Goal: Task Accomplishment & Management: Manage account settings

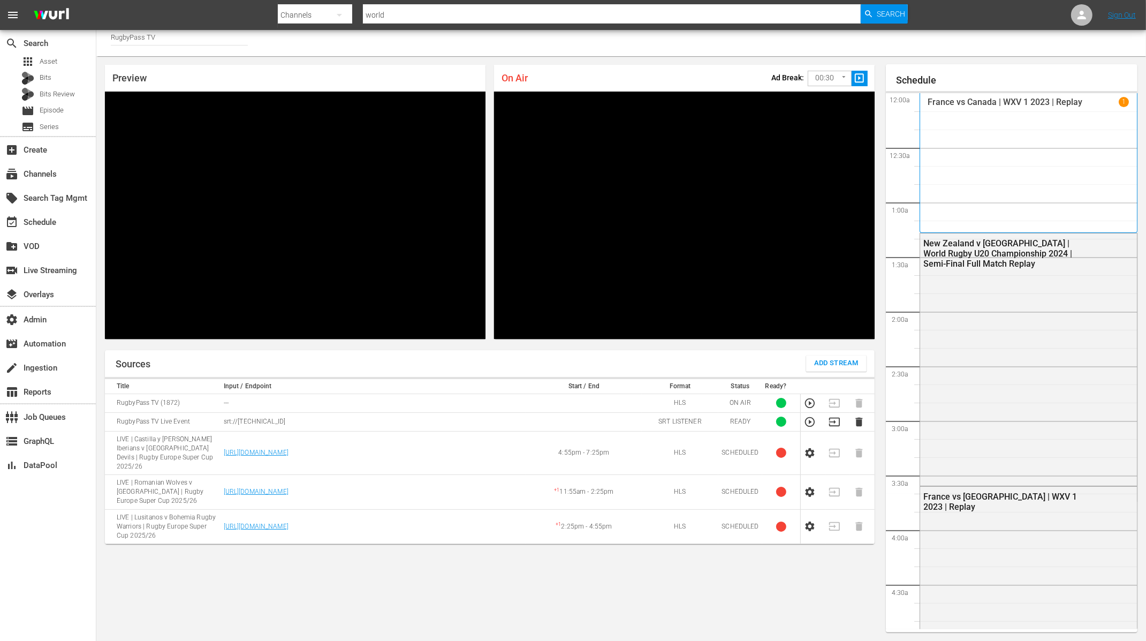
scroll to position [1529, 0]
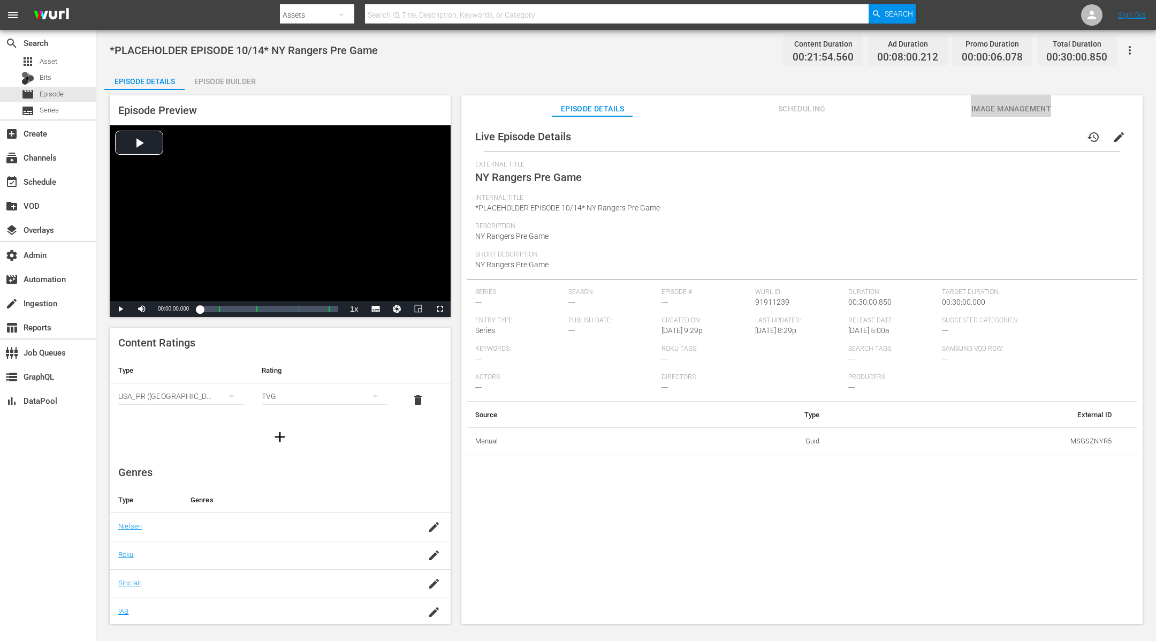
click at [924, 103] on span "Image Management" at bounding box center [1011, 108] width 80 height 13
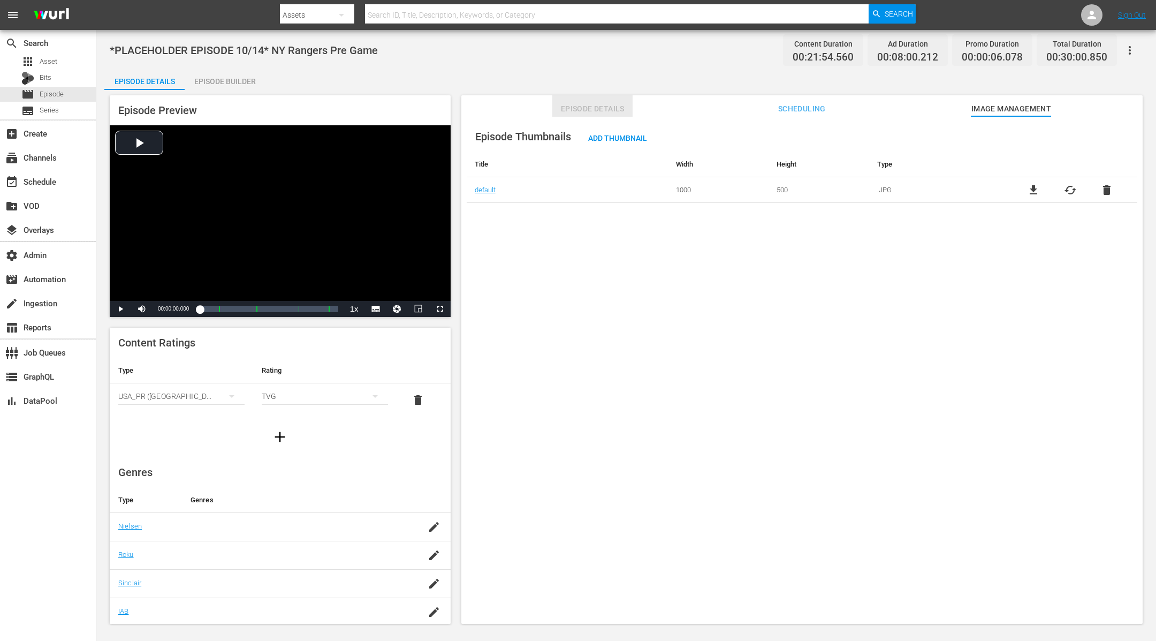
click at [596, 107] on span "Episode Details" at bounding box center [592, 108] width 80 height 13
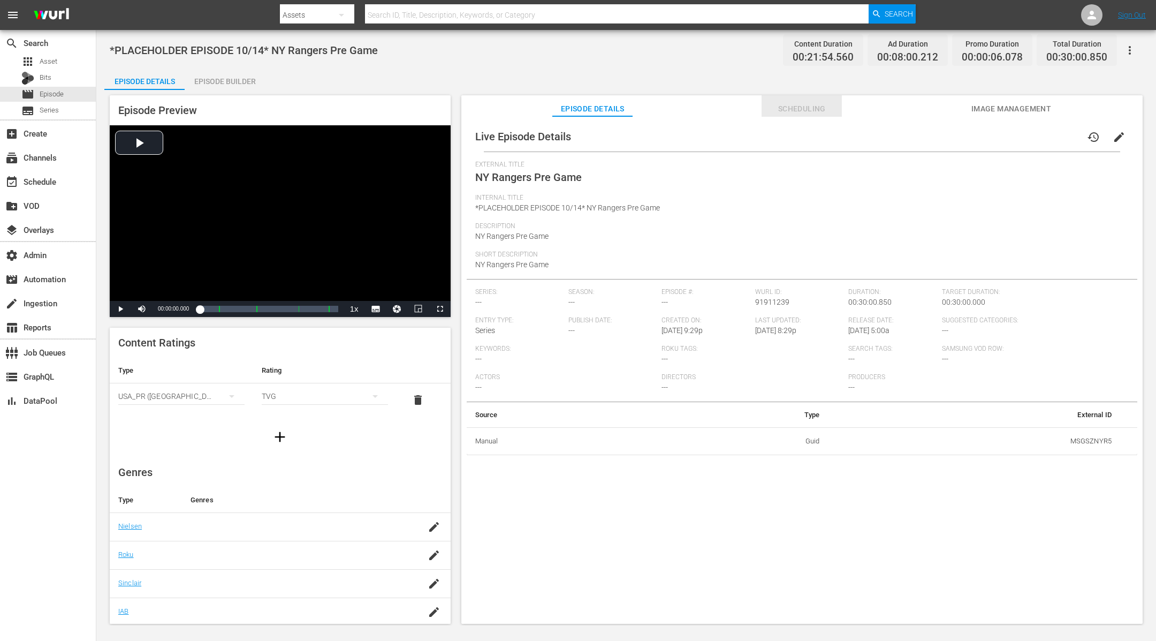
click at [807, 106] on span "Scheduling" at bounding box center [802, 108] width 80 height 13
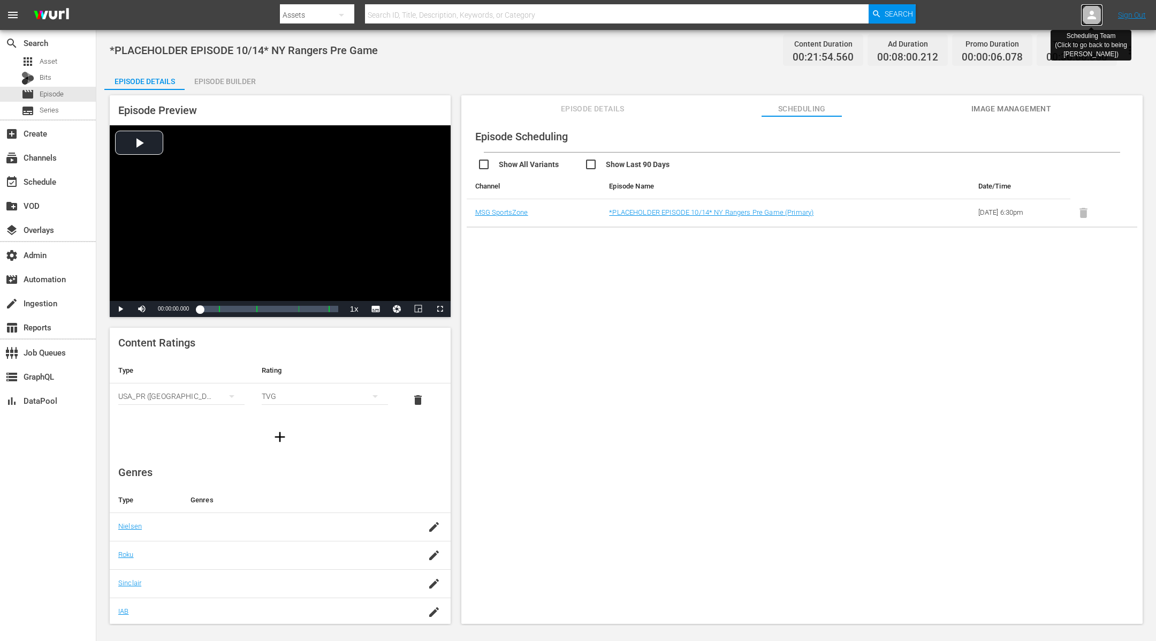
click at [924, 16] on icon at bounding box center [1092, 15] width 13 height 13
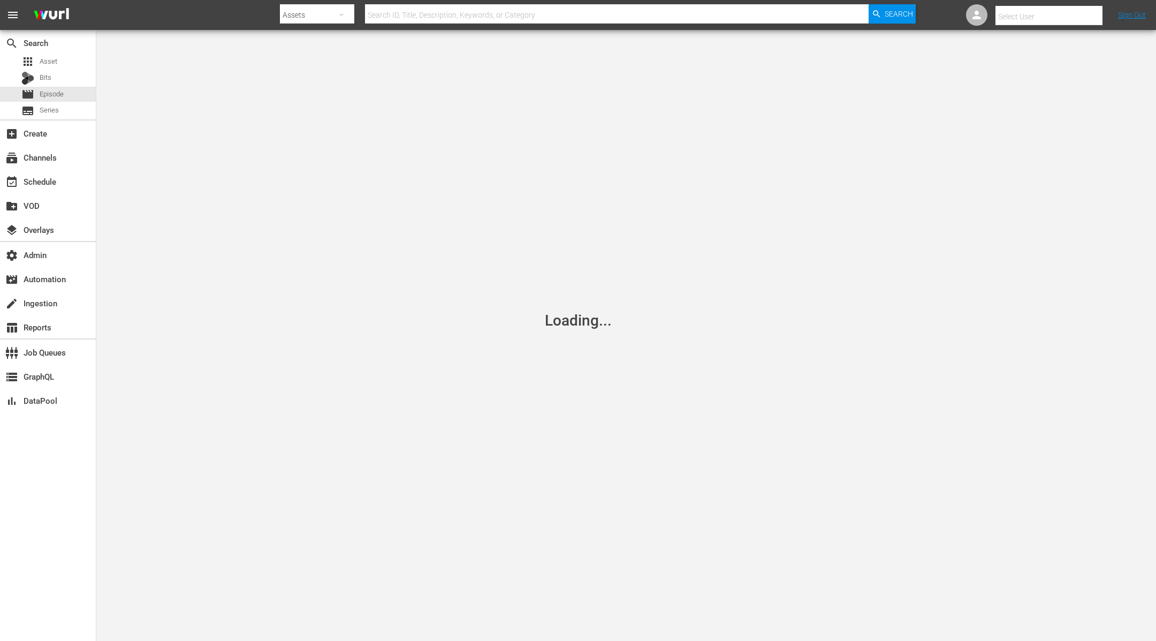
click at [924, 16] on input "text" at bounding box center [1064, 17] width 137 height 26
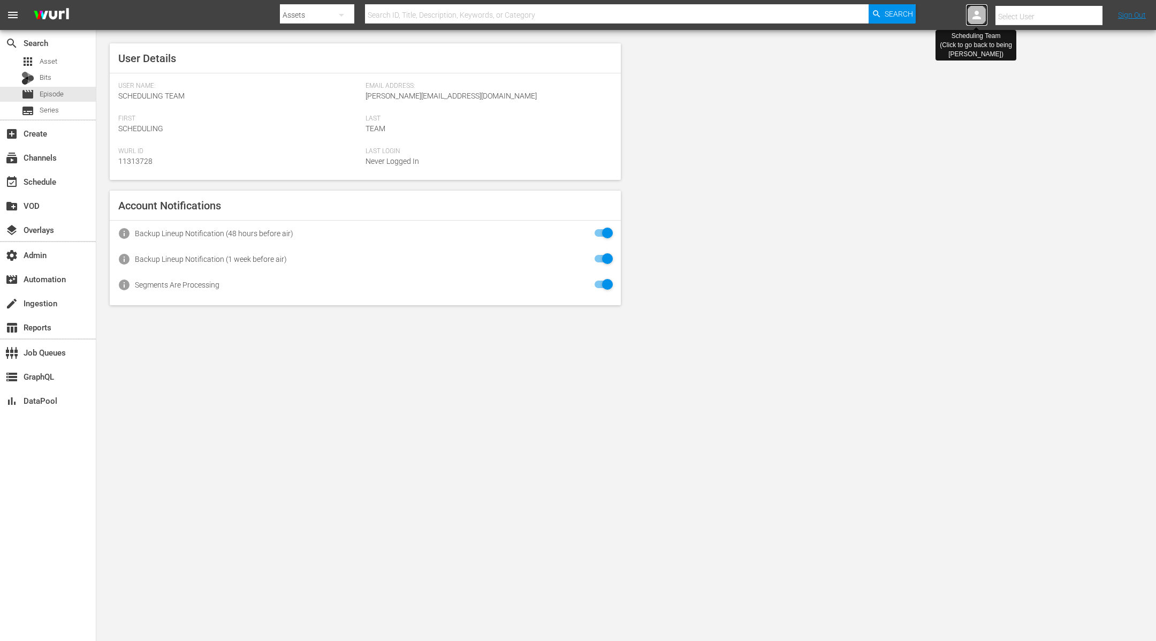
click at [924, 17] on icon at bounding box center [977, 15] width 9 height 9
click at [924, 17] on nav "menu Search By Assets Search ID, Title, Description, Keywords, or Category Sear…" at bounding box center [578, 15] width 1156 height 30
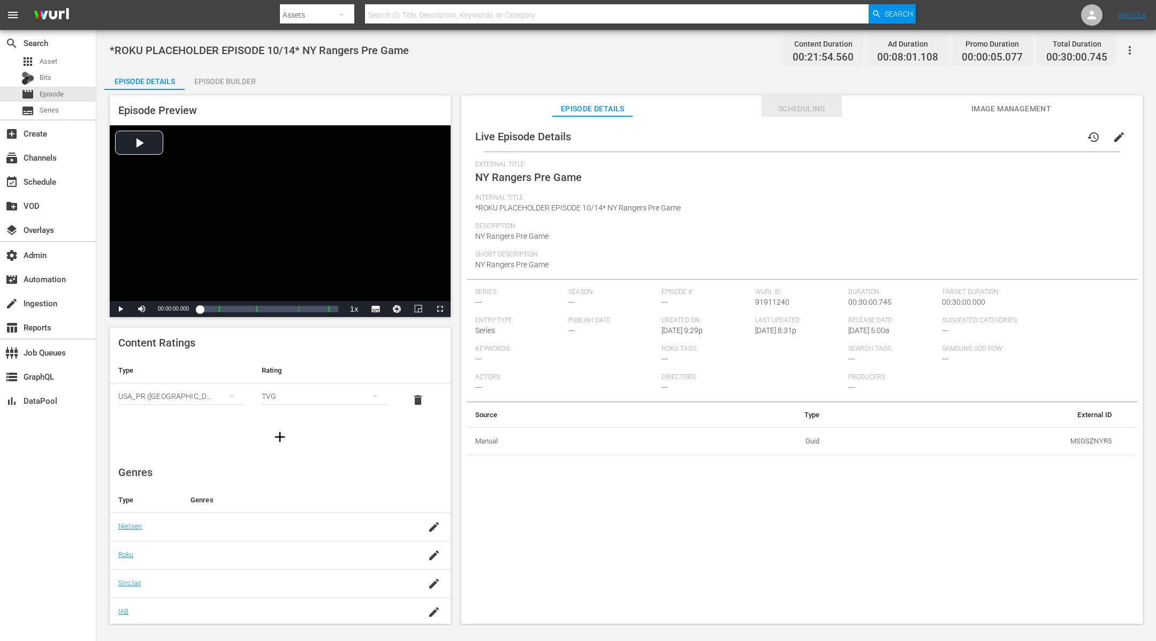
click at [821, 103] on span "Scheduling" at bounding box center [802, 108] width 80 height 13
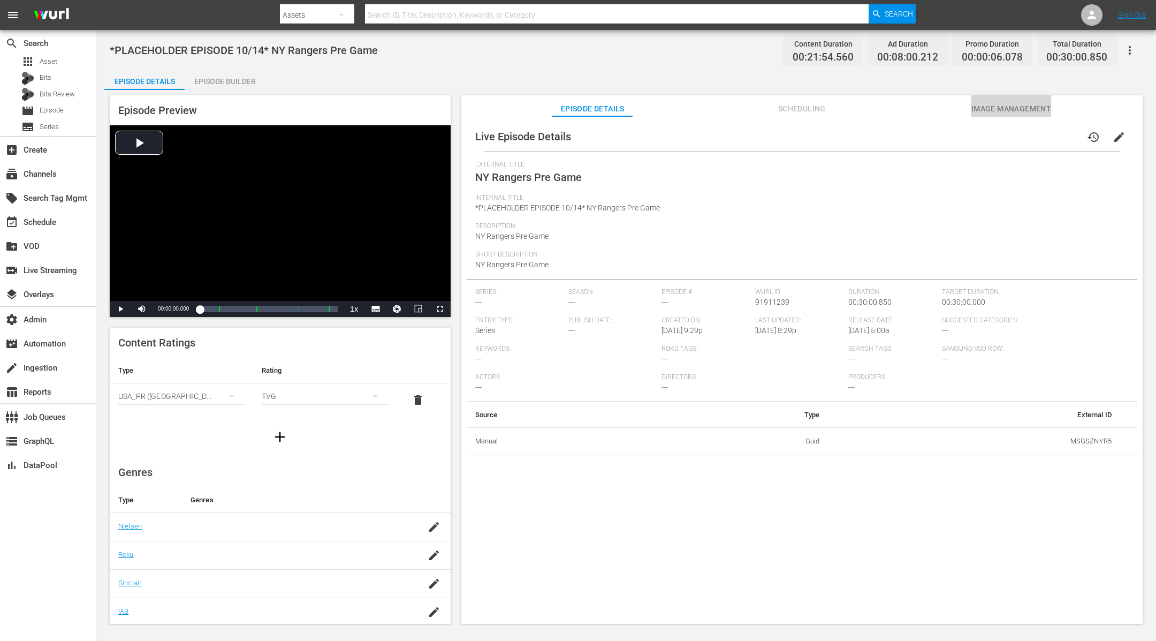
click at [1015, 105] on span "Image Management" at bounding box center [1011, 108] width 80 height 13
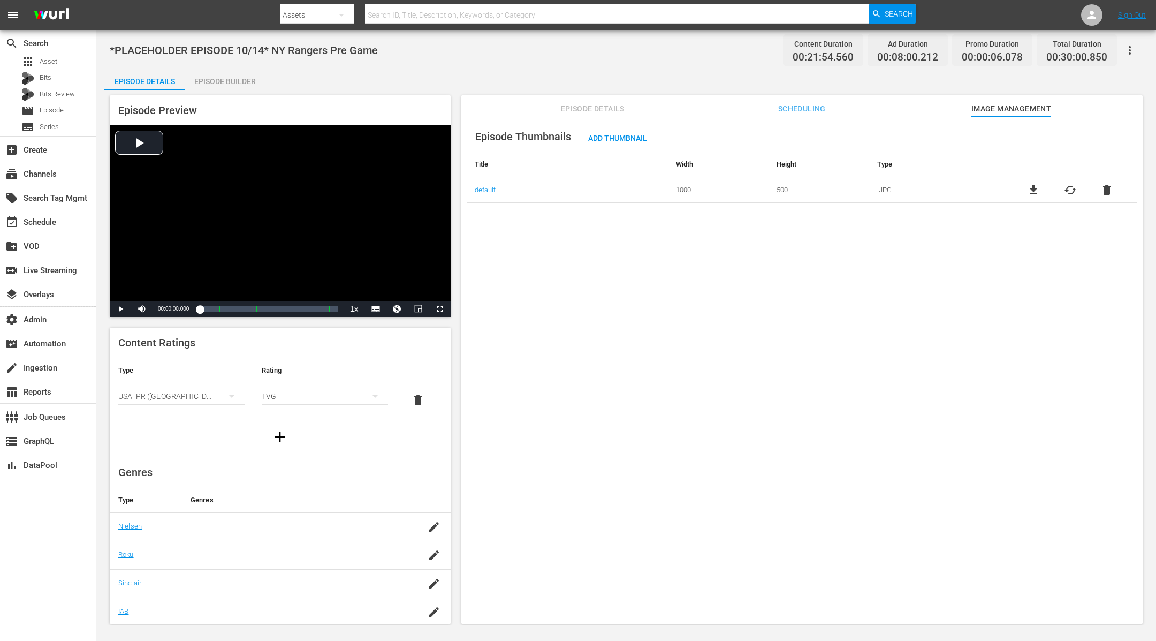
click at [809, 107] on span "Scheduling" at bounding box center [802, 108] width 80 height 13
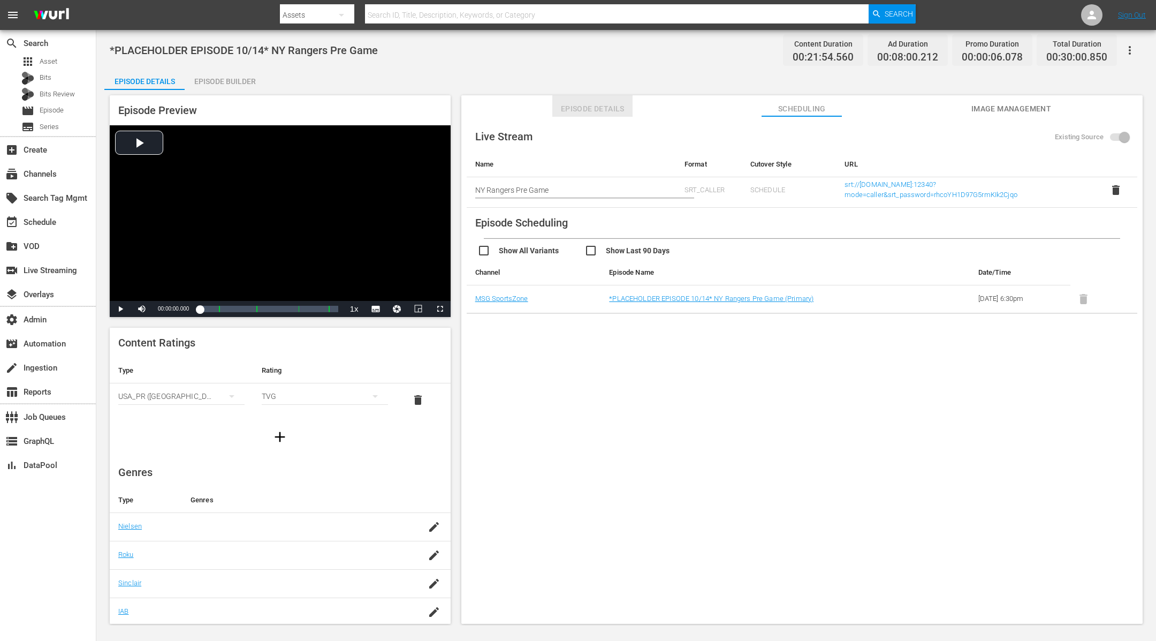
click at [597, 109] on span "Episode Details" at bounding box center [592, 108] width 80 height 13
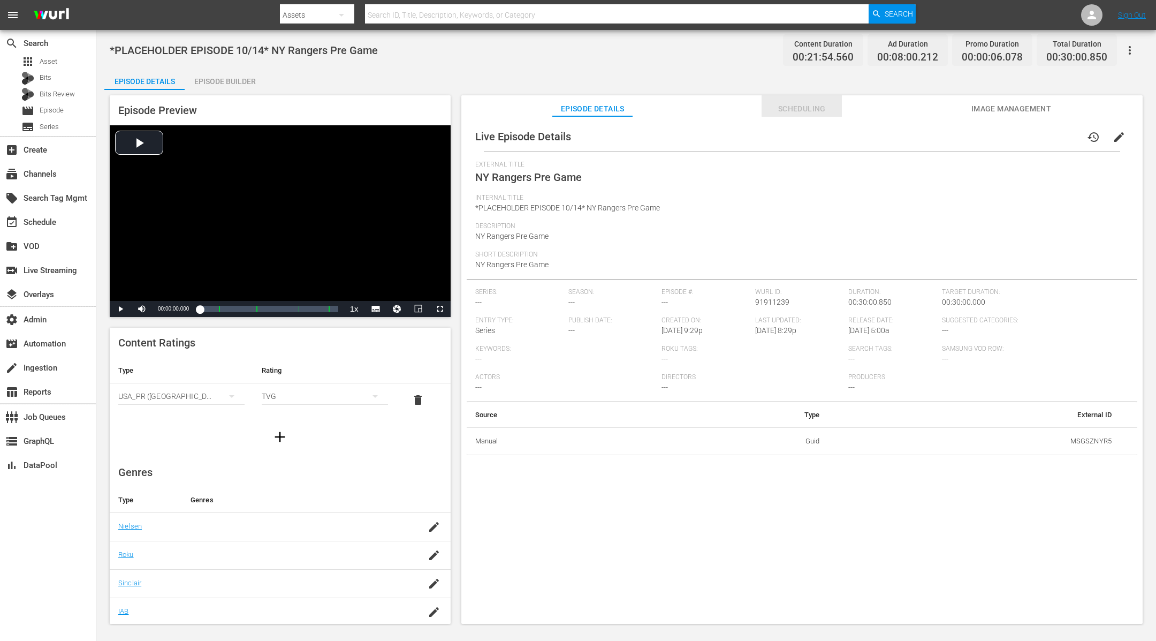
click at [801, 102] on span "Scheduling" at bounding box center [802, 108] width 80 height 13
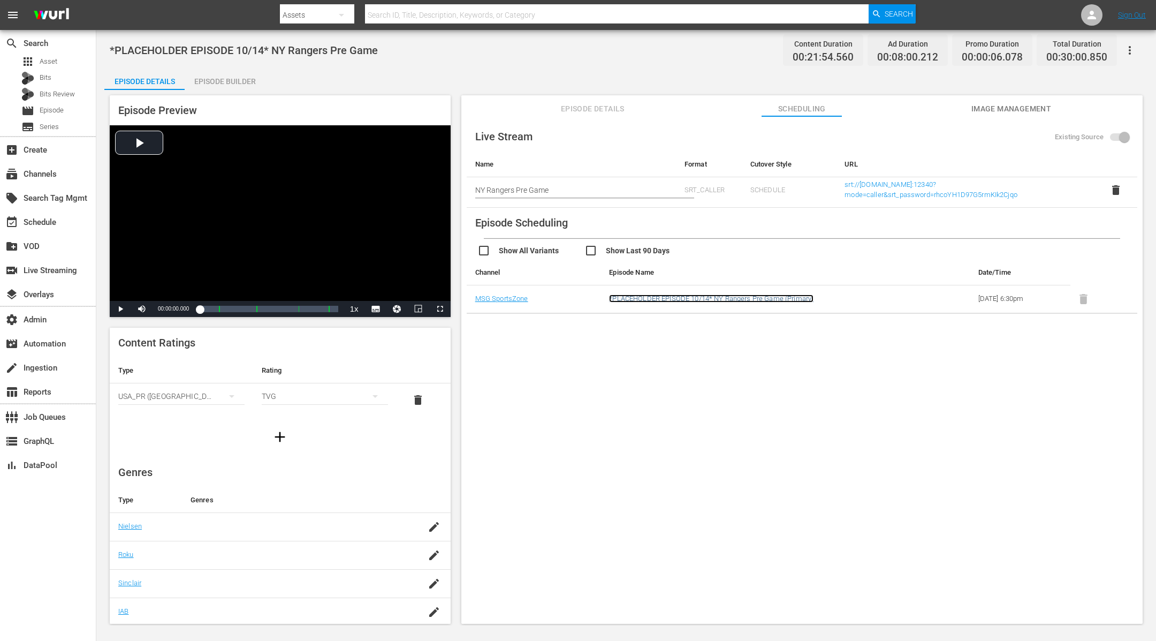
click at [688, 295] on link "*PLACEHOLDER EPISODE 10/14* NY Rangers Pre Game (Primary)" at bounding box center [711, 298] width 204 height 8
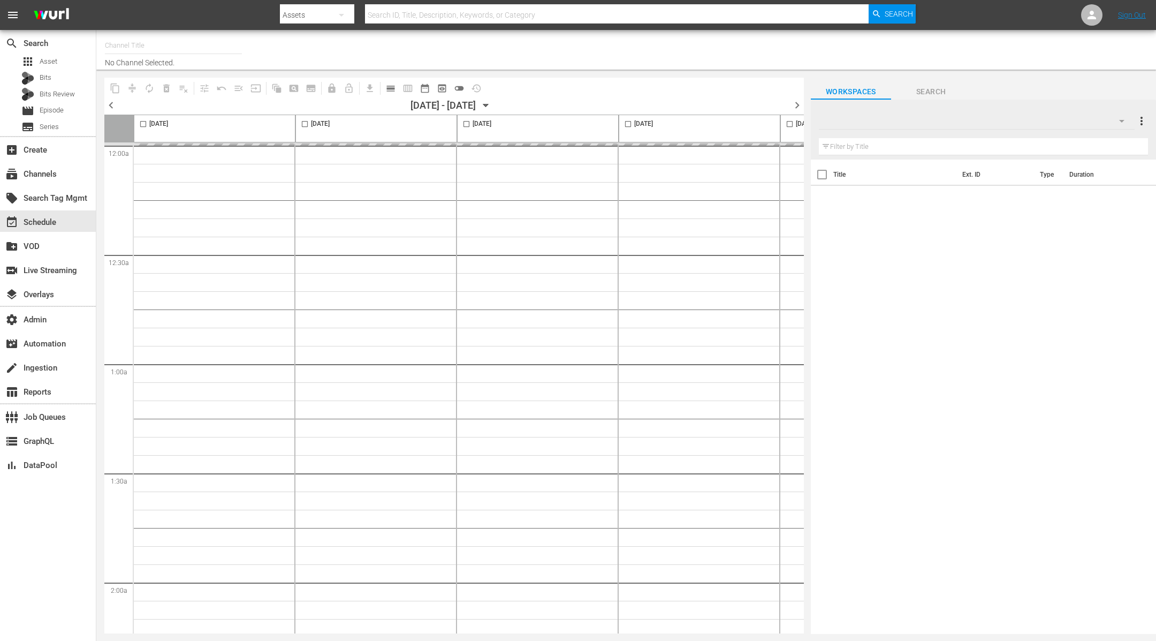
type input "MSG SportsZone (1386)"
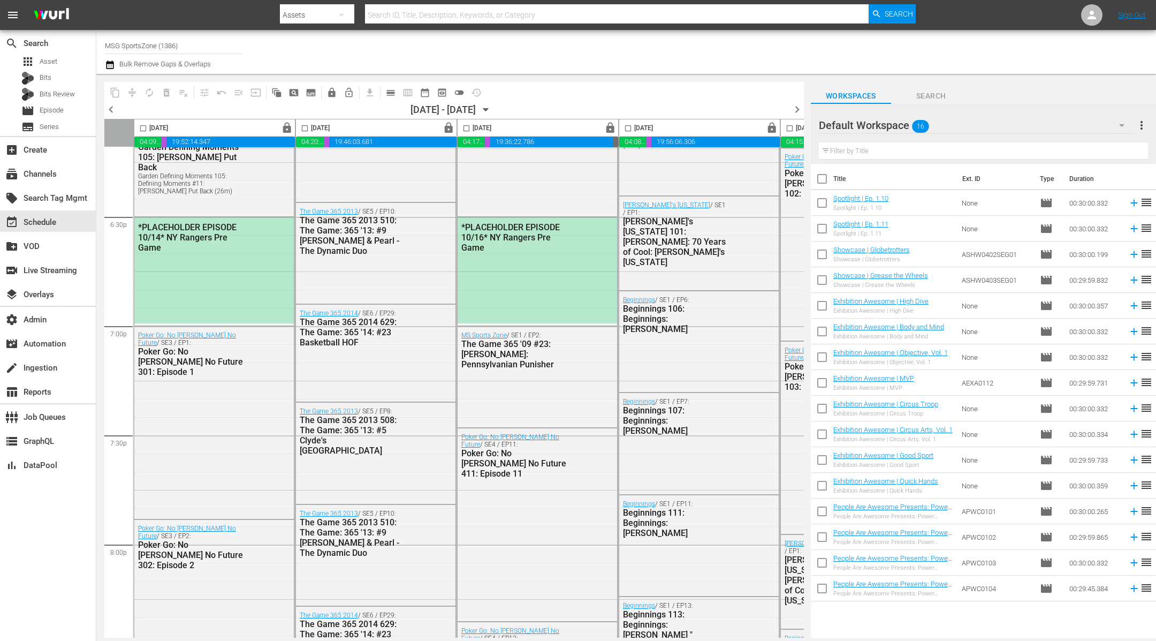
scroll to position [3959, 0]
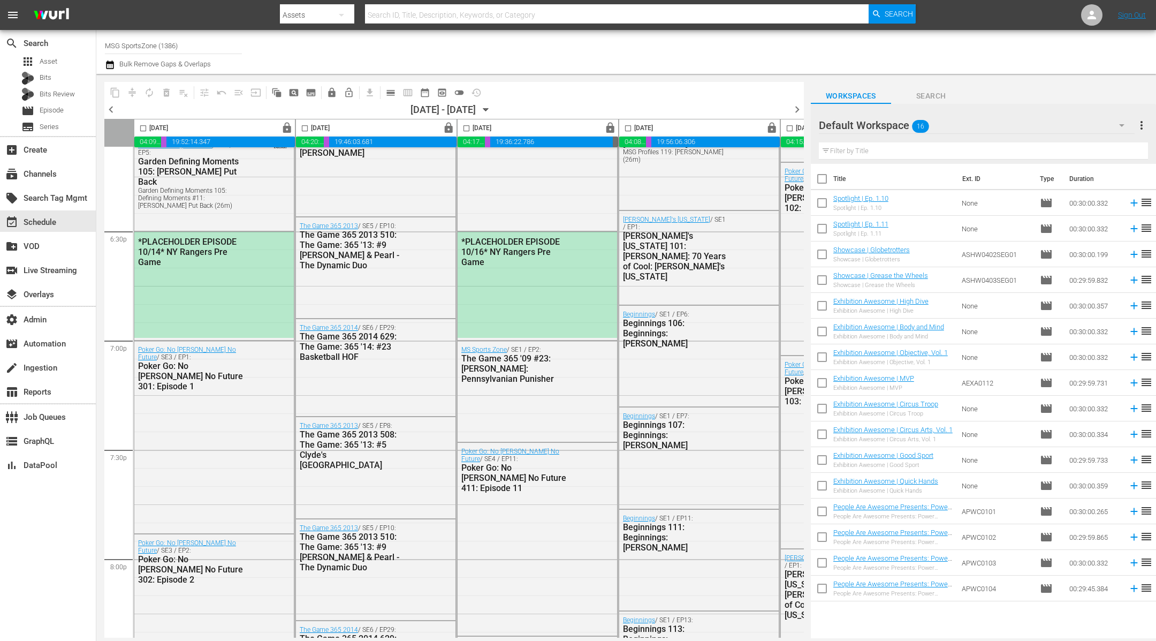
click at [263, 276] on div "*PLACEHOLDER EPISODE 10/14* NY Rangers Pre Game" at bounding box center [214, 285] width 160 height 106
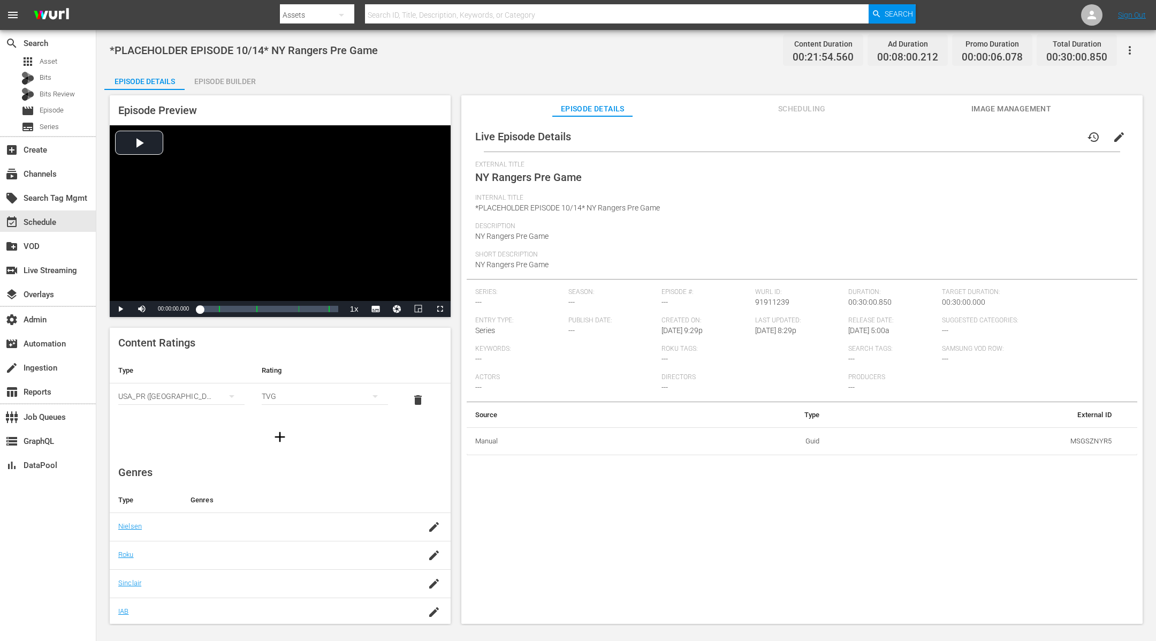
click at [790, 107] on span "Scheduling" at bounding box center [802, 108] width 80 height 13
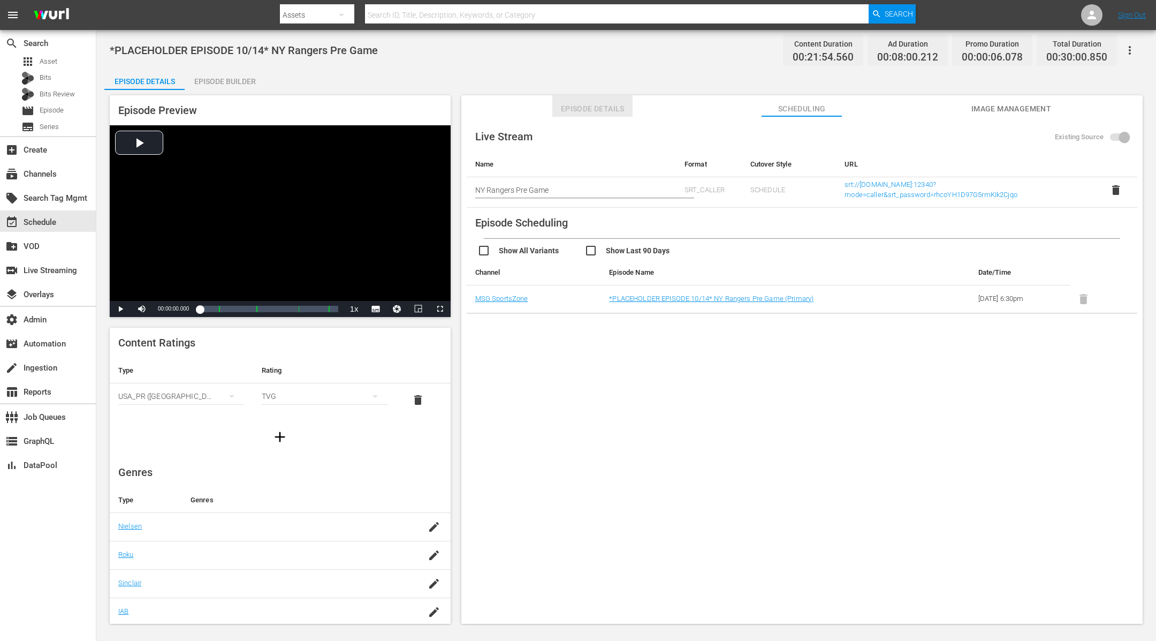
click at [602, 107] on span "Episode Details" at bounding box center [592, 108] width 80 height 13
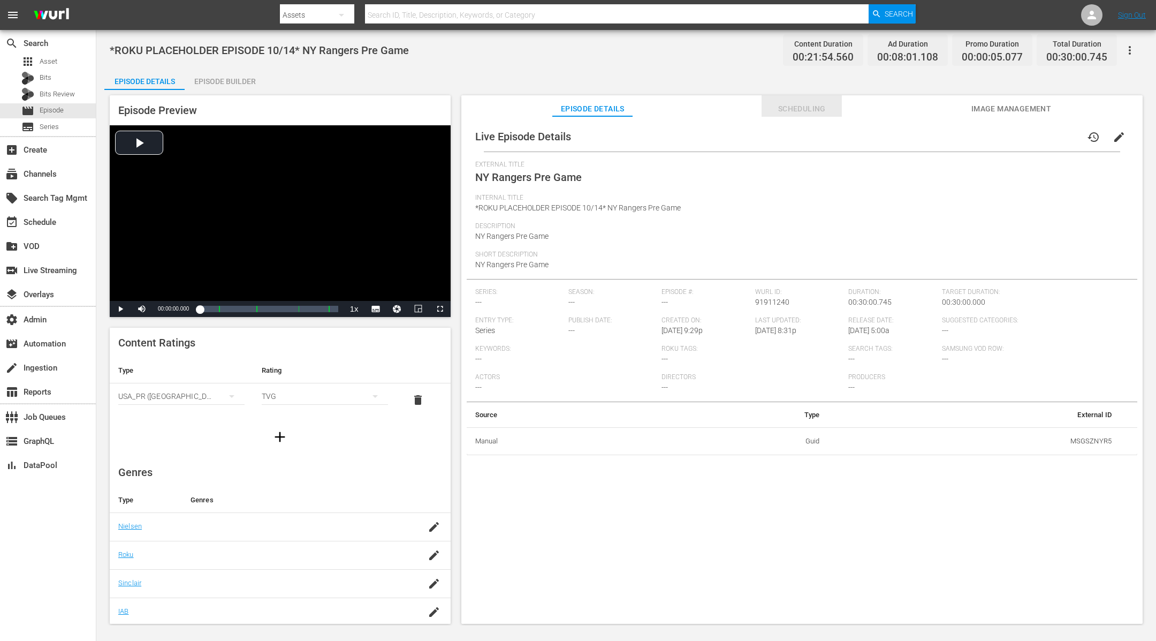
click at [802, 104] on span "Scheduling" at bounding box center [802, 108] width 80 height 13
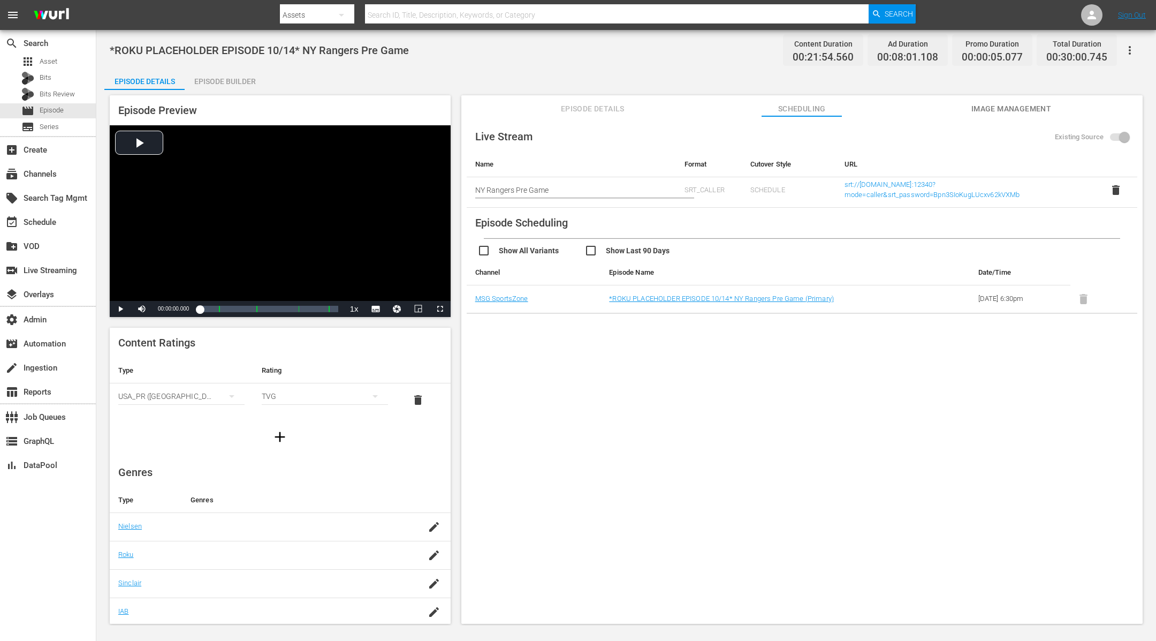
click at [612, 106] on span "Episode Details" at bounding box center [592, 108] width 80 height 13
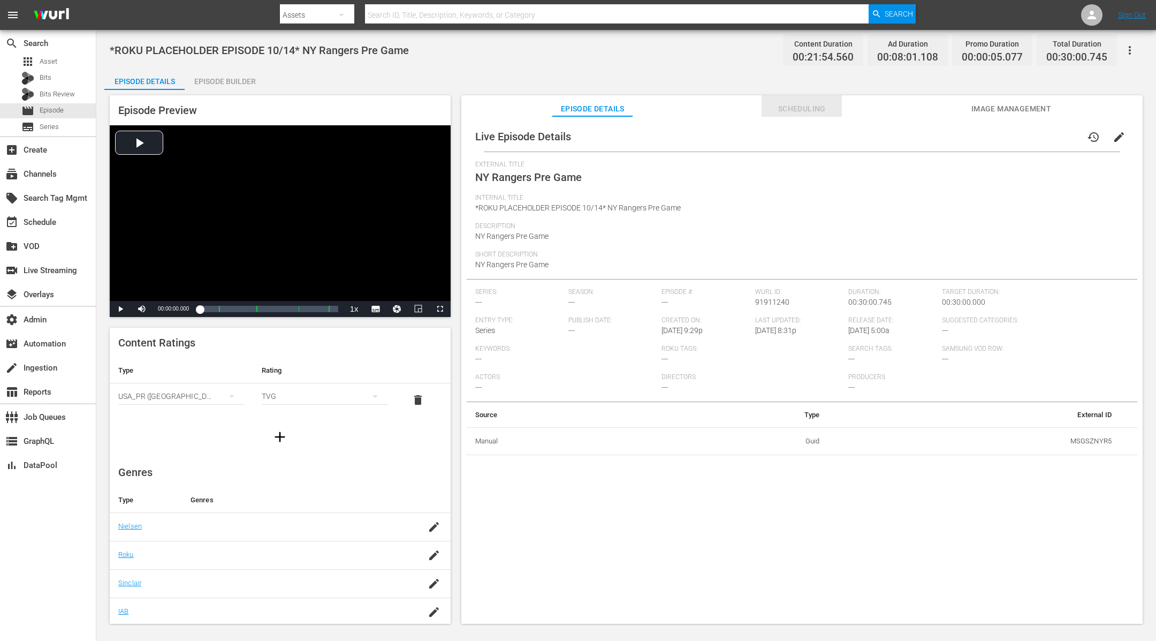
click at [813, 110] on span "Scheduling" at bounding box center [802, 108] width 80 height 13
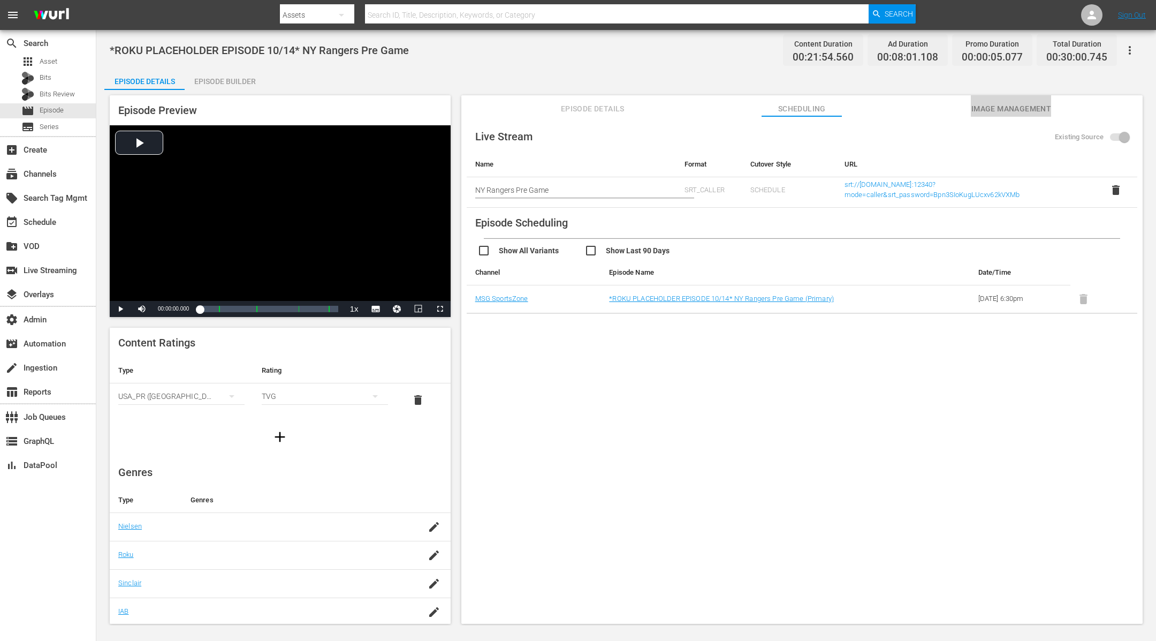
click at [1018, 110] on span "Image Management" at bounding box center [1011, 108] width 80 height 13
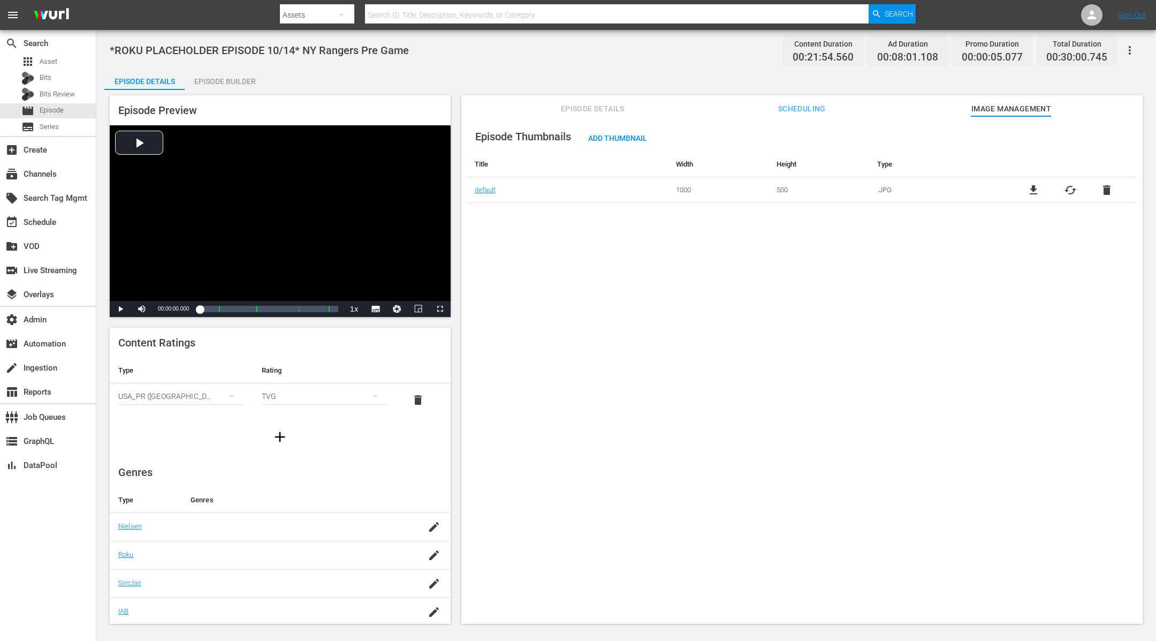
click at [840, 104] on span "Scheduling" at bounding box center [802, 108] width 80 height 13
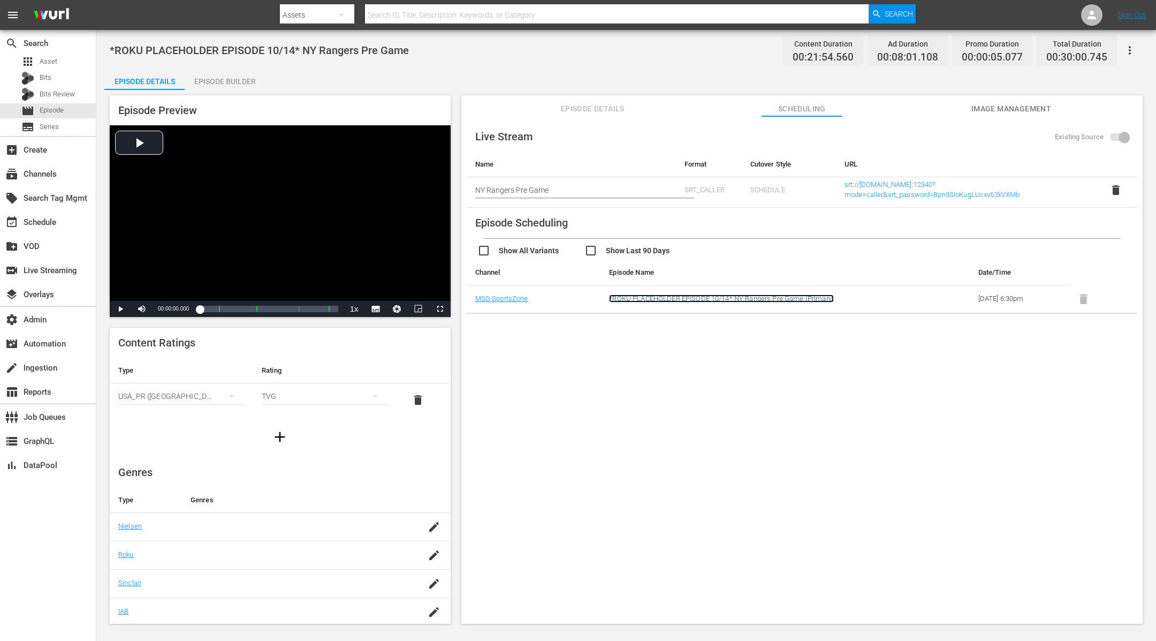
click at [669, 296] on link "*ROKU PLACEHOLDER EPISODE 10/14* NY Rangers Pre Game (Primary)" at bounding box center [721, 298] width 225 height 8
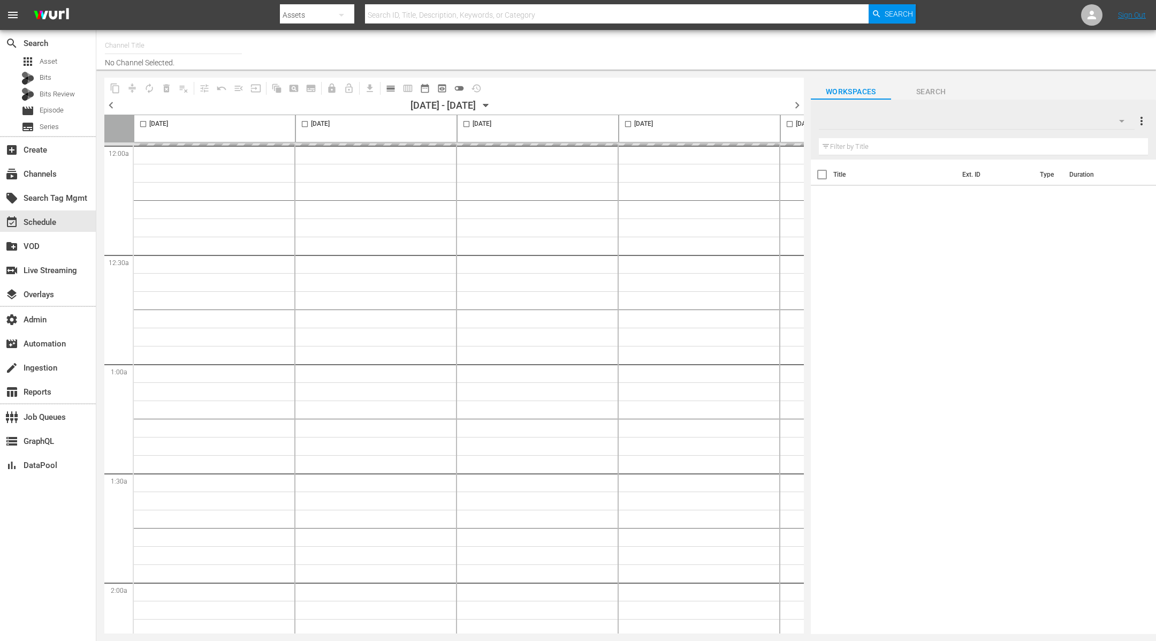
type input "MSG SportsZone - Roku Feed (1582)"
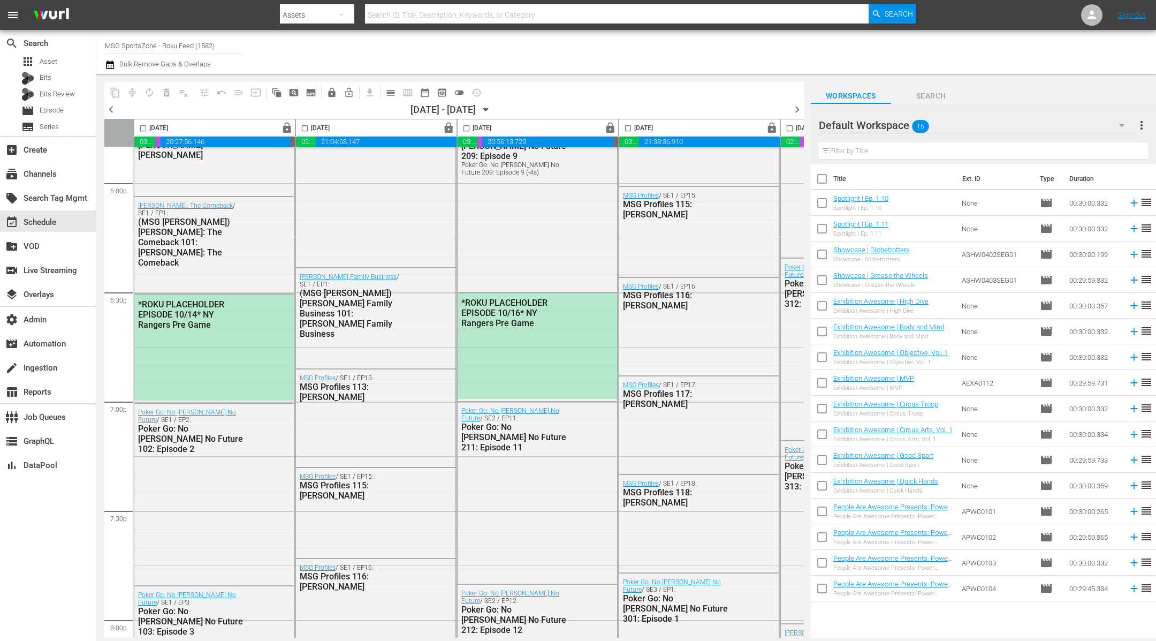
scroll to position [3899, 0]
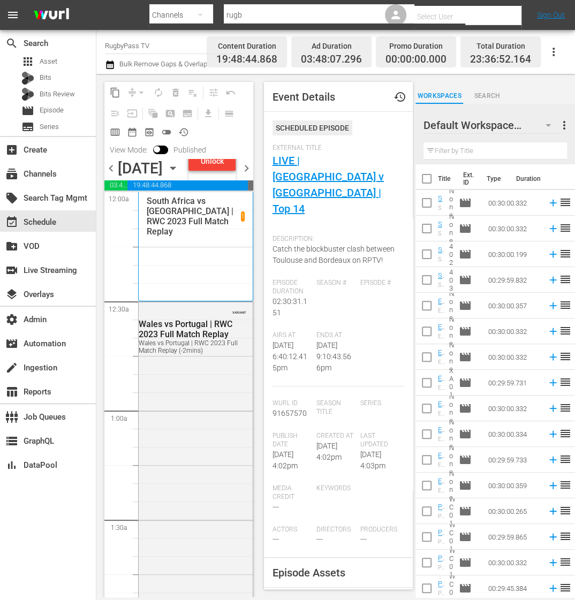
scroll to position [3907, 0]
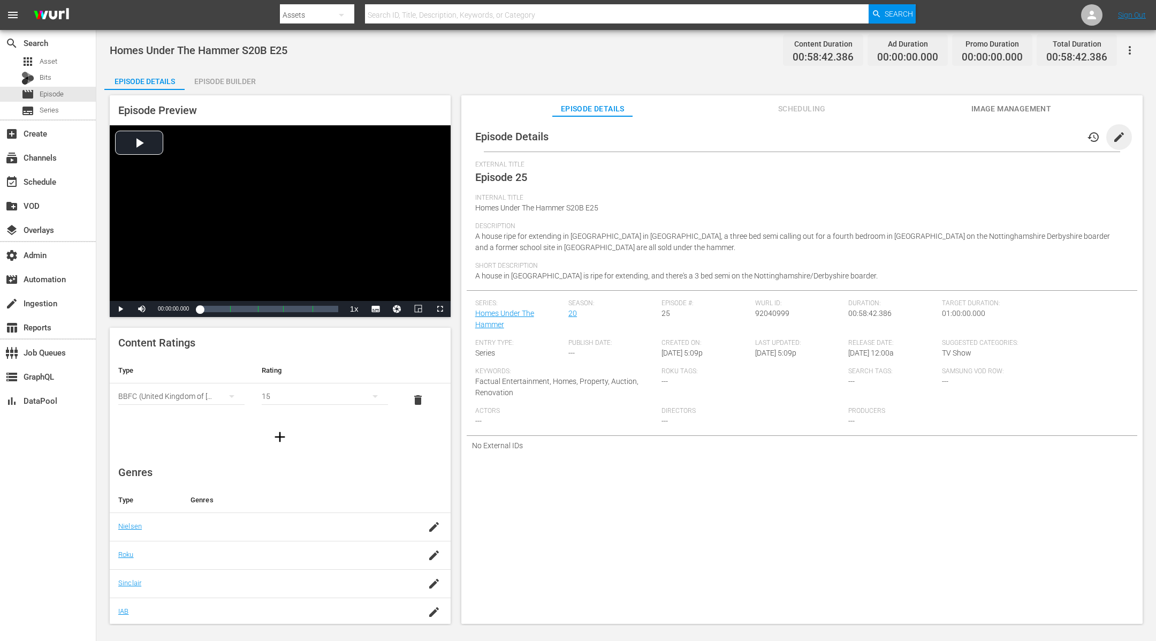
click at [1115, 139] on span "edit" at bounding box center [1119, 137] width 13 height 13
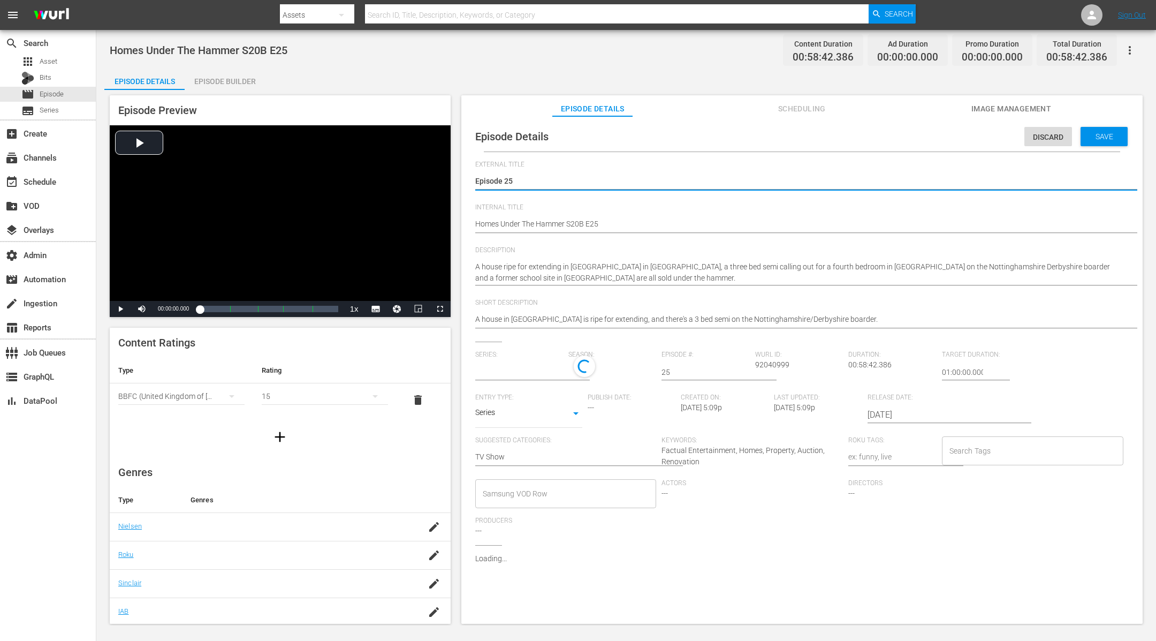
type input "Homes Under The Hammer"
click at [956, 452] on input "Search Tags" at bounding box center [1025, 453] width 156 height 19
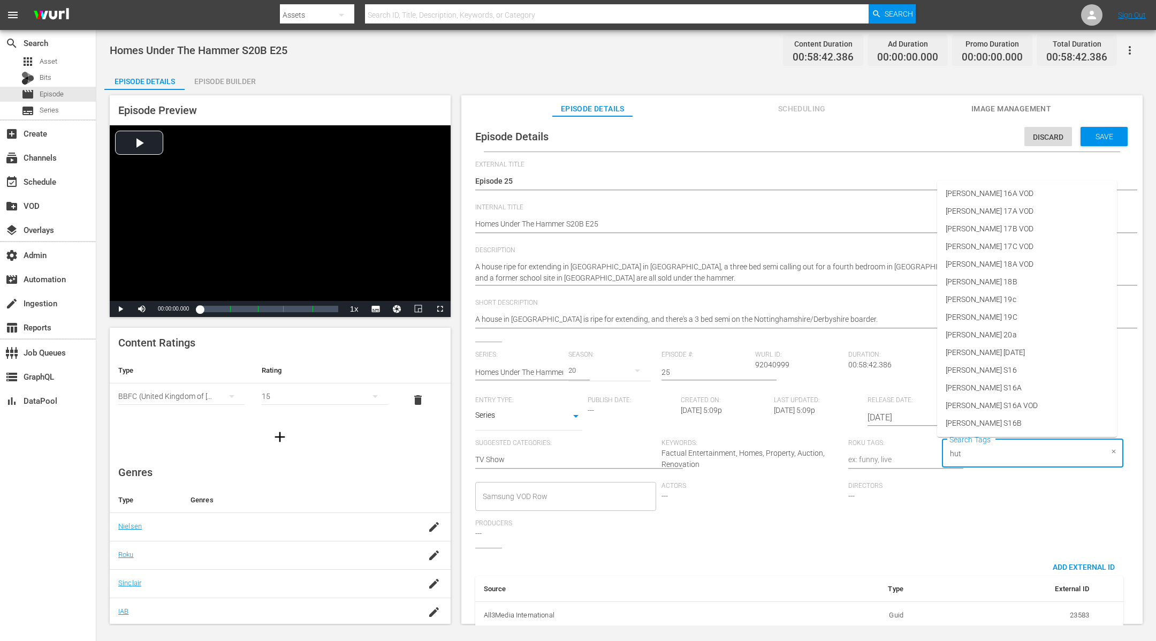
type input "[PERSON_NAME]"
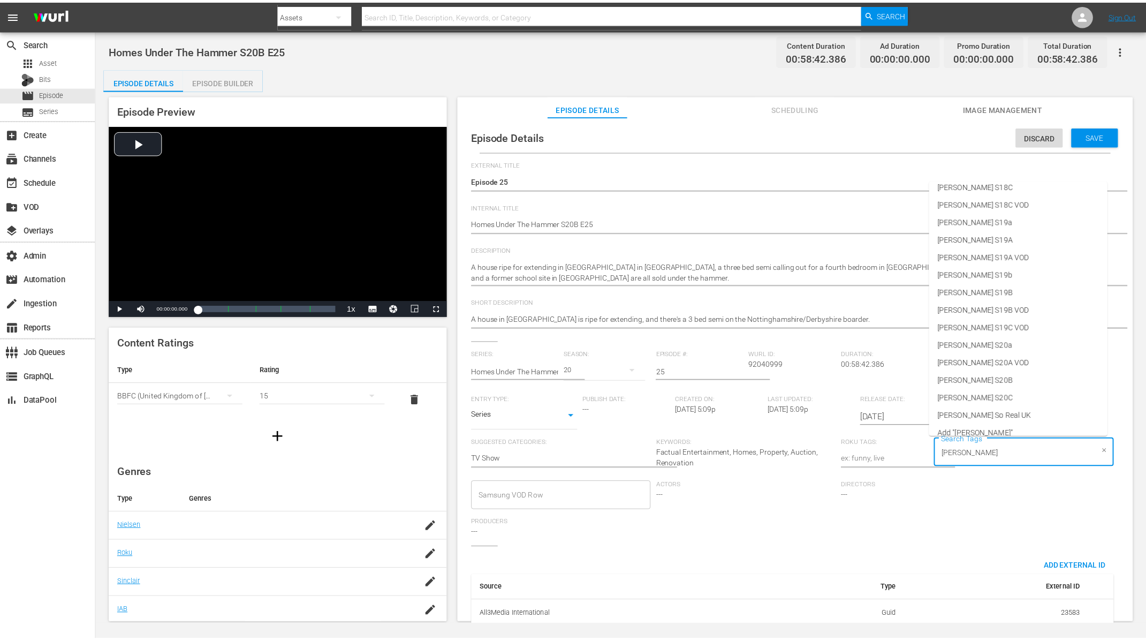
scroll to position [458, 0]
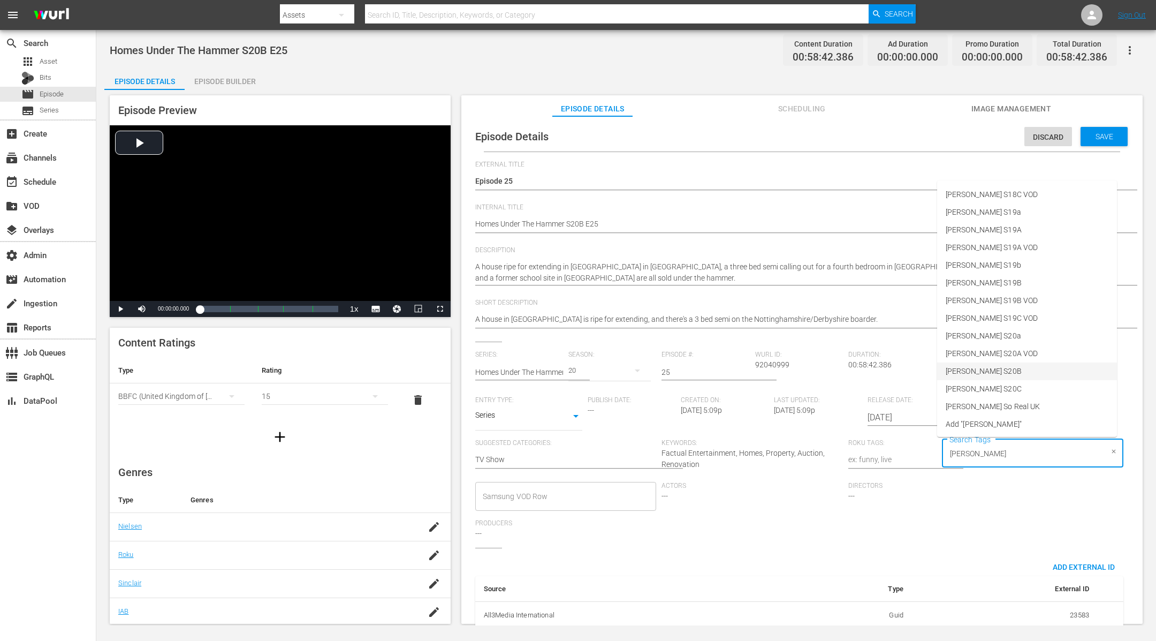
click at [996, 370] on li "[PERSON_NAME] S20B" at bounding box center [1027, 371] width 180 height 18
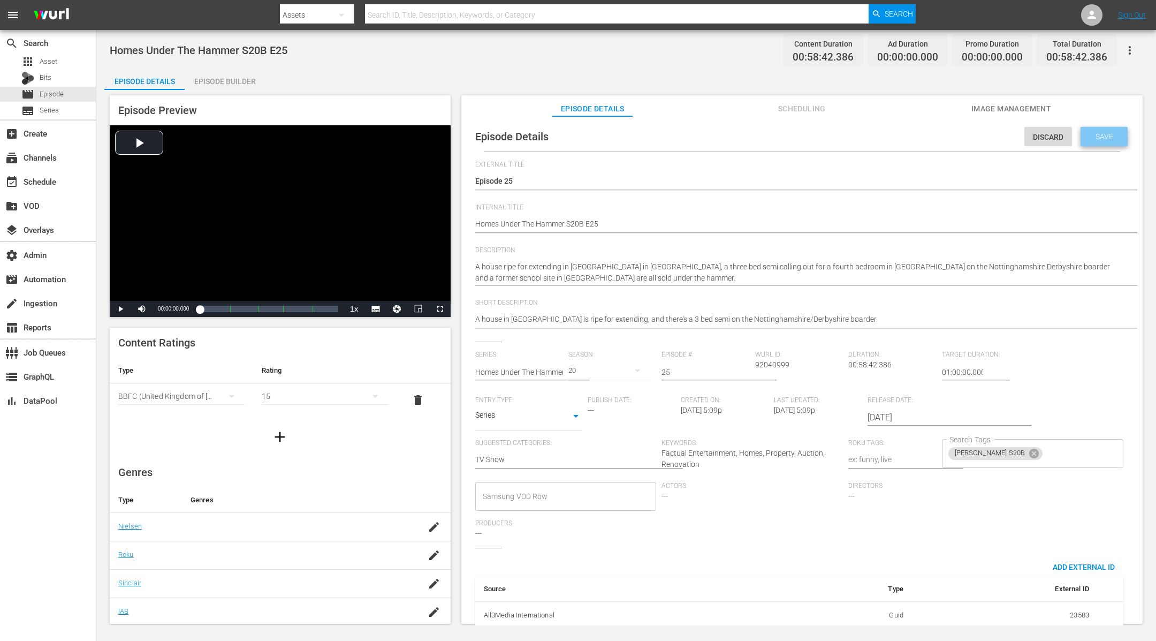
click at [1102, 140] on span "Save" at bounding box center [1104, 136] width 35 height 9
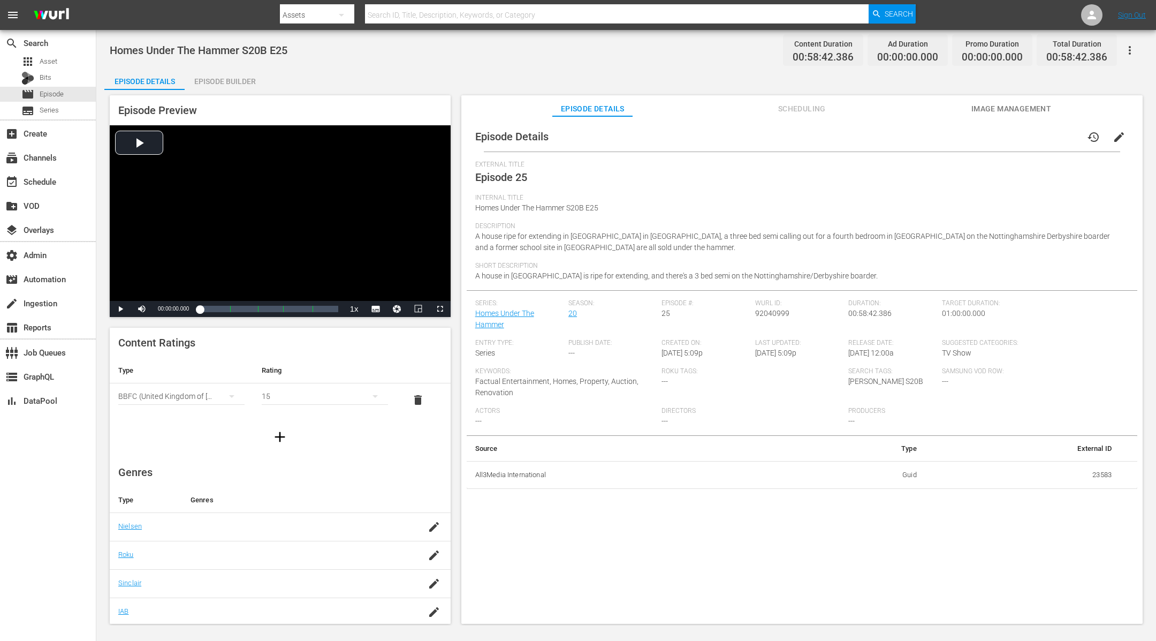
click at [225, 81] on div "Episode Builder" at bounding box center [225, 82] width 80 height 26
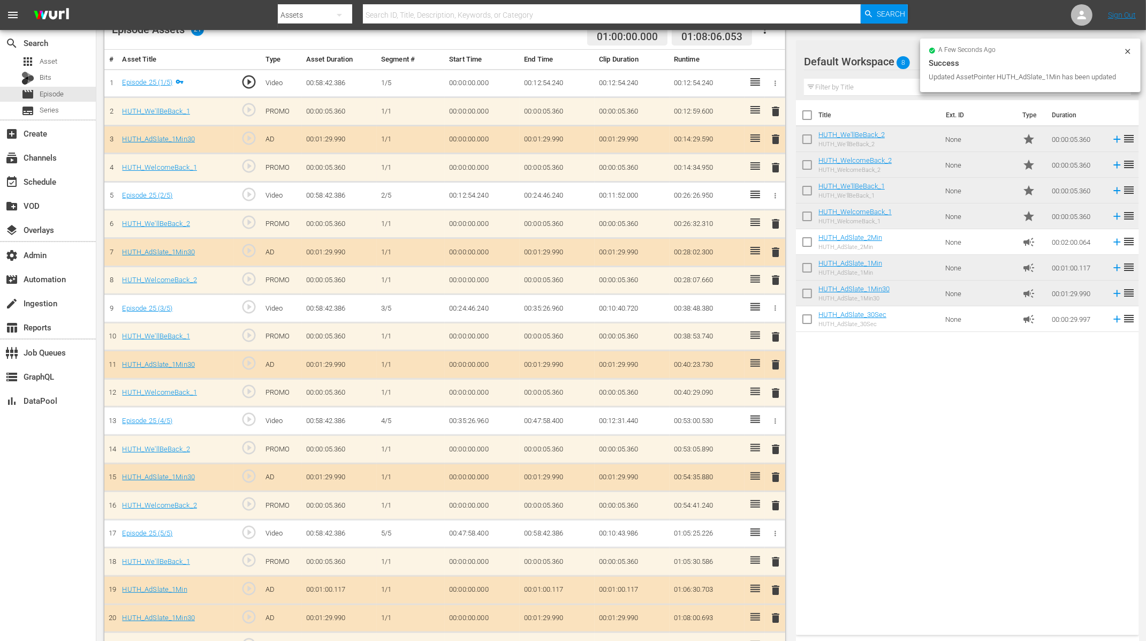
scroll to position [323, 0]
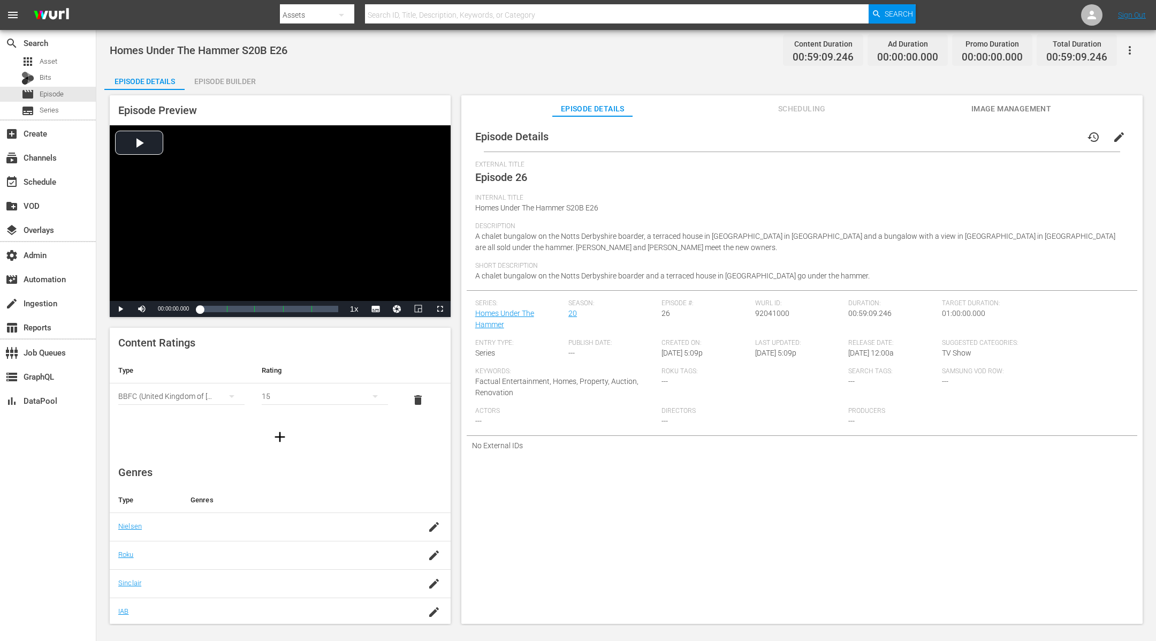
click at [1113, 137] on span "edit" at bounding box center [1119, 137] width 13 height 13
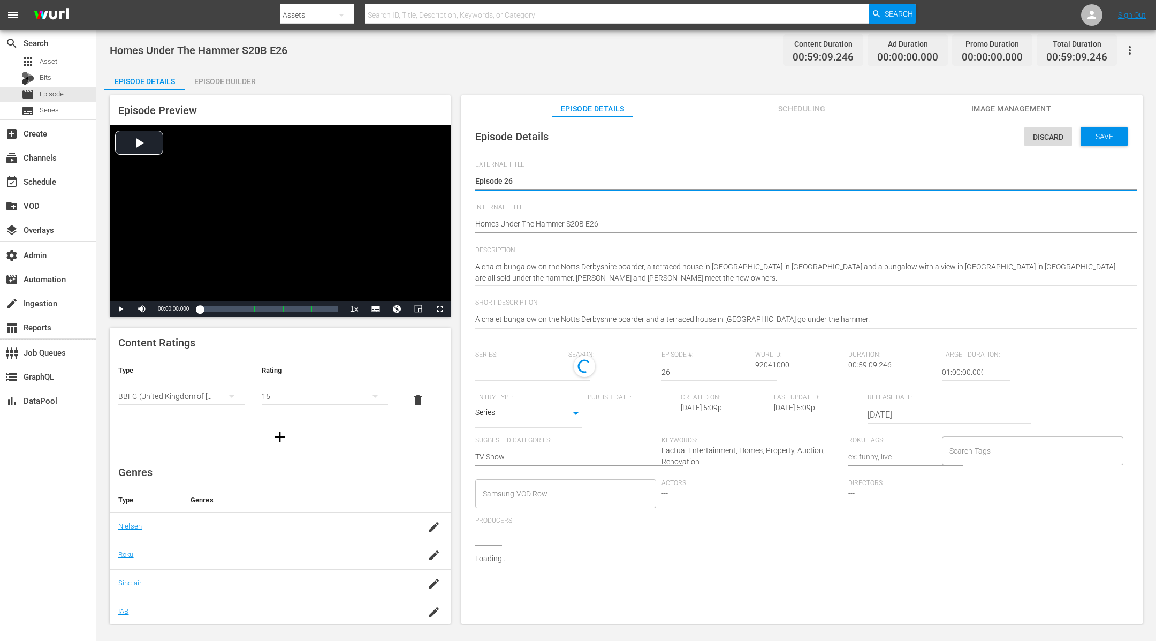
type input "Homes Under The Hammer"
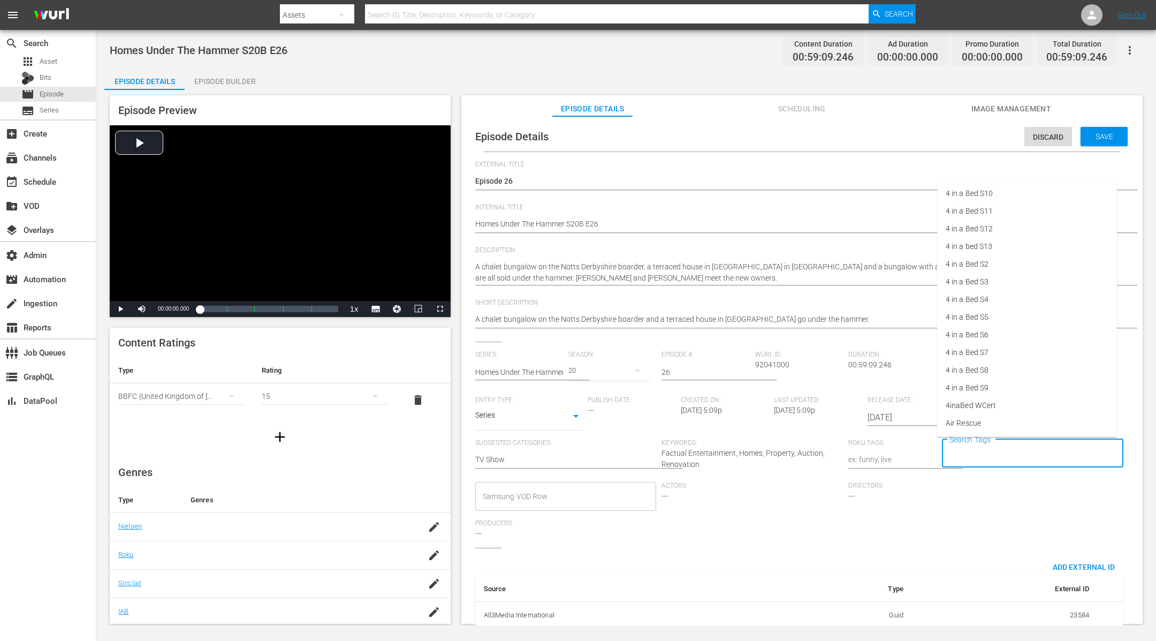
click at [959, 456] on input "Search Tags" at bounding box center [1025, 453] width 156 height 19
type input "[PERSON_NAME]"
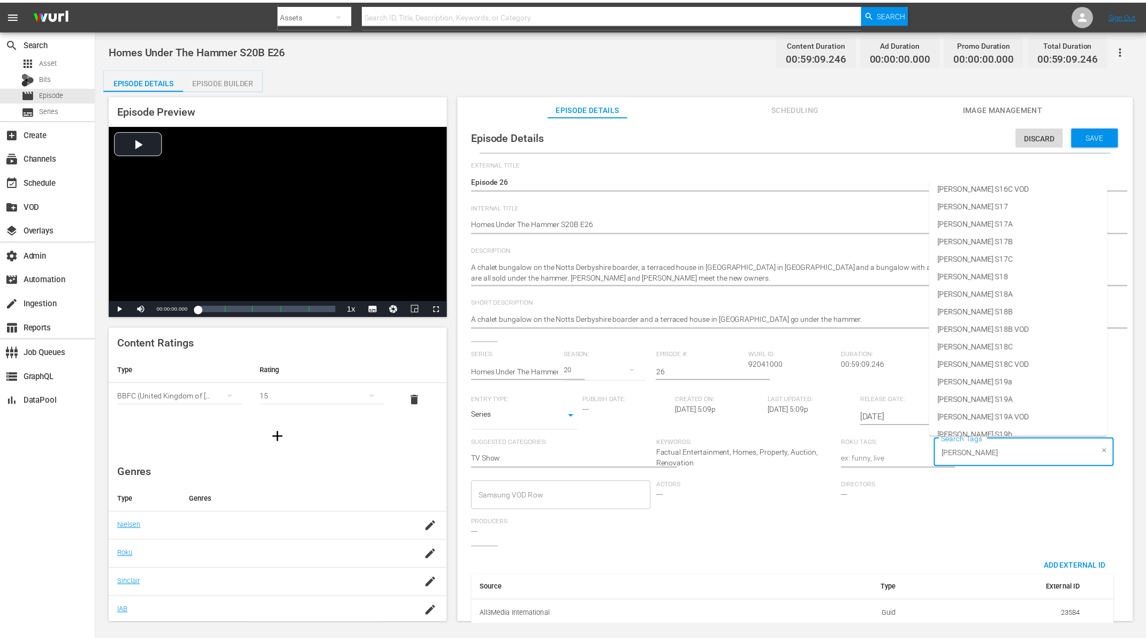
scroll to position [458, 0]
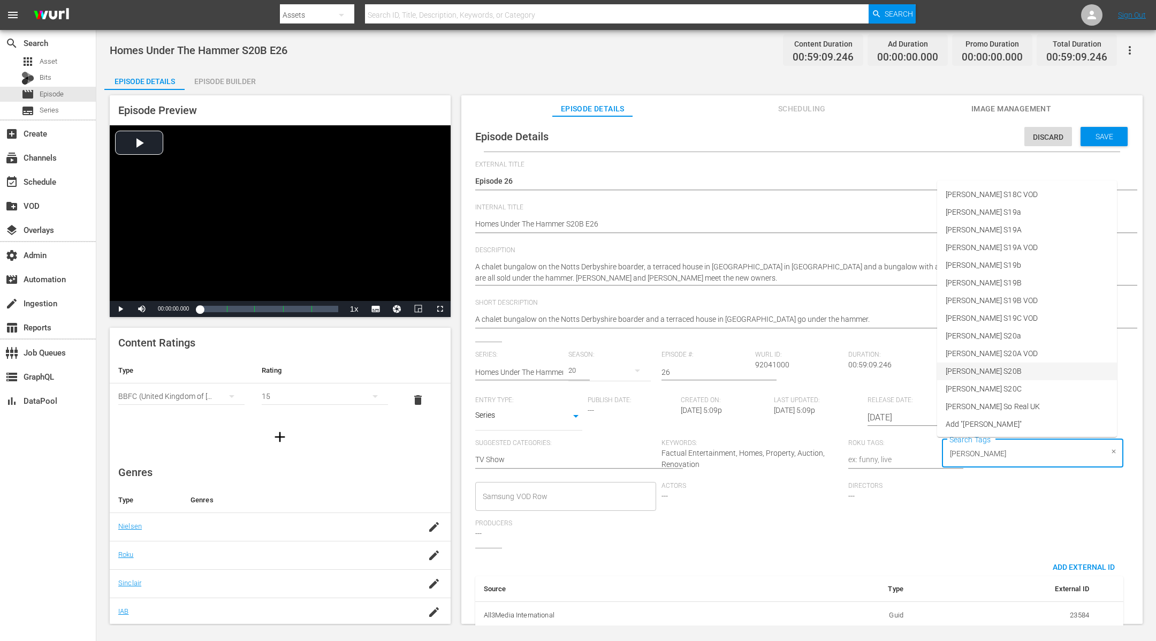
click at [1029, 372] on li "[PERSON_NAME] S20B" at bounding box center [1027, 371] width 180 height 18
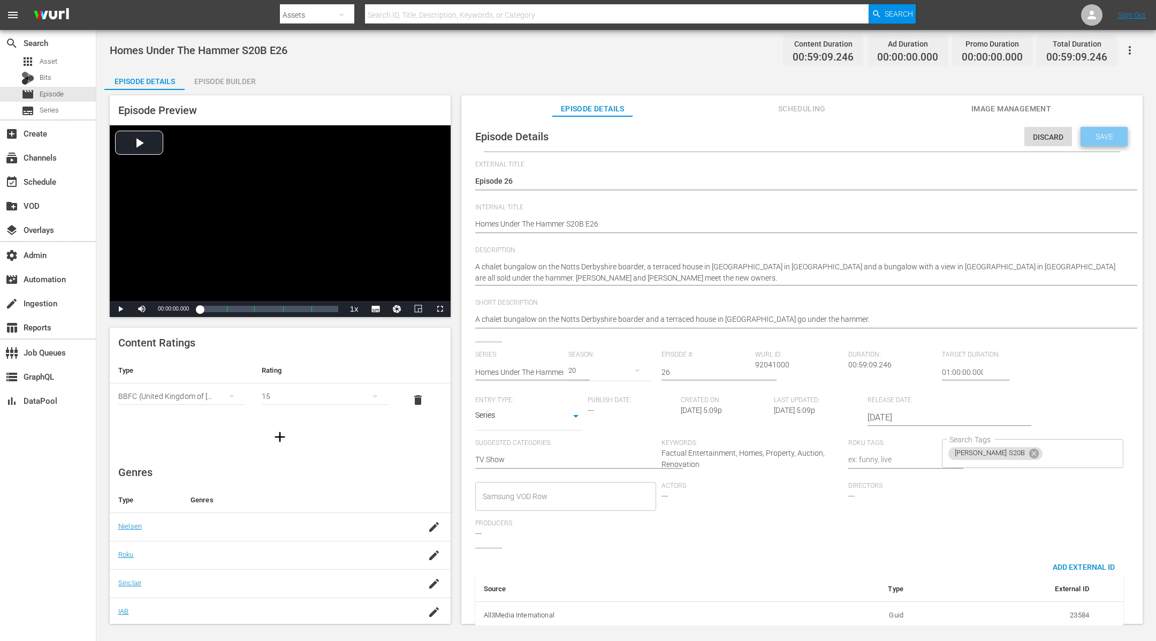
click at [1102, 138] on span "Save" at bounding box center [1104, 136] width 35 height 9
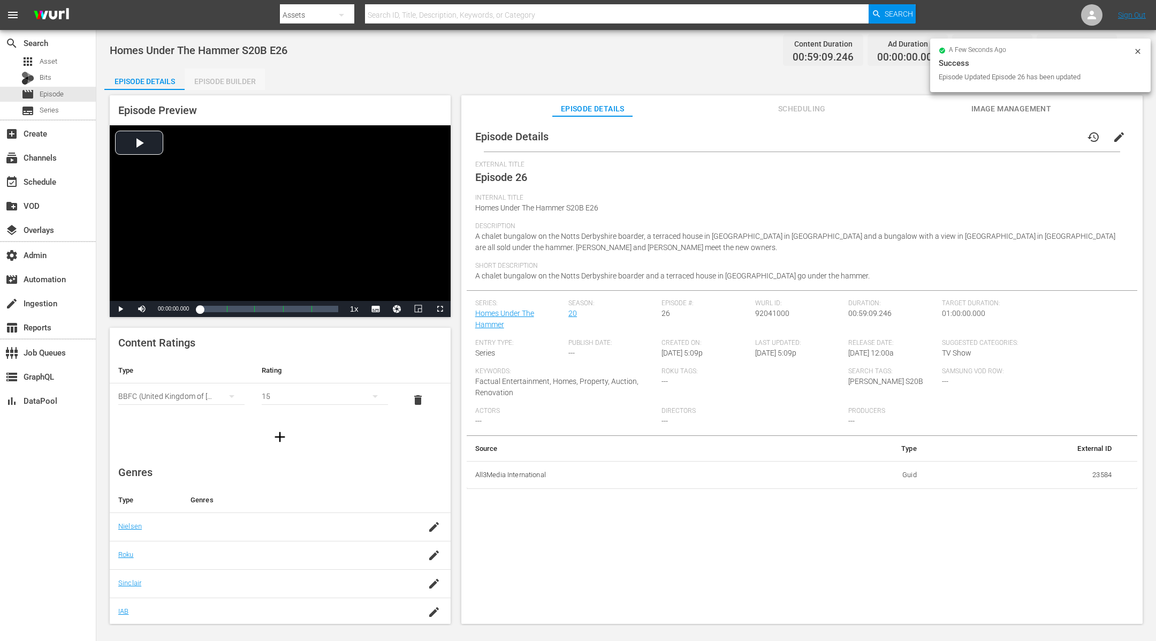
click at [212, 82] on div "Episode Builder" at bounding box center [225, 82] width 80 height 26
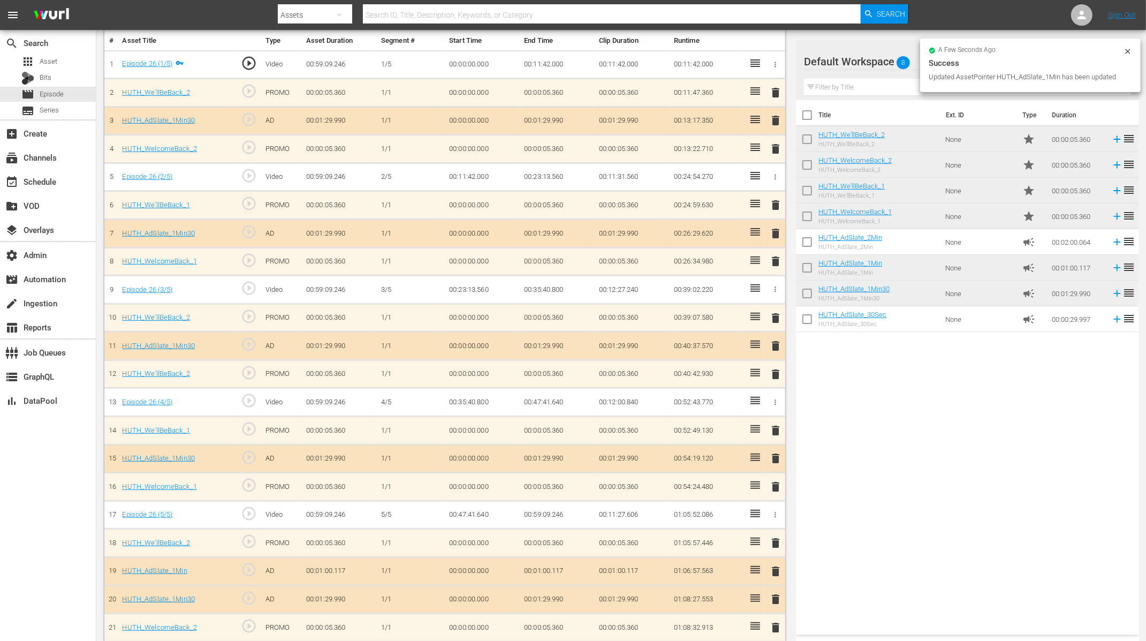
scroll to position [323, 0]
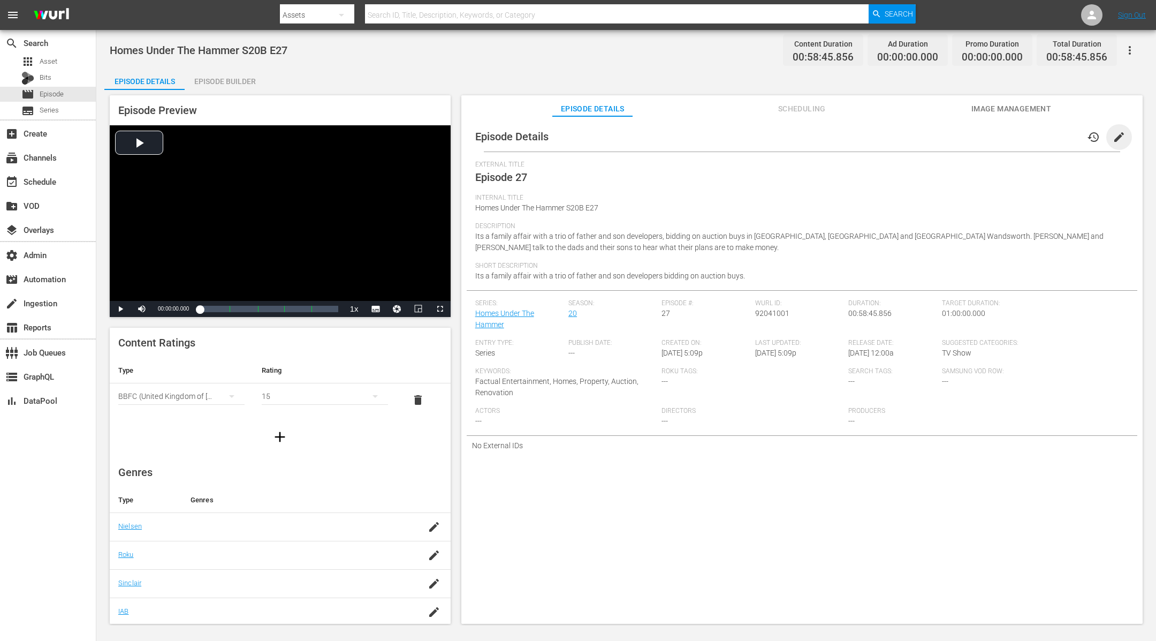
click at [1119, 134] on span "edit" at bounding box center [1119, 137] width 13 height 13
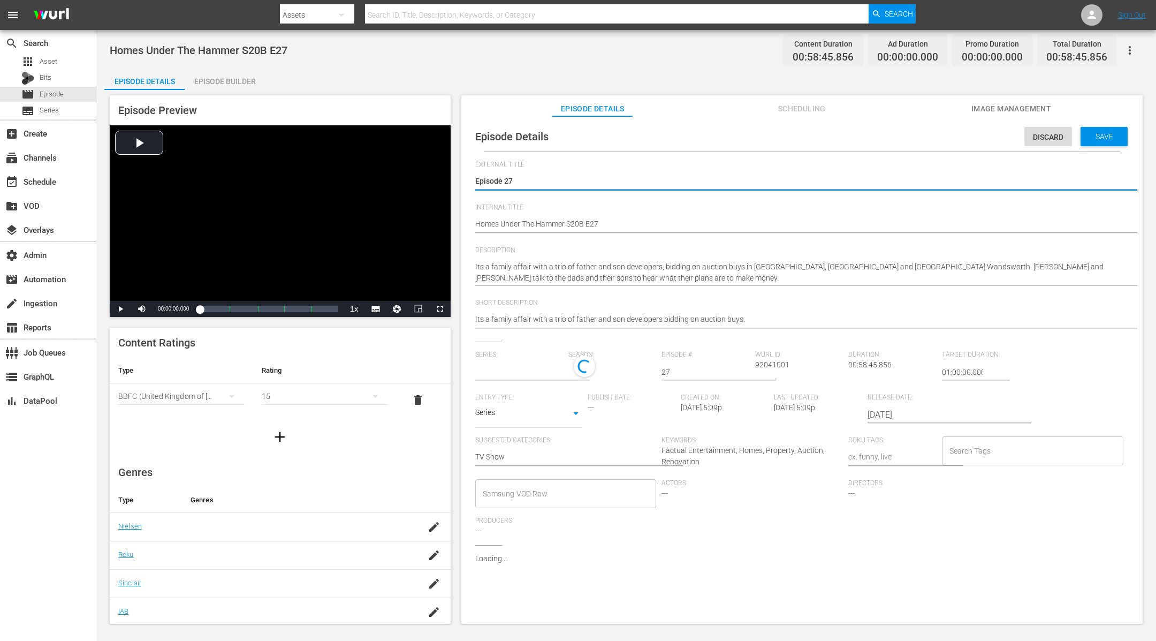
type input "Homes Under The Hammer"
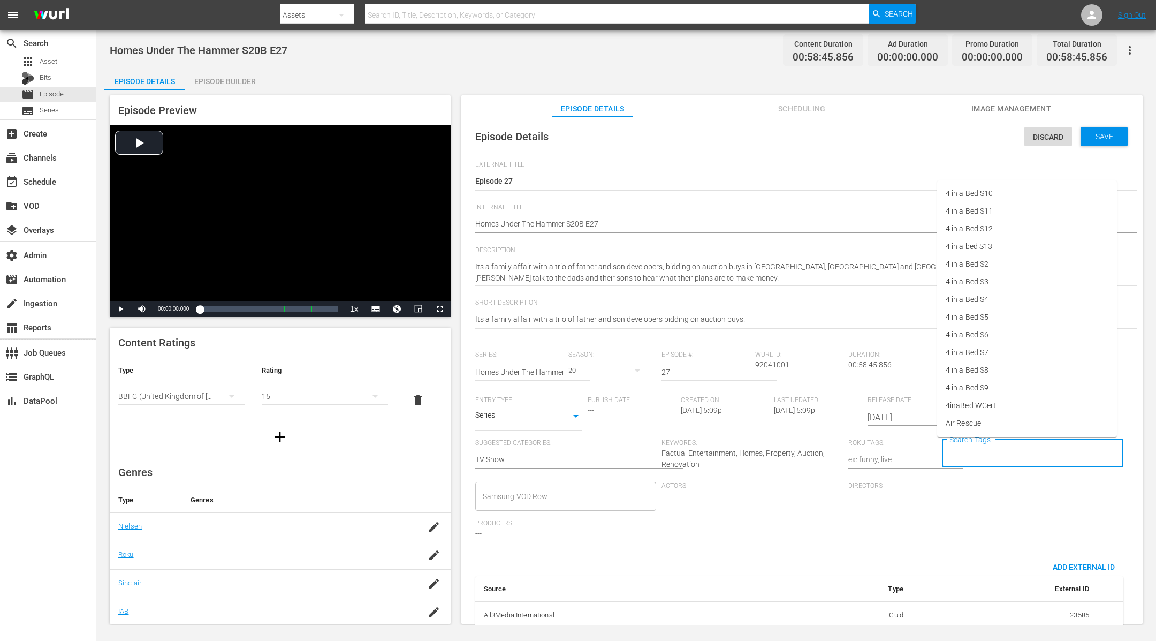
click at [963, 450] on input "Search Tags" at bounding box center [1025, 453] width 156 height 19
type input "[PERSON_NAME]"
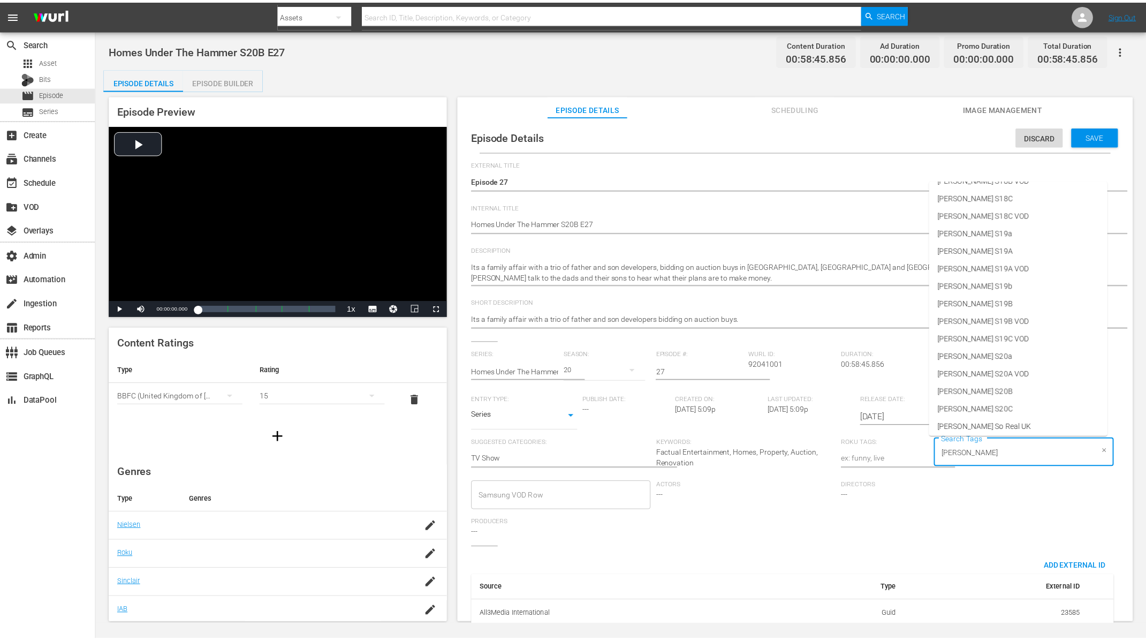
scroll to position [458, 0]
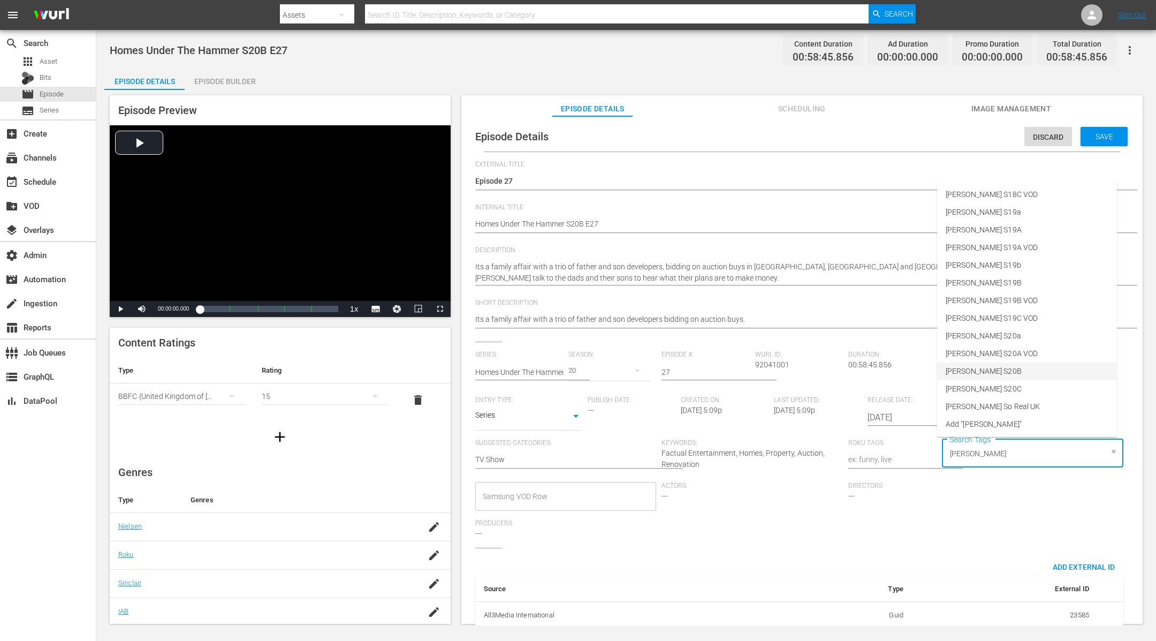
click at [994, 374] on li "[PERSON_NAME] S20B" at bounding box center [1027, 371] width 180 height 18
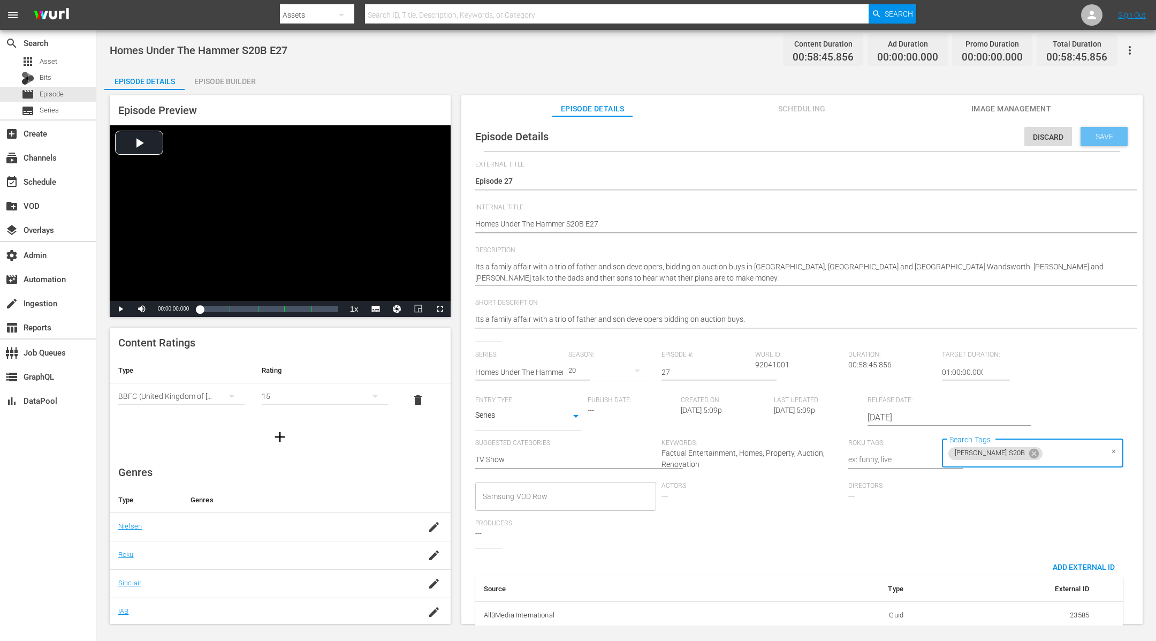
click at [1104, 138] on span "Save" at bounding box center [1104, 136] width 35 height 9
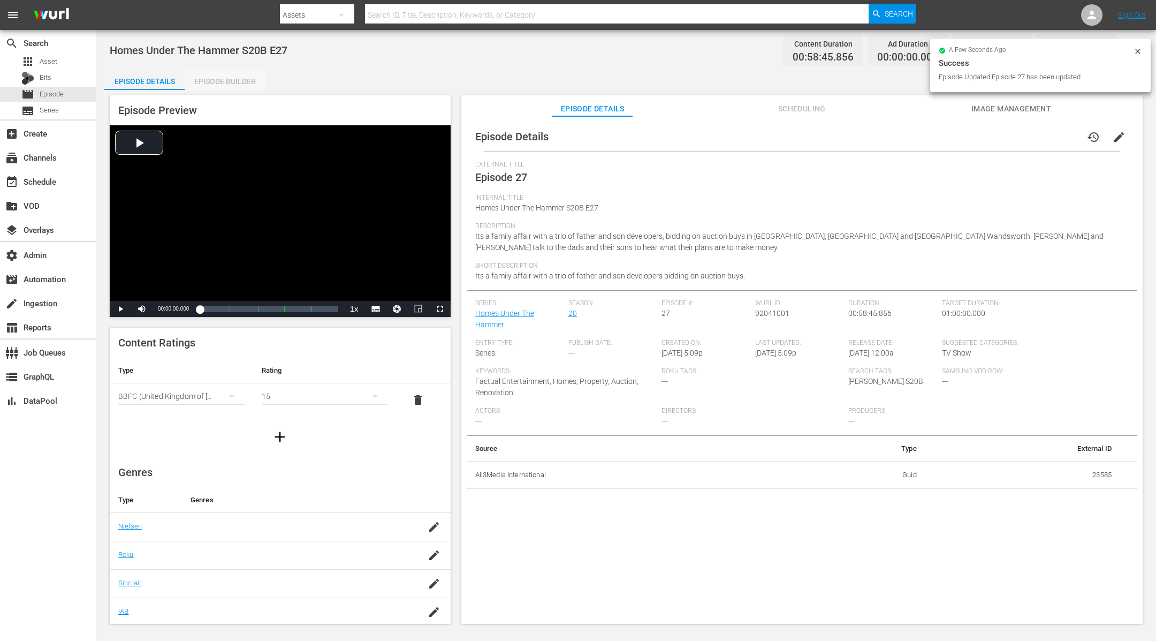
click at [231, 82] on div "Episode Builder" at bounding box center [225, 82] width 80 height 26
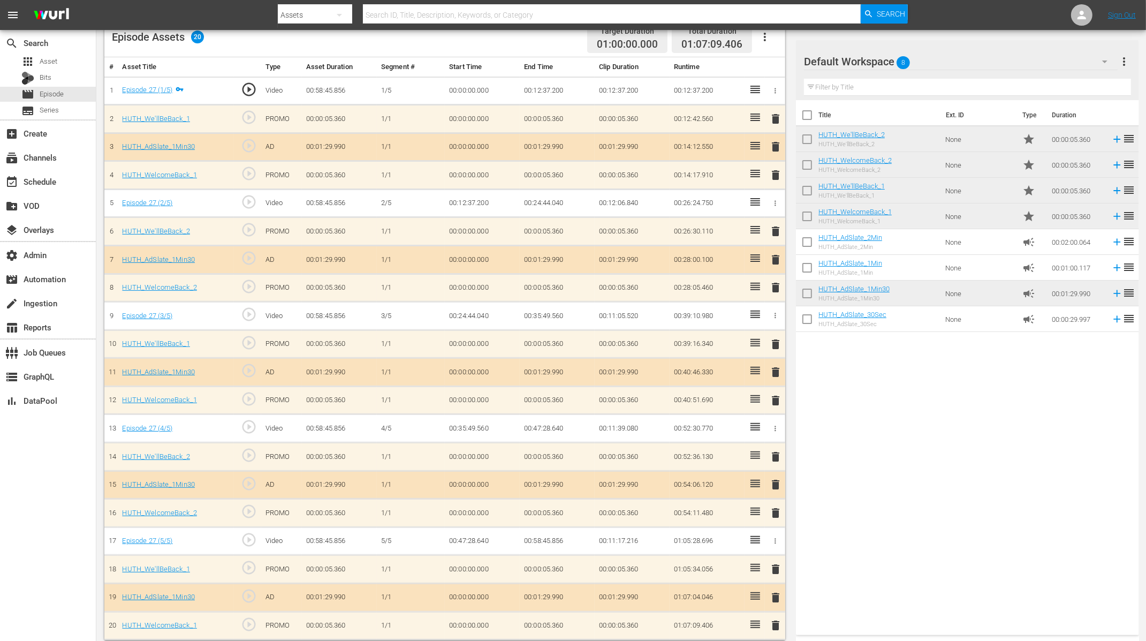
scroll to position [294, 0]
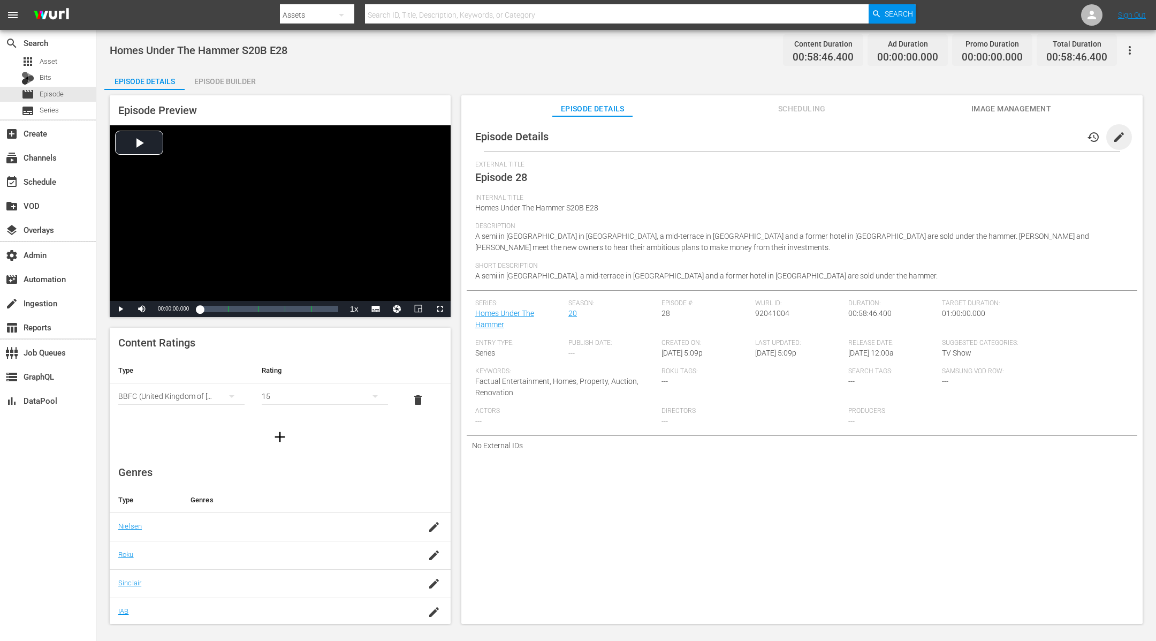
click at [1117, 142] on span "edit" at bounding box center [1119, 137] width 13 height 13
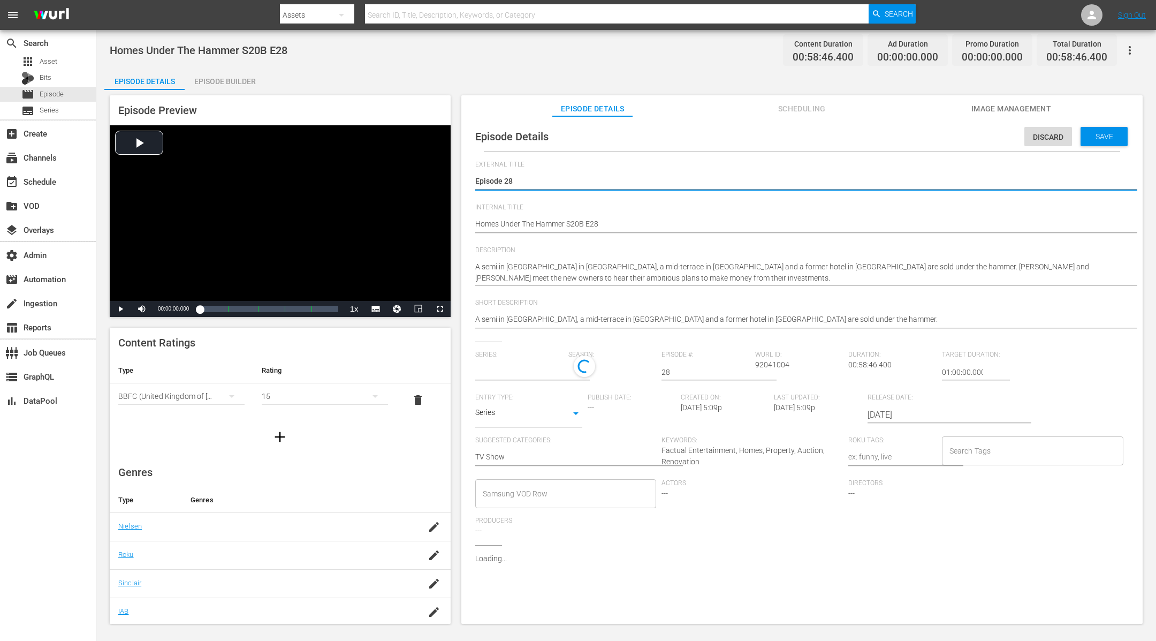
type input "Homes Under The Hammer"
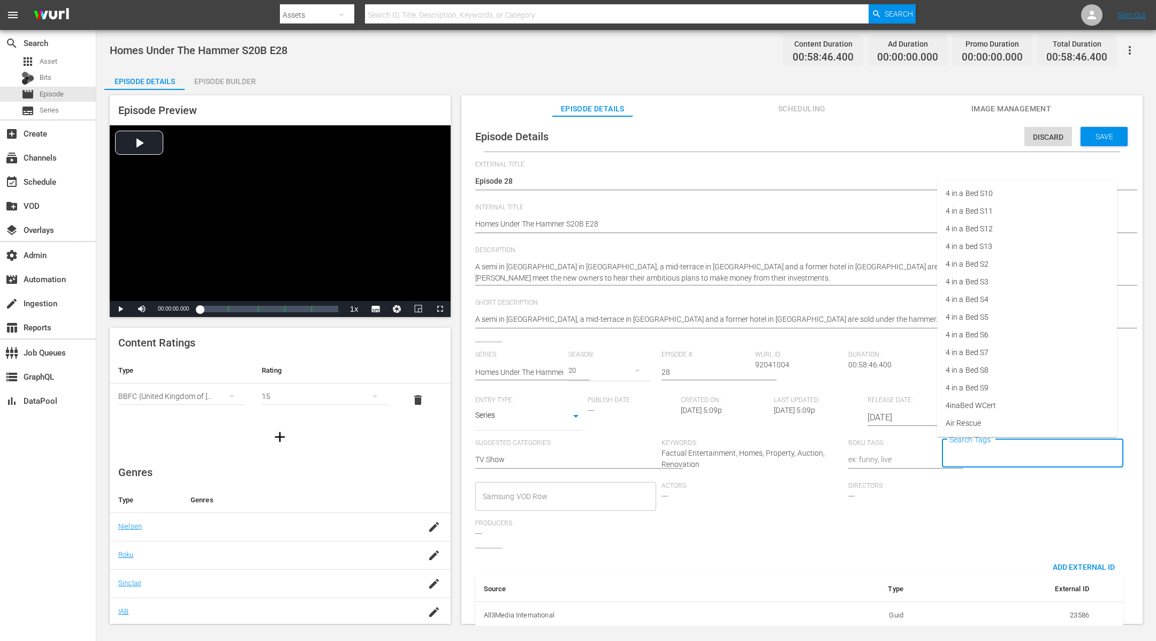
click at [958, 450] on input "Search Tags" at bounding box center [1025, 453] width 156 height 19
type input "[PERSON_NAME]"
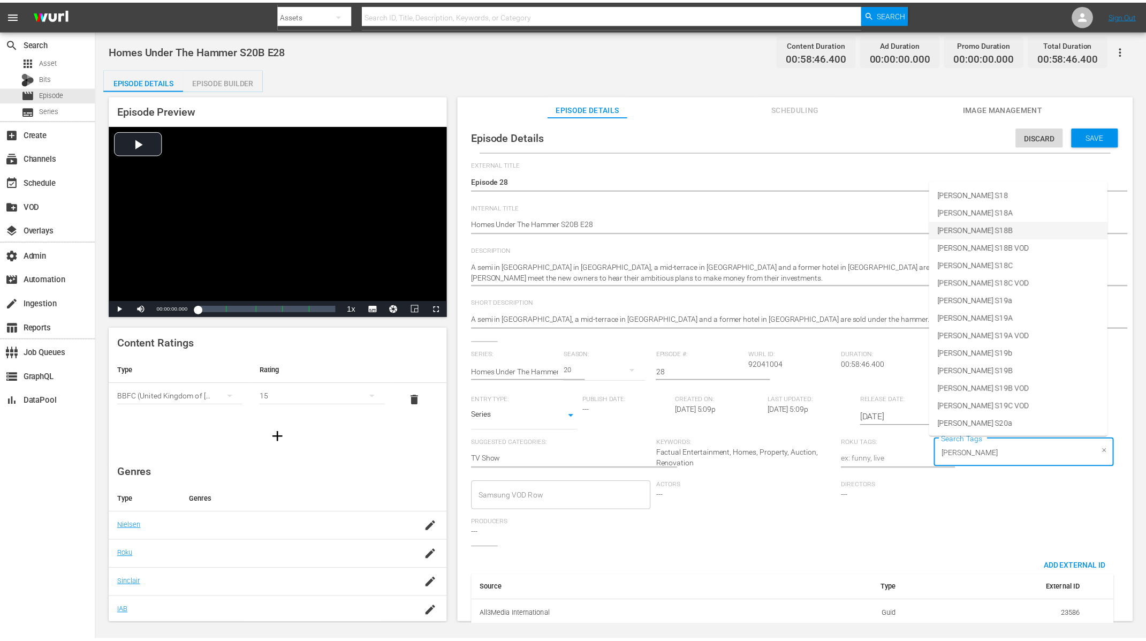
scroll to position [458, 0]
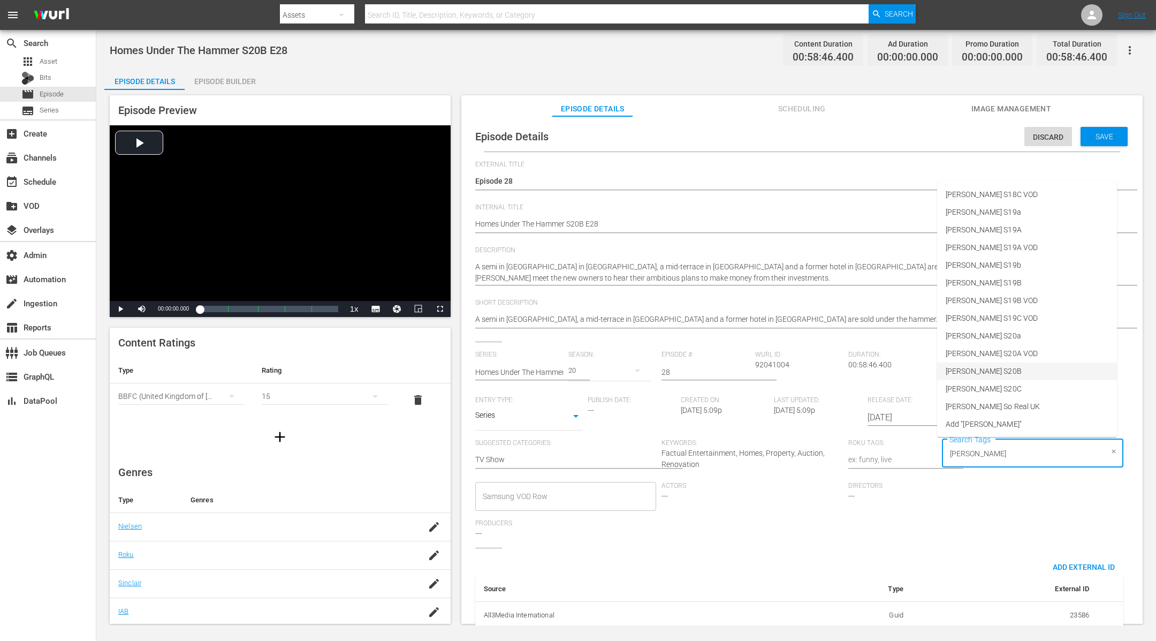
click at [1009, 370] on li "[PERSON_NAME] S20B" at bounding box center [1027, 371] width 180 height 18
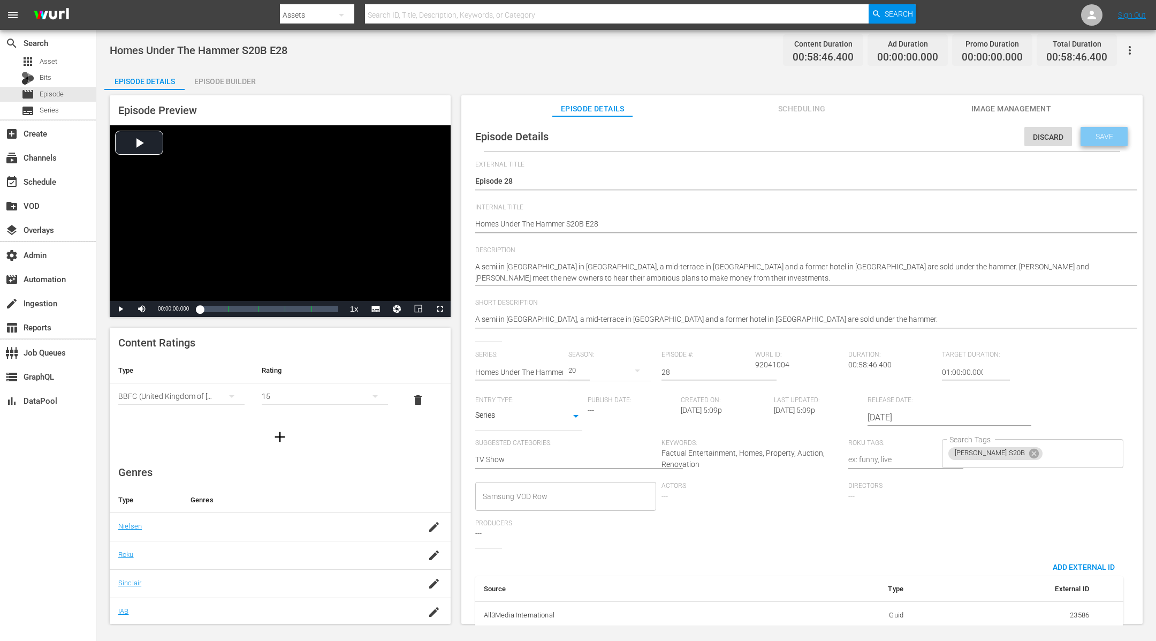
click at [1104, 131] on div "Save" at bounding box center [1104, 136] width 47 height 19
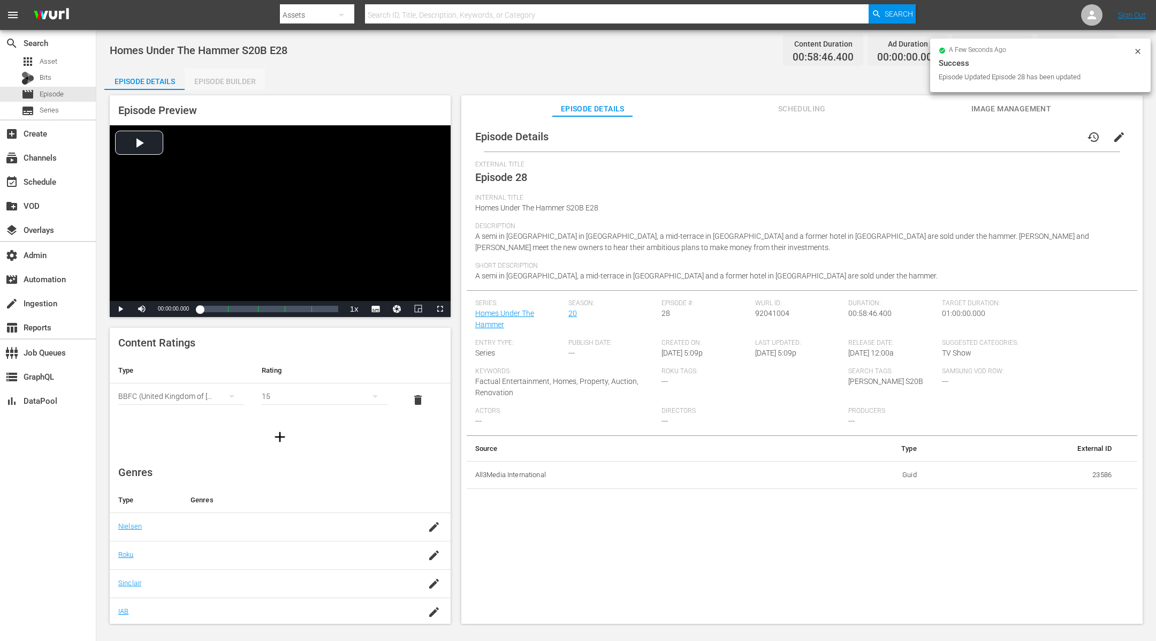
click at [244, 70] on div "Episode Builder" at bounding box center [225, 82] width 80 height 26
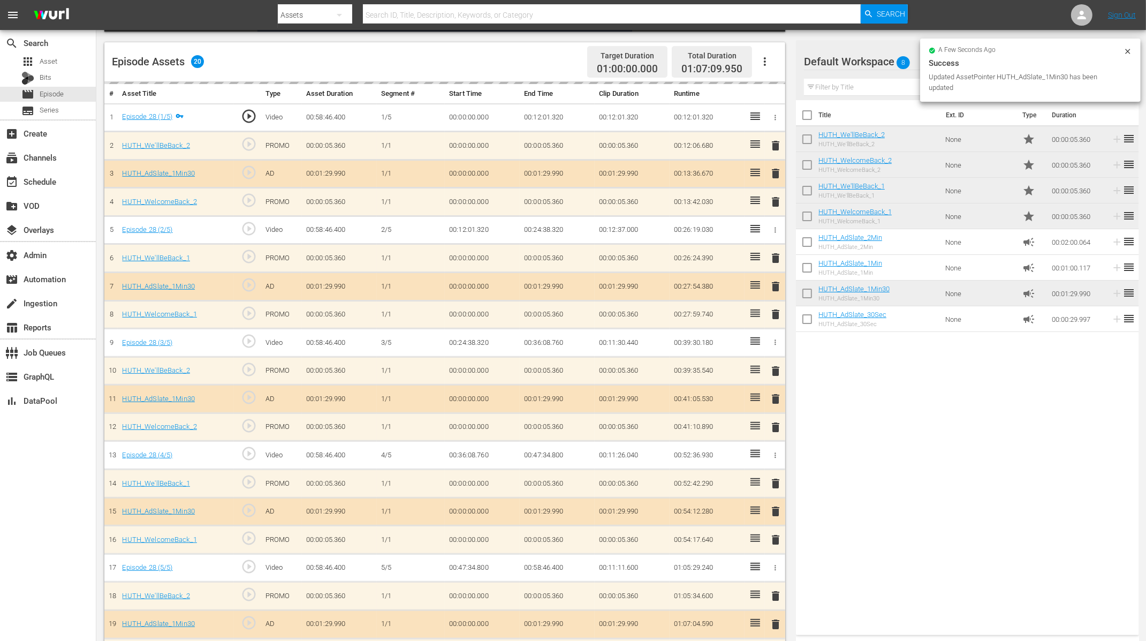
scroll to position [297, 0]
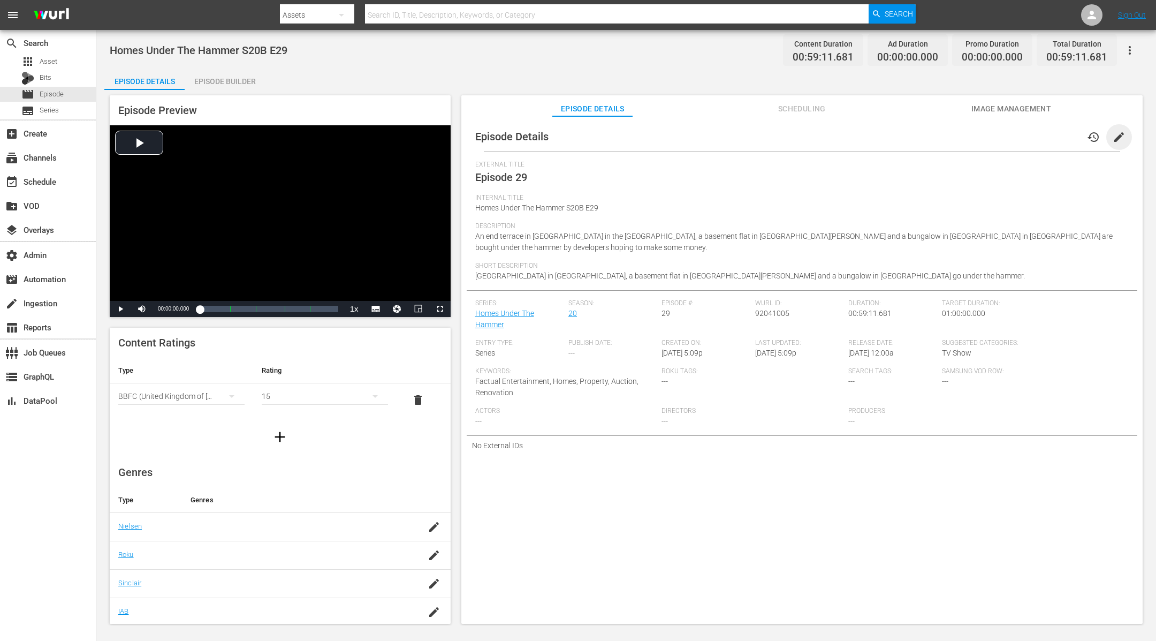
click at [1113, 141] on span "edit" at bounding box center [1119, 137] width 13 height 13
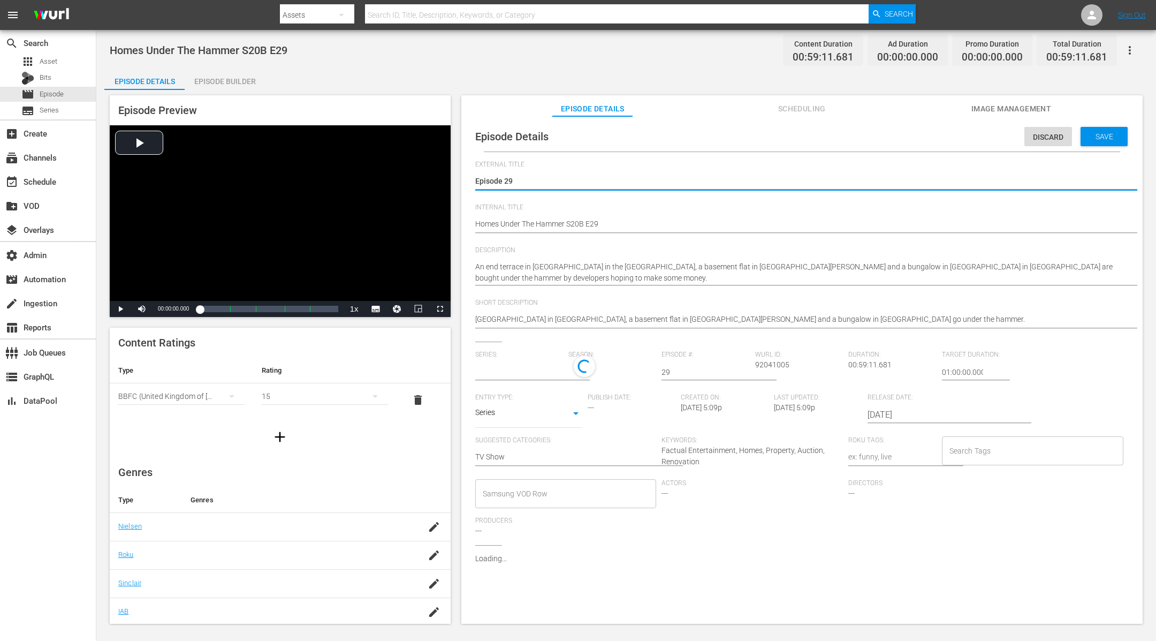
type input "Homes Under The Hammer"
click at [969, 456] on input "Search Tags" at bounding box center [1025, 453] width 156 height 19
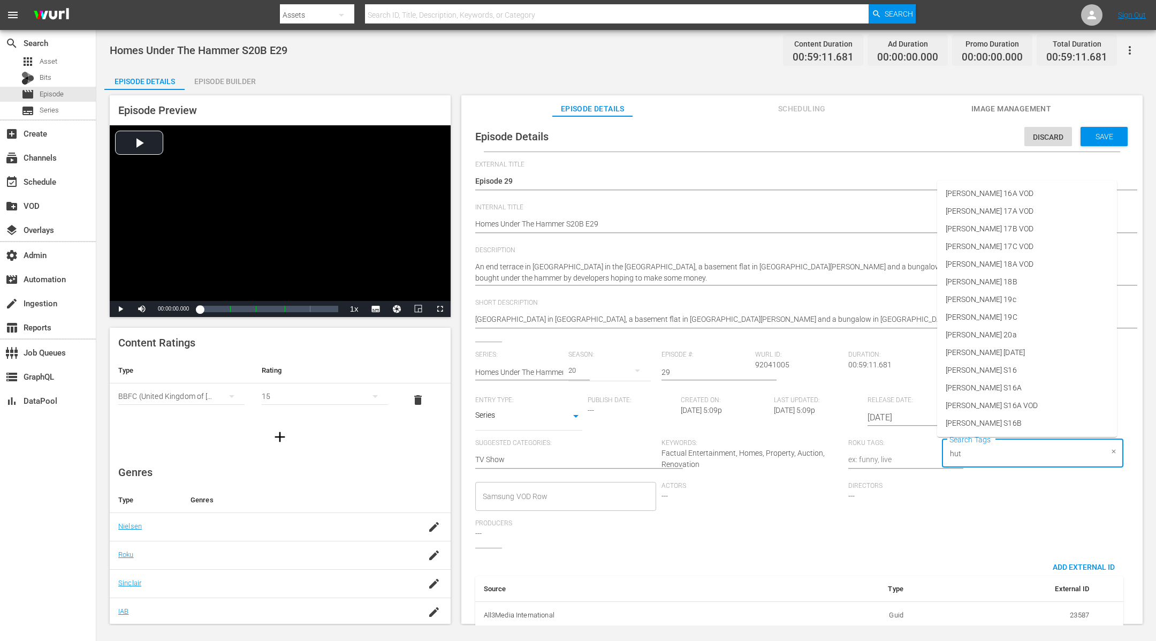
type input "[PERSON_NAME]"
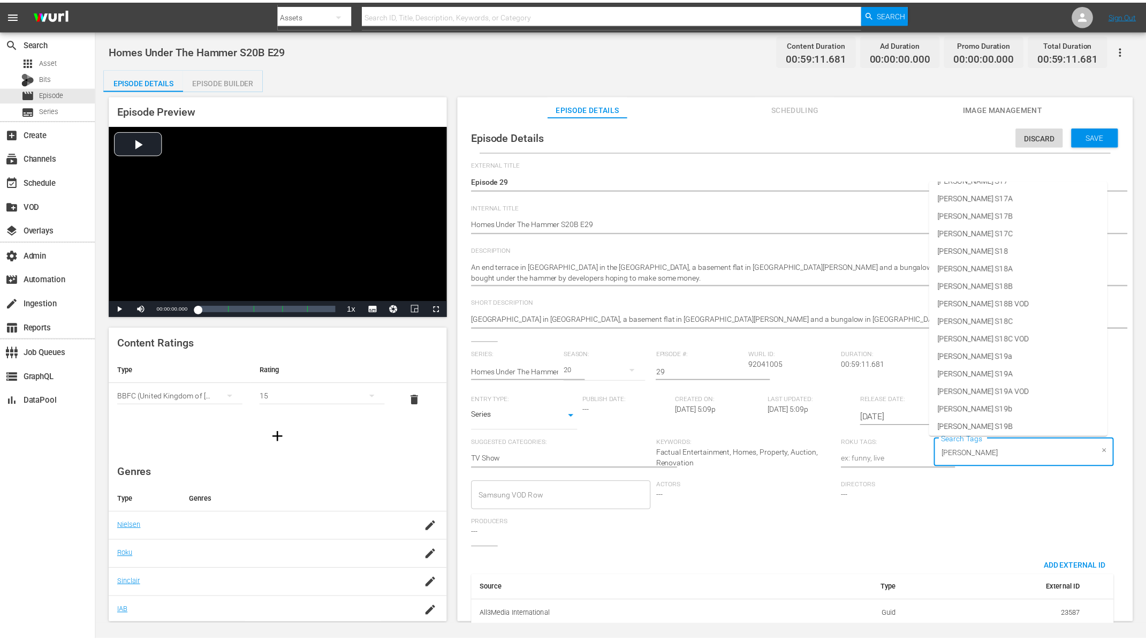
scroll to position [458, 0]
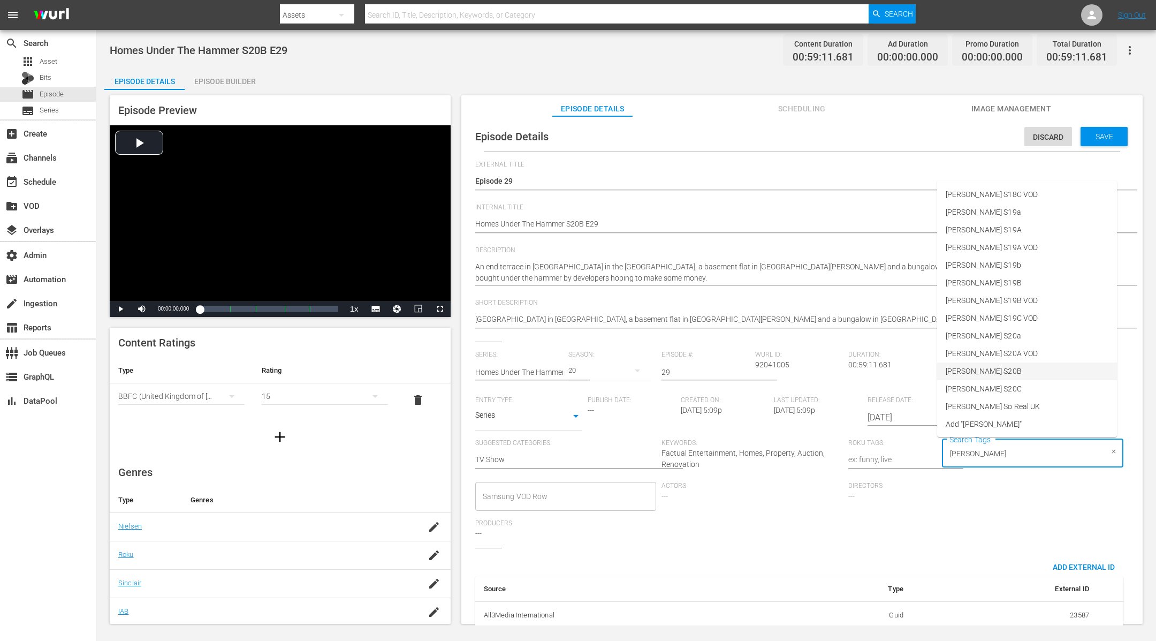
click at [986, 372] on li "[PERSON_NAME] S20B" at bounding box center [1027, 371] width 180 height 18
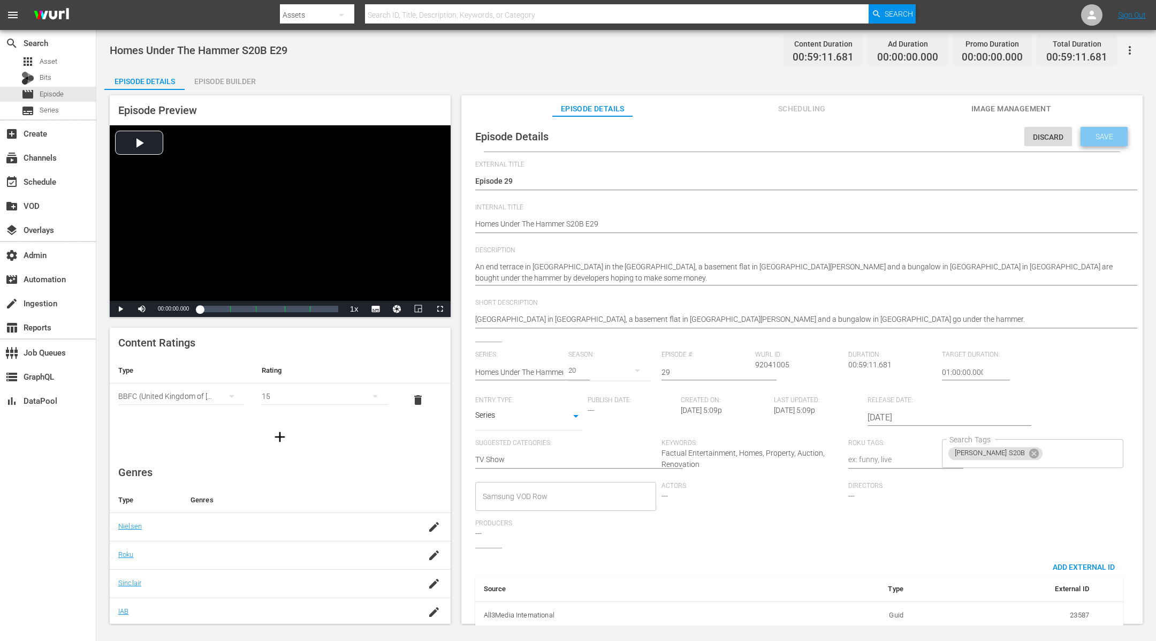
click at [1098, 137] on span "Save" at bounding box center [1104, 136] width 35 height 9
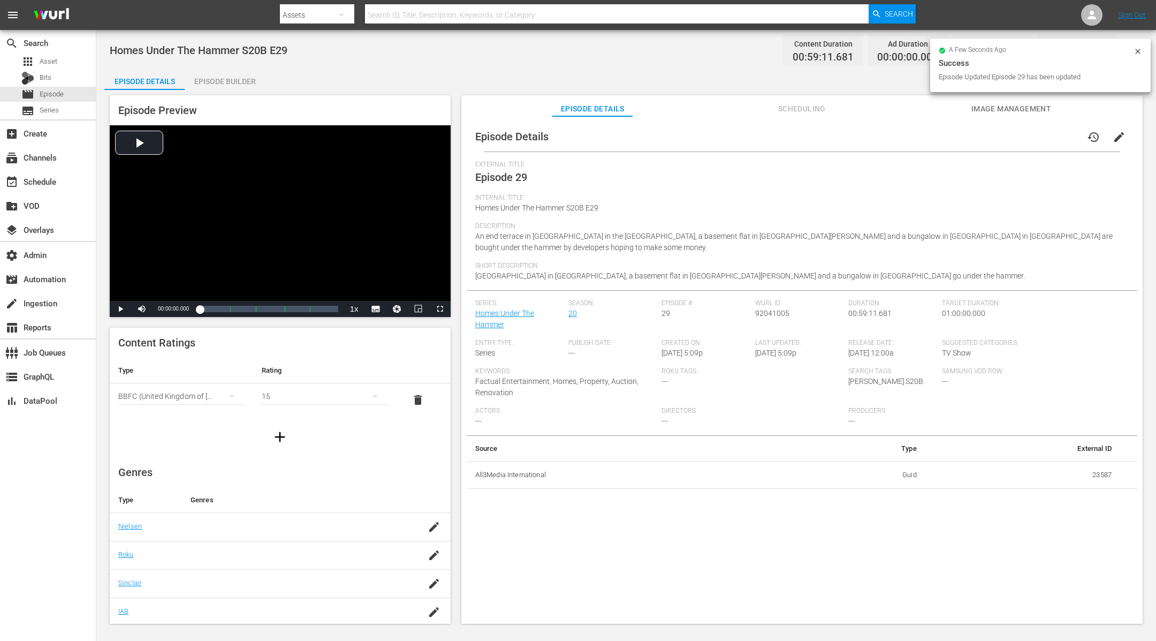
click at [222, 86] on div "Episode Builder" at bounding box center [225, 82] width 80 height 26
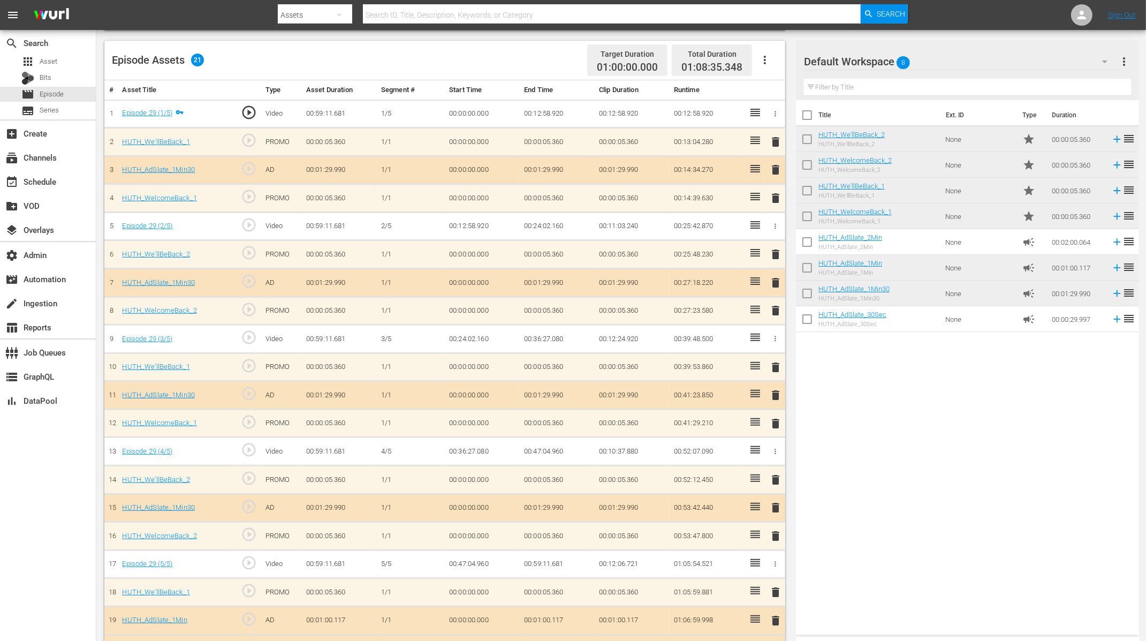
scroll to position [323, 0]
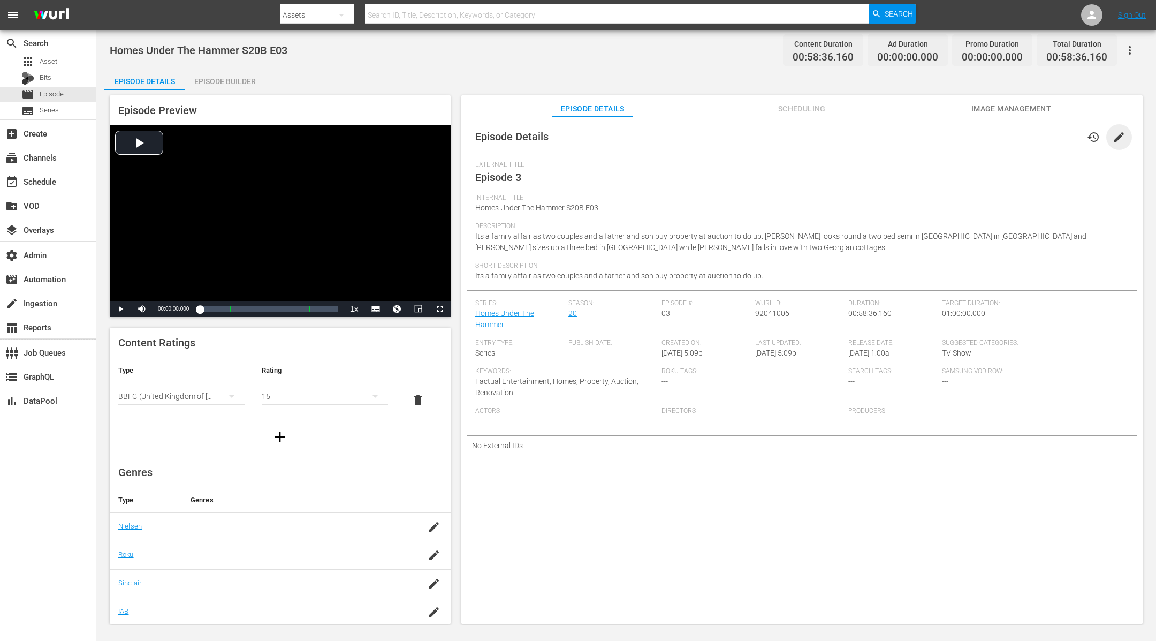
click at [1113, 136] on span "edit" at bounding box center [1119, 137] width 13 height 13
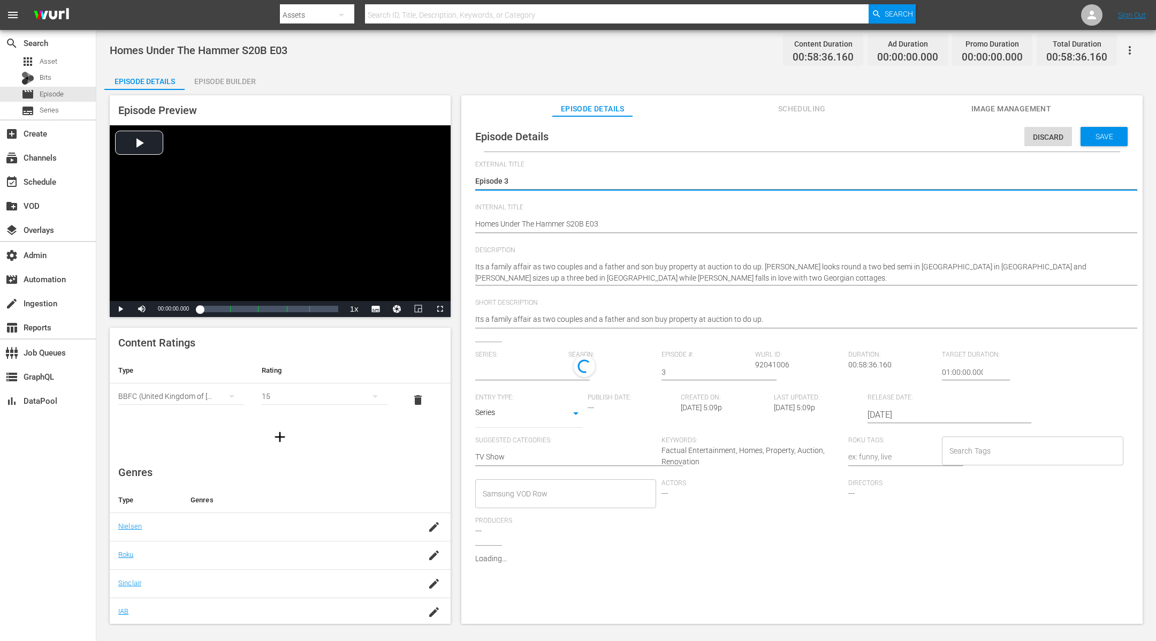
type input "Homes Under The Hammer"
click at [981, 451] on input "Search Tags" at bounding box center [1025, 453] width 156 height 19
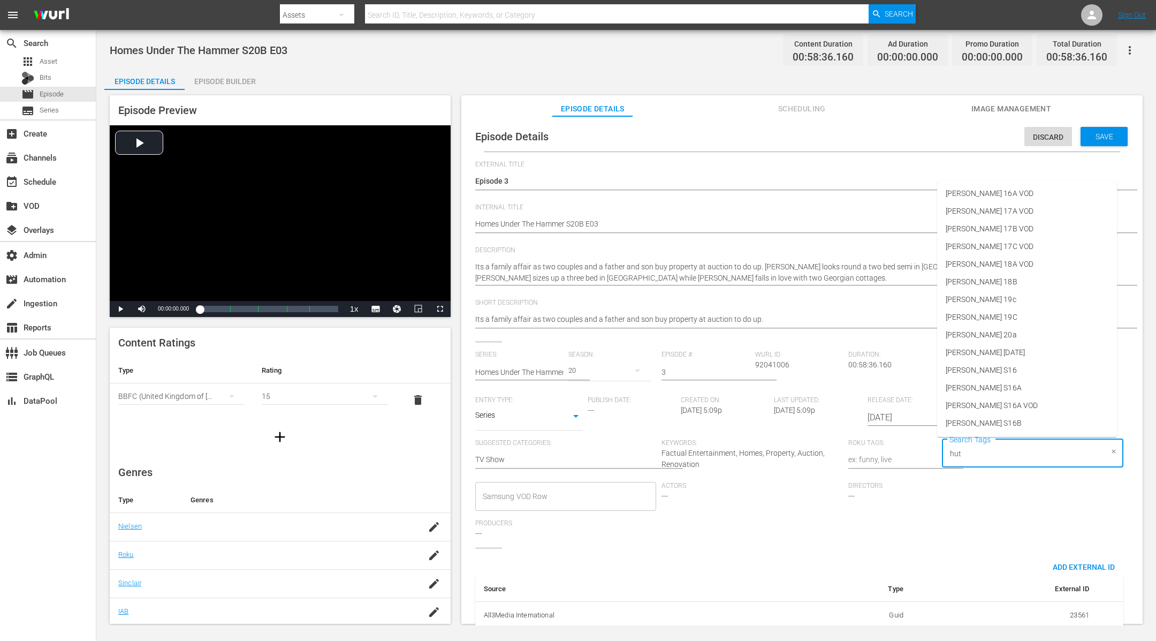
type input "[PERSON_NAME]"
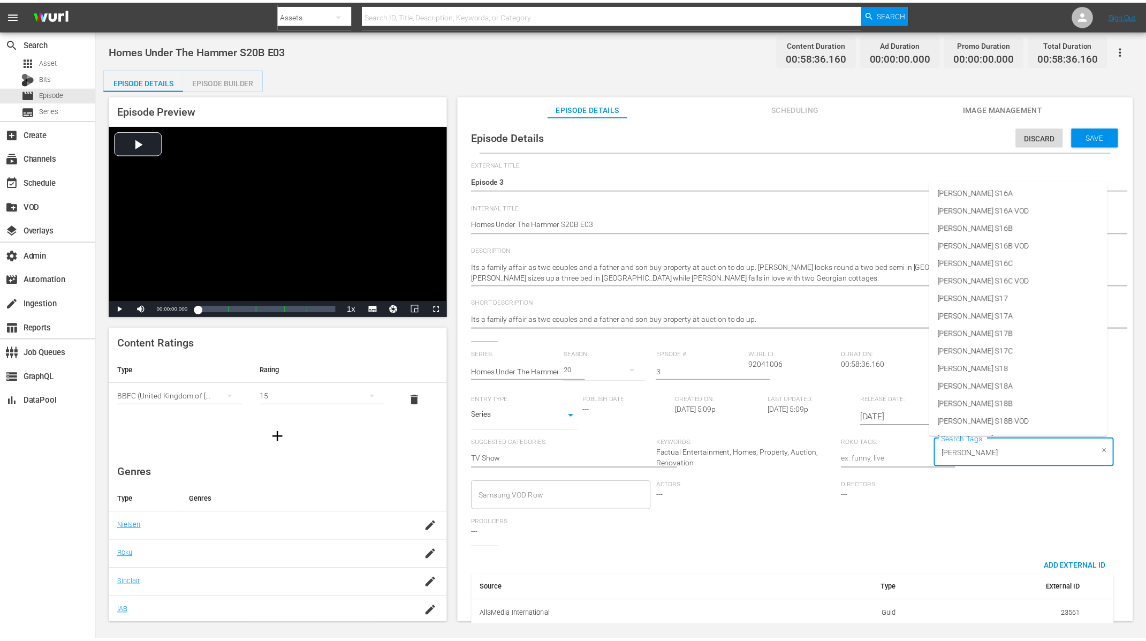
scroll to position [458, 0]
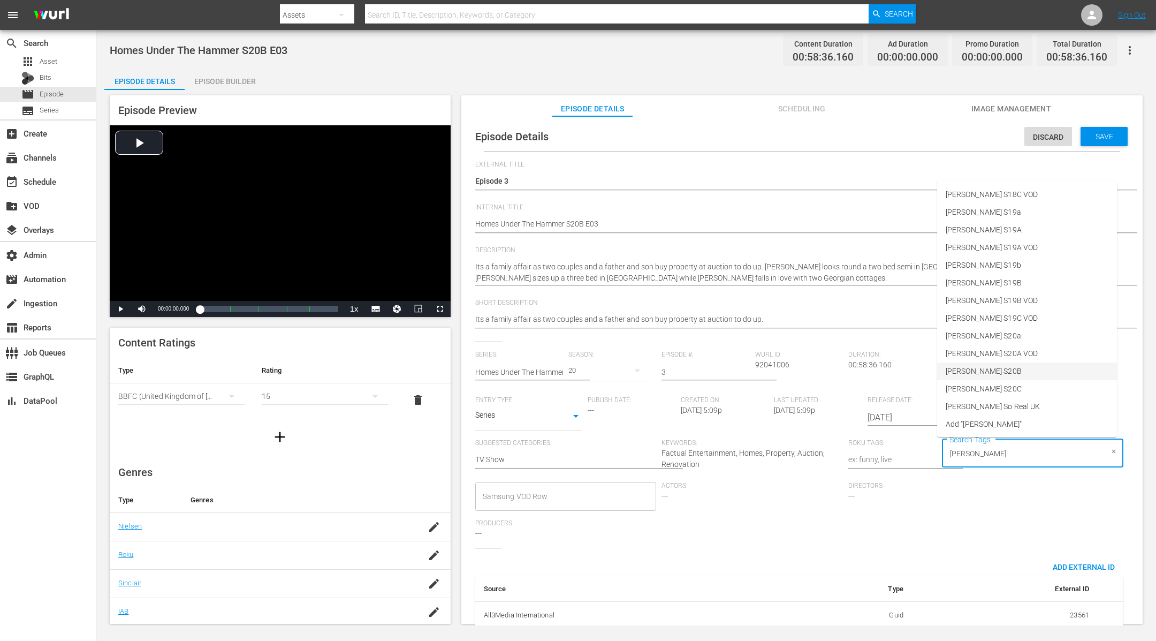
click at [1000, 370] on li "[PERSON_NAME] S20B" at bounding box center [1027, 371] width 180 height 18
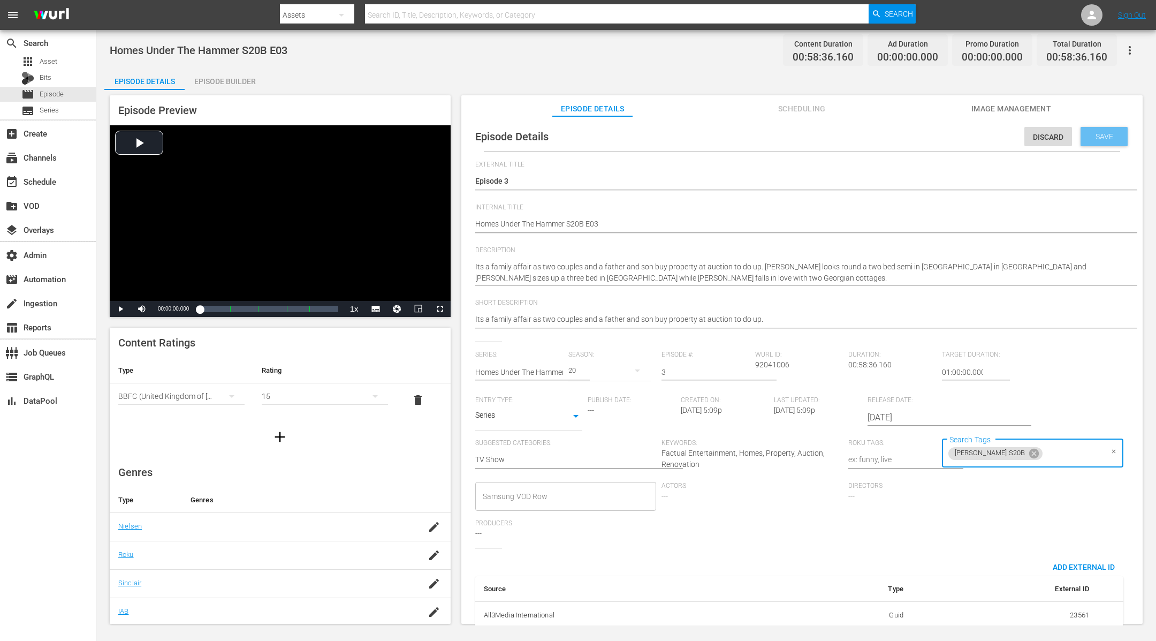
click at [1102, 133] on span "Save" at bounding box center [1104, 136] width 35 height 9
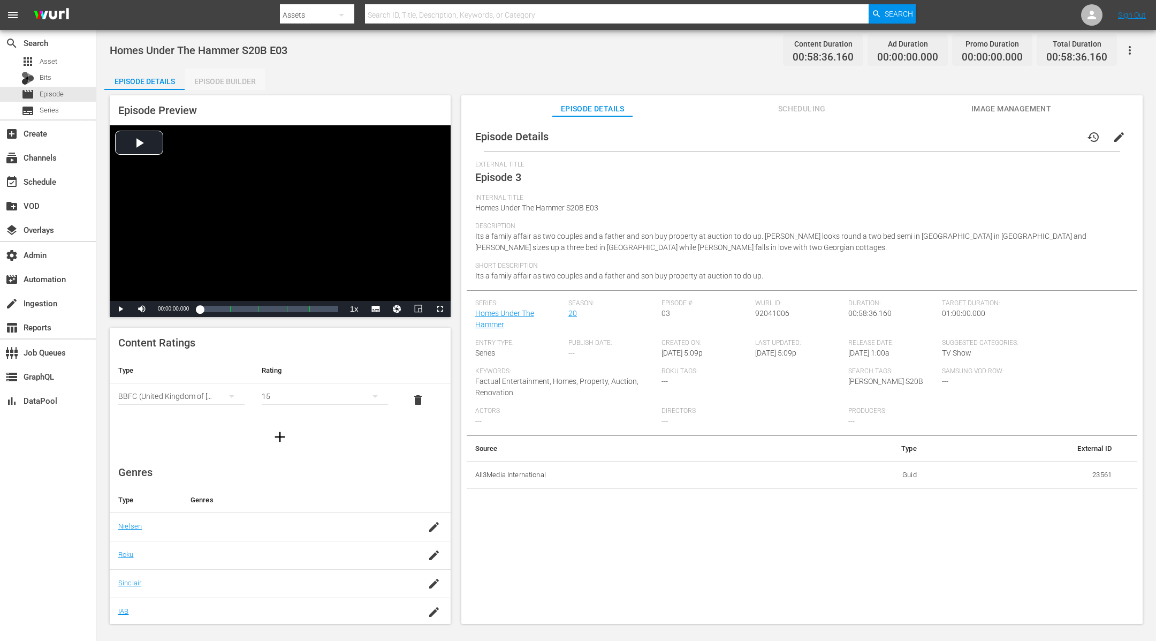
click at [247, 81] on div "Episode Builder" at bounding box center [225, 82] width 80 height 26
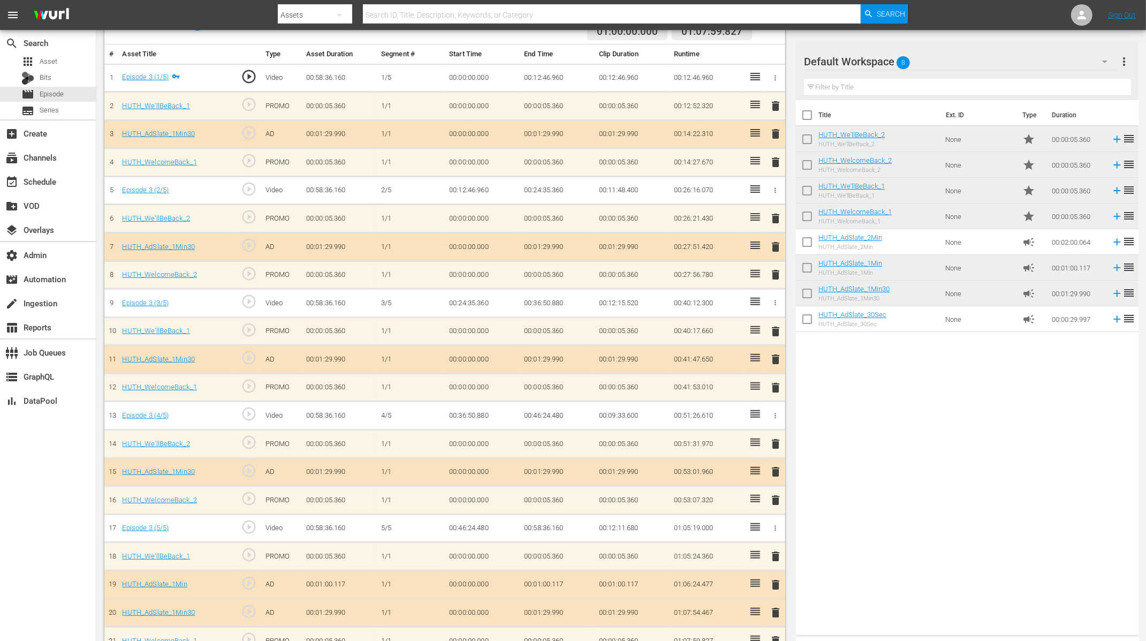
scroll to position [323, 0]
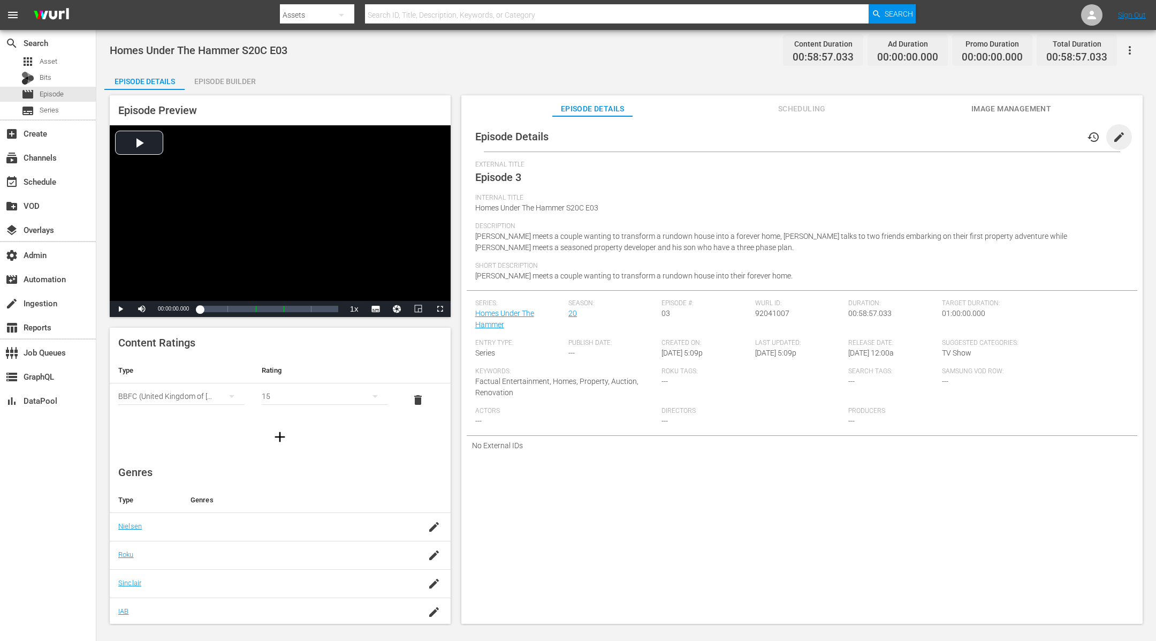
click at [1114, 137] on span "edit" at bounding box center [1119, 137] width 13 height 13
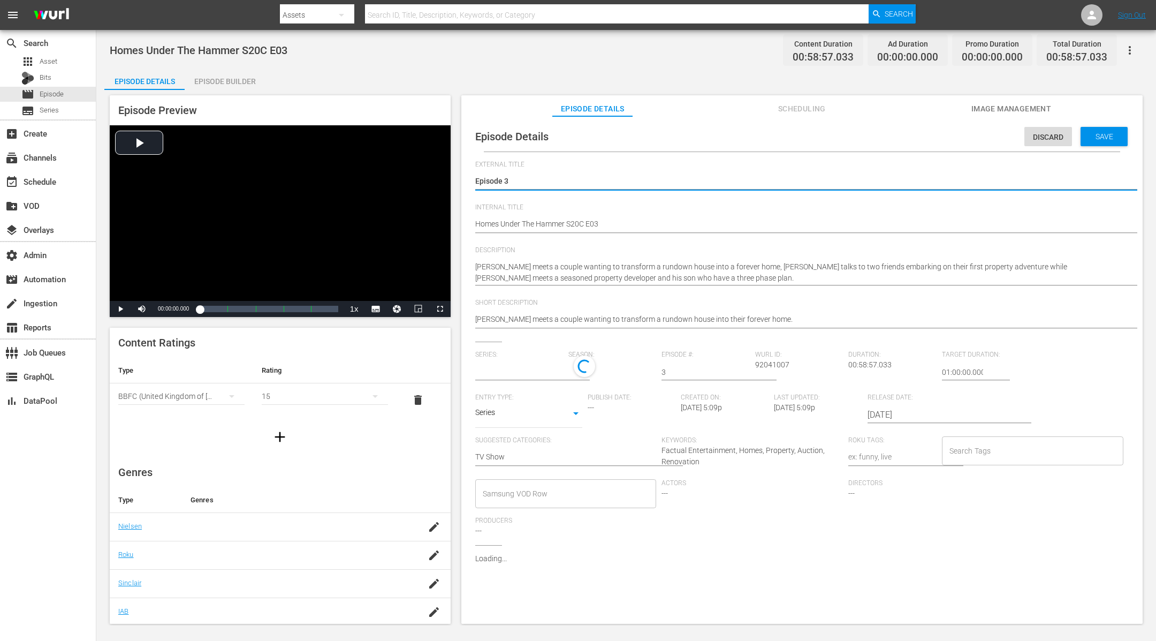
type input "Homes Under The Hammer"
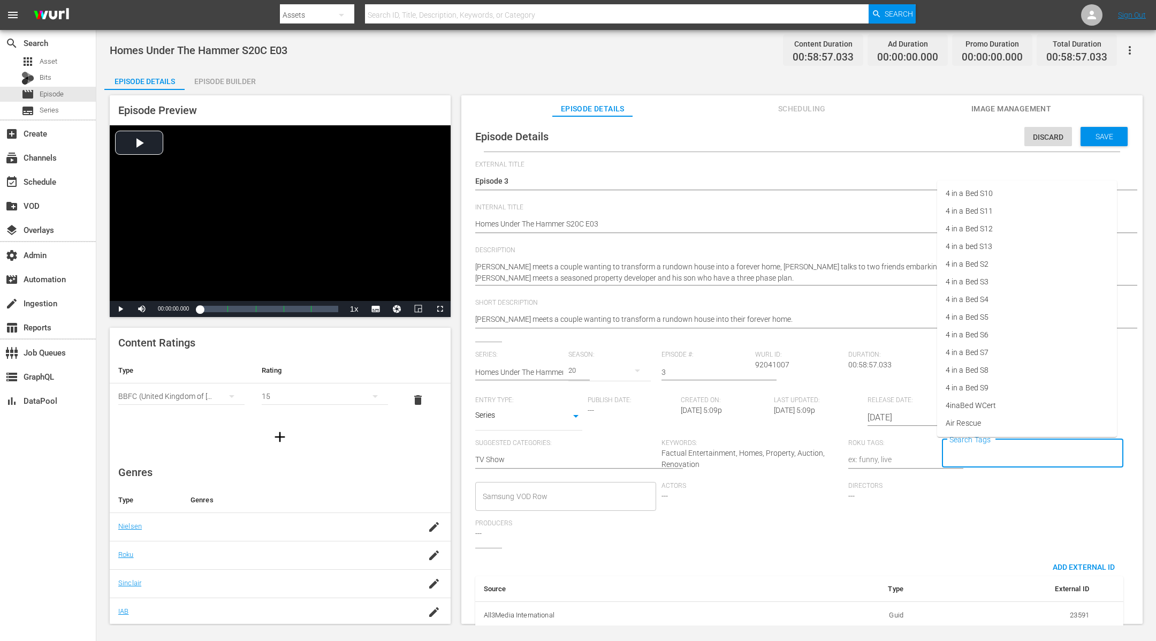
click at [974, 450] on input "Search Tags" at bounding box center [1025, 453] width 156 height 19
type input "[PERSON_NAME]"
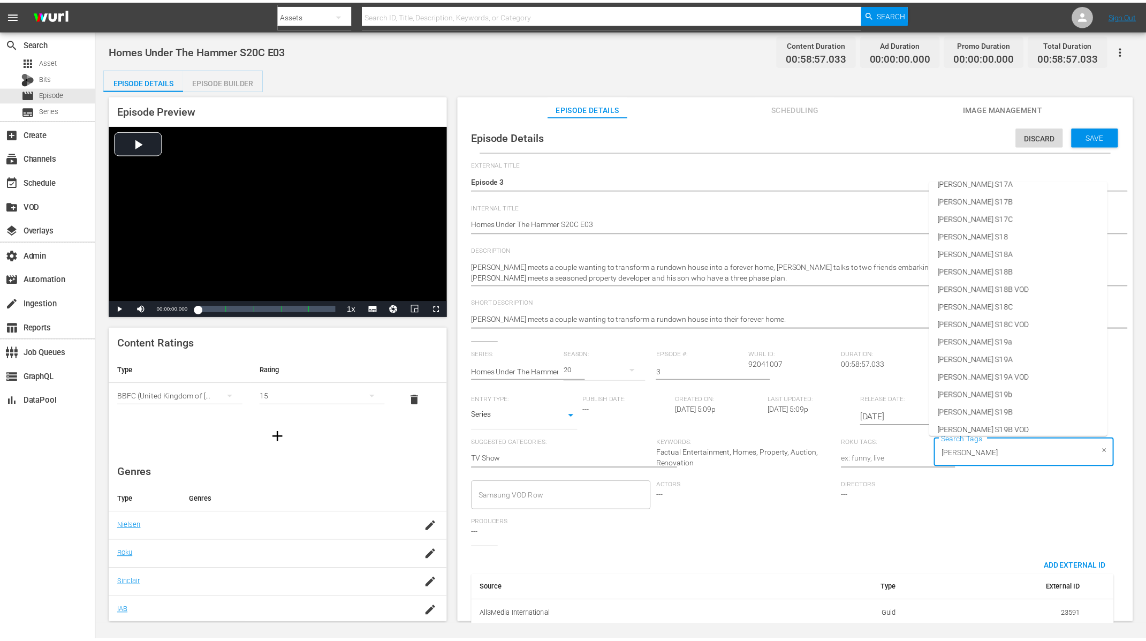
scroll to position [458, 0]
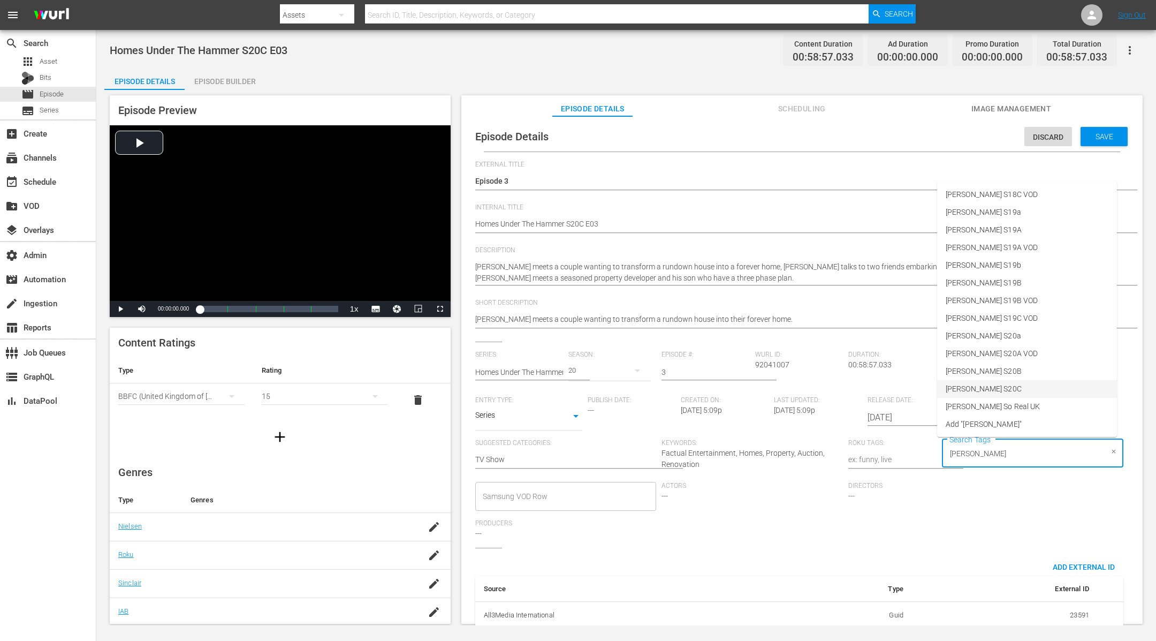
click at [1004, 393] on li "[PERSON_NAME] S20C" at bounding box center [1027, 389] width 180 height 18
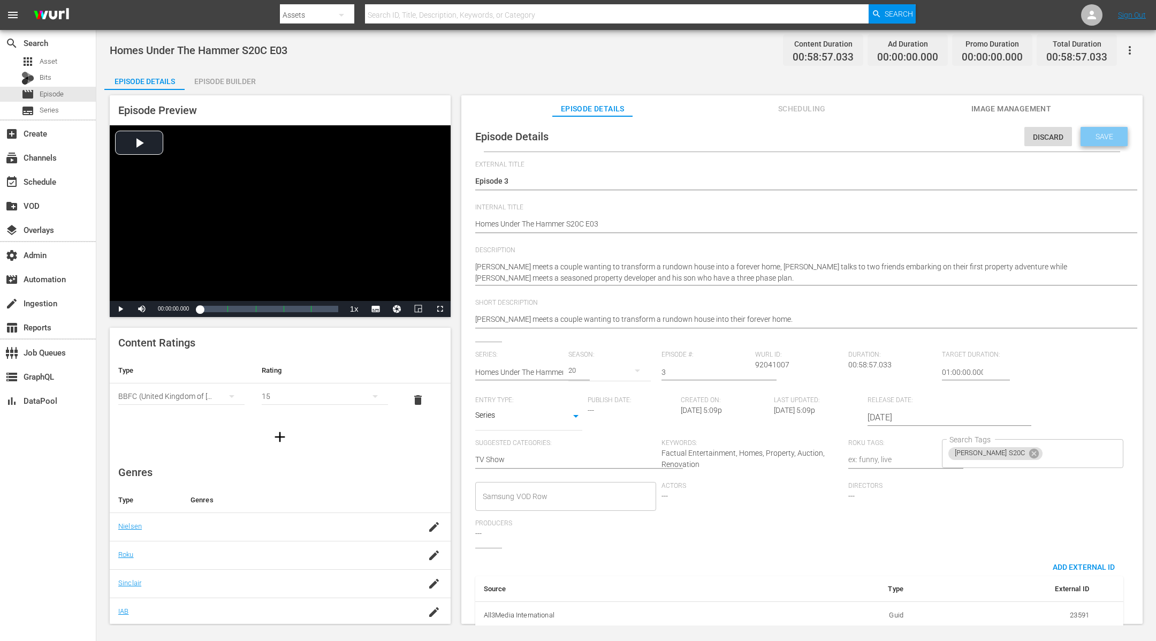
click at [1104, 133] on span "Save" at bounding box center [1104, 136] width 35 height 9
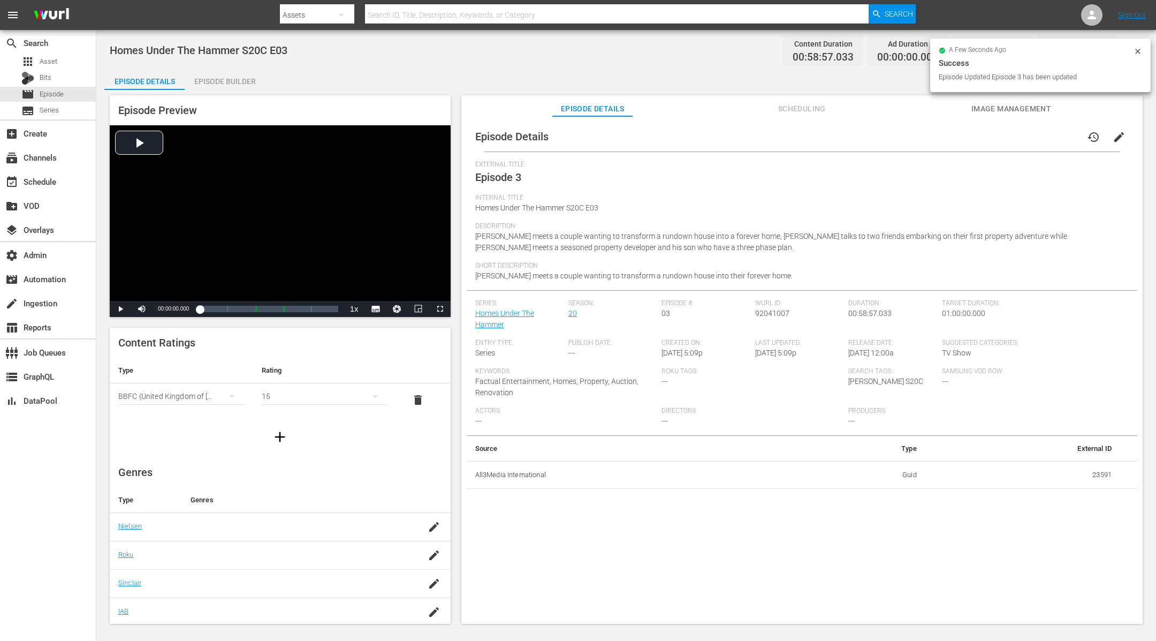
click at [241, 85] on div "Episode Builder" at bounding box center [225, 82] width 80 height 26
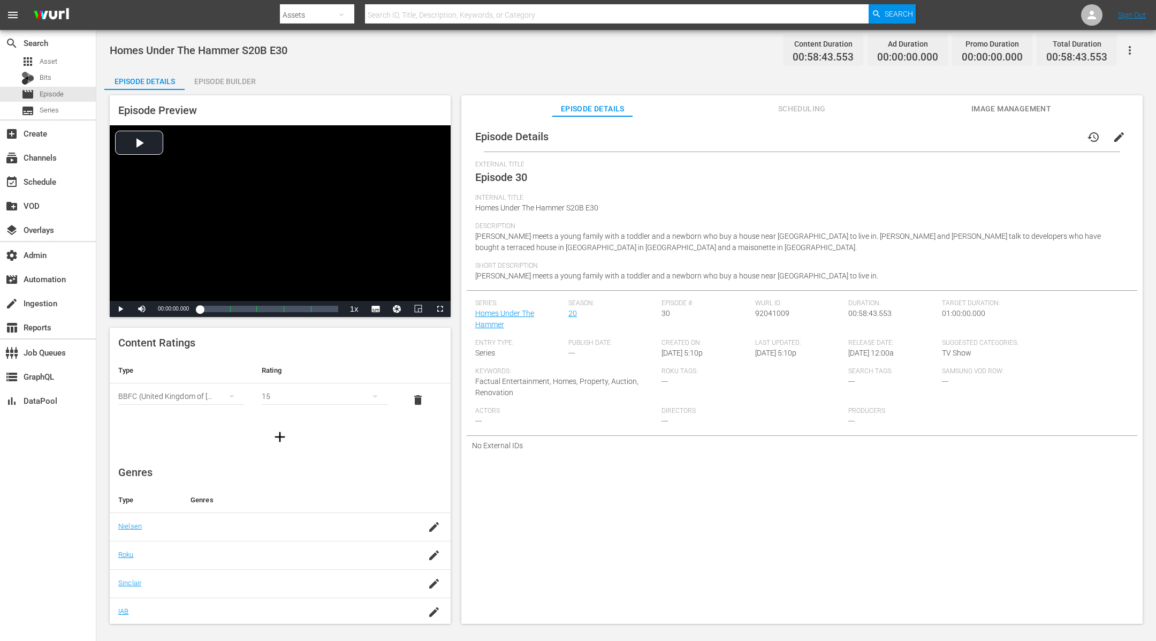
click at [1118, 138] on span "edit" at bounding box center [1119, 137] width 13 height 13
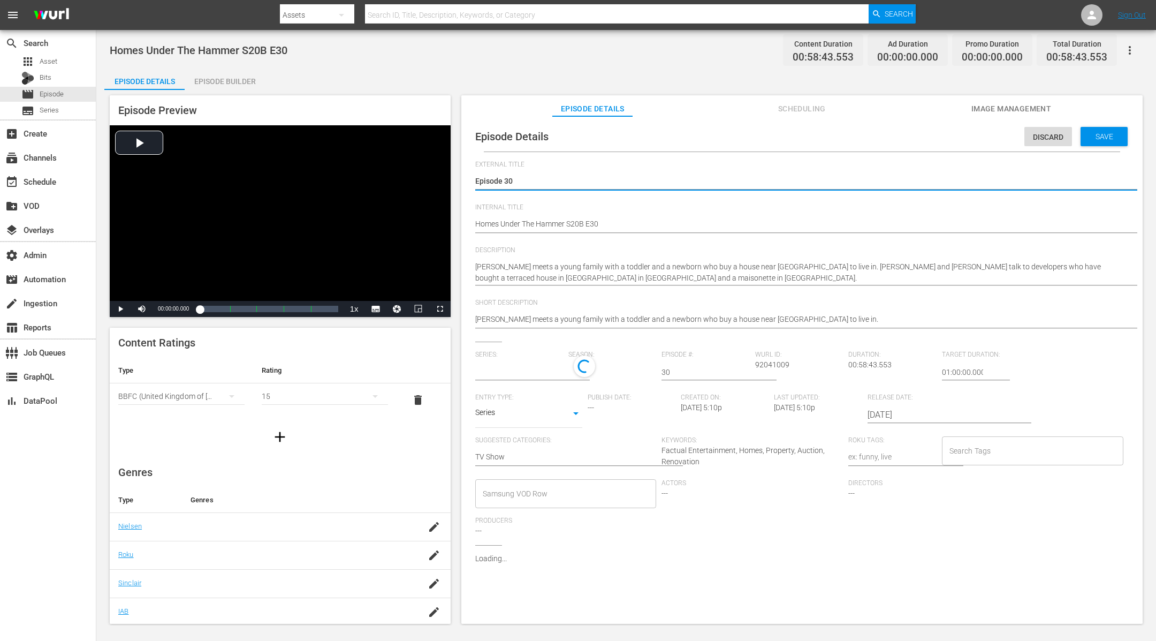
type input "Homes Under The Hammer"
click at [988, 451] on input "Search Tags" at bounding box center [1025, 453] width 156 height 19
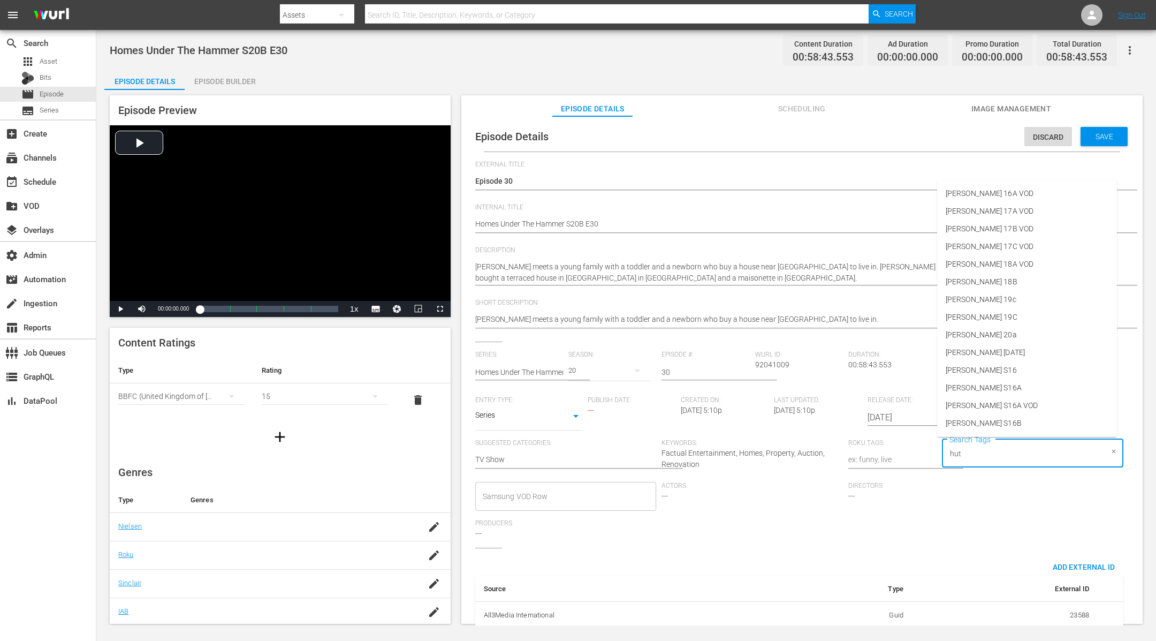
type input "[PERSON_NAME]"
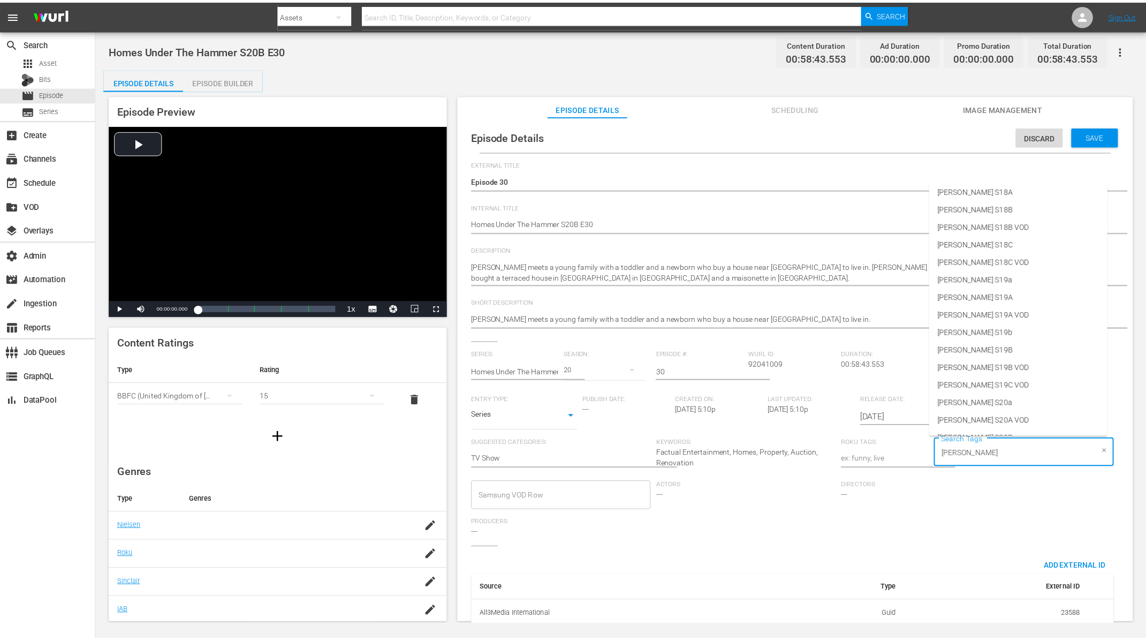
scroll to position [458, 0]
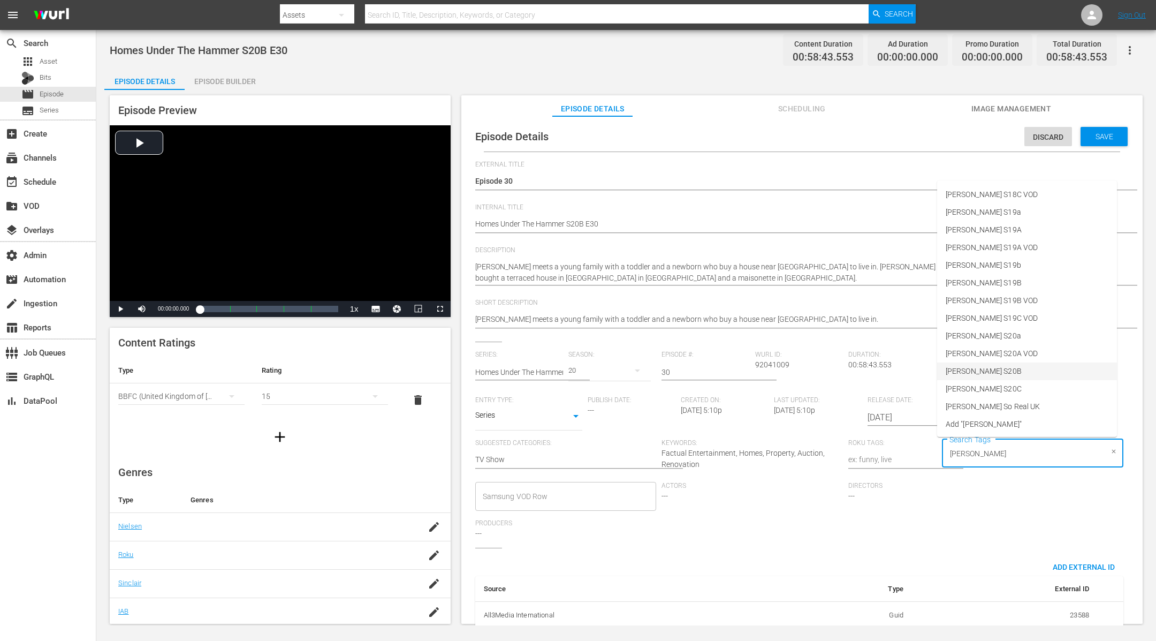
click at [1006, 373] on li "[PERSON_NAME] S20B" at bounding box center [1027, 371] width 180 height 18
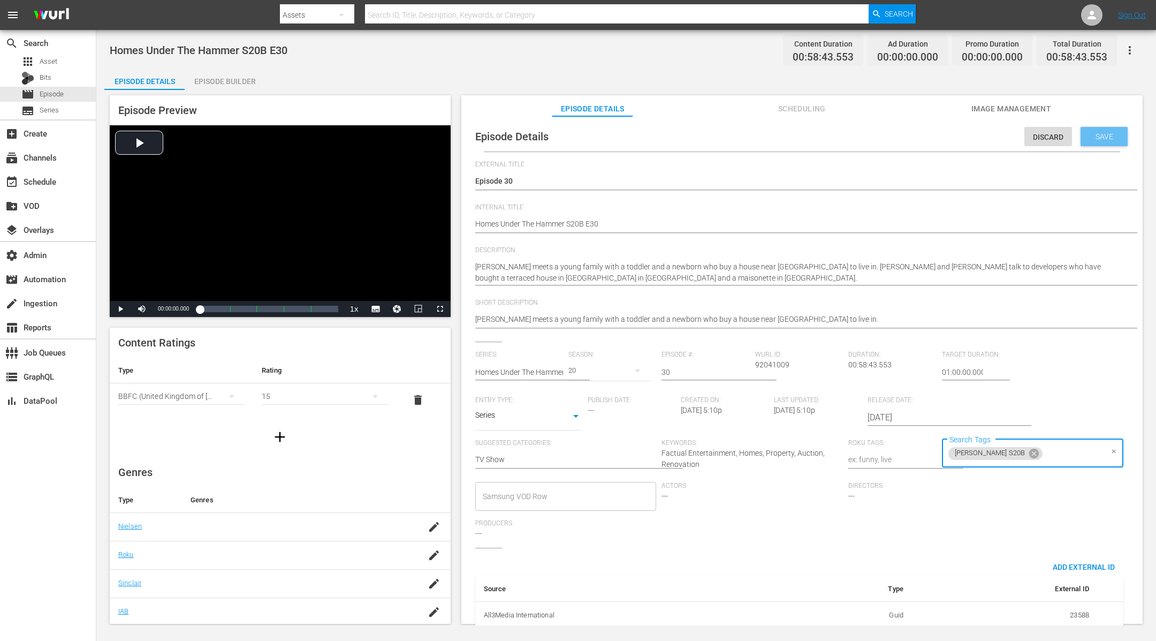
click at [1105, 128] on div "Save" at bounding box center [1104, 136] width 47 height 19
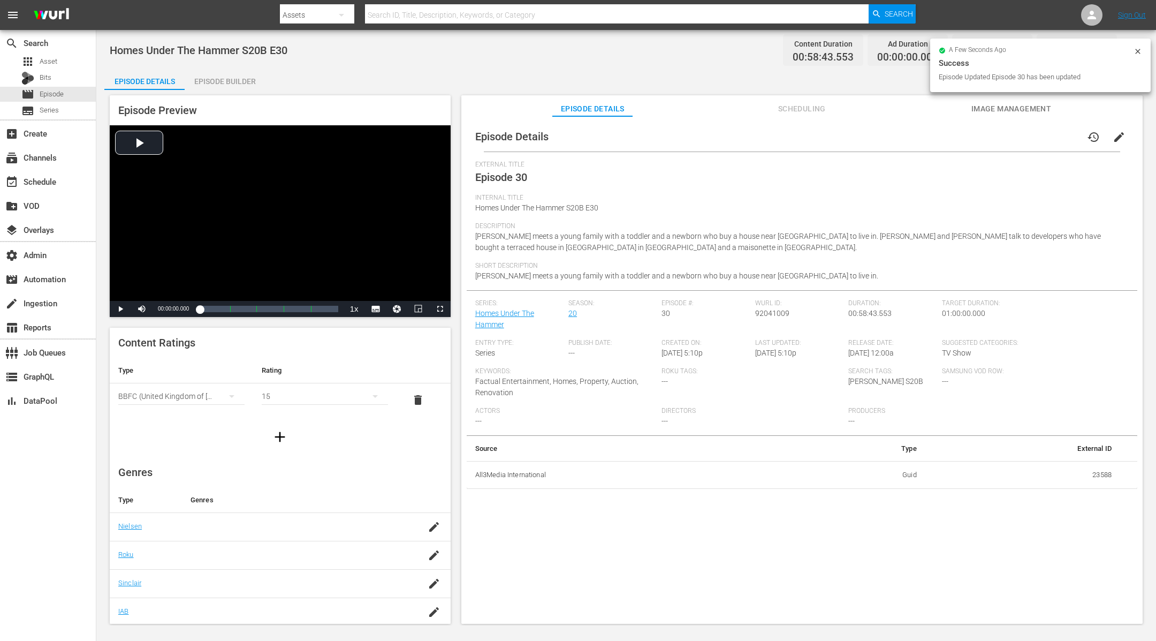
click at [242, 84] on div "Episode Builder" at bounding box center [225, 82] width 80 height 26
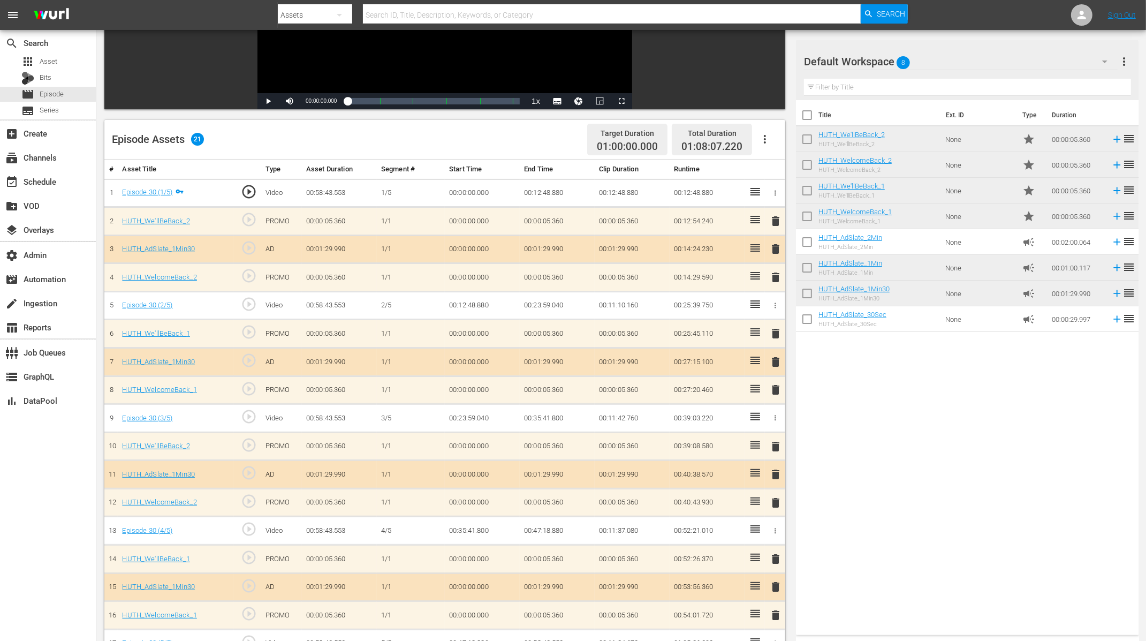
scroll to position [266, 0]
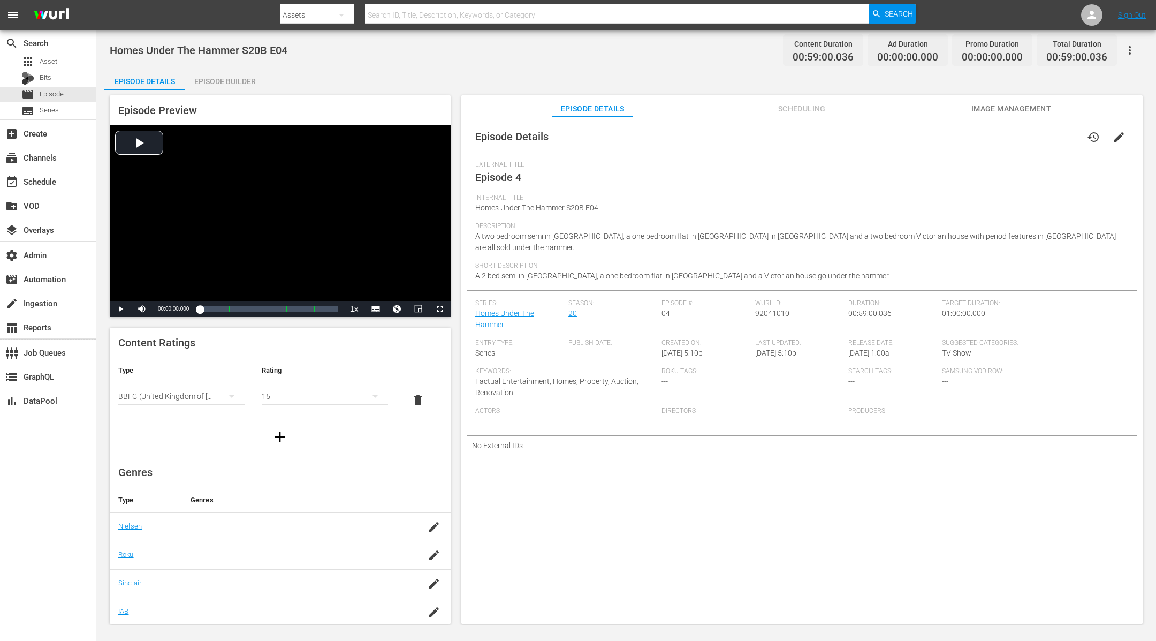
click at [1117, 129] on button "edit" at bounding box center [1119, 137] width 26 height 26
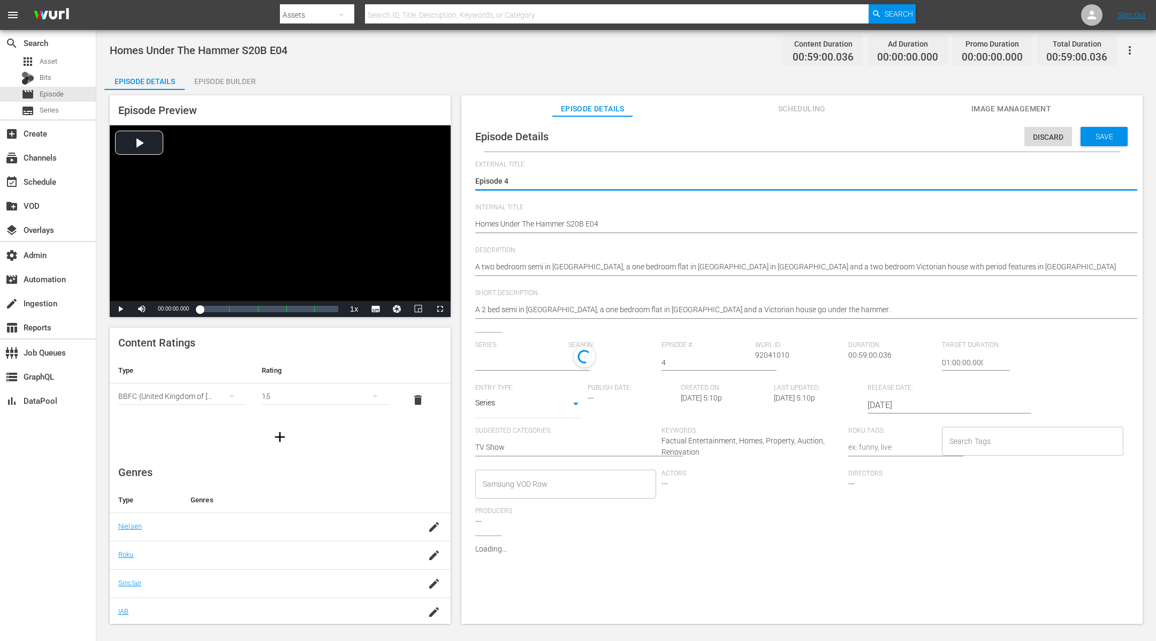
type input "Homes Under The Hammer"
click at [1011, 445] on input "Search Tags" at bounding box center [1025, 443] width 156 height 19
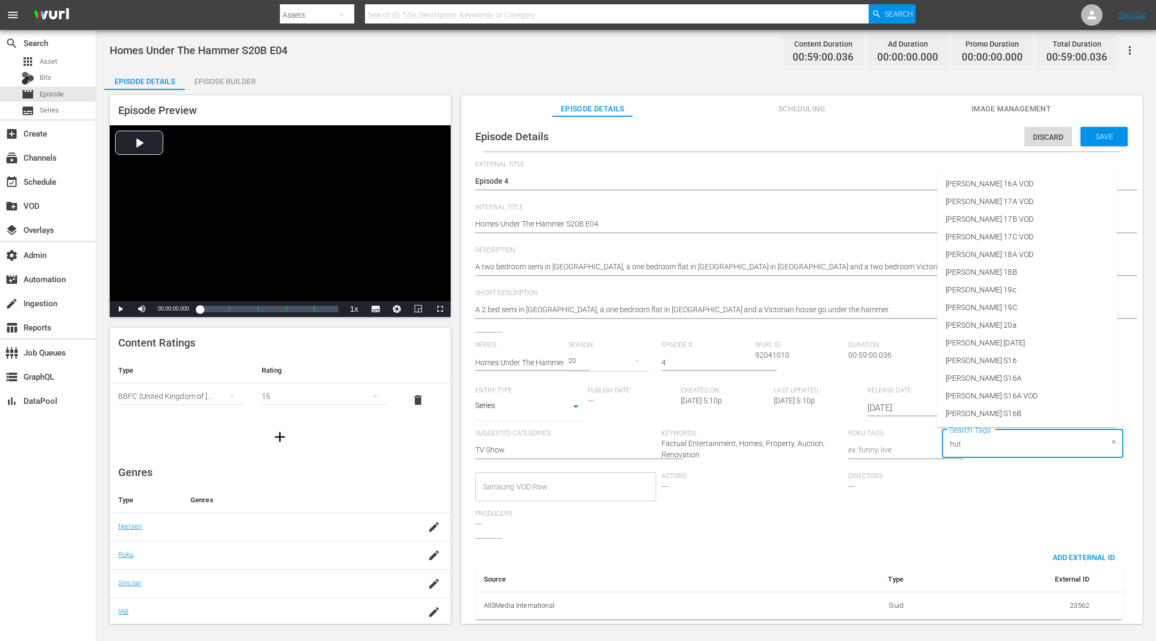
type input "[PERSON_NAME]"
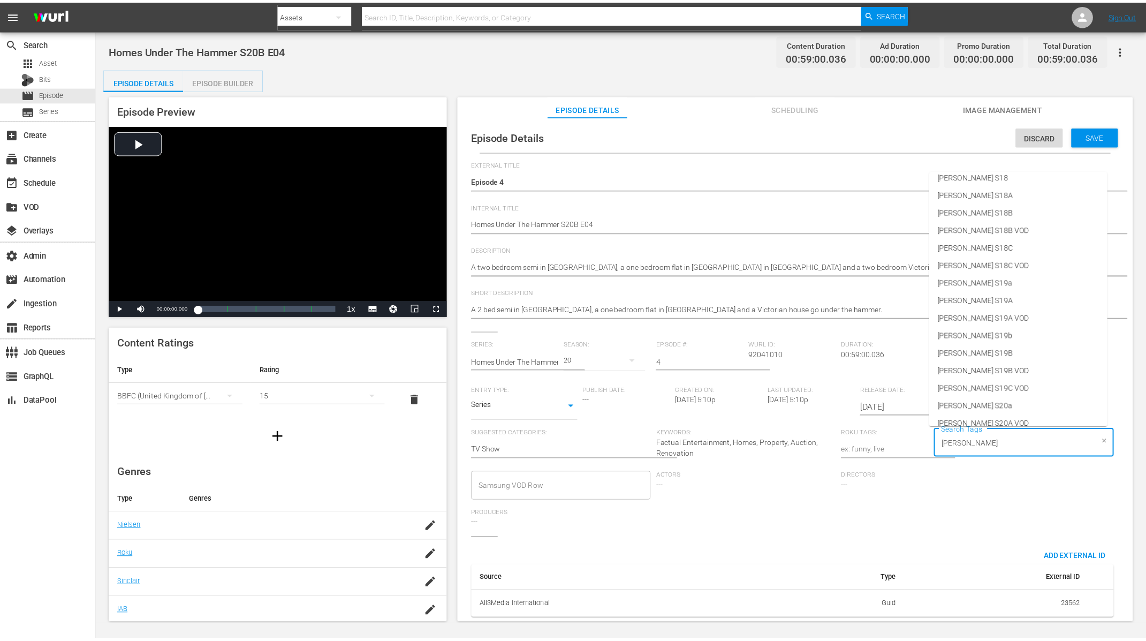
scroll to position [458, 0]
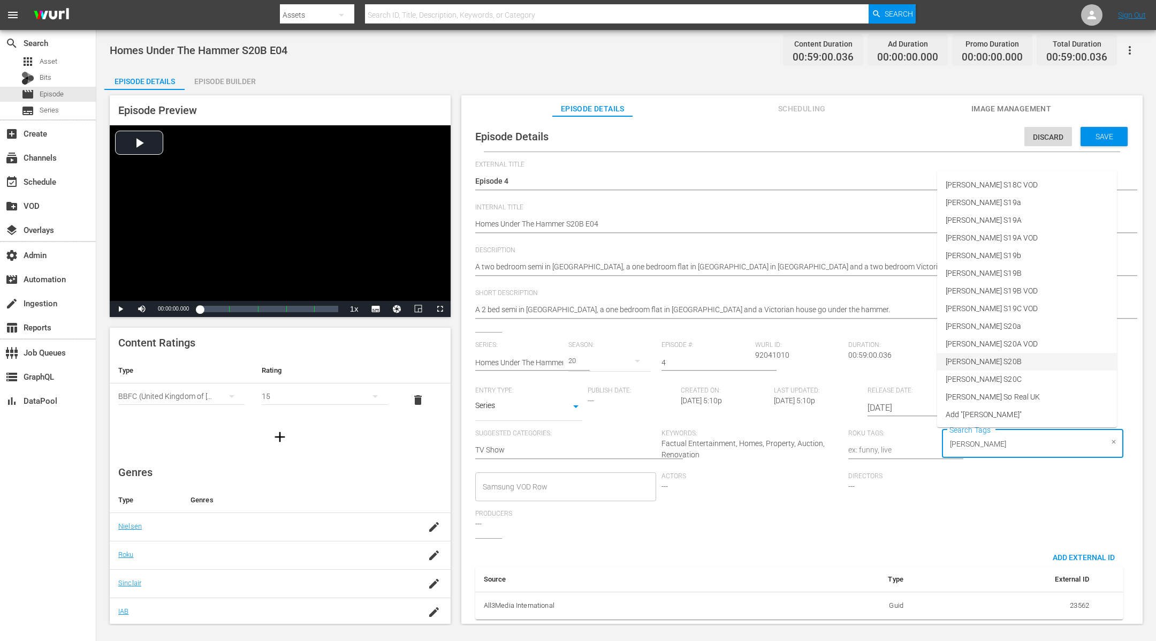
click at [1000, 362] on li "[PERSON_NAME] S20B" at bounding box center [1027, 362] width 180 height 18
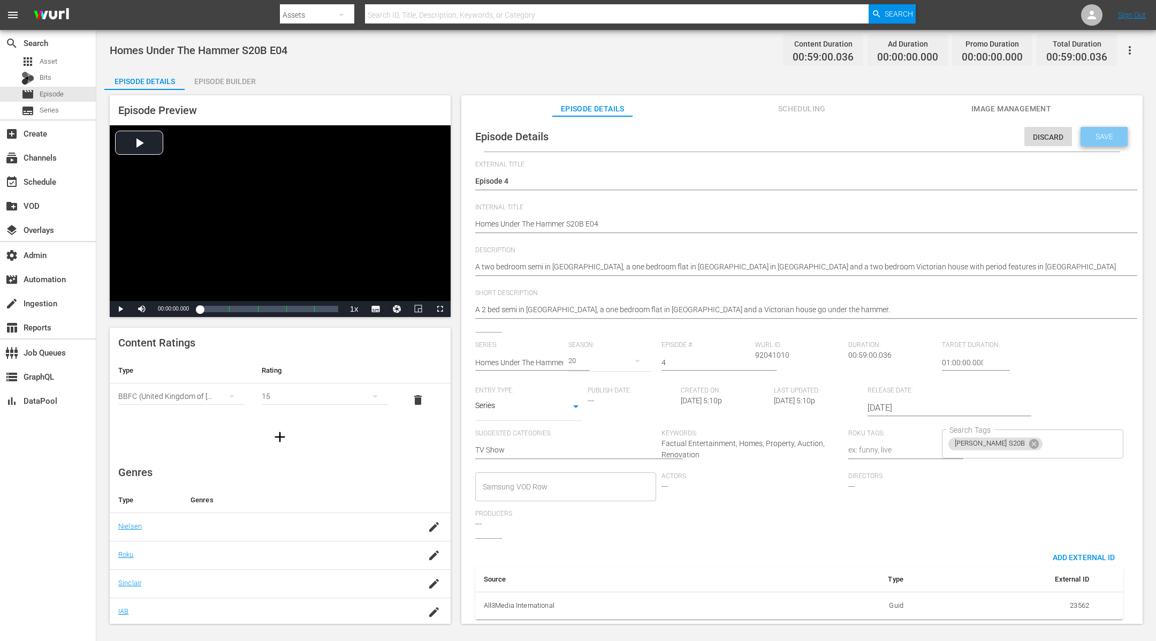
click at [1088, 142] on div "Save" at bounding box center [1104, 136] width 47 height 19
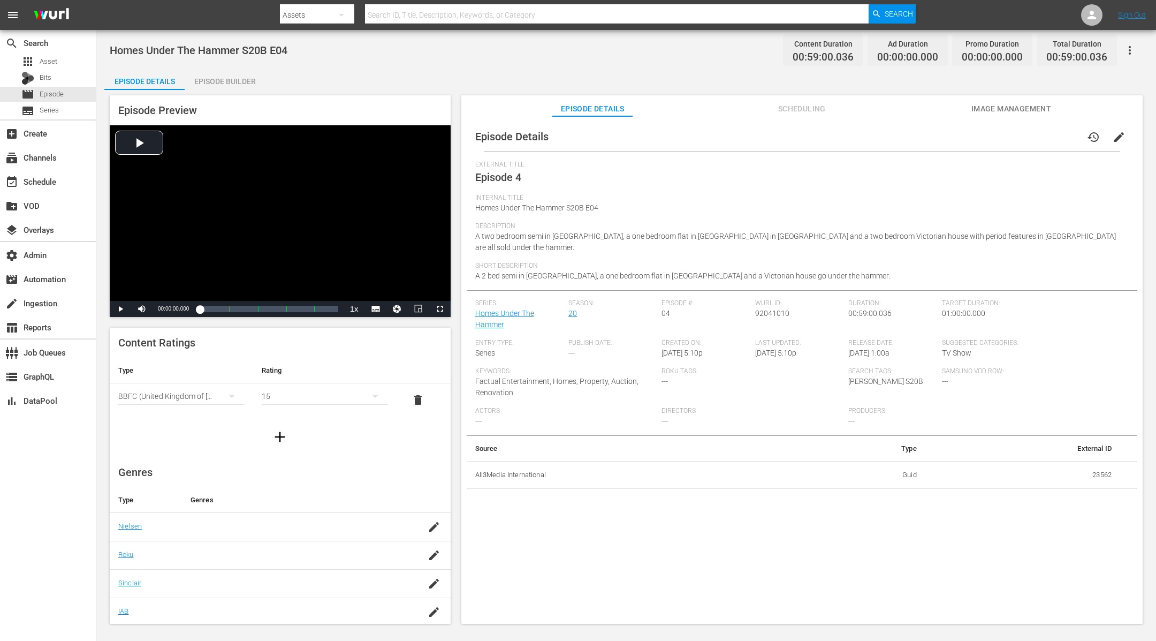
click at [235, 79] on div "Episode Builder" at bounding box center [225, 82] width 80 height 26
click at [1116, 138] on span "edit" at bounding box center [1119, 137] width 13 height 13
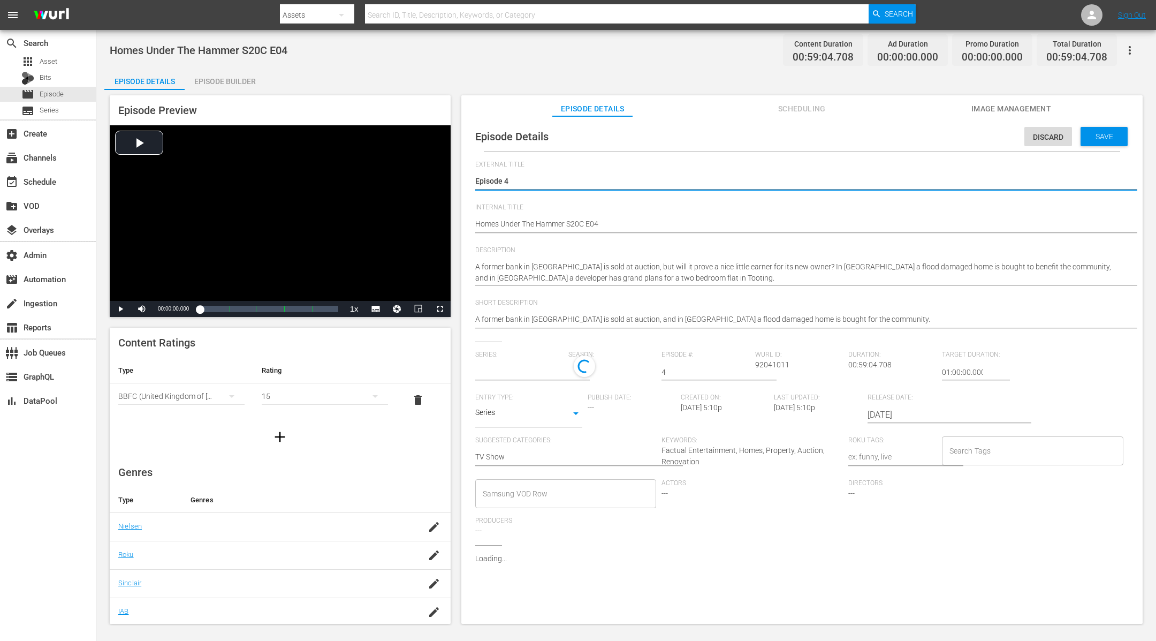
type input "Homes Under The Hammer"
click at [1007, 447] on input "Search Tags" at bounding box center [1025, 453] width 156 height 19
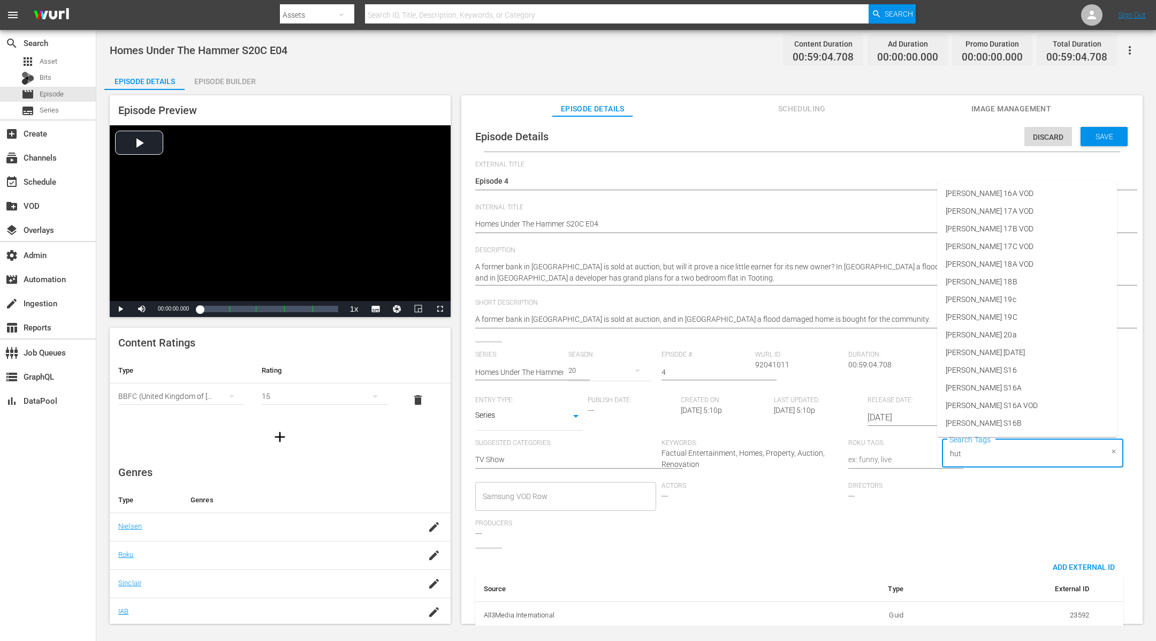
type input "[PERSON_NAME]"
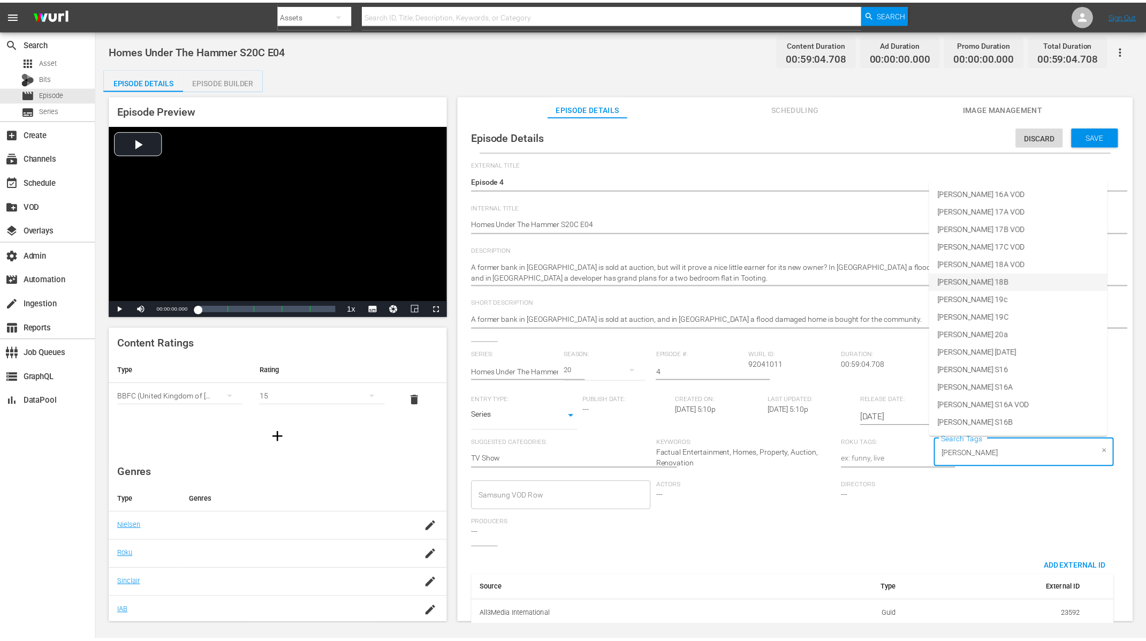
scroll to position [458, 0]
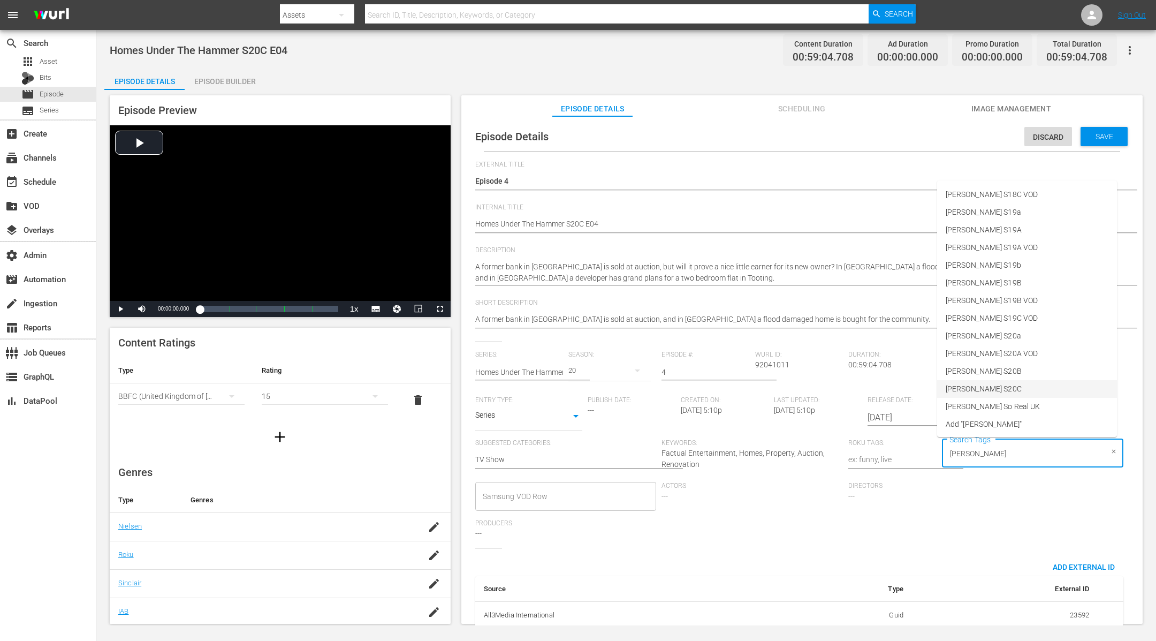
click at [988, 391] on li "[PERSON_NAME] S20C" at bounding box center [1027, 389] width 180 height 18
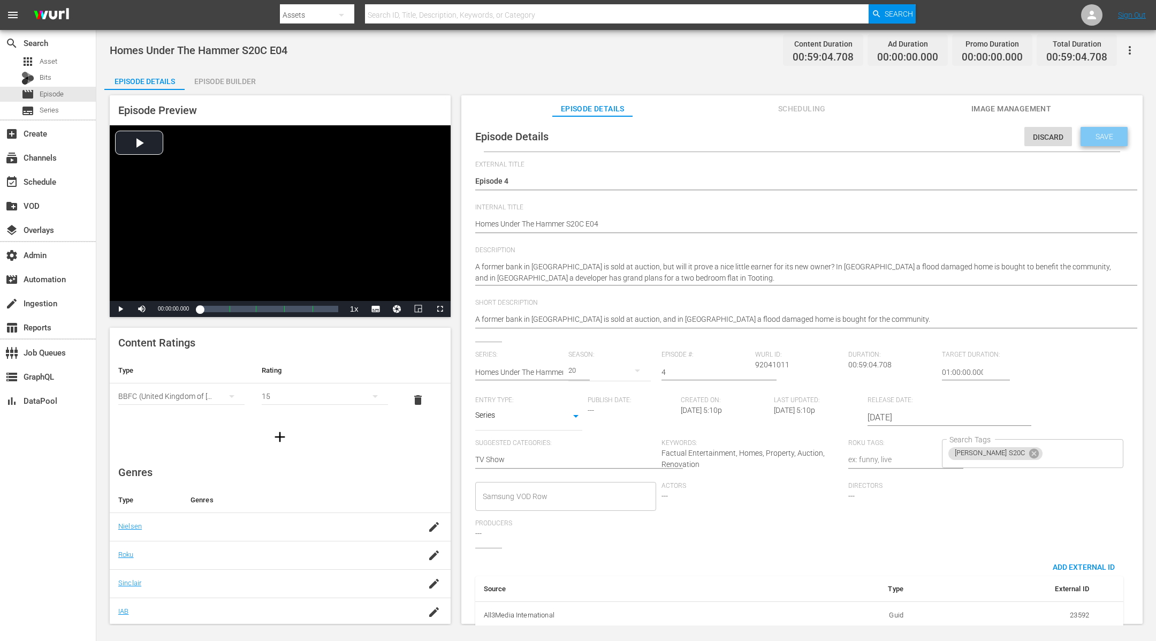
click at [1096, 137] on span "Save" at bounding box center [1104, 136] width 35 height 9
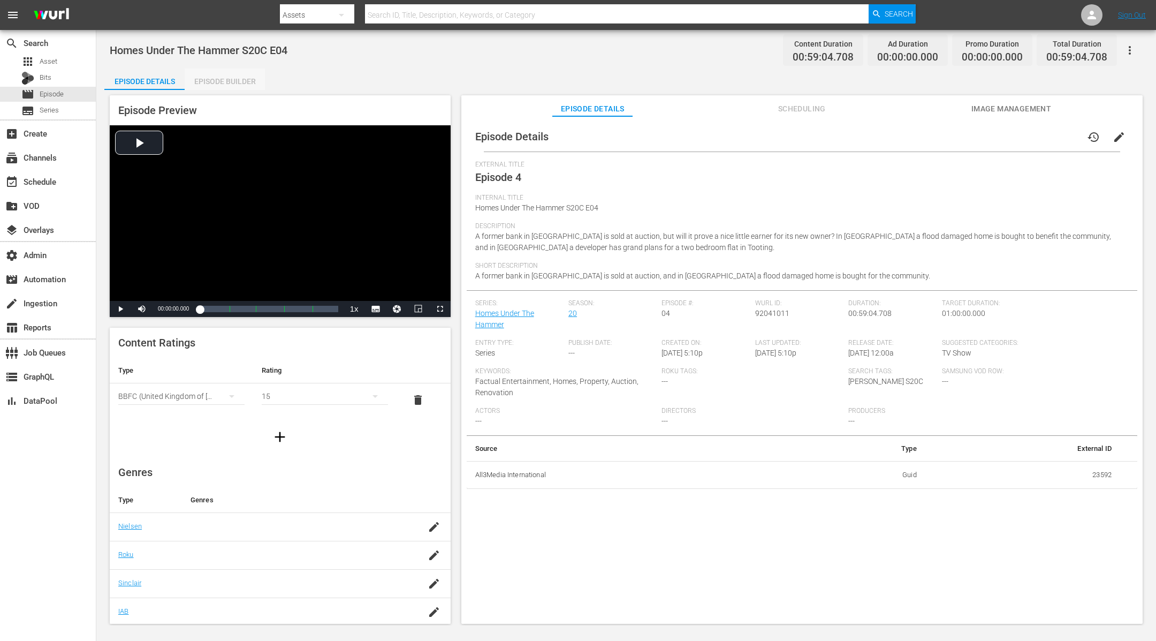
click at [251, 80] on div "Episode Builder" at bounding box center [225, 82] width 80 height 26
click at [1113, 137] on span "edit" at bounding box center [1119, 137] width 13 height 13
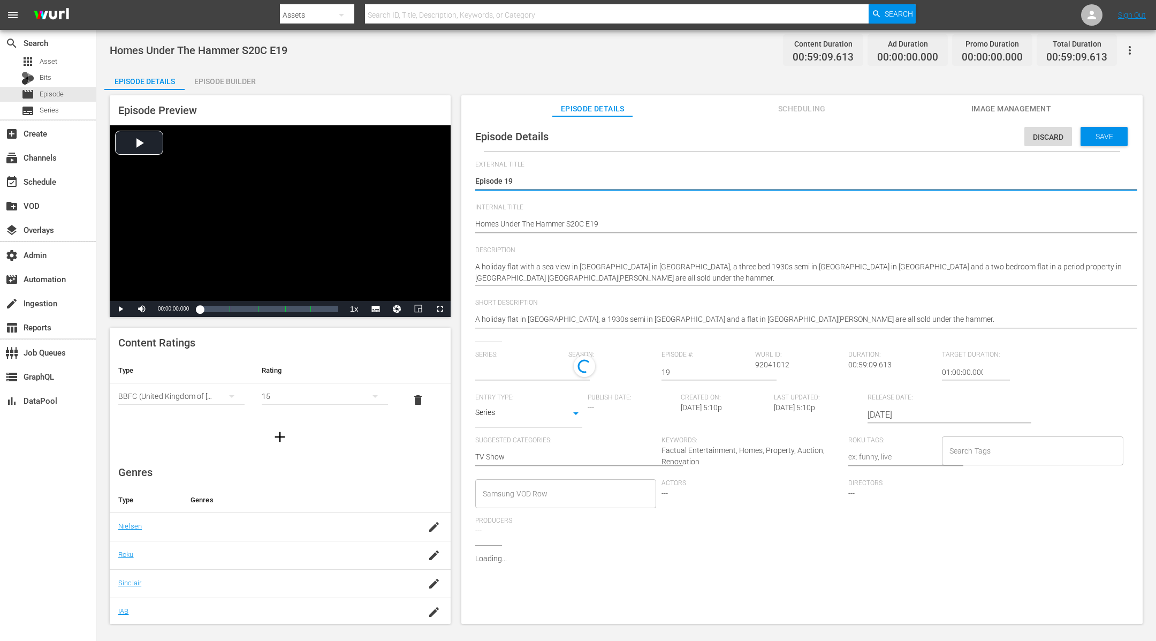
type input "Homes Under The Hammer"
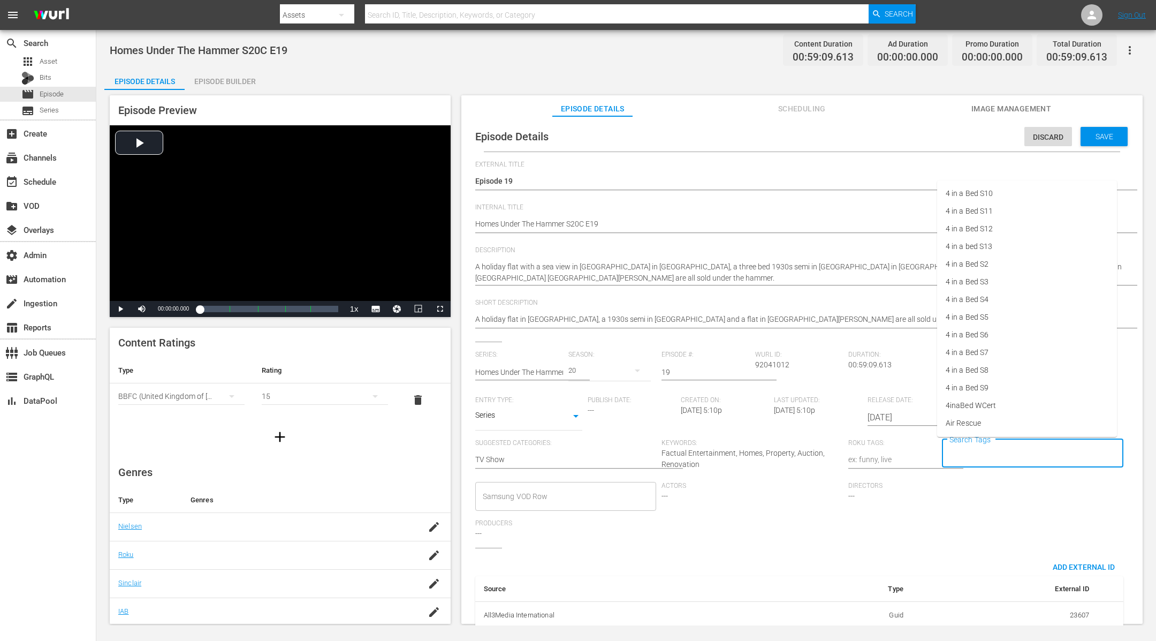
click at [983, 446] on input "Search Tags" at bounding box center [1025, 453] width 156 height 19
type input "[PERSON_NAME]"
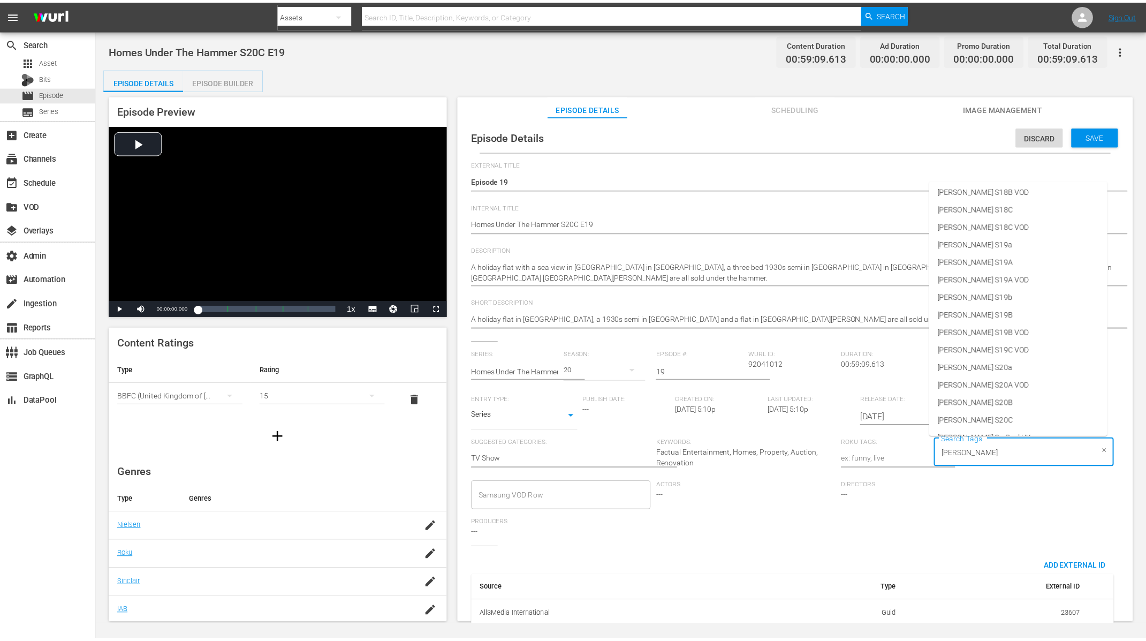
scroll to position [458, 0]
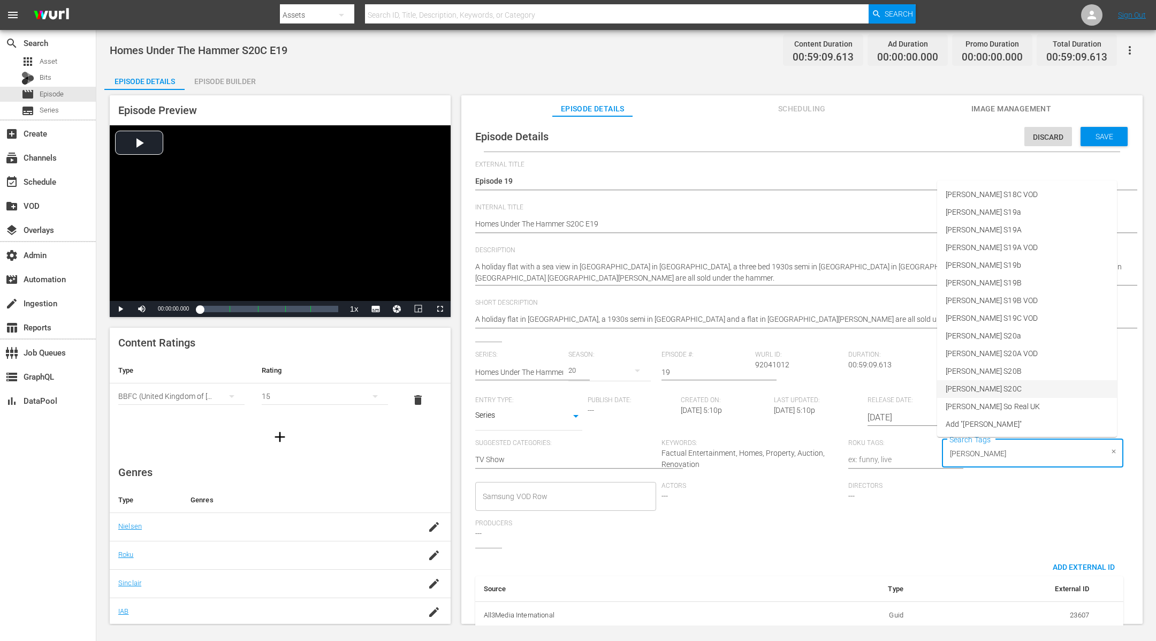
click at [1013, 391] on li "[PERSON_NAME] S20C" at bounding box center [1027, 389] width 180 height 18
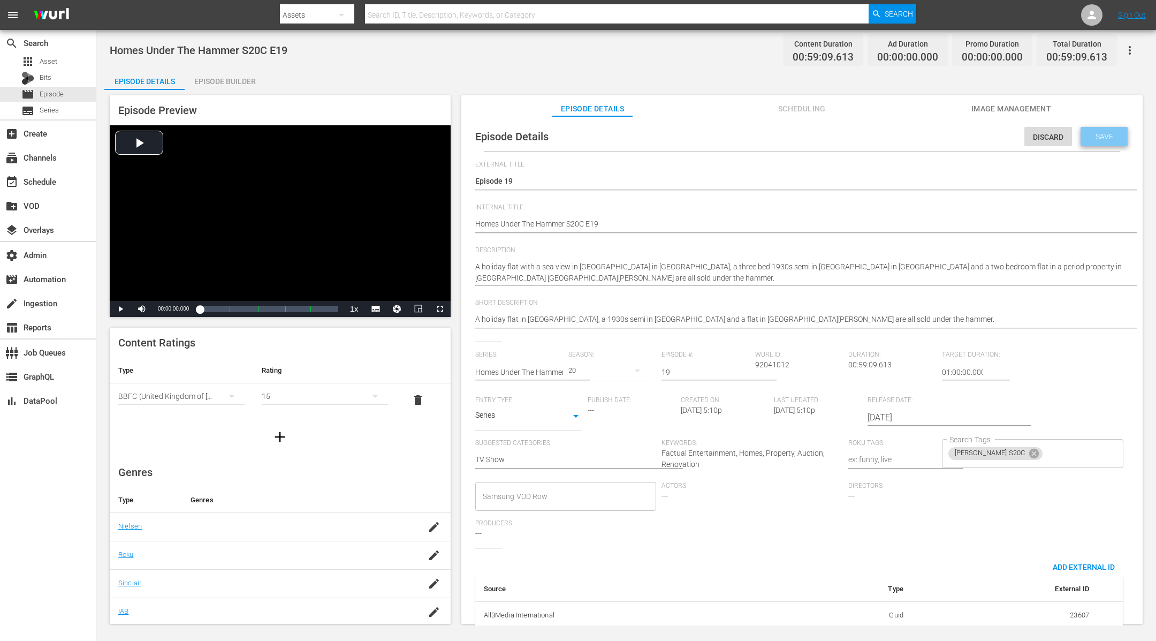
click at [1103, 133] on span "Save" at bounding box center [1104, 136] width 35 height 9
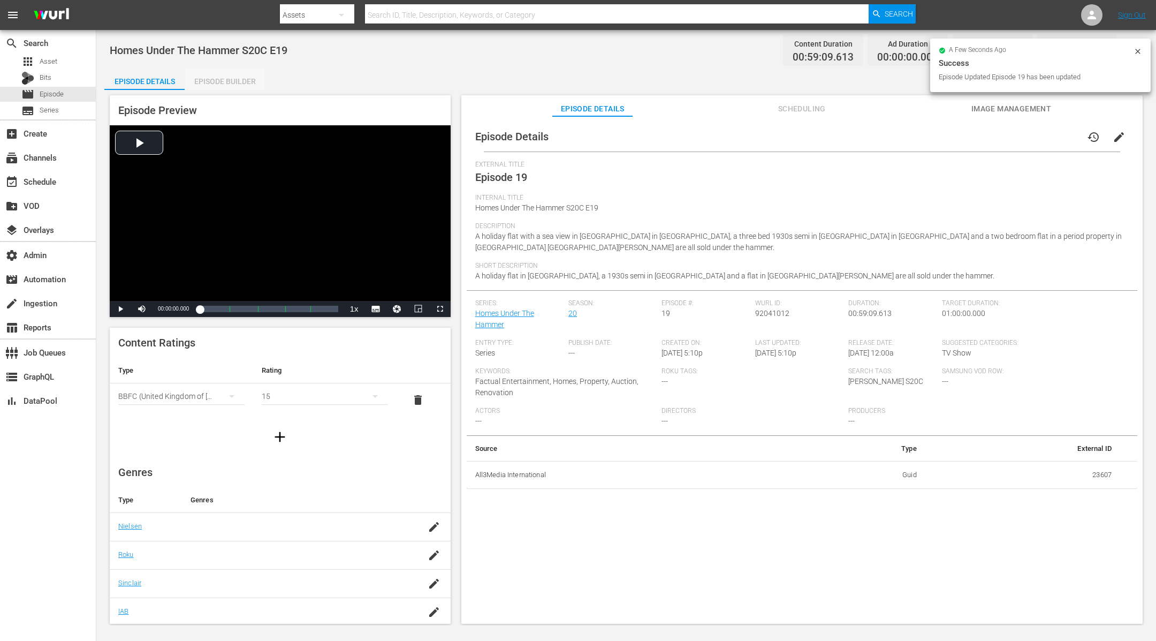
click at [245, 76] on div "Episode Builder" at bounding box center [225, 82] width 80 height 26
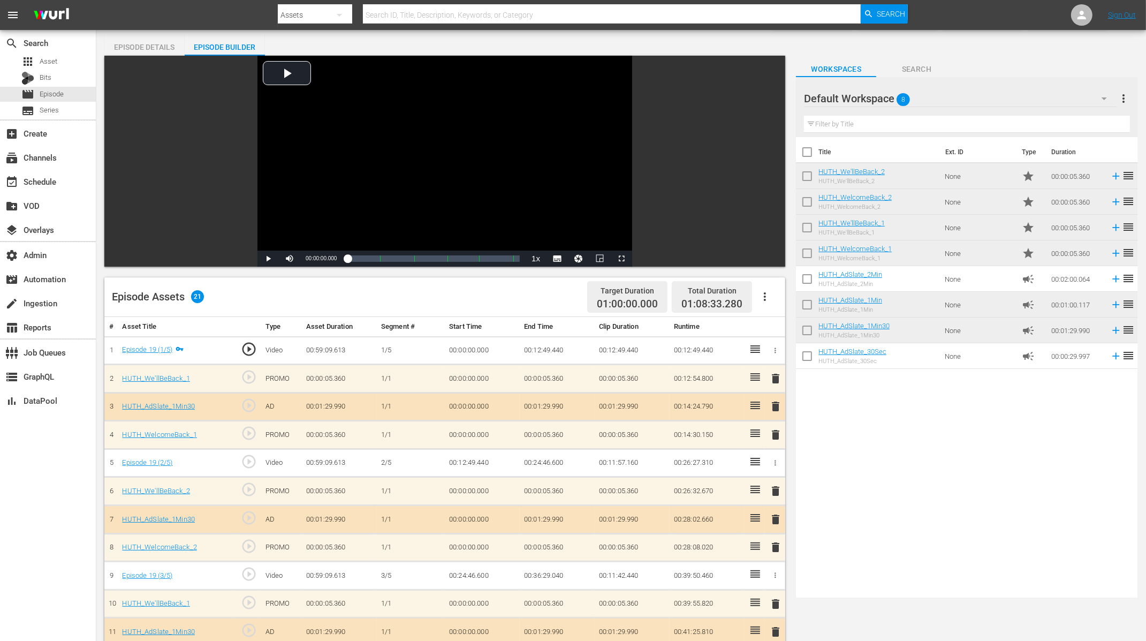
scroll to position [34, 0]
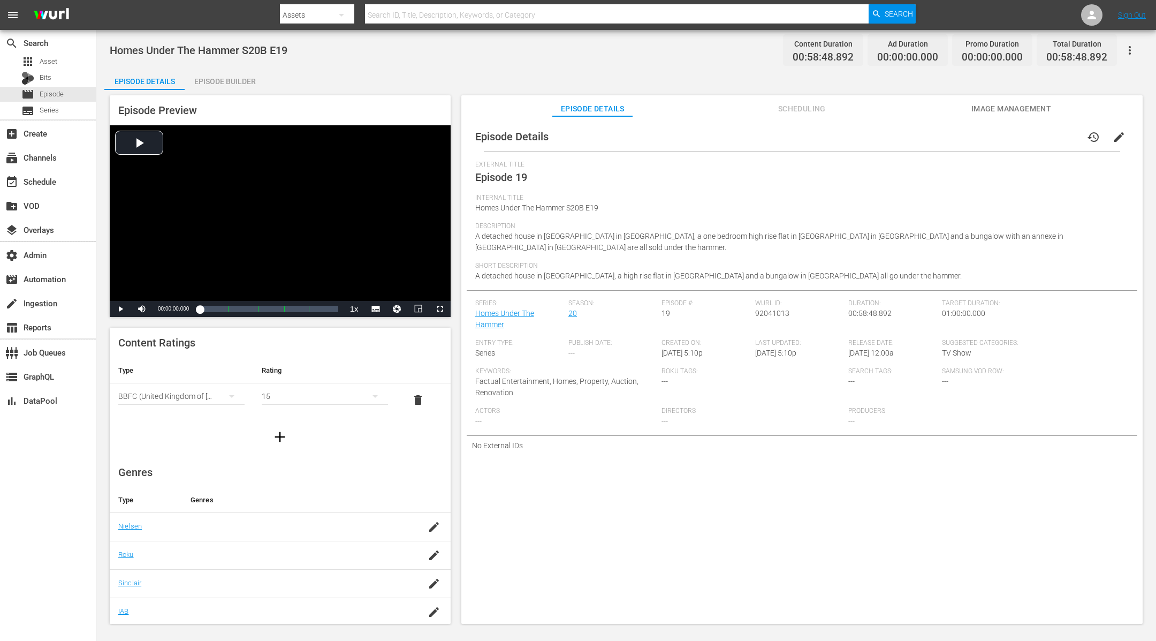
click at [1120, 132] on button "edit" at bounding box center [1119, 137] width 26 height 26
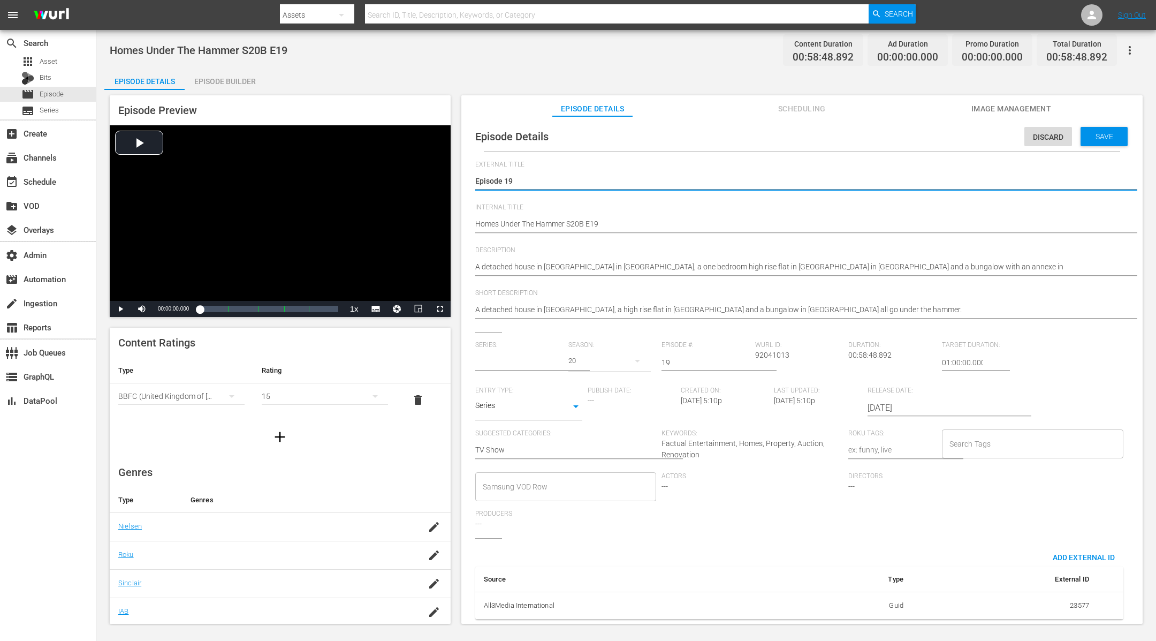
type input "Homes Under The Hammer"
click at [967, 441] on input "Search Tags" at bounding box center [1025, 443] width 156 height 19
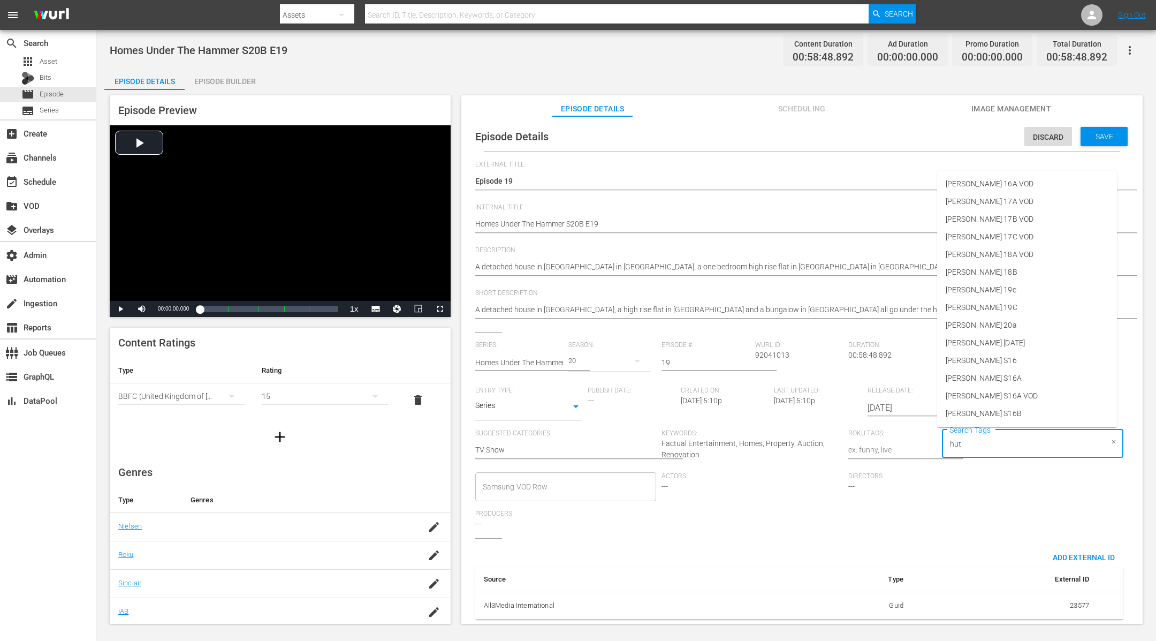
type input "[PERSON_NAME]"
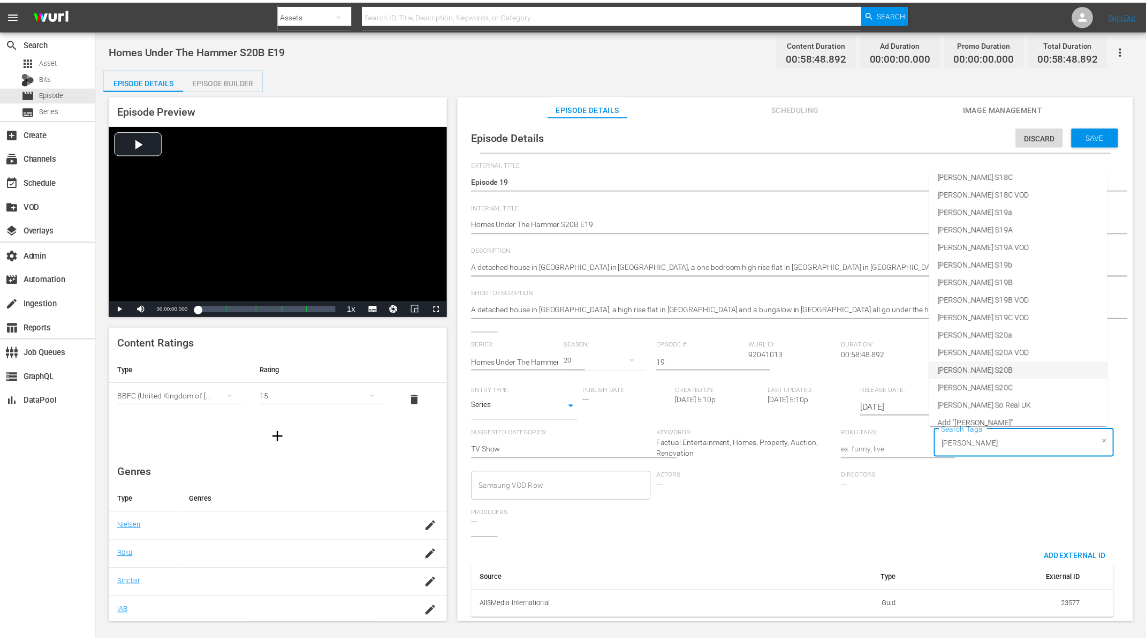
scroll to position [447, 0]
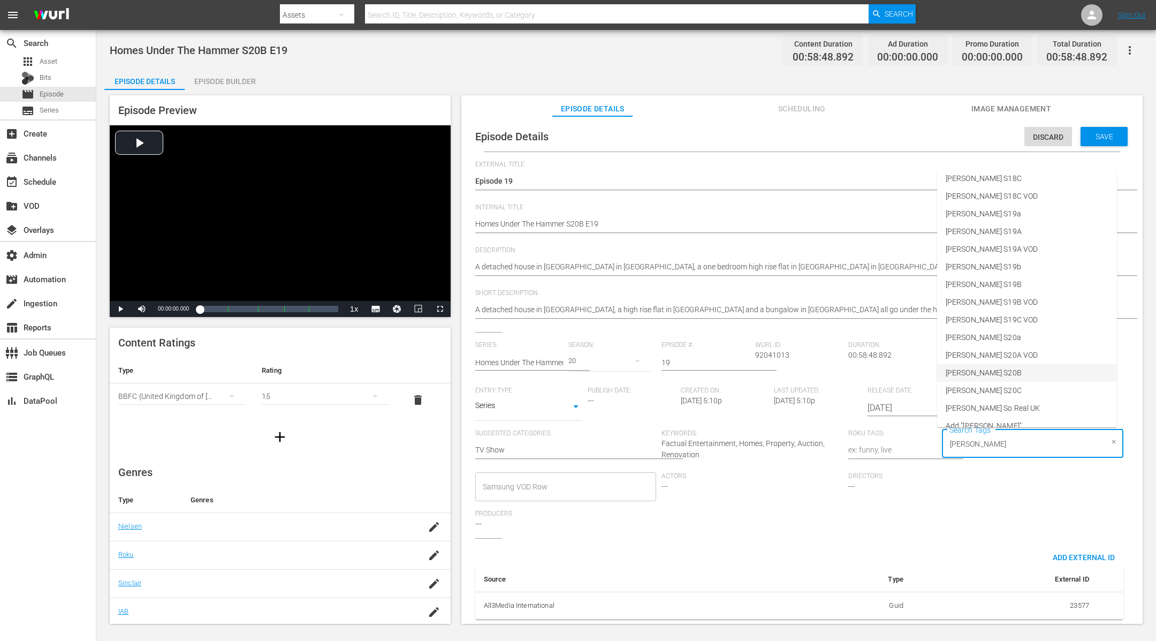
click at [1001, 374] on li "[PERSON_NAME] S20B" at bounding box center [1027, 373] width 180 height 18
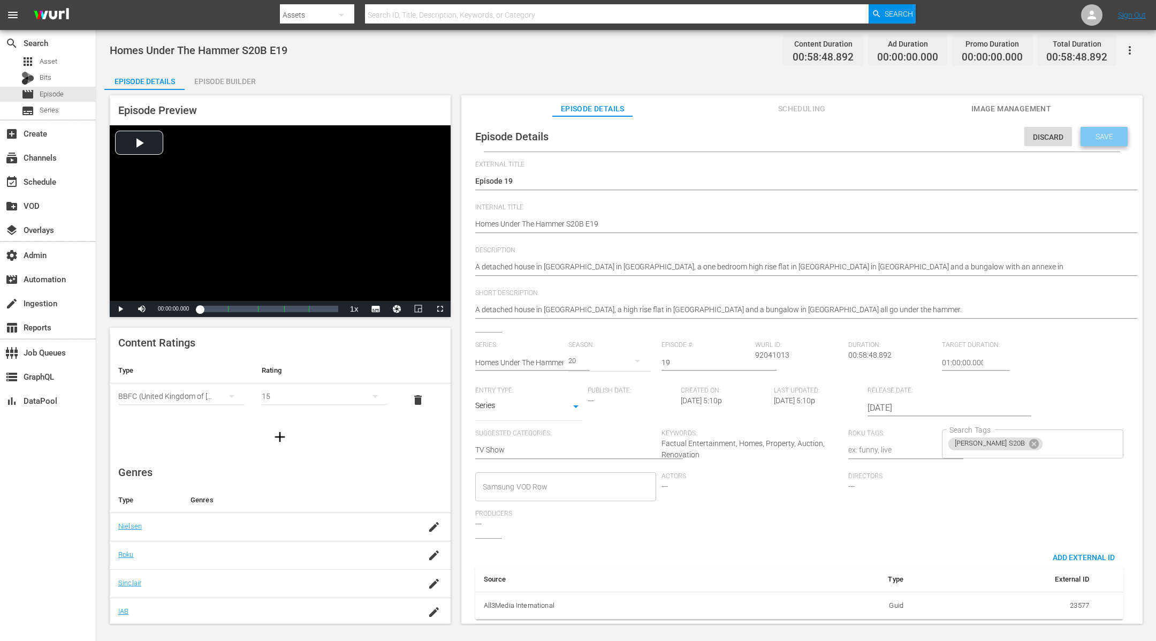
click at [1098, 138] on span "Save" at bounding box center [1104, 136] width 35 height 9
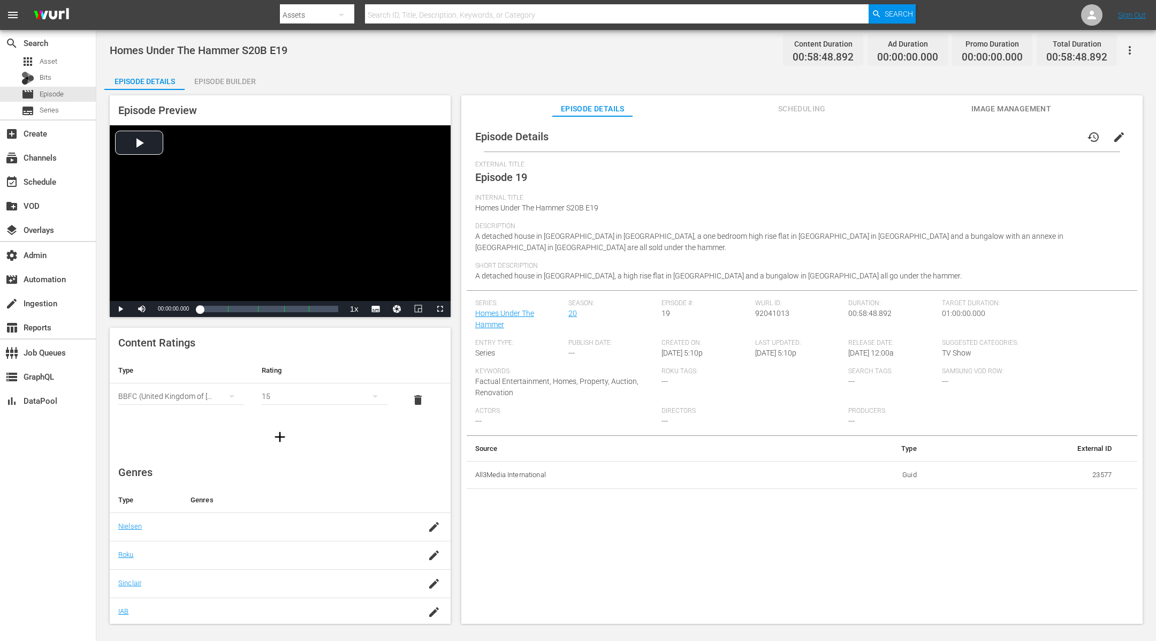
click at [226, 82] on div "Episode Builder" at bounding box center [225, 82] width 80 height 26
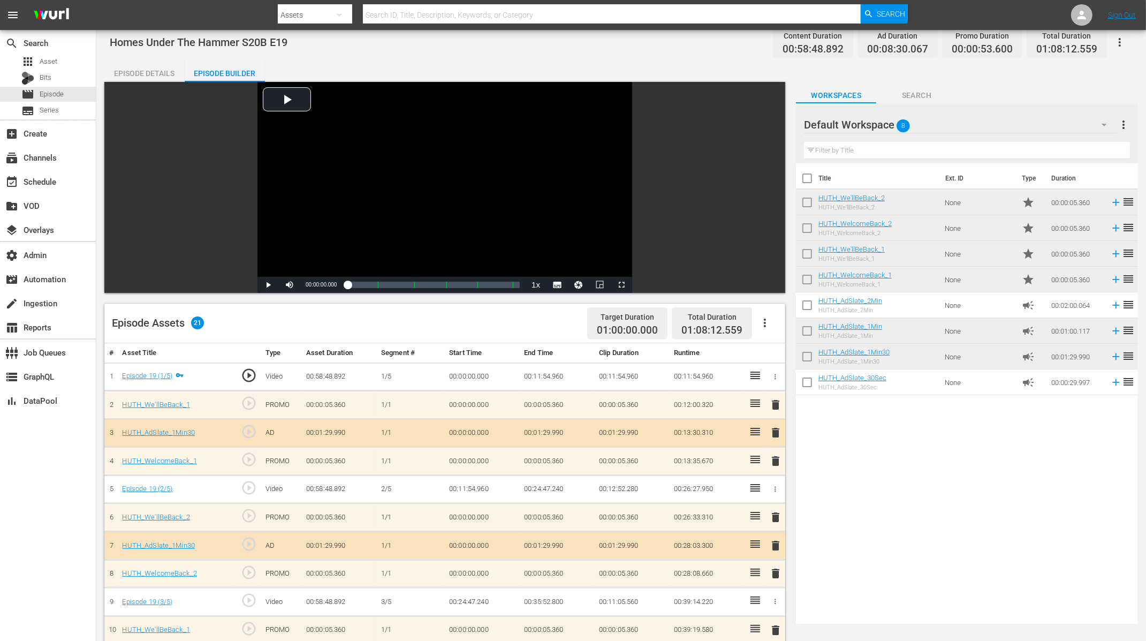
scroll to position [10, 0]
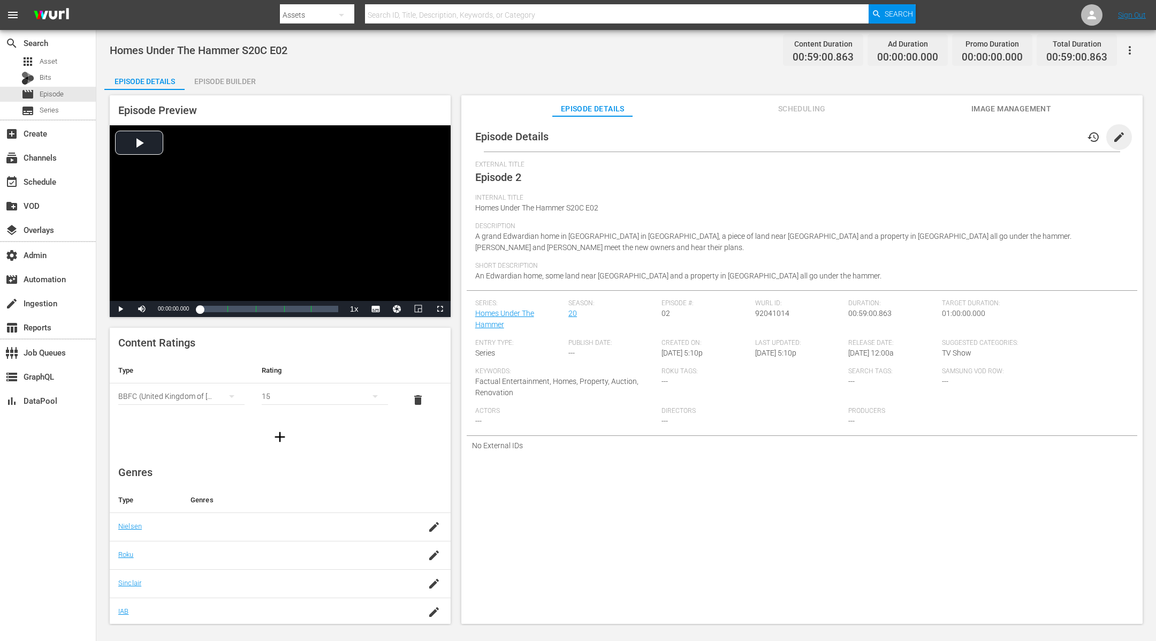
click at [1113, 138] on span "edit" at bounding box center [1119, 137] width 13 height 13
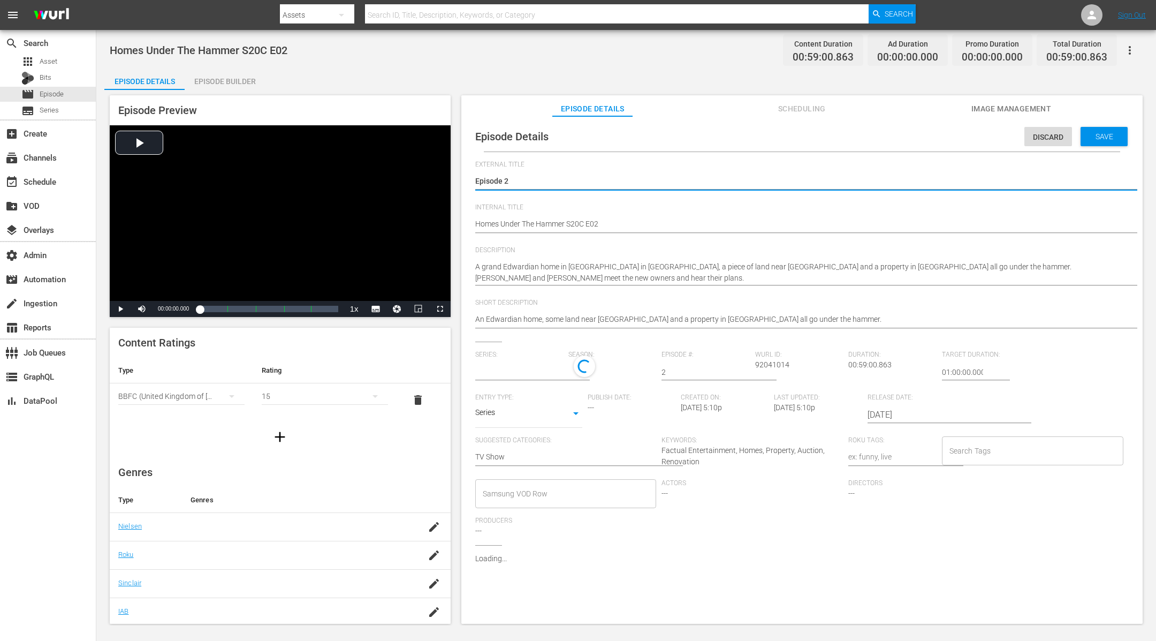
type input "Homes Under The Hammer"
click at [1017, 453] on input "Search Tags" at bounding box center [1025, 453] width 156 height 19
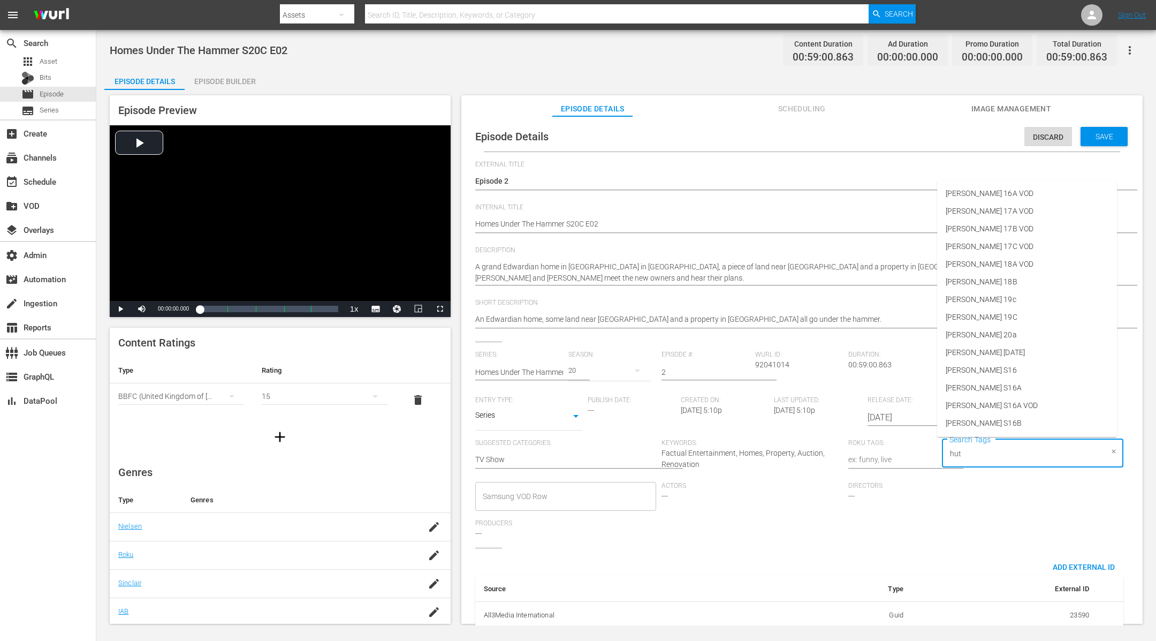
type input "[PERSON_NAME]"
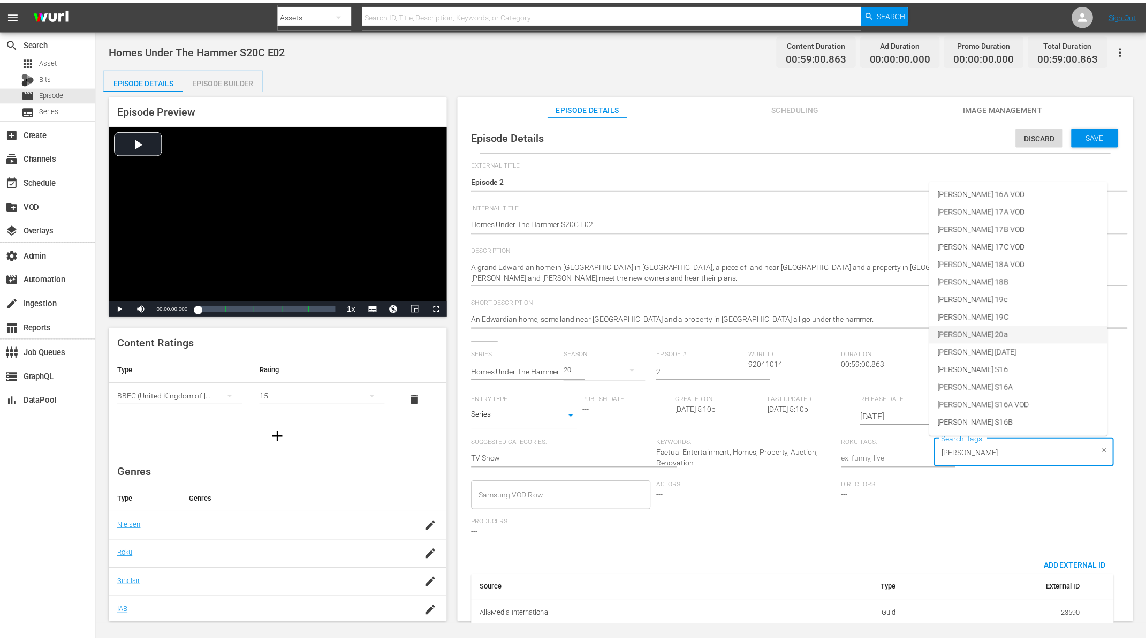
scroll to position [458, 0]
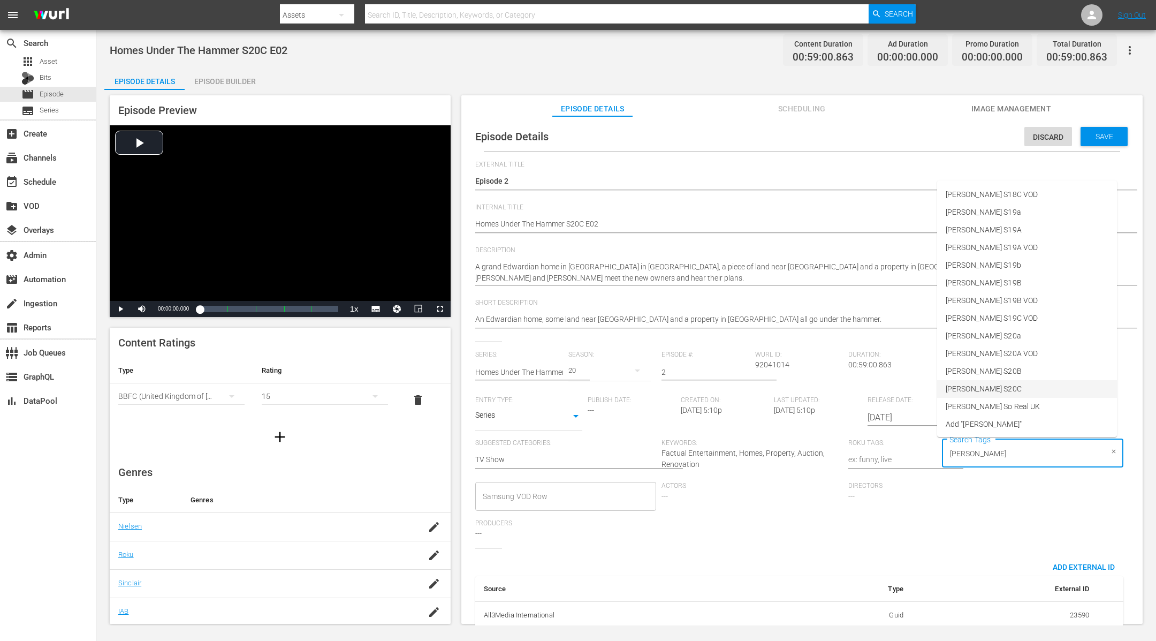
click at [1004, 386] on li "[PERSON_NAME] S20C" at bounding box center [1027, 389] width 180 height 18
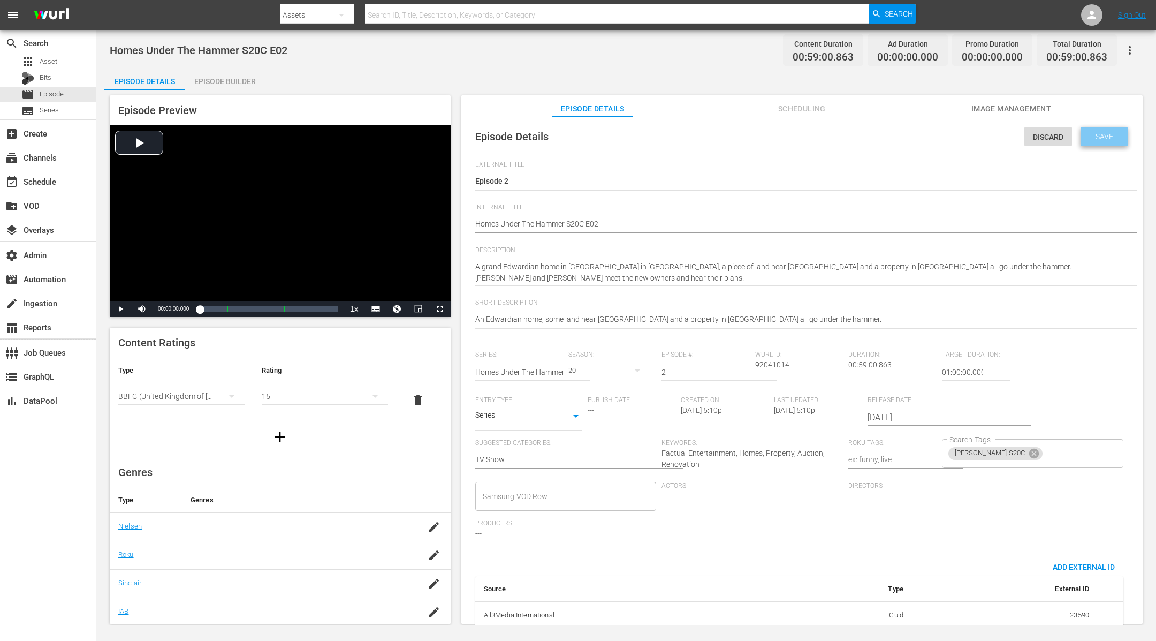
click at [1089, 136] on span "Save" at bounding box center [1104, 136] width 35 height 9
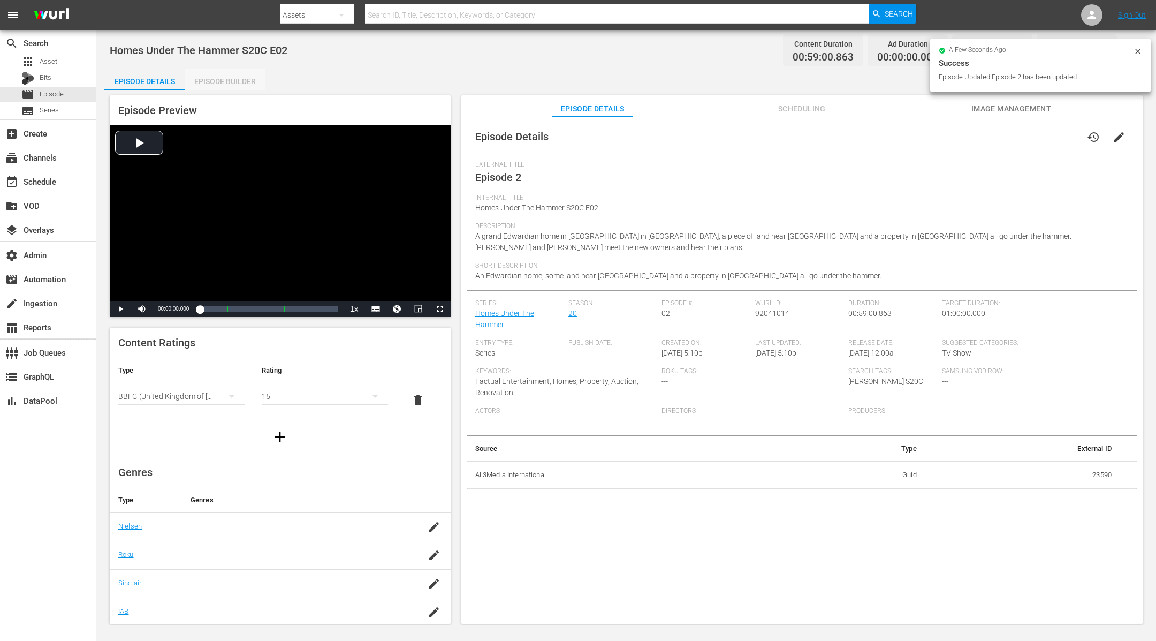
click at [232, 83] on div "Episode Builder" at bounding box center [225, 82] width 80 height 26
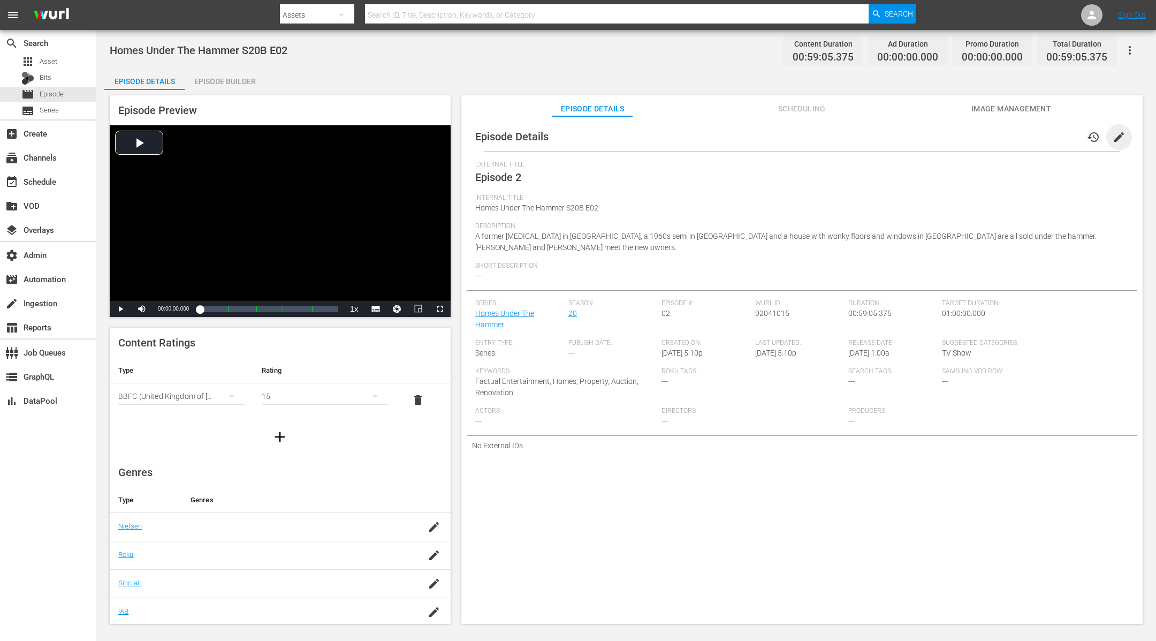
click at [1113, 137] on span "edit" at bounding box center [1119, 137] width 13 height 13
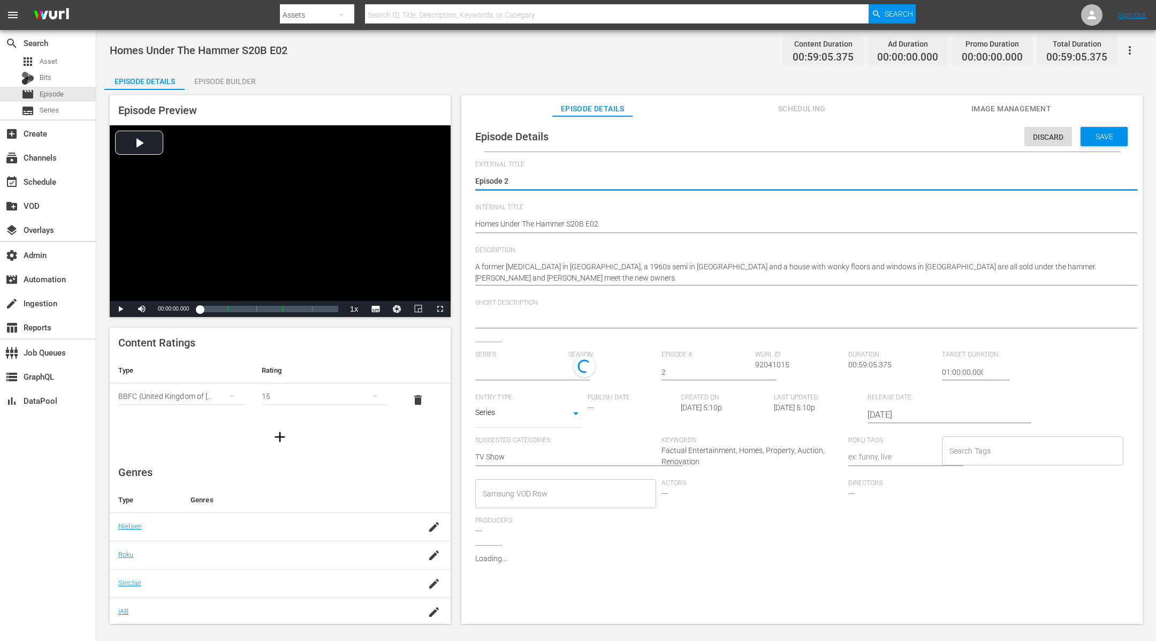
type input "Homes Under The Hammer"
click at [982, 449] on input "Search Tags" at bounding box center [1025, 453] width 156 height 19
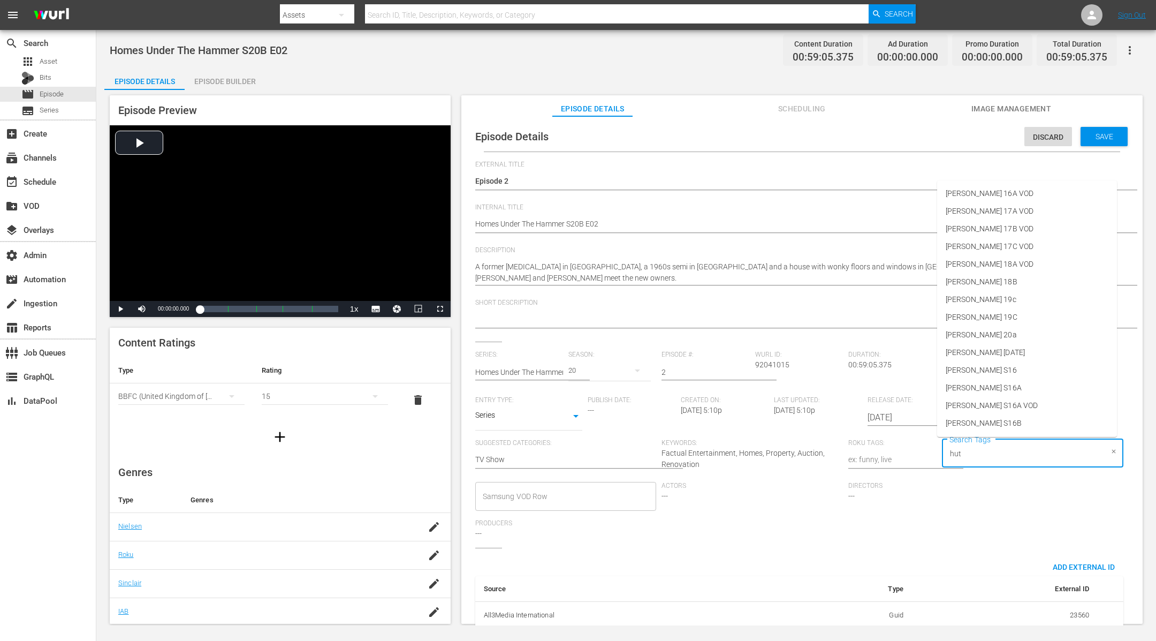
type input "[PERSON_NAME]"
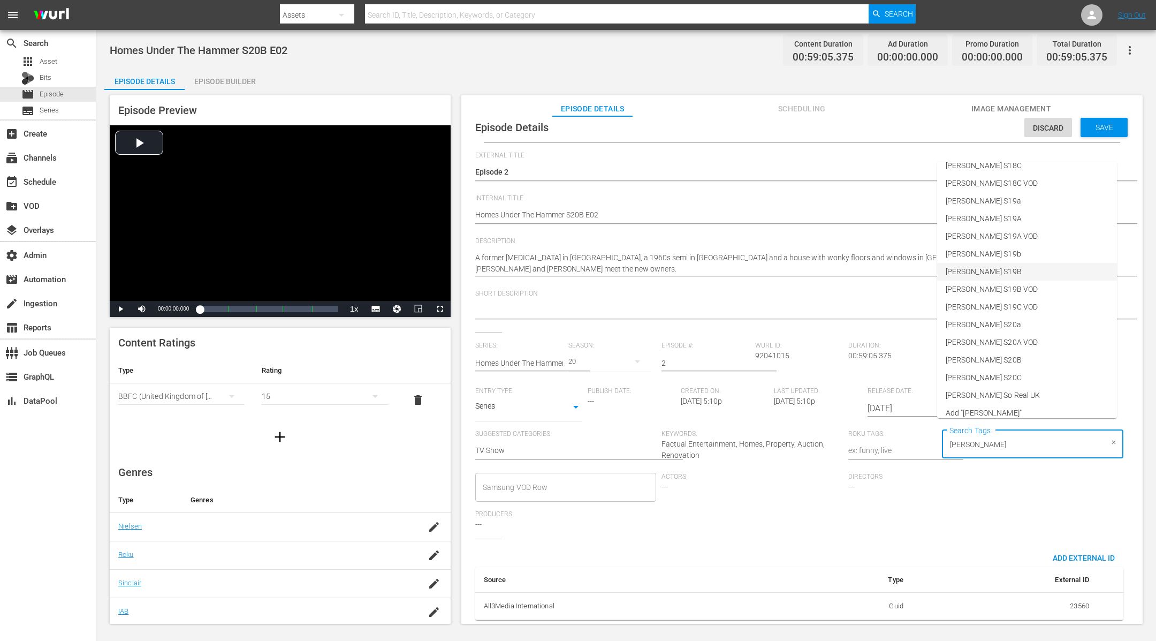
scroll to position [458, 0]
click at [1012, 349] on li "[PERSON_NAME] S20B" at bounding box center [1027, 353] width 180 height 18
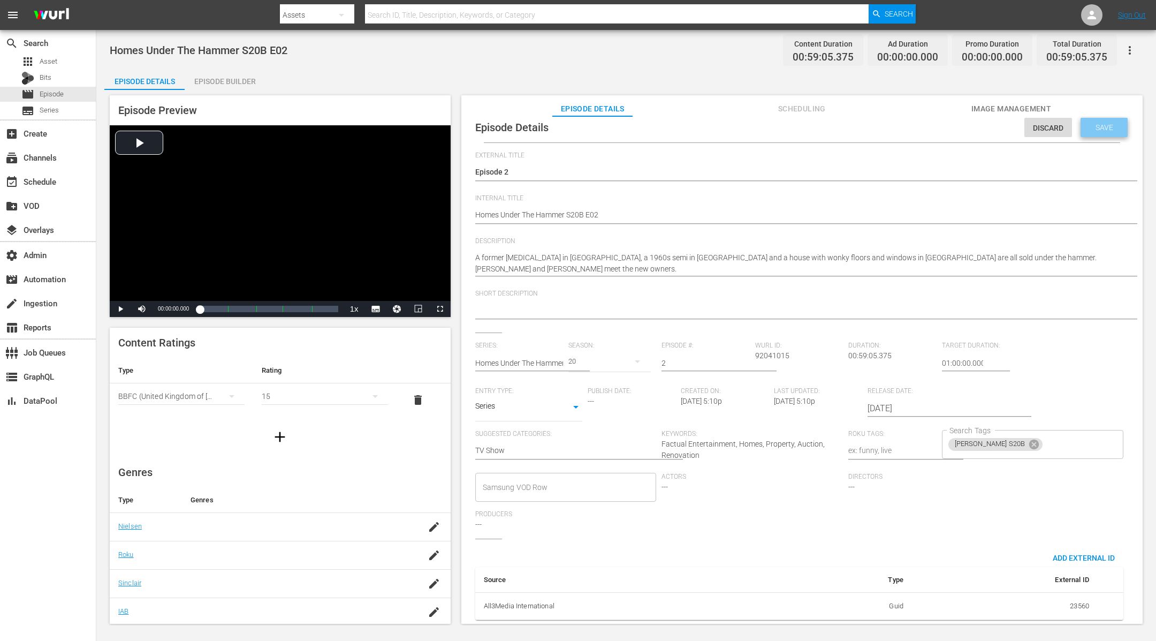
click at [1093, 123] on div "Save" at bounding box center [1104, 127] width 47 height 19
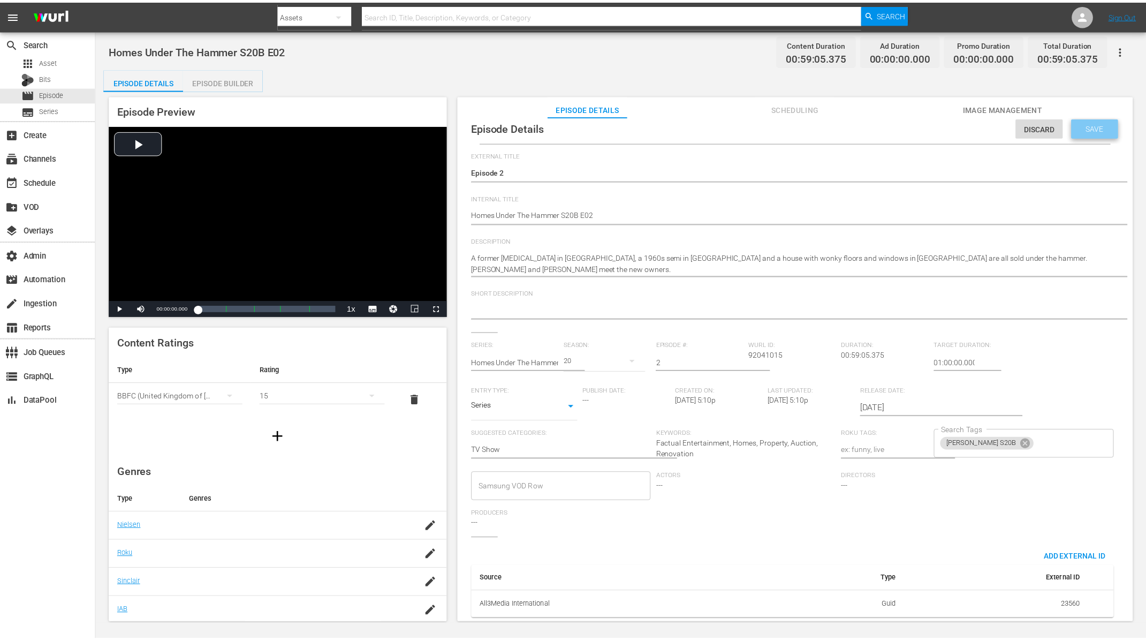
scroll to position [0, 0]
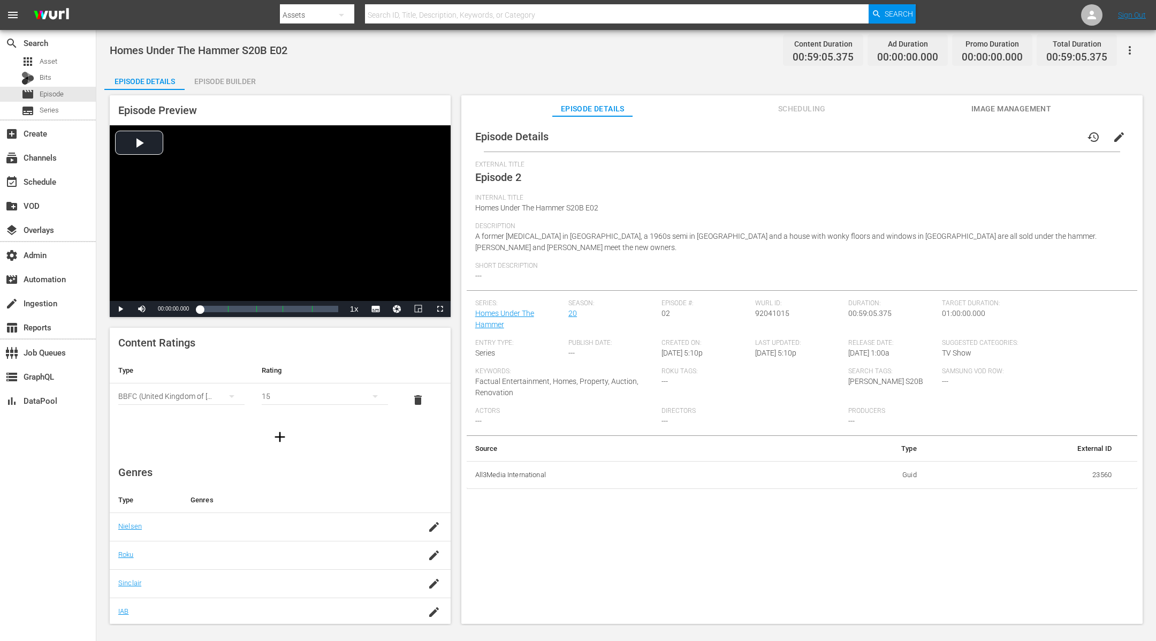
click at [237, 82] on div "Episode Builder" at bounding box center [225, 82] width 80 height 26
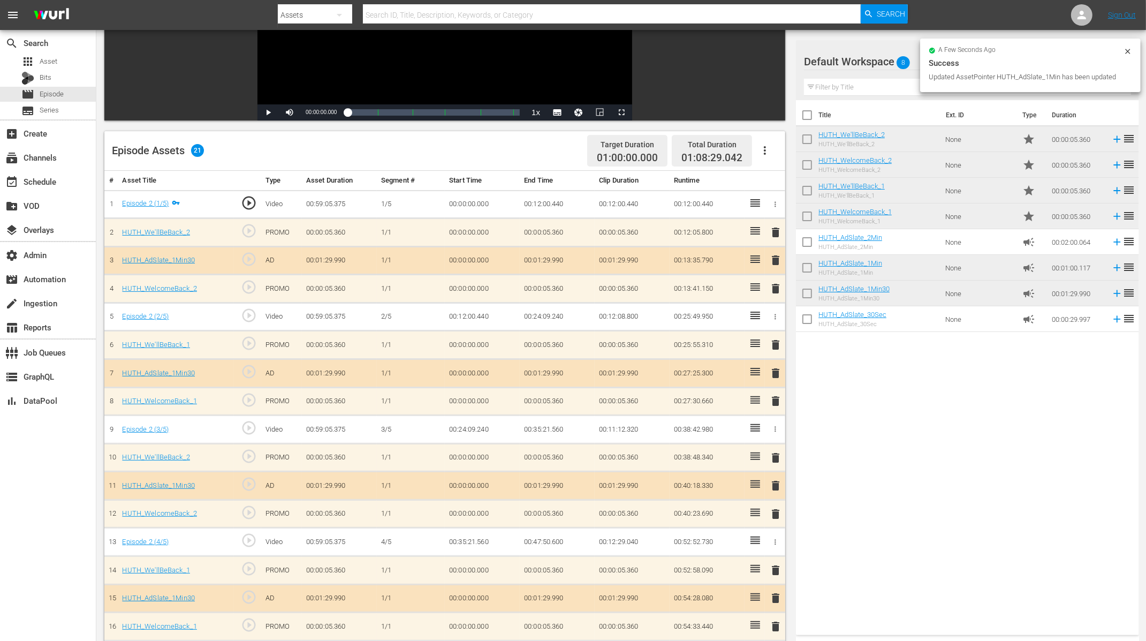
scroll to position [323, 0]
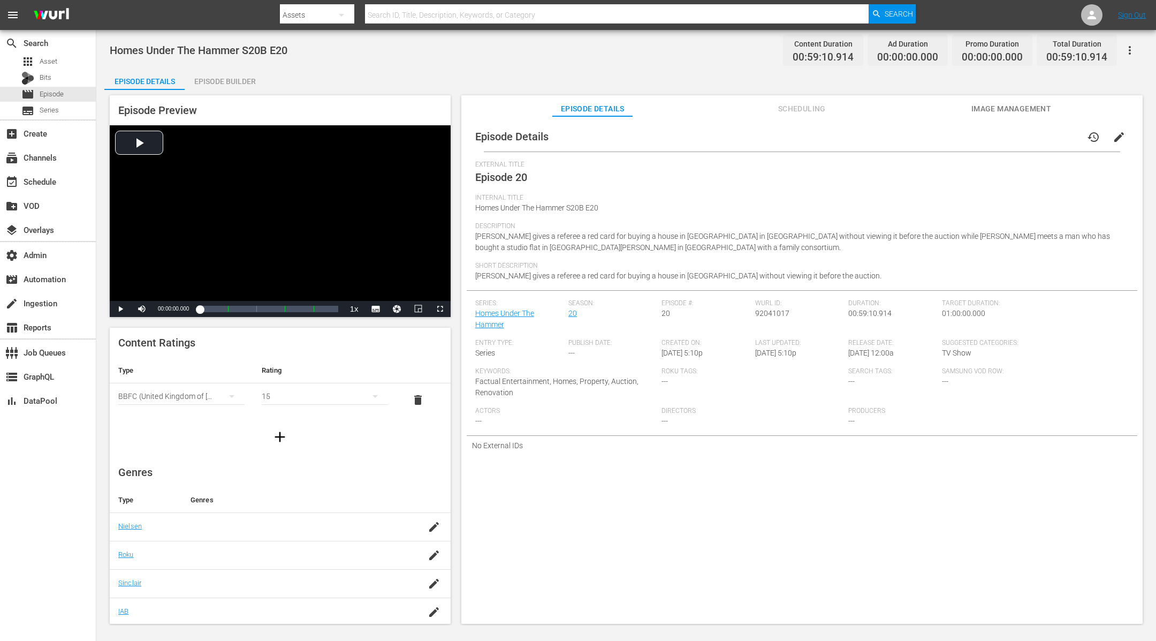
click at [1114, 139] on span "edit" at bounding box center [1119, 137] width 13 height 13
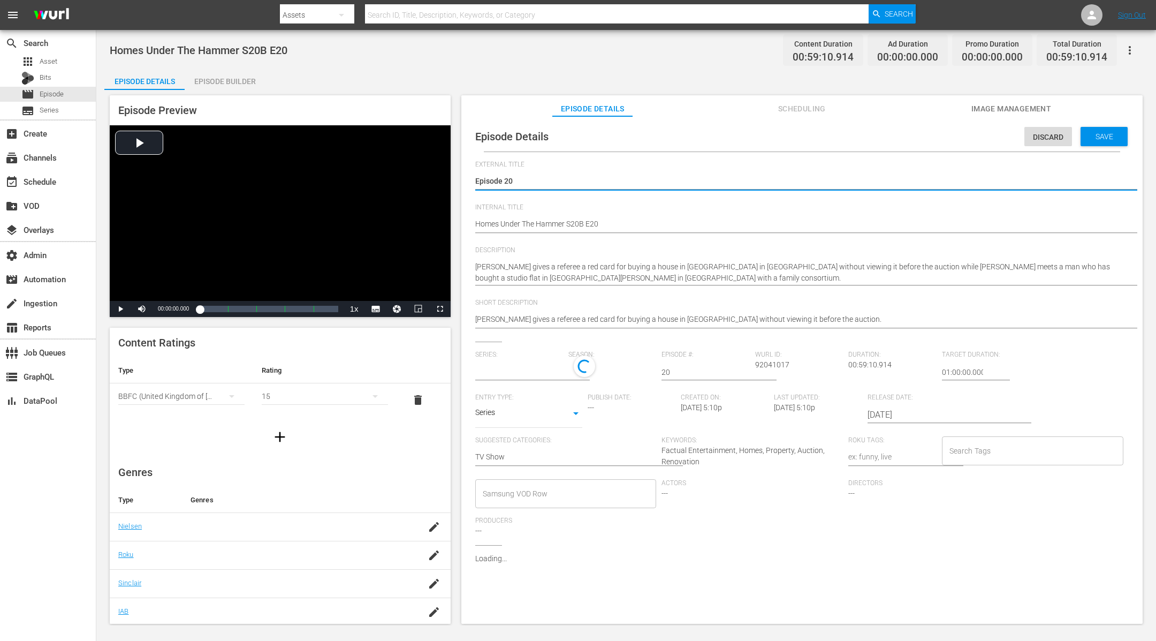
type input "Homes Under The Hammer"
click at [1004, 446] on input "Search Tags" at bounding box center [1025, 453] width 156 height 19
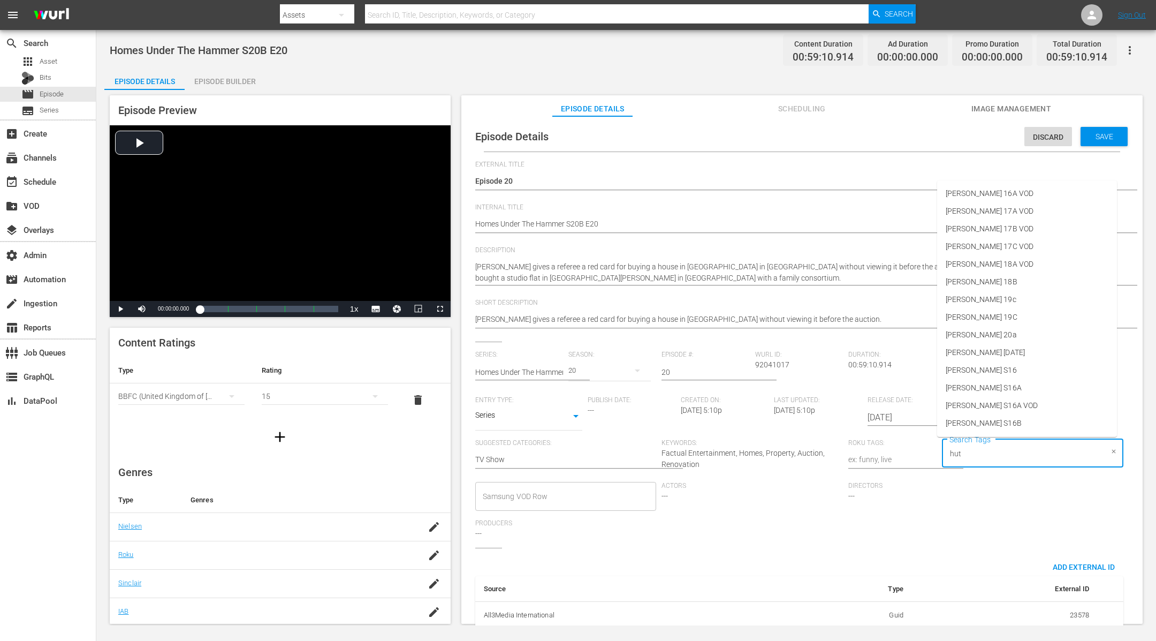
type input "[PERSON_NAME]"
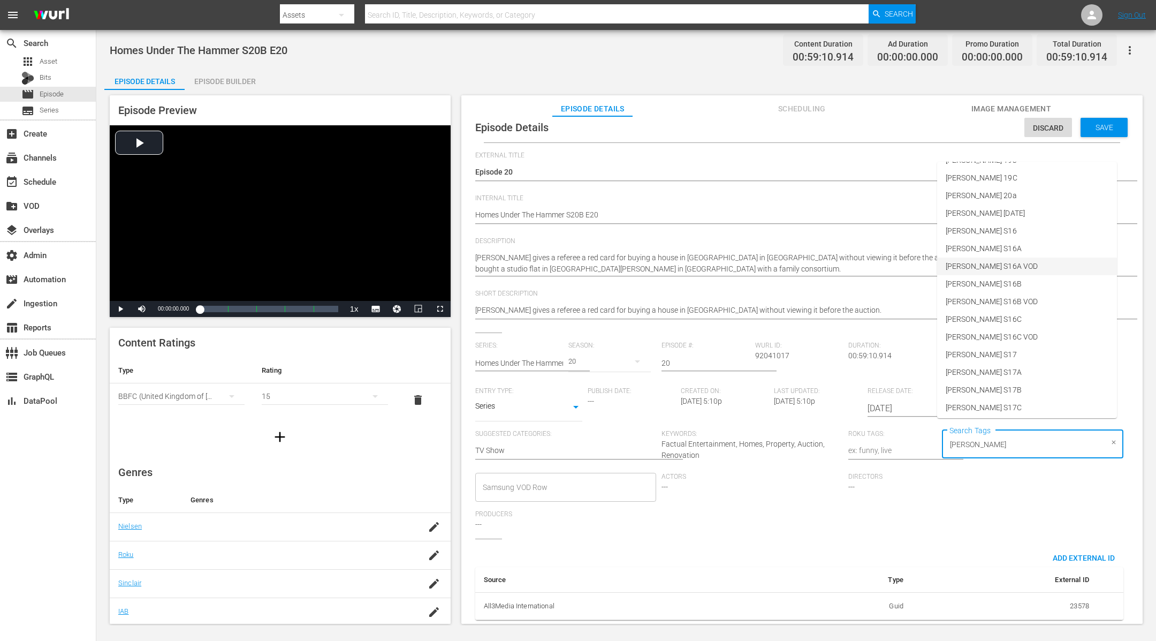
scroll to position [458, 0]
click at [1009, 357] on li "[PERSON_NAME] S20B" at bounding box center [1027, 353] width 180 height 18
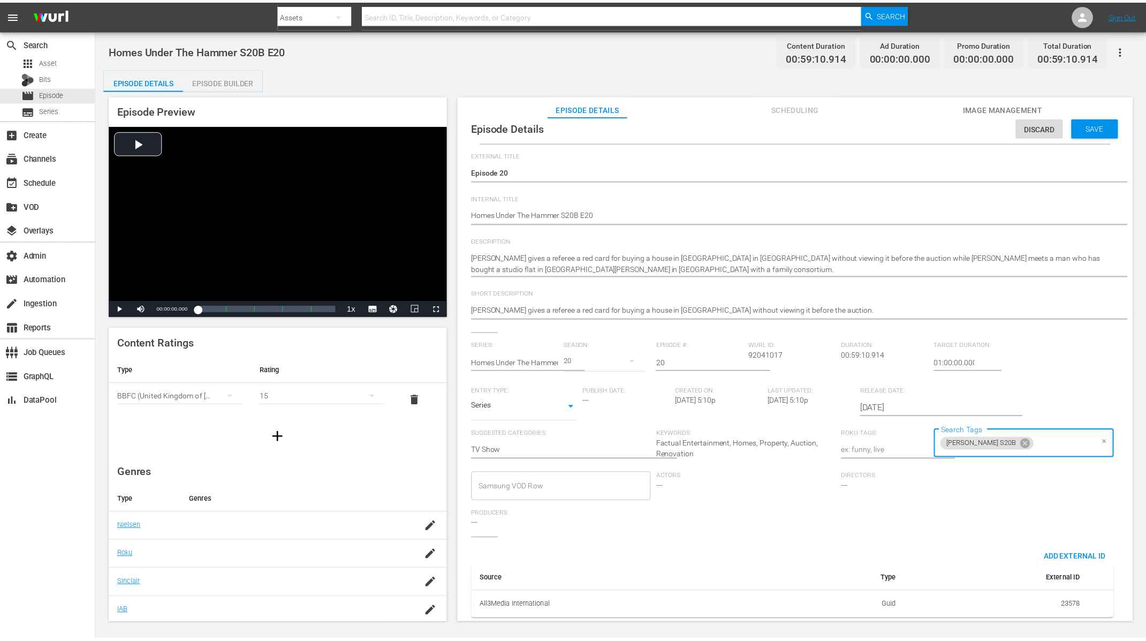
scroll to position [0, 0]
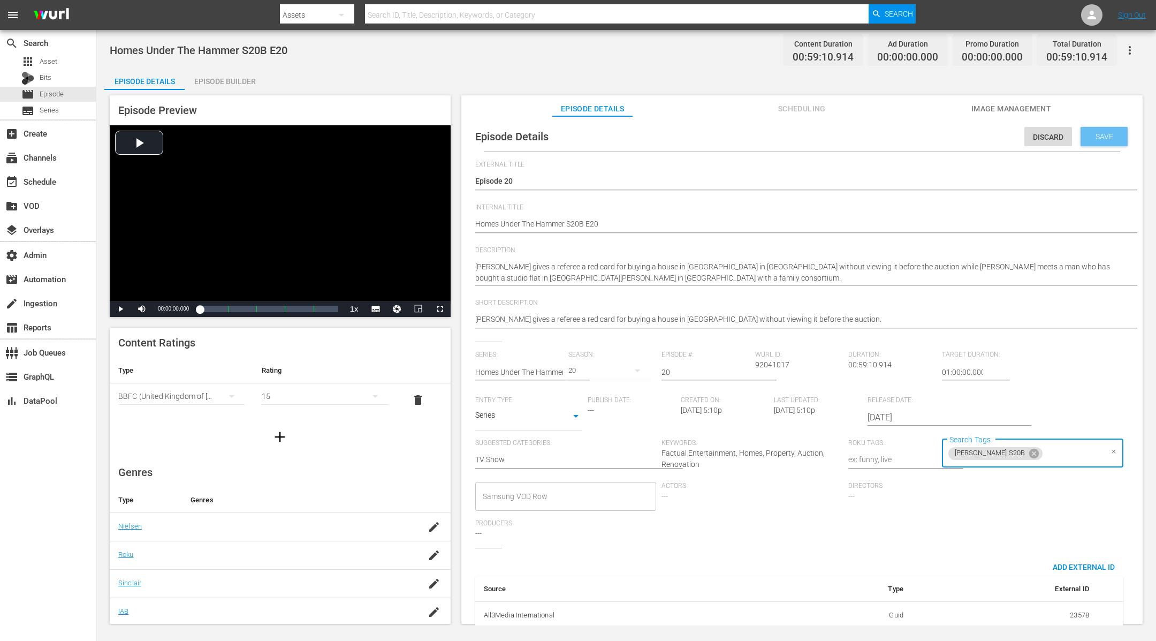
click at [1098, 138] on span "Save" at bounding box center [1104, 136] width 35 height 9
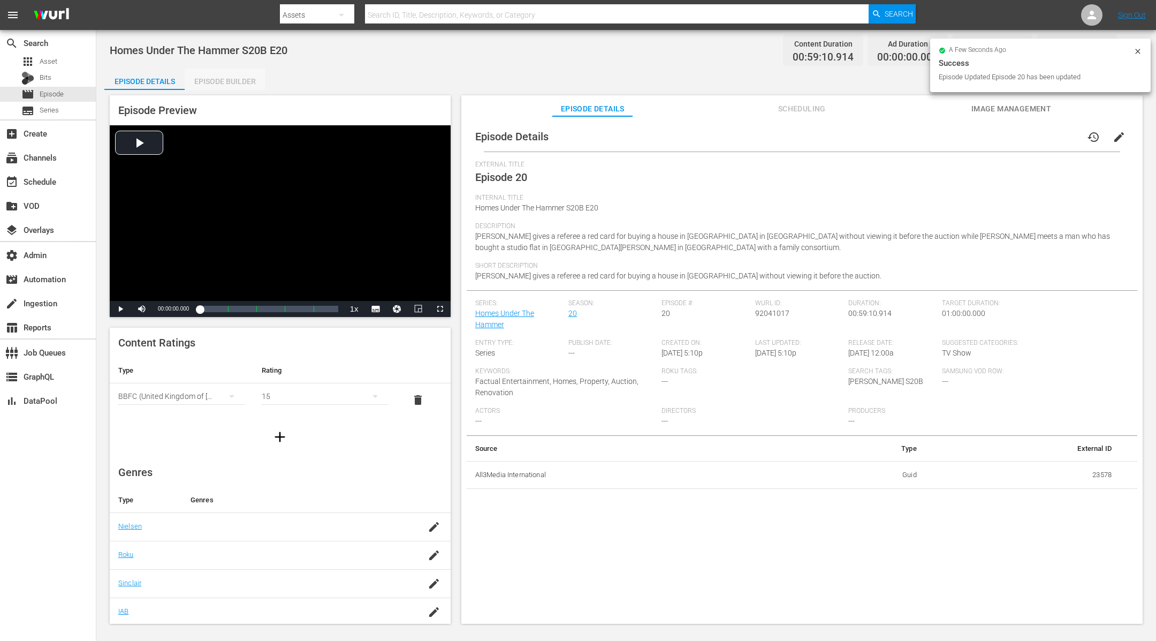
click at [216, 72] on div "Episode Builder" at bounding box center [225, 82] width 80 height 26
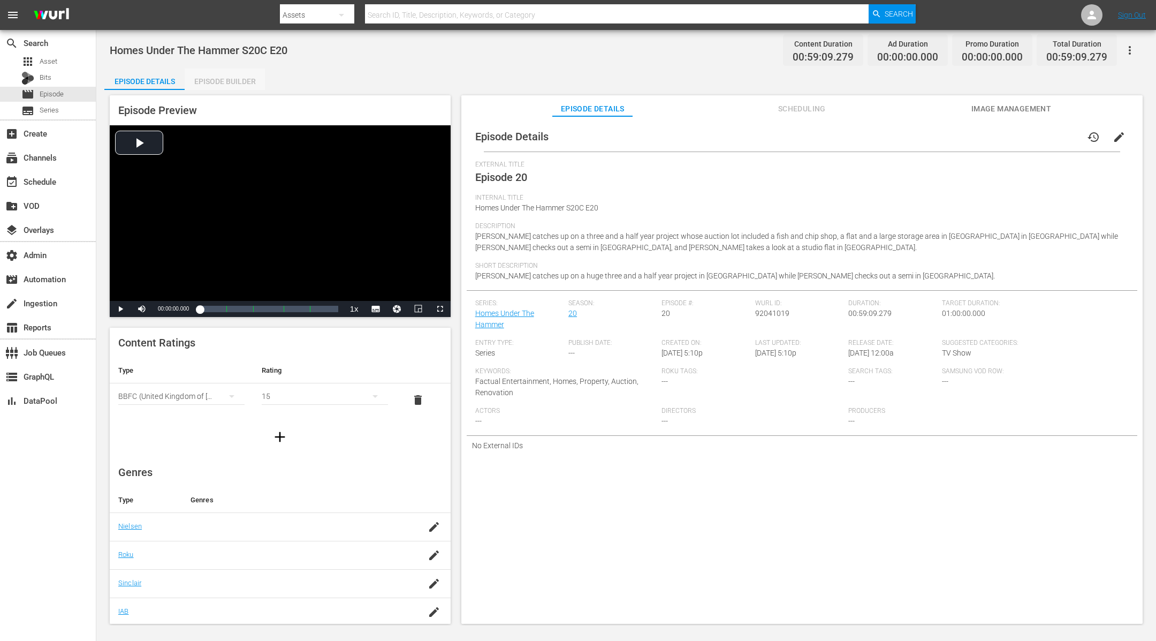
click at [232, 78] on div "Episode Builder" at bounding box center [225, 82] width 80 height 26
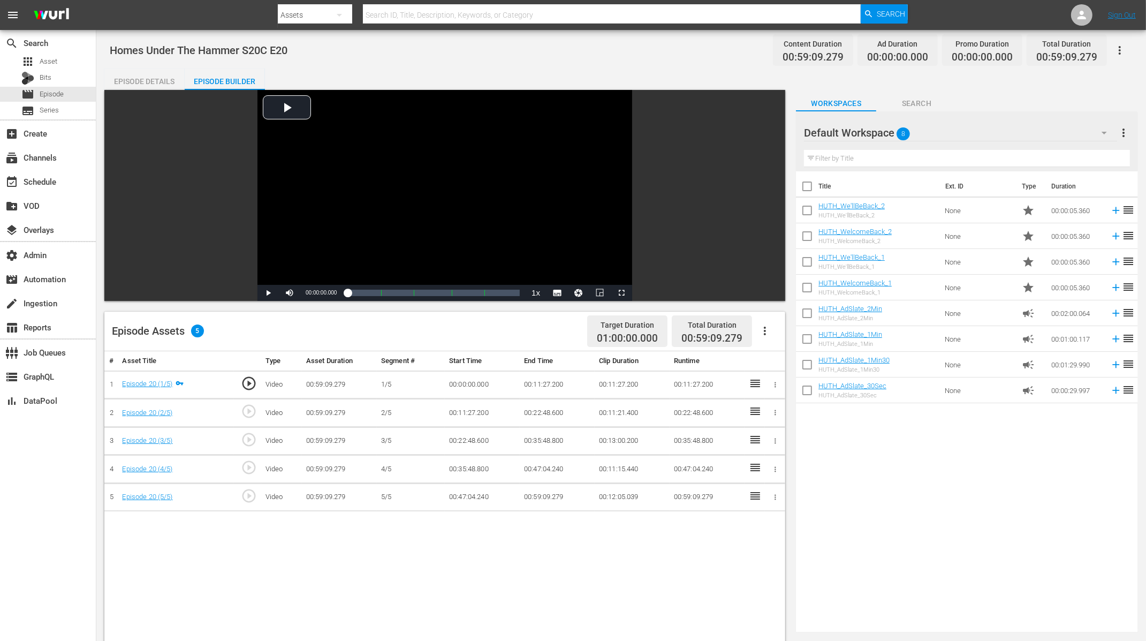
click at [137, 71] on div "Episode Details" at bounding box center [144, 82] width 80 height 26
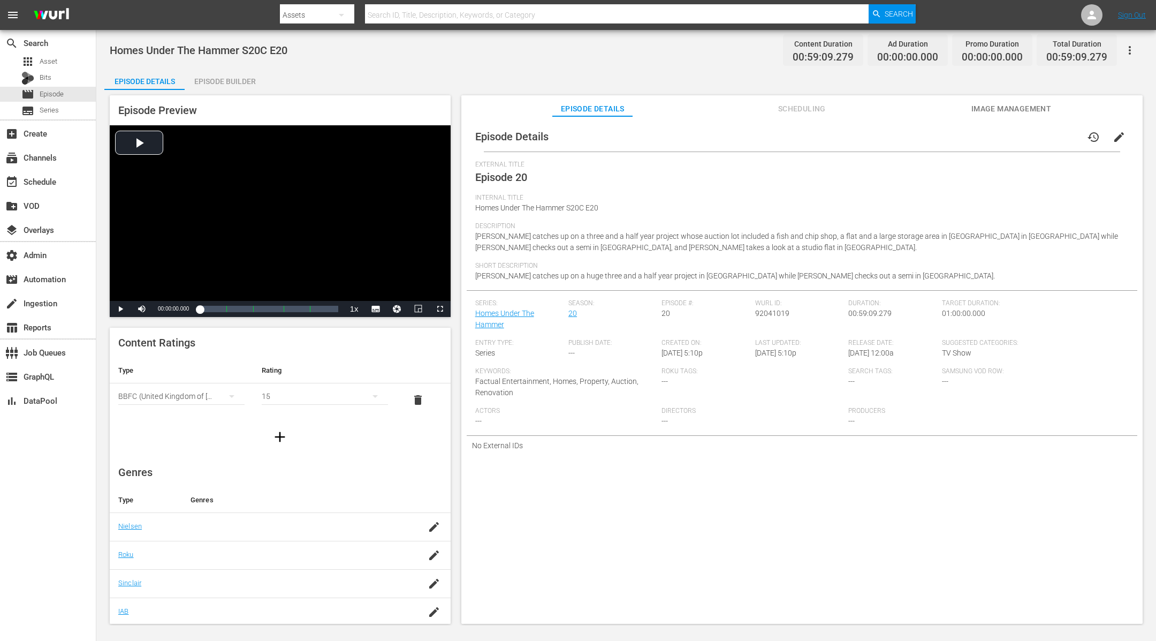
click at [1113, 137] on span "edit" at bounding box center [1119, 137] width 13 height 13
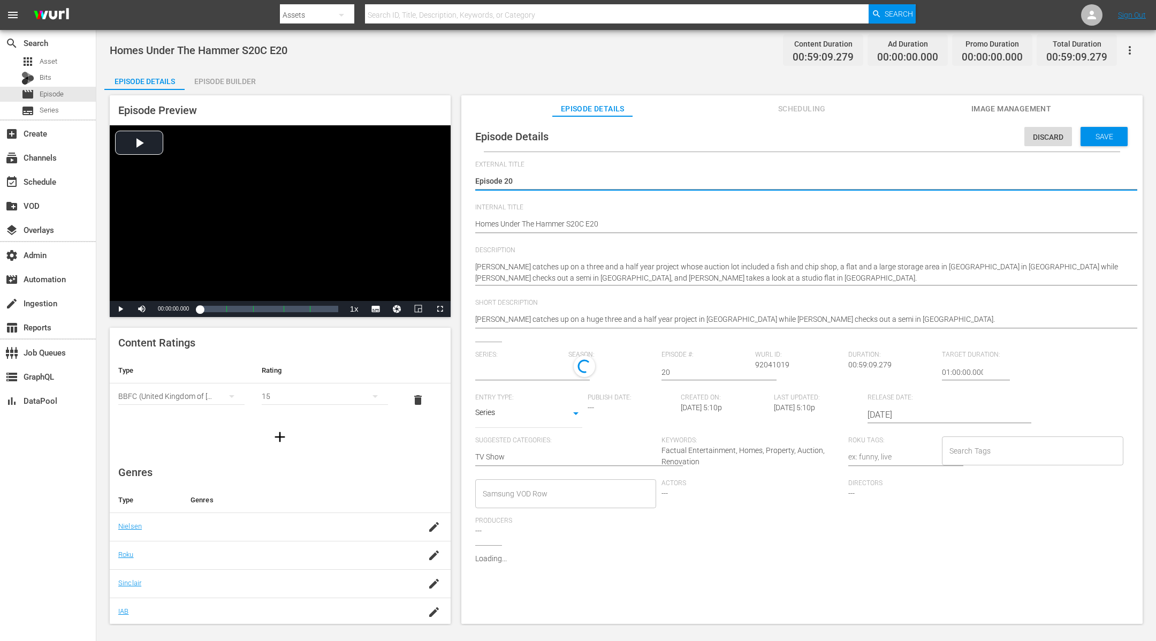
type input "Homes Under The Hammer"
click at [985, 440] on div "Search Tags" at bounding box center [1032, 453] width 181 height 29
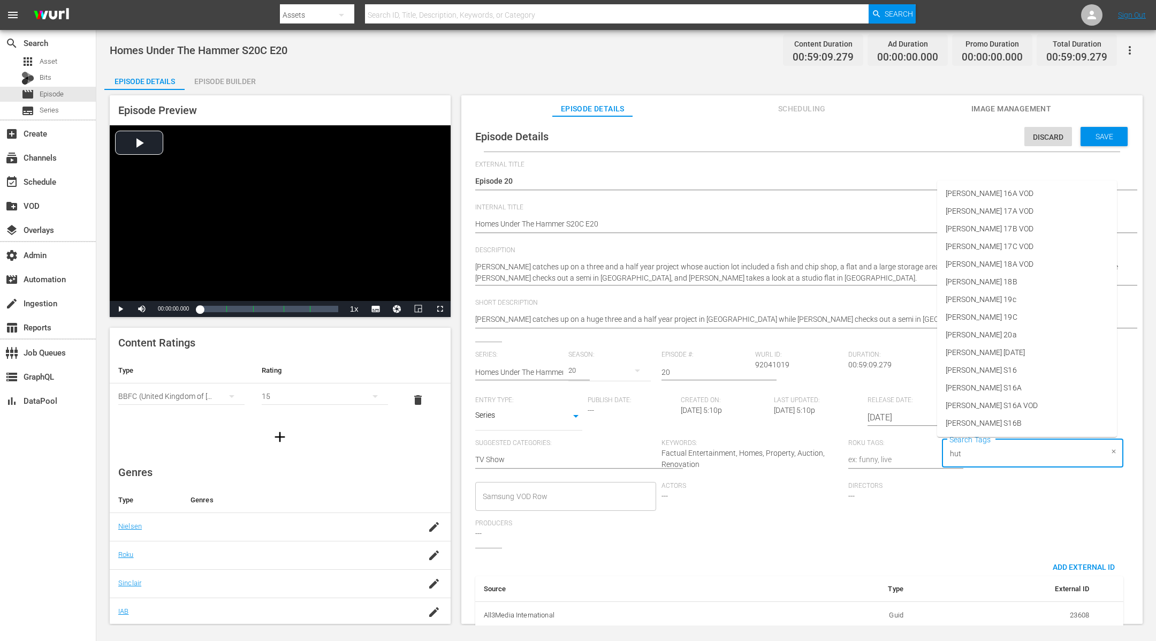
type input "[PERSON_NAME]"
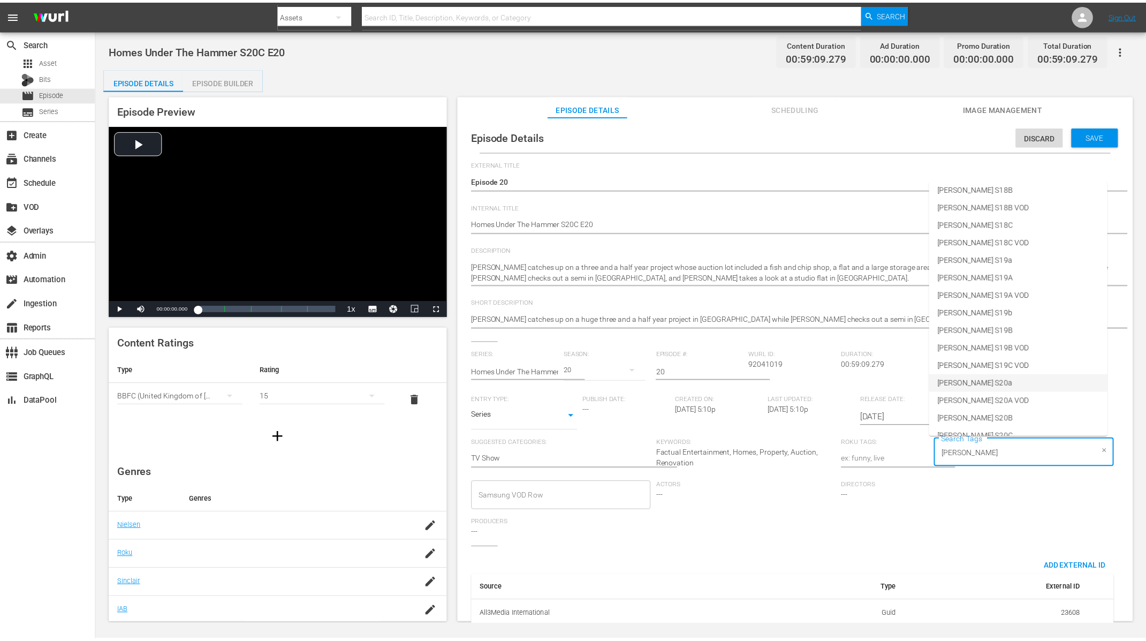
scroll to position [458, 0]
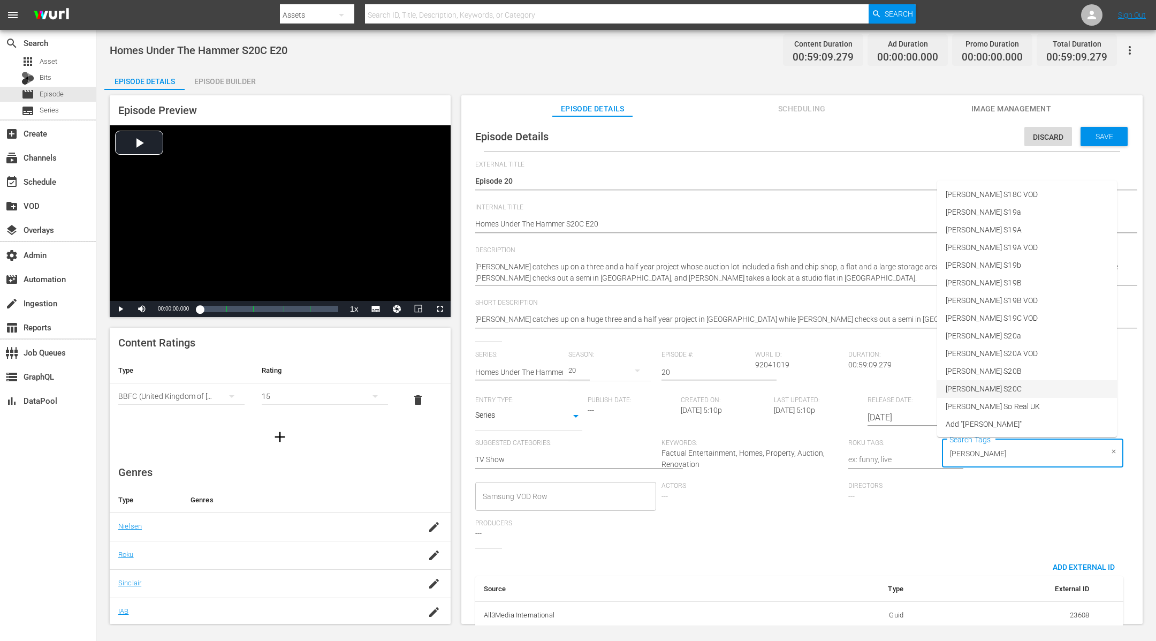
click at [1008, 389] on li "[PERSON_NAME] S20C" at bounding box center [1027, 389] width 180 height 18
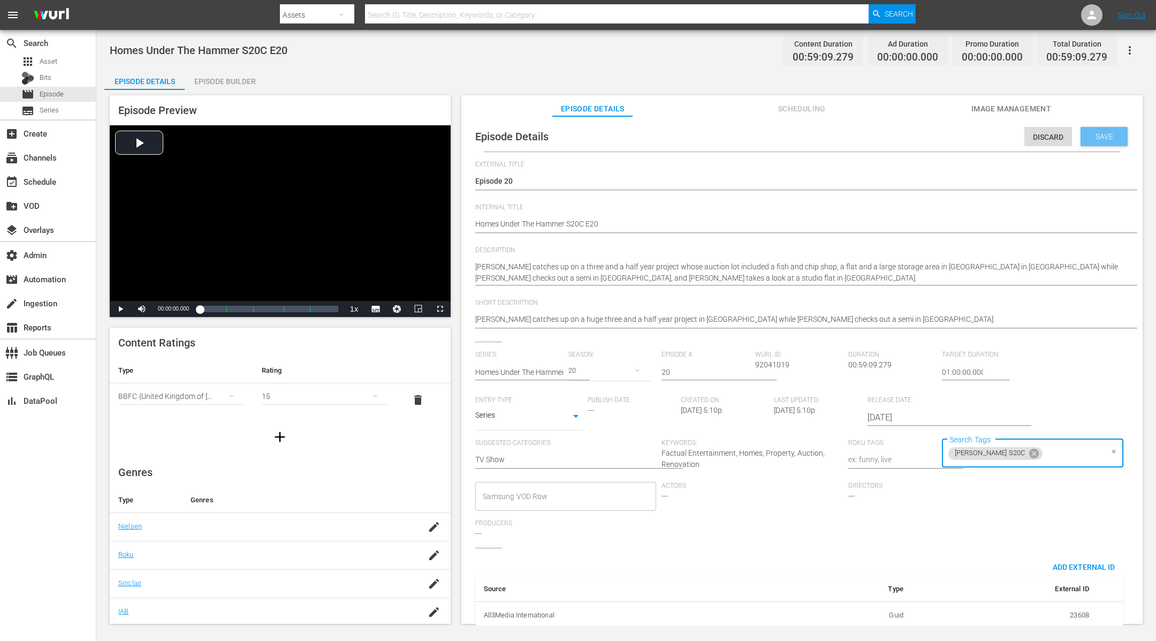
click at [1085, 141] on div "Save" at bounding box center [1104, 136] width 47 height 19
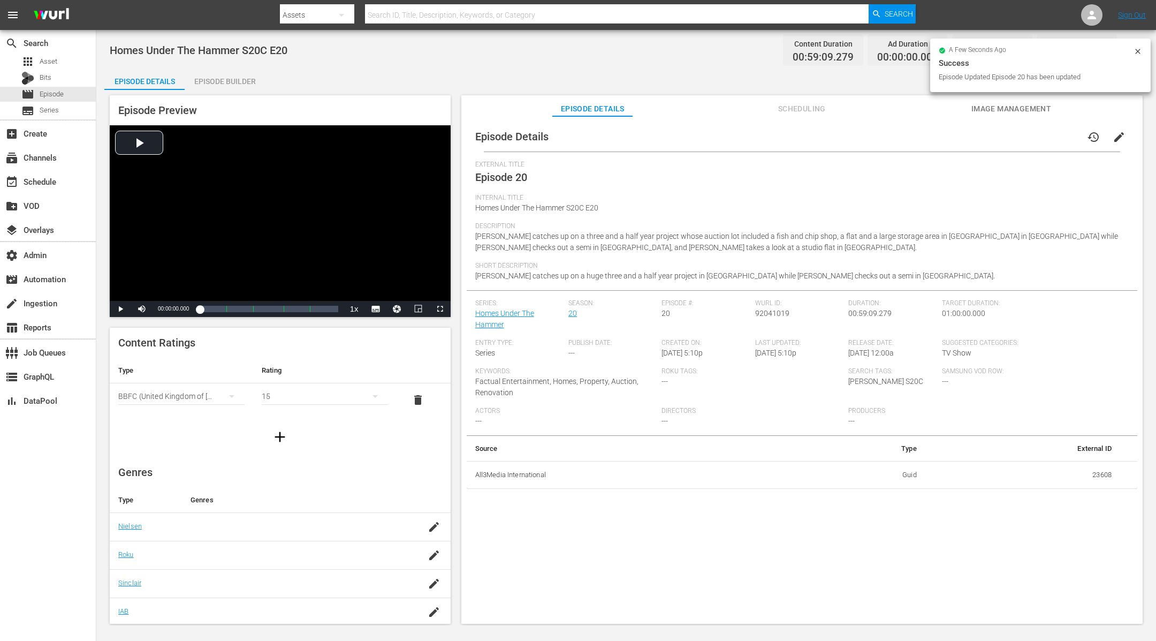
click at [225, 77] on div "Episode Builder" at bounding box center [225, 82] width 80 height 26
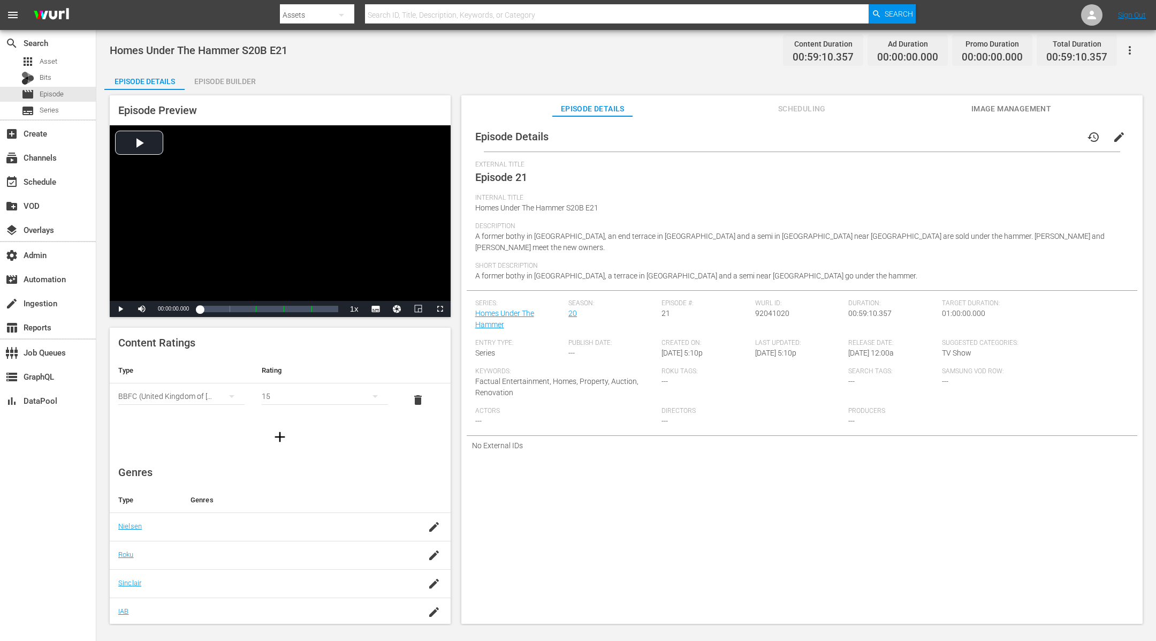
click at [1113, 134] on span "edit" at bounding box center [1119, 137] width 13 height 13
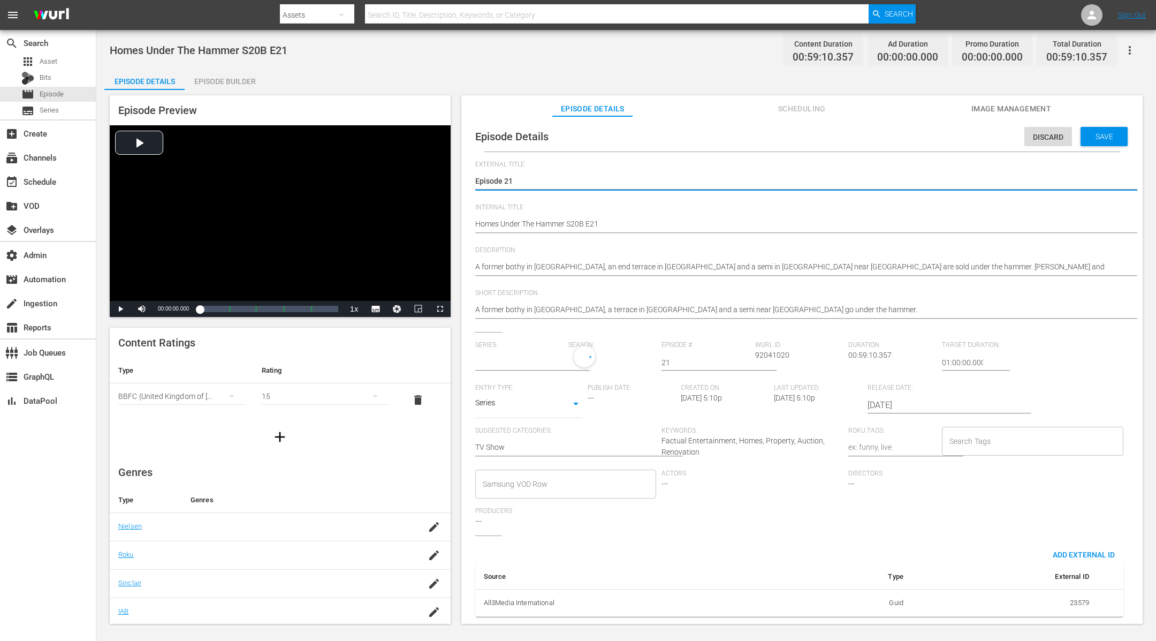
type input "Homes Under The Hammer"
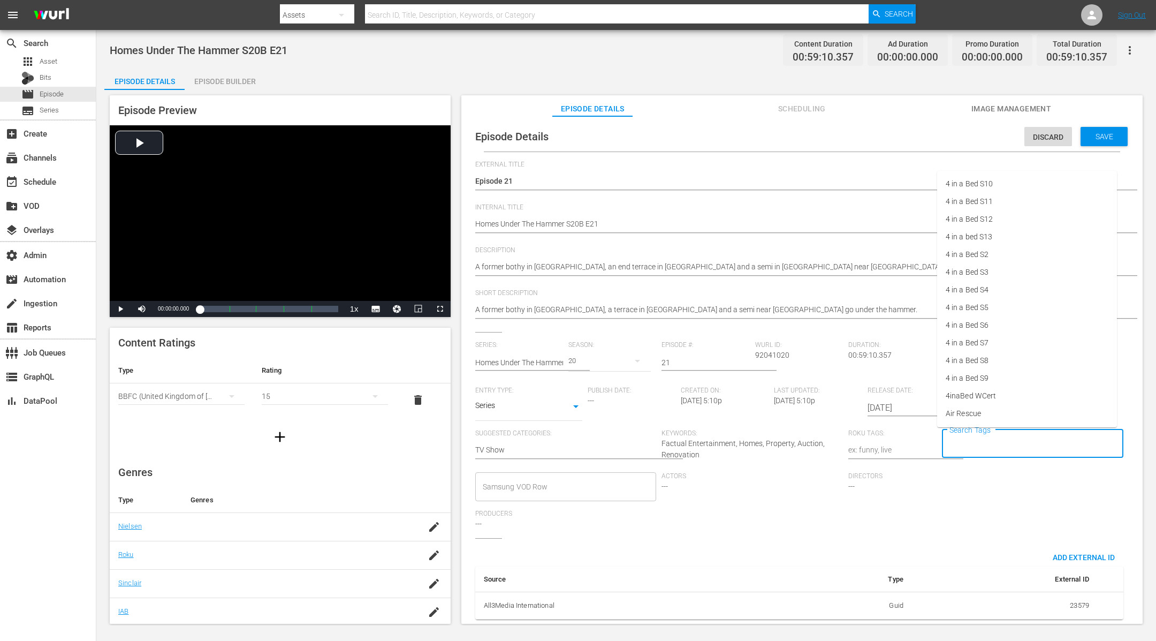
click at [1008, 446] on input "Search Tags" at bounding box center [1025, 443] width 156 height 19
type input "[PERSON_NAME]"
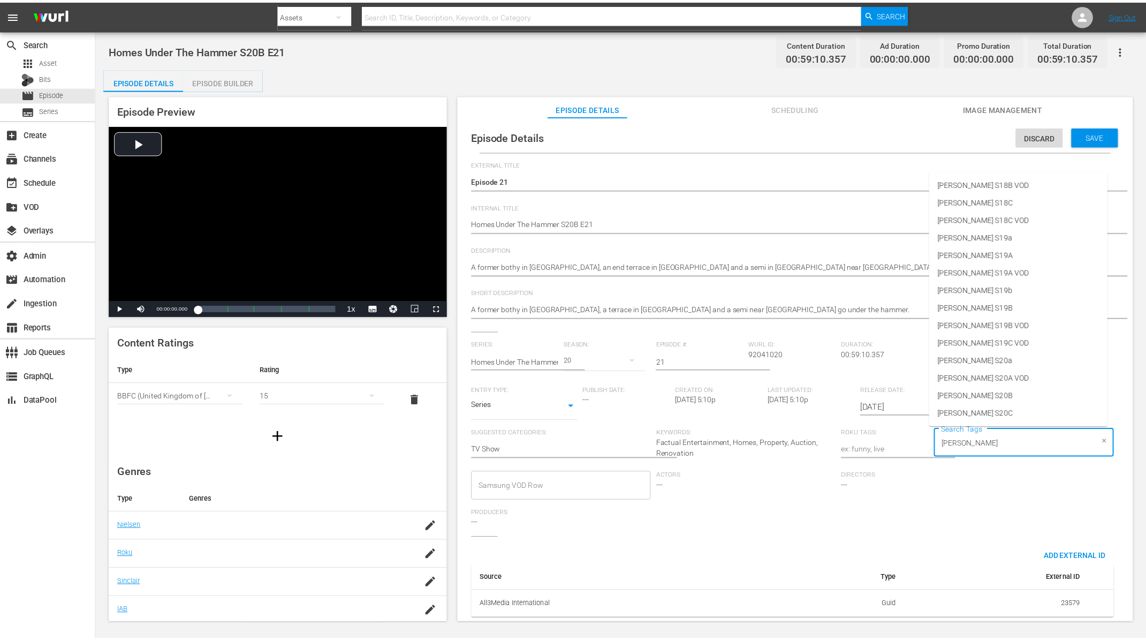
scroll to position [458, 0]
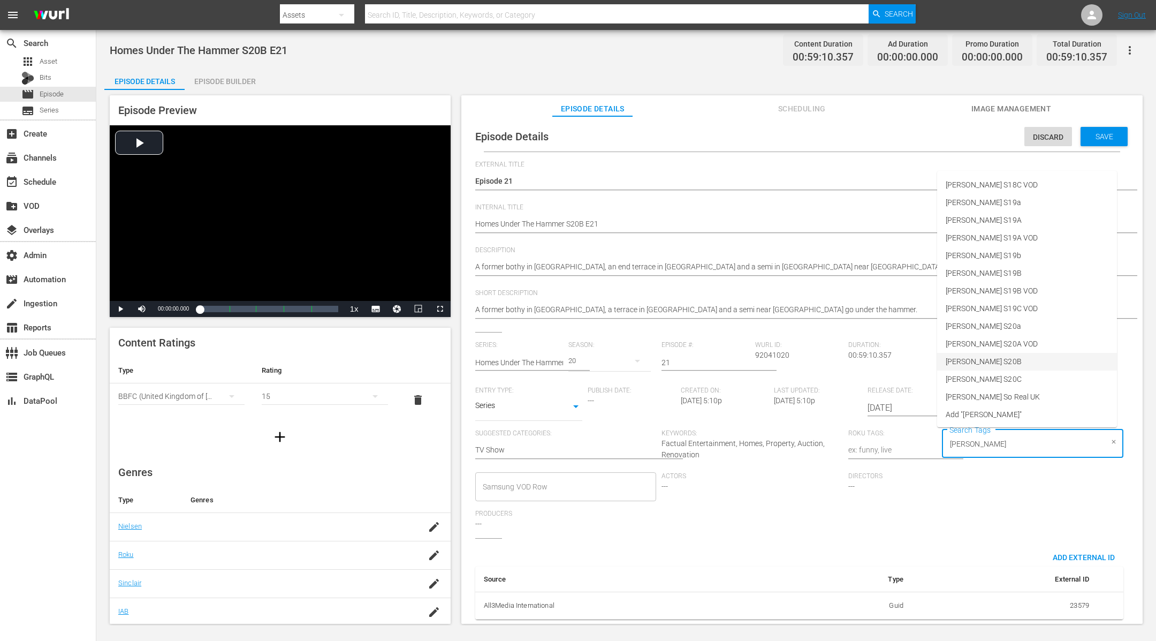
click at [1018, 361] on li "[PERSON_NAME] S20B" at bounding box center [1027, 362] width 180 height 18
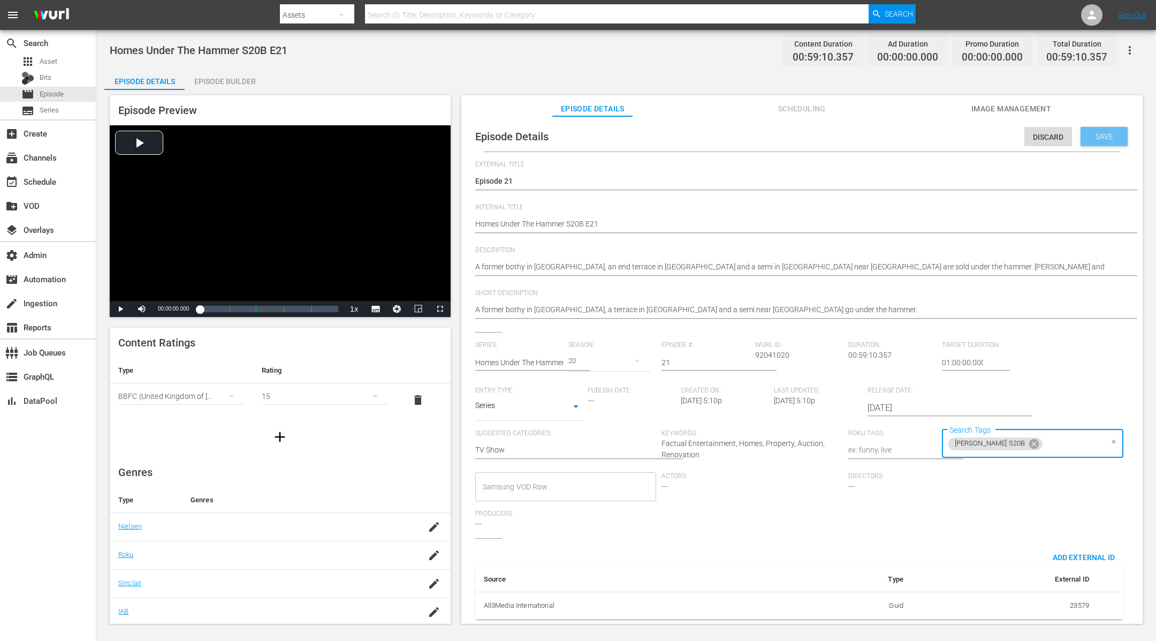
click at [1093, 127] on div "Save" at bounding box center [1104, 136] width 47 height 19
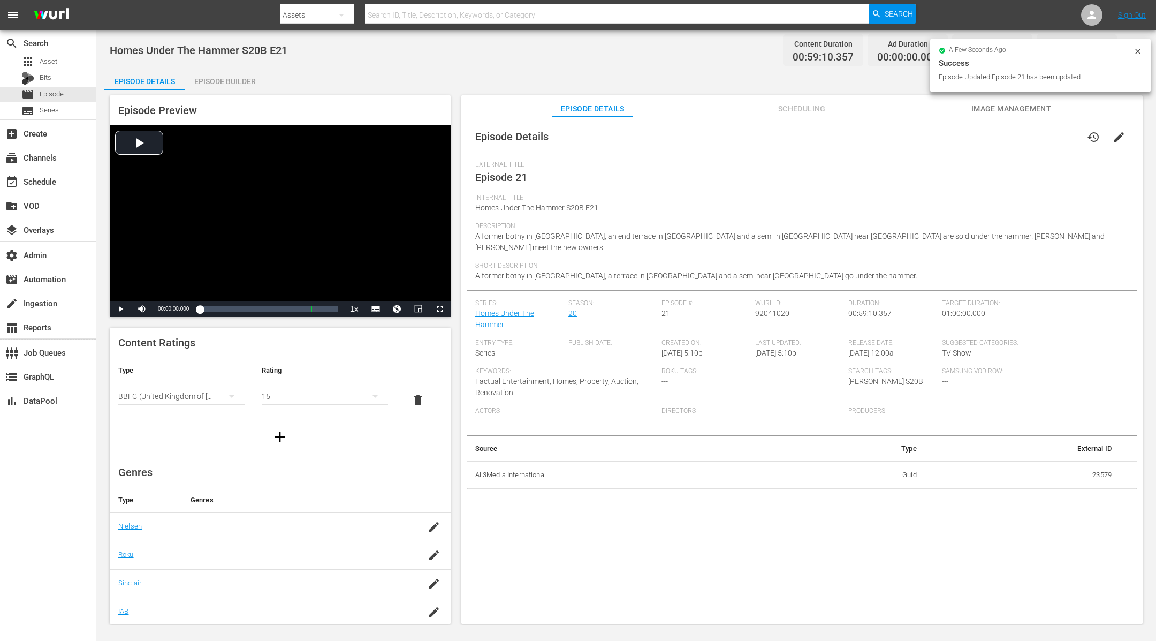
click at [215, 89] on div "Episode Builder" at bounding box center [225, 82] width 80 height 26
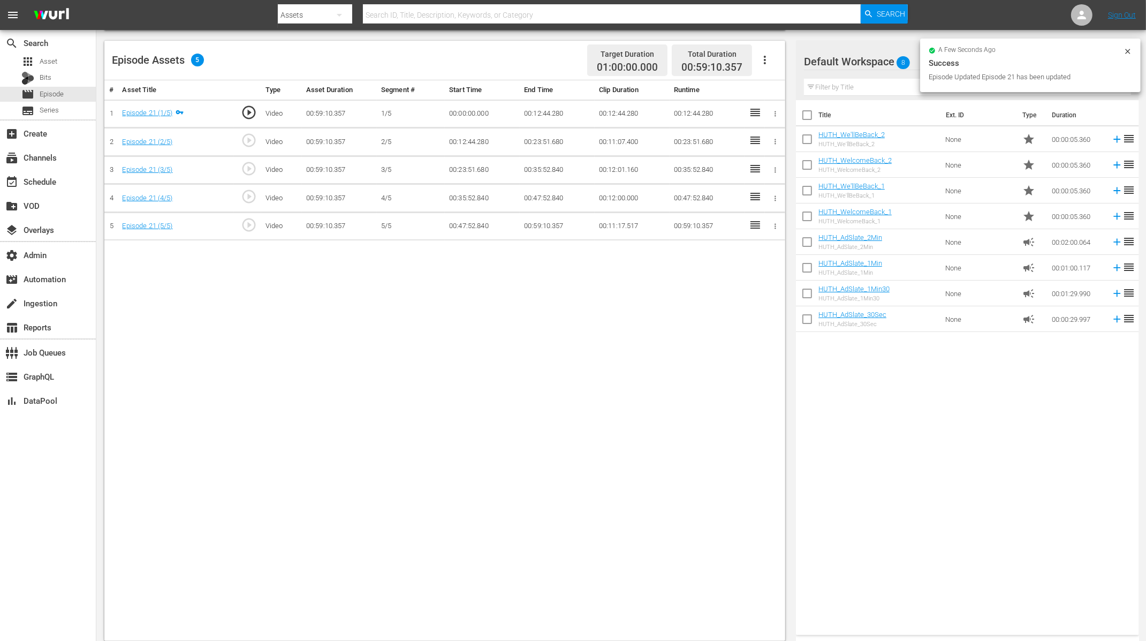
scroll to position [275, 0]
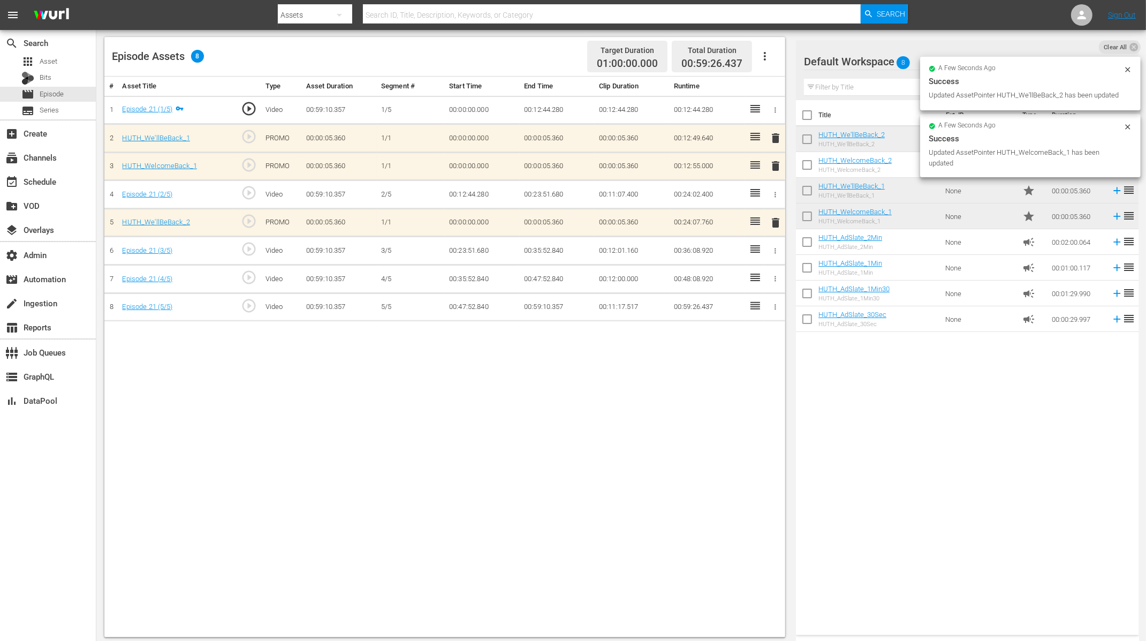
click at [897, 143] on td "HUTH_We'llBeBack_2 HUTH_We'llBeBack_2" at bounding box center [879, 139] width 123 height 26
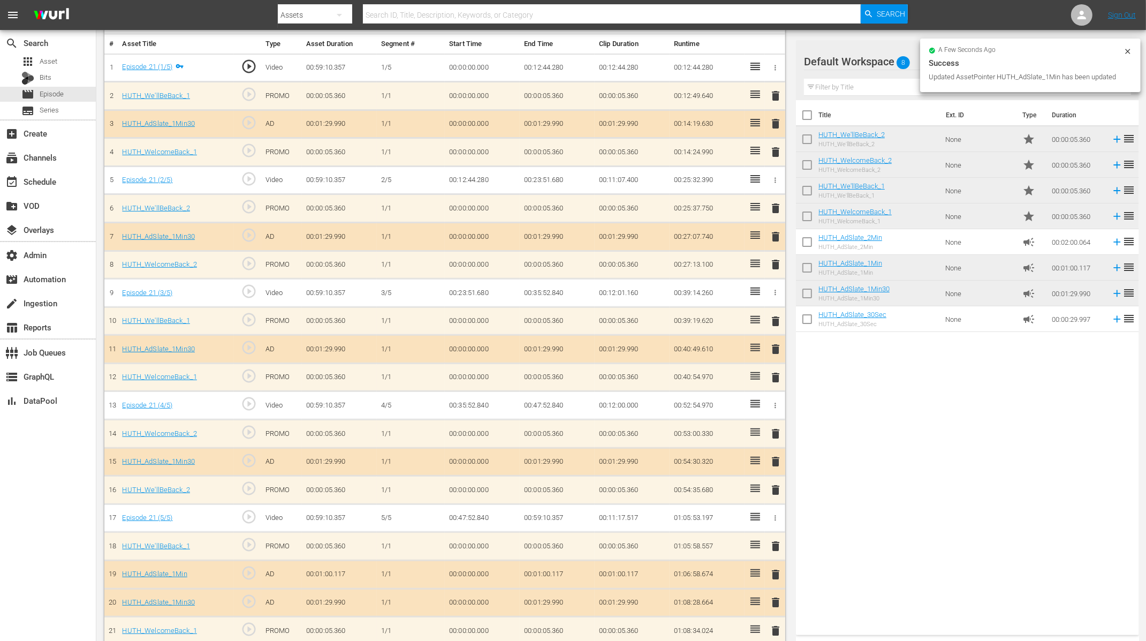
scroll to position [323, 0]
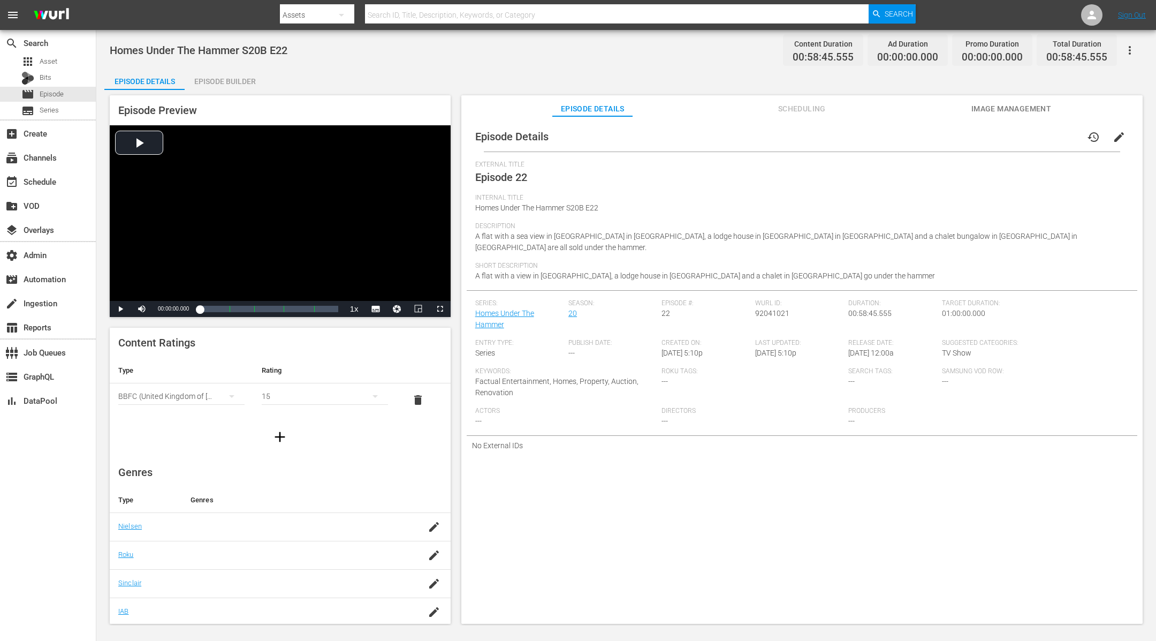
click at [1113, 140] on span "edit" at bounding box center [1119, 137] width 13 height 13
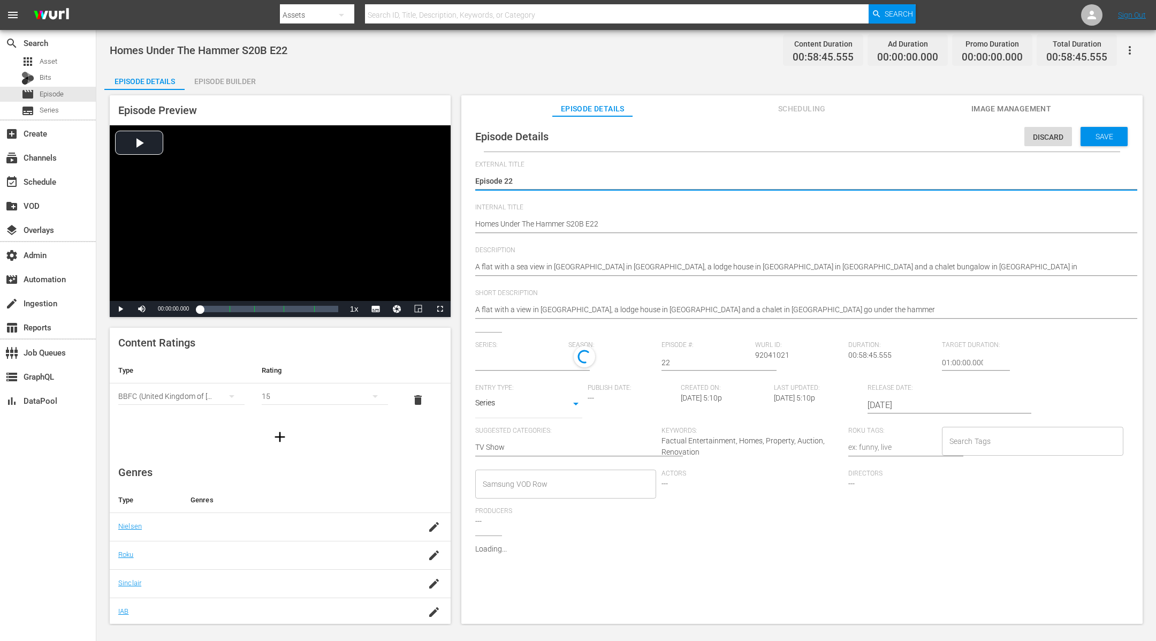
type input "Homes Under The Hammer"
click at [977, 430] on div "Search Tags" at bounding box center [1032, 443] width 181 height 29
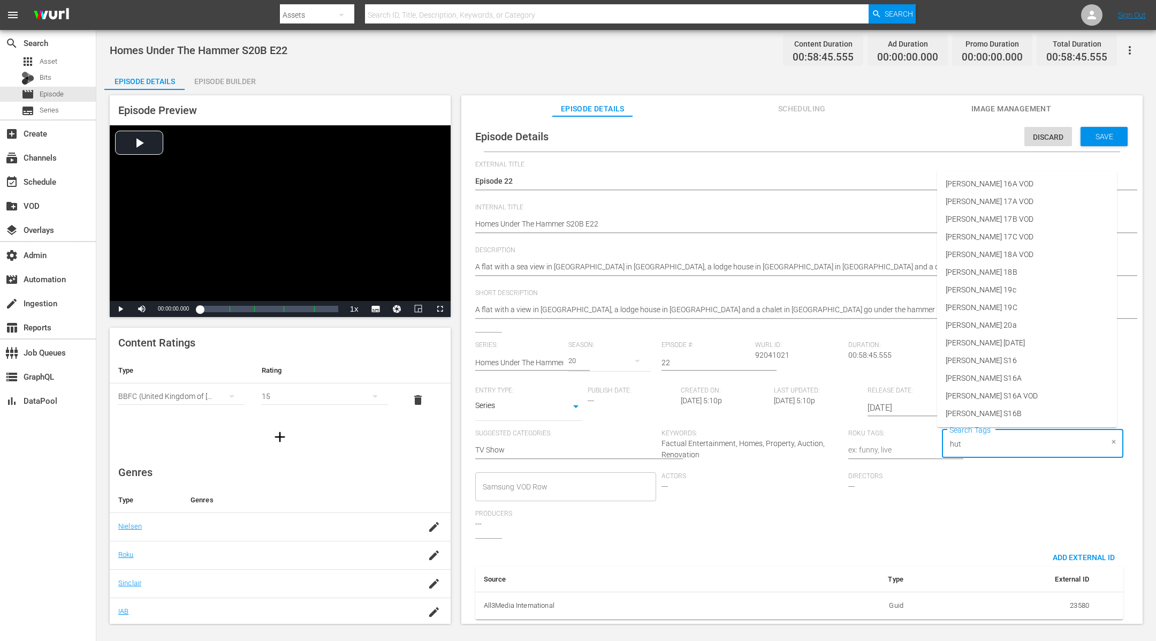
type input "[PERSON_NAME]"
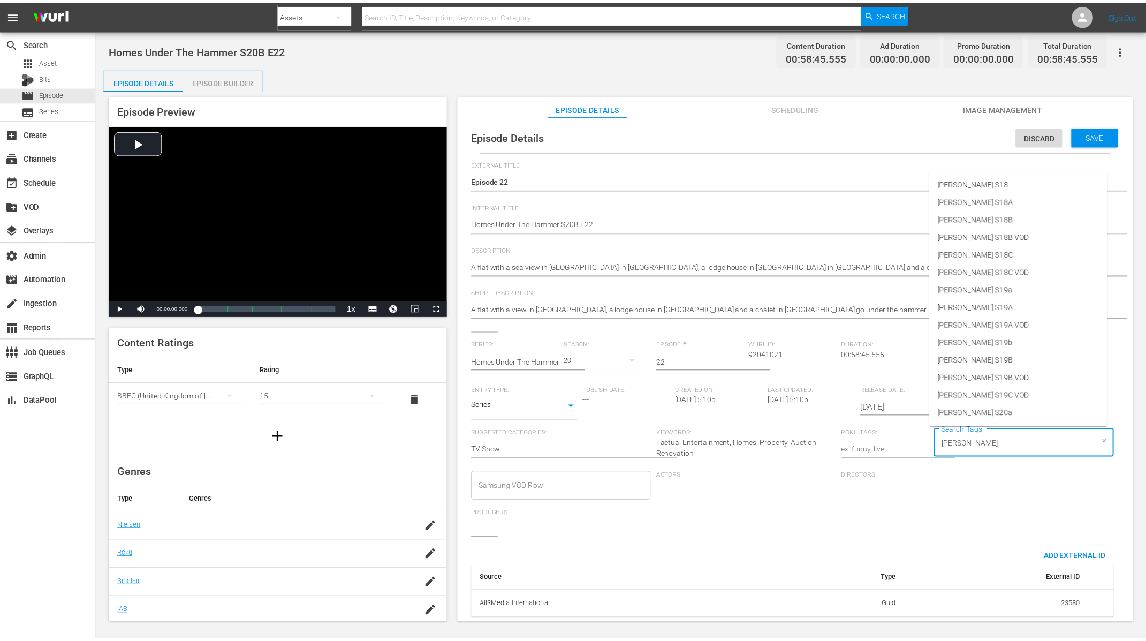
scroll to position [458, 0]
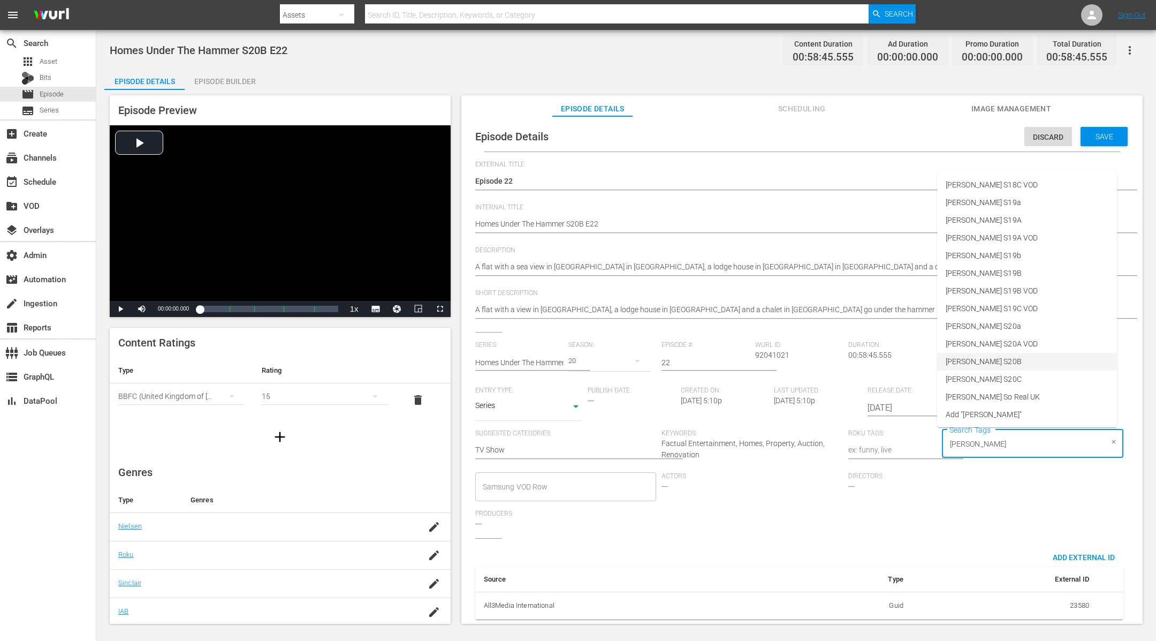
click at [1021, 359] on li "[PERSON_NAME] S20B" at bounding box center [1027, 362] width 180 height 18
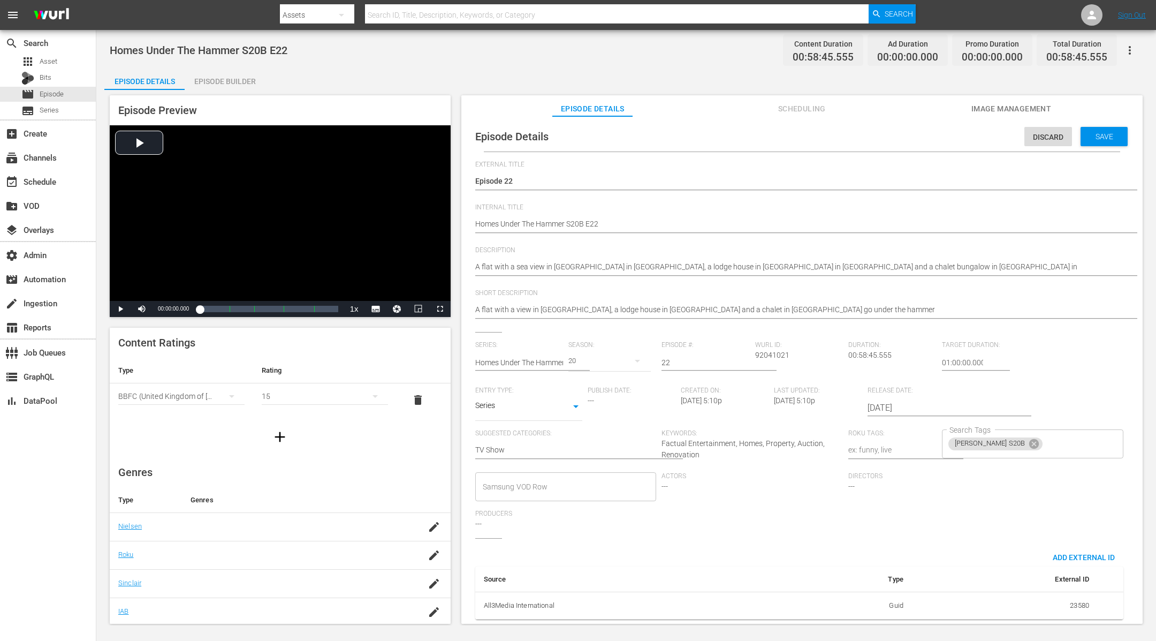
click at [1090, 152] on div "Episode Details Discard Save External Title Episode 22 Episode 22 Internal Titl…" at bounding box center [802, 375] width 671 height 506
click at [1102, 139] on span "Save" at bounding box center [1104, 136] width 35 height 9
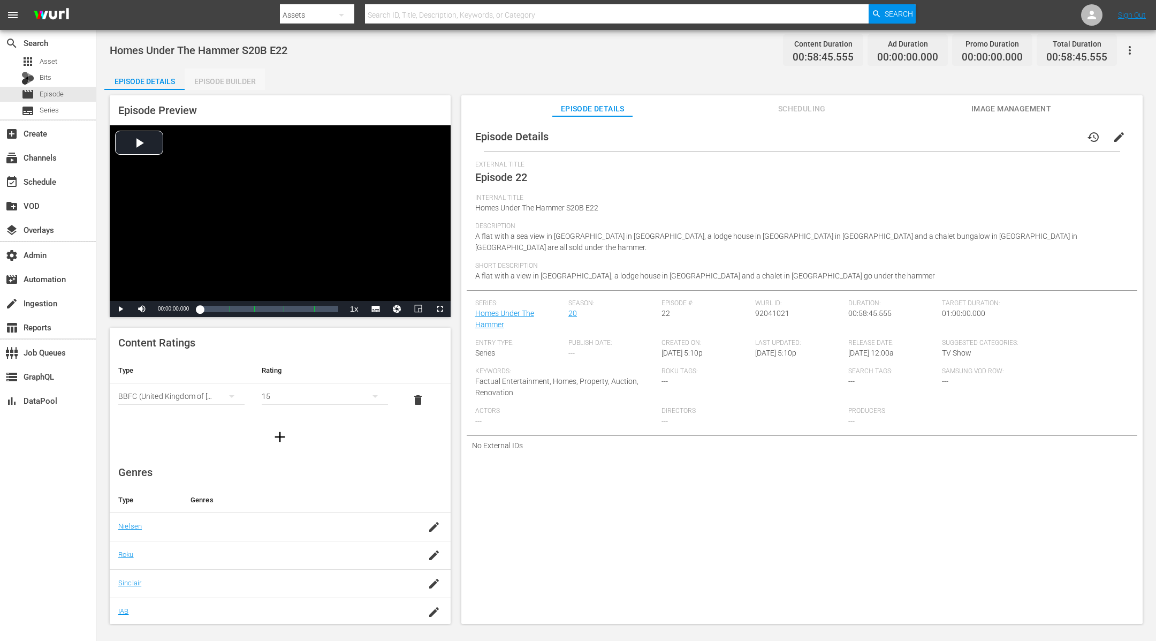
click at [229, 79] on div "Episode Builder" at bounding box center [225, 82] width 80 height 26
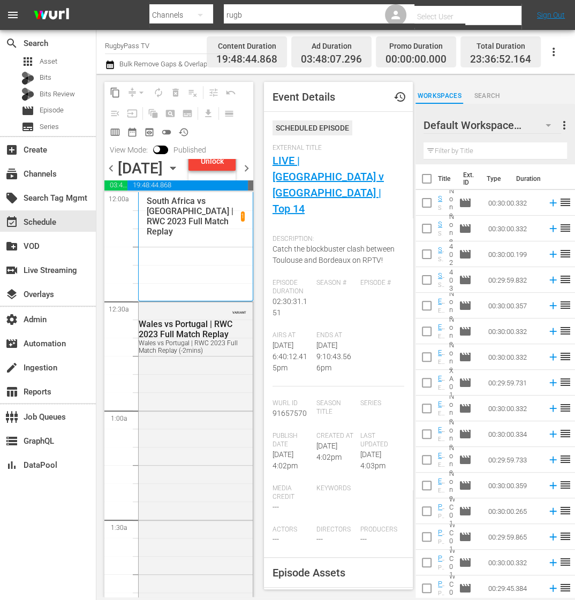
scroll to position [3907, 0]
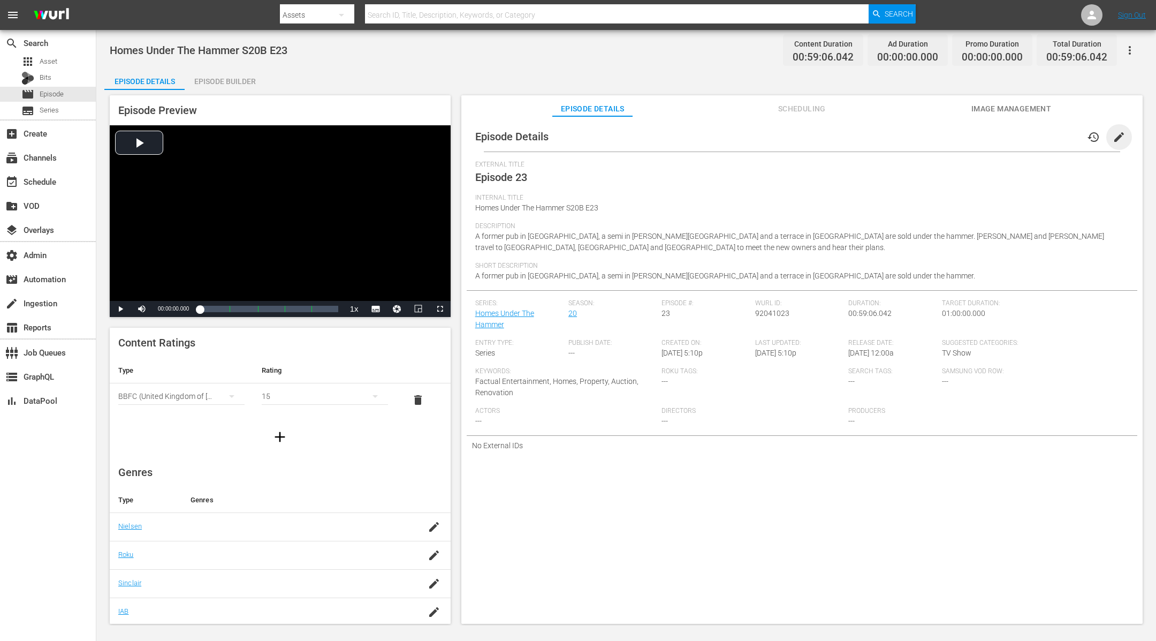
click at [1115, 134] on span "edit" at bounding box center [1119, 137] width 13 height 13
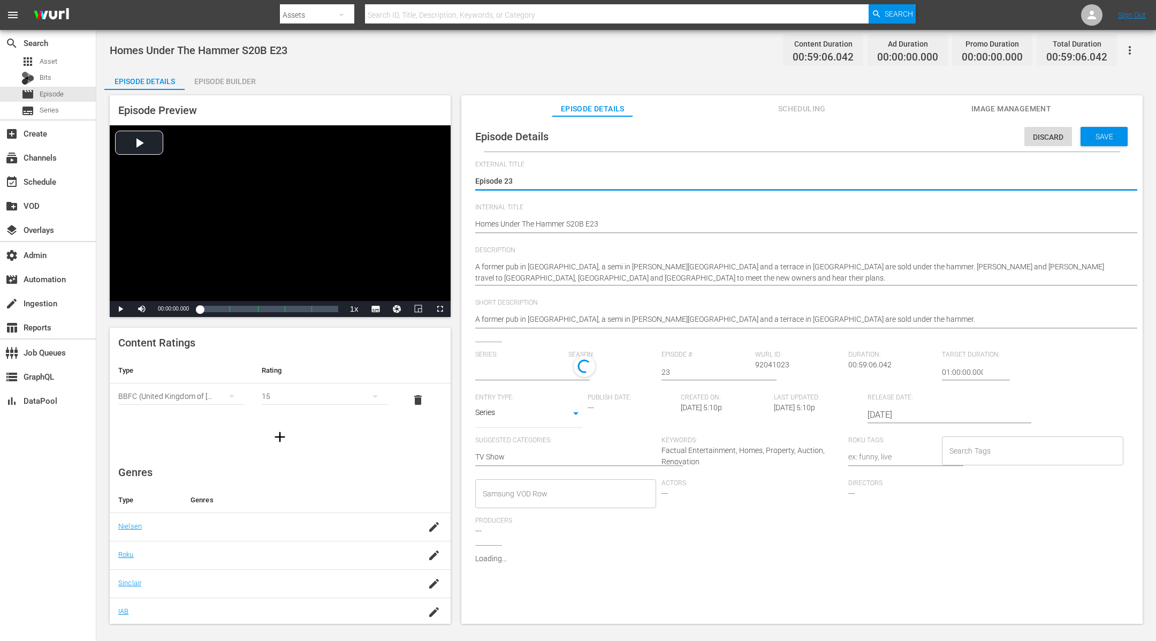
type input "Homes Under The Hammer"
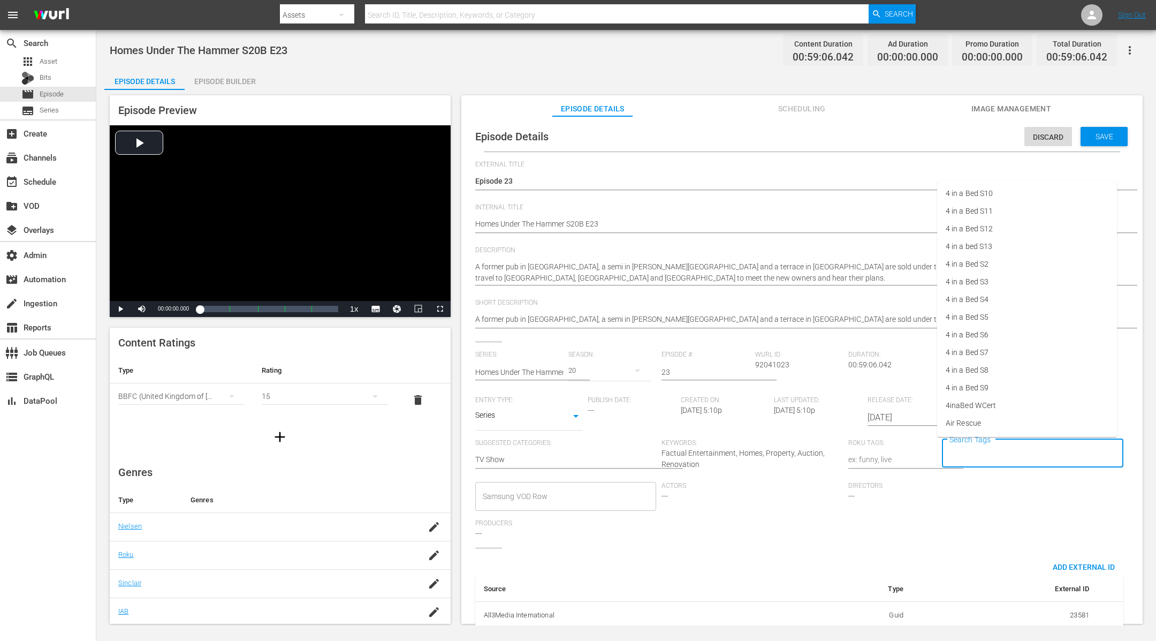
click at [988, 453] on input "Search Tags" at bounding box center [1025, 453] width 156 height 19
type input "[PERSON_NAME]"
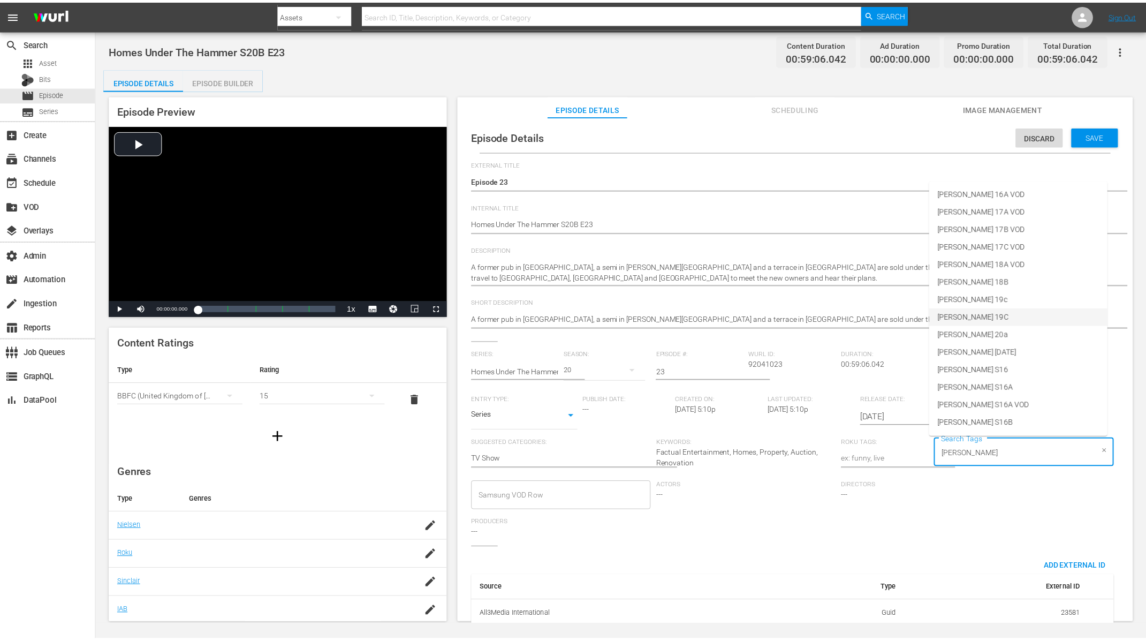
scroll to position [458, 0]
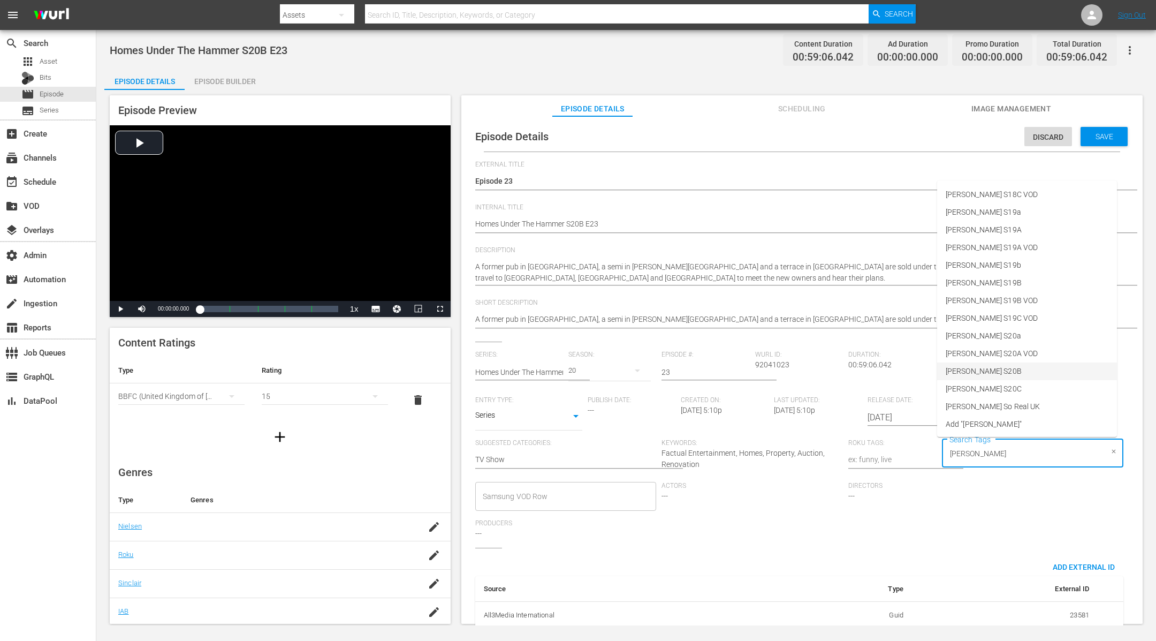
click at [1006, 370] on li "[PERSON_NAME] S20B" at bounding box center [1027, 371] width 180 height 18
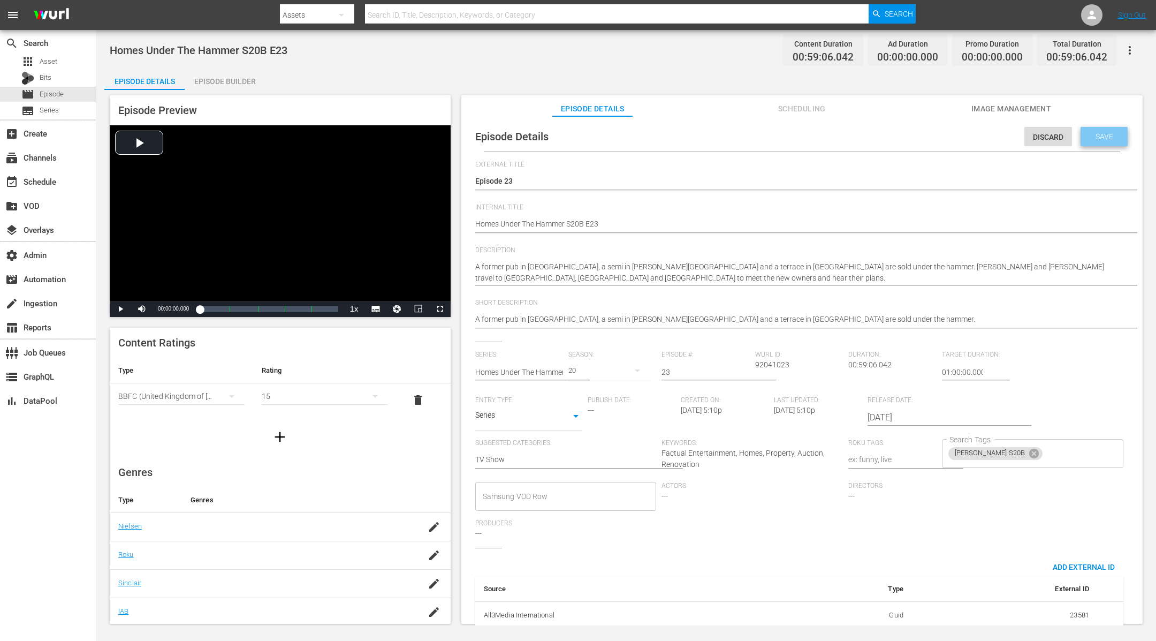
click at [1097, 138] on span "Save" at bounding box center [1104, 136] width 35 height 9
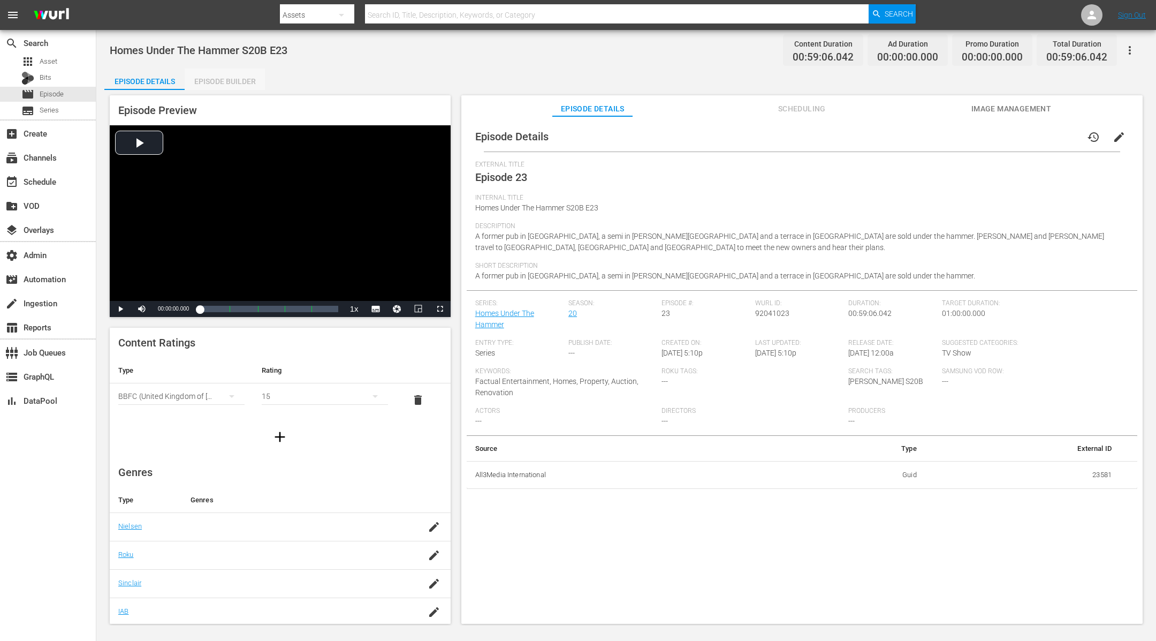
click at [207, 79] on div "Episode Builder" at bounding box center [225, 82] width 80 height 26
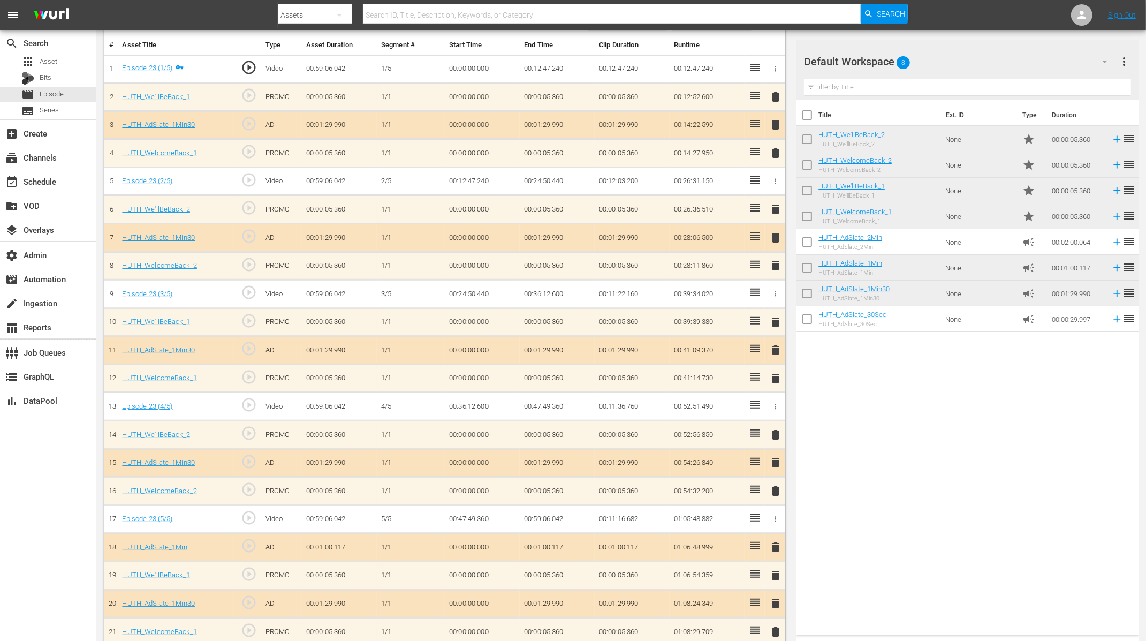
scroll to position [323, 0]
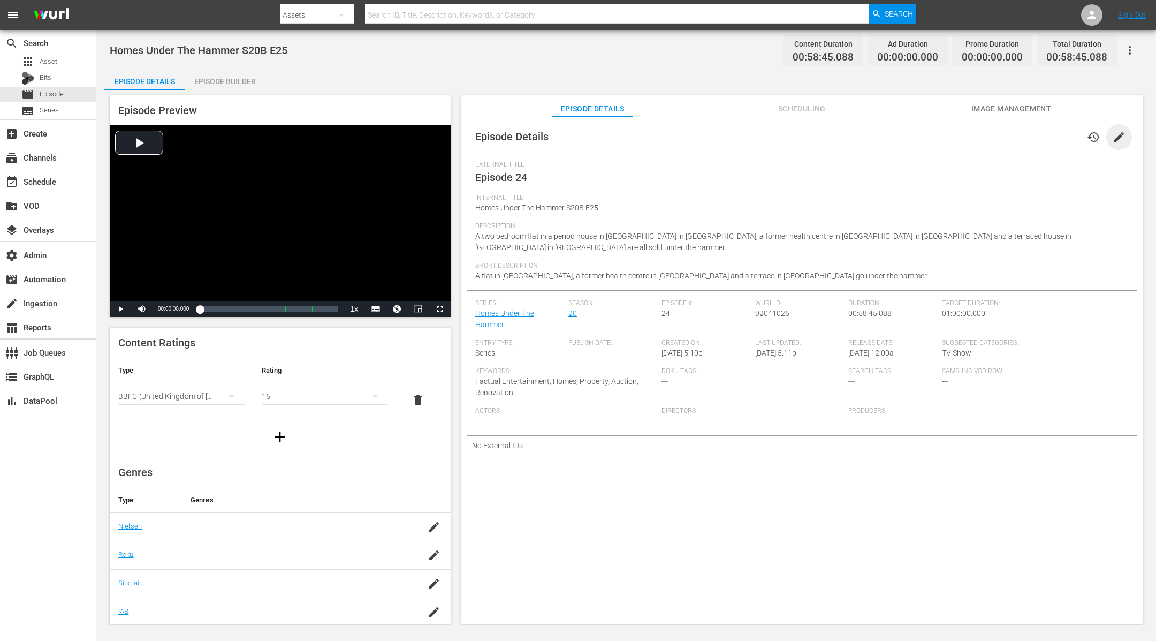
click at [1113, 135] on span "edit" at bounding box center [1119, 137] width 13 height 13
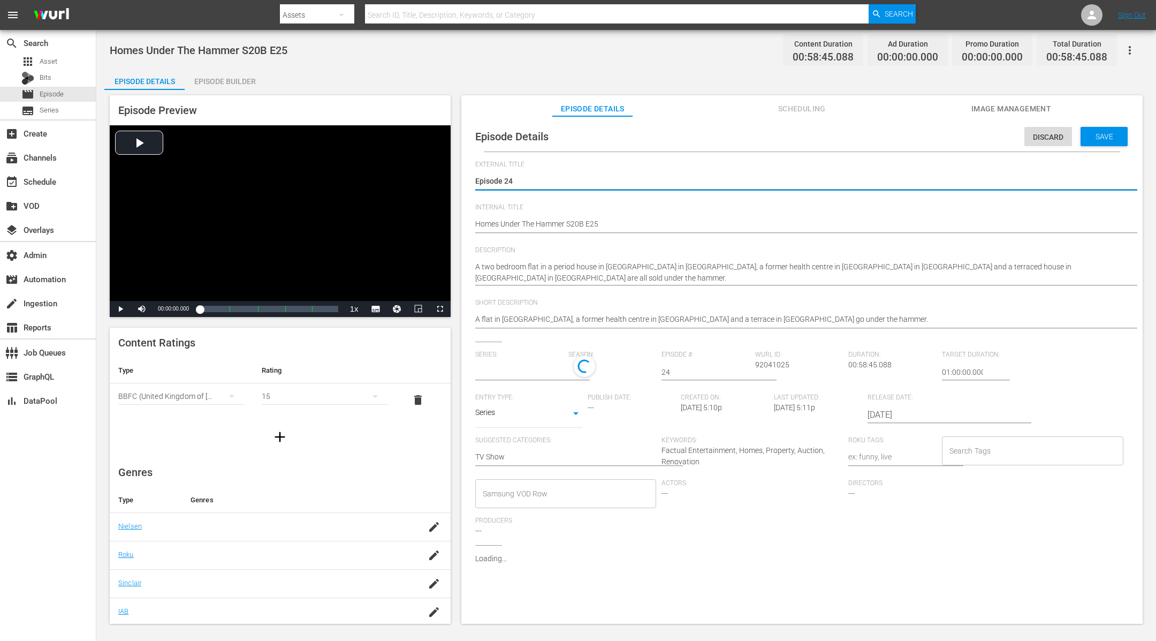
type input "Homes Under The Hammer"
click at [984, 450] on input "Search Tags" at bounding box center [1025, 453] width 156 height 19
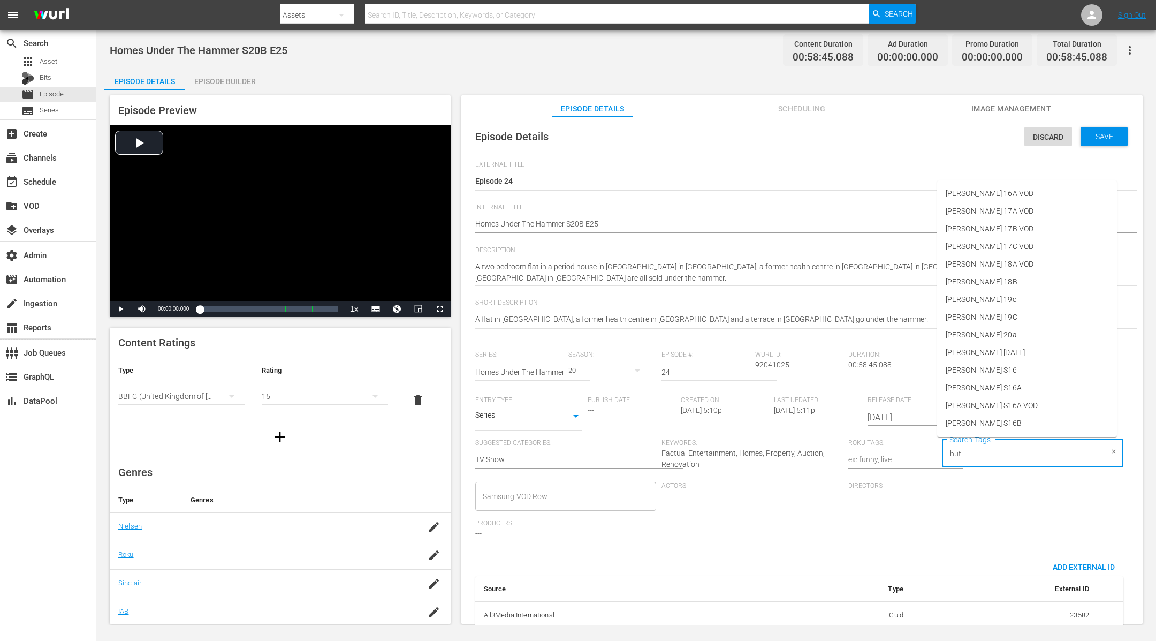
type input "[PERSON_NAME]"
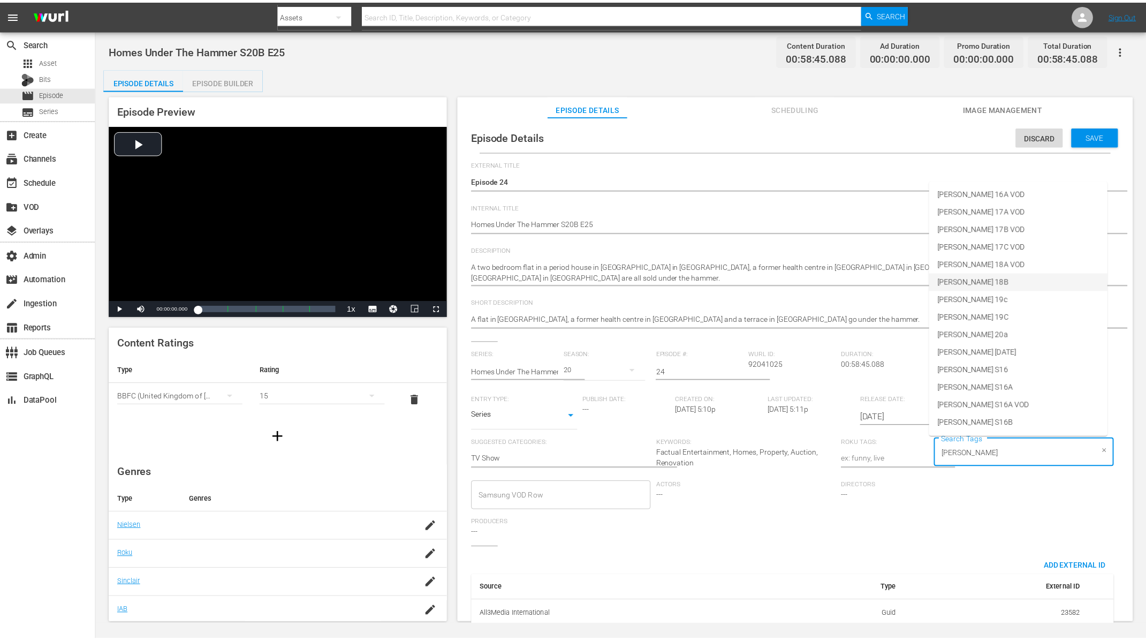
scroll to position [458, 0]
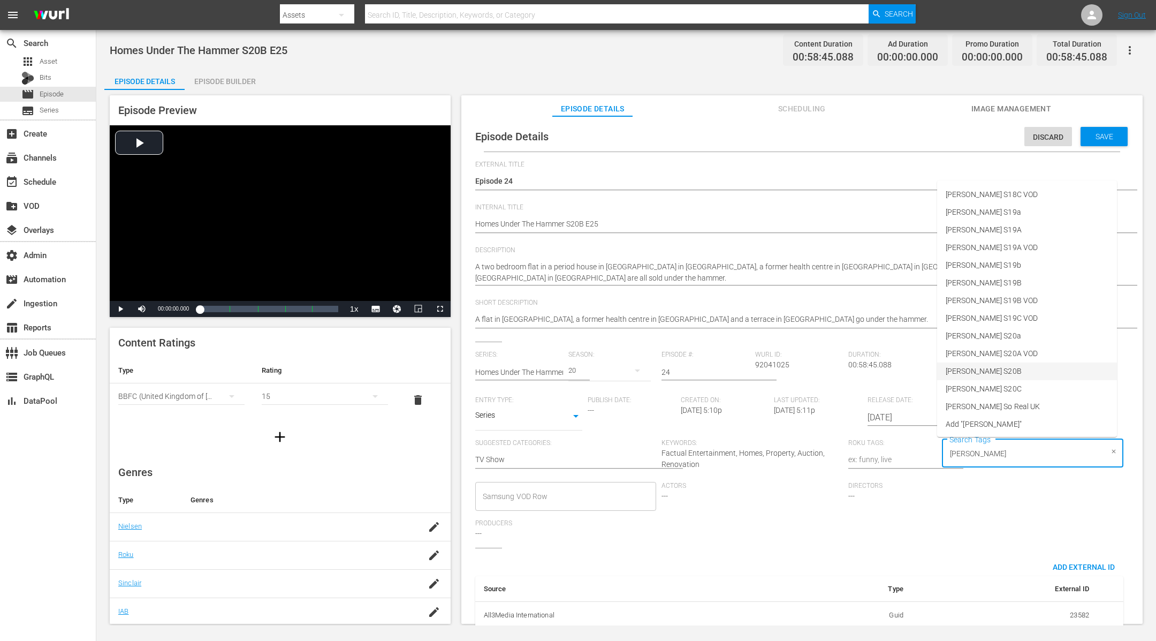
click at [1008, 367] on li "[PERSON_NAME] S20B" at bounding box center [1027, 371] width 180 height 18
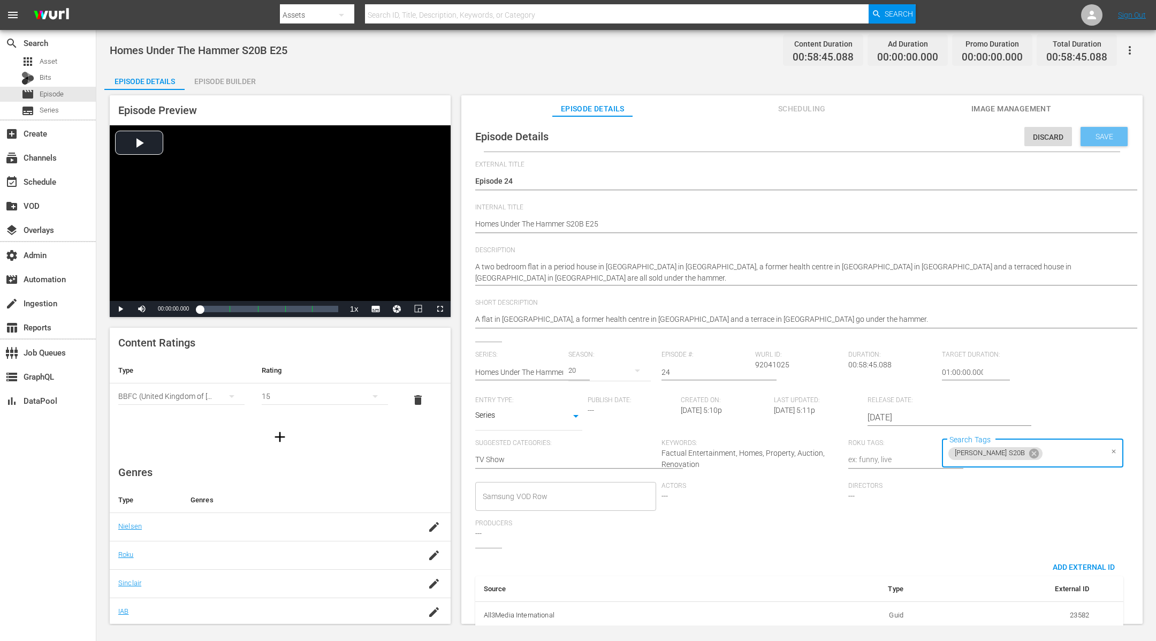
click at [1103, 134] on span "Save" at bounding box center [1104, 136] width 35 height 9
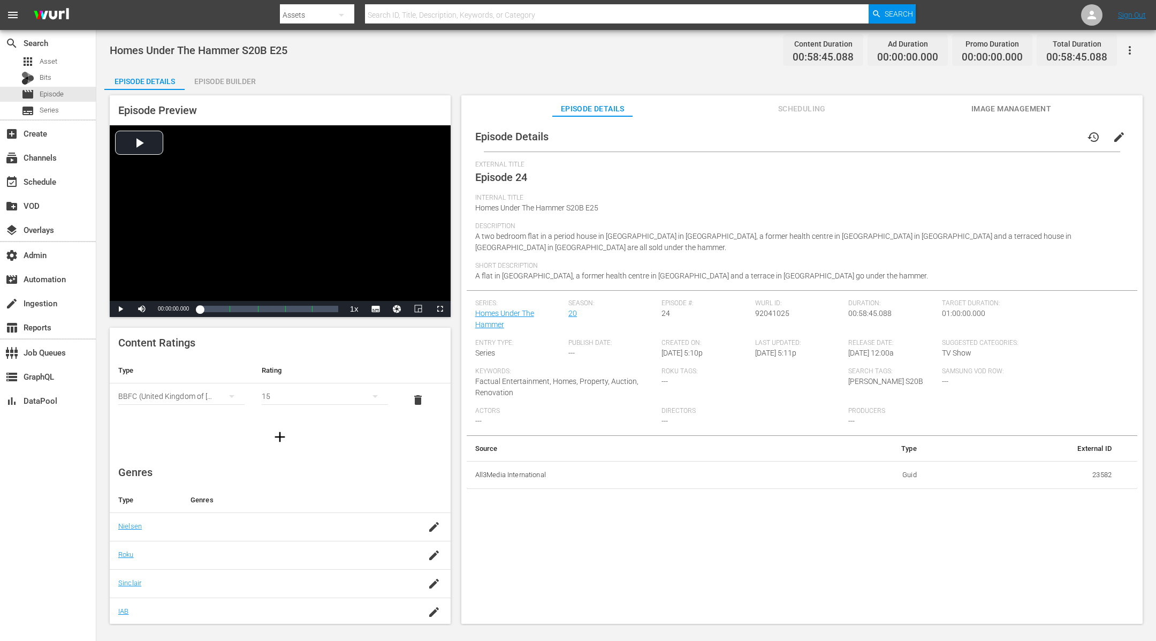
click at [230, 81] on div "Episode Builder" at bounding box center [225, 82] width 80 height 26
click at [1115, 135] on span "edit" at bounding box center [1119, 137] width 13 height 13
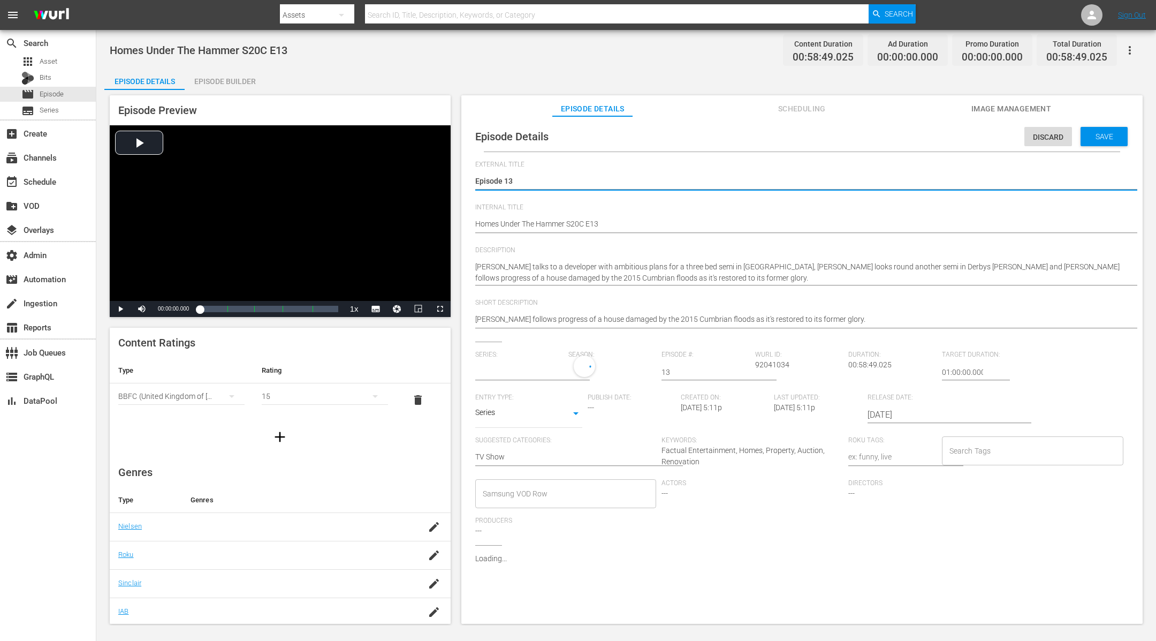
type input "Homes Under The Hammer"
click at [972, 444] on input "Search Tags" at bounding box center [1025, 453] width 156 height 19
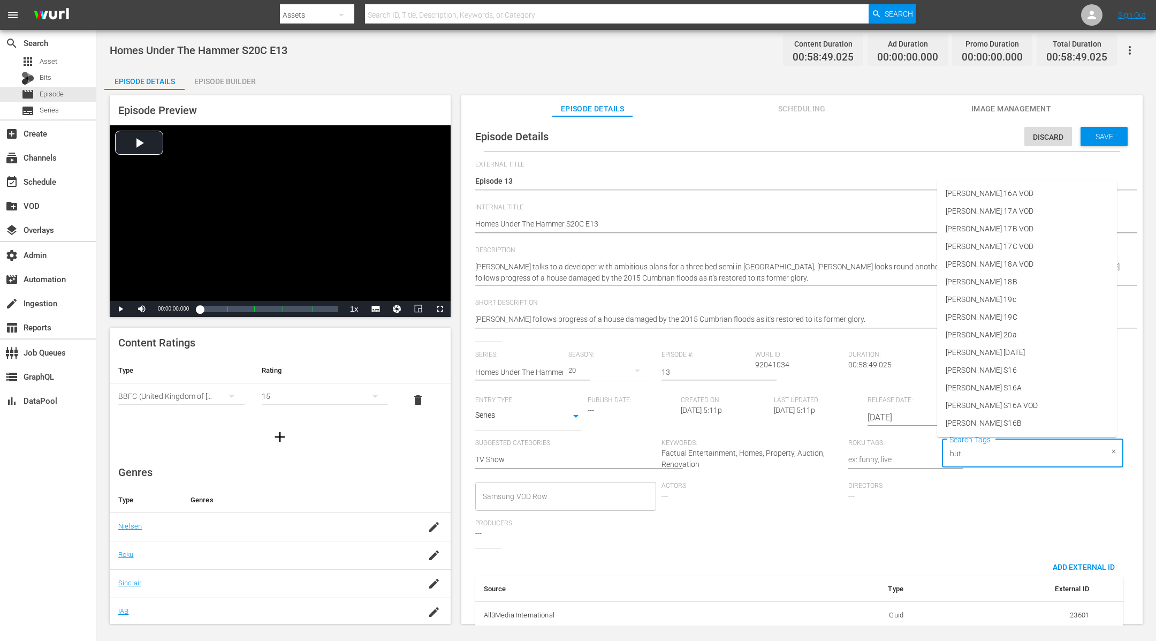
type input "[PERSON_NAME]"
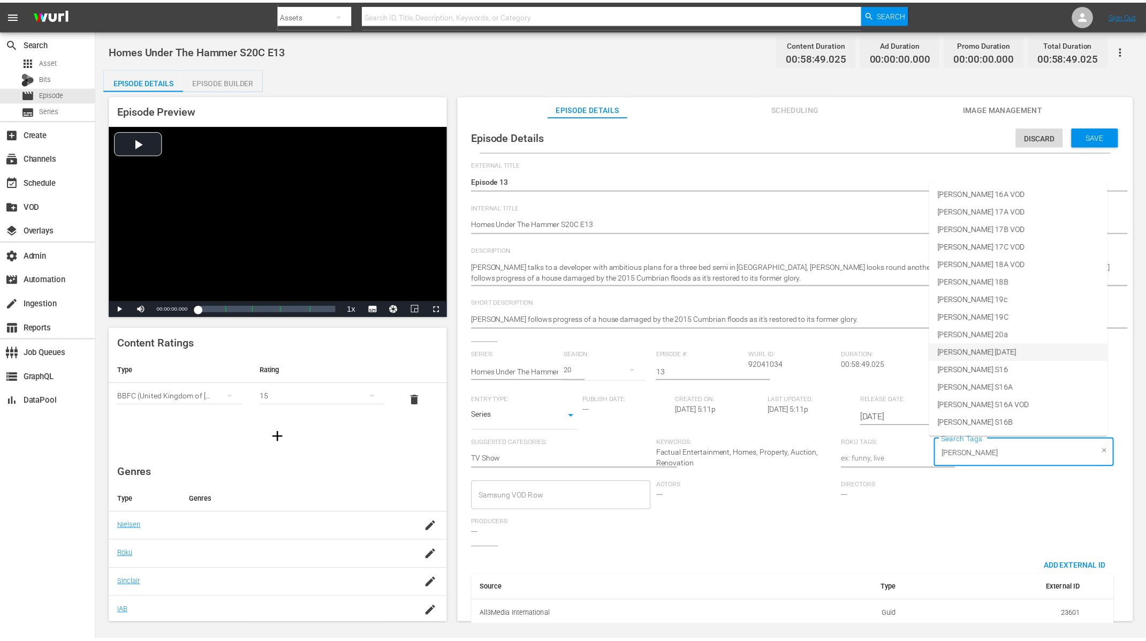
scroll to position [458, 0]
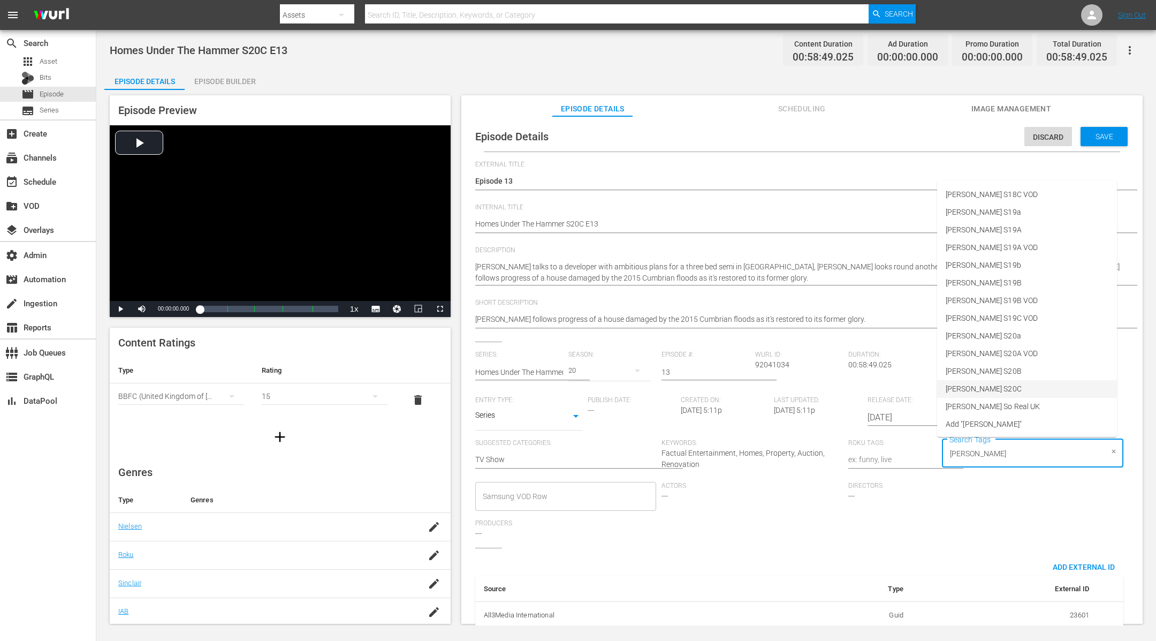
click at [998, 383] on li "[PERSON_NAME] S20C" at bounding box center [1027, 389] width 180 height 18
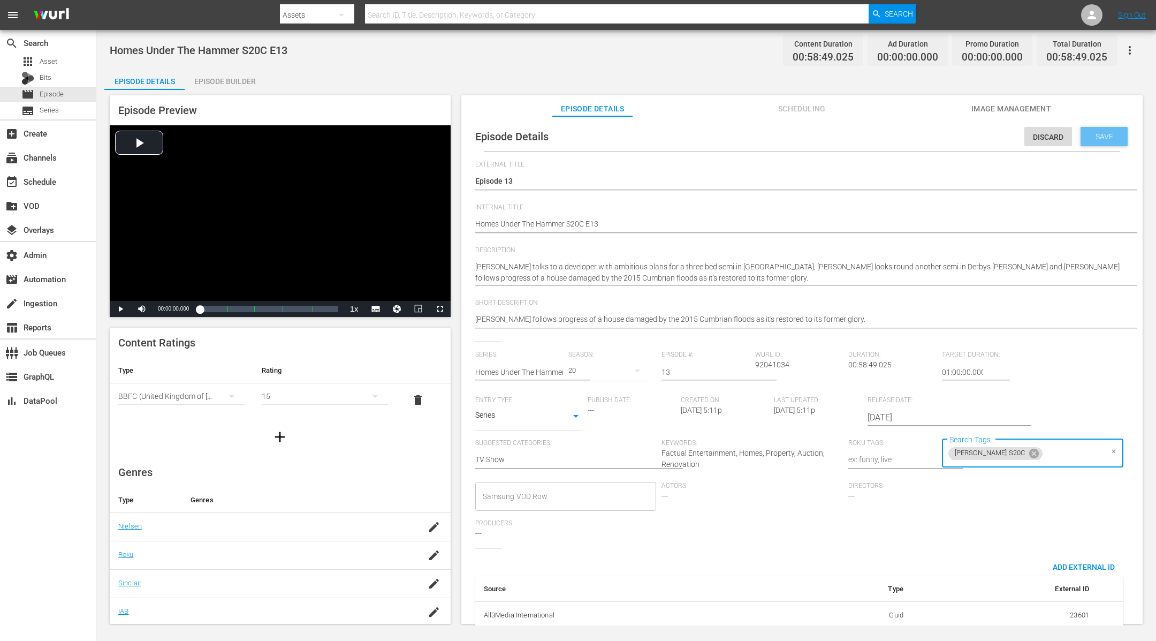
click at [1100, 133] on span "Save" at bounding box center [1104, 136] width 35 height 9
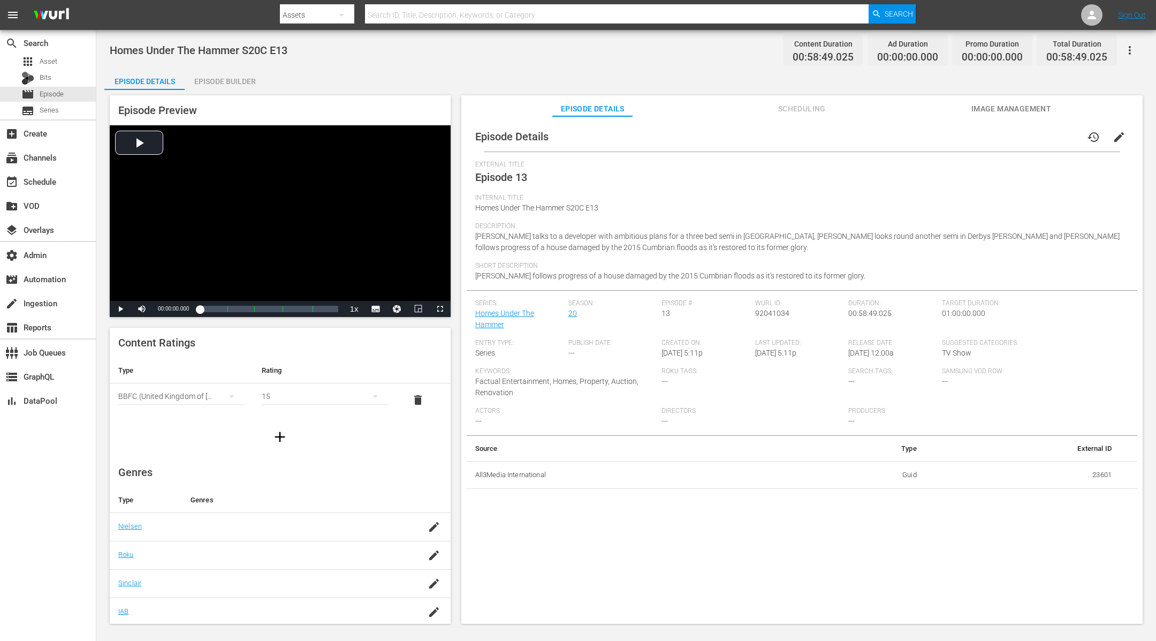
click at [235, 80] on div "Episode Builder" at bounding box center [225, 82] width 80 height 26
click at [1113, 138] on span "edit" at bounding box center [1119, 137] width 13 height 13
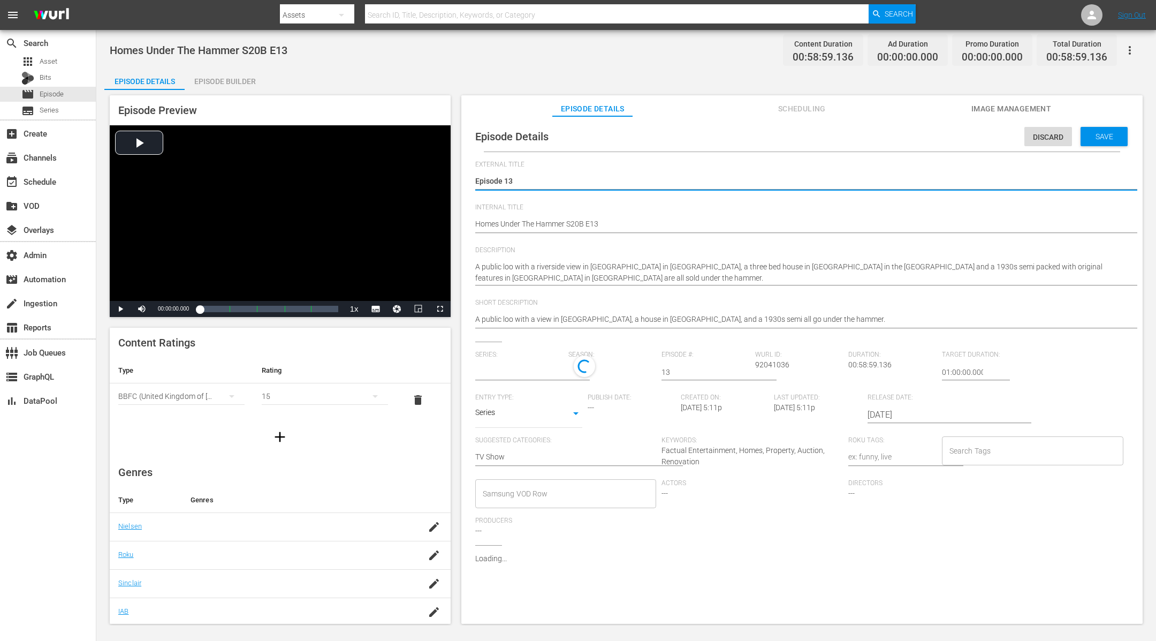
type input "Homes Under The Hammer"
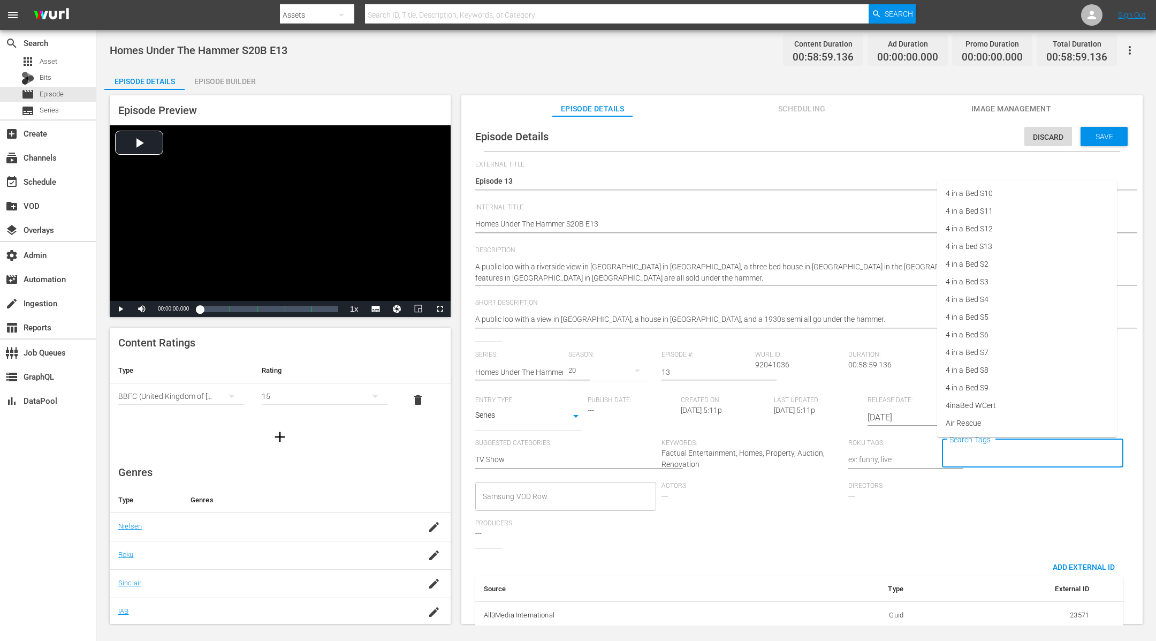
click at [988, 452] on input "Search Tags" at bounding box center [1025, 453] width 156 height 19
type input "[PERSON_NAME]"
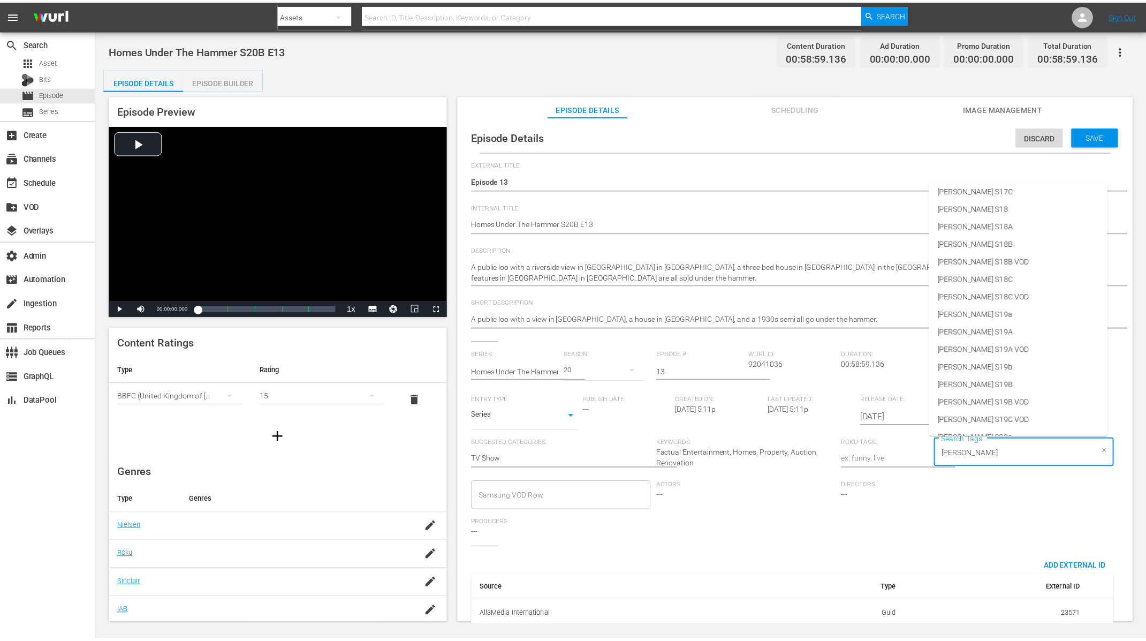
scroll to position [458, 0]
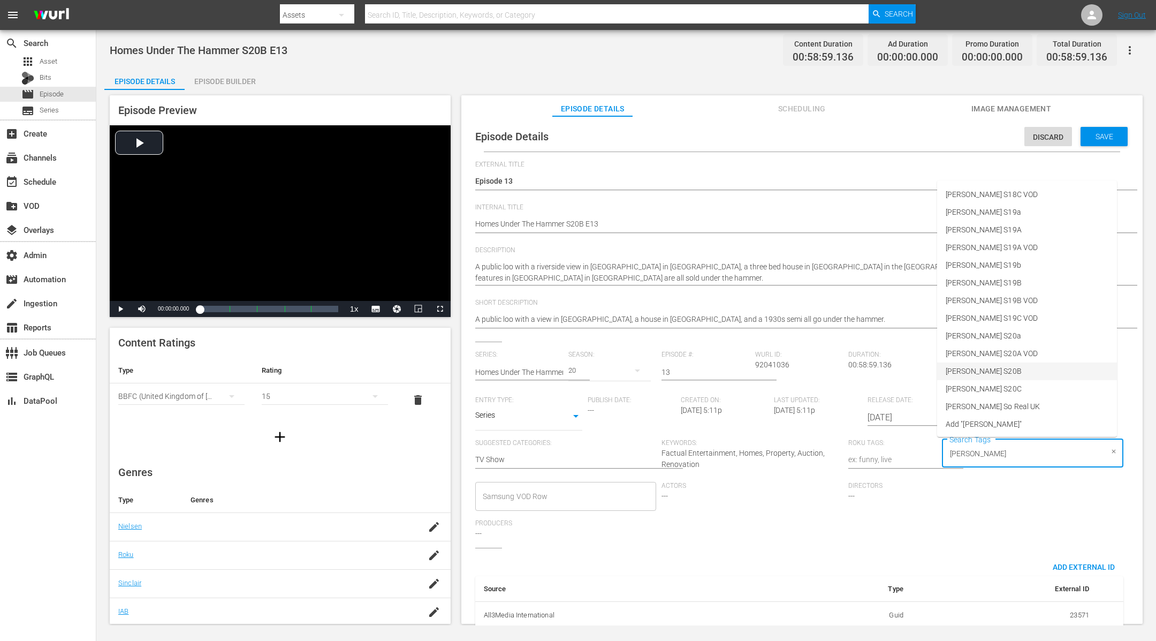
click at [1016, 365] on li "[PERSON_NAME] S20B" at bounding box center [1027, 371] width 180 height 18
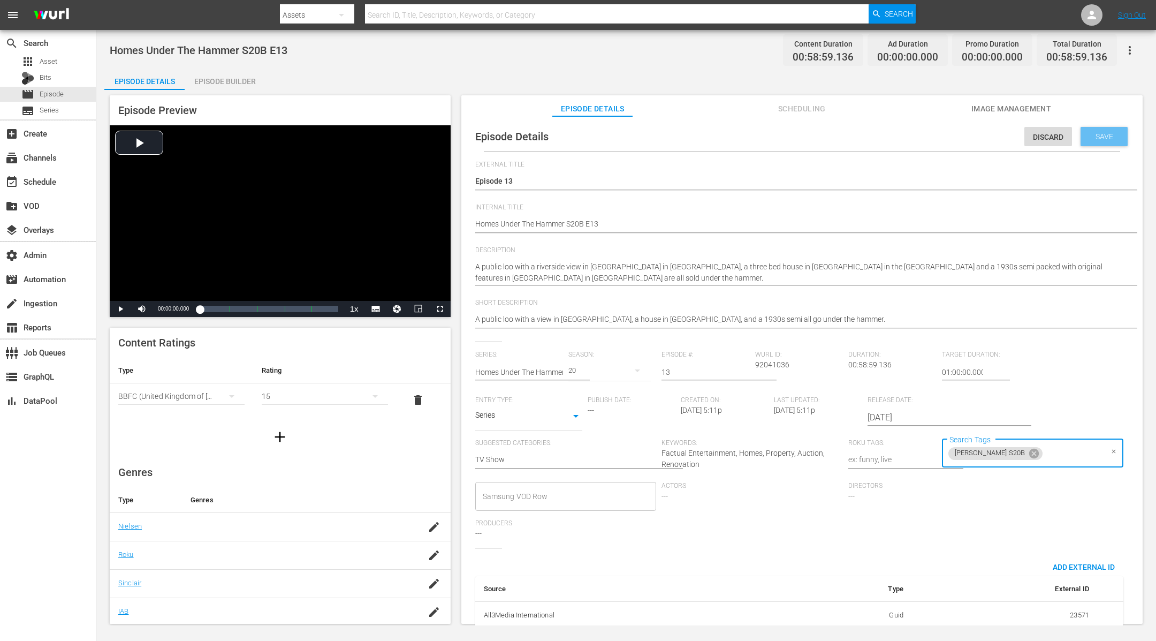
click at [1088, 138] on span "Save" at bounding box center [1104, 136] width 35 height 9
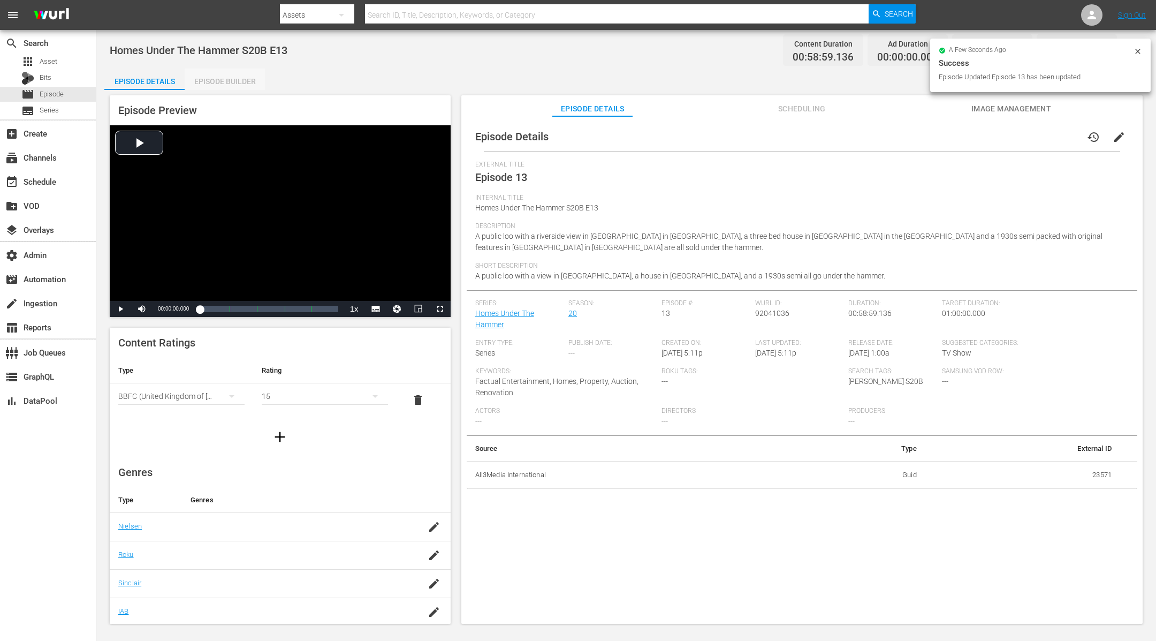
click at [213, 74] on div "Episode Builder" at bounding box center [225, 82] width 80 height 26
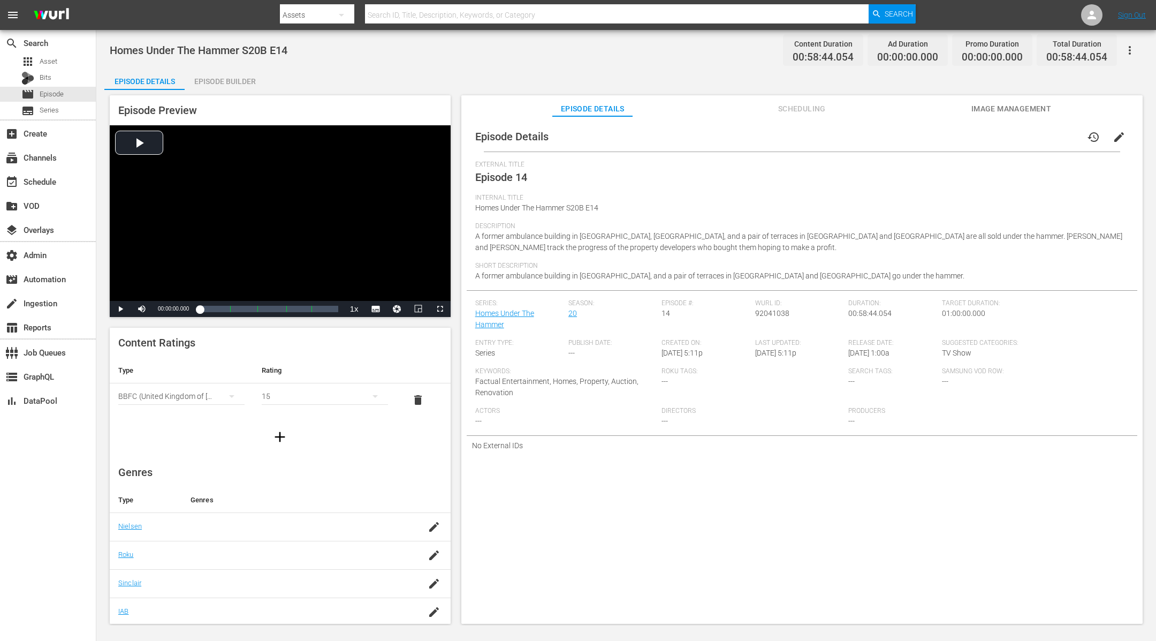
click at [1119, 139] on span "edit" at bounding box center [1119, 137] width 13 height 13
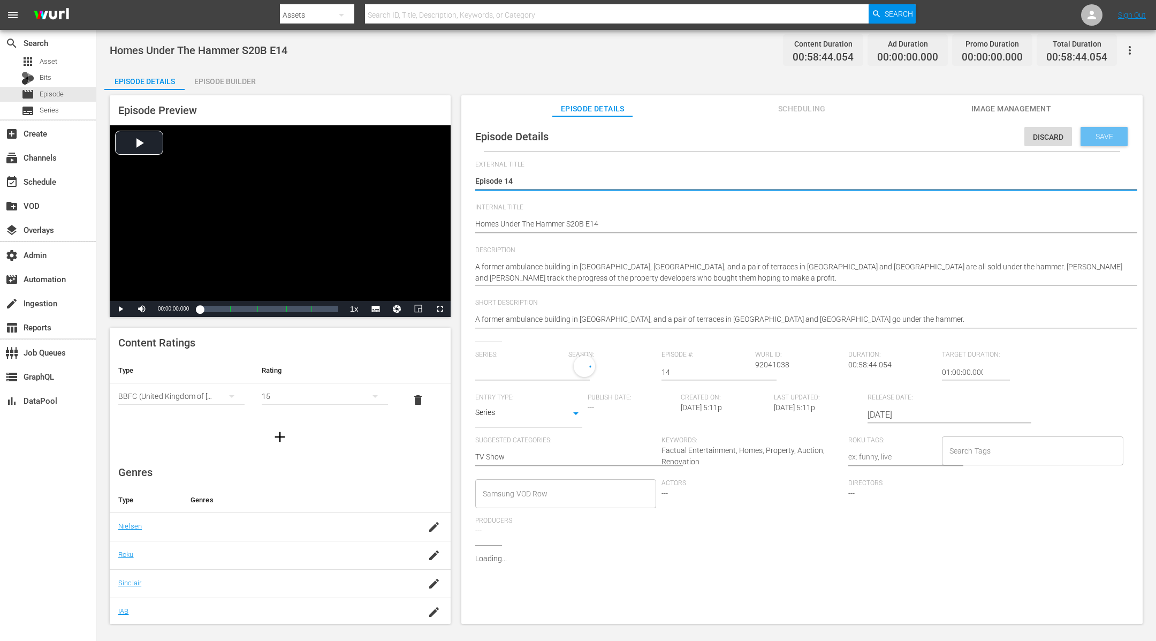
type input "Homes Under The Hammer"
click at [967, 452] on input "Search Tags" at bounding box center [1025, 453] width 156 height 19
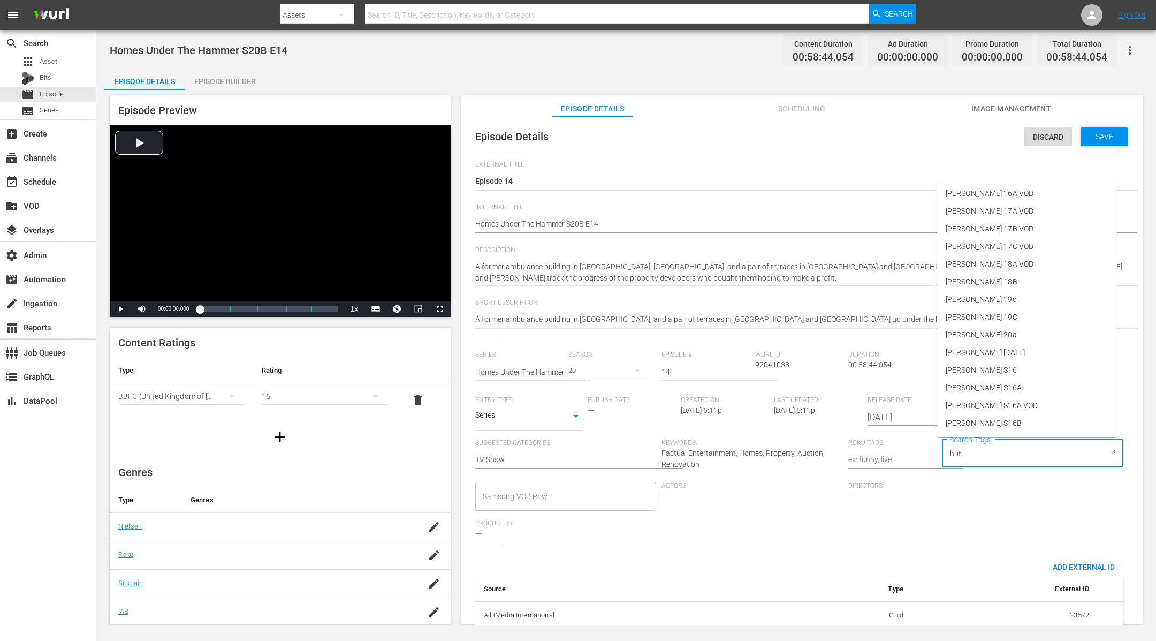
type input "[PERSON_NAME]"
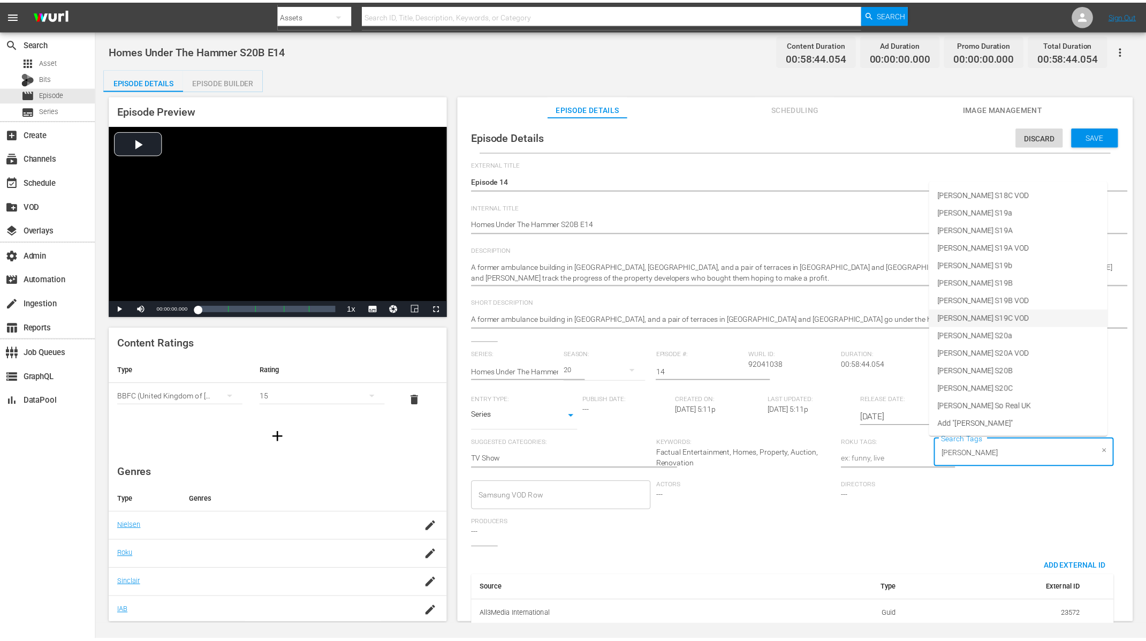
scroll to position [452, 0]
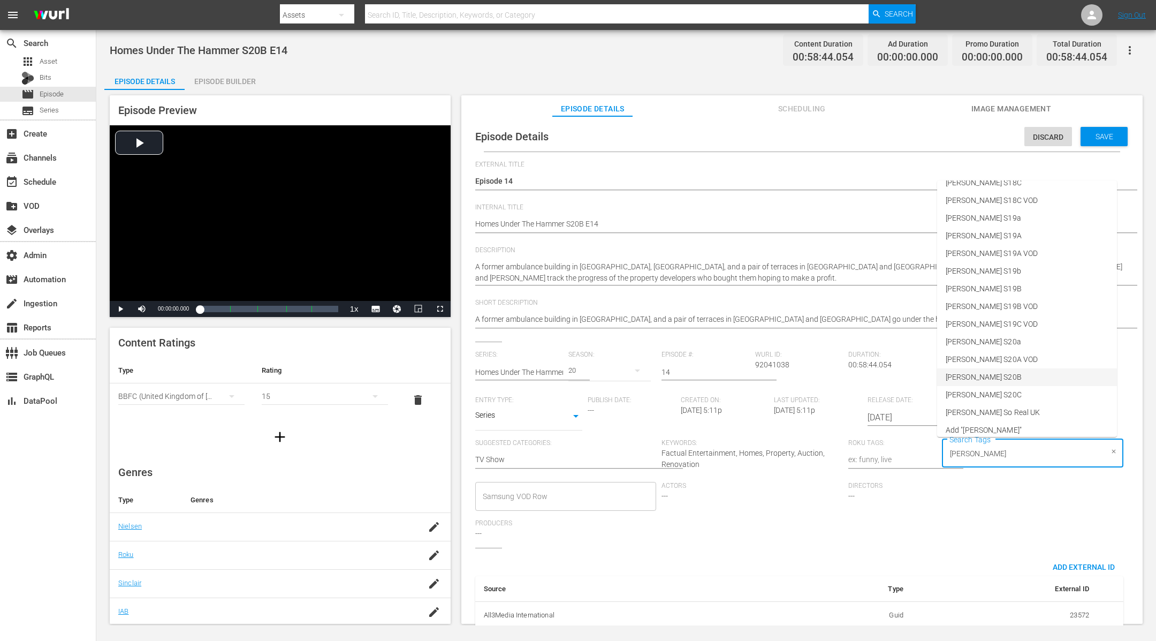
click at [990, 373] on li "[PERSON_NAME] S20B" at bounding box center [1027, 377] width 180 height 18
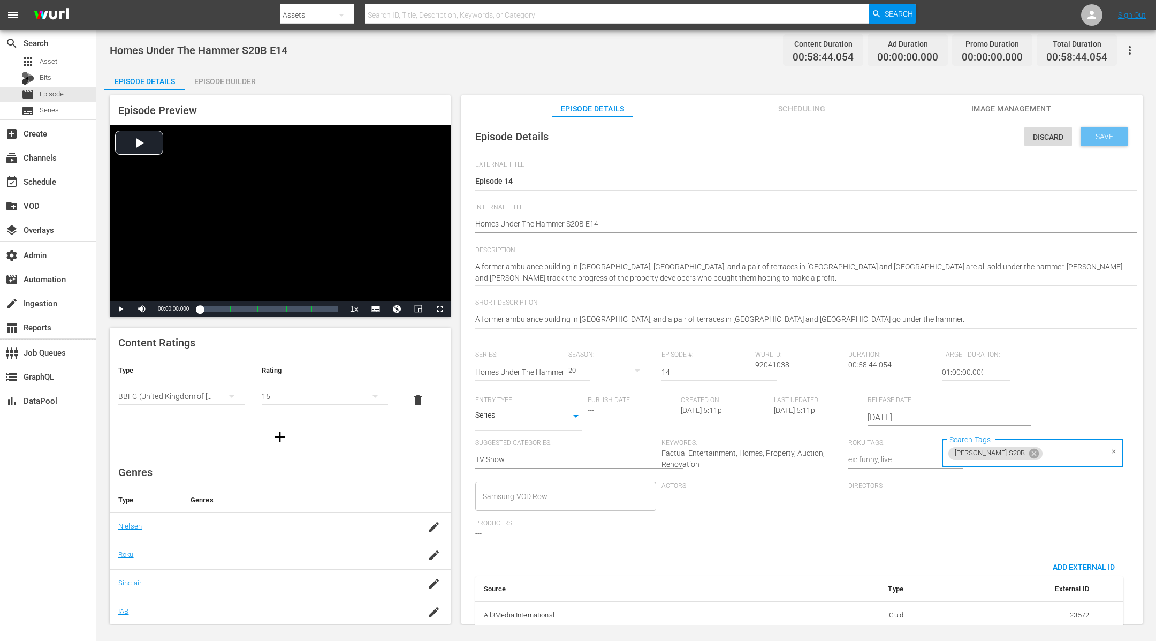
click at [1104, 137] on span "Save" at bounding box center [1104, 136] width 35 height 9
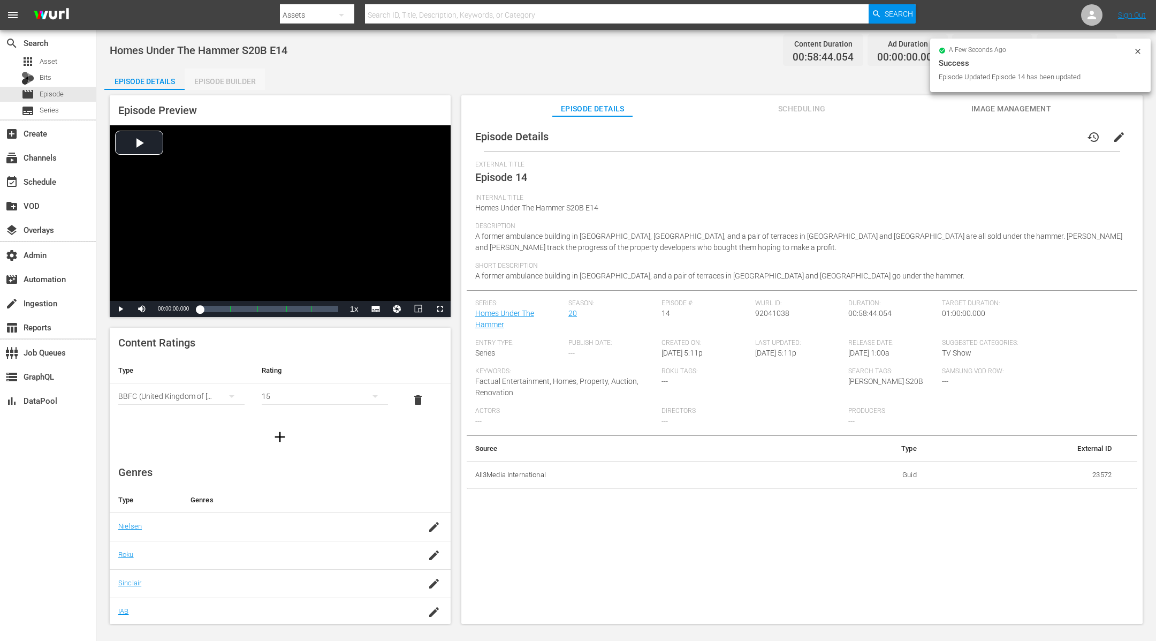
click at [242, 75] on div "Episode Builder" at bounding box center [225, 82] width 80 height 26
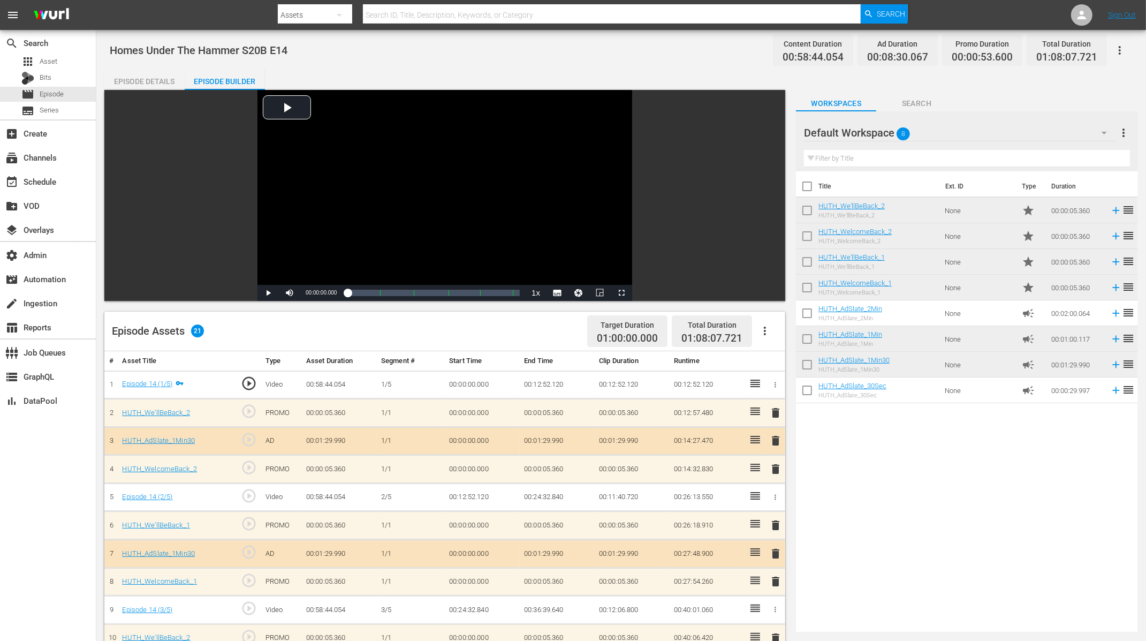
click at [171, 83] on div "Episode Details" at bounding box center [144, 82] width 80 height 26
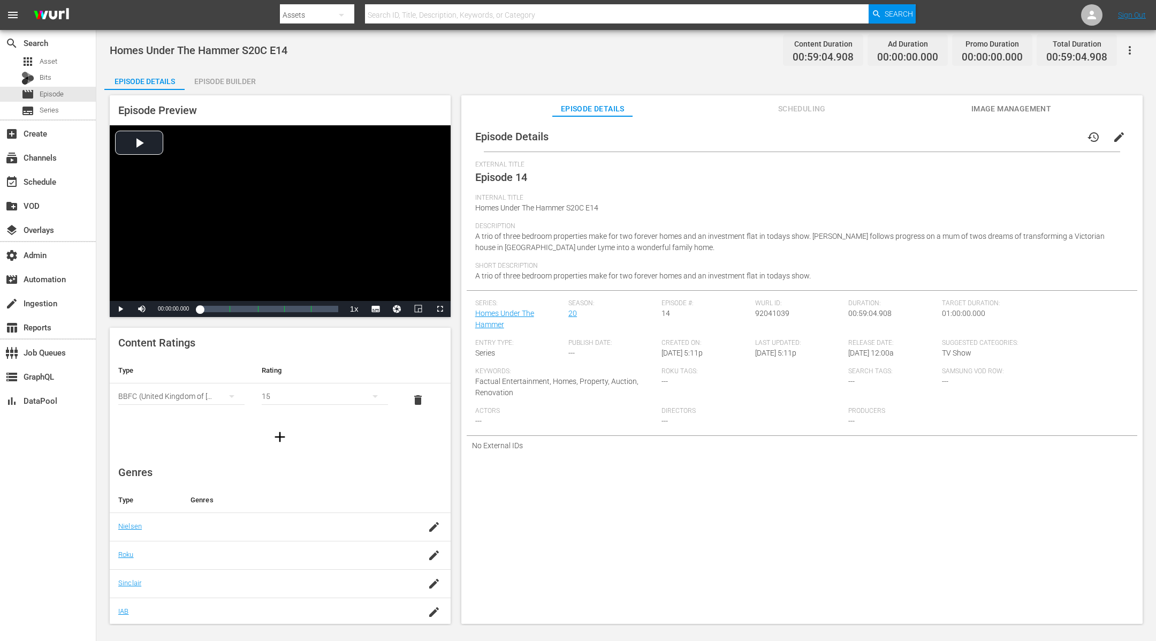
click at [1119, 132] on span "edit" at bounding box center [1119, 137] width 13 height 13
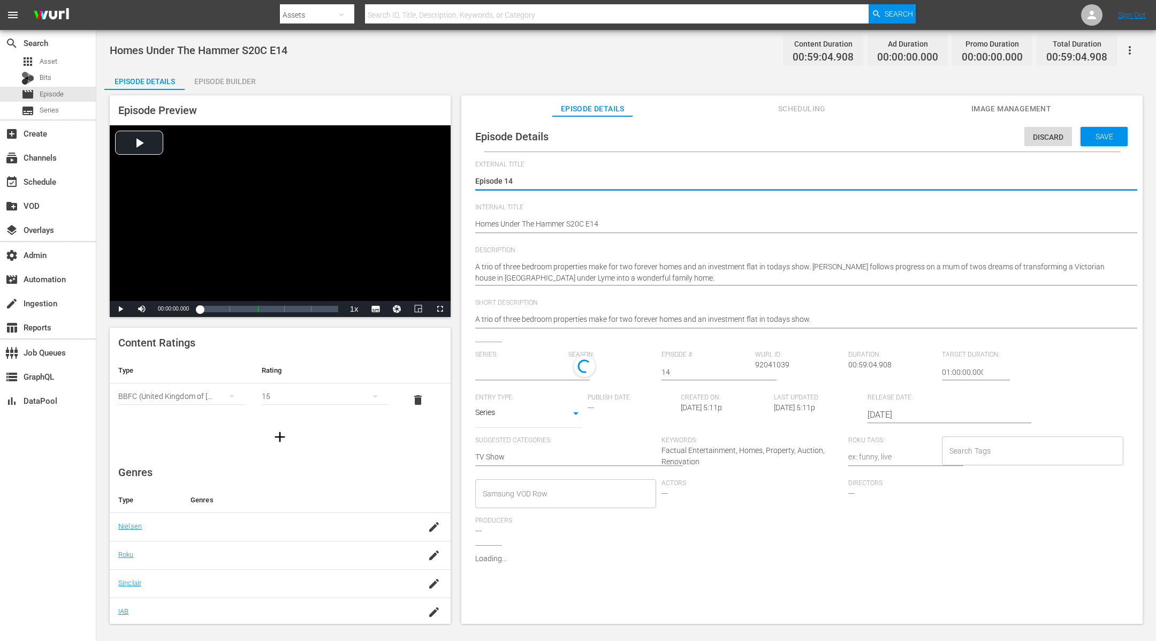
type input "Homes Under The Hammer"
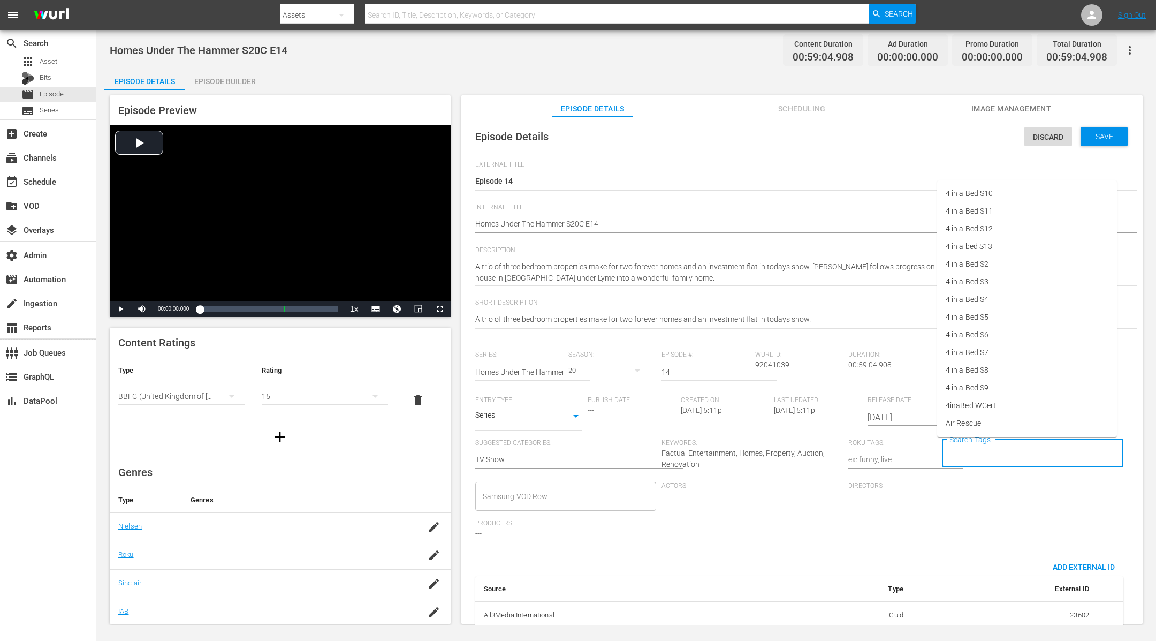
click at [970, 449] on input "Search Tags" at bounding box center [1025, 453] width 156 height 19
type input "[PERSON_NAME]"
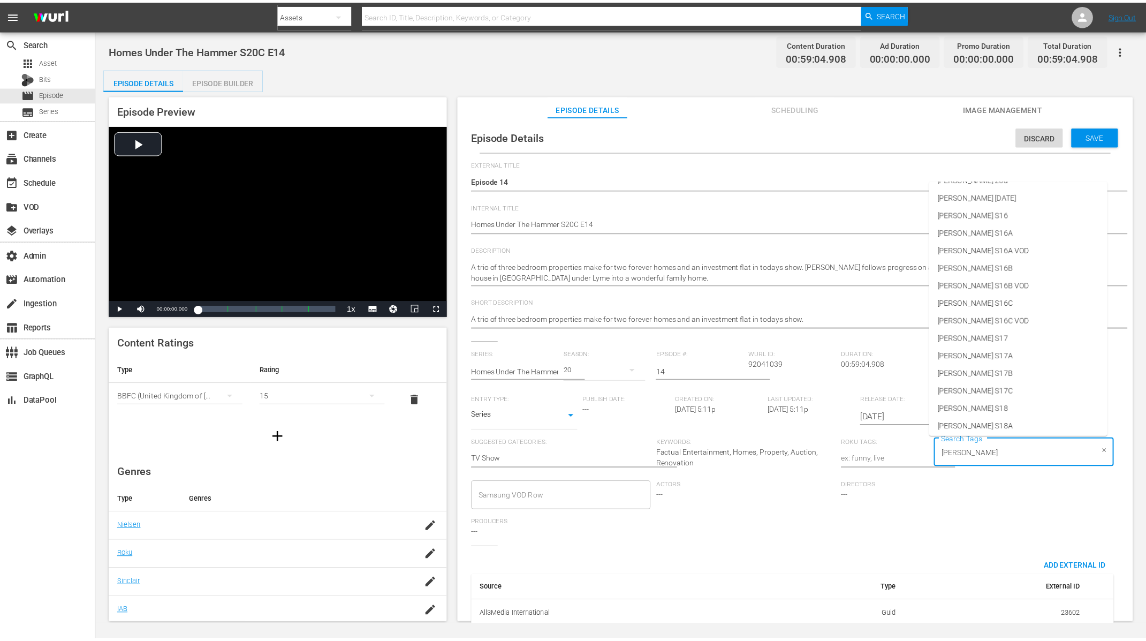
scroll to position [458, 0]
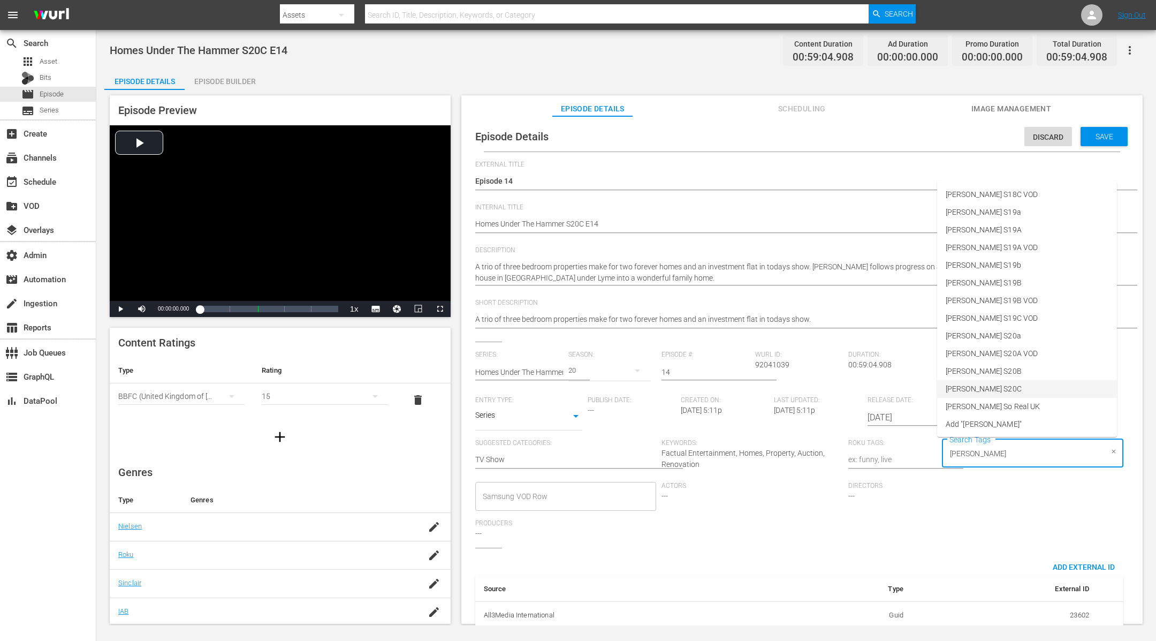
click at [1021, 385] on li "[PERSON_NAME] S20C" at bounding box center [1027, 389] width 180 height 18
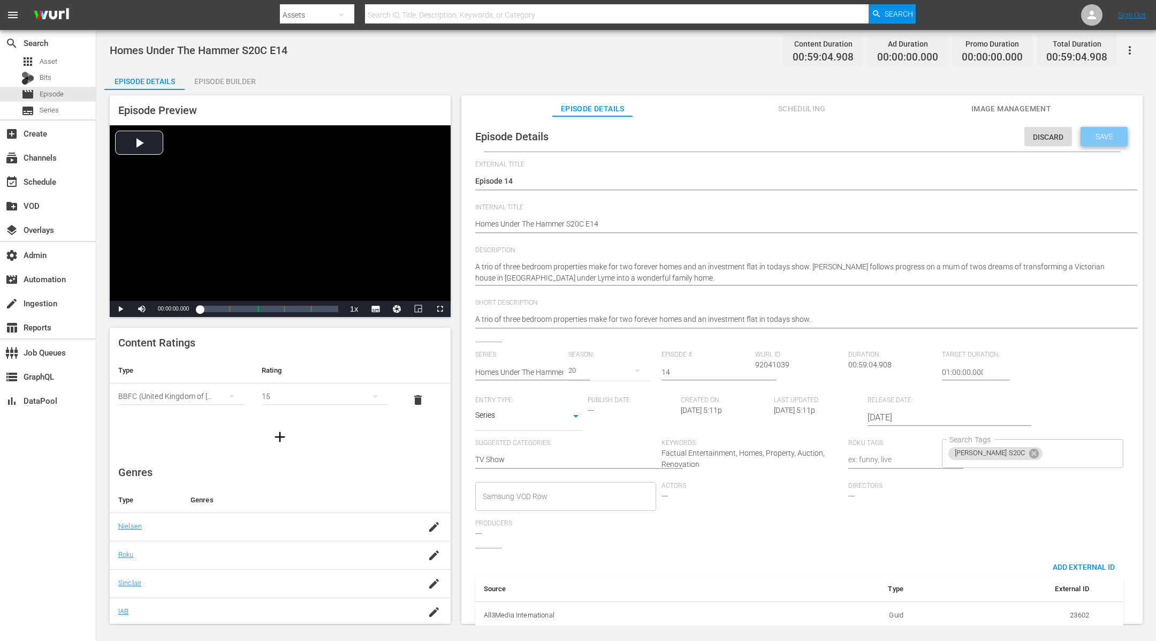
click at [1101, 135] on span "Save" at bounding box center [1104, 136] width 35 height 9
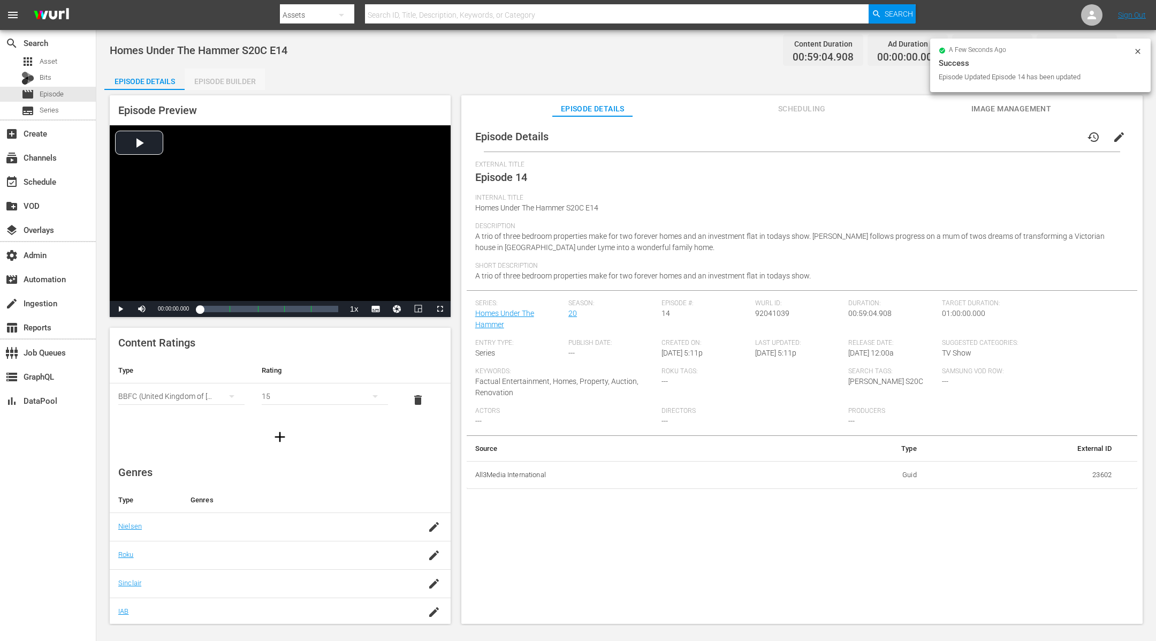
click at [237, 77] on div "Episode Builder" at bounding box center [225, 82] width 80 height 26
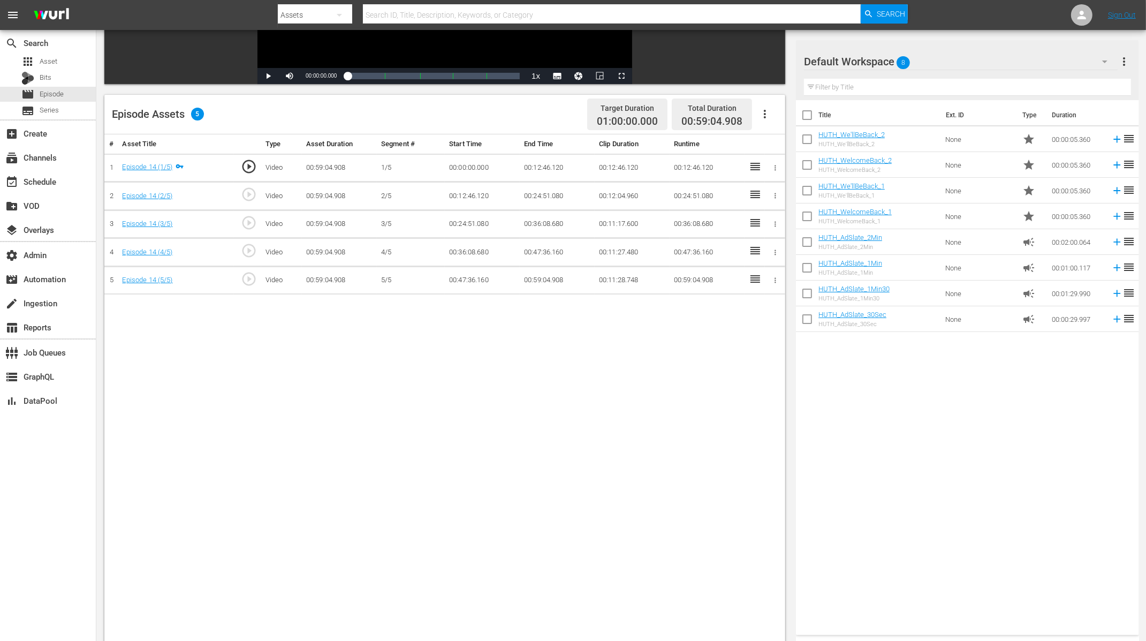
scroll to position [214, 0]
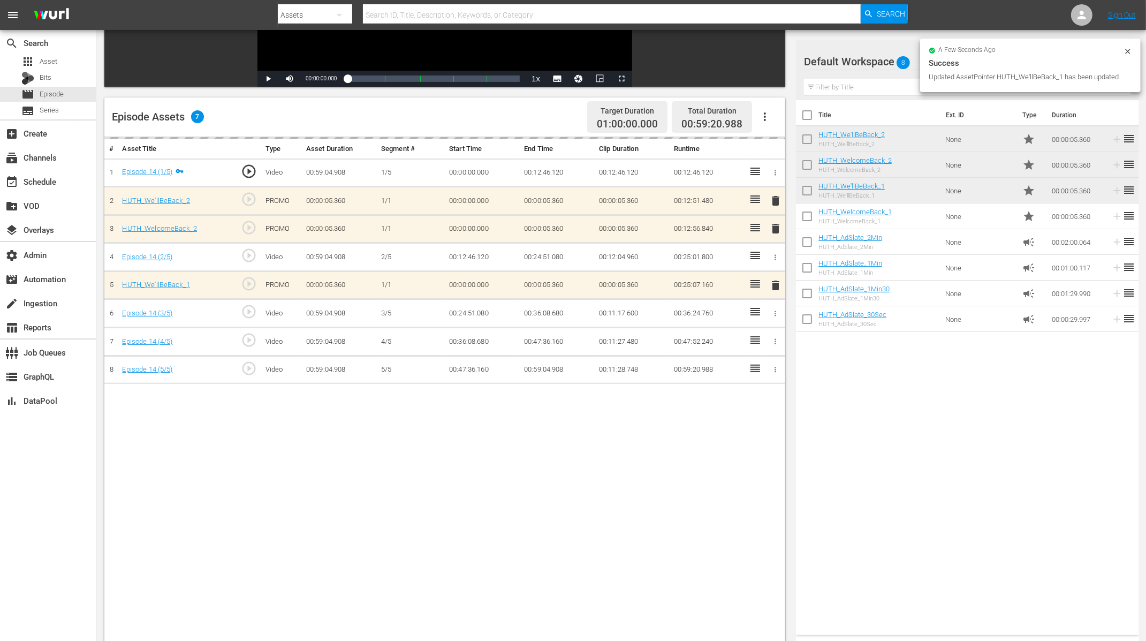
click at [905, 192] on td "HUTH_We'llBeBack_1 HUTH_We'llBeBack_1" at bounding box center [879, 191] width 123 height 26
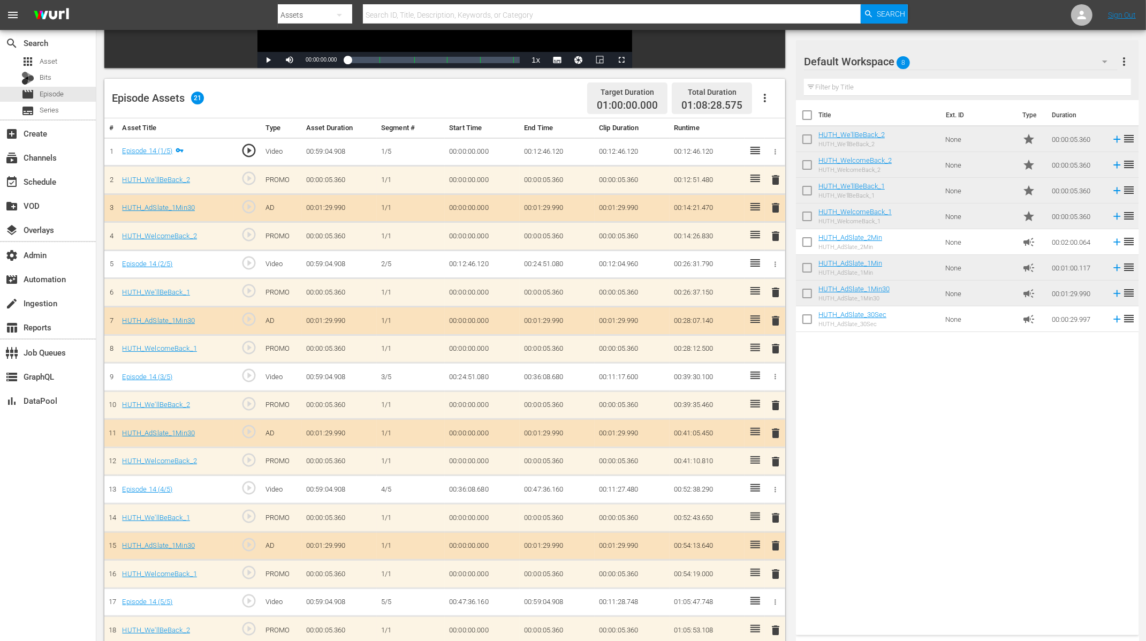
scroll to position [323, 0]
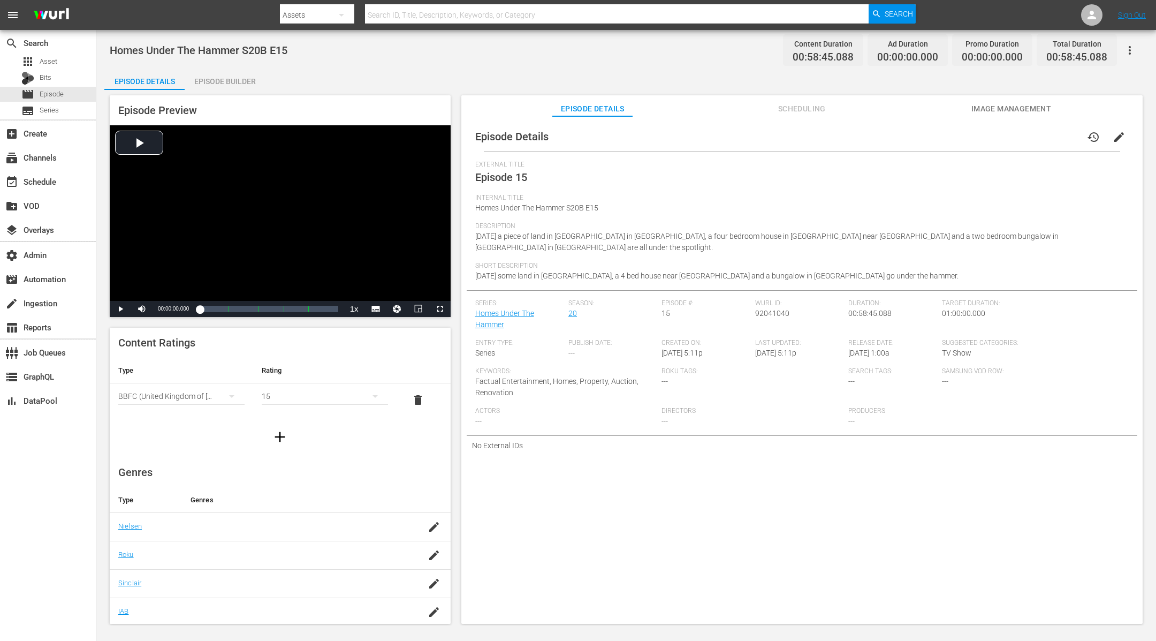
click at [1115, 136] on span "edit" at bounding box center [1119, 137] width 13 height 13
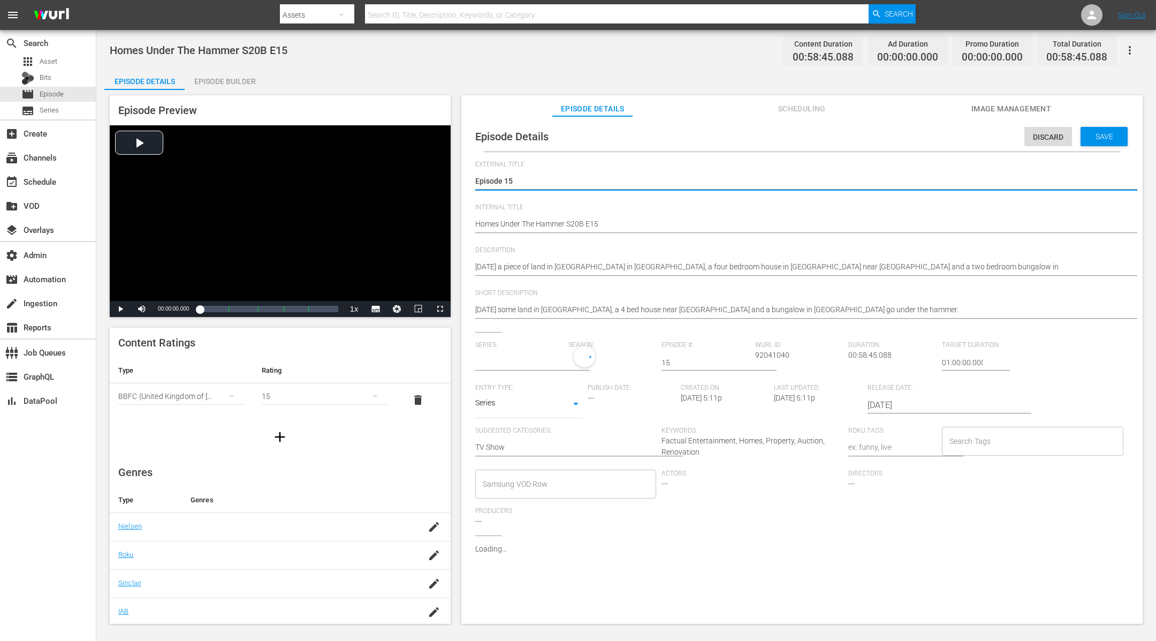
type input "Homes Under The Hammer"
click at [973, 446] on input "Search Tags" at bounding box center [1025, 443] width 156 height 19
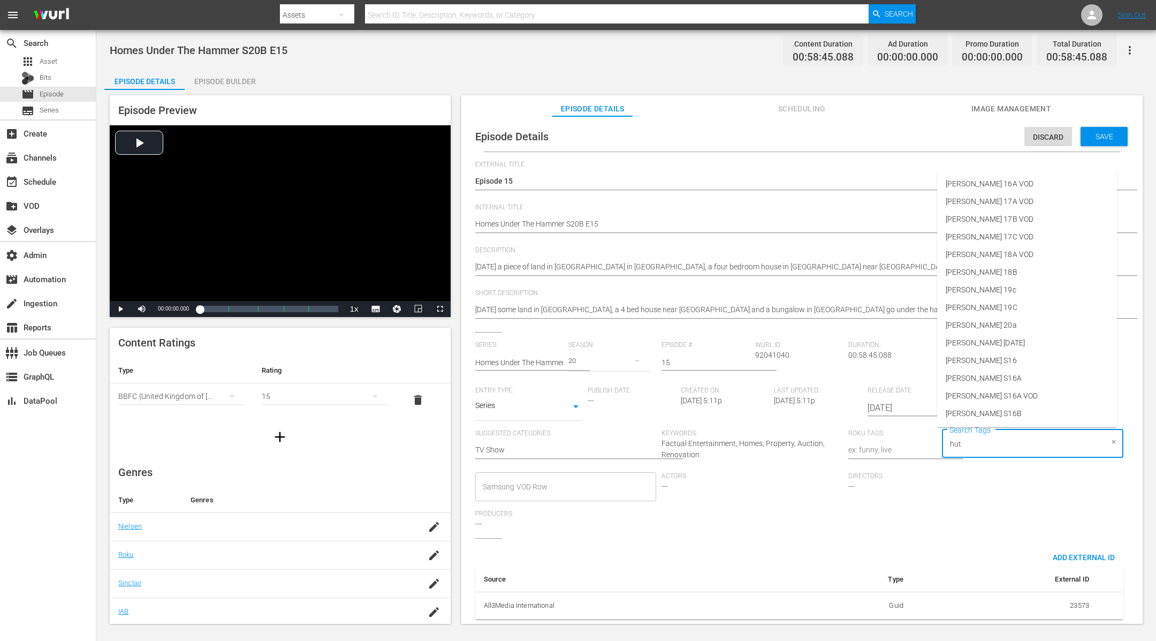
type input "[PERSON_NAME]"
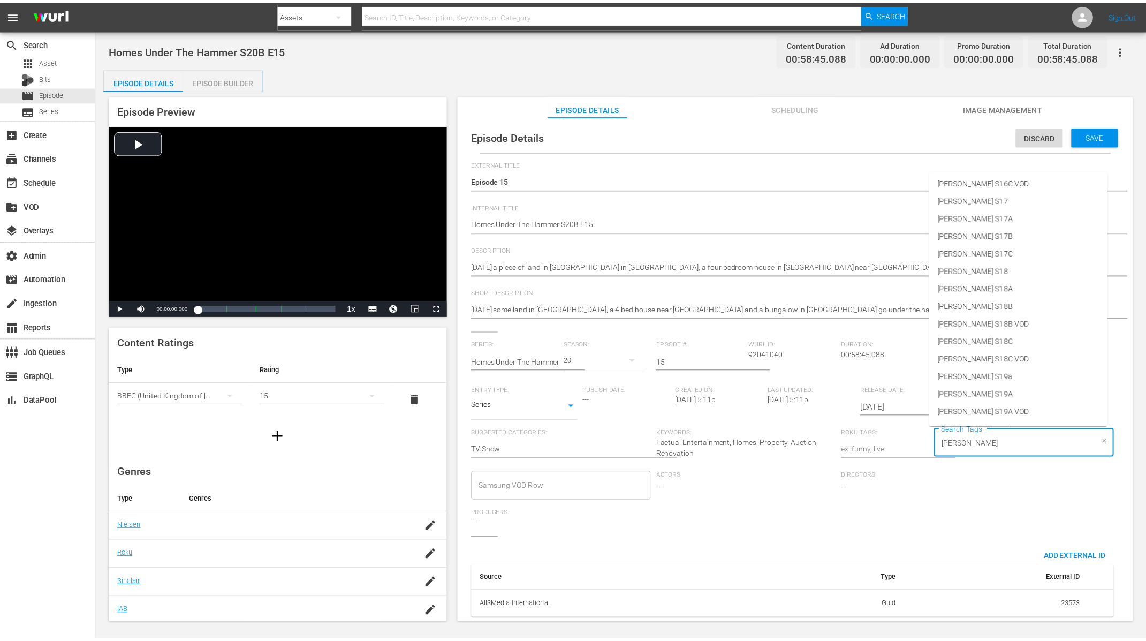
scroll to position [458, 0]
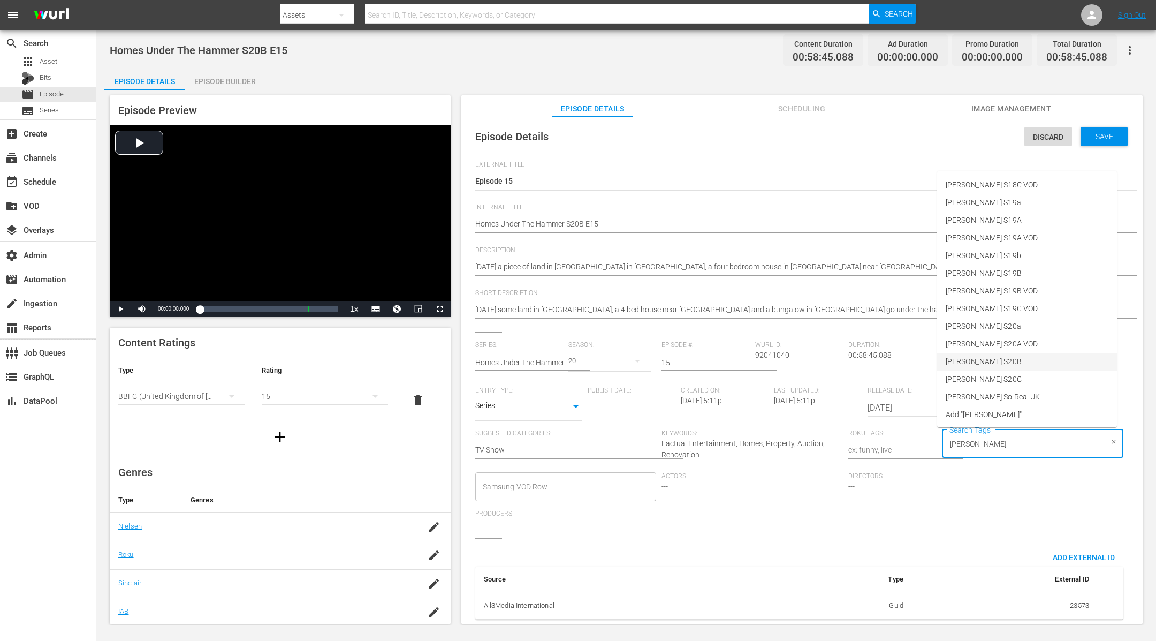
click at [1006, 362] on li "[PERSON_NAME] S20B" at bounding box center [1027, 362] width 180 height 18
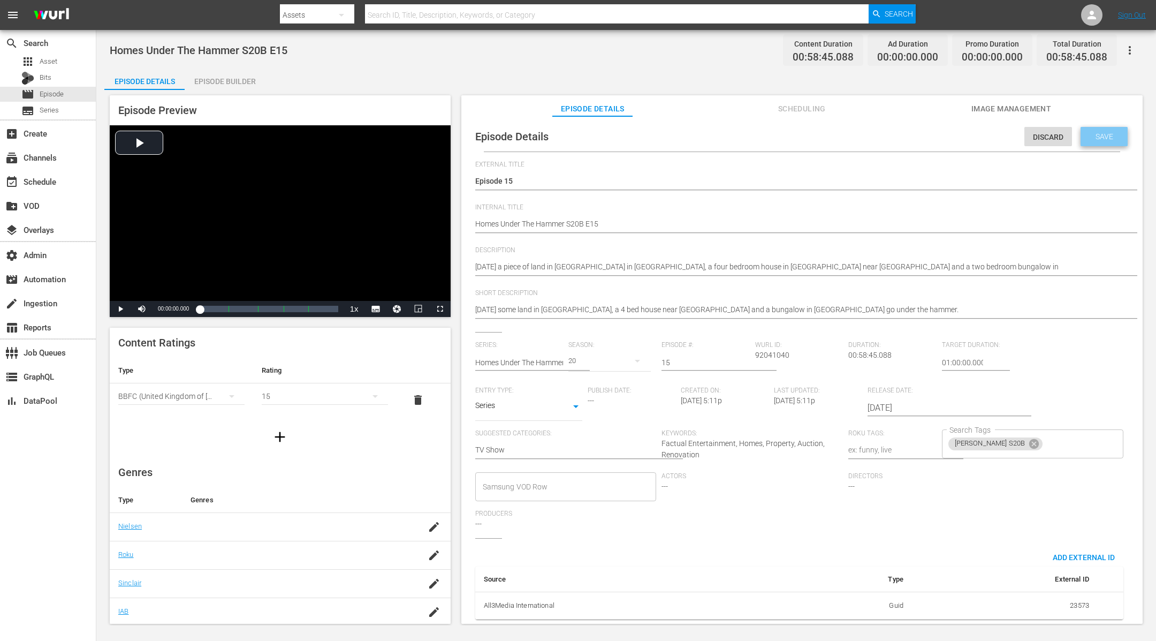
click at [1095, 138] on span "Save" at bounding box center [1104, 136] width 35 height 9
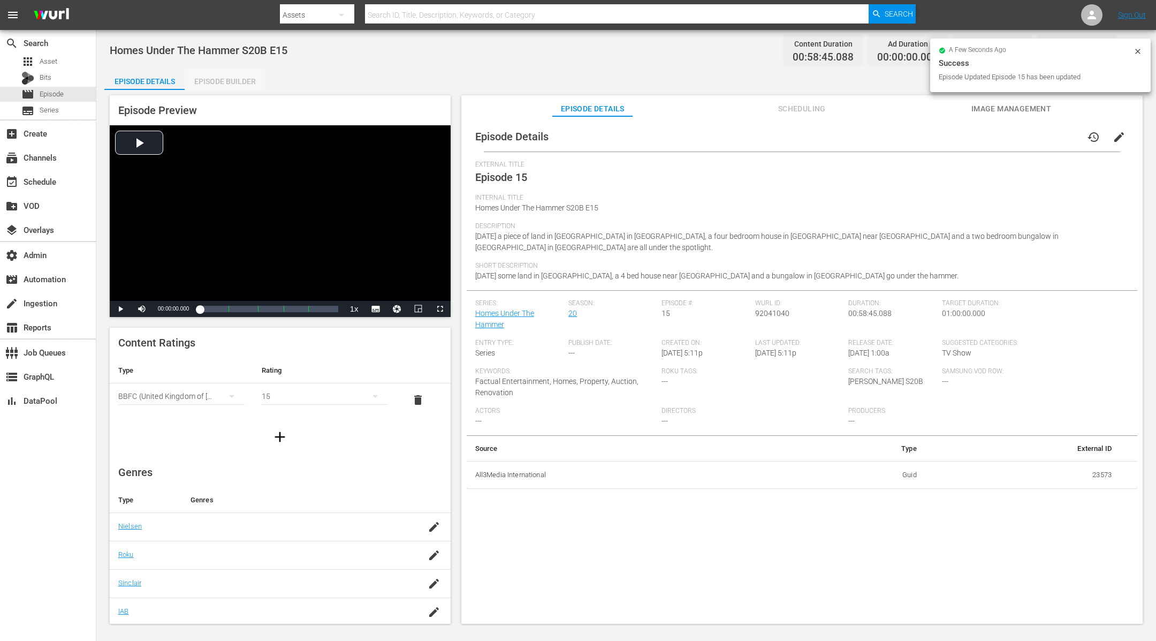
click at [236, 84] on div "Episode Builder" at bounding box center [225, 82] width 80 height 26
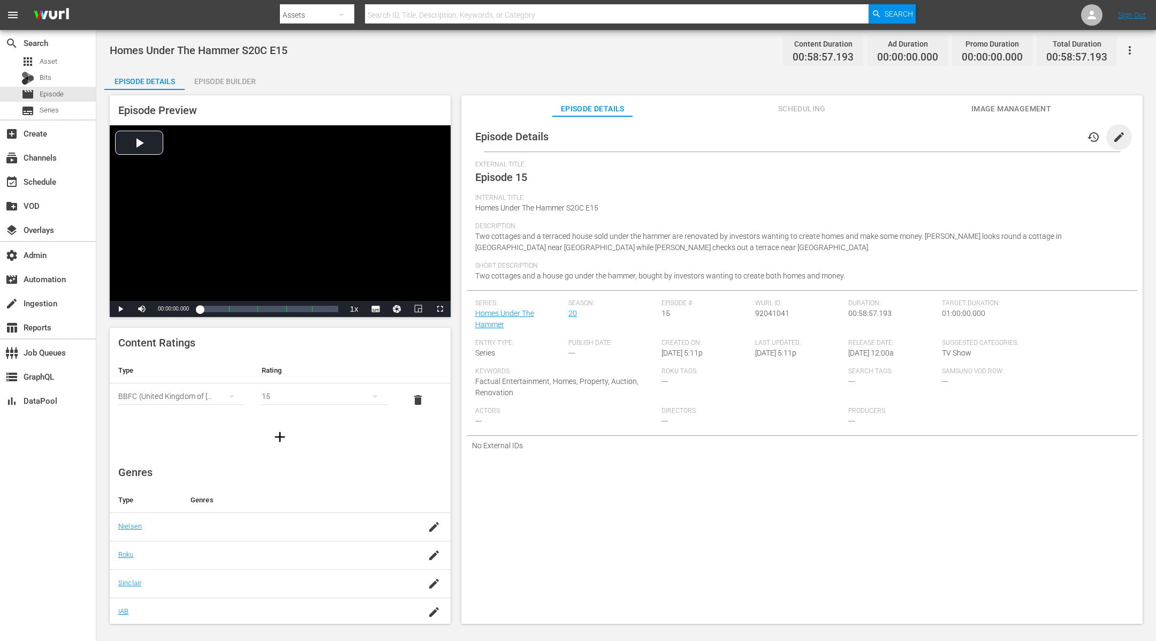
click at [1113, 135] on span "edit" at bounding box center [1119, 137] width 13 height 13
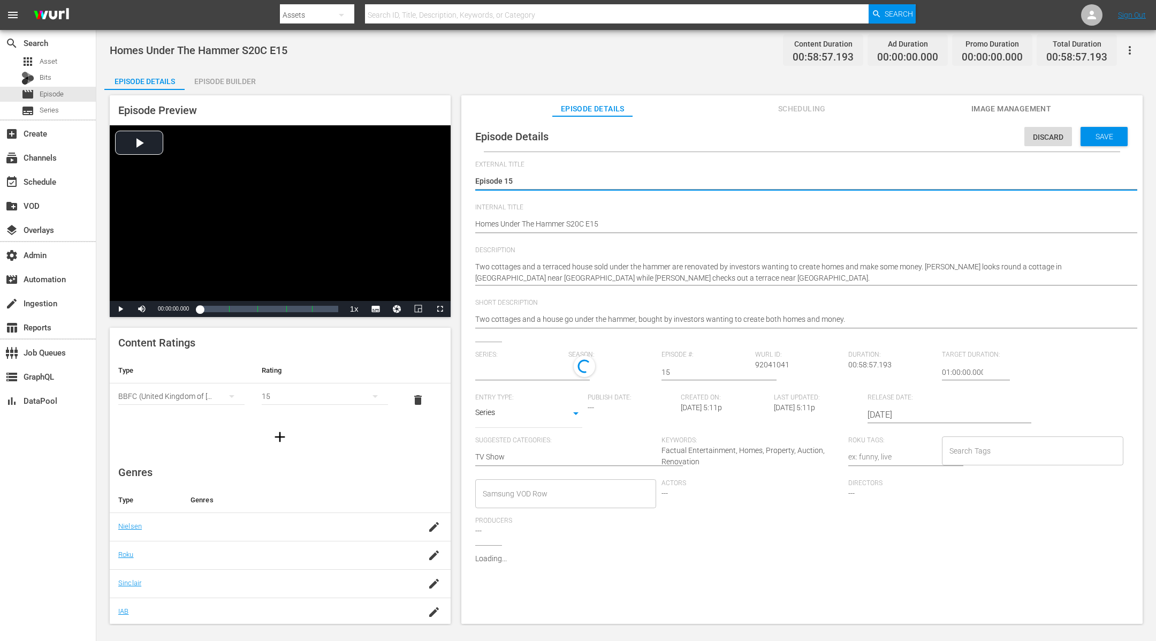
type input "Homes Under The Hammer"
click at [977, 451] on input "Search Tags" at bounding box center [1025, 453] width 156 height 19
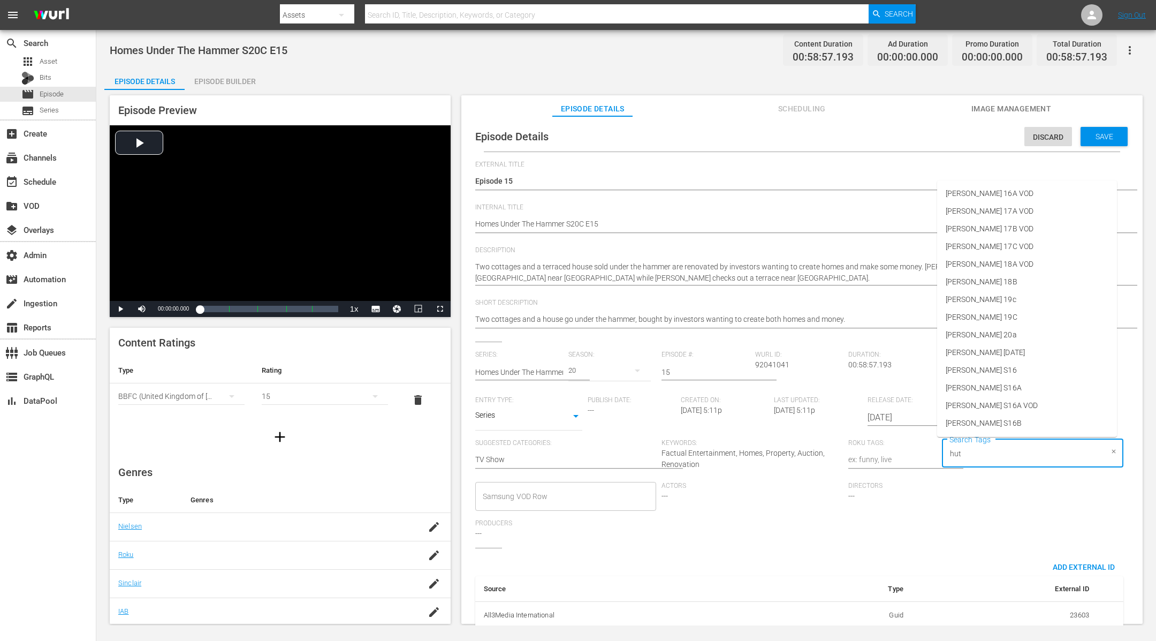
type input "[PERSON_NAME]"
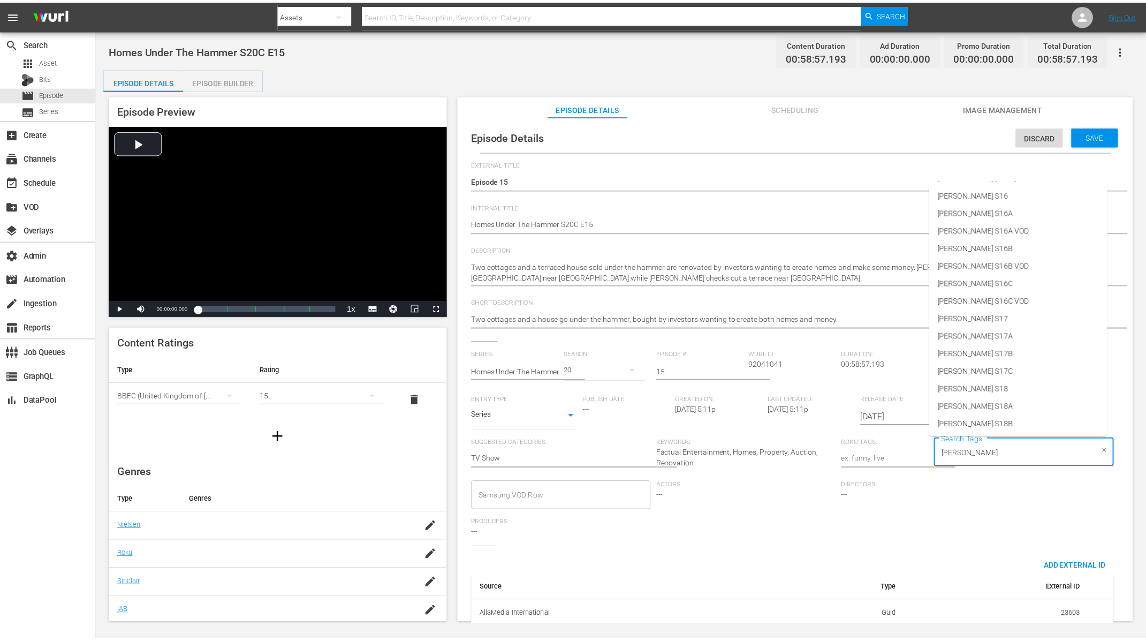
scroll to position [458, 0]
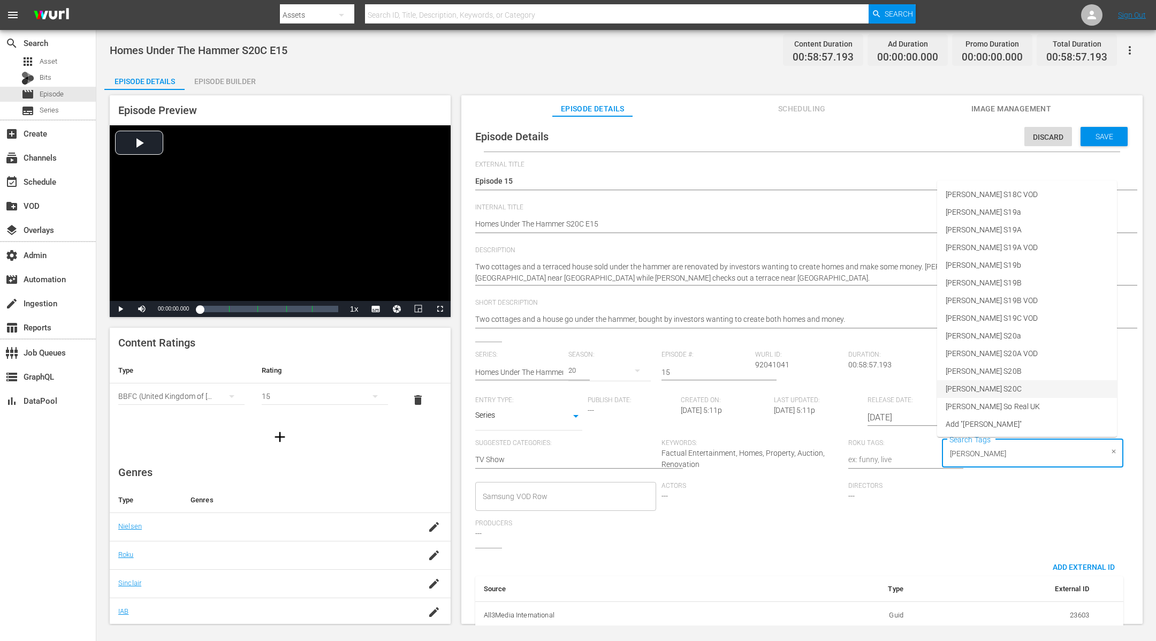
click at [987, 389] on li "[PERSON_NAME] S20C" at bounding box center [1027, 389] width 180 height 18
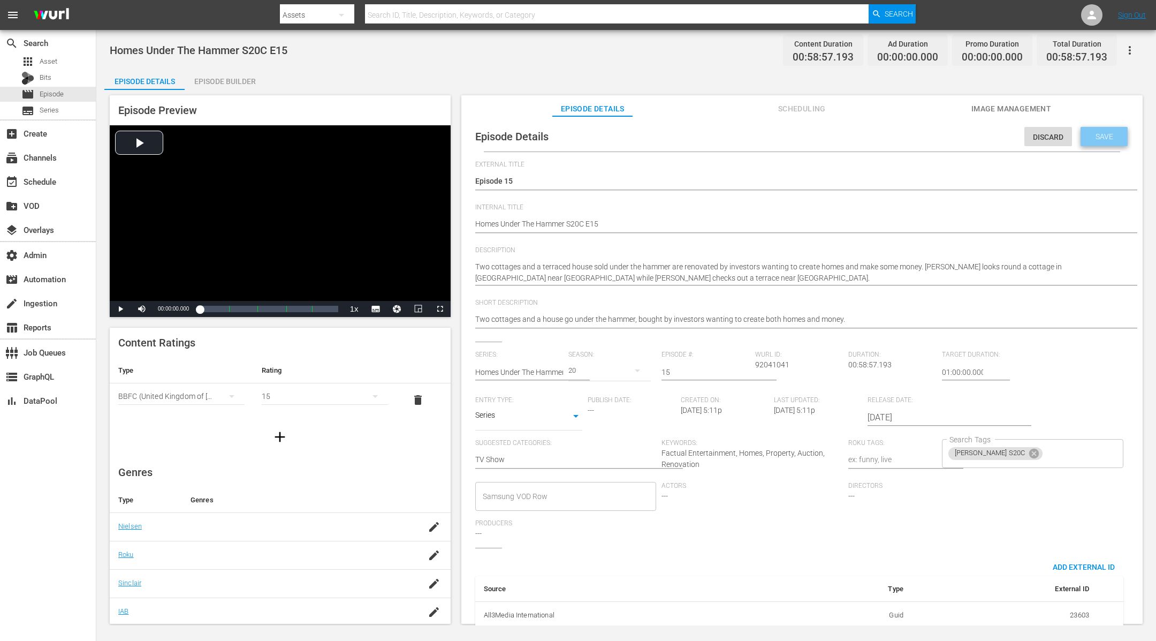
click at [1102, 137] on span "Save" at bounding box center [1104, 136] width 35 height 9
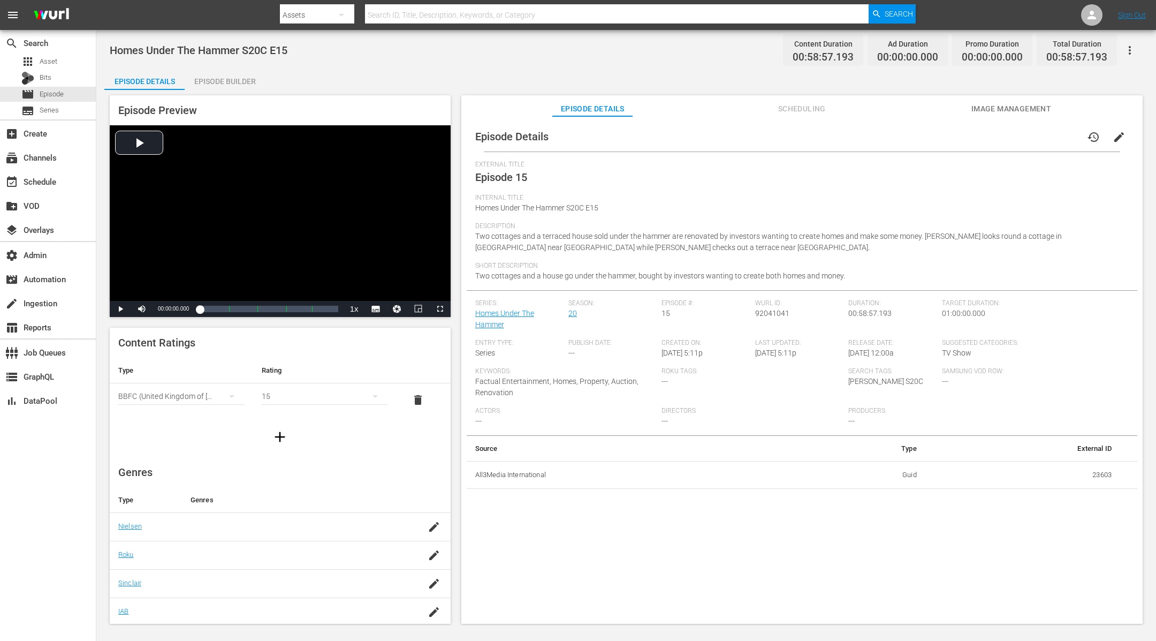
click at [241, 79] on div "Episode Builder" at bounding box center [225, 82] width 80 height 26
click at [1118, 132] on span "edit" at bounding box center [1119, 137] width 13 height 13
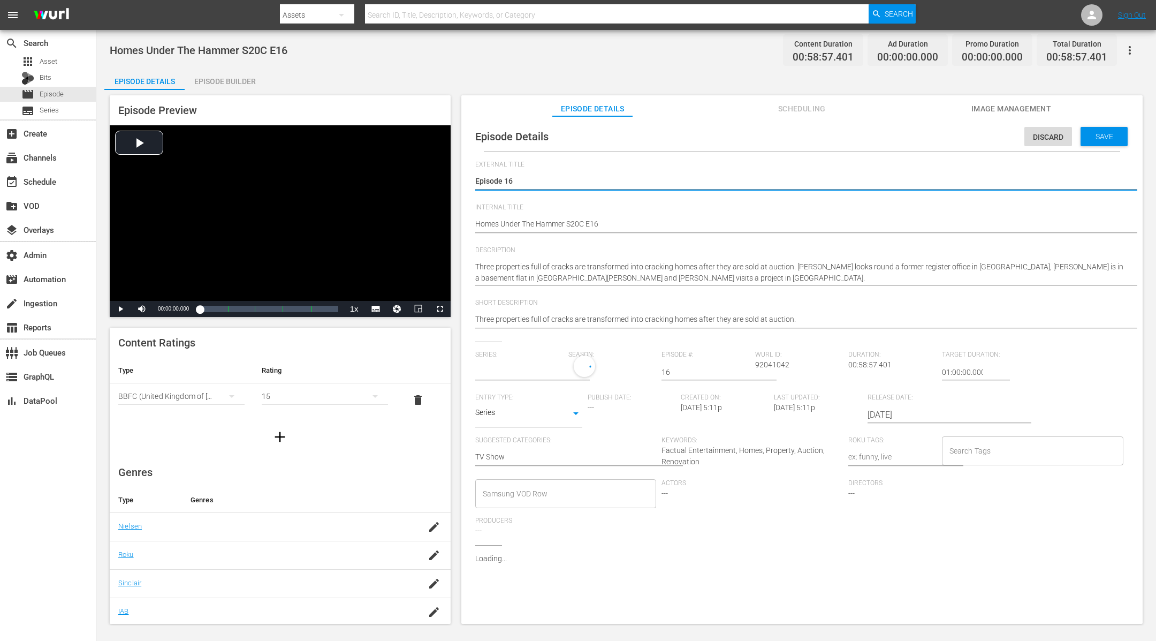
type input "Homes Under The Hammer"
click at [992, 452] on input "Search Tags" at bounding box center [1025, 453] width 156 height 19
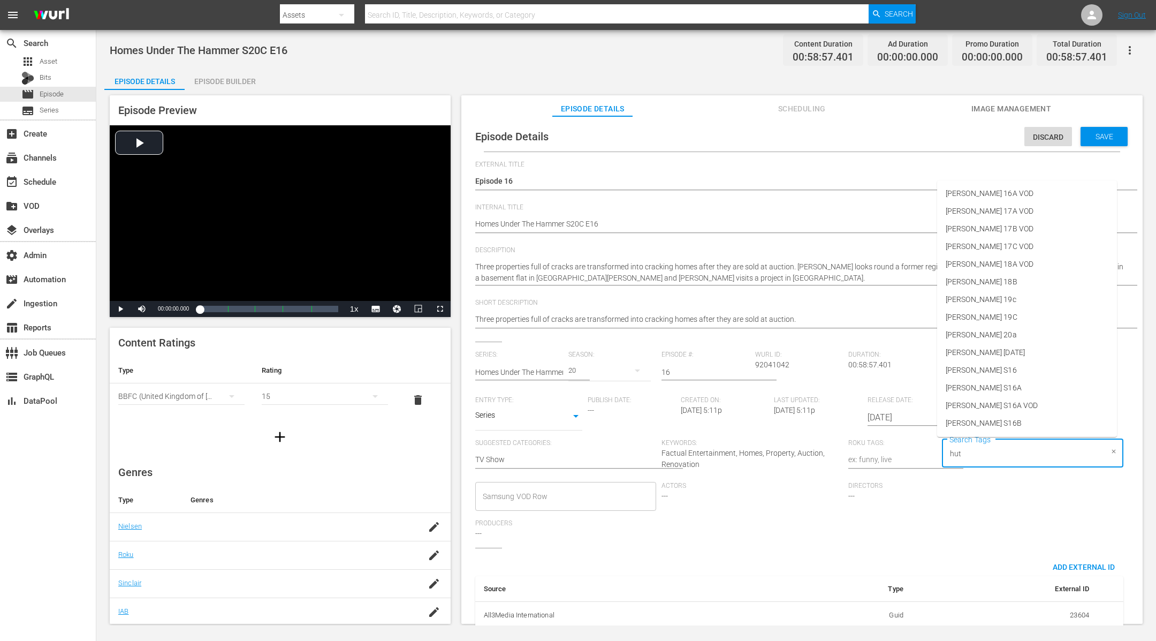
type input "[PERSON_NAME]"
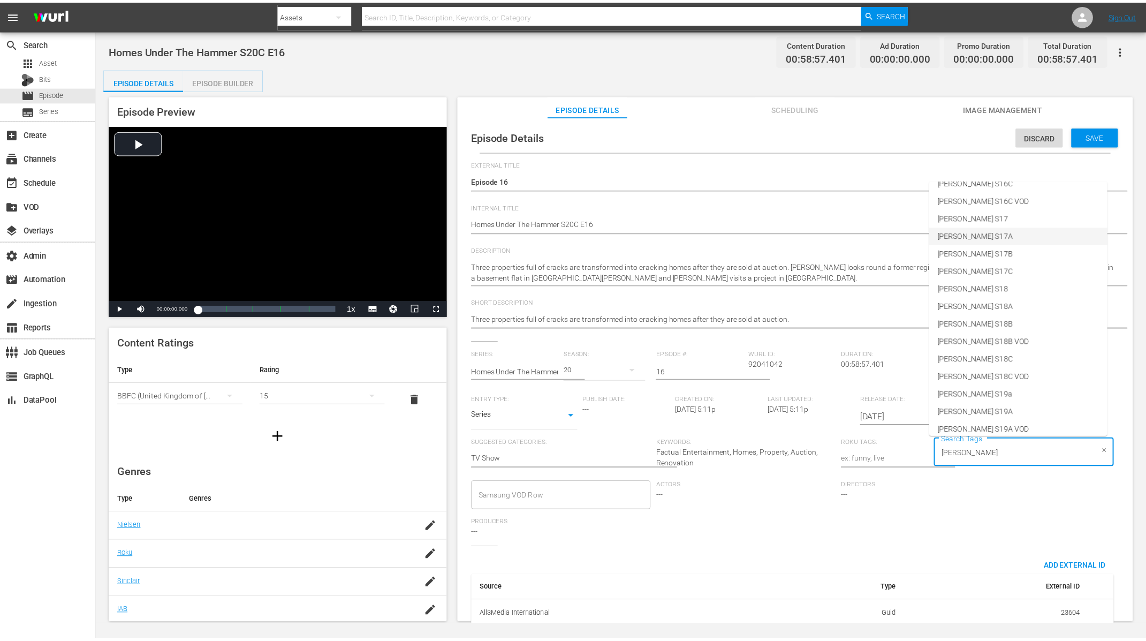
scroll to position [458, 0]
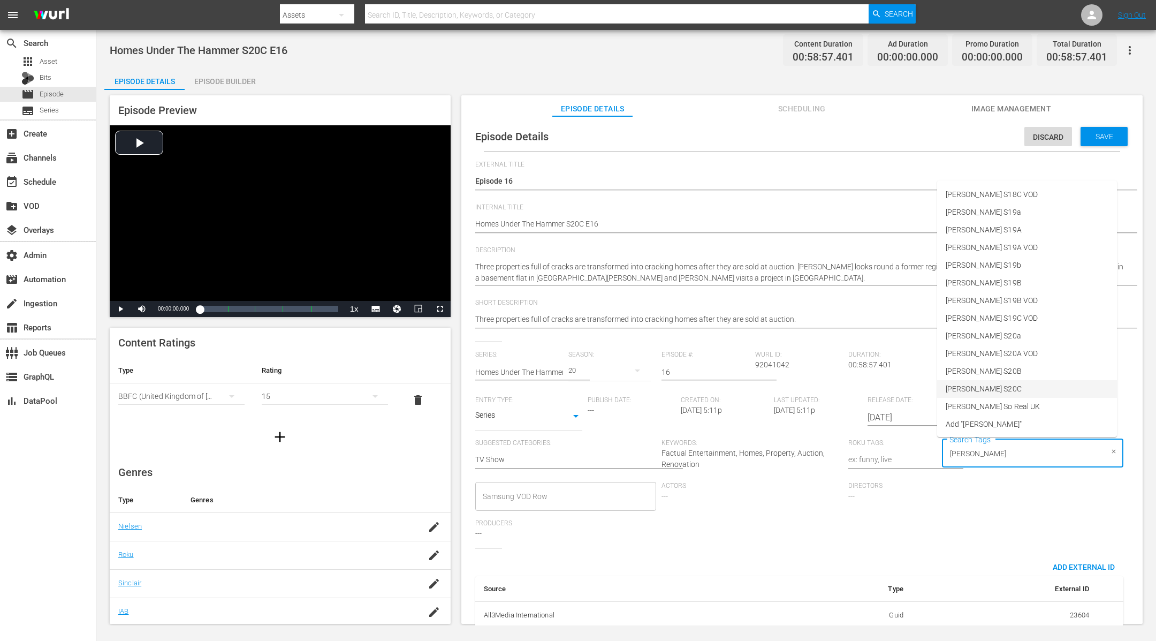
click at [1002, 389] on li "[PERSON_NAME] S20C" at bounding box center [1027, 389] width 180 height 18
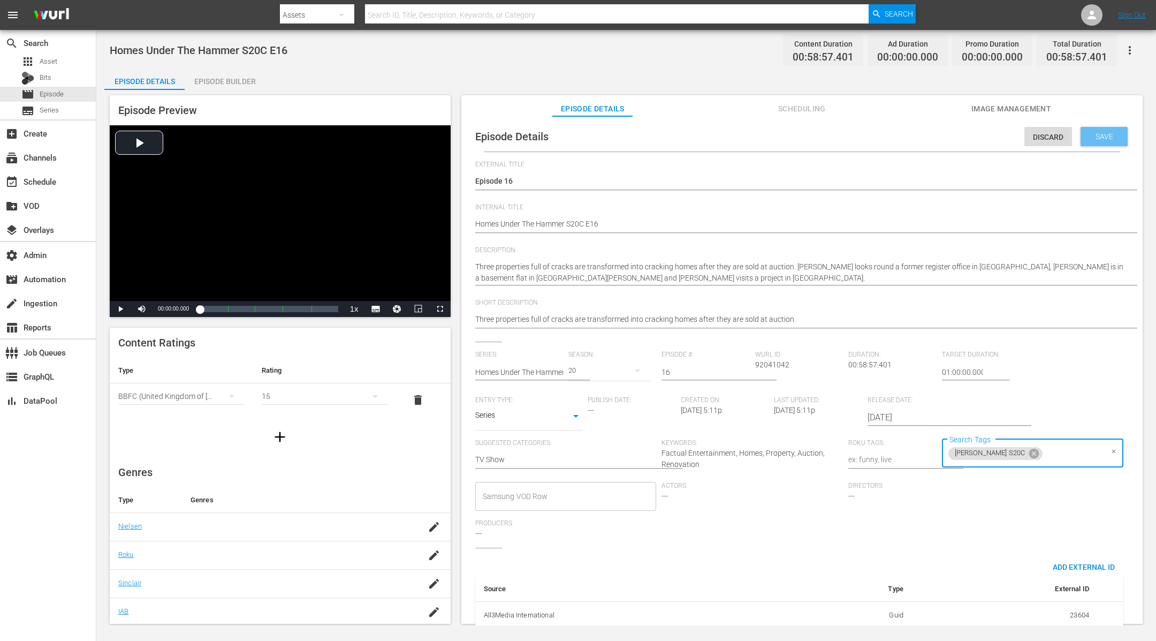
click at [1103, 138] on span "Save" at bounding box center [1104, 136] width 35 height 9
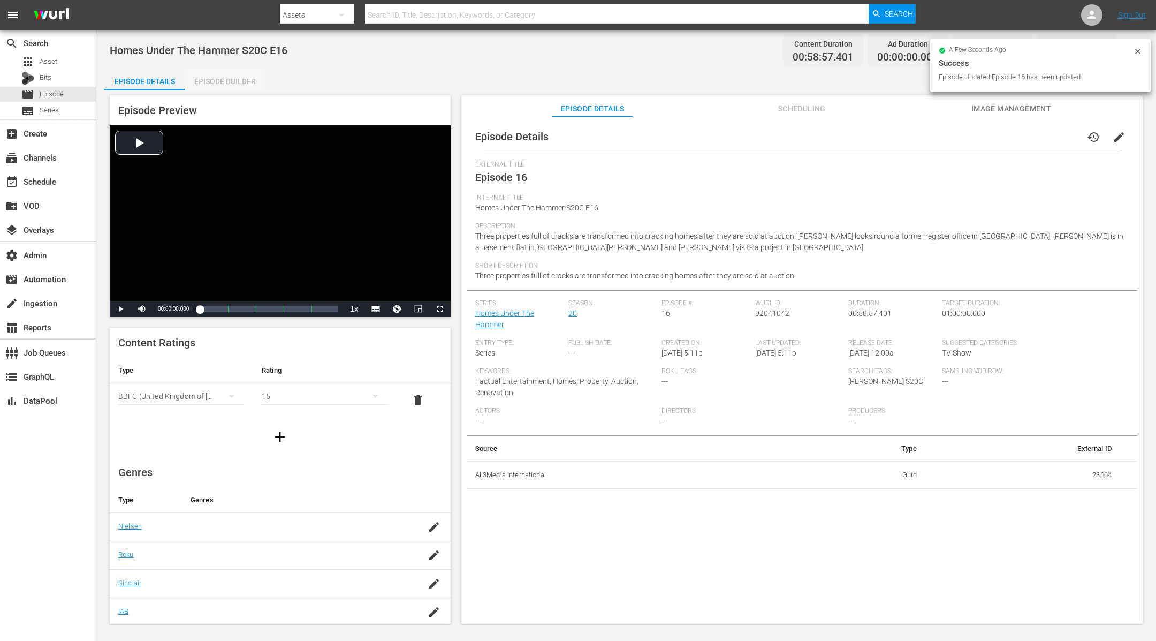
click at [224, 79] on div "Episode Builder" at bounding box center [225, 82] width 80 height 26
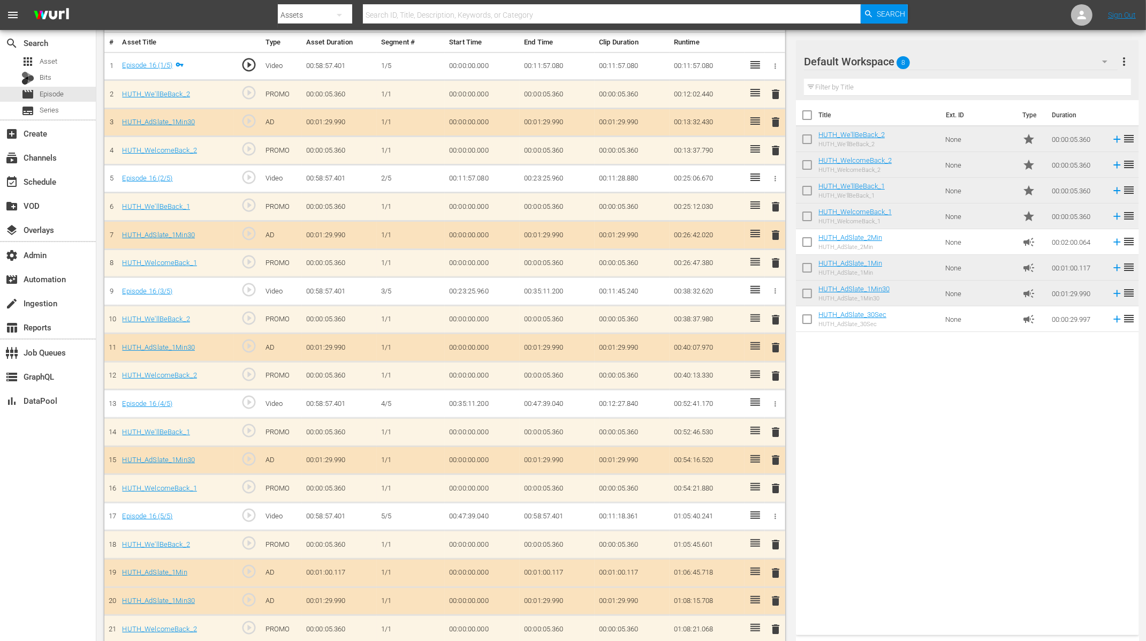
scroll to position [323, 0]
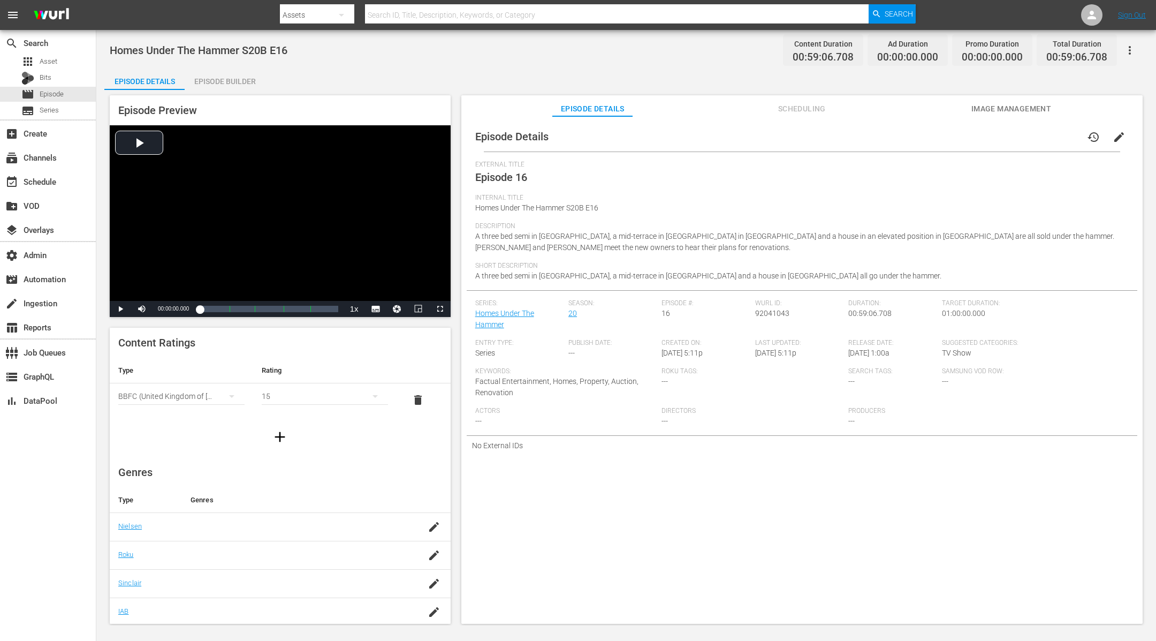
click at [1116, 136] on span "edit" at bounding box center [1119, 137] width 13 height 13
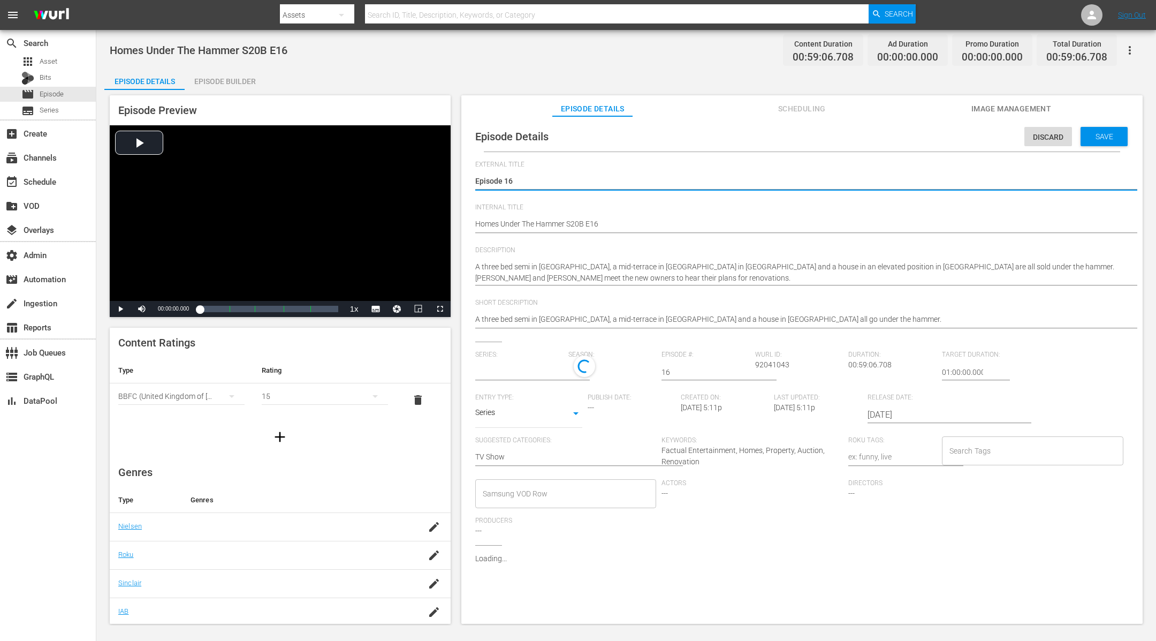
type input "Homes Under The Hammer"
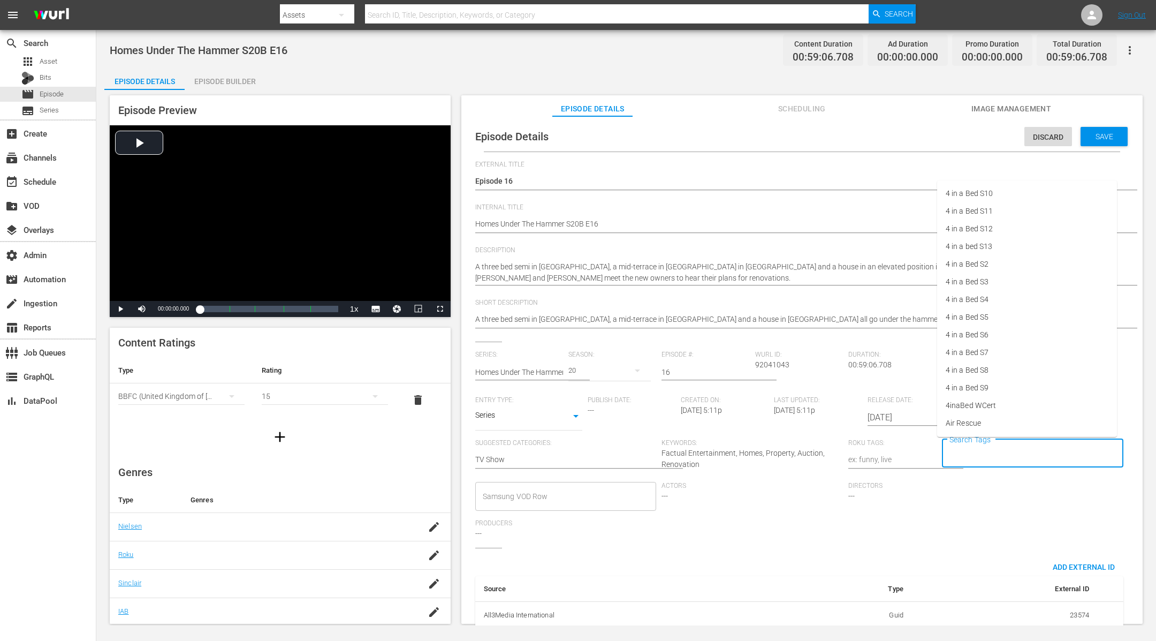
click at [953, 447] on input "Search Tags" at bounding box center [1025, 453] width 156 height 19
type input "[PERSON_NAME]"
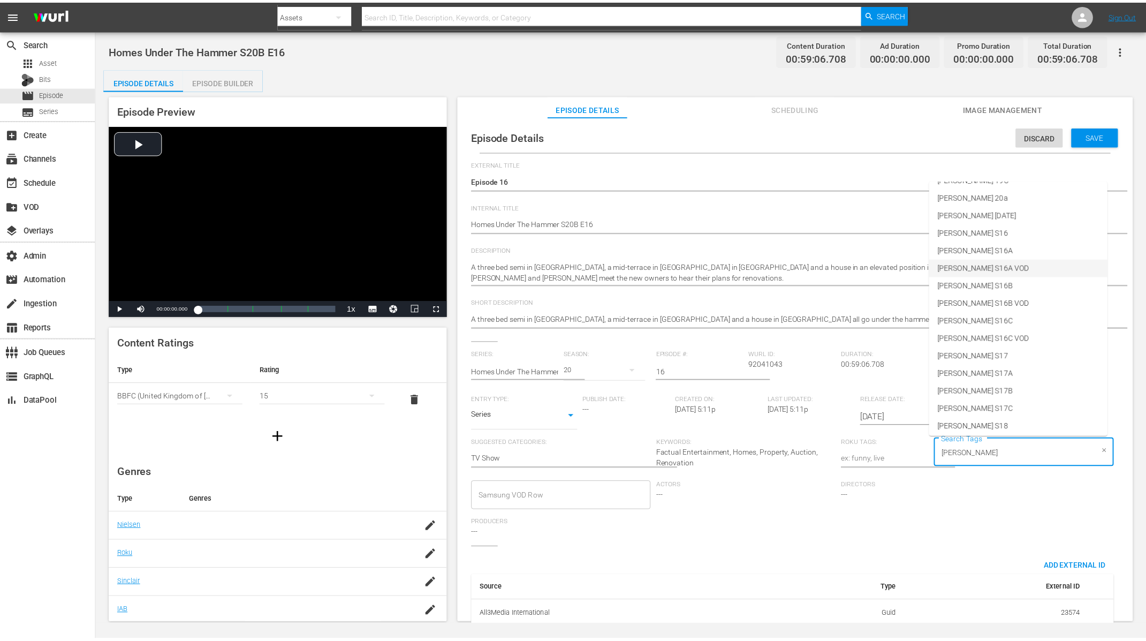
scroll to position [458, 0]
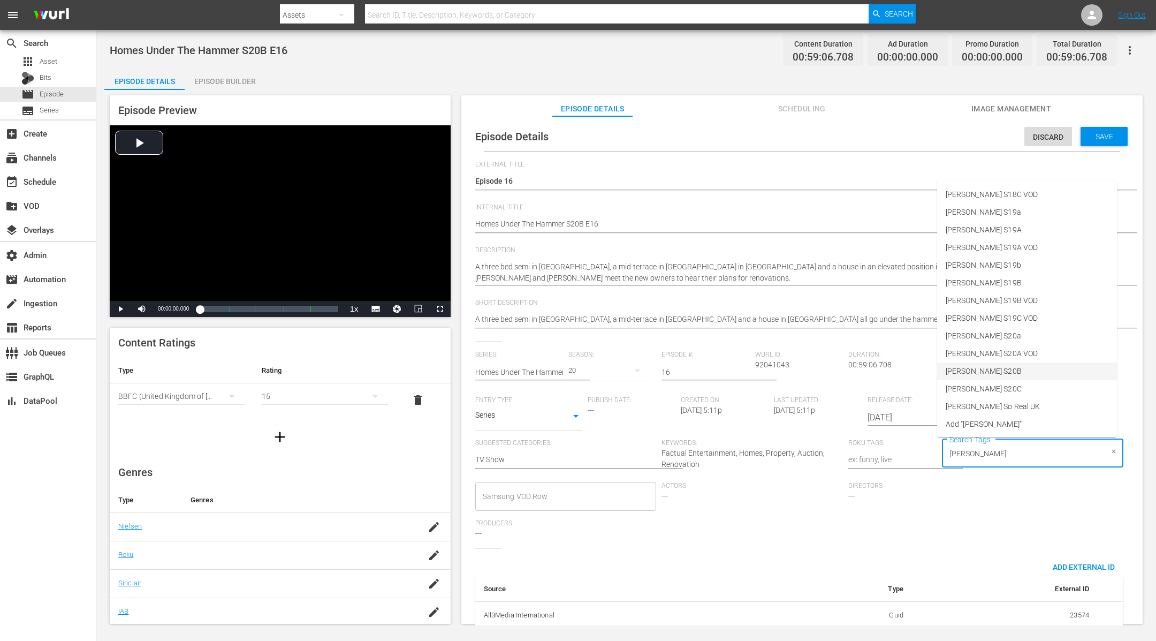
click at [992, 369] on li "[PERSON_NAME] S20B" at bounding box center [1027, 371] width 180 height 18
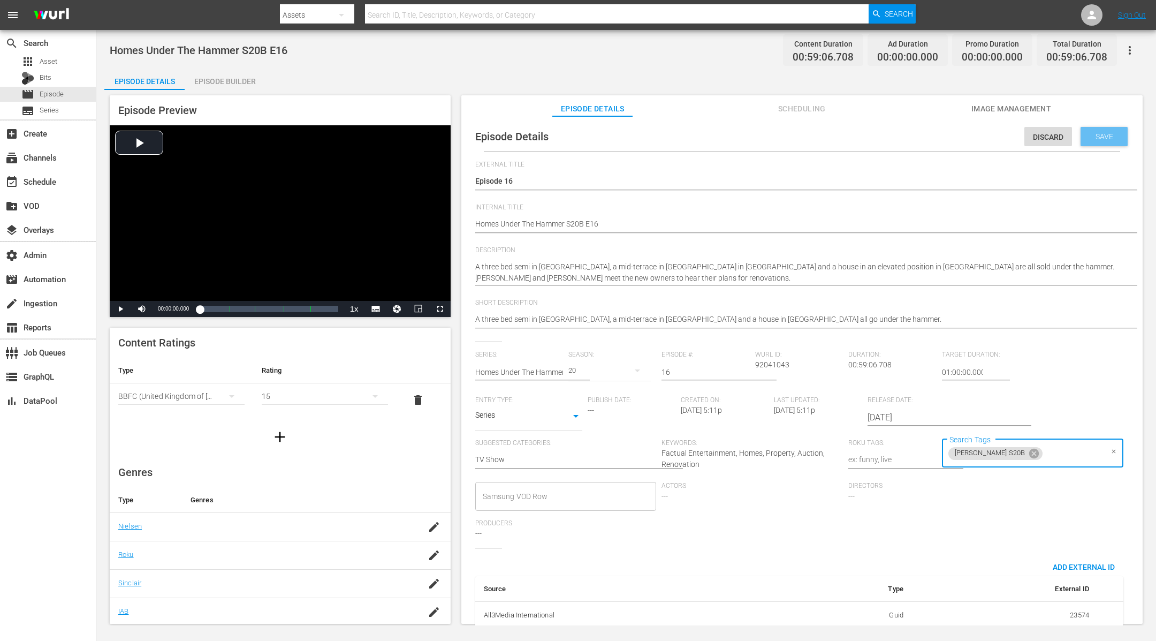
click at [1103, 129] on div "Save" at bounding box center [1104, 136] width 47 height 19
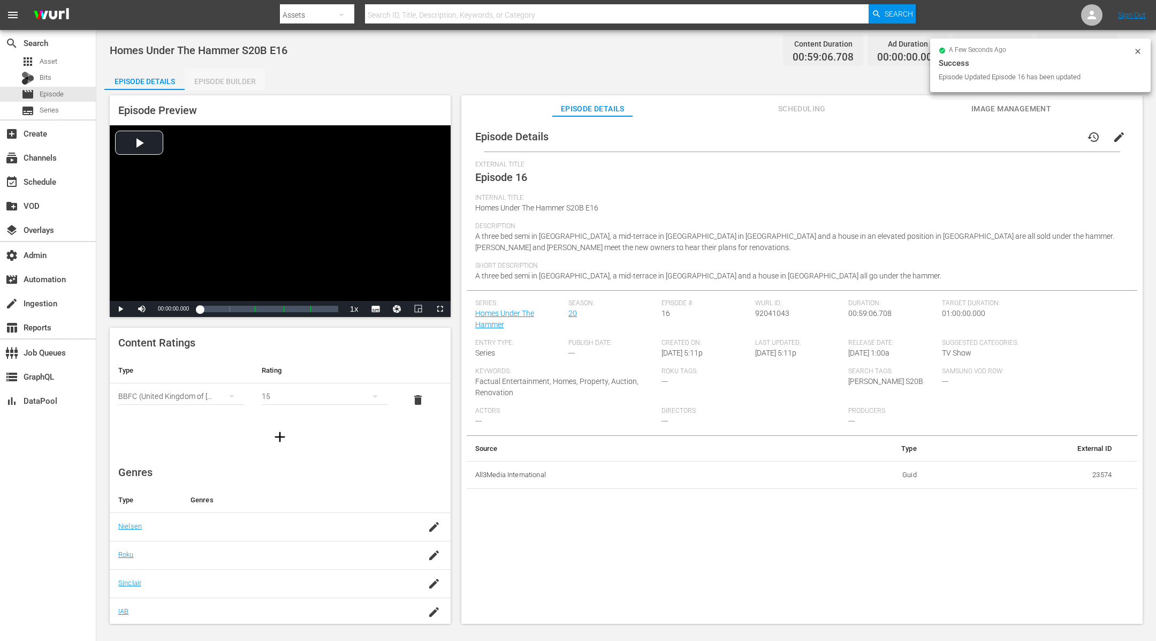
click at [217, 88] on div "Episode Builder" at bounding box center [225, 82] width 80 height 26
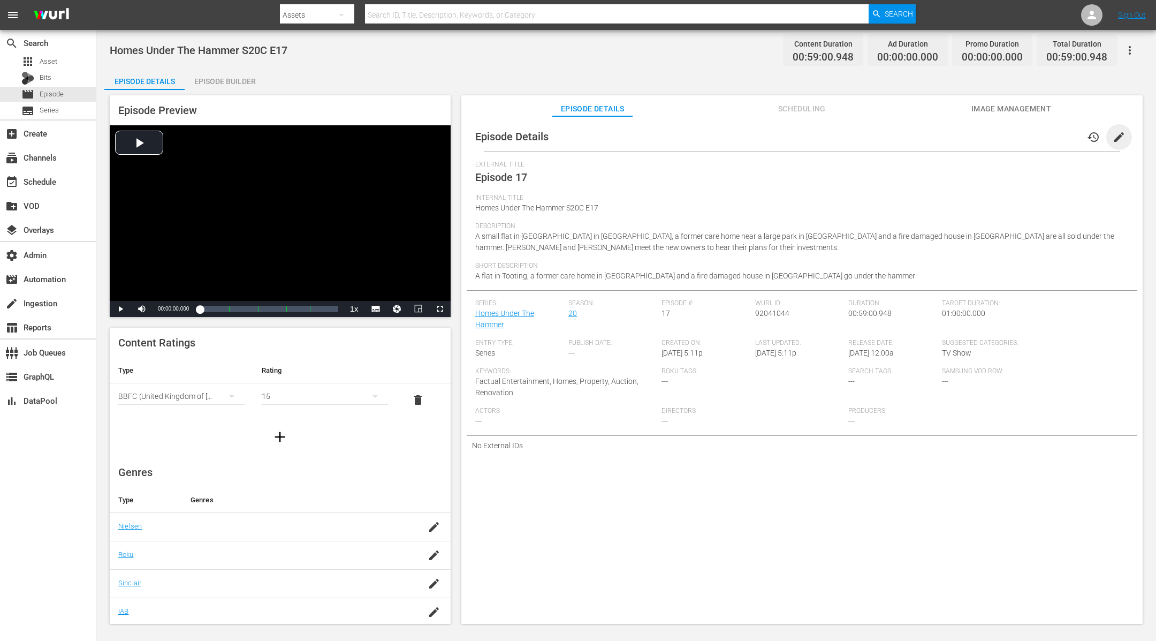
click at [1118, 131] on span "edit" at bounding box center [1119, 137] width 13 height 13
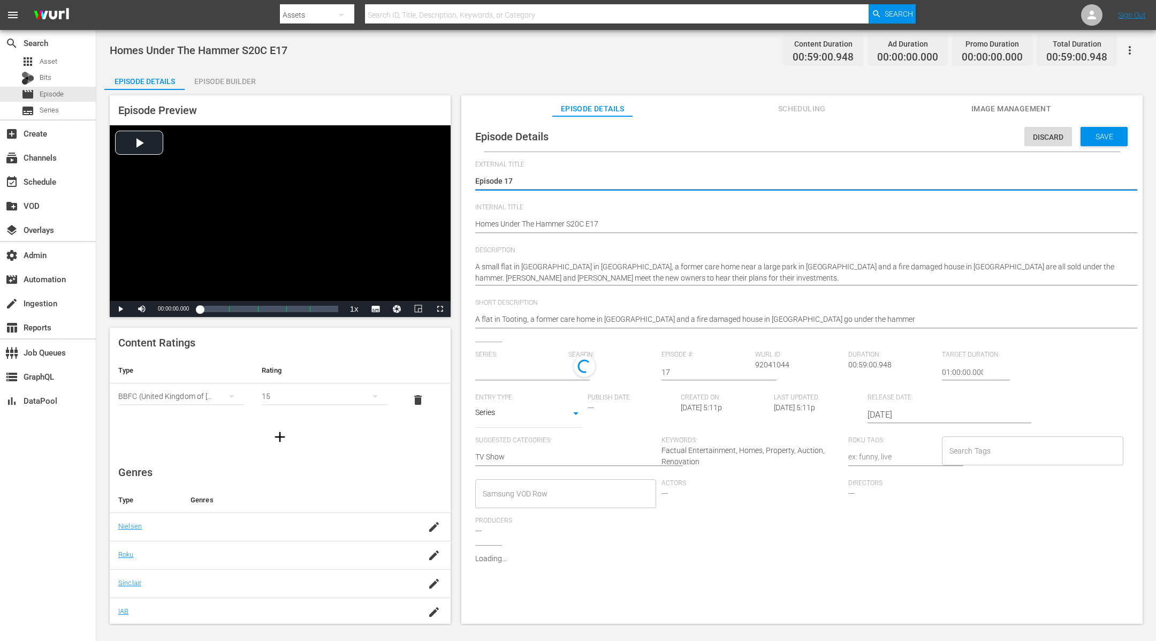
type input "Homes Under The Hammer"
click at [971, 441] on div "Search Tags" at bounding box center [1032, 453] width 181 height 29
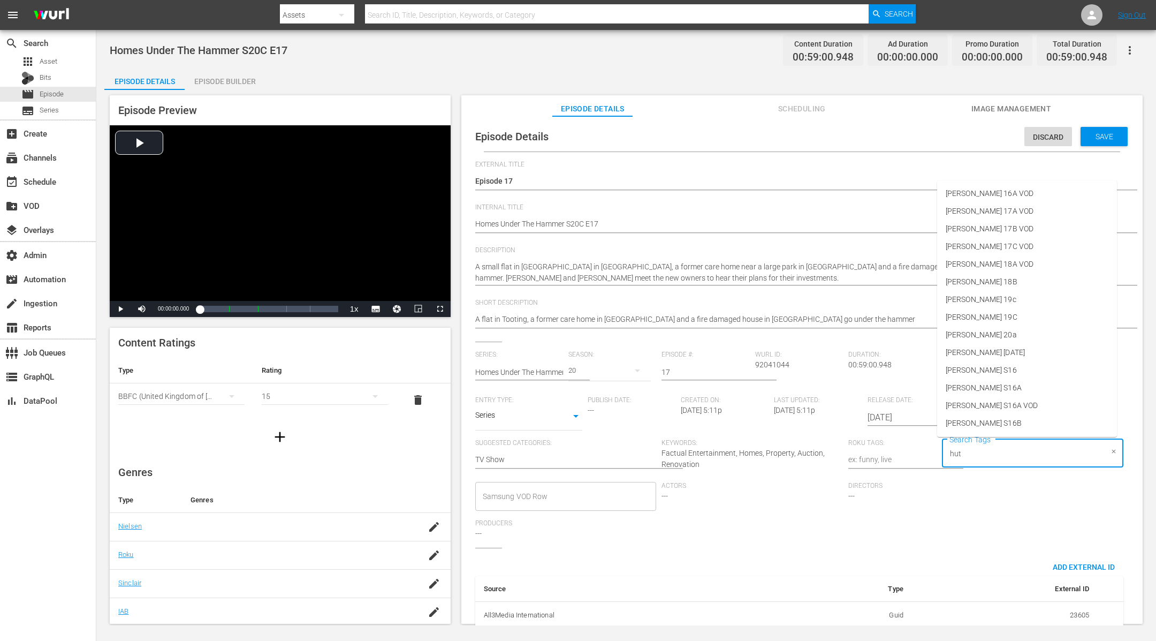
type input "[PERSON_NAME]"
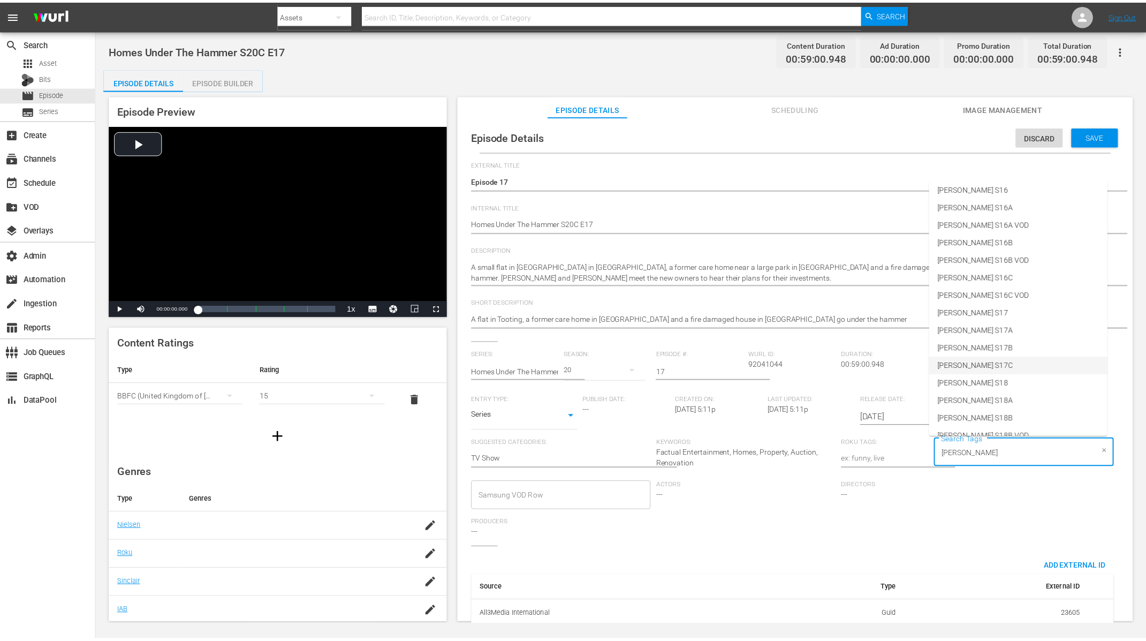
scroll to position [458, 0]
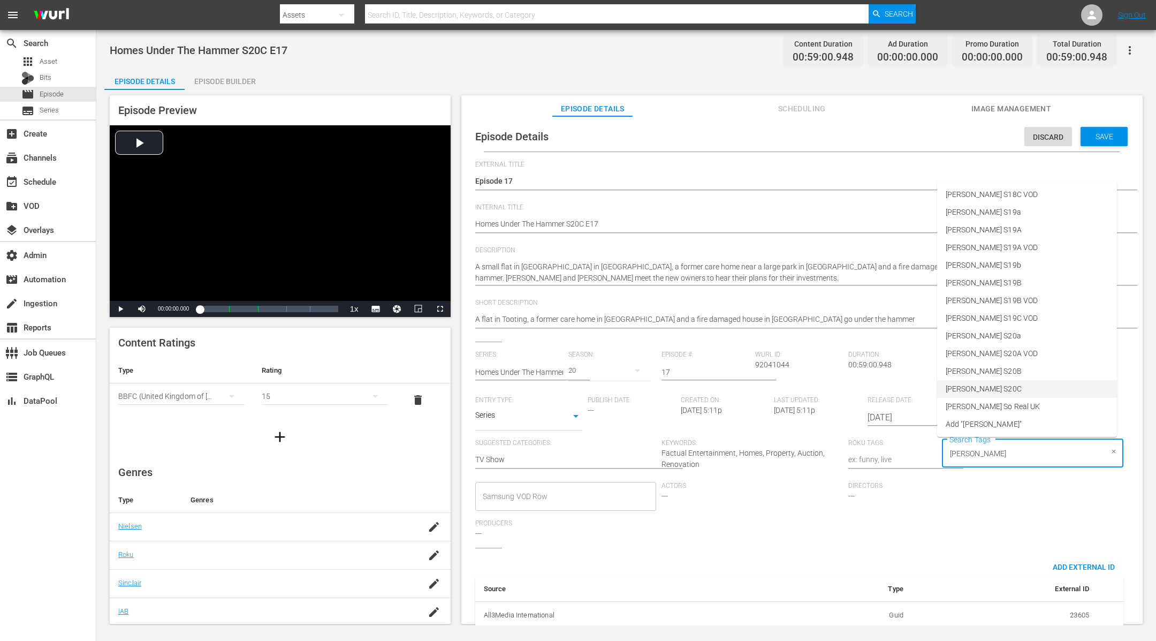
click at [1025, 386] on li "[PERSON_NAME] S20C" at bounding box center [1027, 389] width 180 height 18
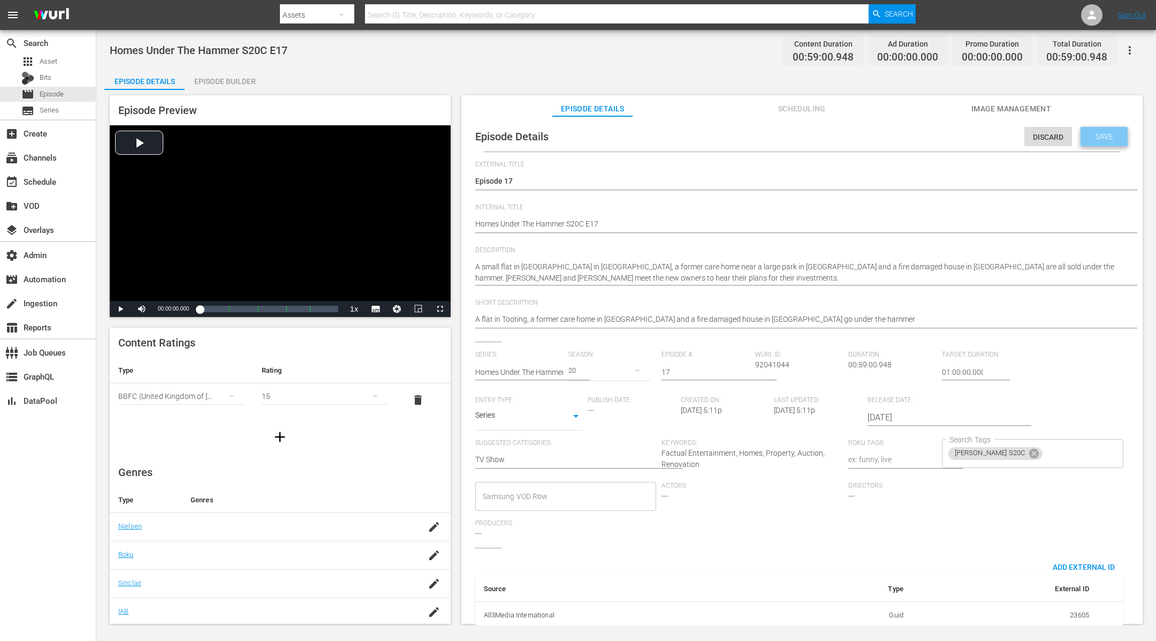
click at [1106, 137] on span "Save" at bounding box center [1104, 136] width 35 height 9
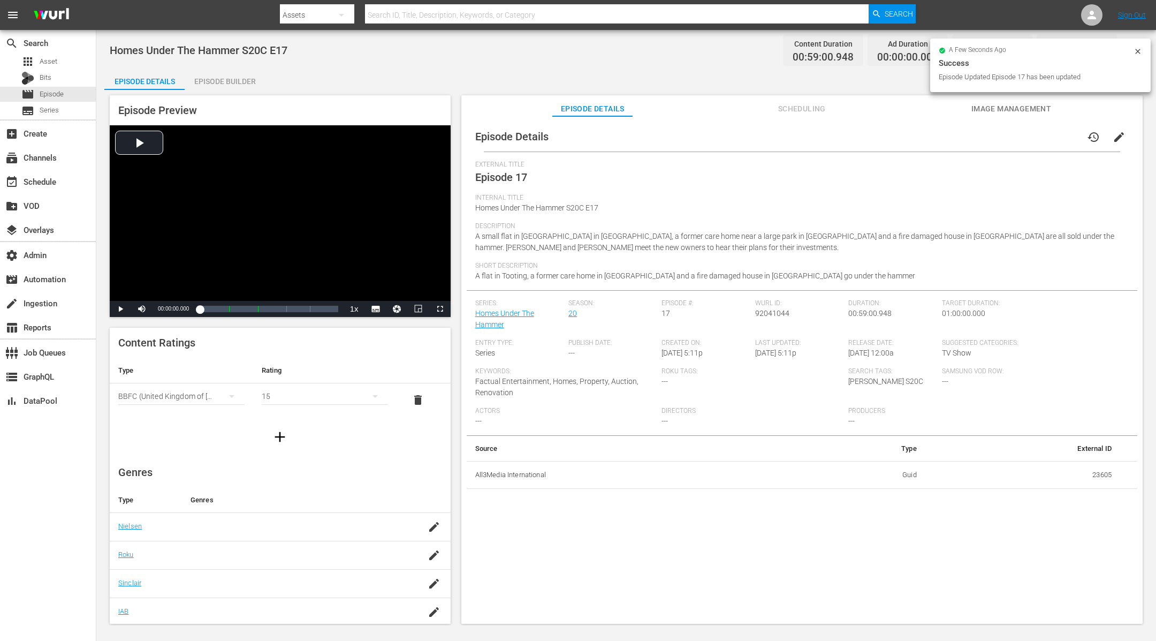
click at [210, 80] on div "Episode Builder" at bounding box center [225, 82] width 80 height 26
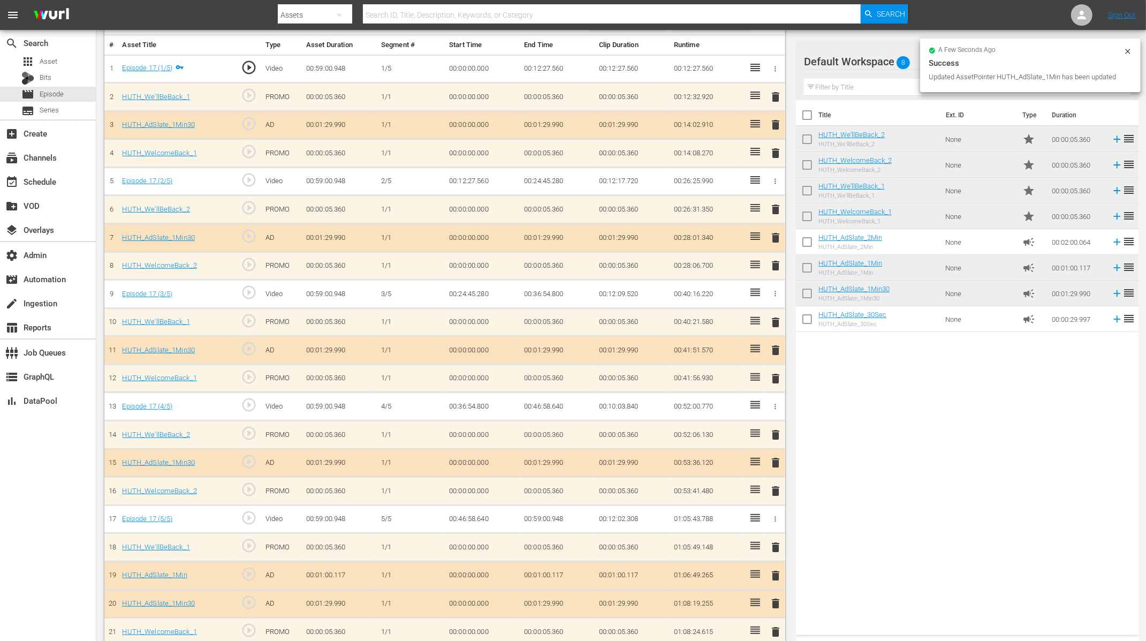
scroll to position [323, 0]
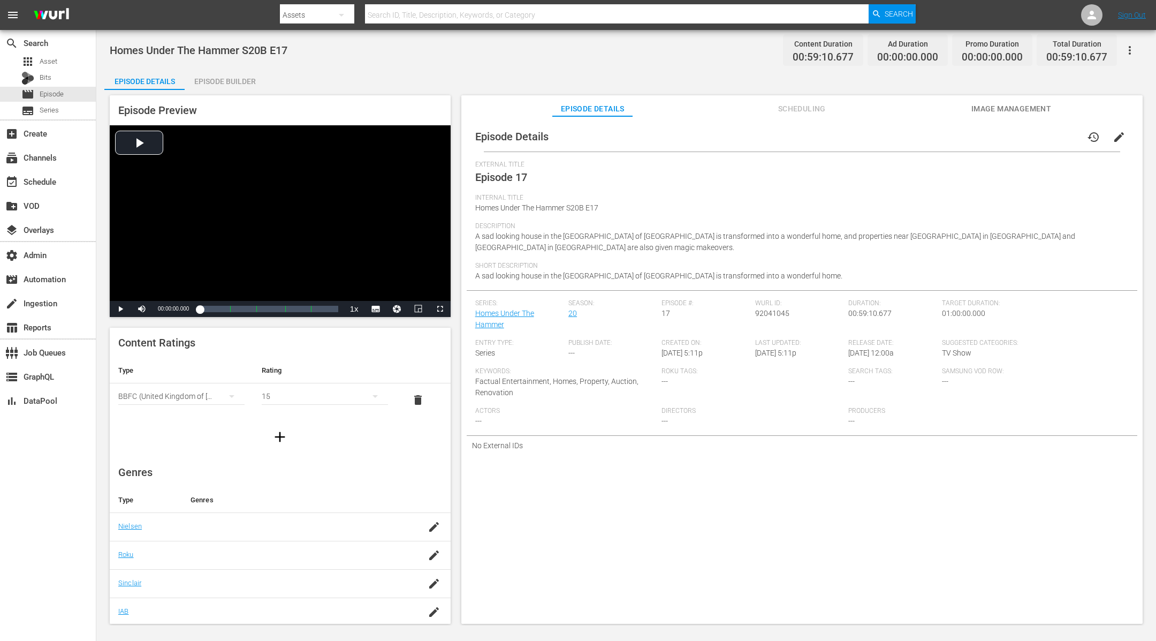
click at [1113, 135] on span "edit" at bounding box center [1119, 137] width 13 height 13
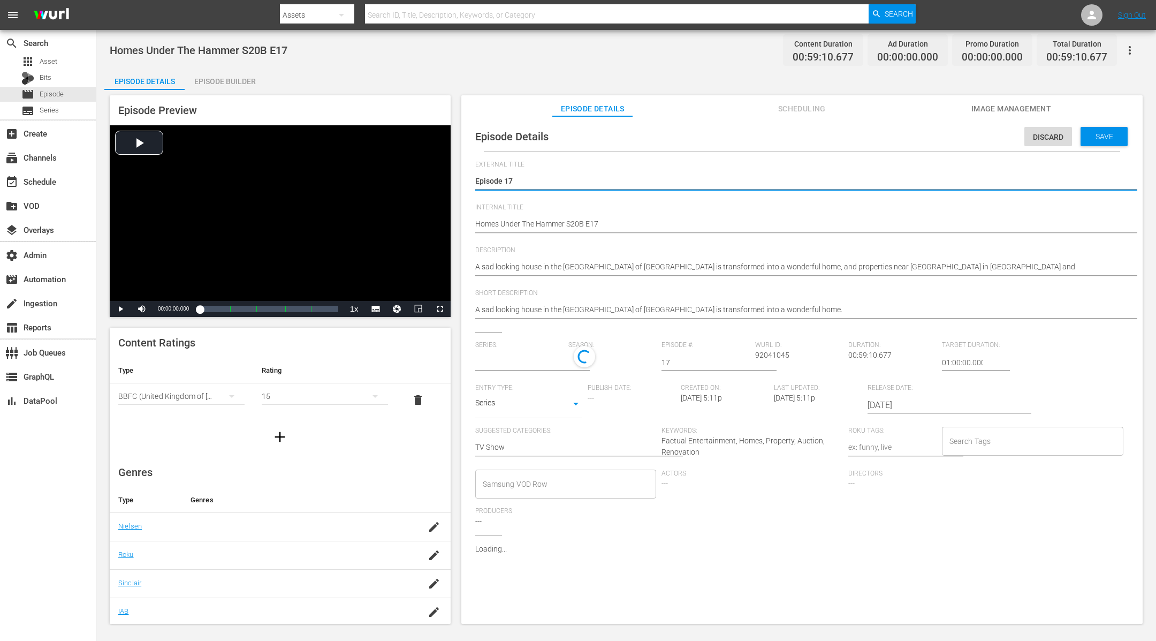
type input "Homes Under The Hammer"
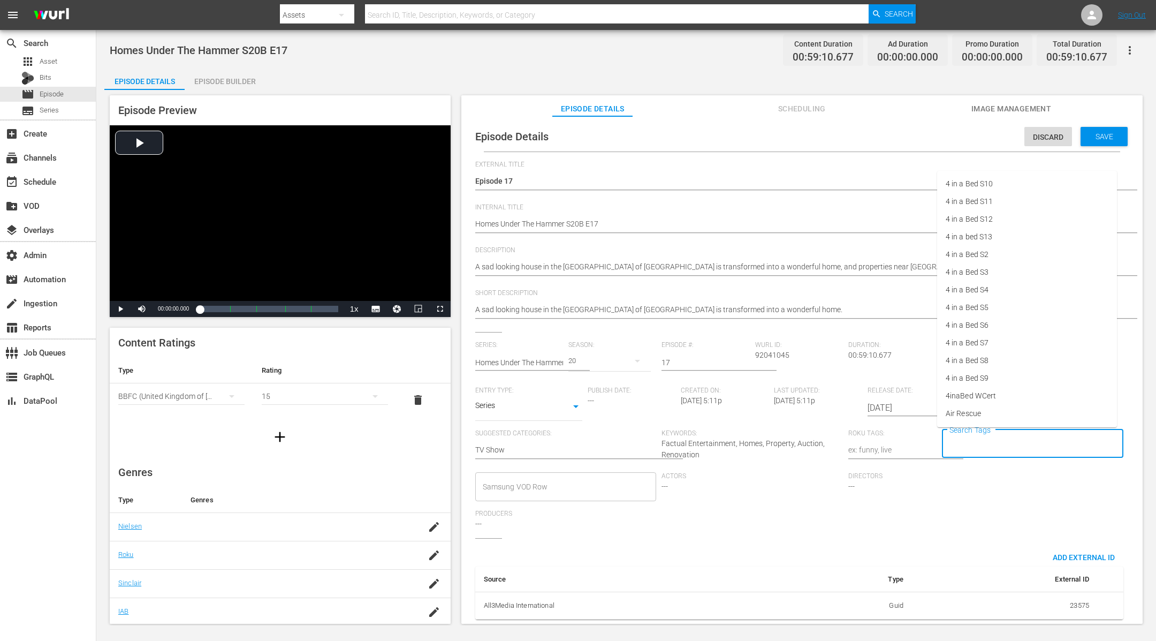
click at [964, 438] on input "Search Tags" at bounding box center [1025, 443] width 156 height 19
type input "[PERSON_NAME]"
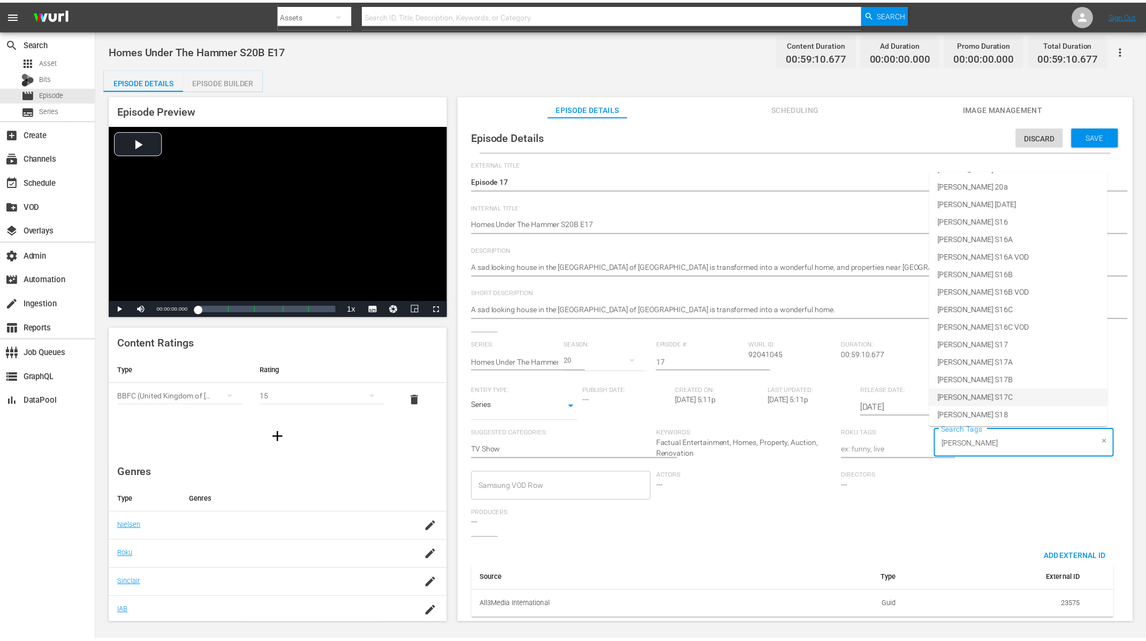
scroll to position [458, 0]
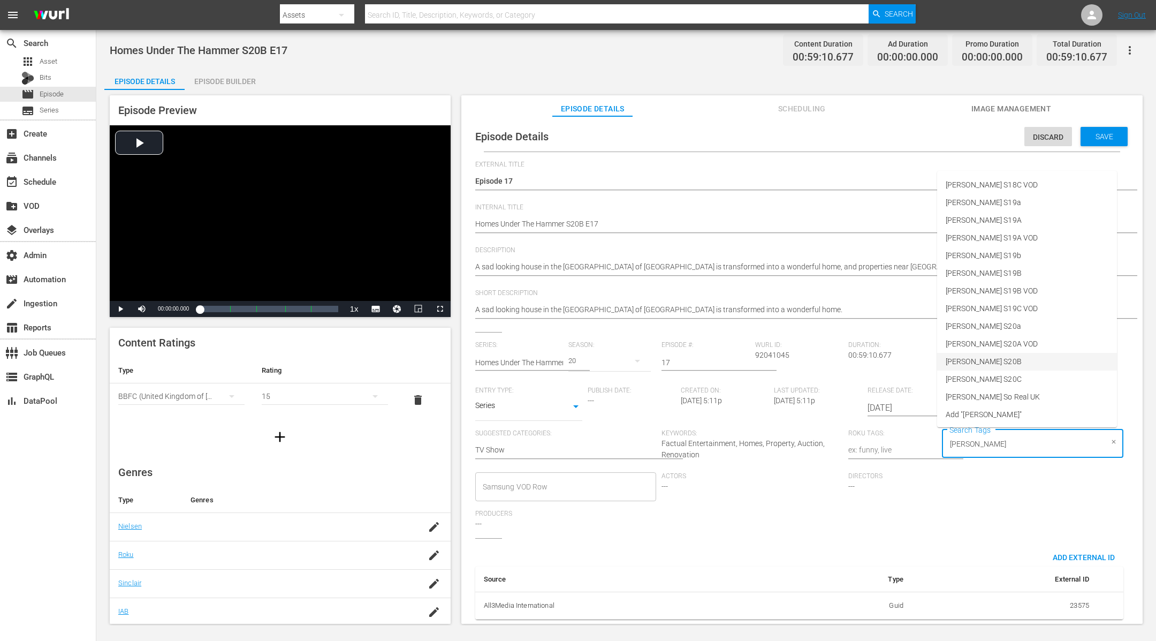
click at [997, 360] on li "[PERSON_NAME] S20B" at bounding box center [1027, 362] width 180 height 18
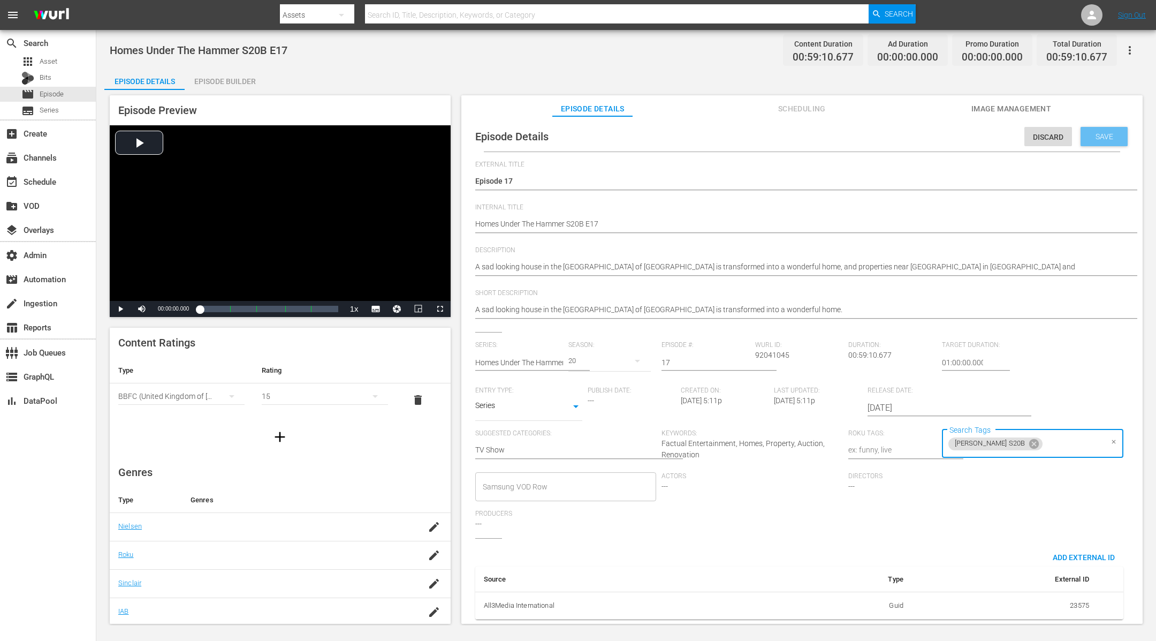
click at [1098, 137] on span "Save" at bounding box center [1104, 136] width 35 height 9
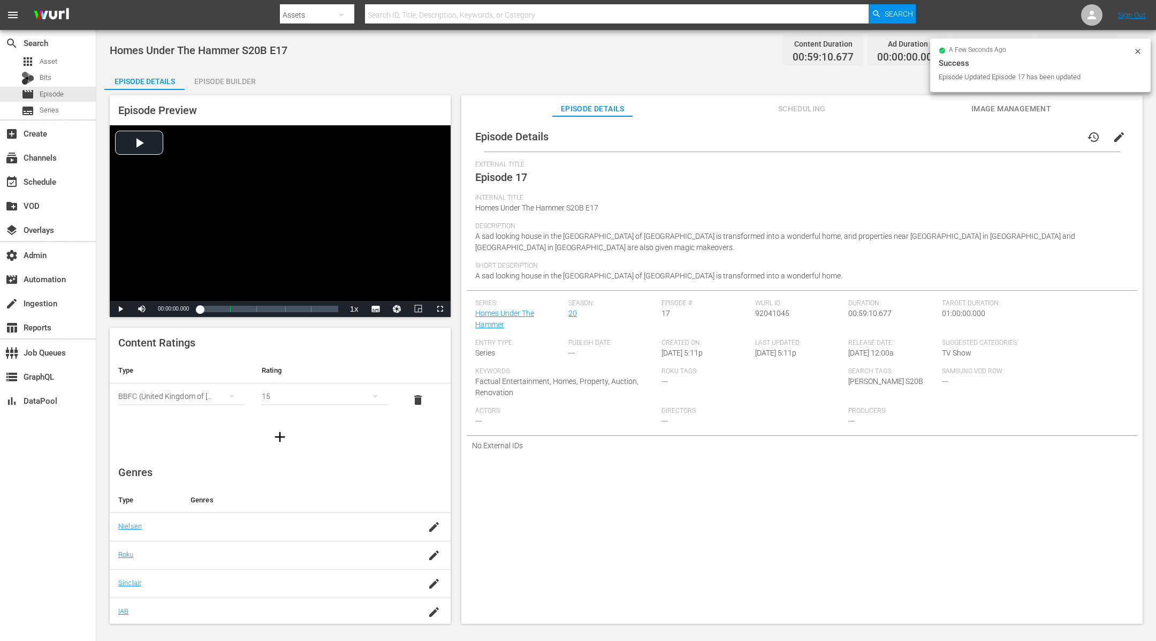
click at [222, 81] on div "Episode Builder" at bounding box center [225, 82] width 80 height 26
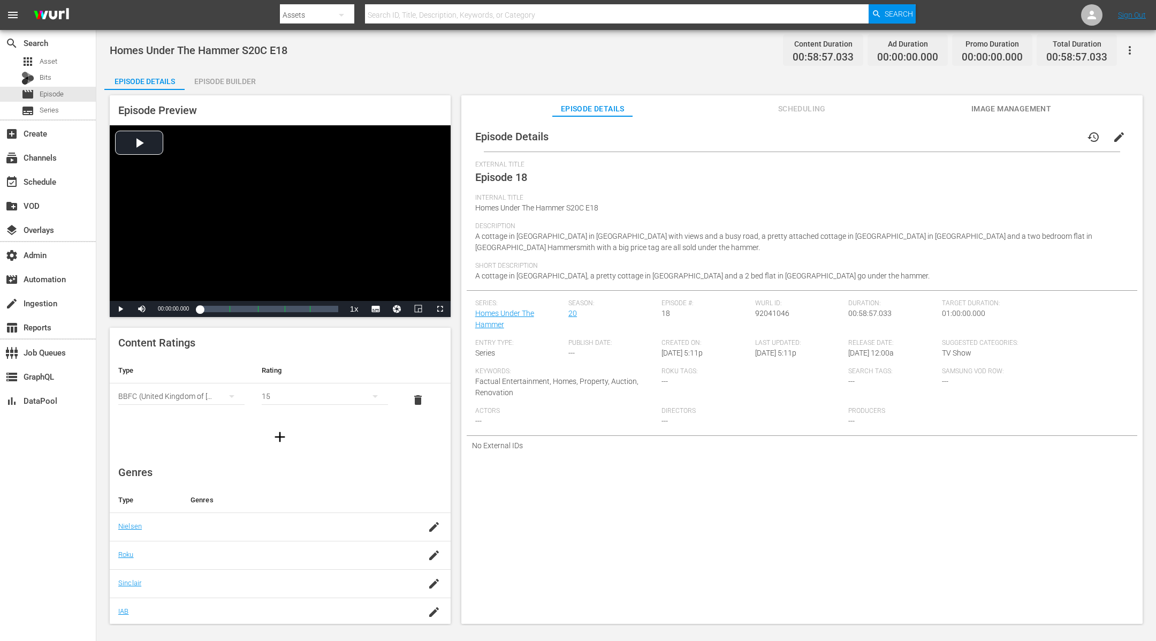
click at [1113, 133] on span "edit" at bounding box center [1119, 137] width 13 height 13
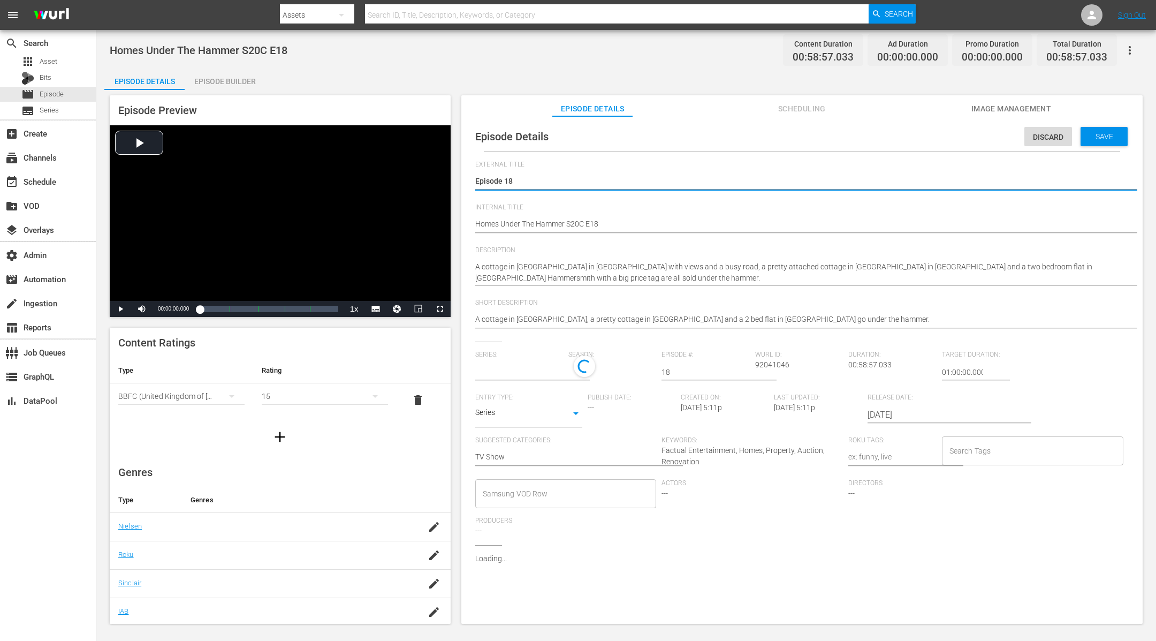
type input "Homes Under The Hammer"
click at [987, 446] on input "Search Tags" at bounding box center [1025, 453] width 156 height 19
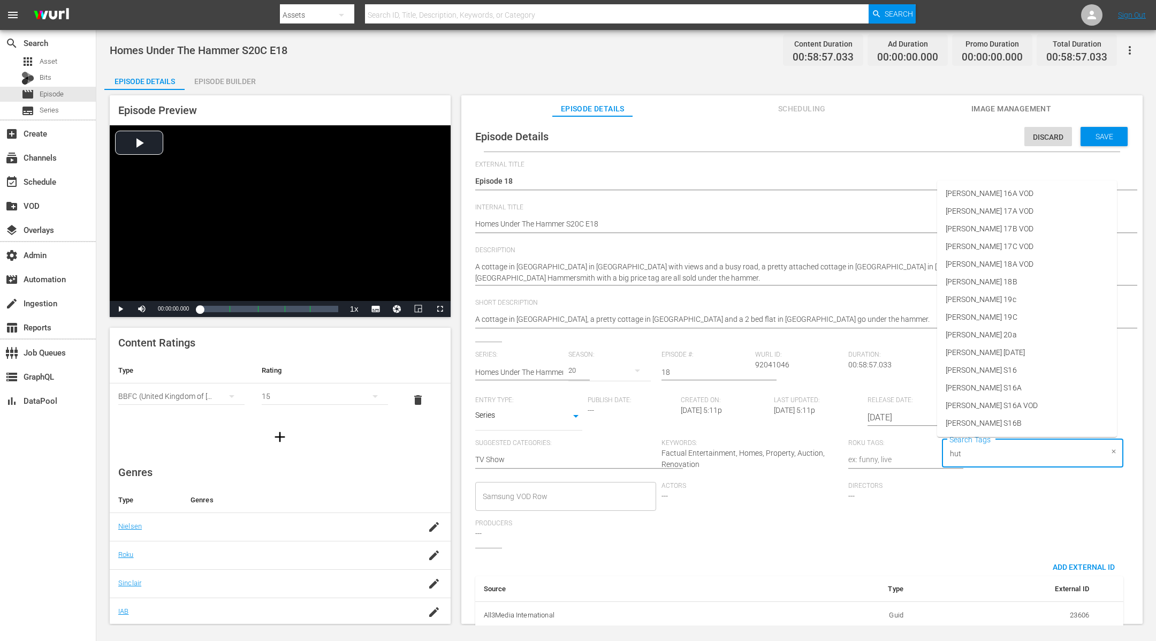
type input "[PERSON_NAME]"
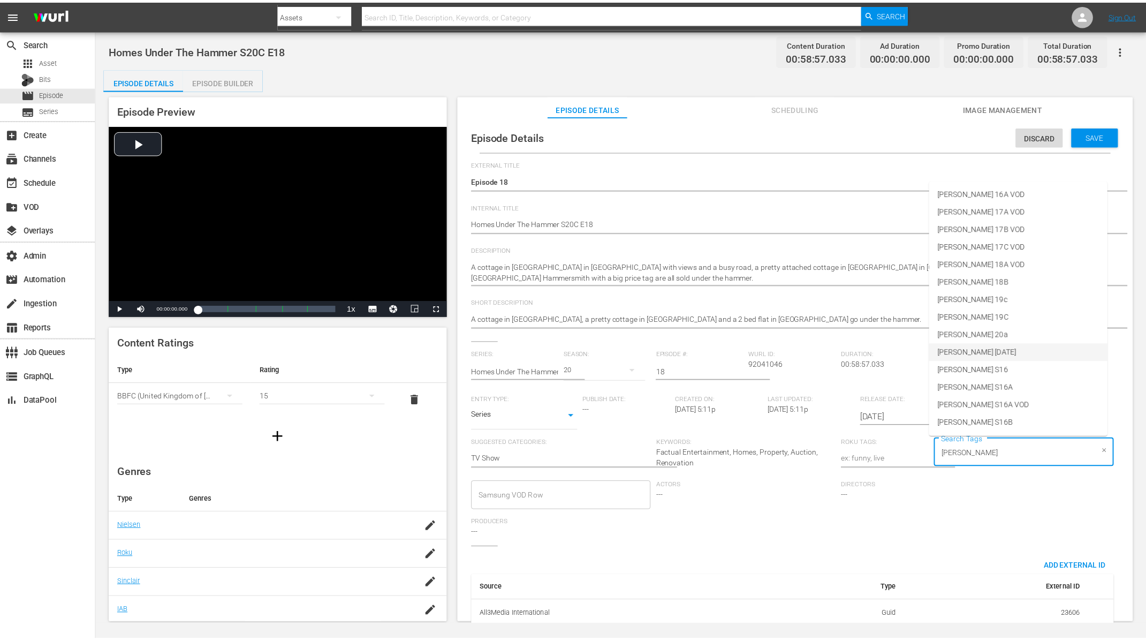
scroll to position [458, 0]
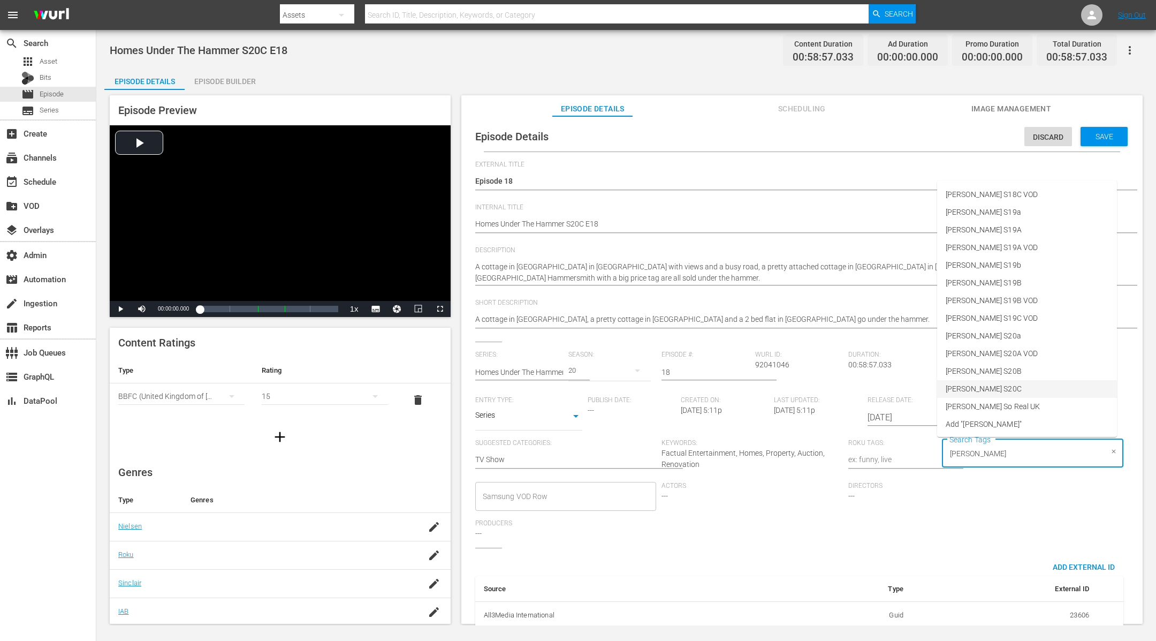
click at [1008, 382] on li "[PERSON_NAME] S20C" at bounding box center [1027, 389] width 180 height 18
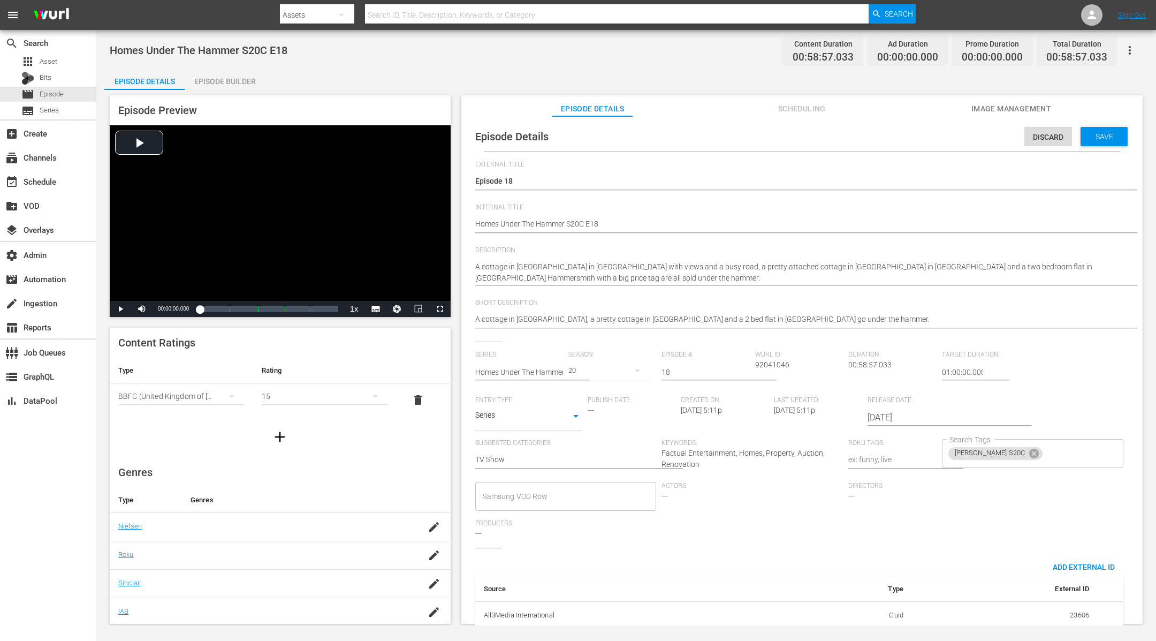
click at [1114, 126] on div "Discard Save" at bounding box center [1079, 134] width 108 height 25
click at [1090, 137] on span "Save" at bounding box center [1104, 136] width 35 height 9
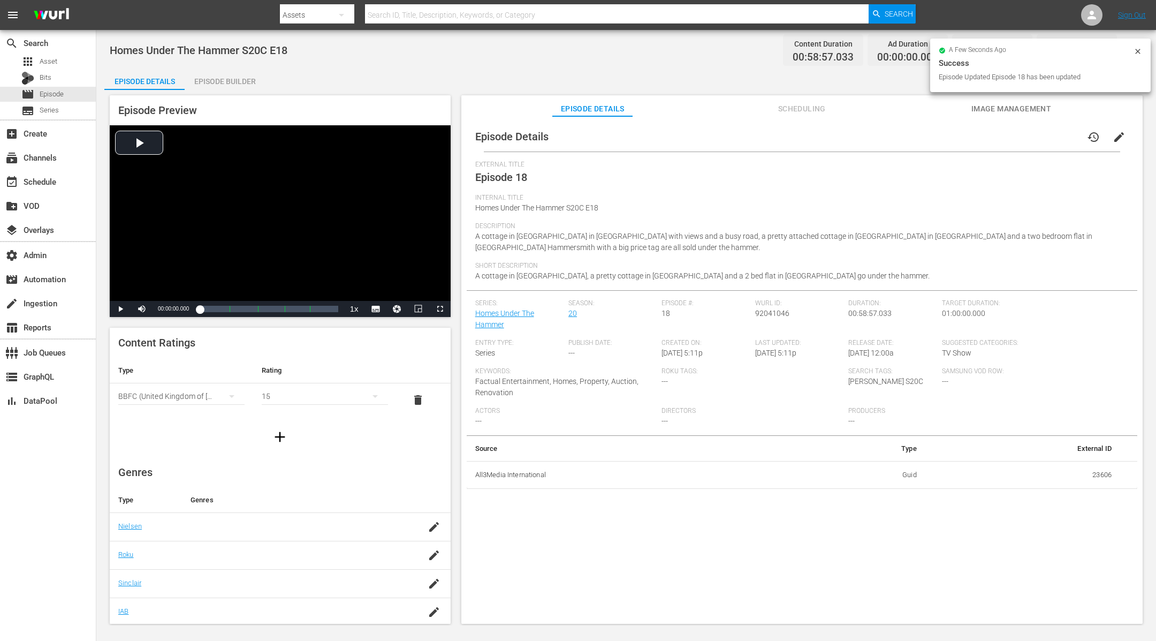
click at [230, 76] on div "Episode Builder" at bounding box center [225, 82] width 80 height 26
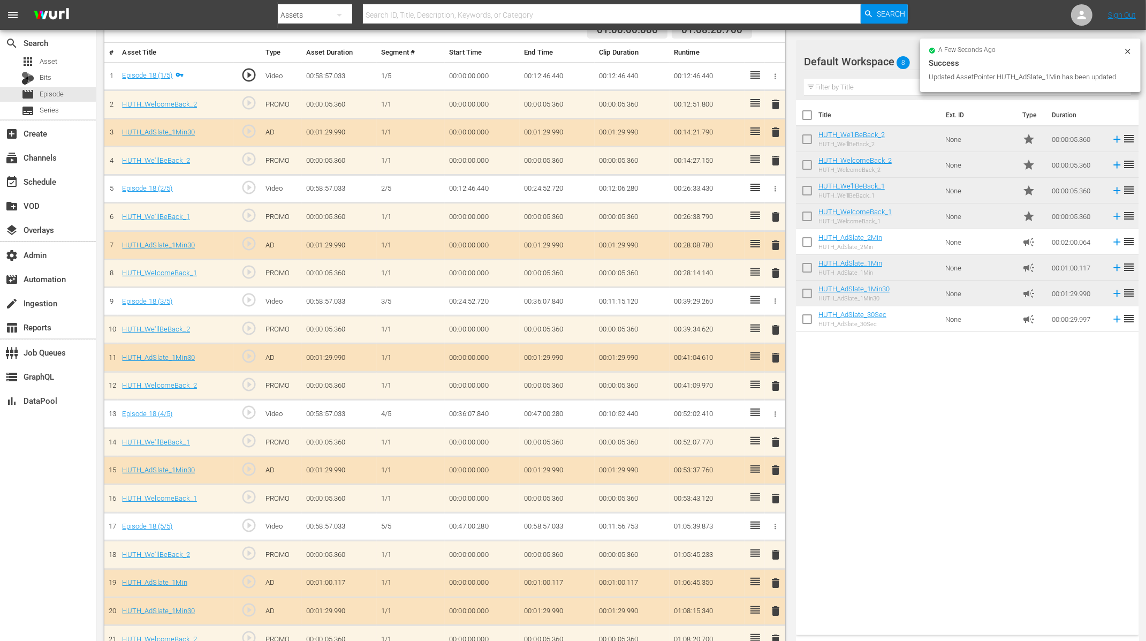
scroll to position [323, 0]
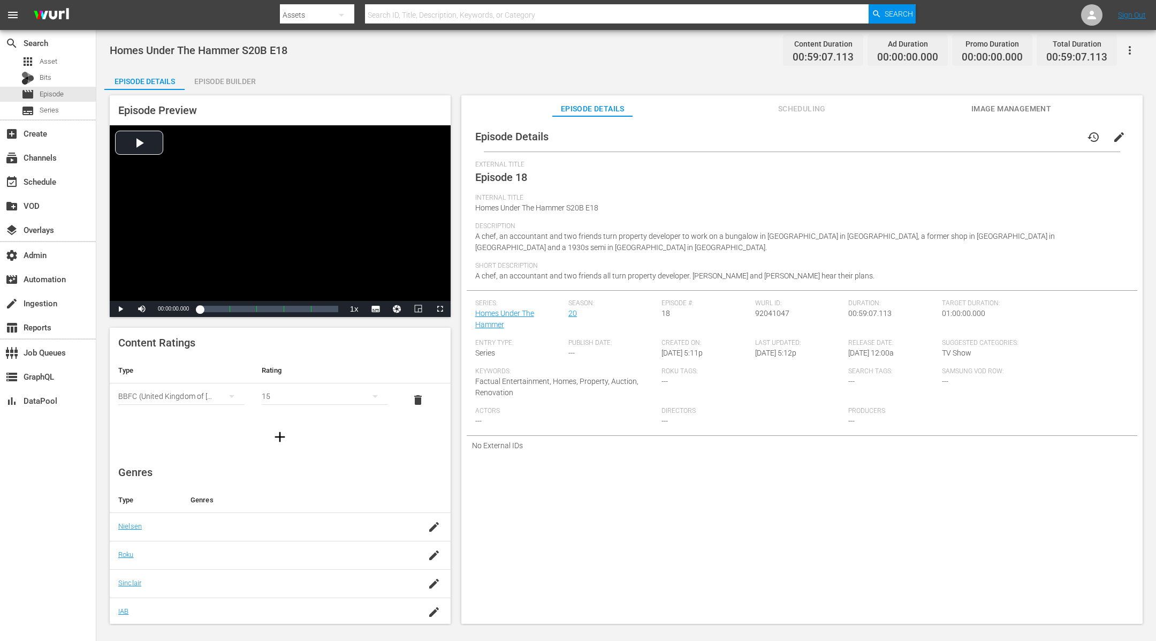
click at [1114, 132] on span "edit" at bounding box center [1119, 137] width 13 height 13
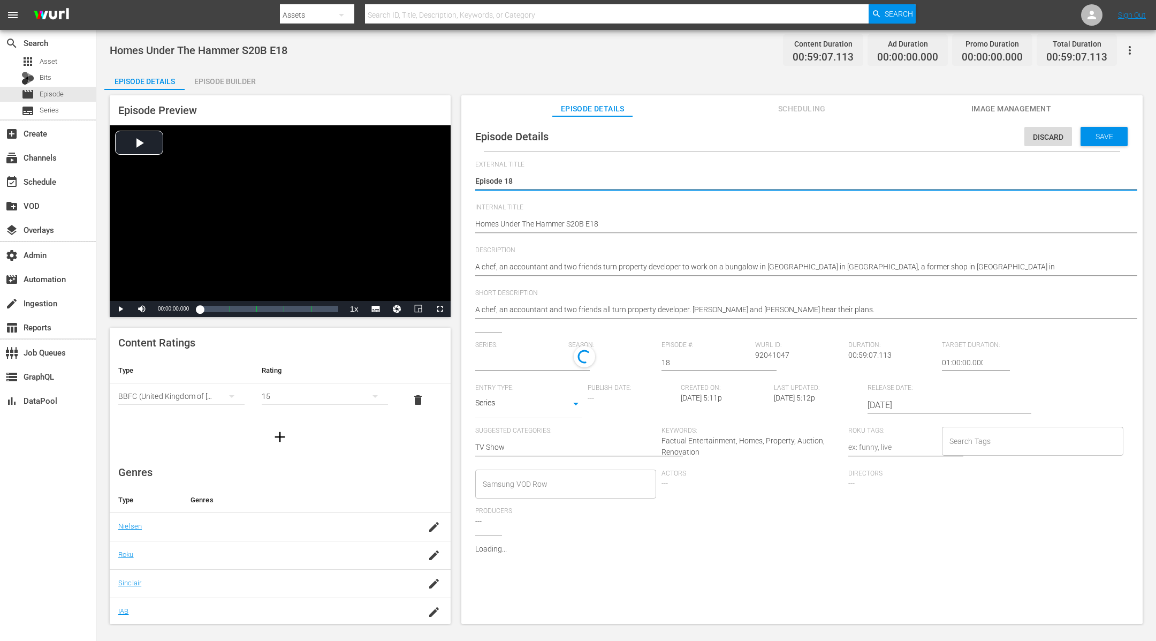
type input "Homes Under The Hammer"
click at [962, 444] on input "Search Tags" at bounding box center [1025, 443] width 156 height 19
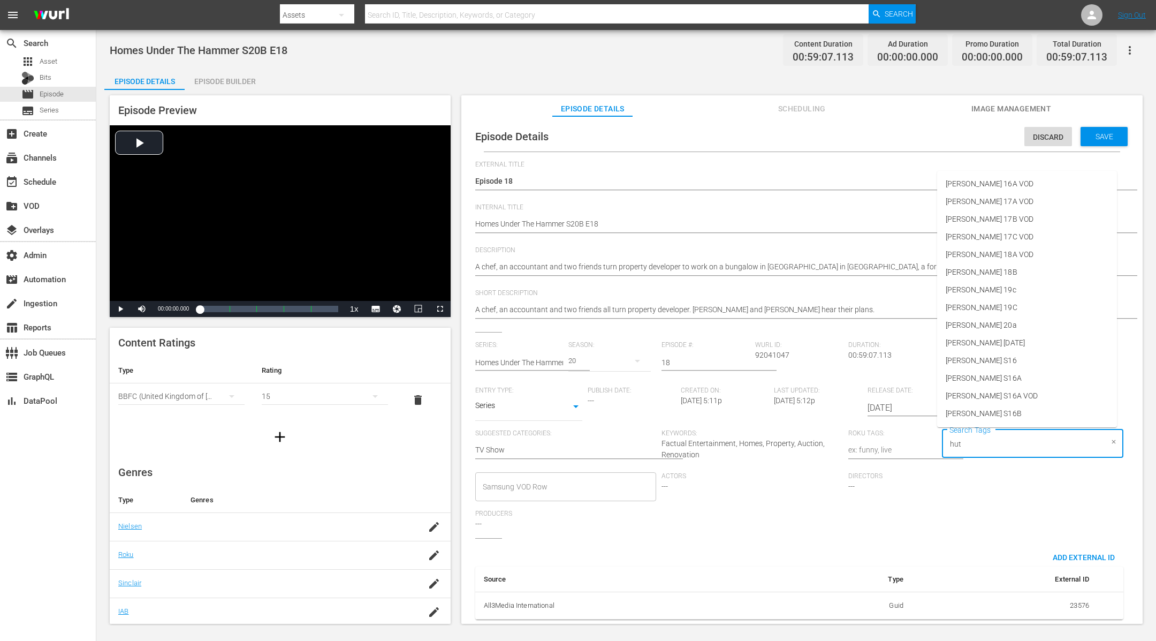
type input "[PERSON_NAME]"
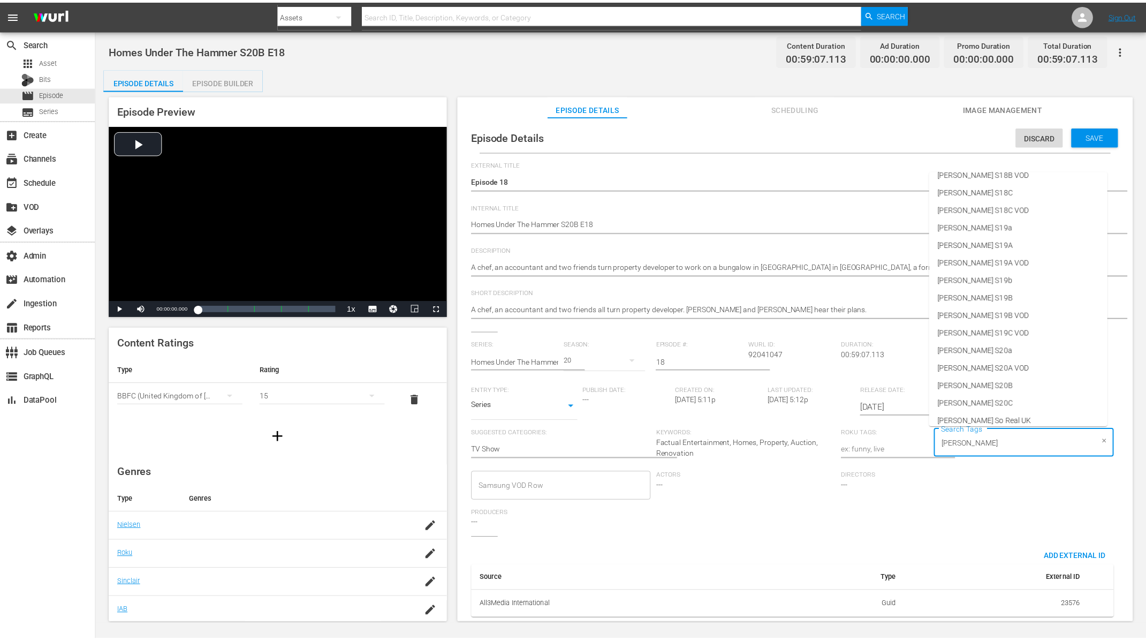
scroll to position [458, 0]
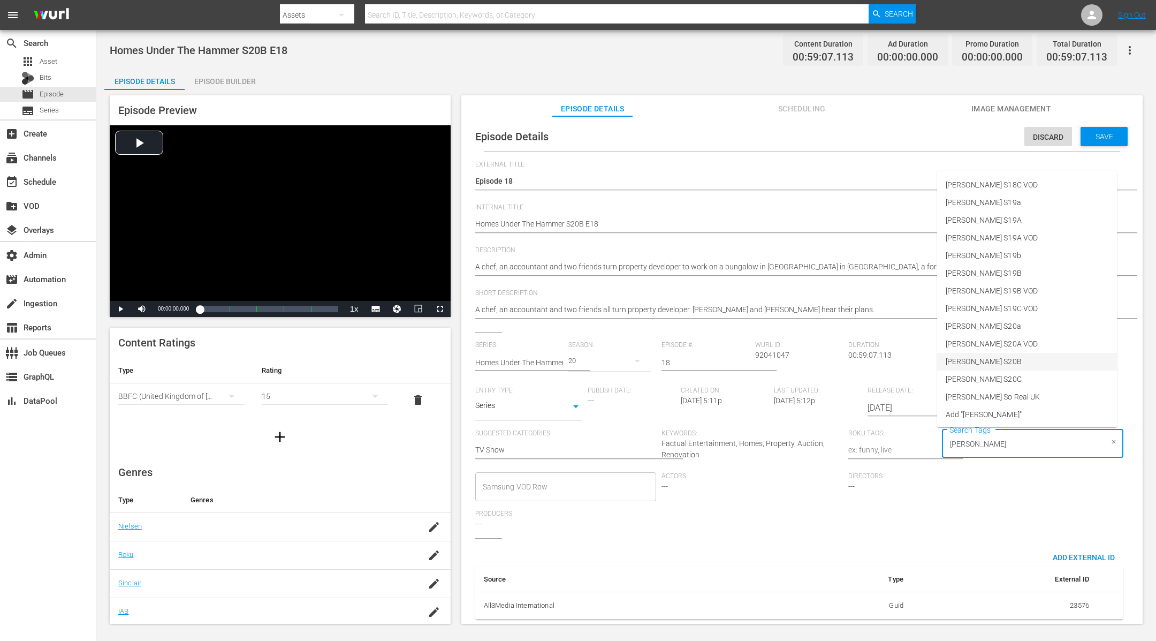
click at [1004, 363] on li "[PERSON_NAME] S20B" at bounding box center [1027, 362] width 180 height 18
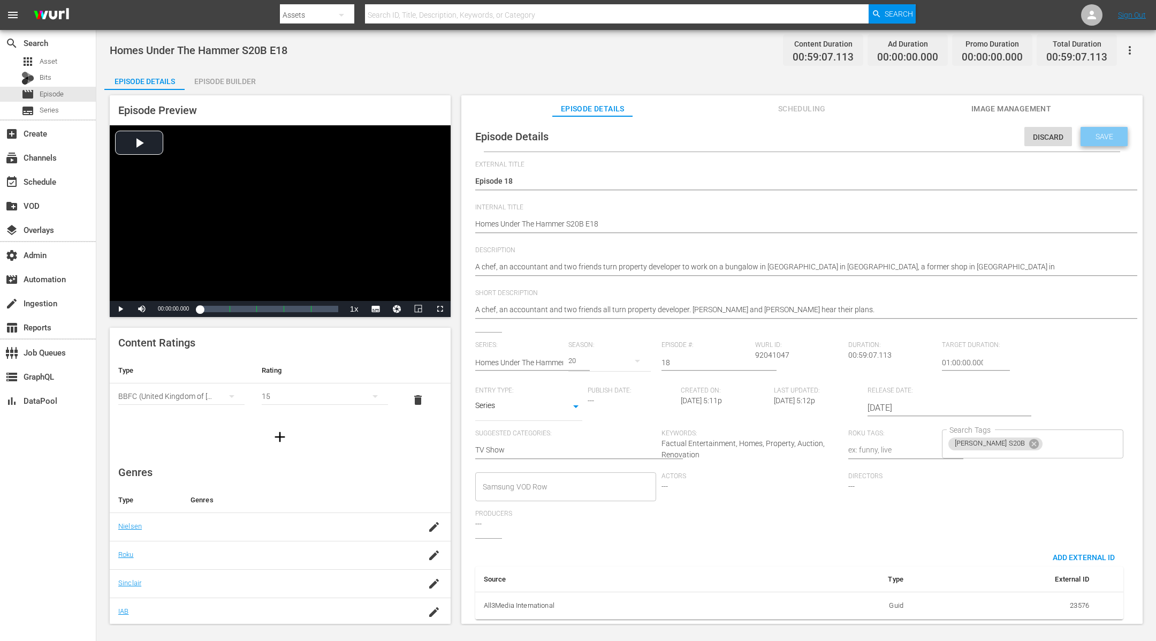
click at [1104, 139] on span "Save" at bounding box center [1104, 136] width 35 height 9
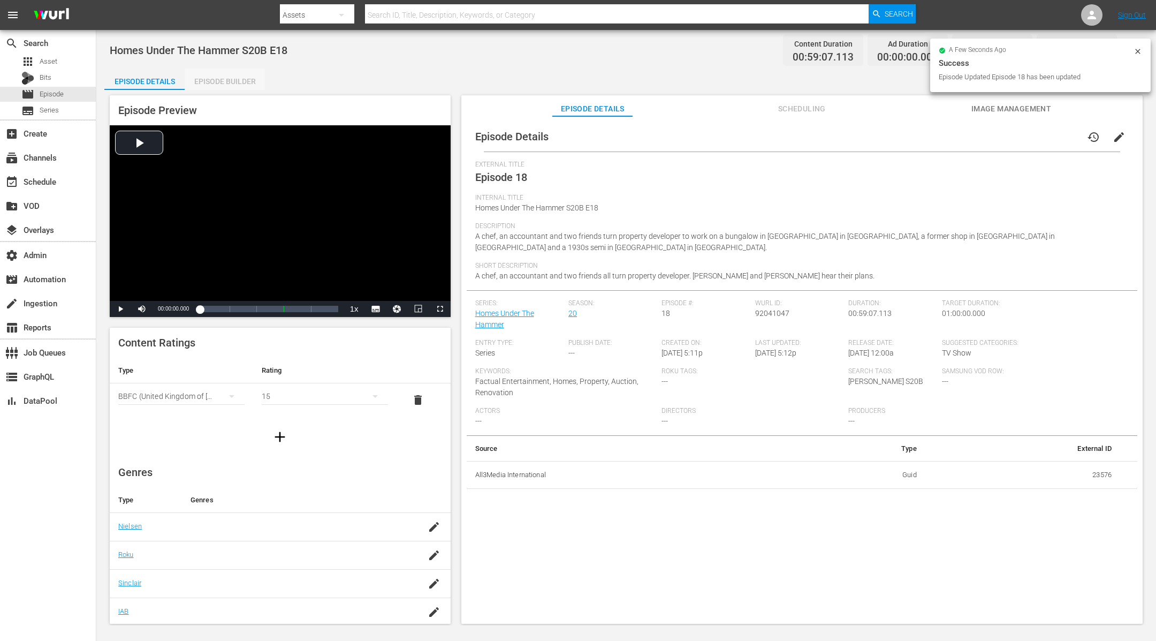
click at [245, 81] on div "Episode Builder" at bounding box center [225, 82] width 80 height 26
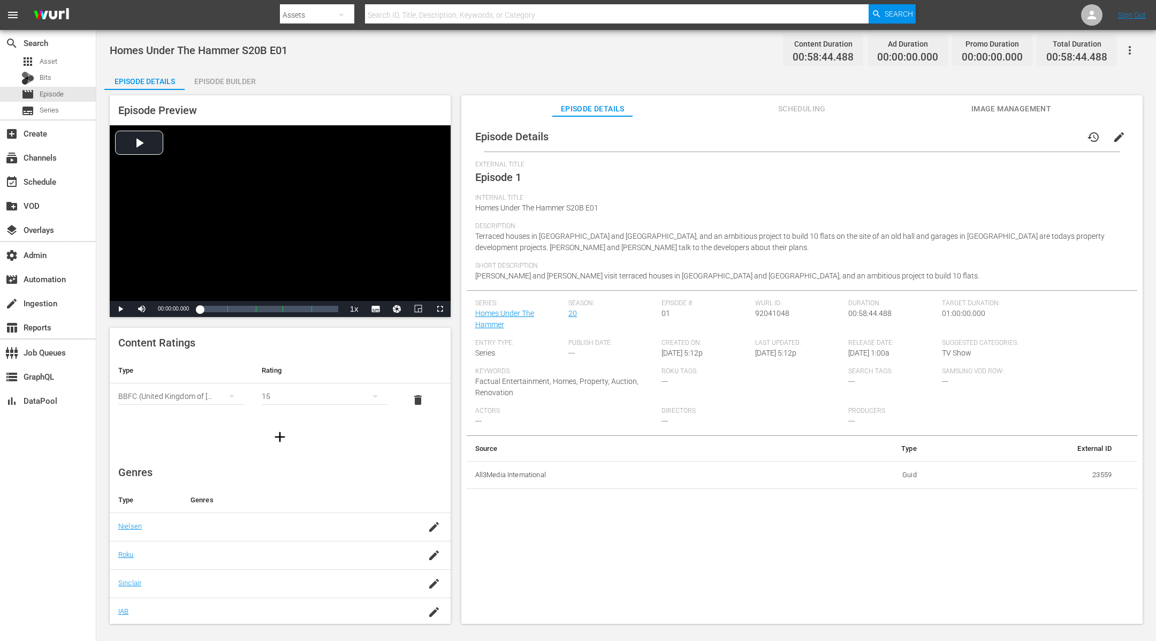
click at [1120, 135] on button "edit" at bounding box center [1119, 137] width 26 height 26
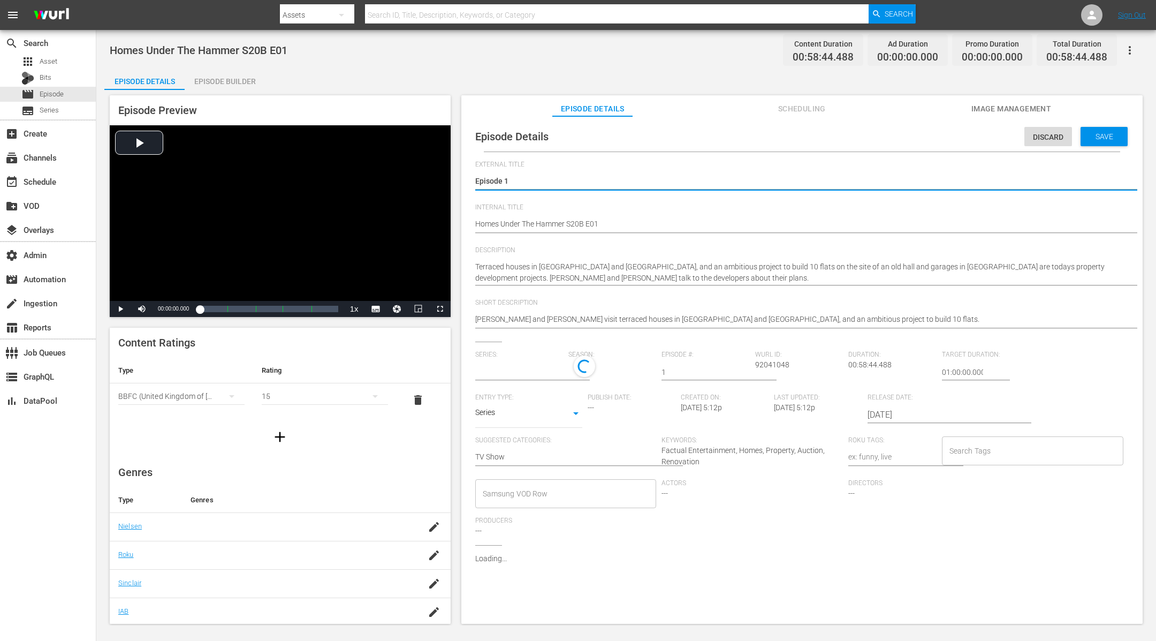
type input "Homes Under The Hammer"
click at [950, 458] on input "Search Tags" at bounding box center [1025, 453] width 156 height 19
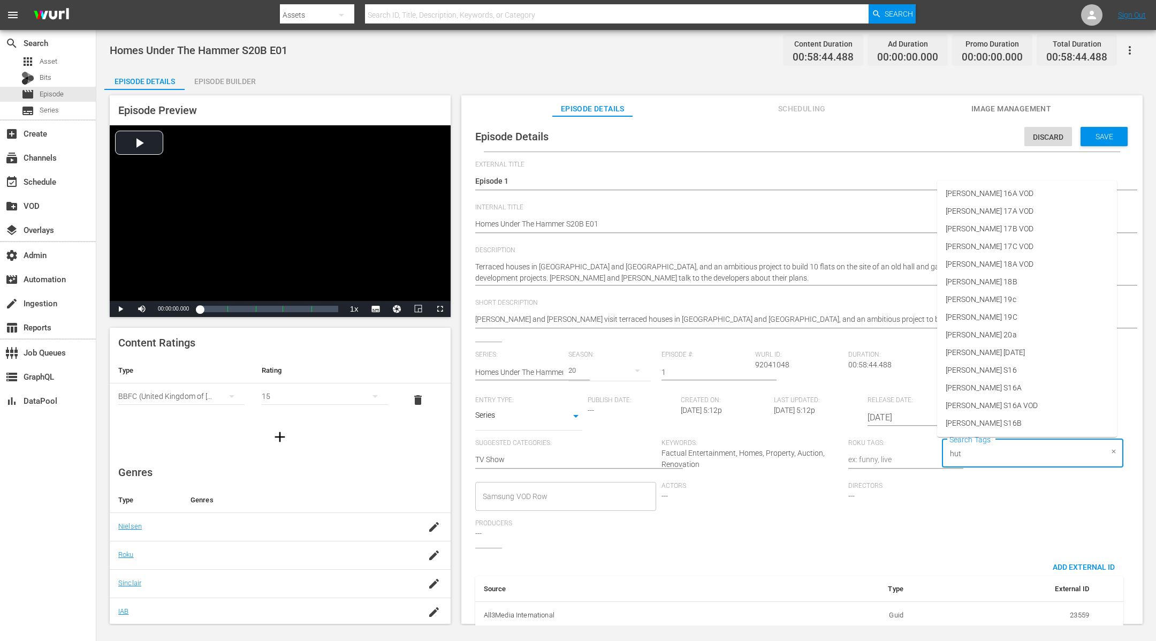
type input "[PERSON_NAME]"
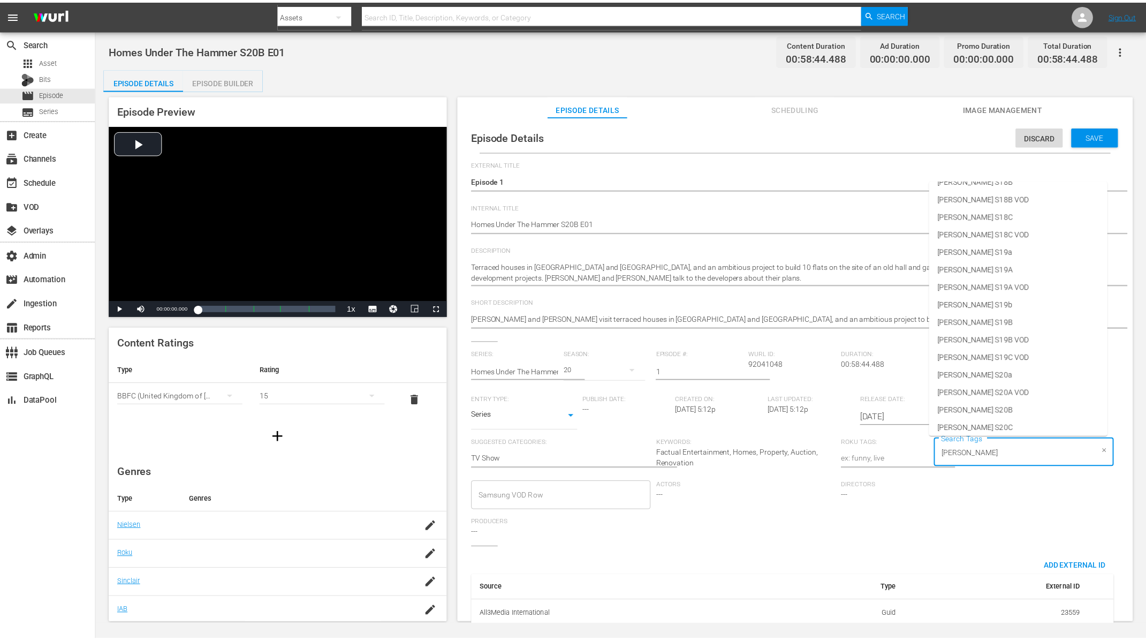
scroll to position [458, 0]
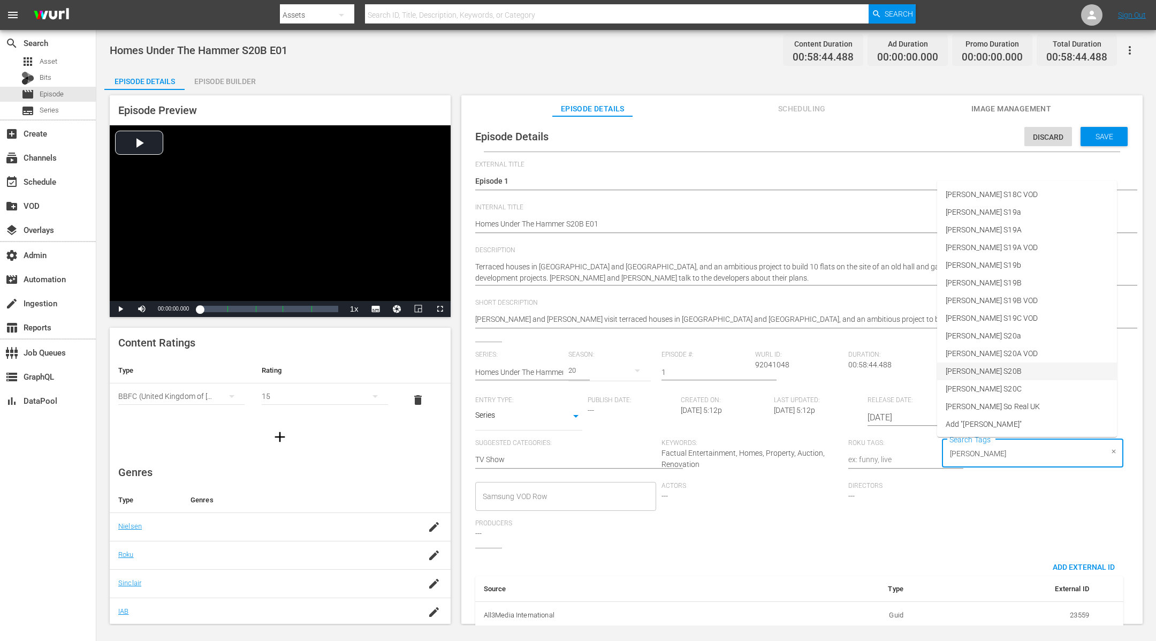
click at [1004, 373] on li "[PERSON_NAME] S20B" at bounding box center [1027, 371] width 180 height 18
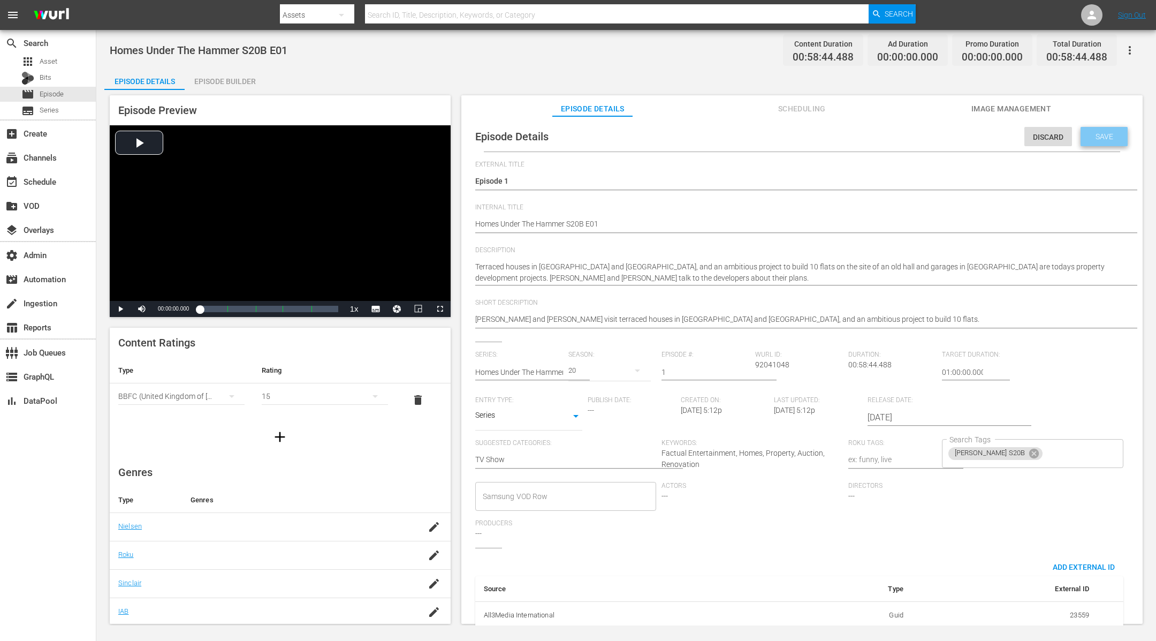
click at [1101, 130] on div "Save" at bounding box center [1104, 136] width 47 height 19
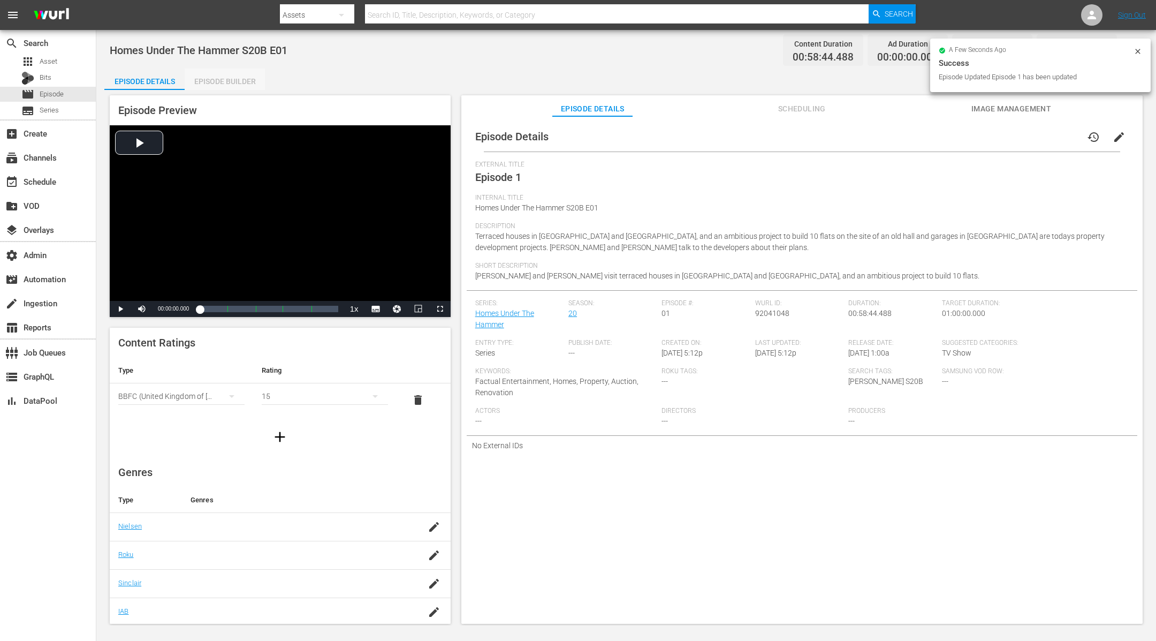
click at [224, 74] on div "Episode Builder" at bounding box center [225, 82] width 80 height 26
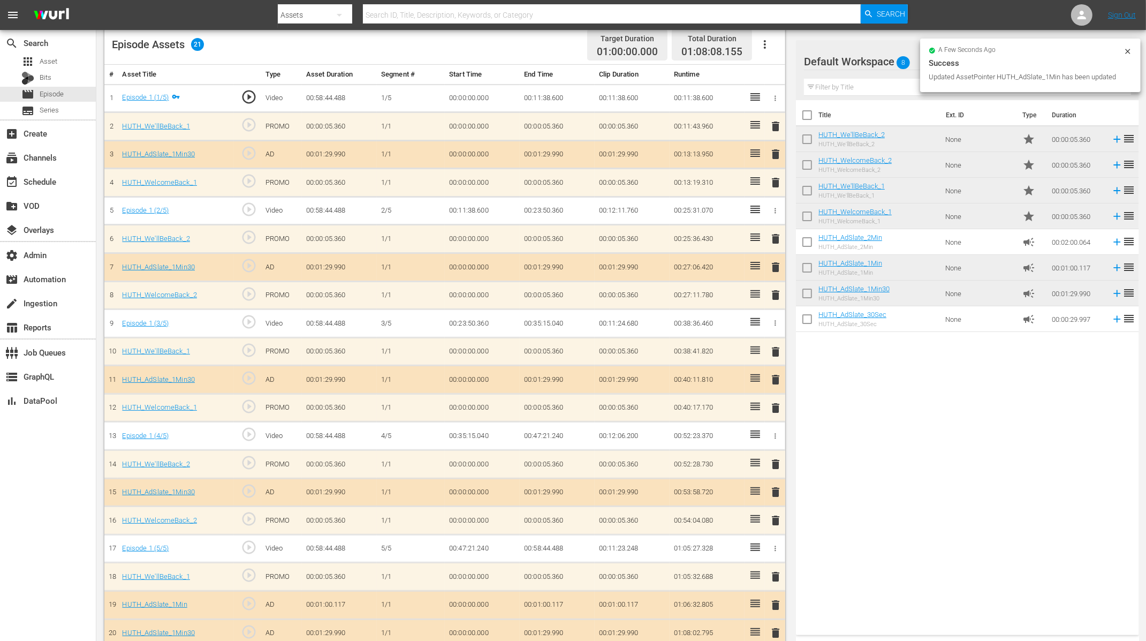
scroll to position [323, 0]
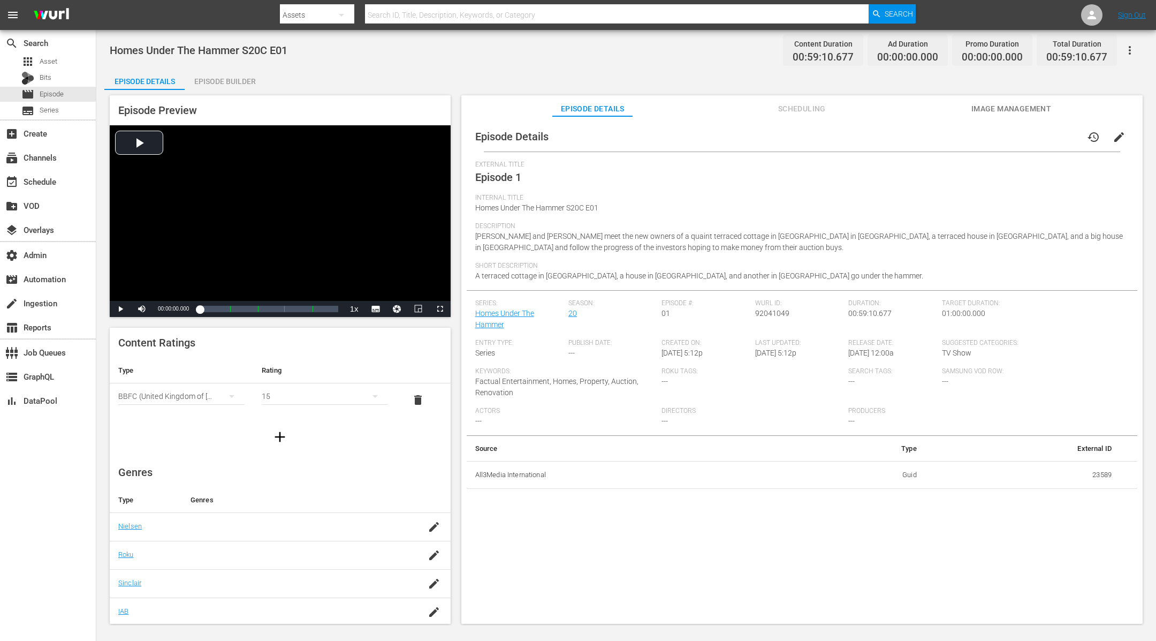
click at [1115, 142] on span "edit" at bounding box center [1119, 137] width 13 height 13
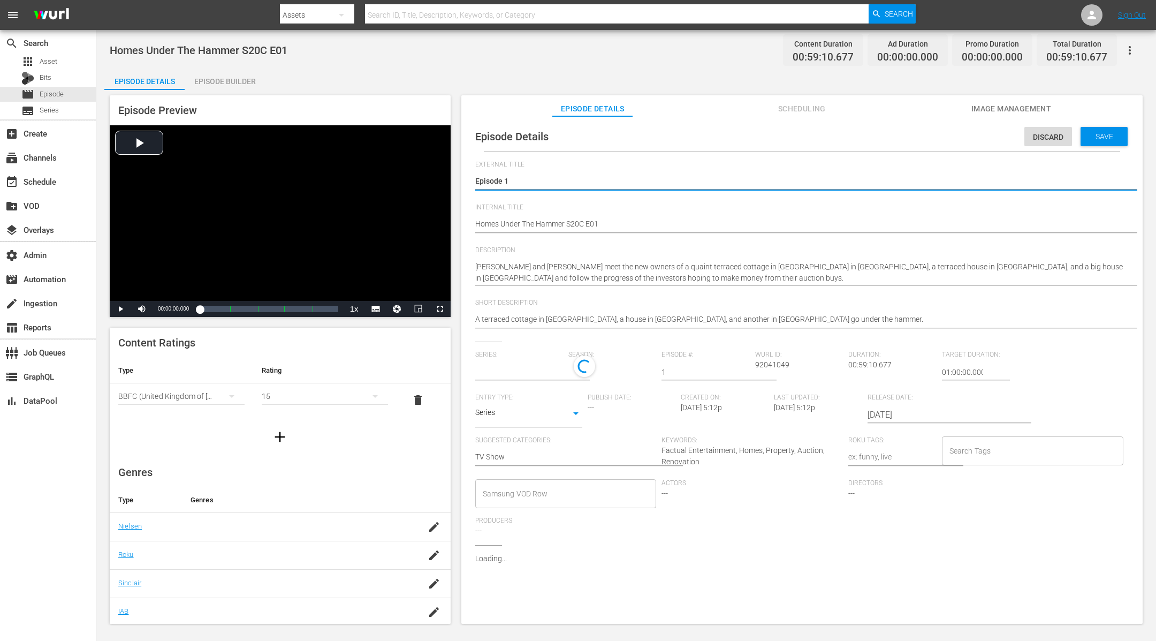
type input "Homes Under The Hammer"
click at [1004, 459] on input "Search Tags" at bounding box center [1025, 453] width 156 height 19
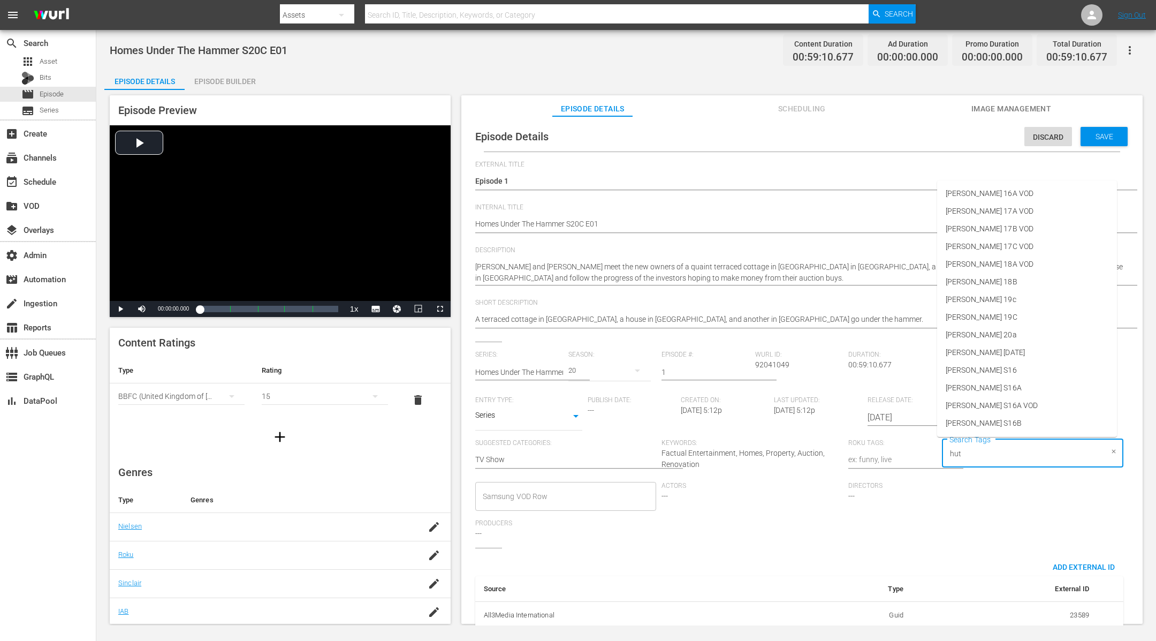
type input "[PERSON_NAME]"
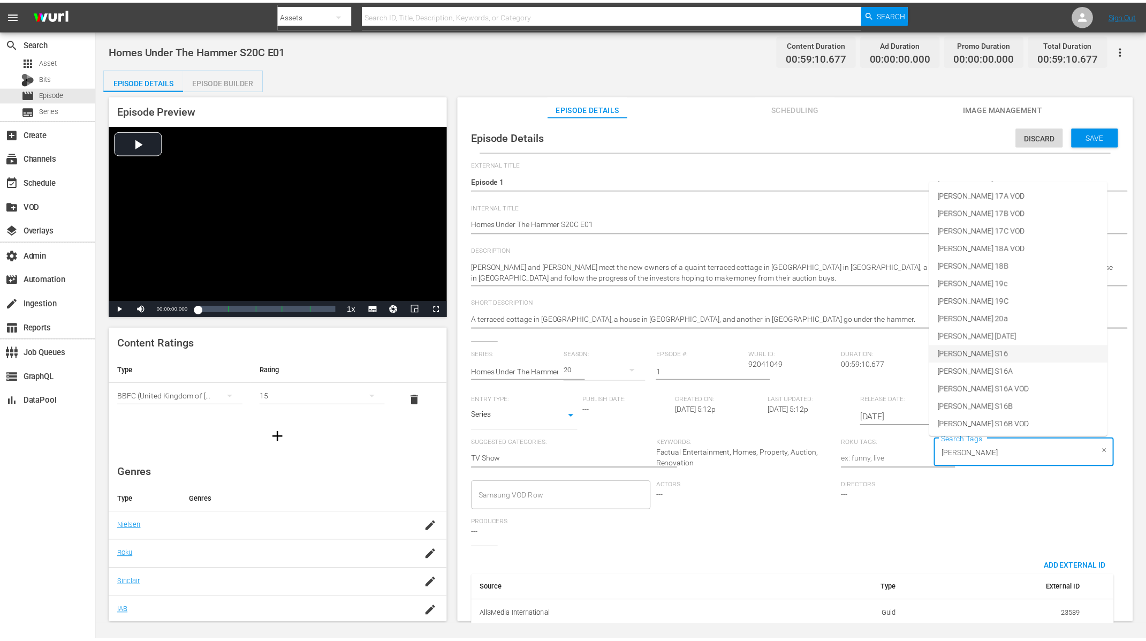
scroll to position [458, 0]
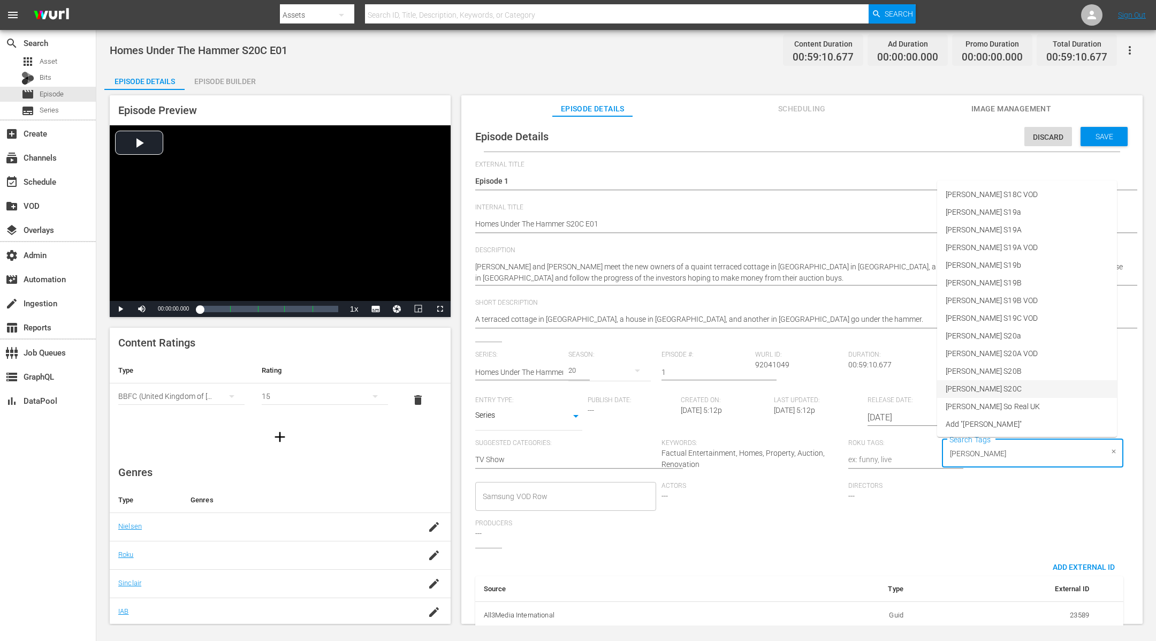
click at [1002, 382] on li "[PERSON_NAME] S20C" at bounding box center [1027, 389] width 180 height 18
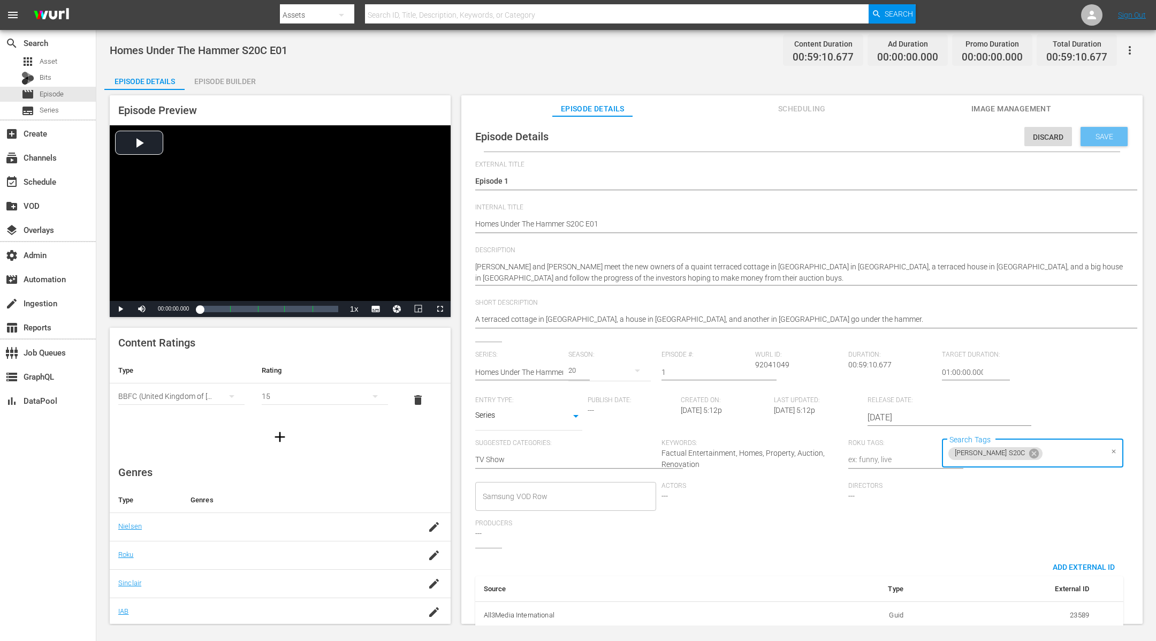
click at [1100, 140] on span "Save" at bounding box center [1104, 136] width 35 height 9
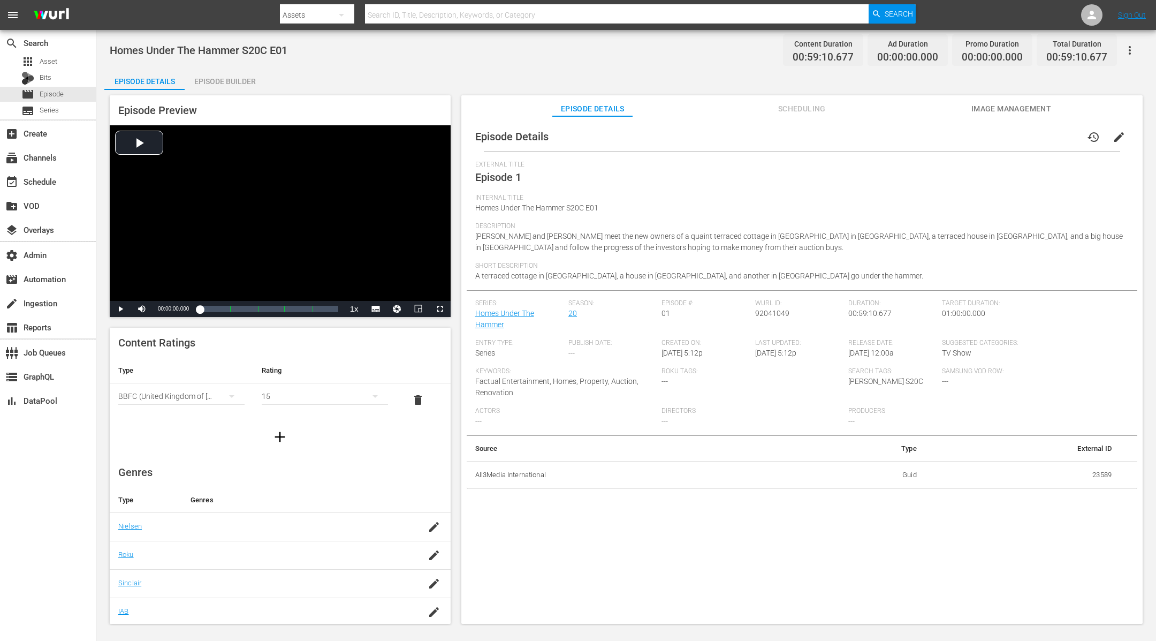
click at [242, 81] on div "Episode Builder" at bounding box center [225, 82] width 80 height 26
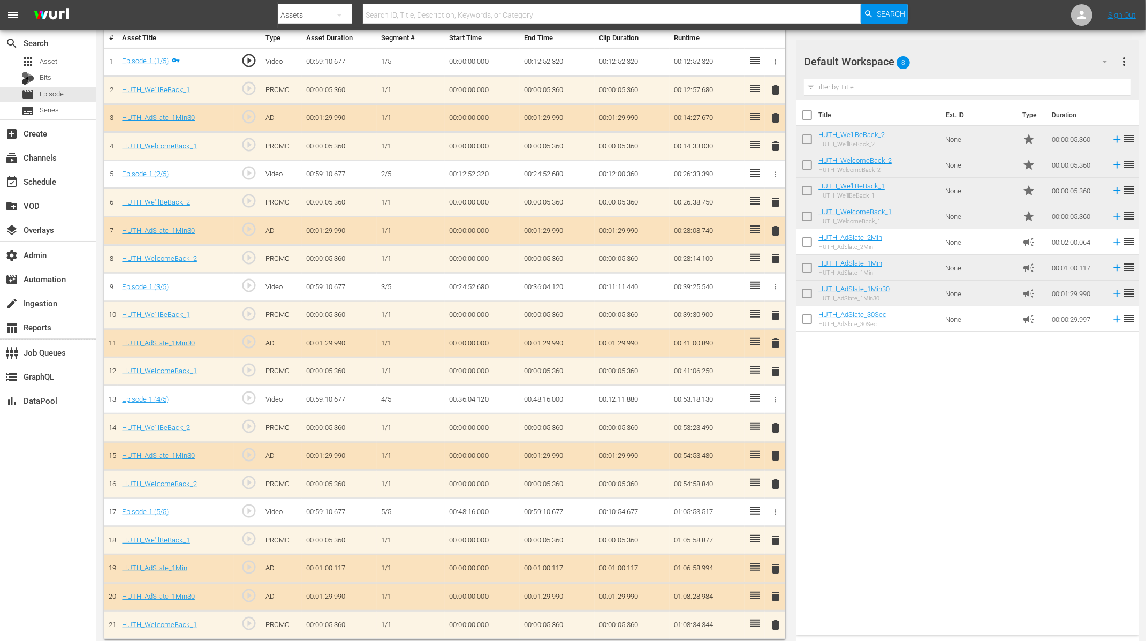
scroll to position [322, 0]
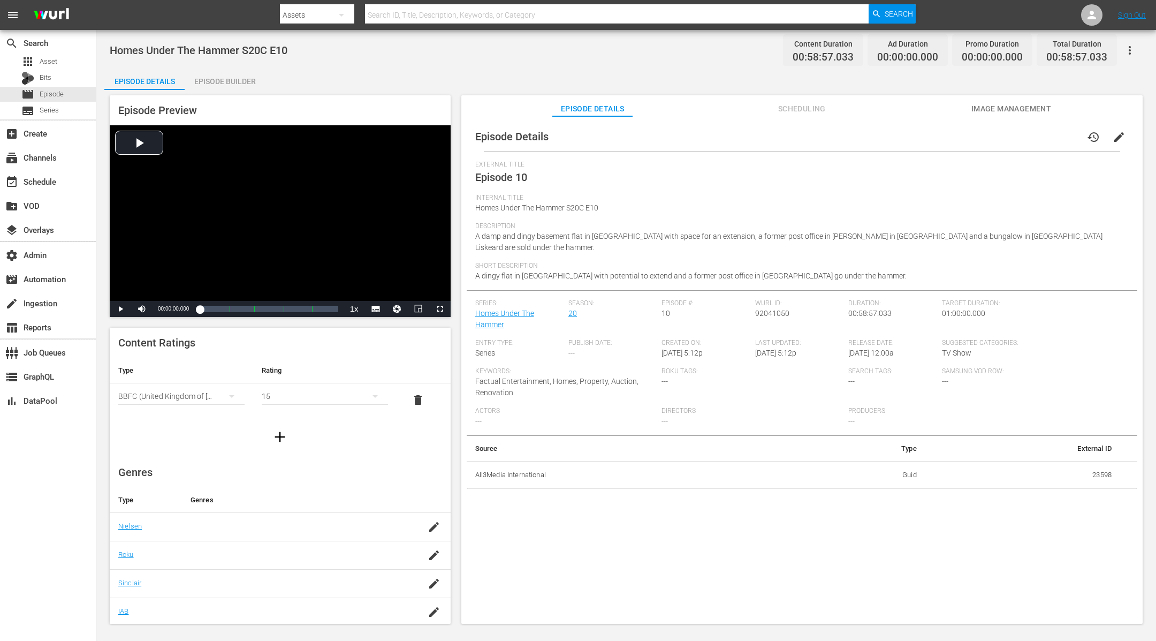
click at [1113, 135] on span "edit" at bounding box center [1119, 137] width 13 height 13
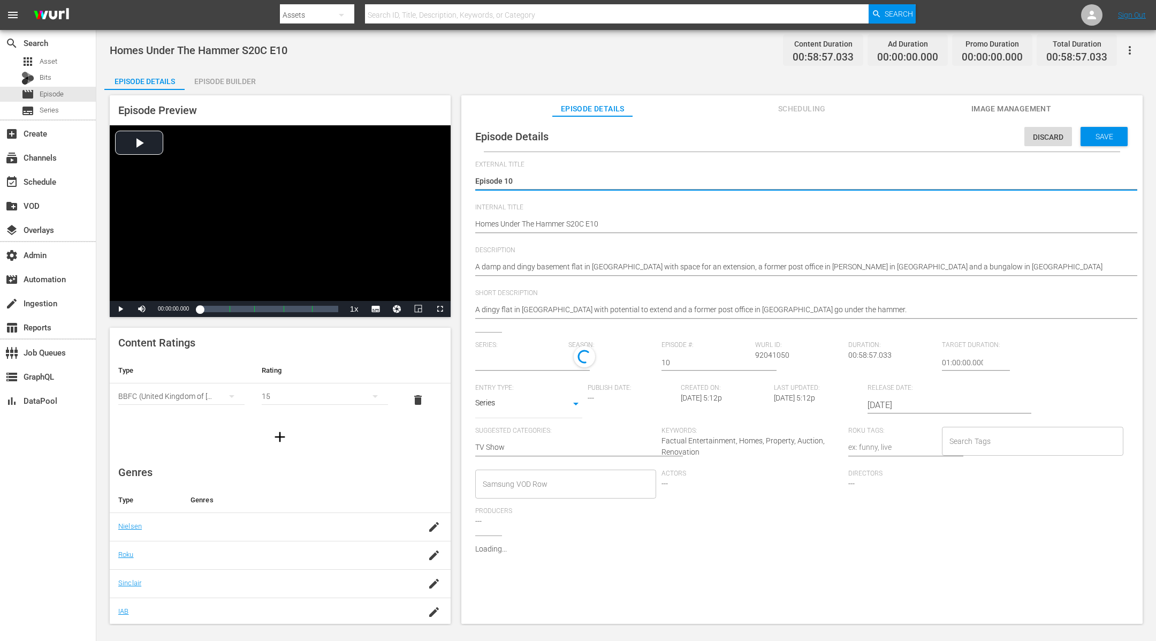
type input "Homes Under The Hammer"
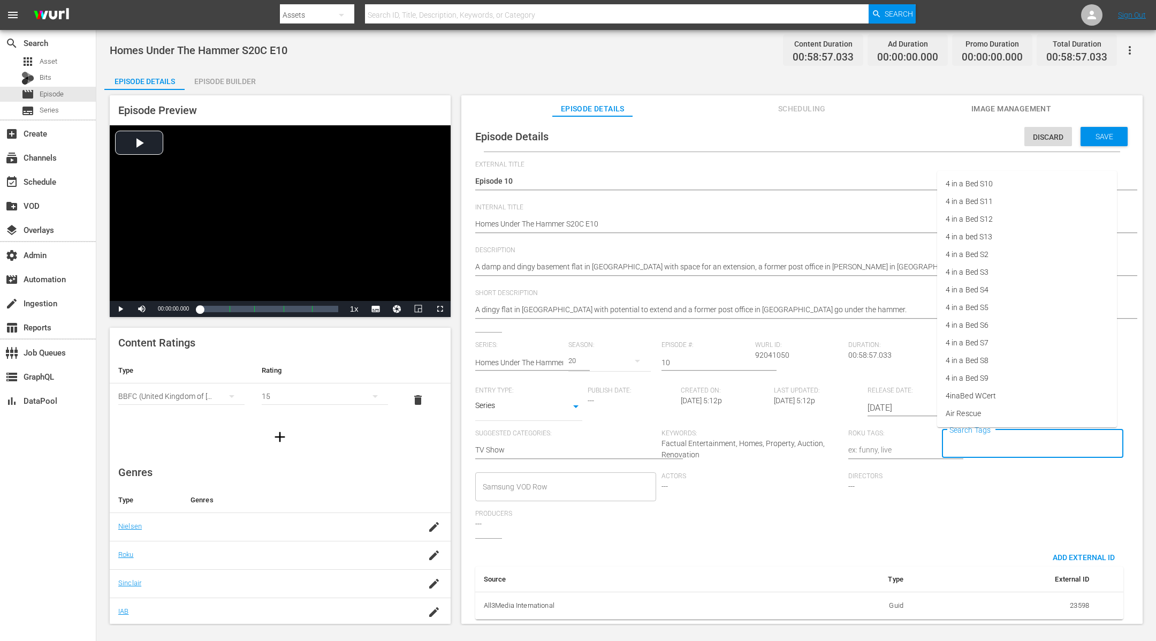
click at [968, 442] on input "Search Tags" at bounding box center [1025, 443] width 156 height 19
type input "[PERSON_NAME]"
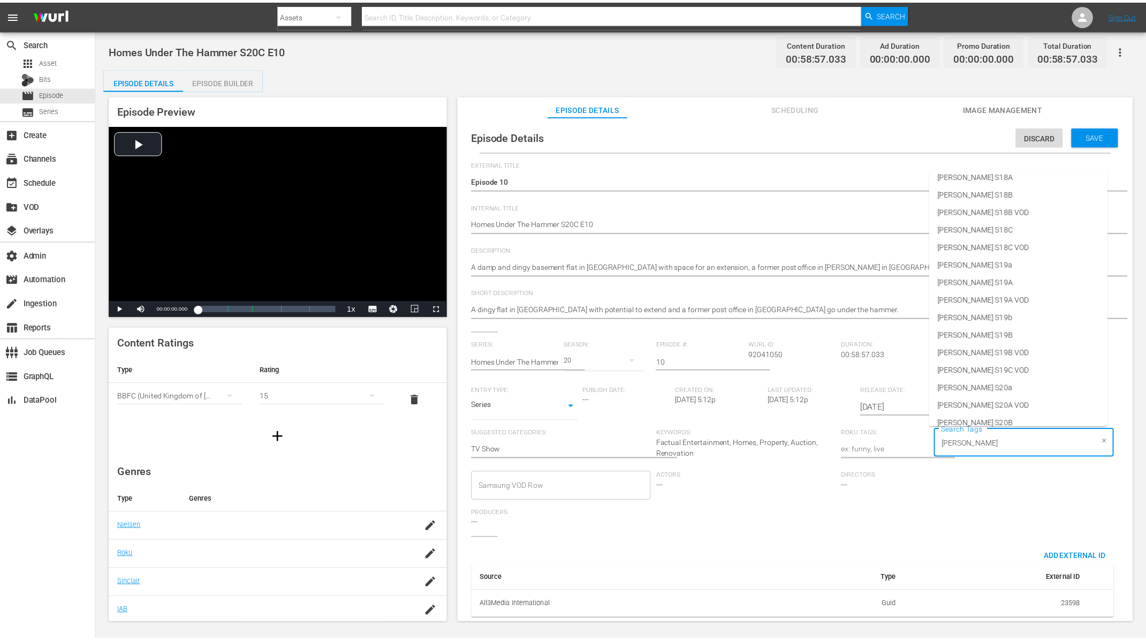
scroll to position [458, 0]
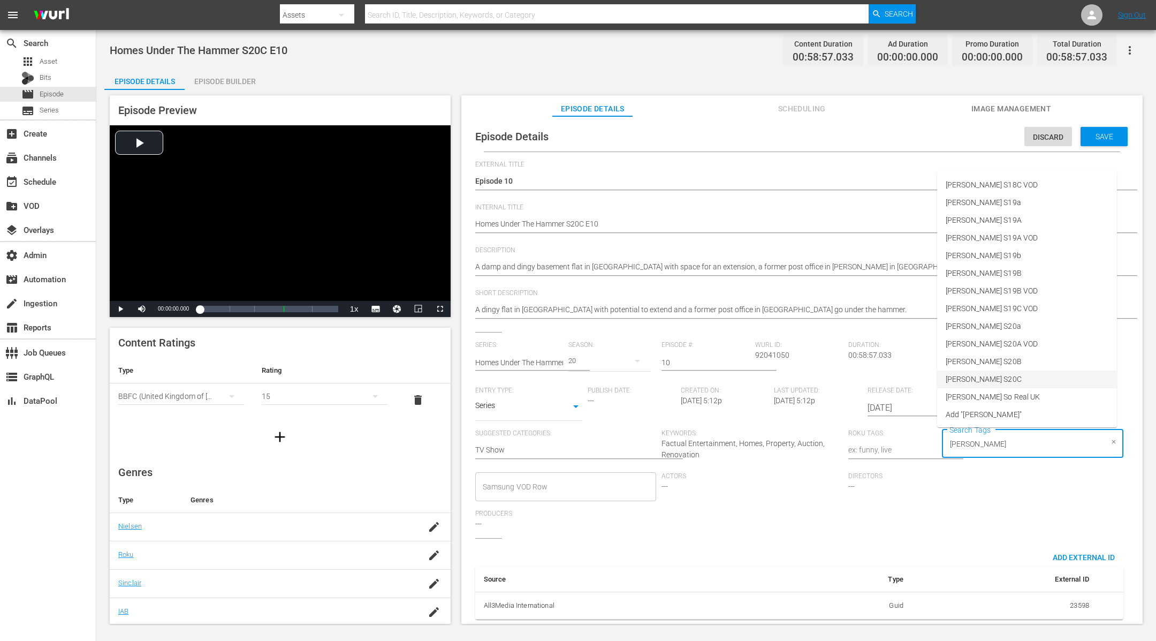
click at [1029, 378] on li "[PERSON_NAME] S20C" at bounding box center [1027, 379] width 180 height 18
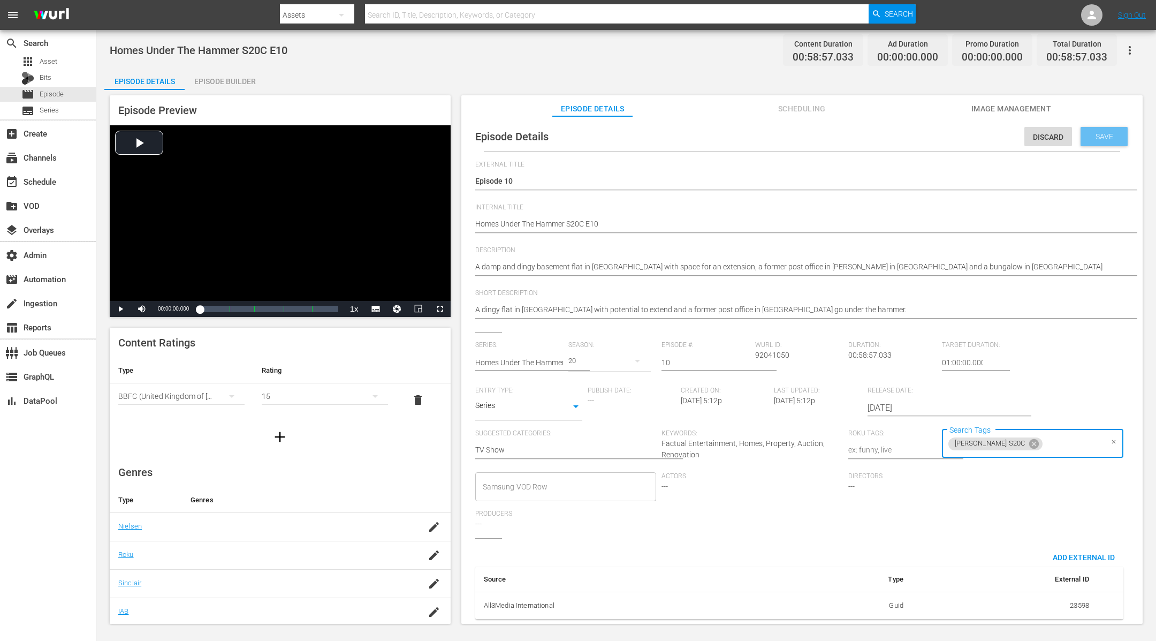
click at [1093, 134] on span "Save" at bounding box center [1104, 136] width 35 height 9
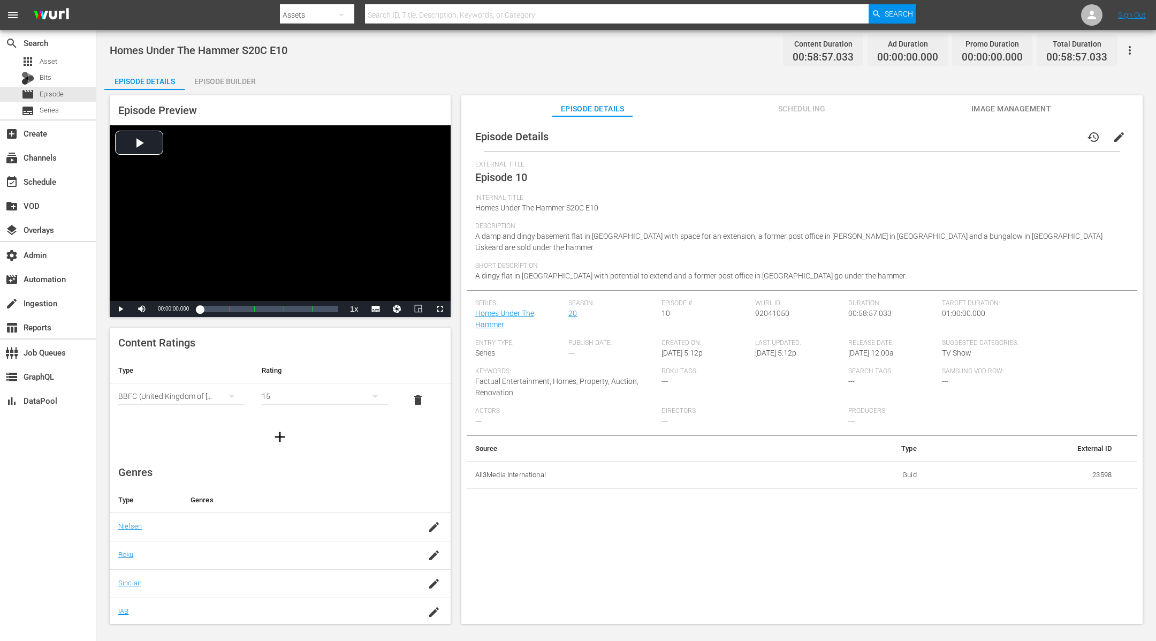
click at [248, 78] on div "Episode Builder" at bounding box center [225, 82] width 80 height 26
click at [1116, 137] on span "edit" at bounding box center [1119, 137] width 13 height 13
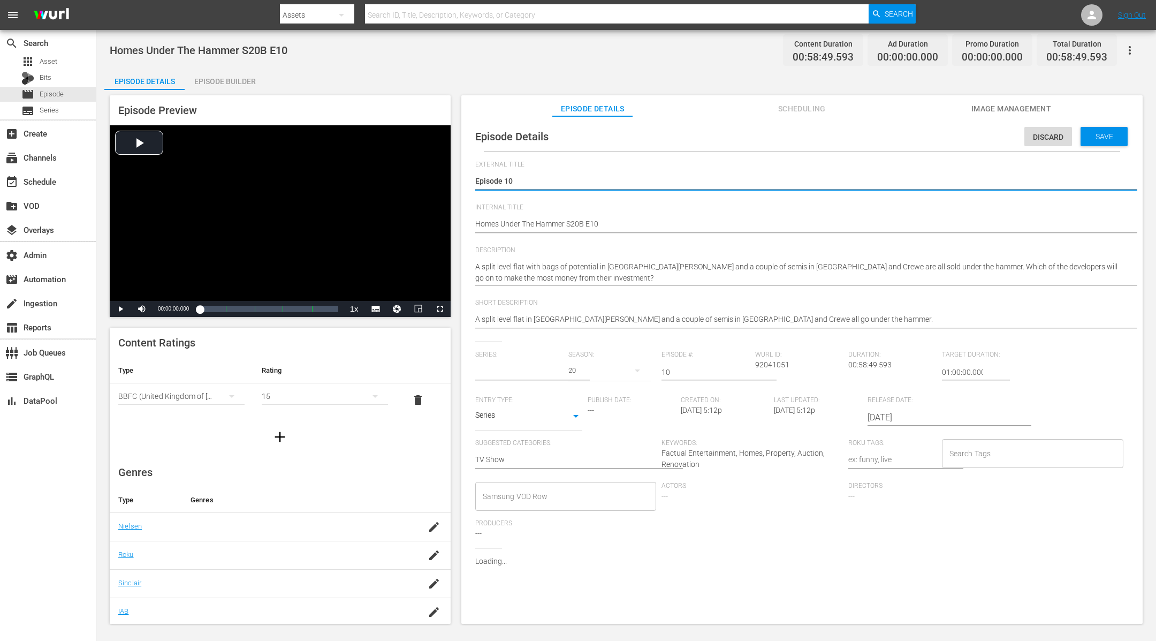
type input "Homes Under The Hammer"
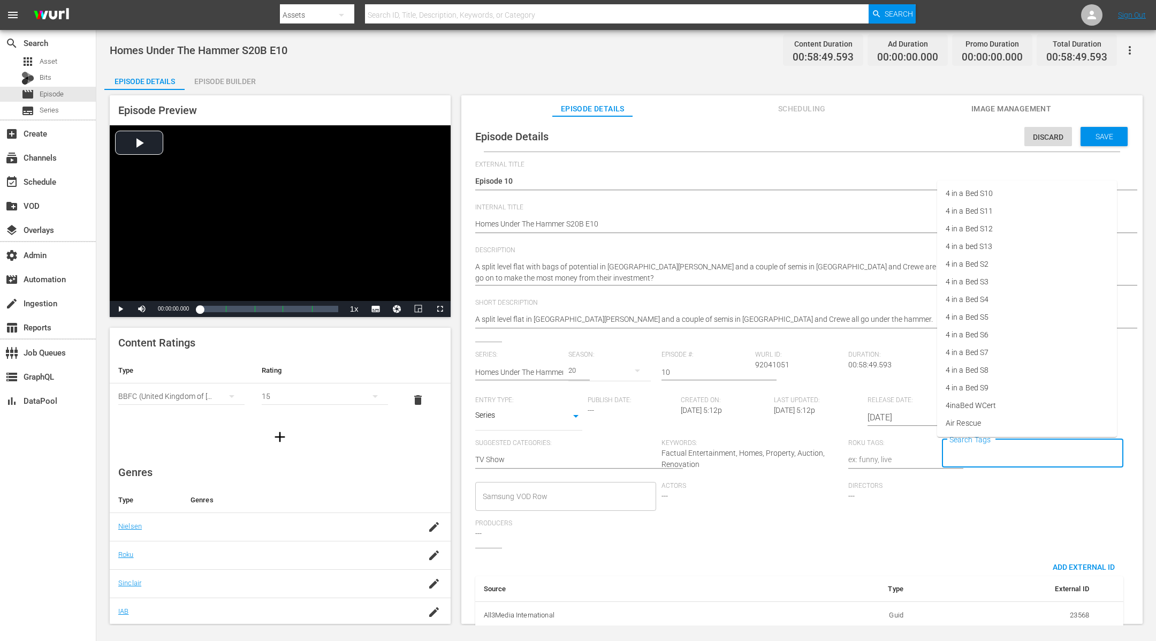
click at [998, 452] on input "Search Tags" at bounding box center [1025, 453] width 156 height 19
type input "[PERSON_NAME]"
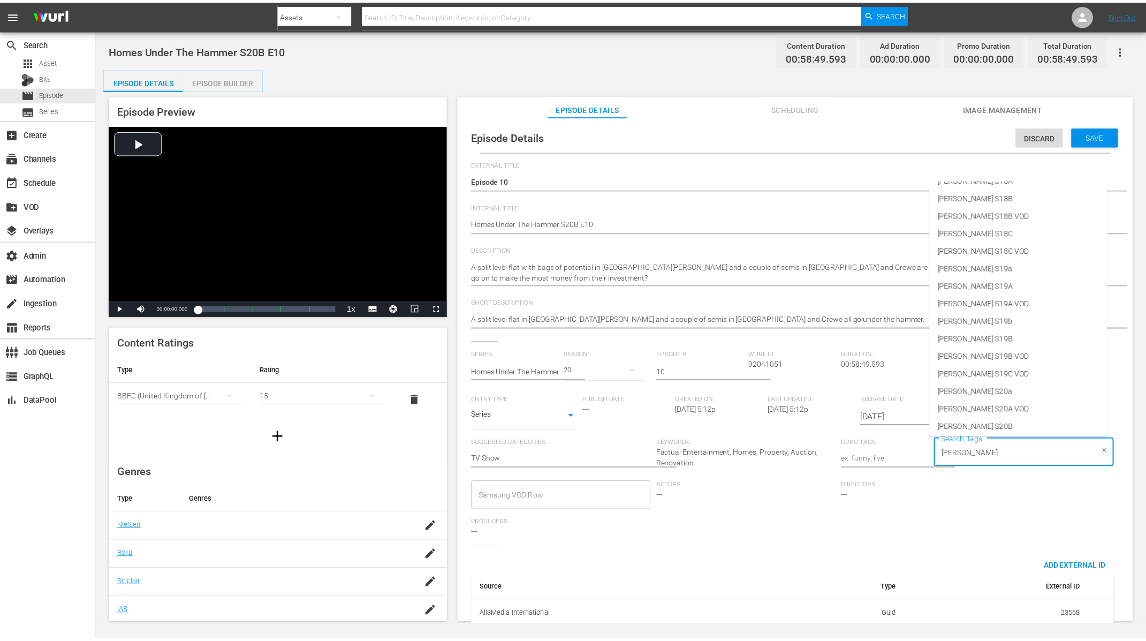
scroll to position [458, 0]
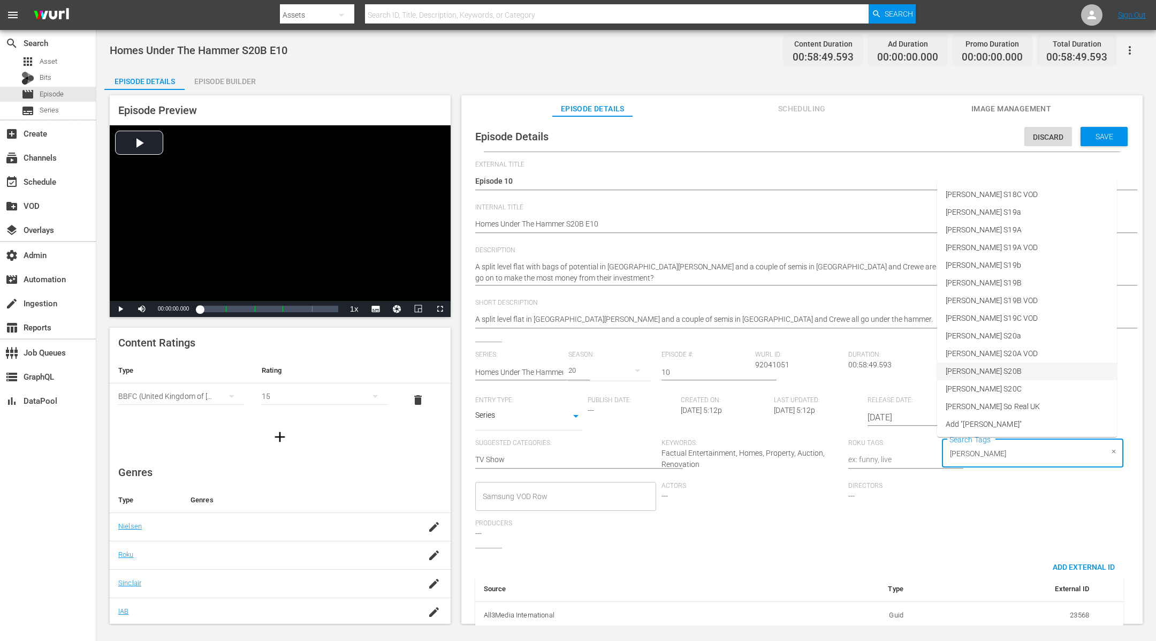
click at [1029, 370] on li "[PERSON_NAME] S20B" at bounding box center [1027, 371] width 180 height 18
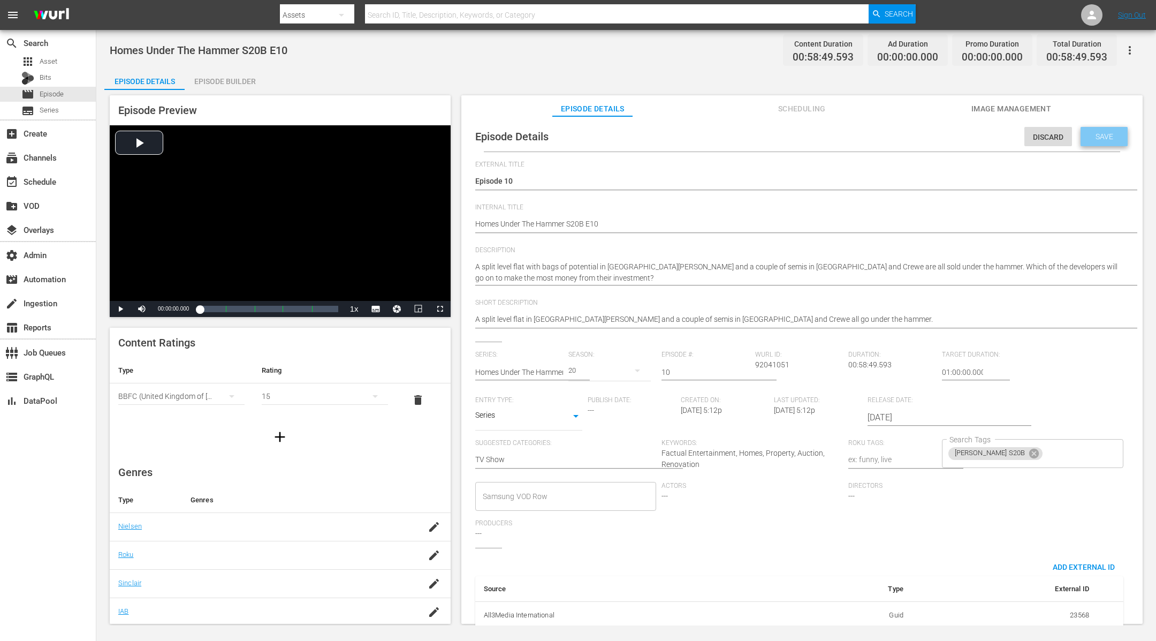
click at [1103, 134] on span "Save" at bounding box center [1104, 136] width 35 height 9
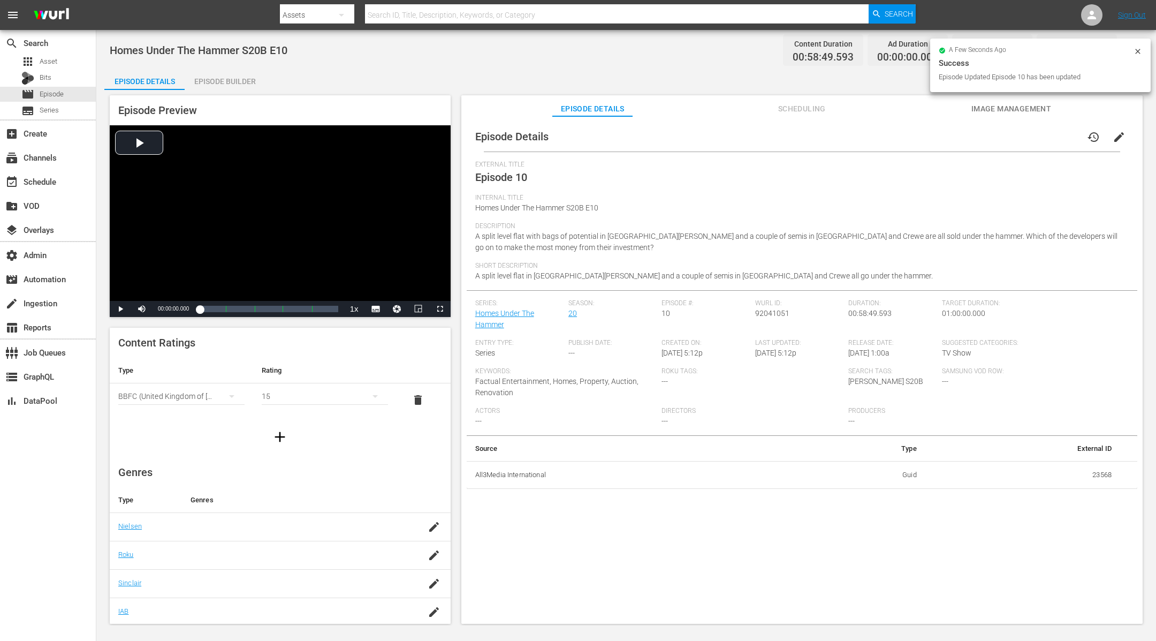
click at [219, 80] on div "Episode Builder" at bounding box center [225, 82] width 80 height 26
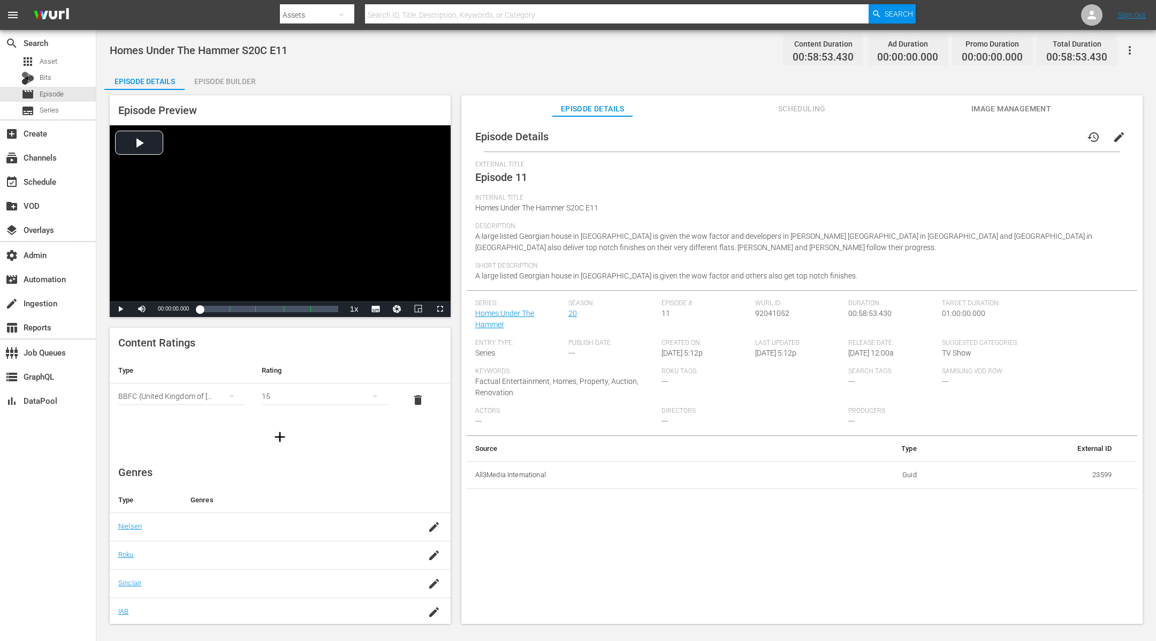
click at [1106, 133] on button "edit" at bounding box center [1119, 137] width 26 height 26
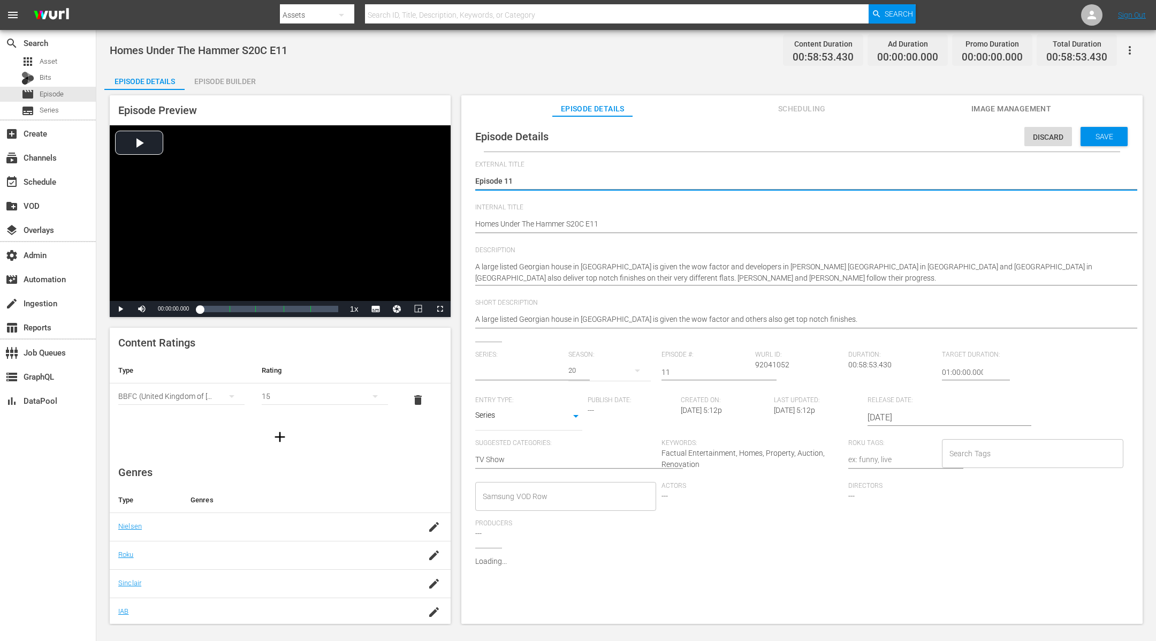
type input "Homes Under The Hammer"
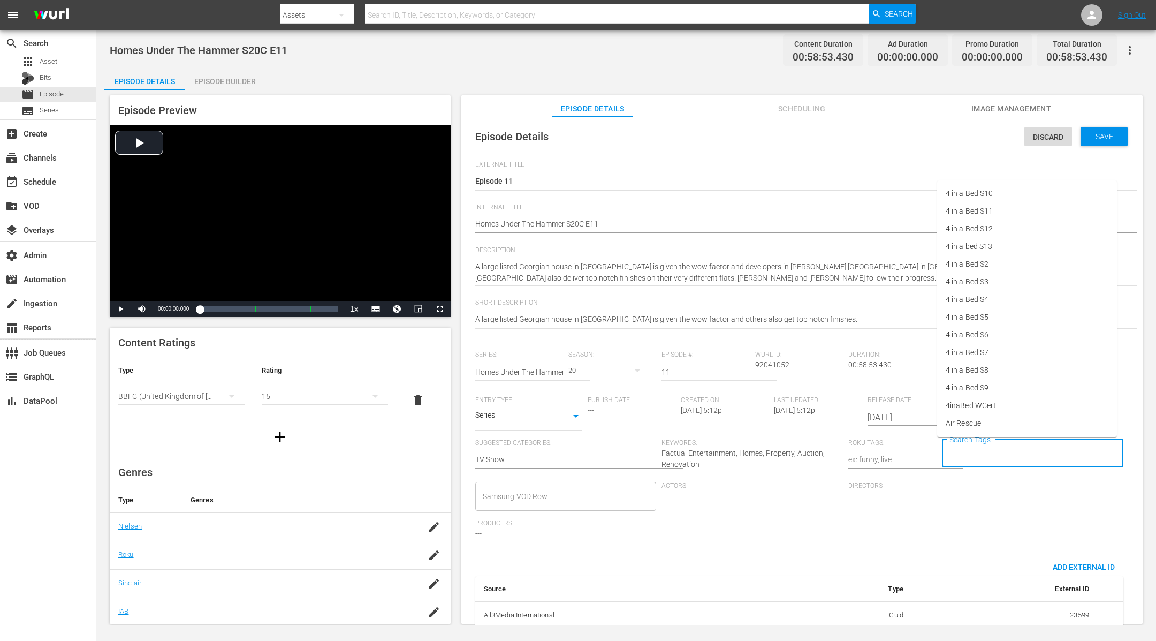
click at [976, 456] on input "Search Tags" at bounding box center [1025, 453] width 156 height 19
type input "[PERSON_NAME]"
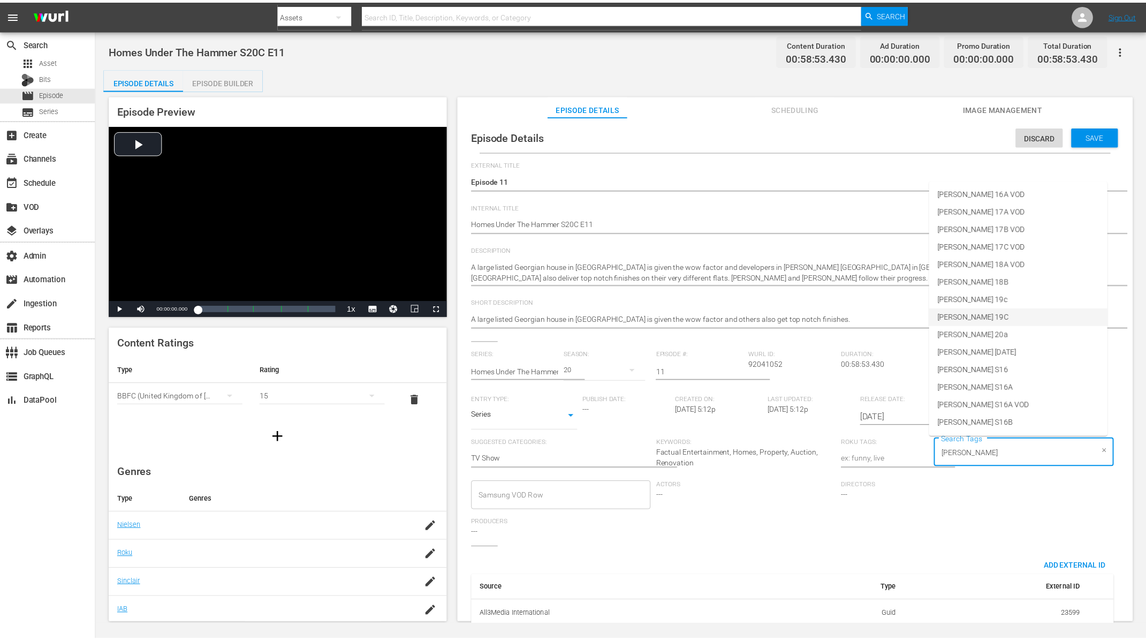
scroll to position [458, 0]
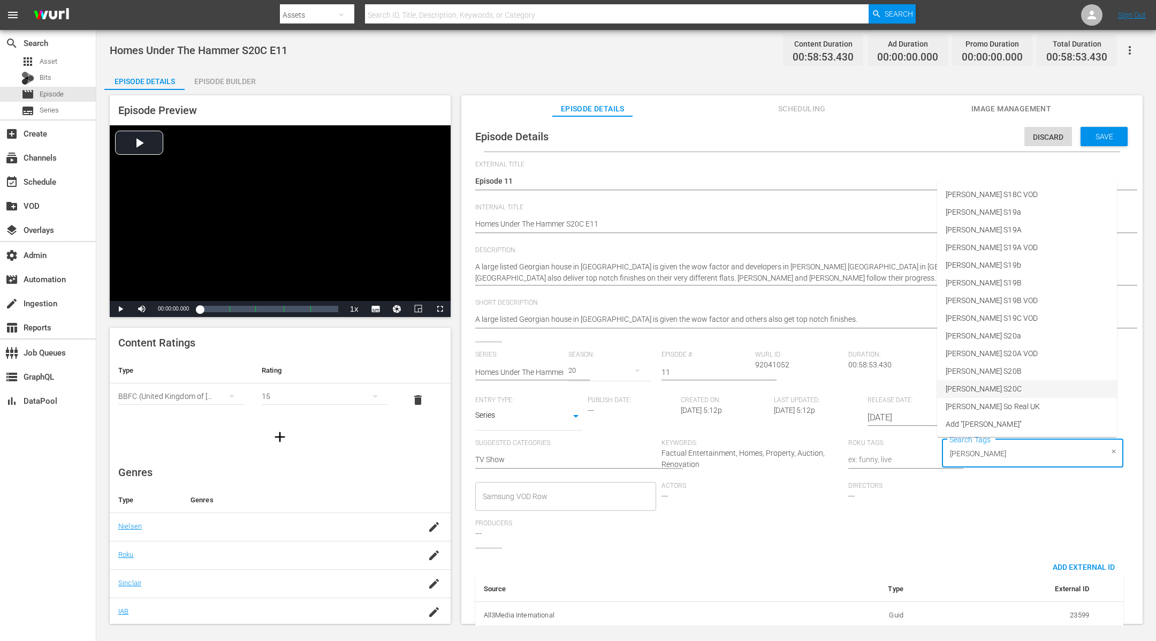
click at [1009, 389] on li "[PERSON_NAME] S20C" at bounding box center [1027, 389] width 180 height 18
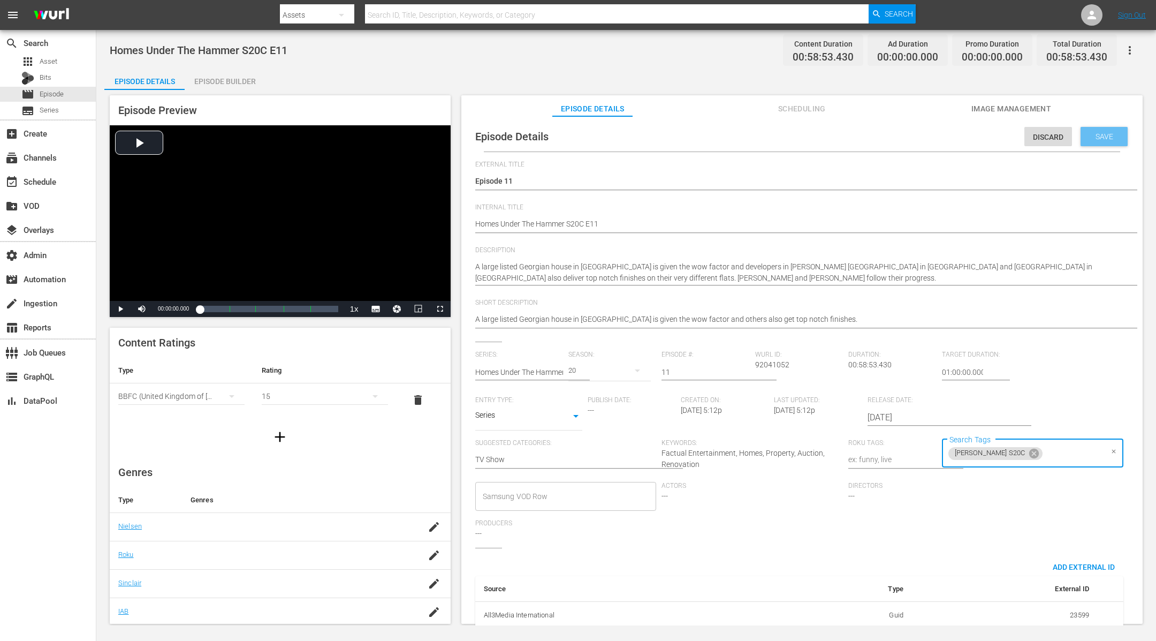
click at [1101, 132] on span "Save" at bounding box center [1104, 136] width 35 height 9
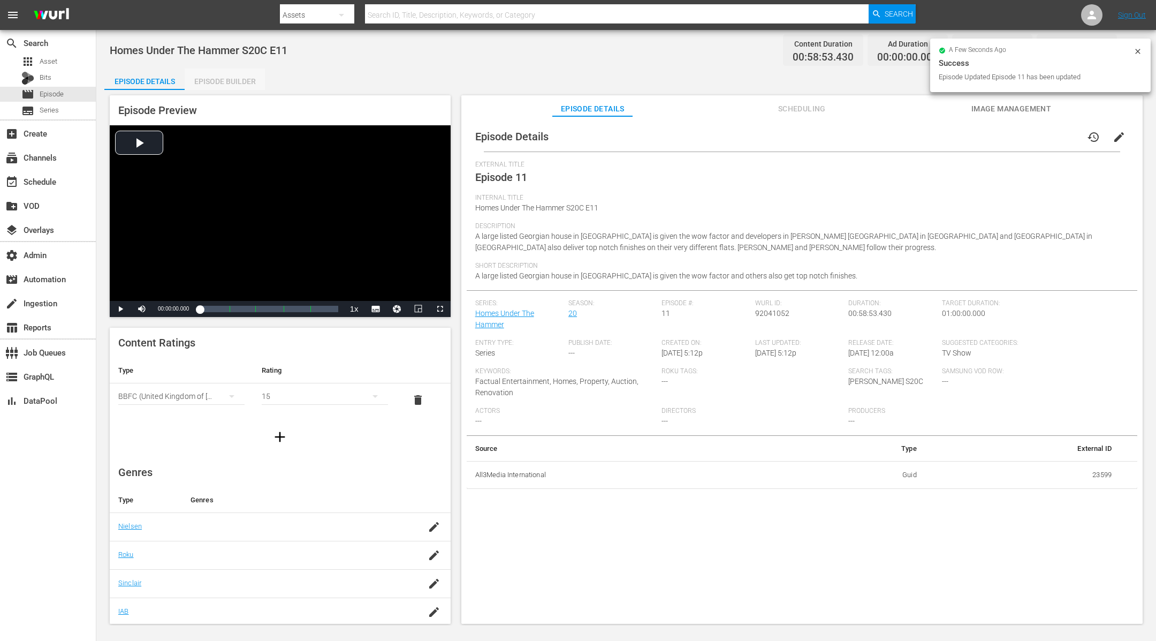
click at [231, 84] on div "Episode Builder" at bounding box center [225, 82] width 80 height 26
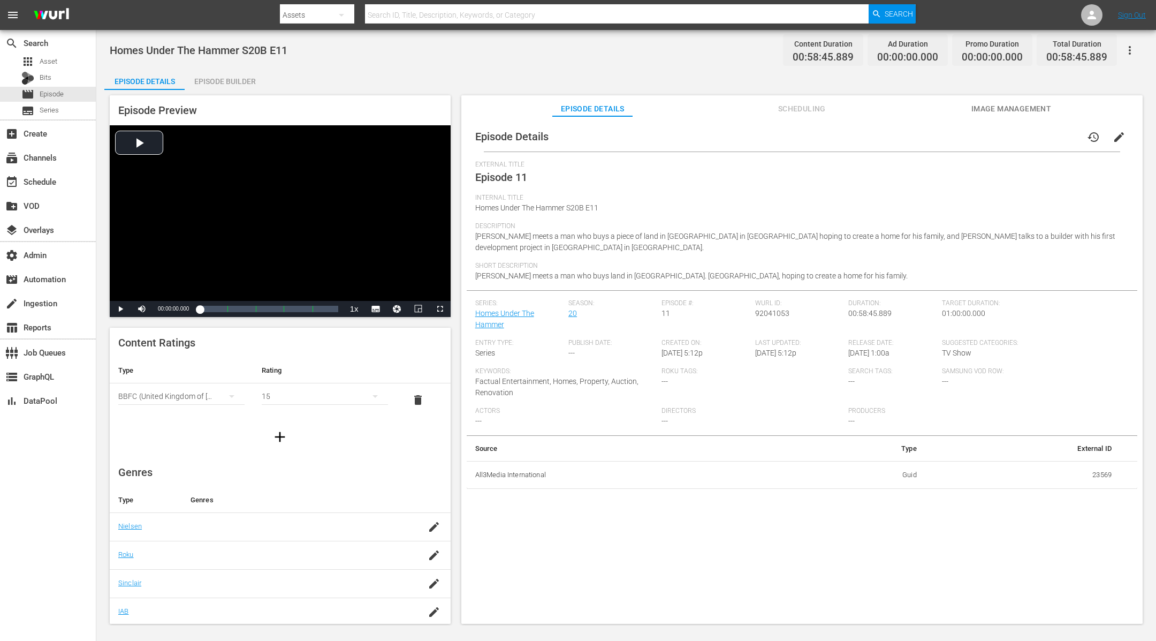
click at [1116, 139] on span "edit" at bounding box center [1119, 137] width 13 height 13
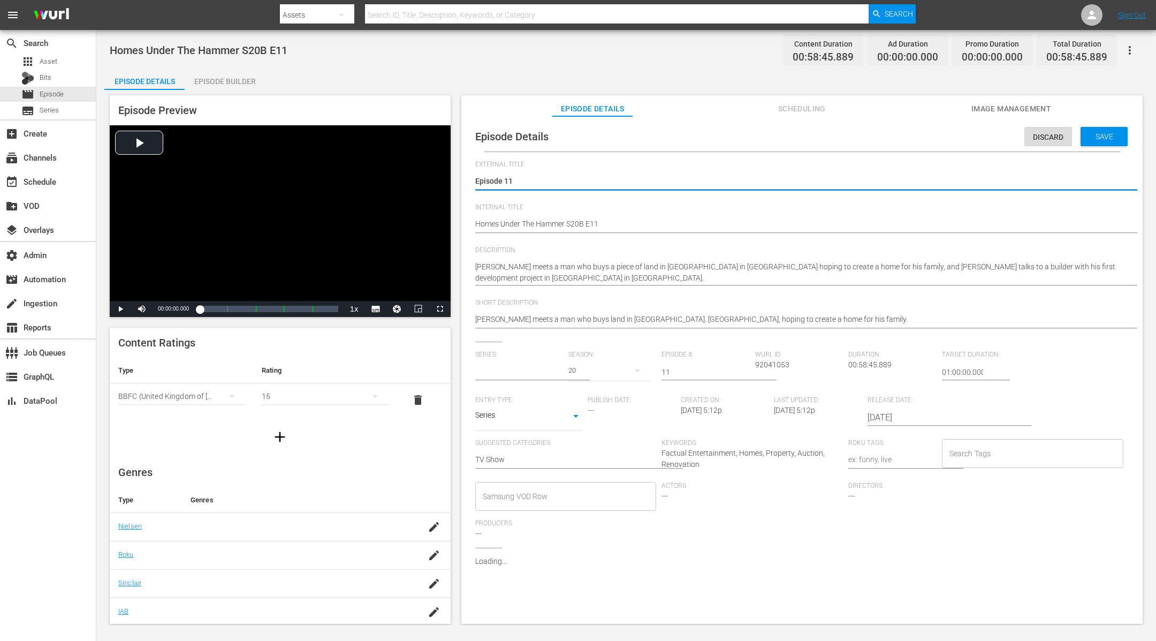
type input "Homes Under The Hammer"
click at [1020, 454] on input "Search Tags" at bounding box center [1025, 453] width 156 height 19
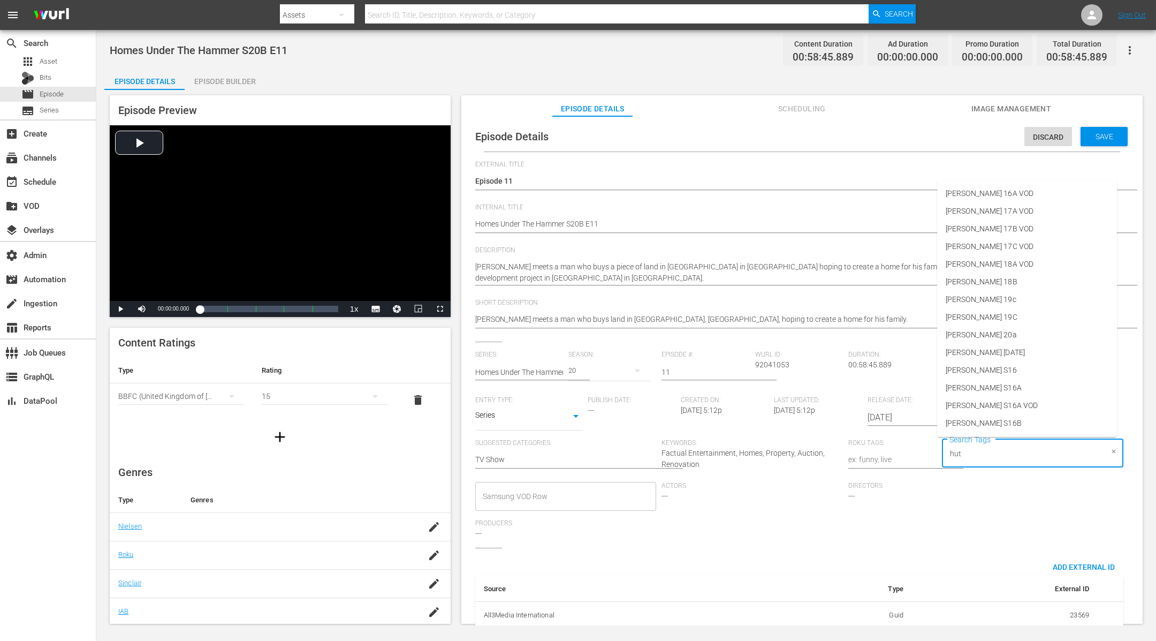
type input "[PERSON_NAME]"
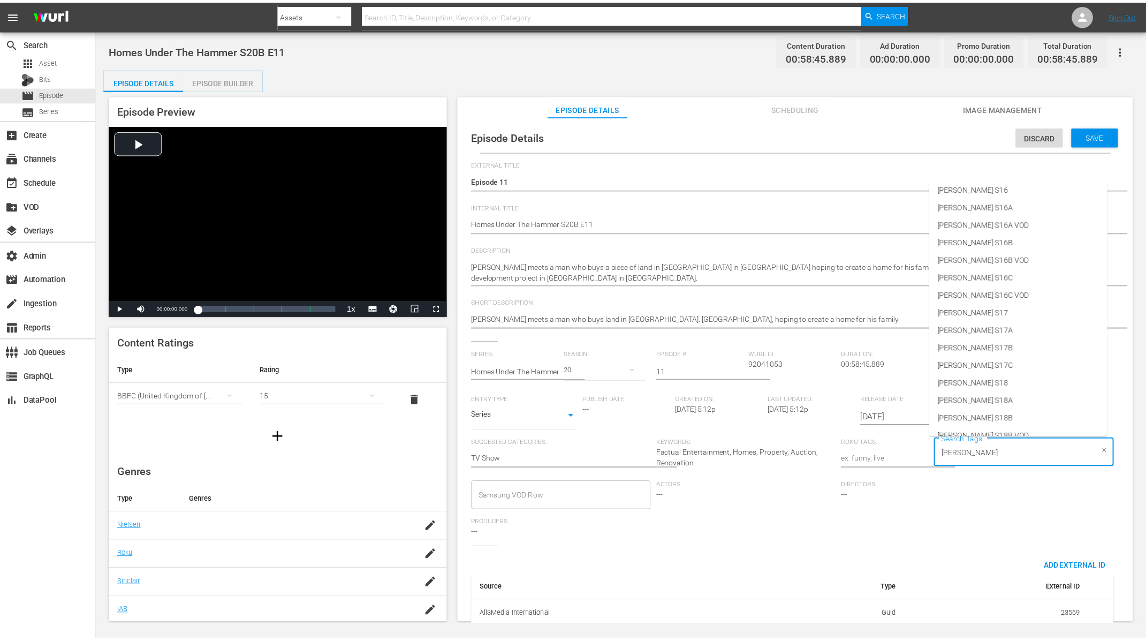
scroll to position [458, 0]
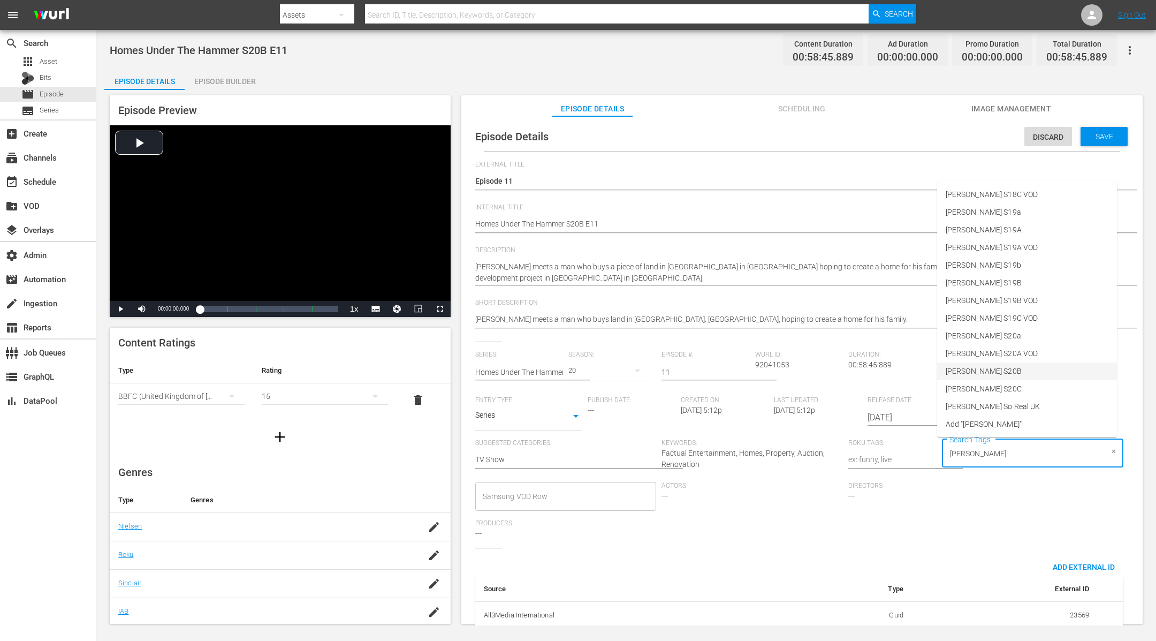
click at [1034, 373] on li "[PERSON_NAME] S20B" at bounding box center [1027, 371] width 180 height 18
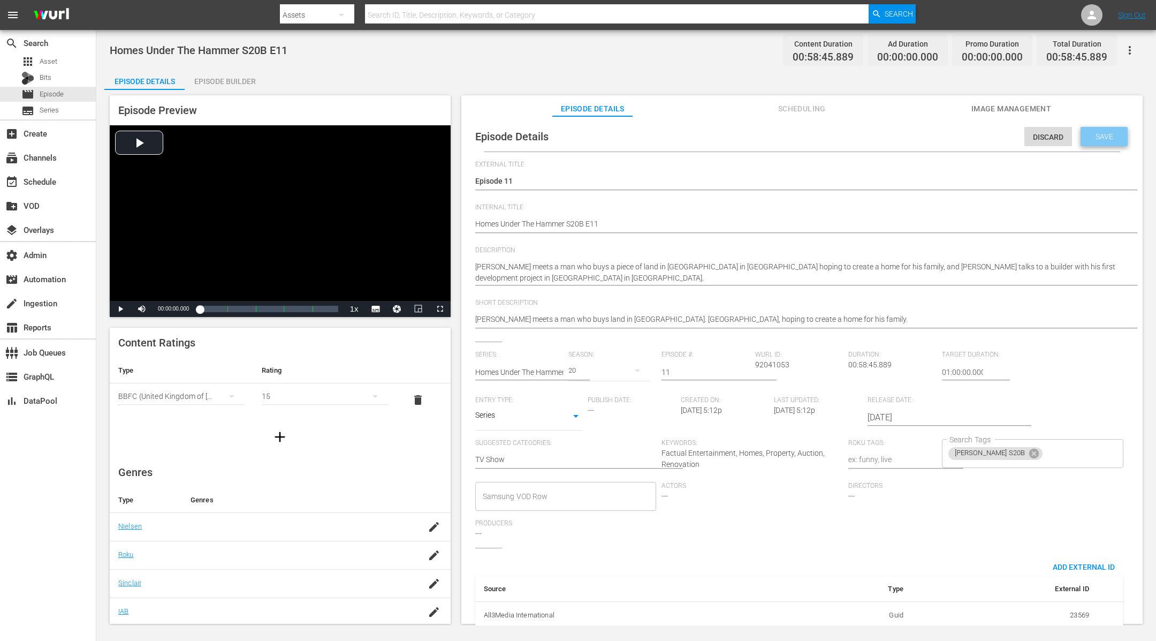
click at [1101, 130] on div "Save" at bounding box center [1104, 136] width 47 height 19
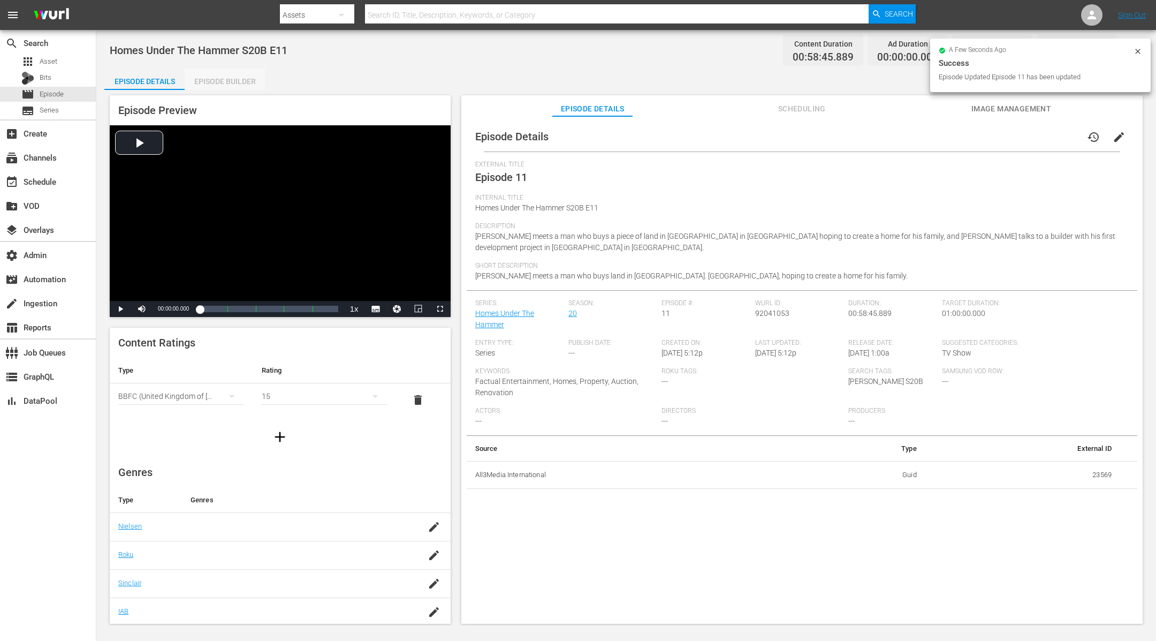
click at [225, 82] on div "Episode Builder" at bounding box center [225, 82] width 80 height 26
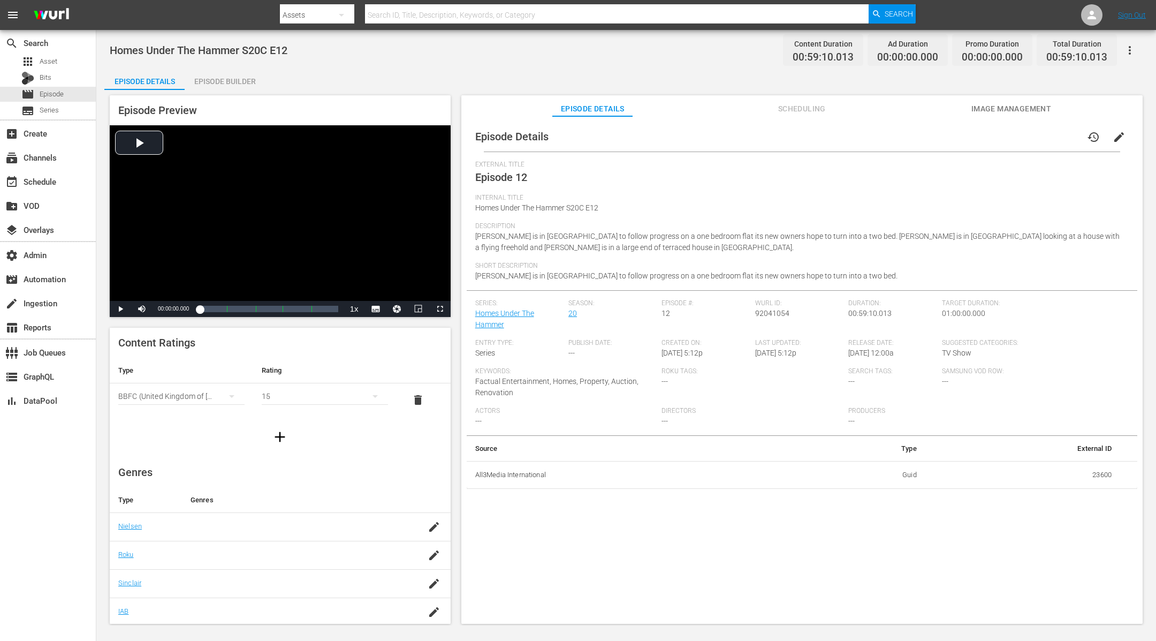
click at [1119, 138] on button "edit" at bounding box center [1119, 137] width 26 height 26
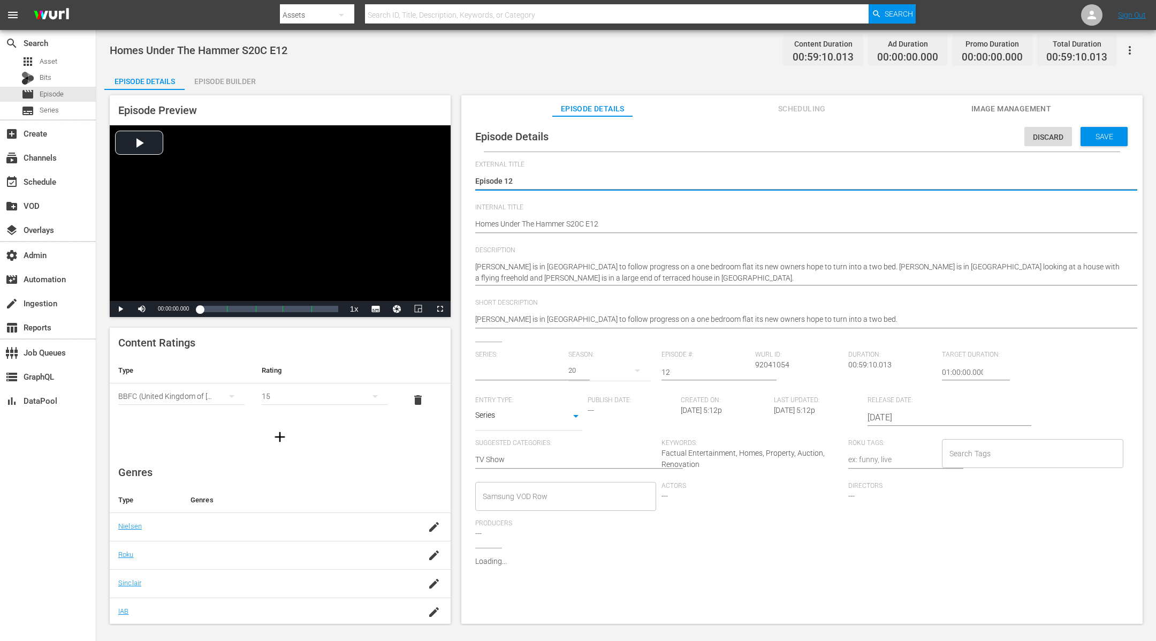
type input "Homes Under The Hammer"
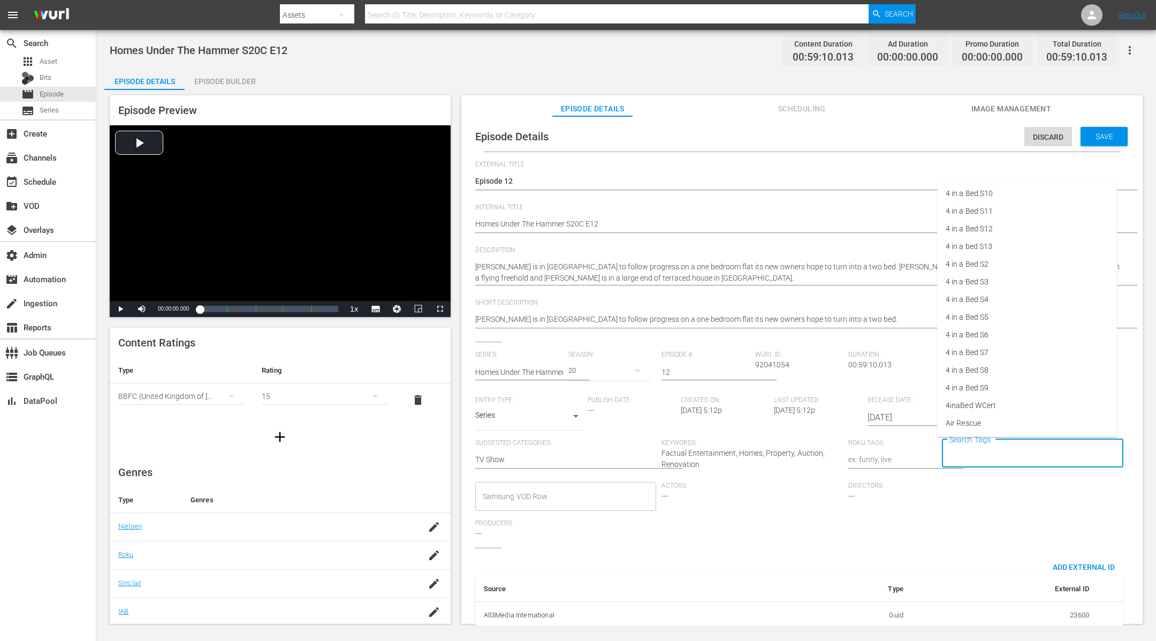
click at [964, 460] on input "Search Tags" at bounding box center [1025, 453] width 156 height 19
type input "[PERSON_NAME]"
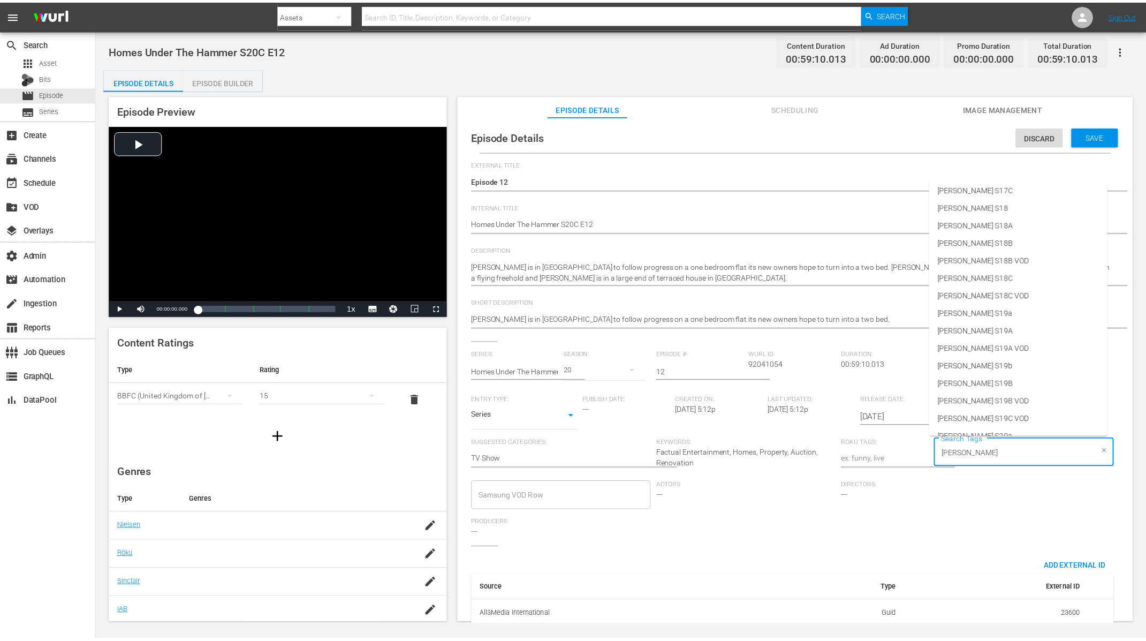
scroll to position [458, 0]
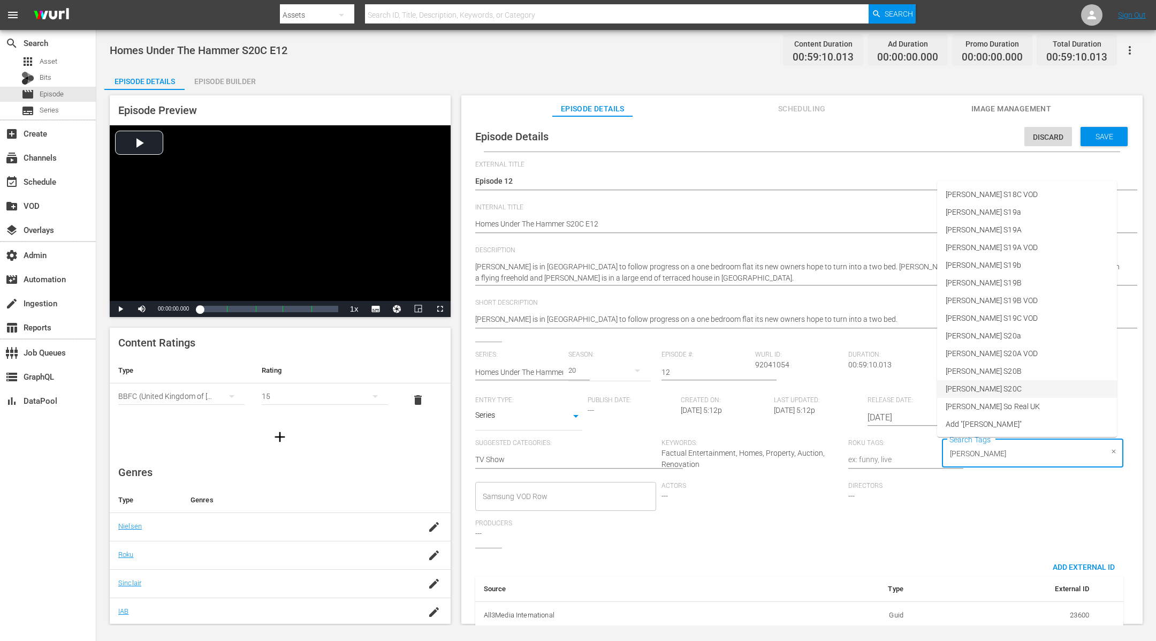
click at [1029, 387] on li "[PERSON_NAME] S20C" at bounding box center [1027, 389] width 180 height 18
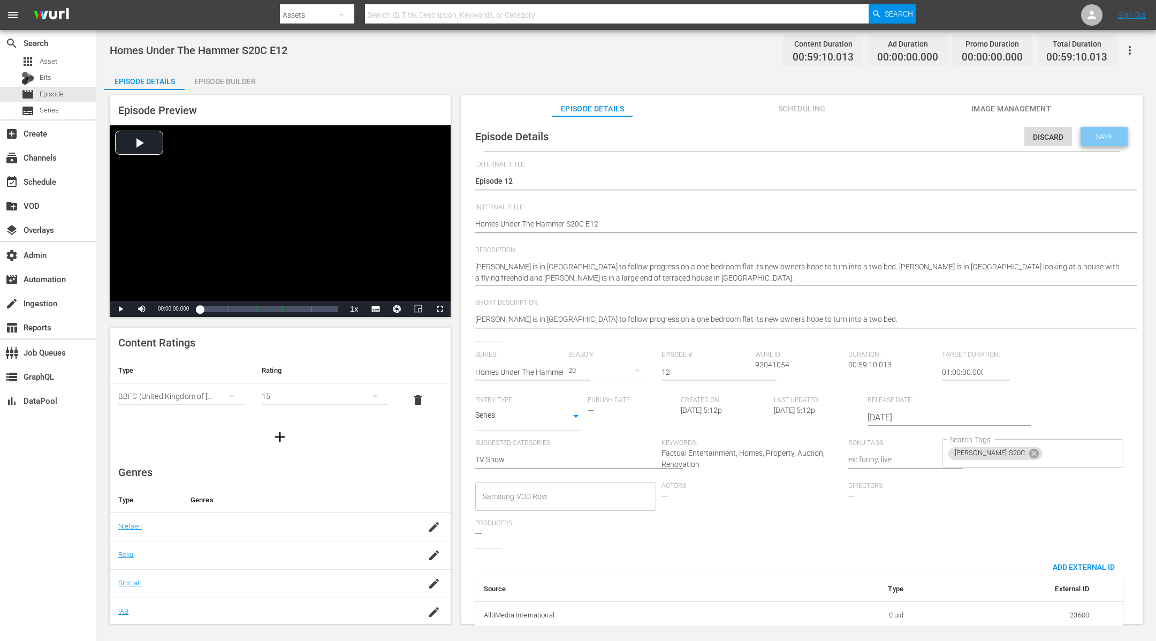
click at [1106, 132] on span "Save" at bounding box center [1104, 136] width 35 height 9
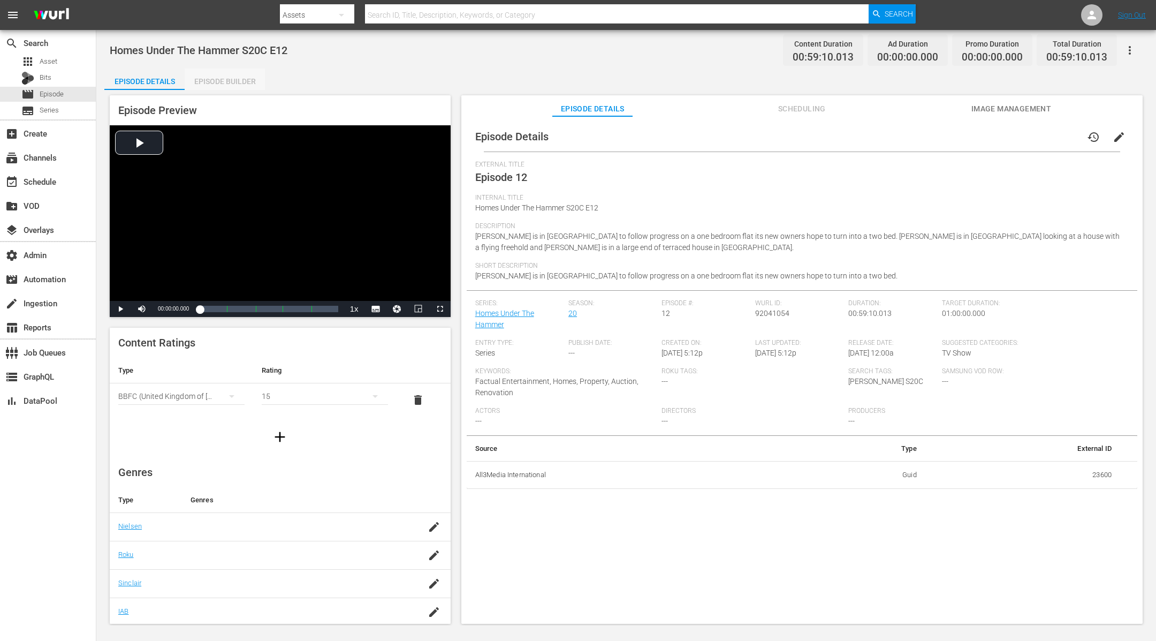
click at [232, 78] on div "Episode Builder" at bounding box center [225, 82] width 80 height 26
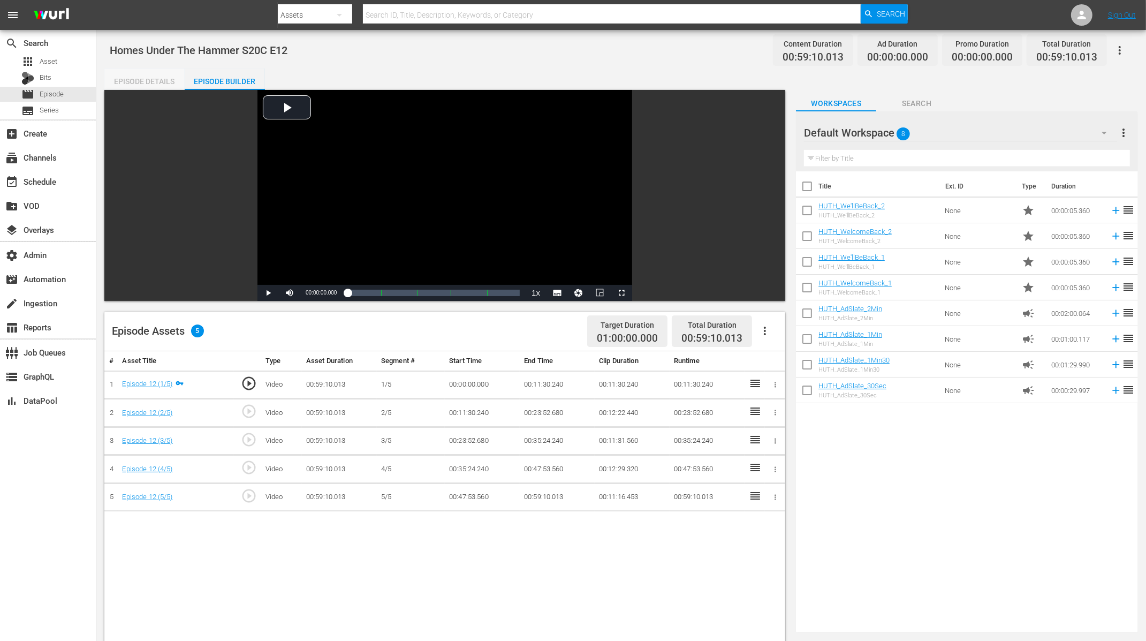
click at [139, 77] on div "Episode Details" at bounding box center [144, 82] width 80 height 26
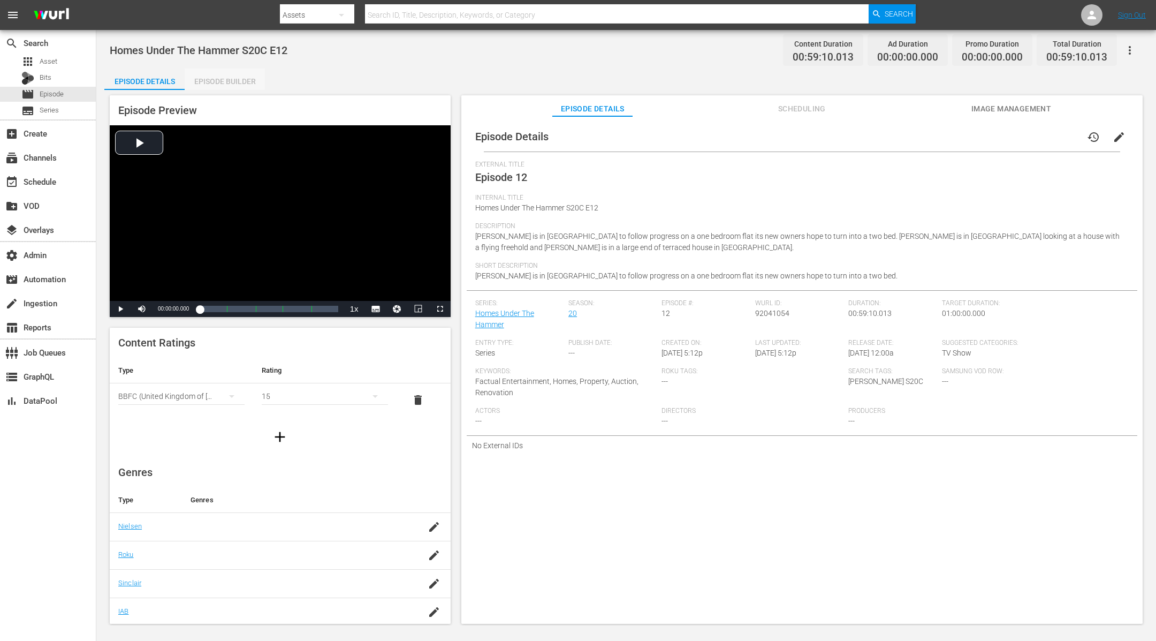
click at [240, 76] on div "Episode Builder" at bounding box center [225, 82] width 80 height 26
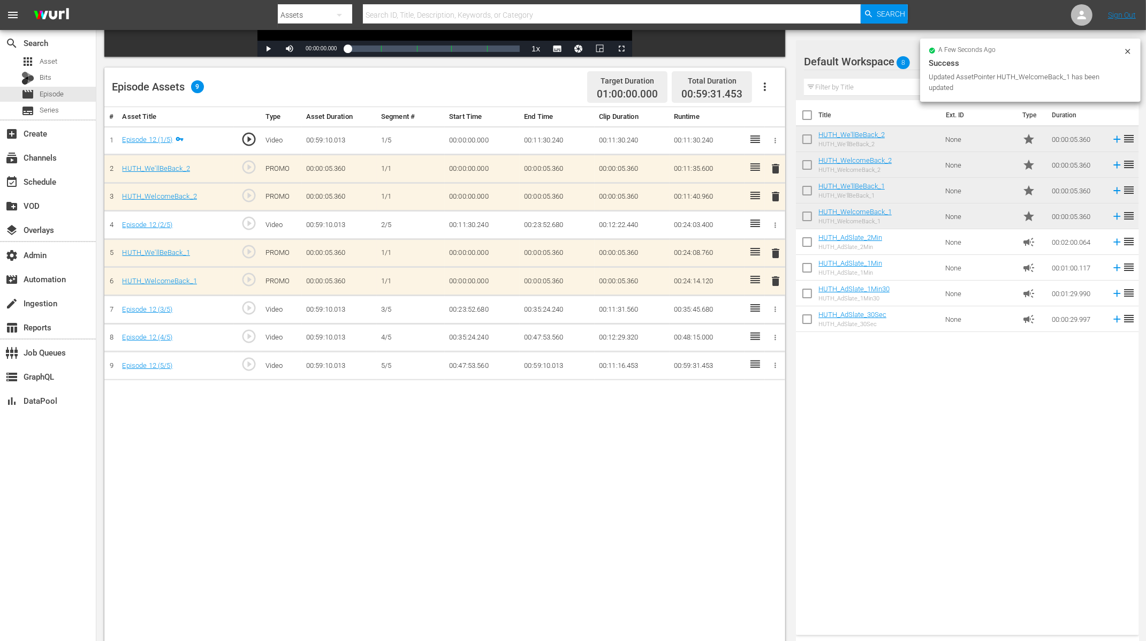
scroll to position [251, 0]
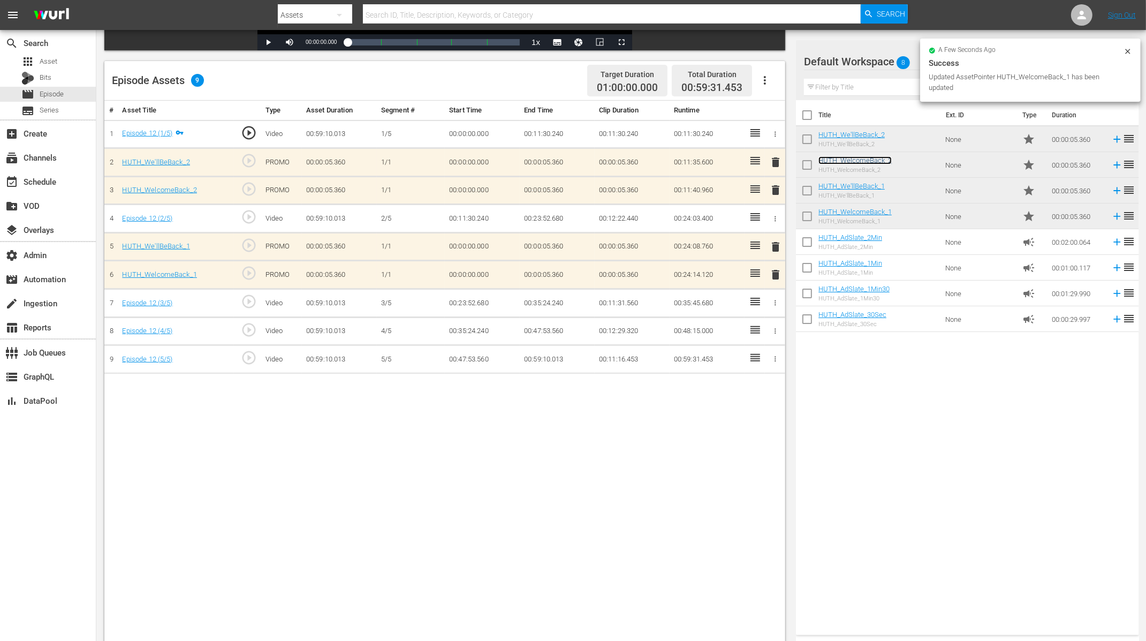
click at [820, 161] on link "HUTH_WelcomeBack_2" at bounding box center [854, 160] width 73 height 8
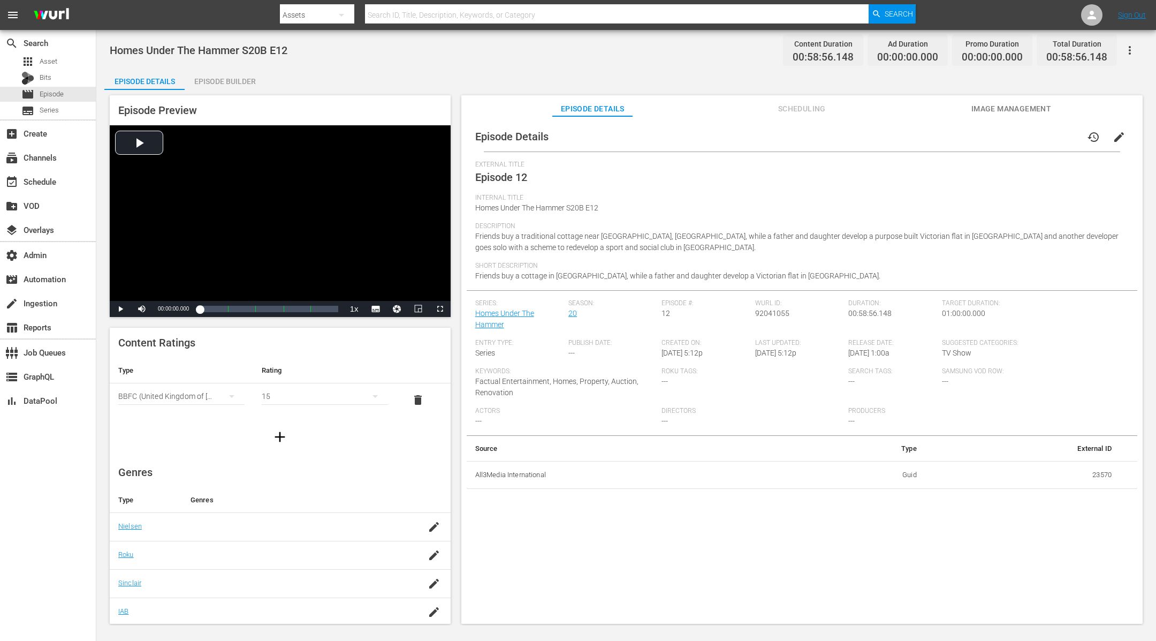
click at [1117, 135] on span "edit" at bounding box center [1119, 137] width 13 height 13
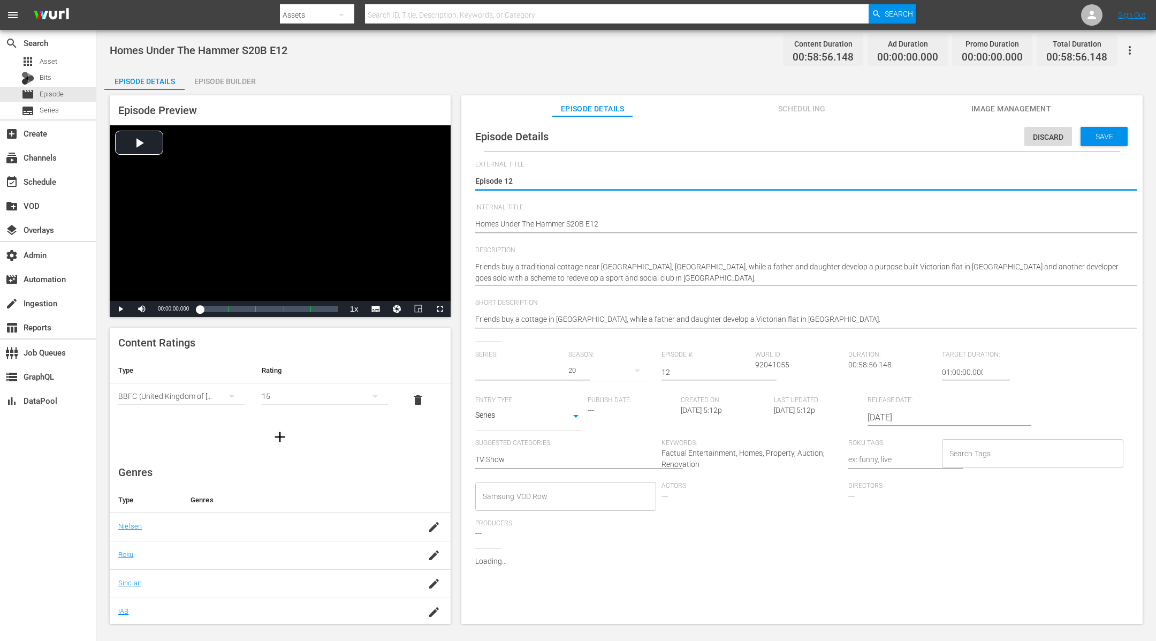
type input "Homes Under The Hammer"
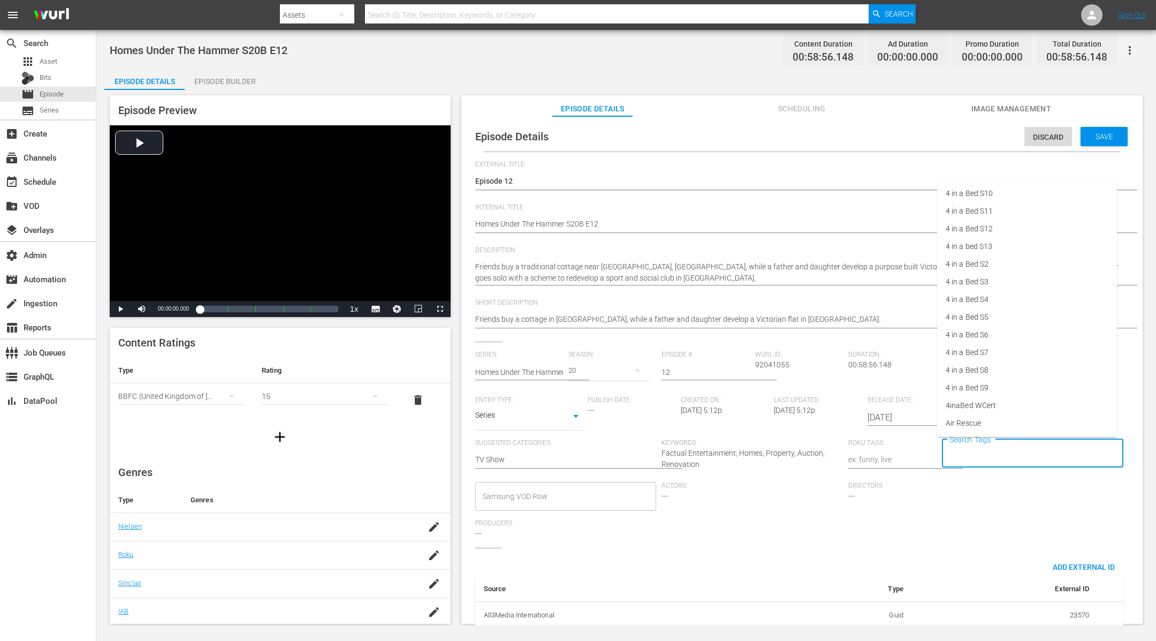
click at [965, 454] on input "Search Tags" at bounding box center [1025, 453] width 156 height 19
type input "huth"
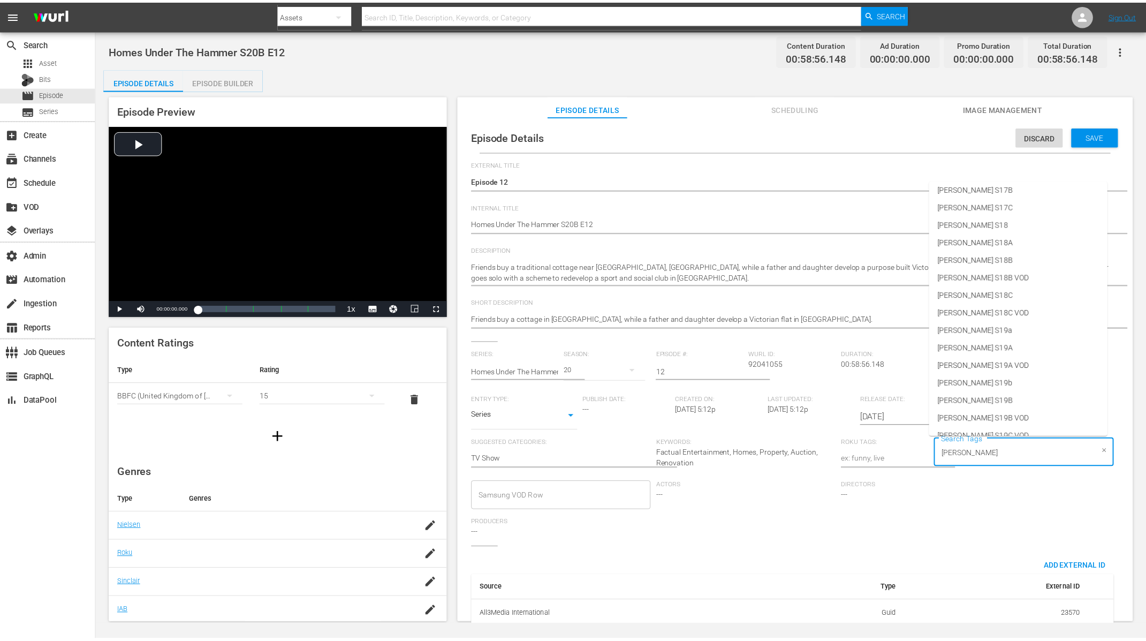
scroll to position [458, 0]
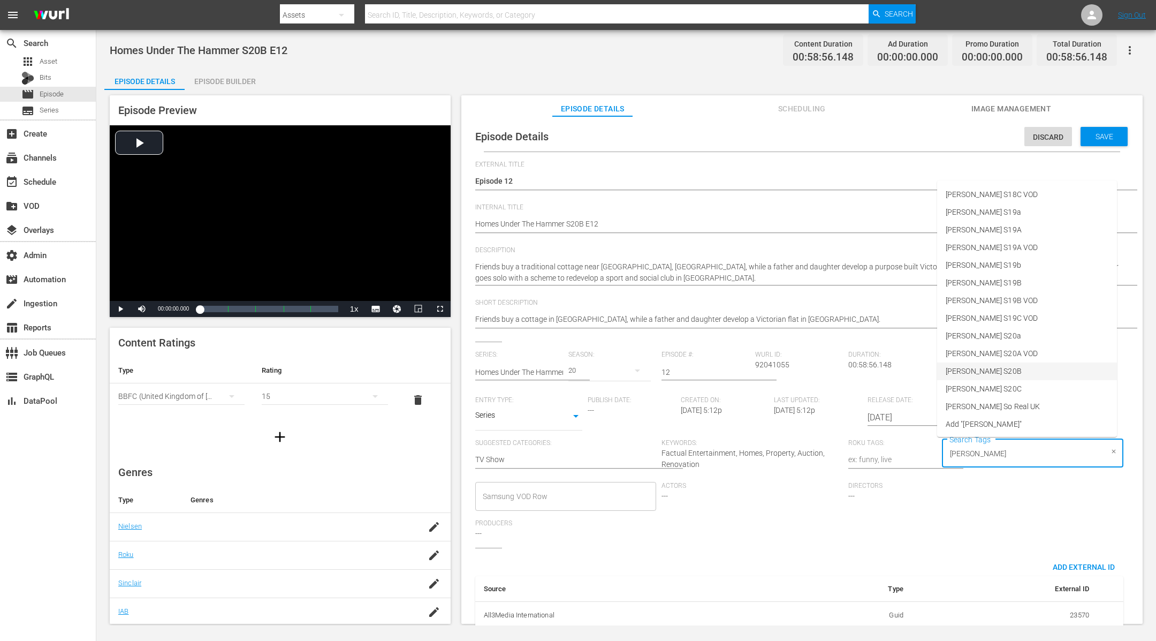
click at [992, 369] on li "HUTH S20B" at bounding box center [1027, 371] width 180 height 18
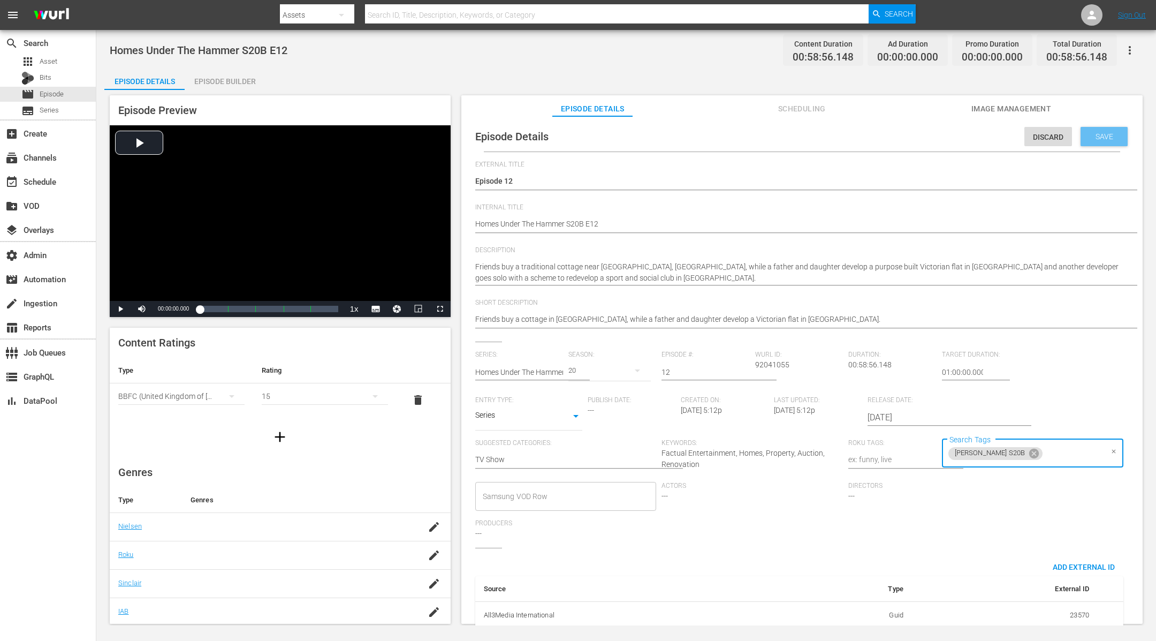
click at [1092, 134] on span "Save" at bounding box center [1104, 136] width 35 height 9
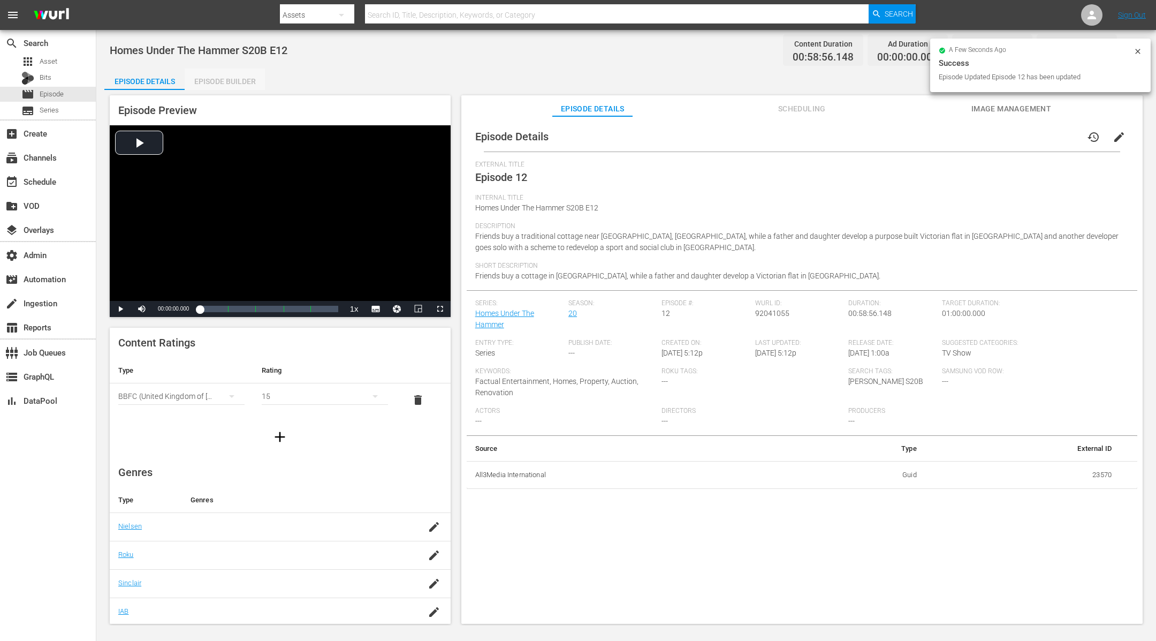
click at [245, 80] on div "Episode Builder" at bounding box center [225, 82] width 80 height 26
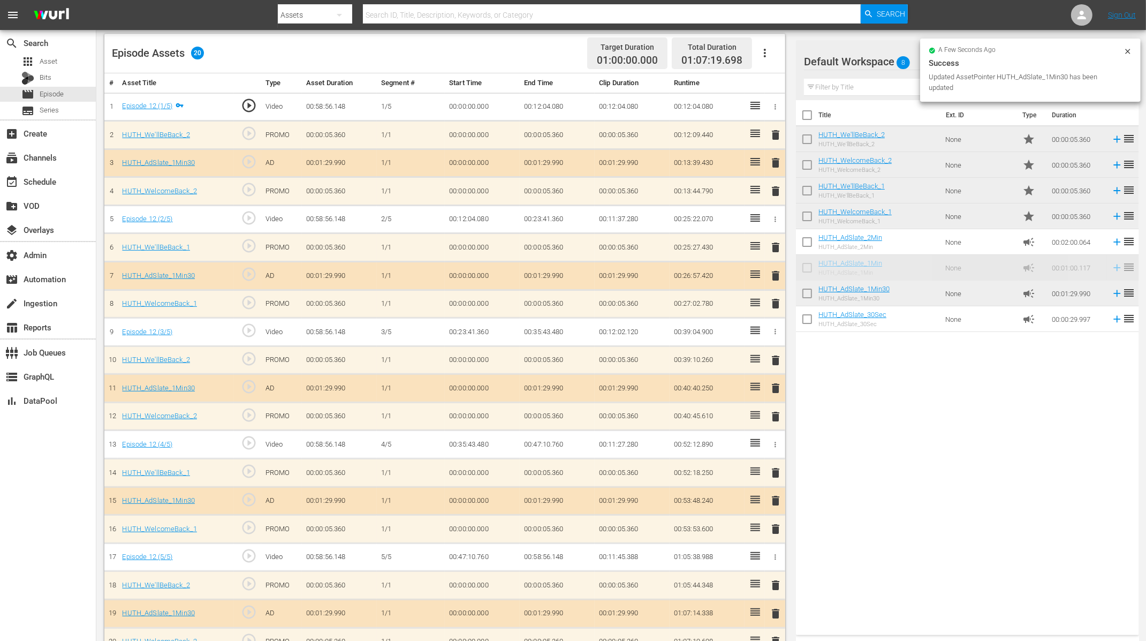
scroll to position [283, 0]
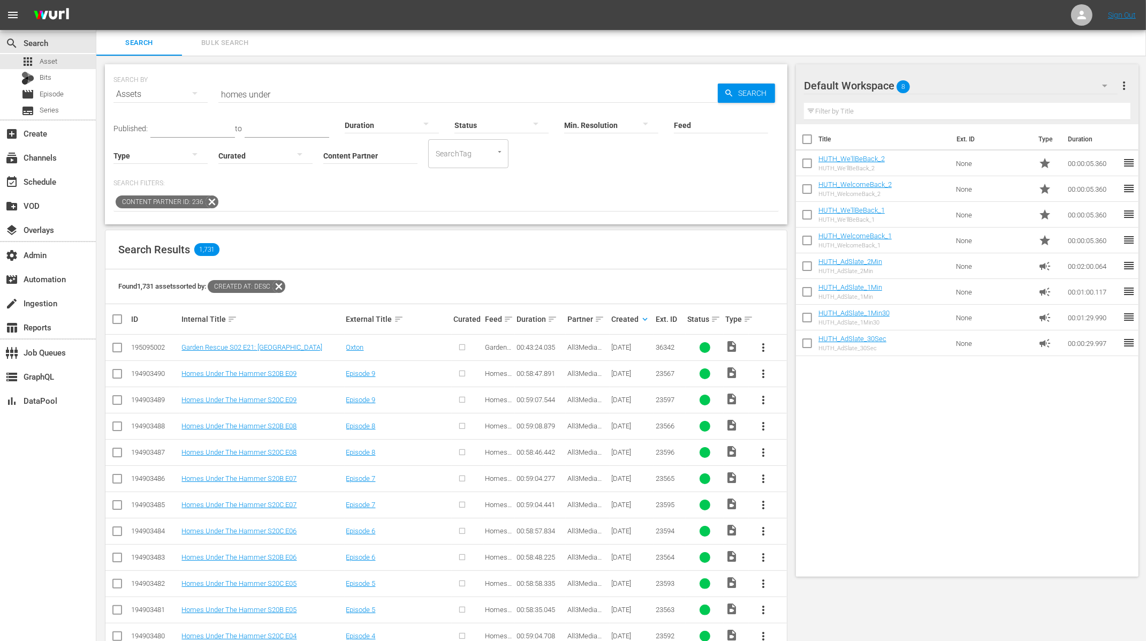
click at [464, 155] on input "SearchTag" at bounding box center [453, 153] width 41 height 19
type input "huth"
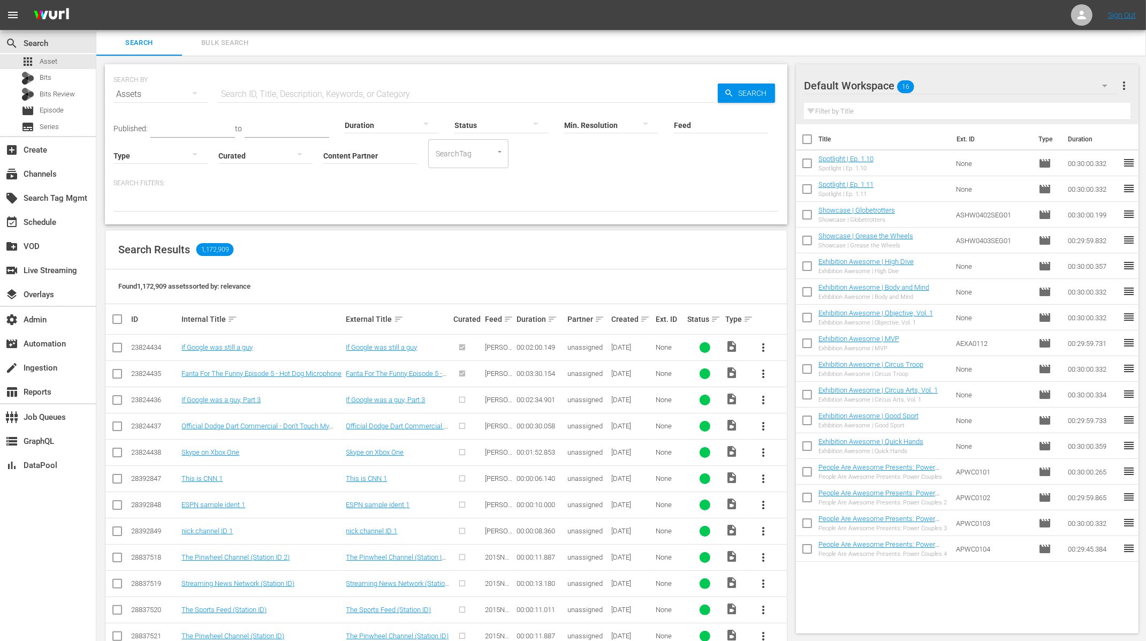
click at [452, 156] on input "SearchTag" at bounding box center [453, 153] width 41 height 19
type input "huth"
click at [64, 123] on div "subtitles Series" at bounding box center [48, 126] width 96 height 15
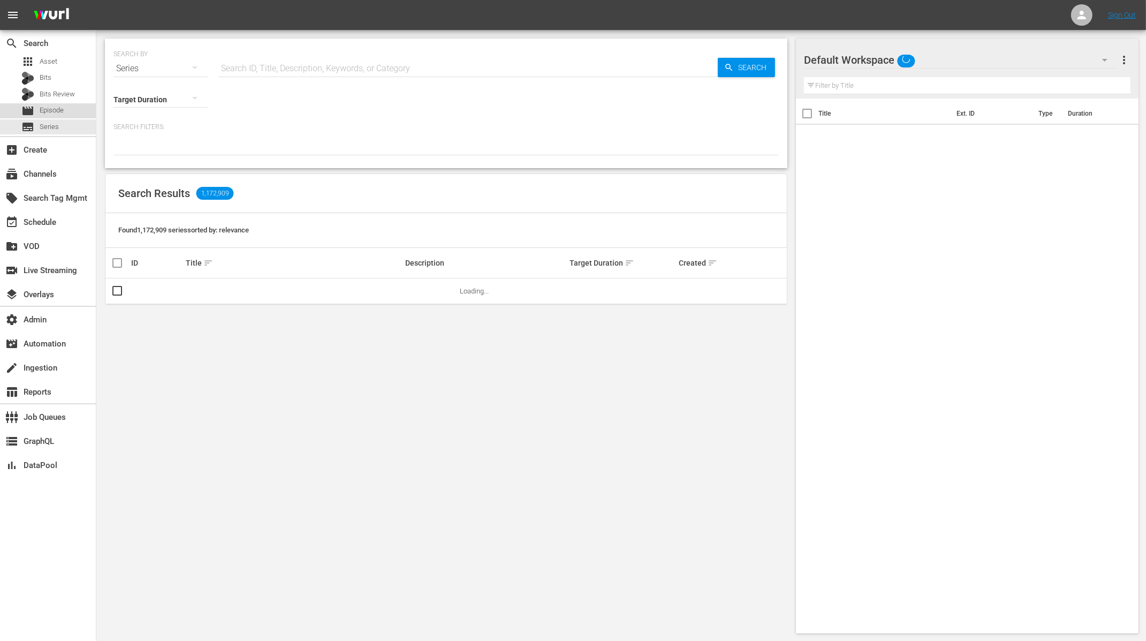
click at [69, 109] on div "movie Episode" at bounding box center [48, 110] width 96 height 15
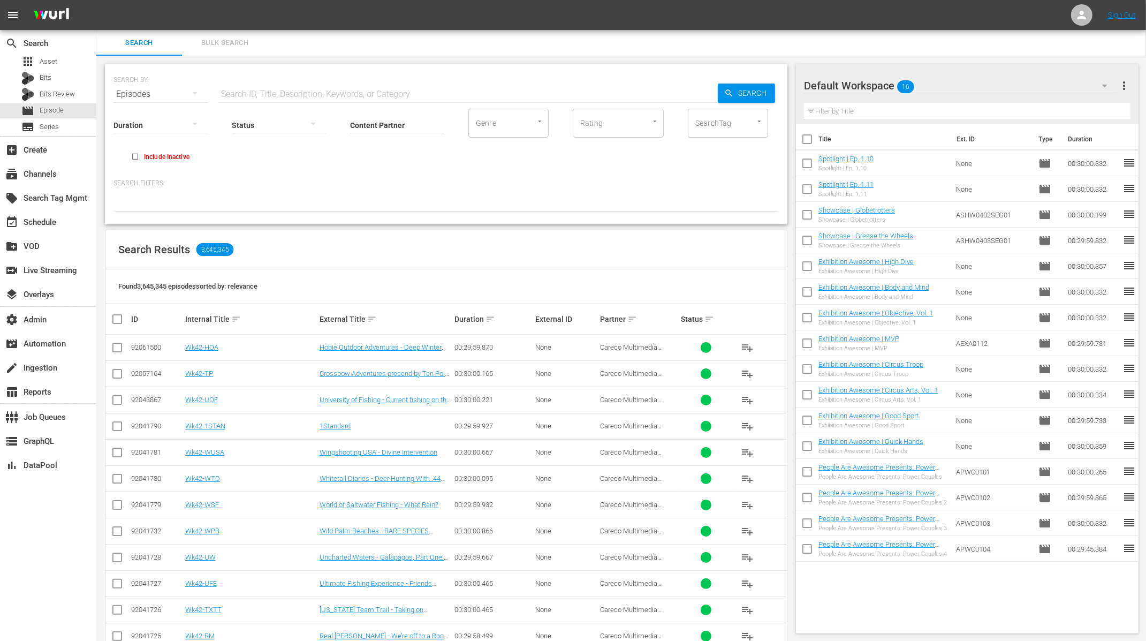
click at [713, 125] on input "SearchTag" at bounding box center [713, 122] width 41 height 19
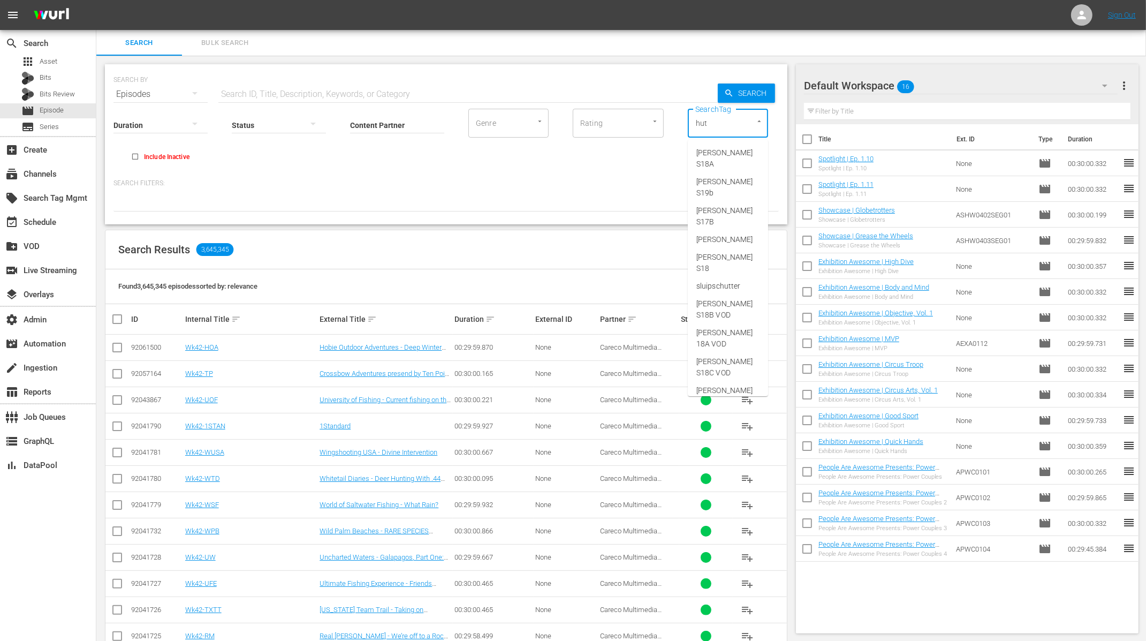
type input "huth"
click at [744, 375] on li "[PERSON_NAME] S20B" at bounding box center [728, 389] width 80 height 29
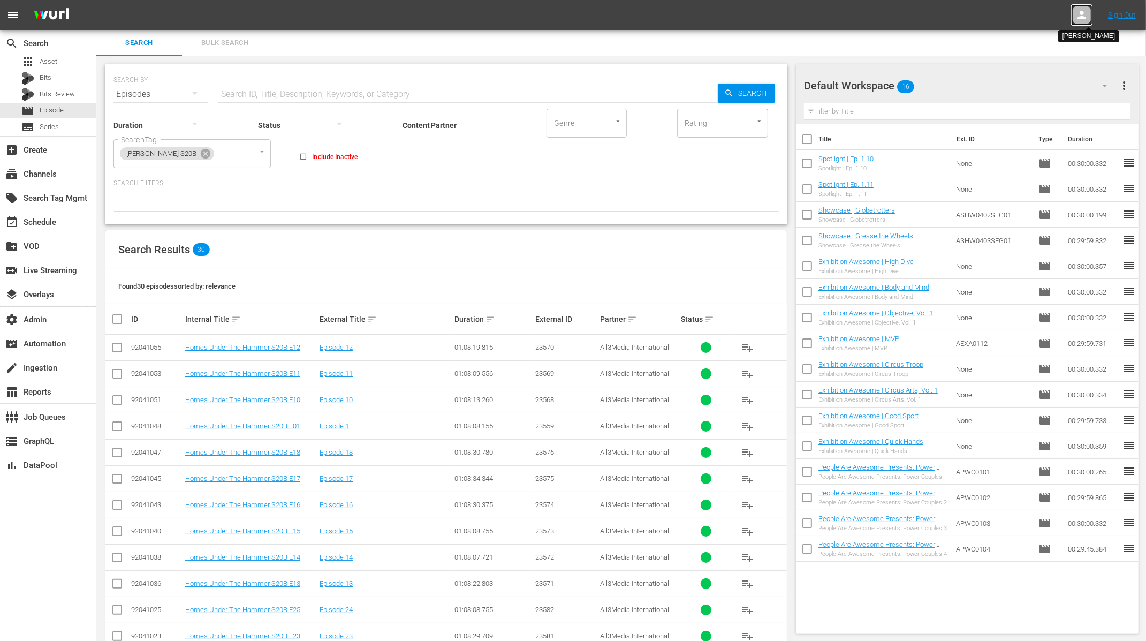
click at [1083, 16] on icon at bounding box center [1081, 15] width 13 height 13
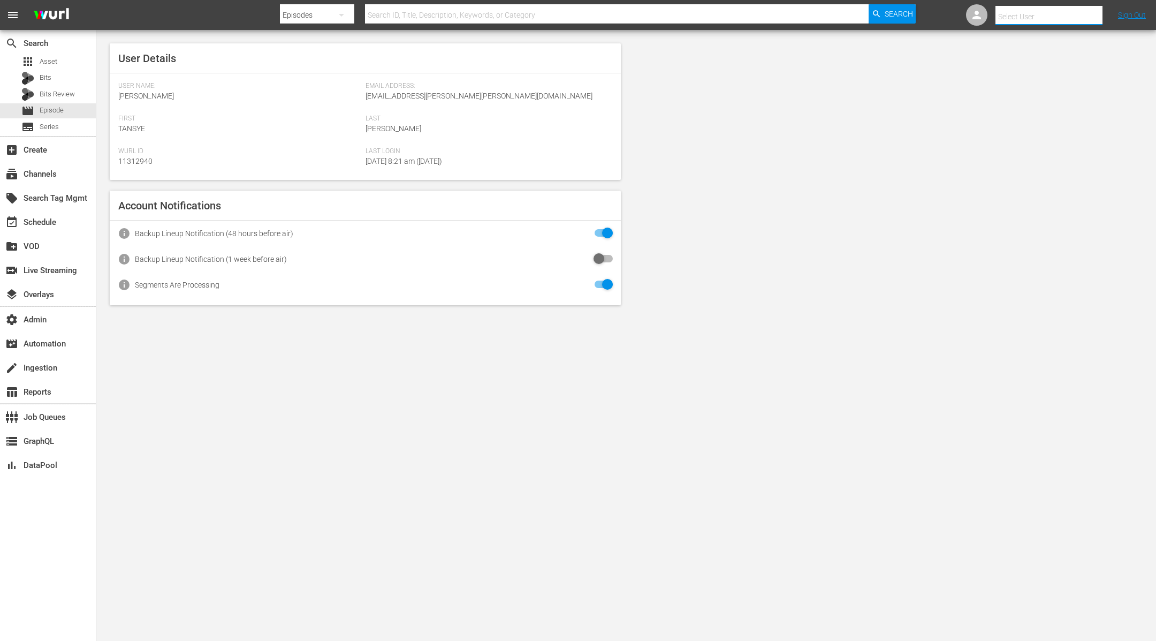
click at [1081, 16] on input "text" at bounding box center [1064, 17] width 137 height 26
click at [1084, 40] on div "Scheduling Team <HUTH@All3Media.com>" at bounding box center [1030, 46] width 167 height 26
type input "Scheduling Team (11313728)"
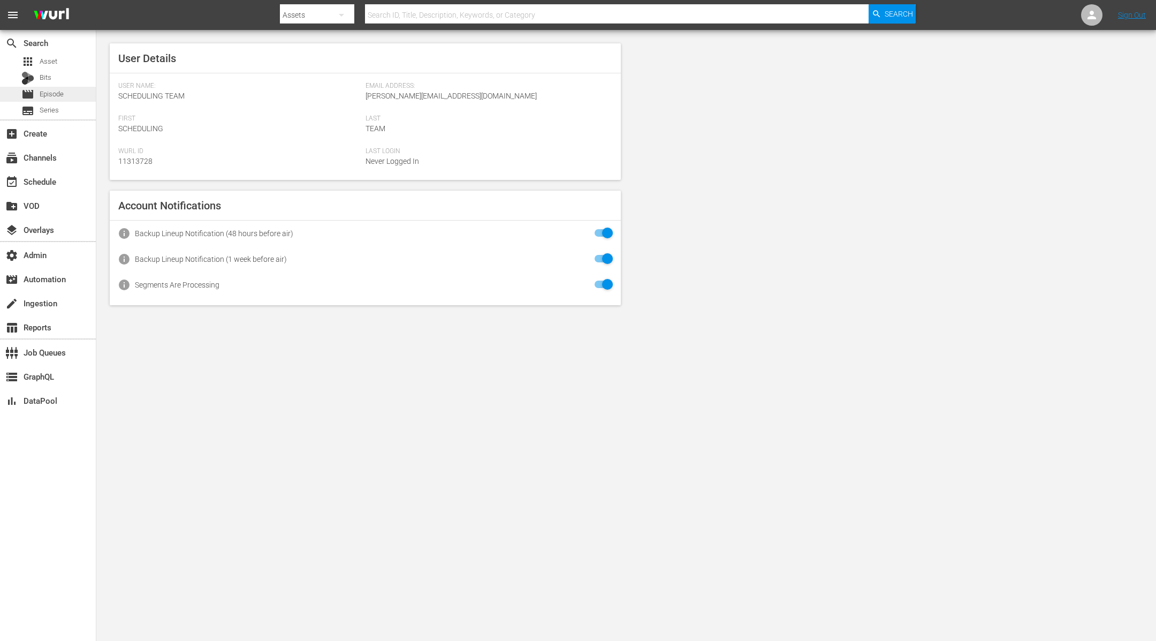
click at [75, 98] on div "movie Episode" at bounding box center [48, 94] width 96 height 15
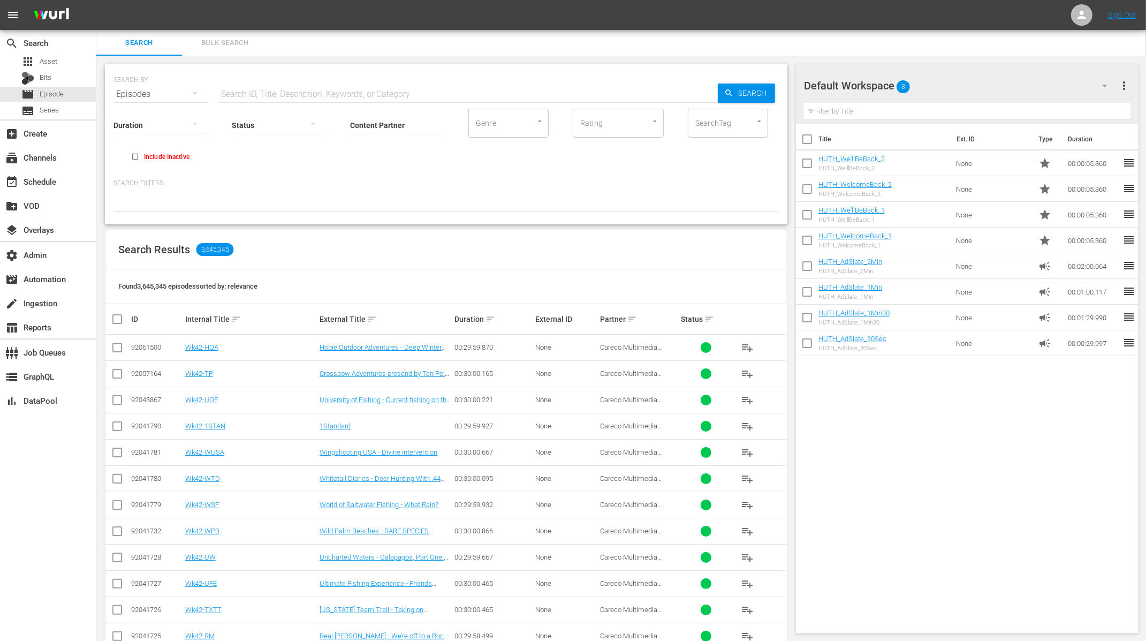
click at [715, 120] on input "SearchTag" at bounding box center [713, 122] width 41 height 19
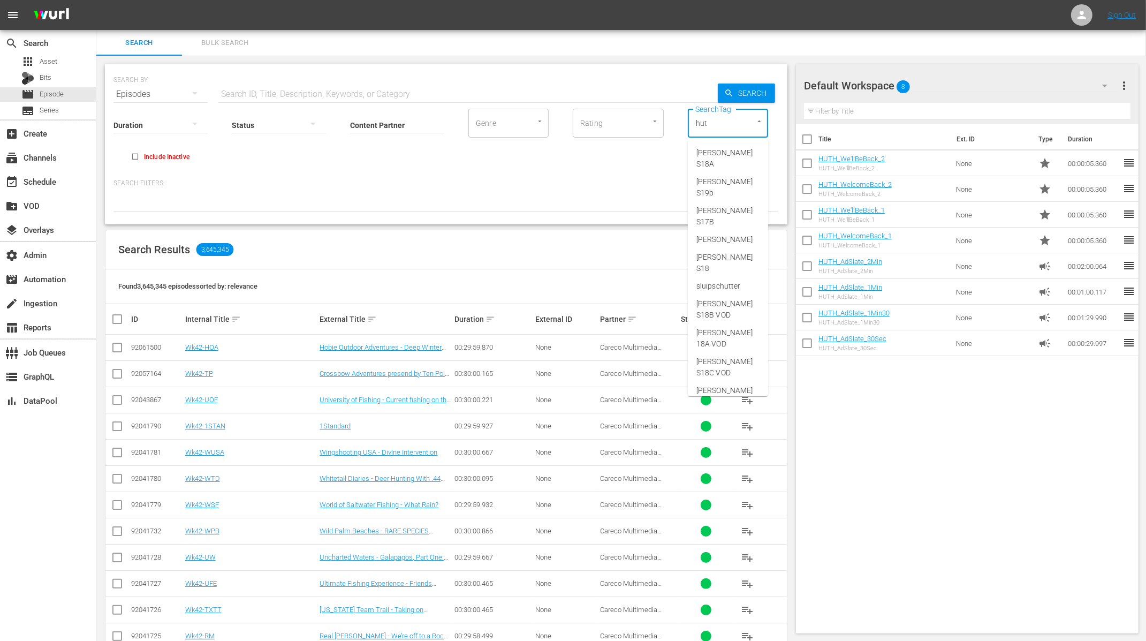
type input "[PERSON_NAME]"
click at [746, 375] on li "[PERSON_NAME] S20B" at bounding box center [728, 389] width 80 height 29
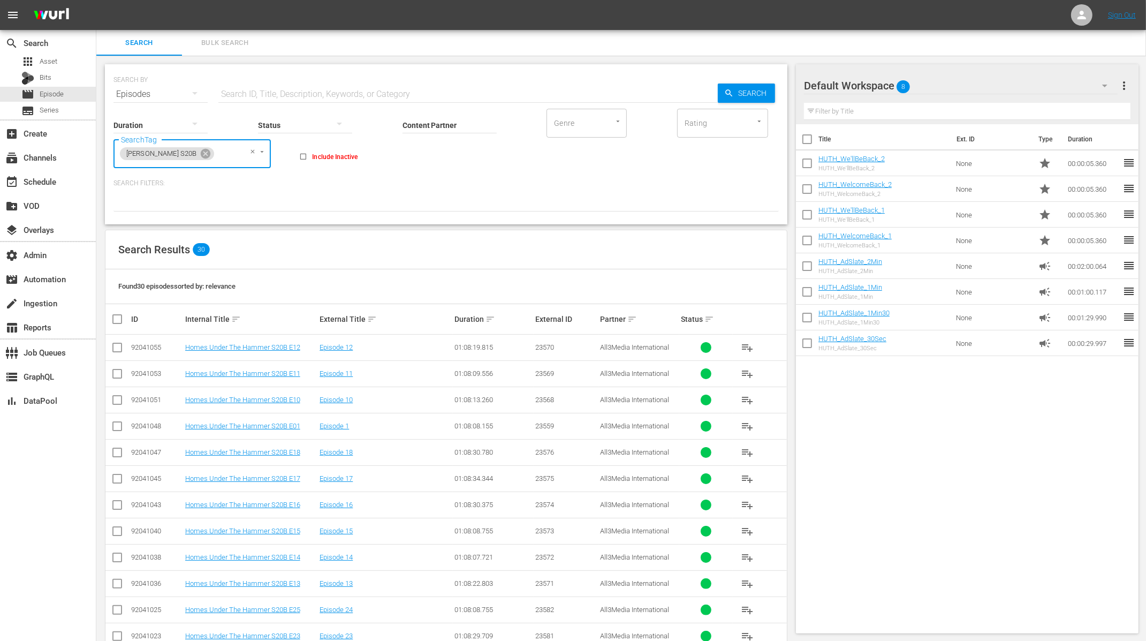
click at [1126, 87] on span "more_vert" at bounding box center [1124, 85] width 13 height 13
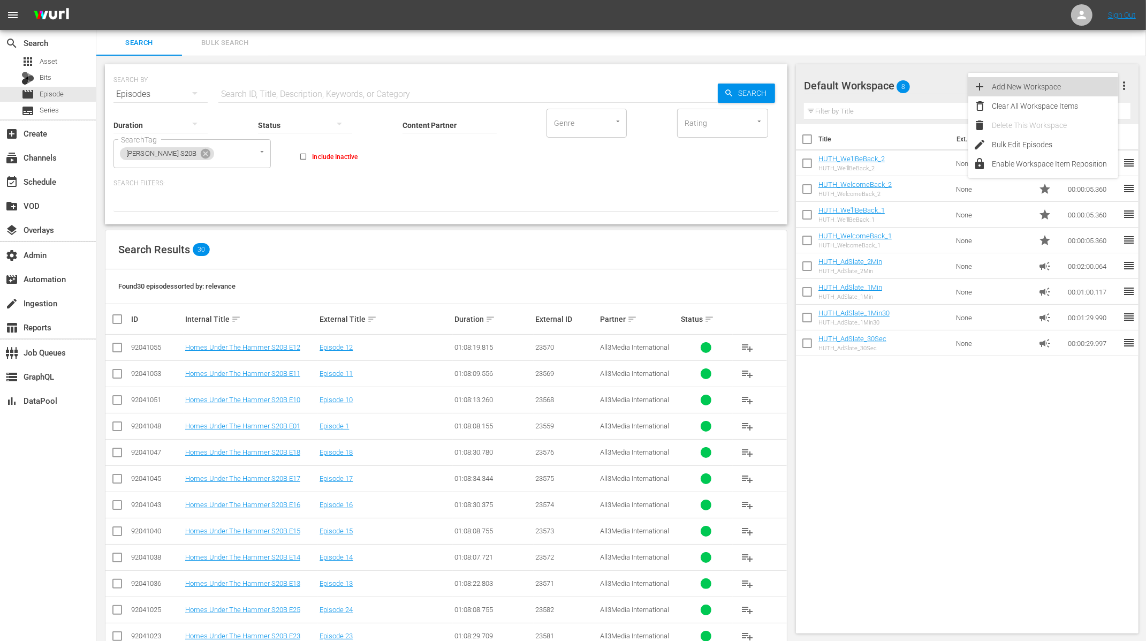
click at [1077, 87] on div "Add New Workspace" at bounding box center [1055, 86] width 126 height 19
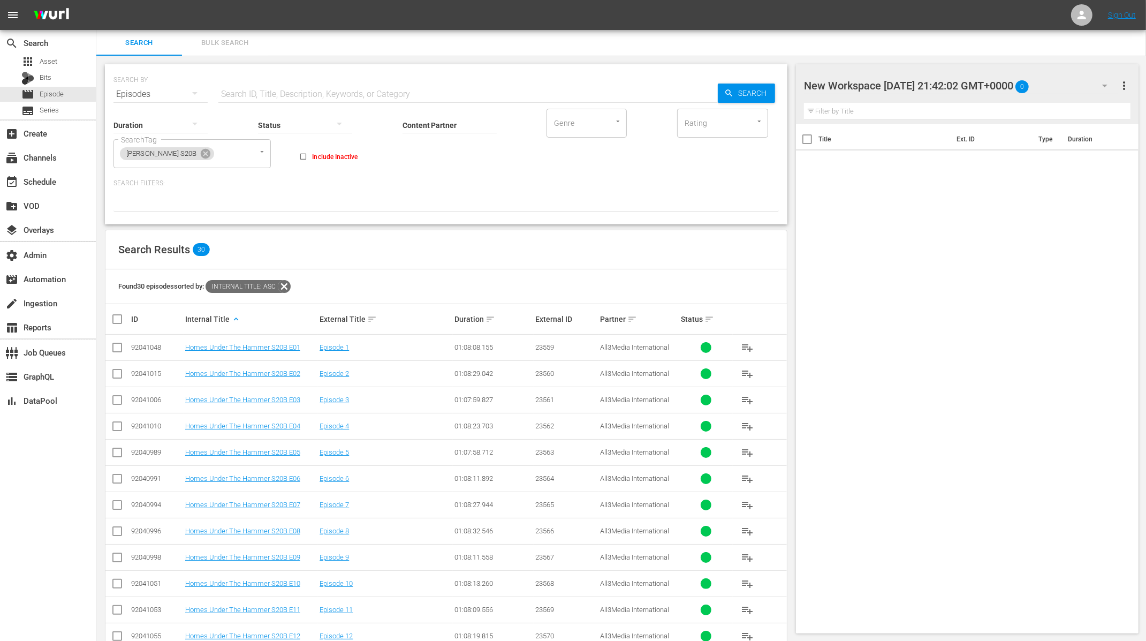
click at [118, 318] on input "checkbox" at bounding box center [121, 319] width 21 height 13
checkbox input "true"
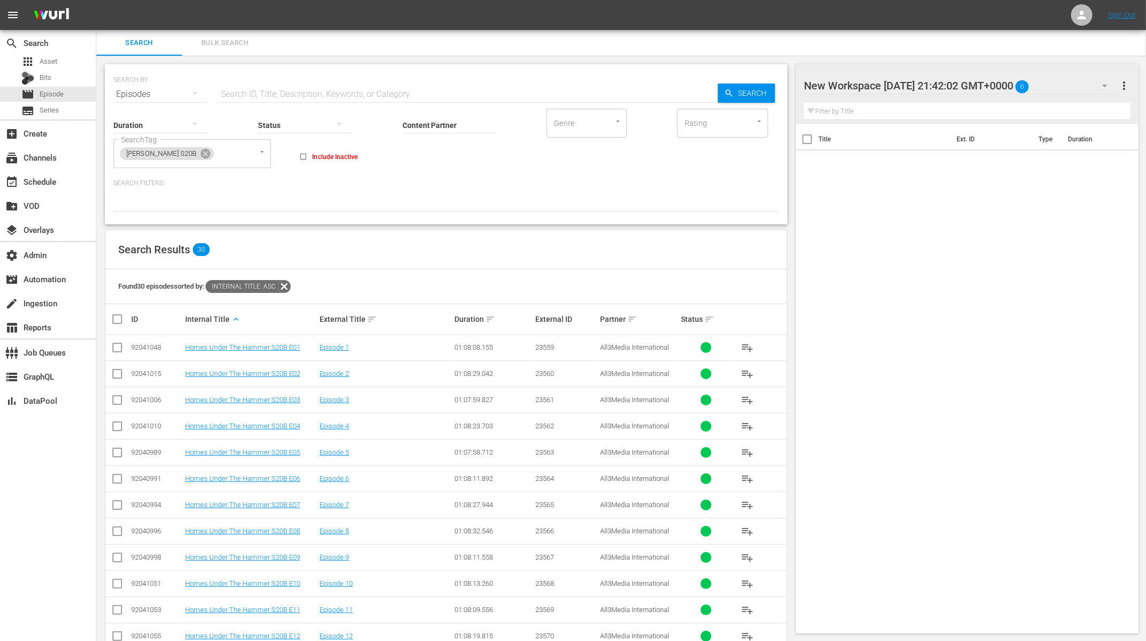
checkbox input "true"
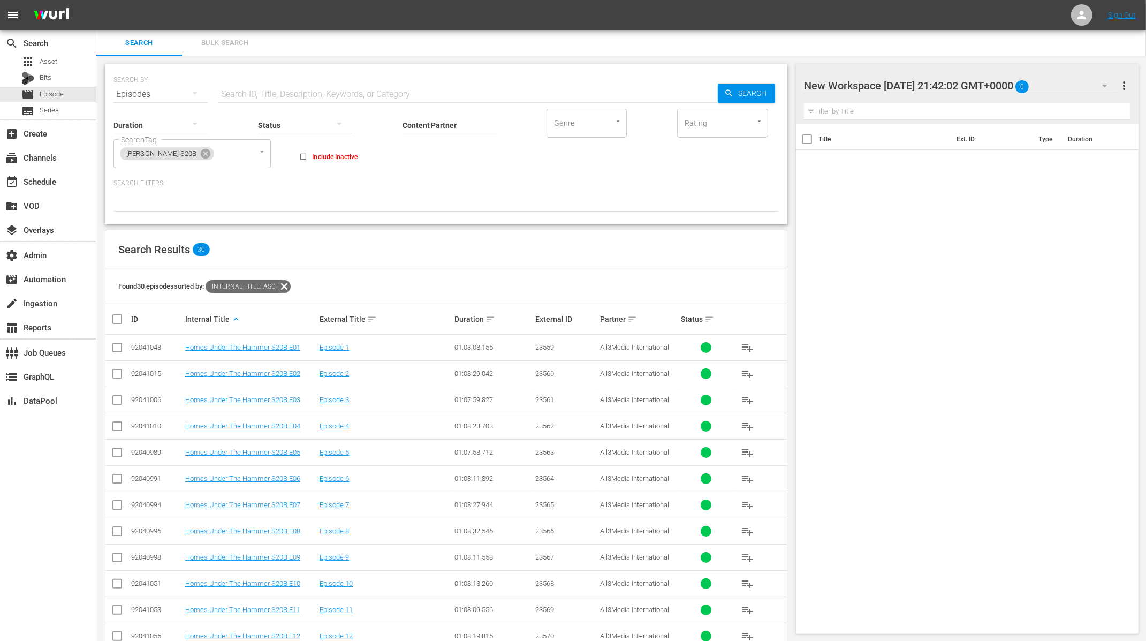
checkbox input "true"
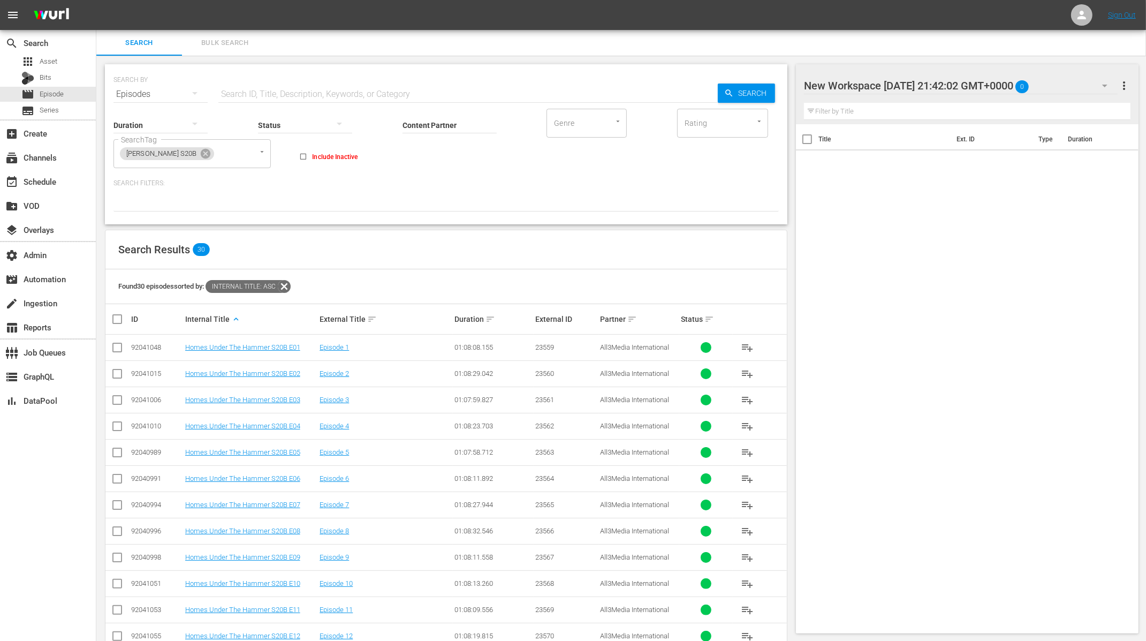
checkbox input "true"
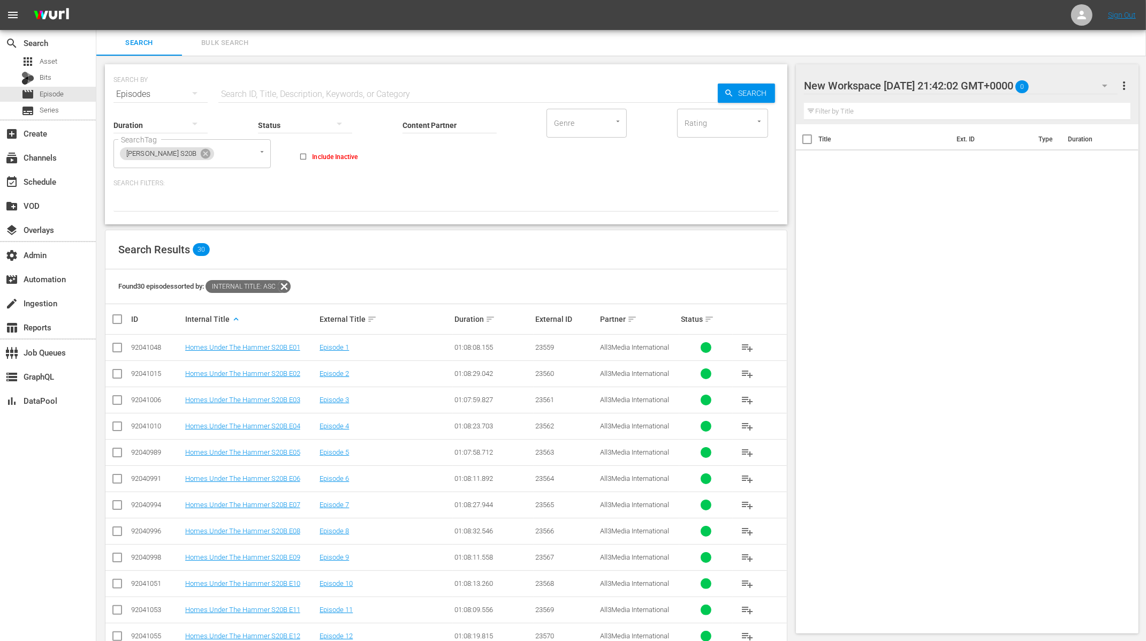
checkbox input "true"
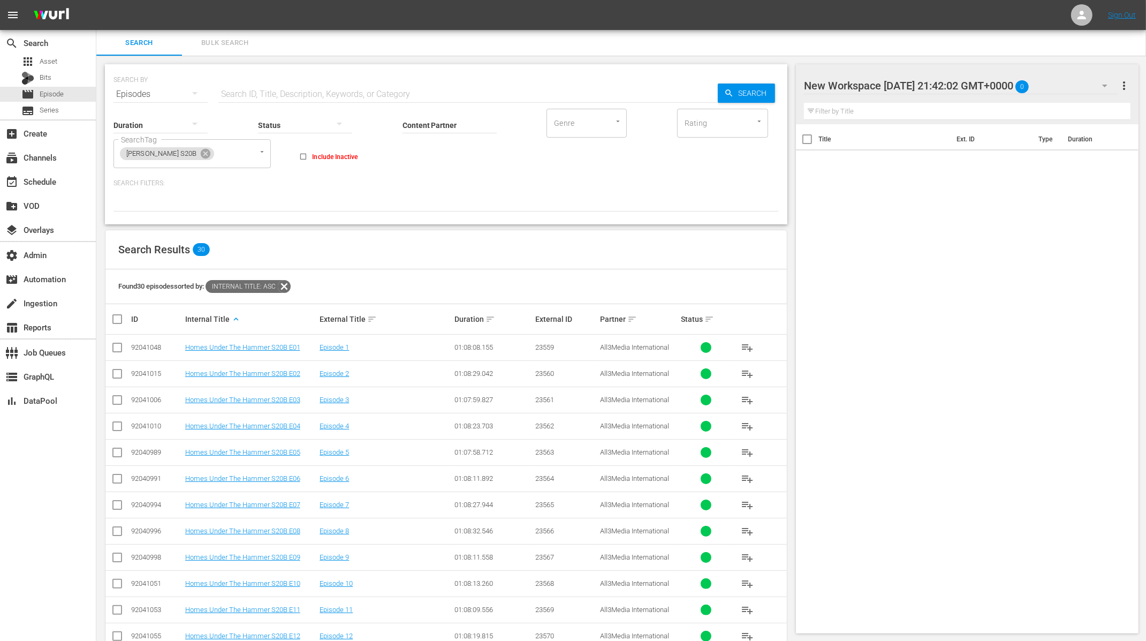
checkbox input "true"
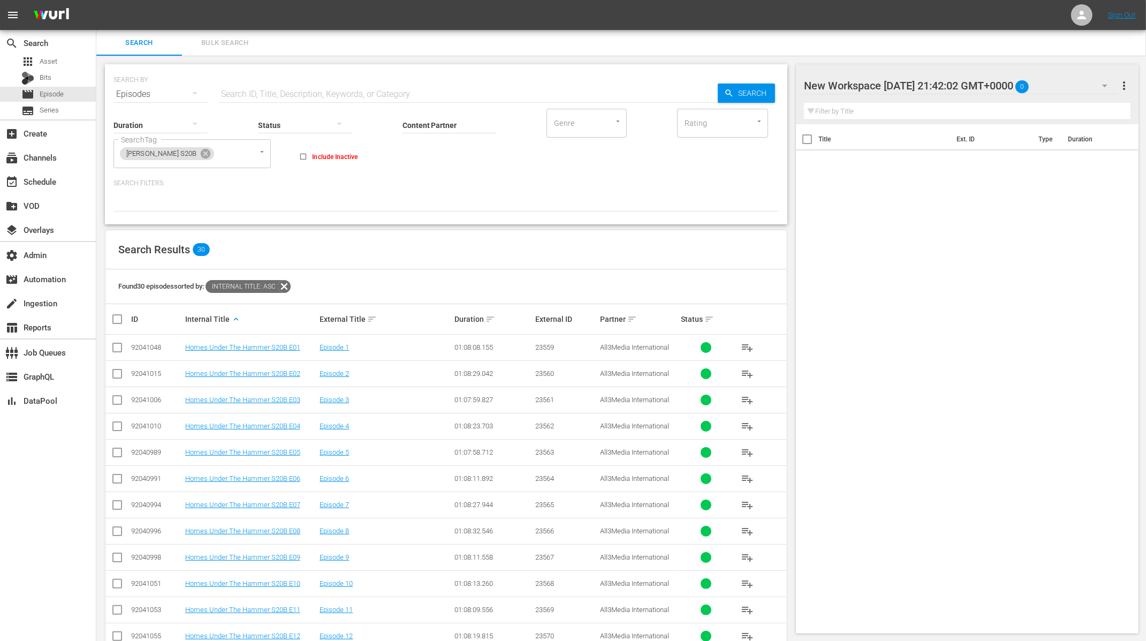
checkbox input "true"
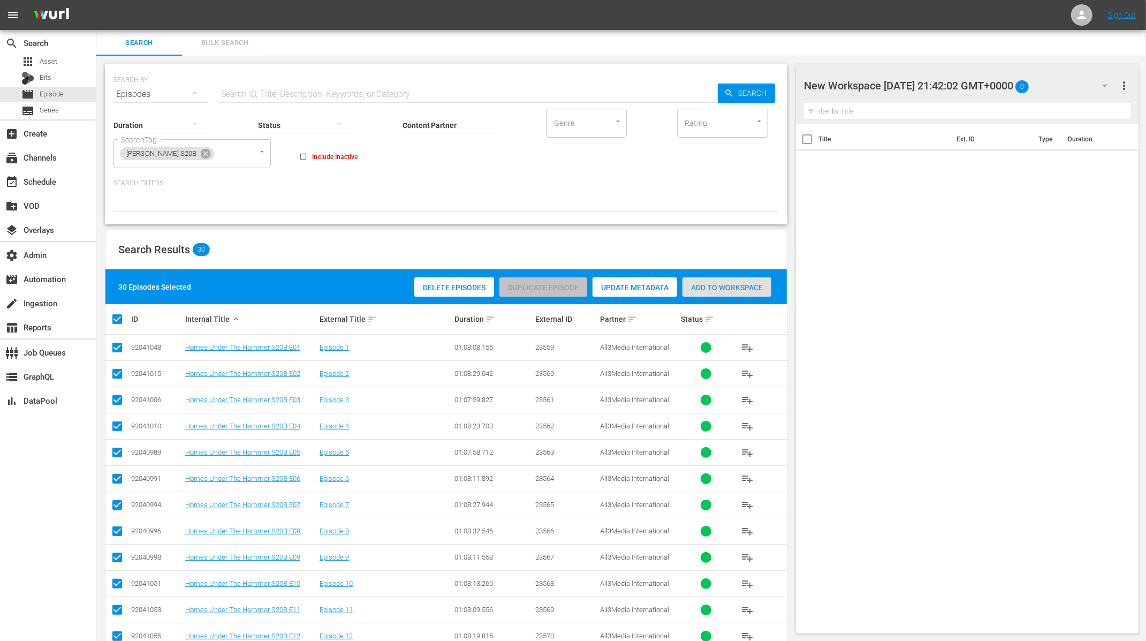
click at [746, 285] on span "Add to Workspace" at bounding box center [727, 287] width 89 height 9
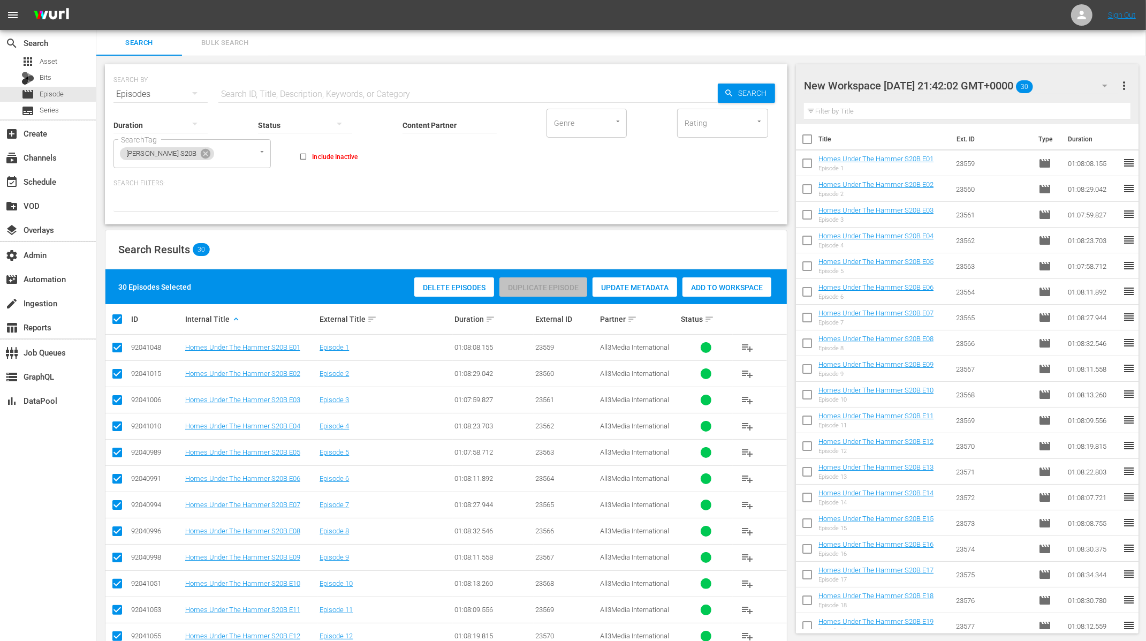
click at [983, 83] on div at bounding box center [895, 86] width 182 height 27
click at [983, 83] on input "New Workspace Fri Oct 10 2025 21:42:02 GMT+0000" at bounding box center [962, 86] width 317 height 26
type input "s20B"
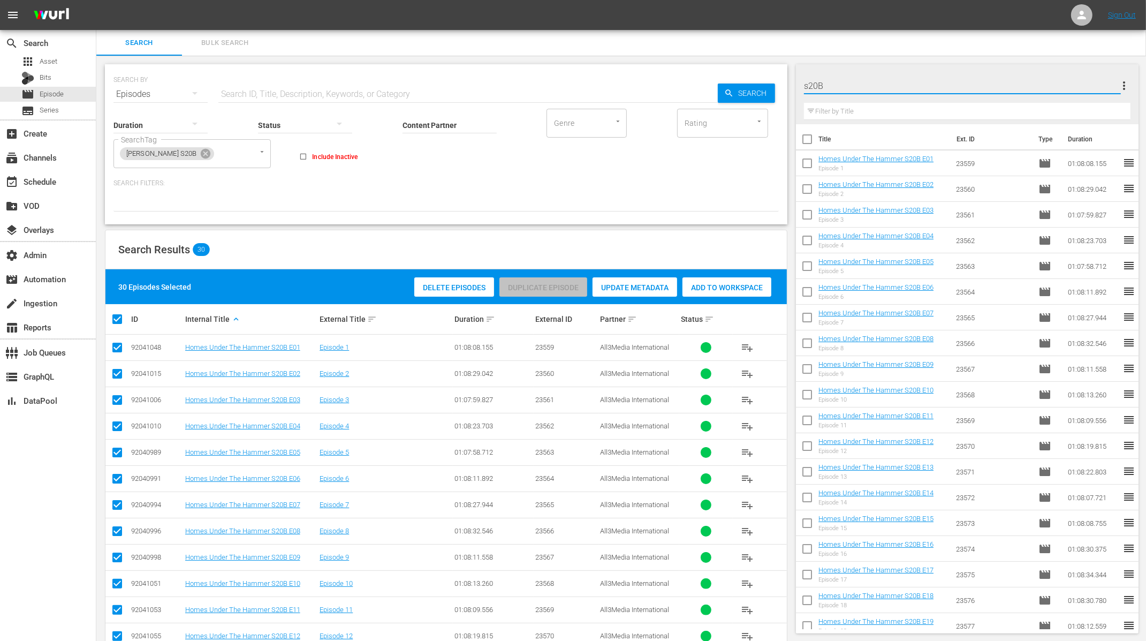
click at [957, 52] on div "Search Bulk Search" at bounding box center [621, 43] width 1050 height 26
click at [809, 88] on div at bounding box center [839, 86] width 70 height 27
click at [809, 86] on input "s20B" at bounding box center [962, 86] width 317 height 26
type input "HUTH S20B"
click at [857, 57] on div "HUTH S20B more_vert Filter by Title Title Ext. ID Type Duration Homes Under The…" at bounding box center [971, 599] width 350 height 1086
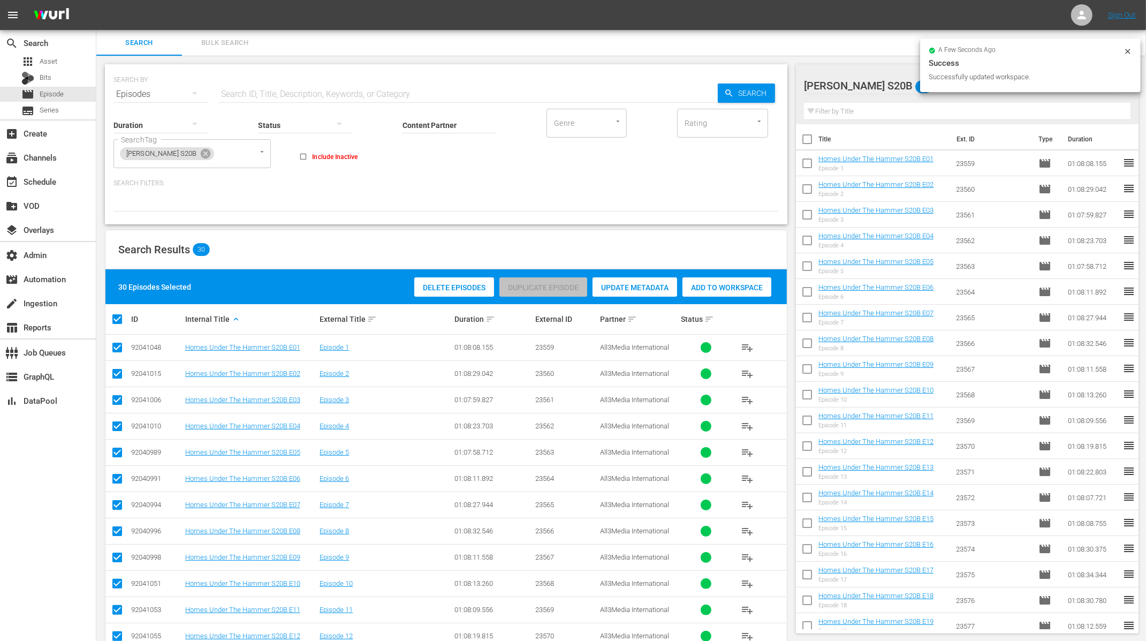
click at [906, 84] on div "HUTH S20B 30" at bounding box center [961, 86] width 314 height 30
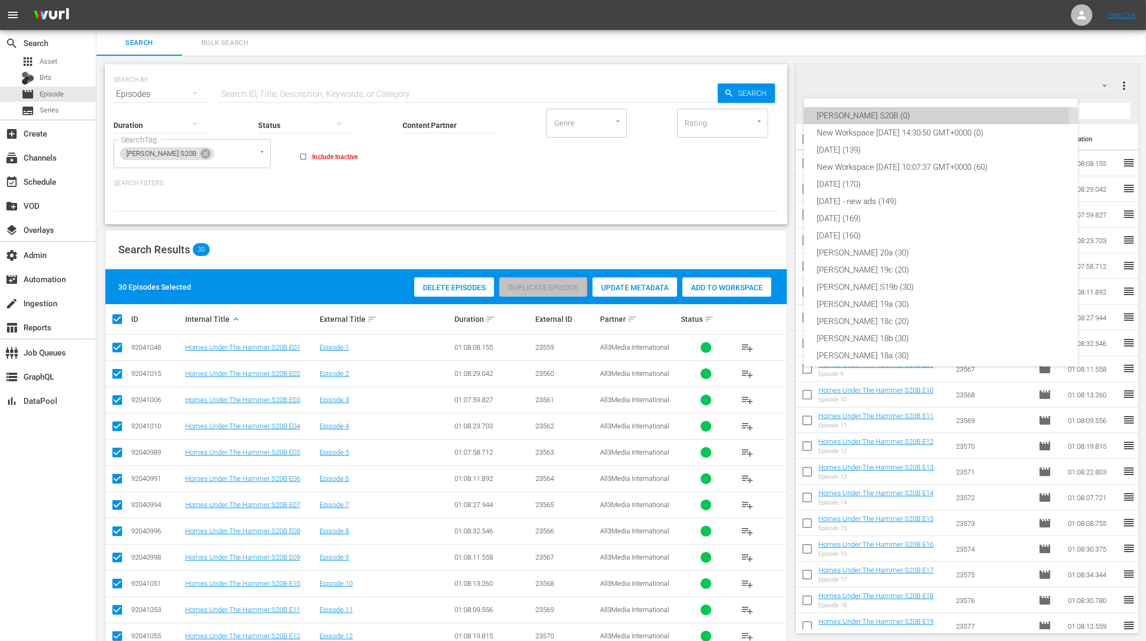
click at [885, 123] on div "HUTH S20B (0)" at bounding box center [941, 115] width 248 height 17
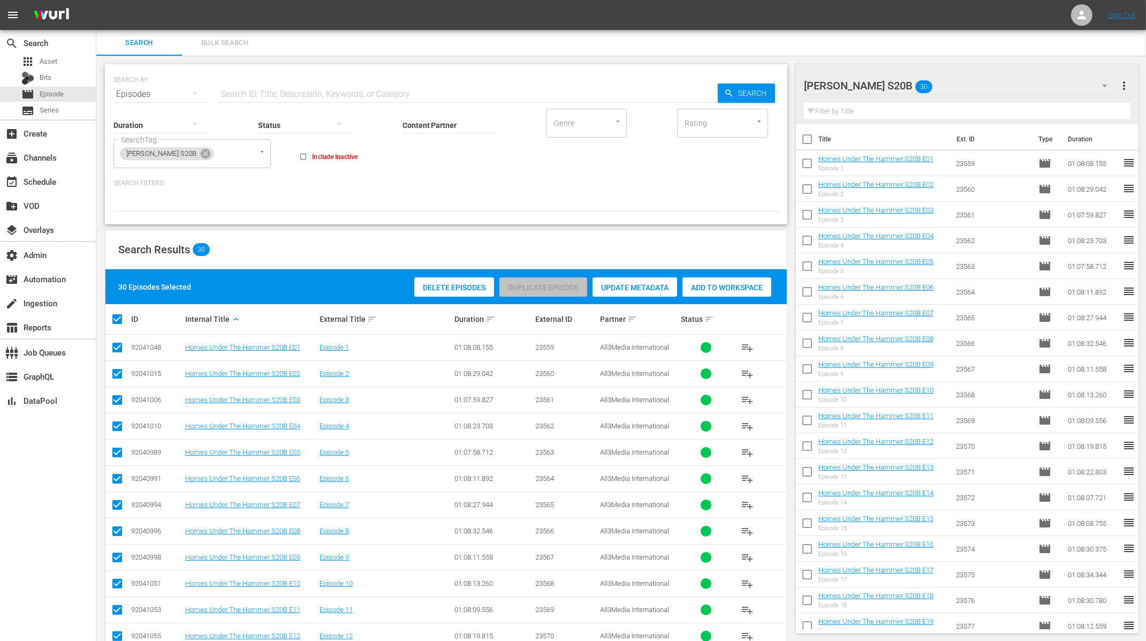
click at [861, 81] on div at bounding box center [850, 86] width 93 height 27
type input "HUTH S20b"
click at [690, 45] on div "Search Bulk Search" at bounding box center [621, 43] width 1050 height 26
click at [1076, 82] on div "HUTH S20b 30" at bounding box center [961, 86] width 314 height 30
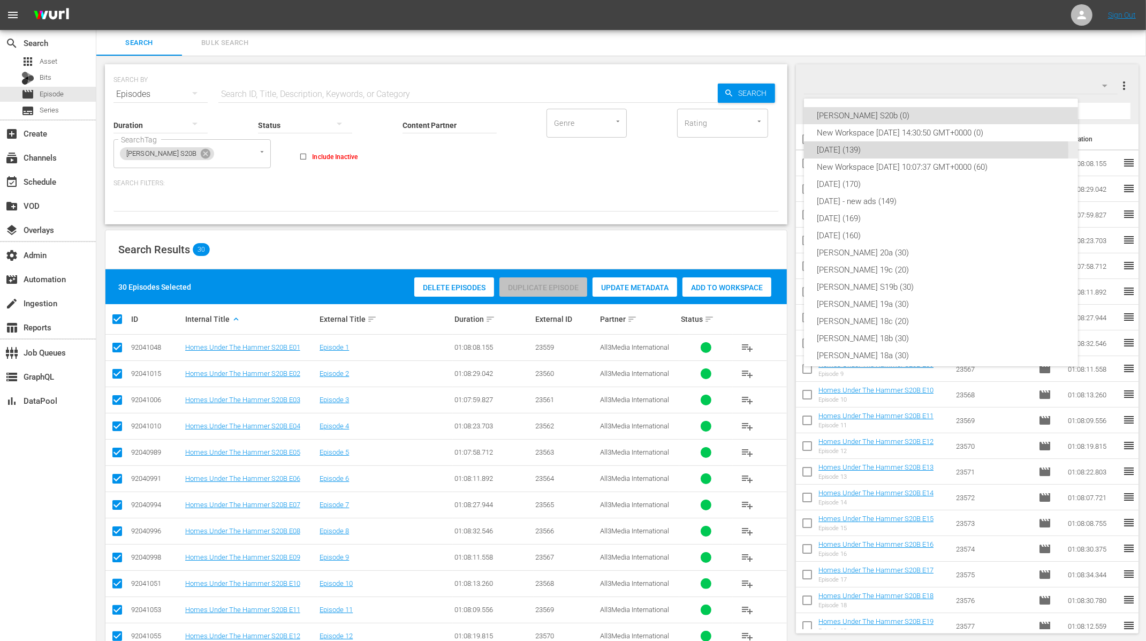
click at [908, 151] on div "NOV 25 (139)" at bounding box center [941, 149] width 248 height 17
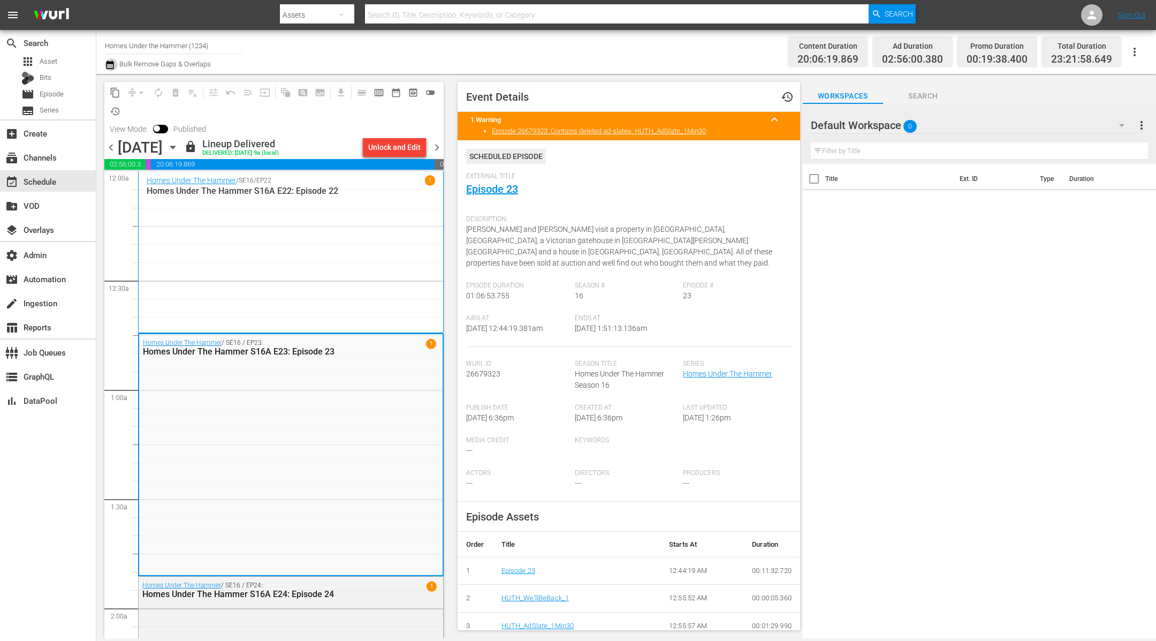
click at [111, 66] on icon "button" at bounding box center [110, 64] width 10 height 13
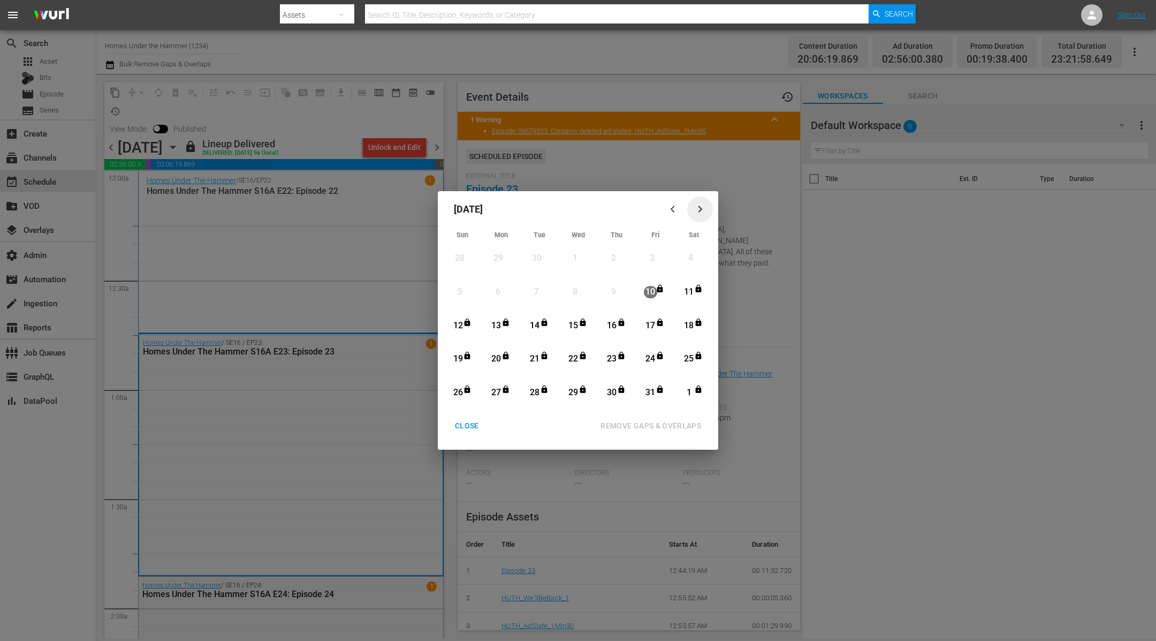
click at [701, 210] on icon "button" at bounding box center [700, 209] width 4 height 7
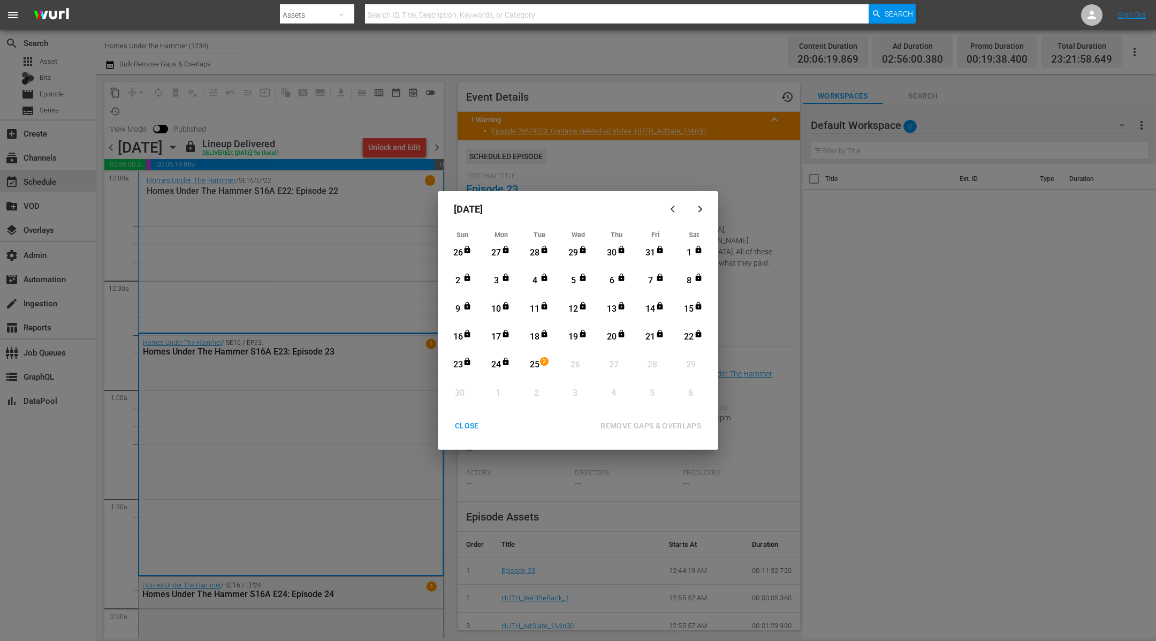
click at [472, 424] on div "CLOSE" at bounding box center [466, 425] width 41 height 13
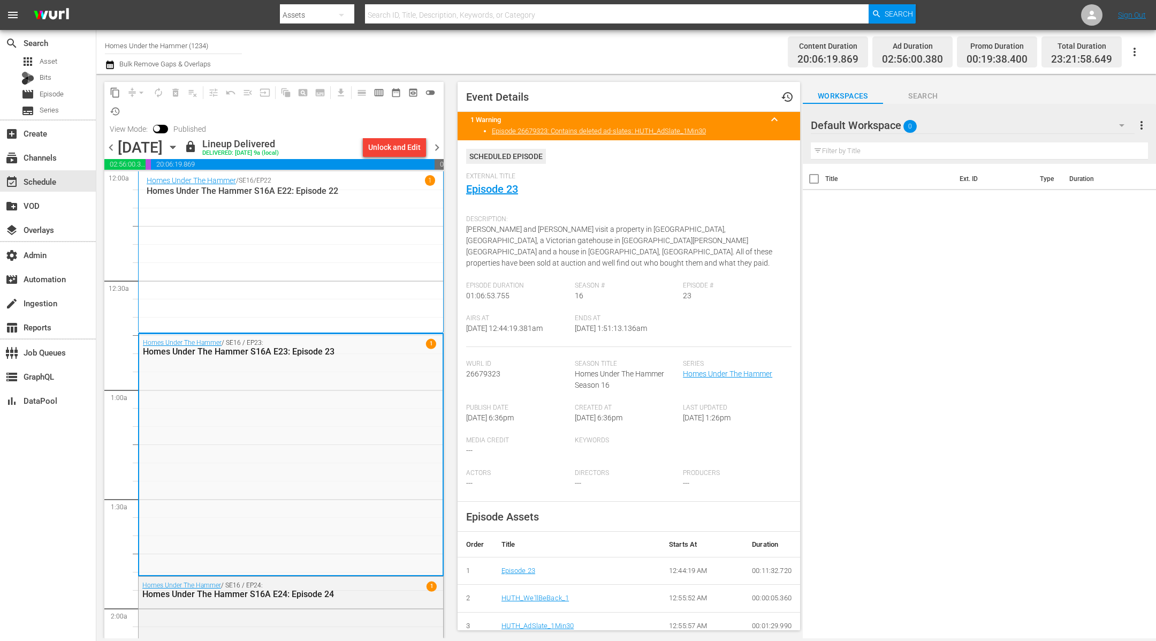
click at [175, 146] on icon "button" at bounding box center [172, 147] width 5 height 3
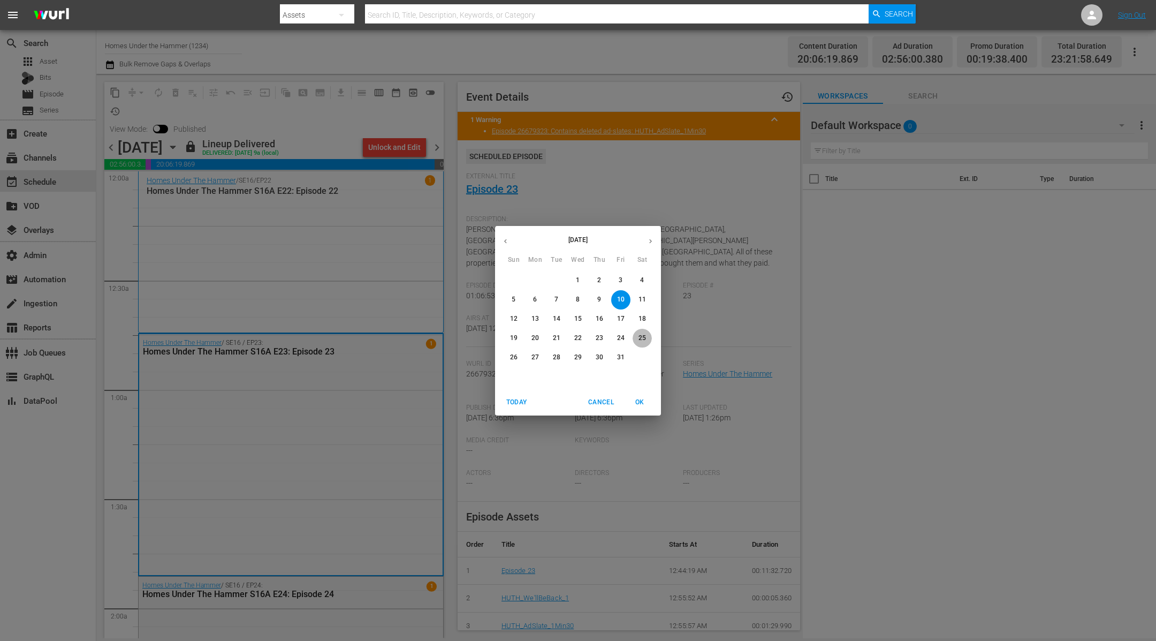
click at [643, 335] on p "25" at bounding box center [642, 337] width 7 height 9
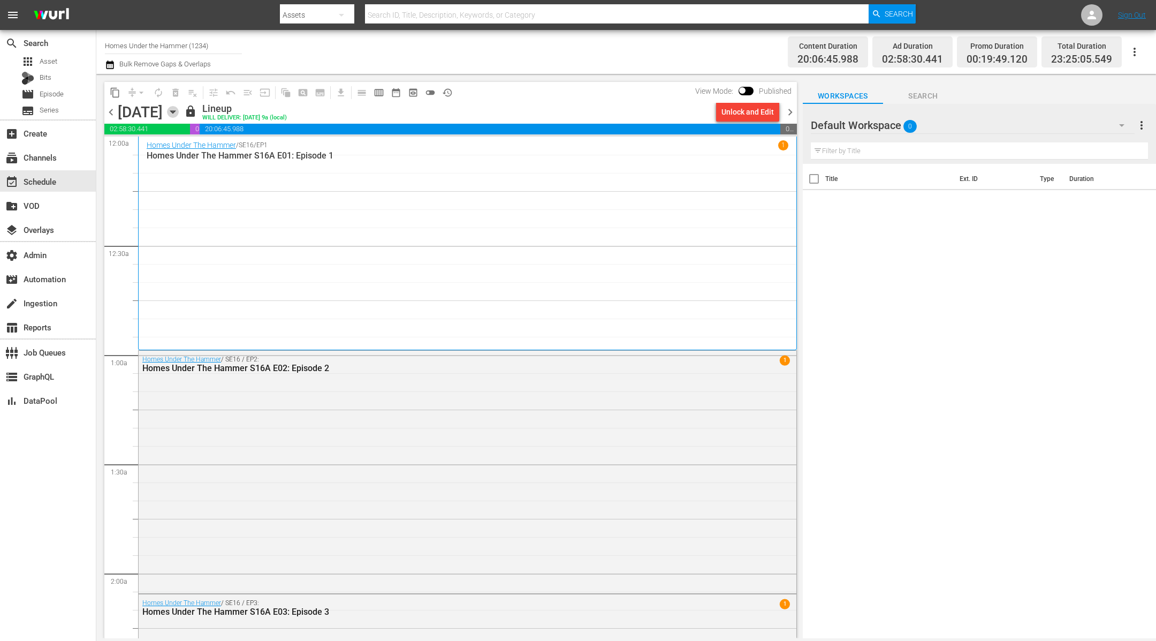
click at [179, 112] on icon "button" at bounding box center [173, 112] width 12 height 12
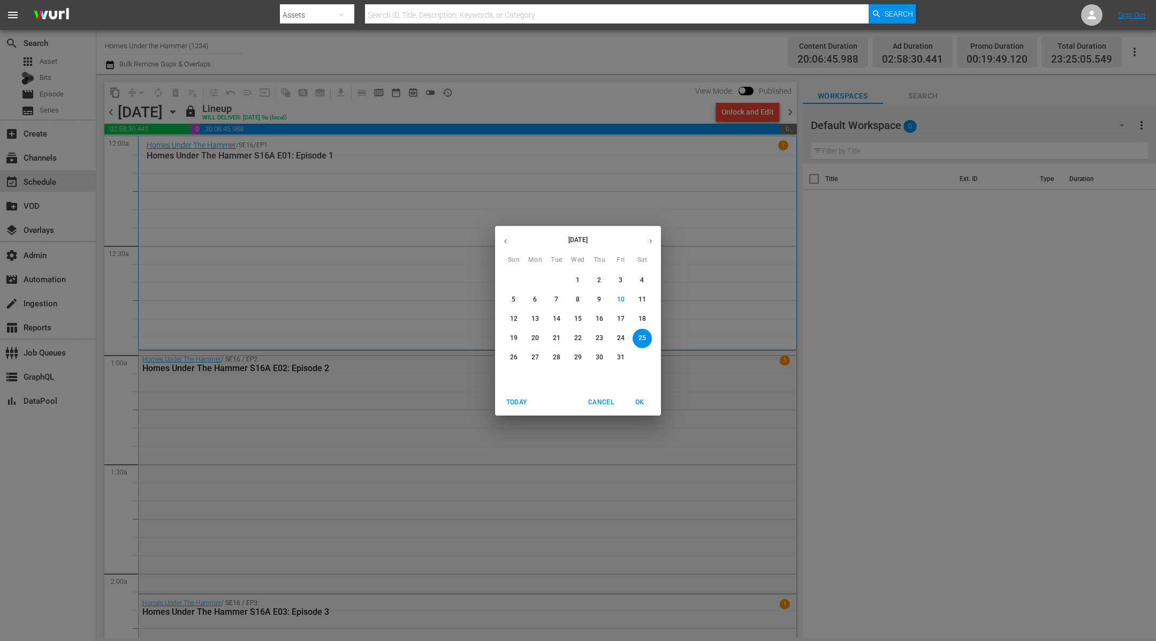
click at [647, 242] on icon "button" at bounding box center [651, 241] width 8 height 8
click at [560, 359] on span "25" at bounding box center [556, 357] width 19 height 9
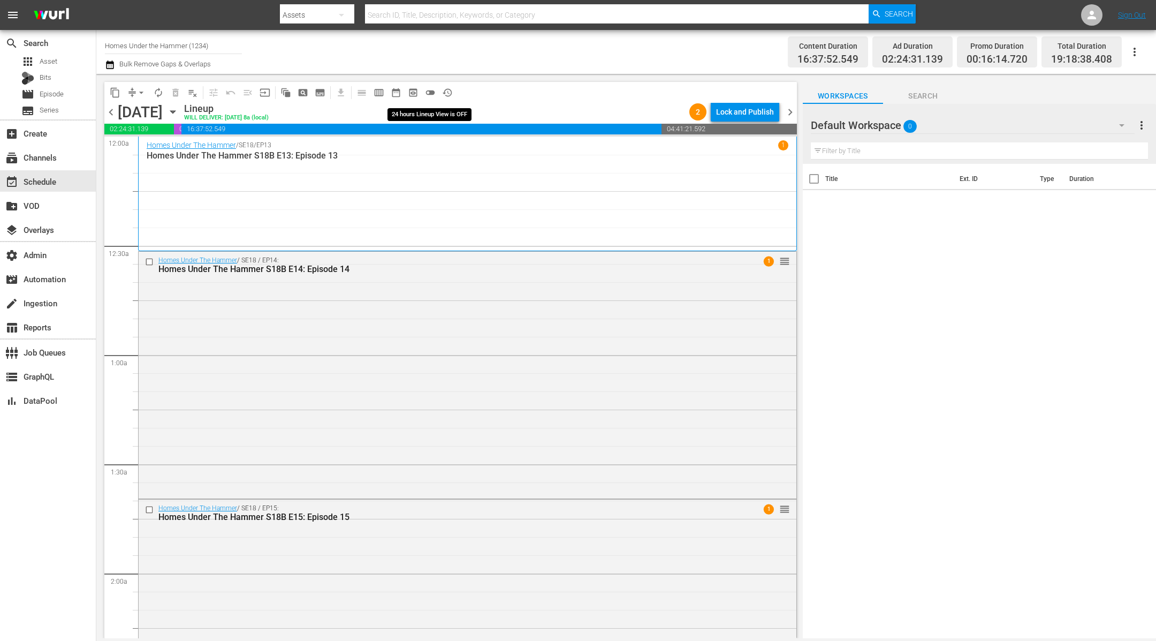
click at [433, 94] on span "toggle_off" at bounding box center [430, 92] width 11 height 11
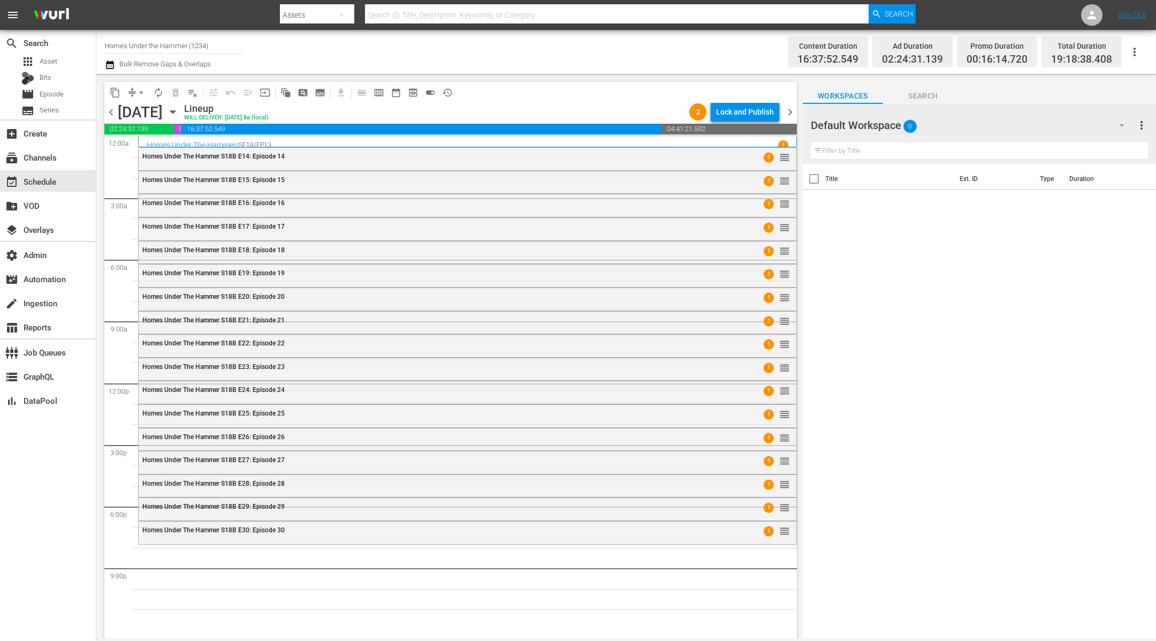
click at [976, 125] on div "Default Workspace 0" at bounding box center [973, 125] width 324 height 30
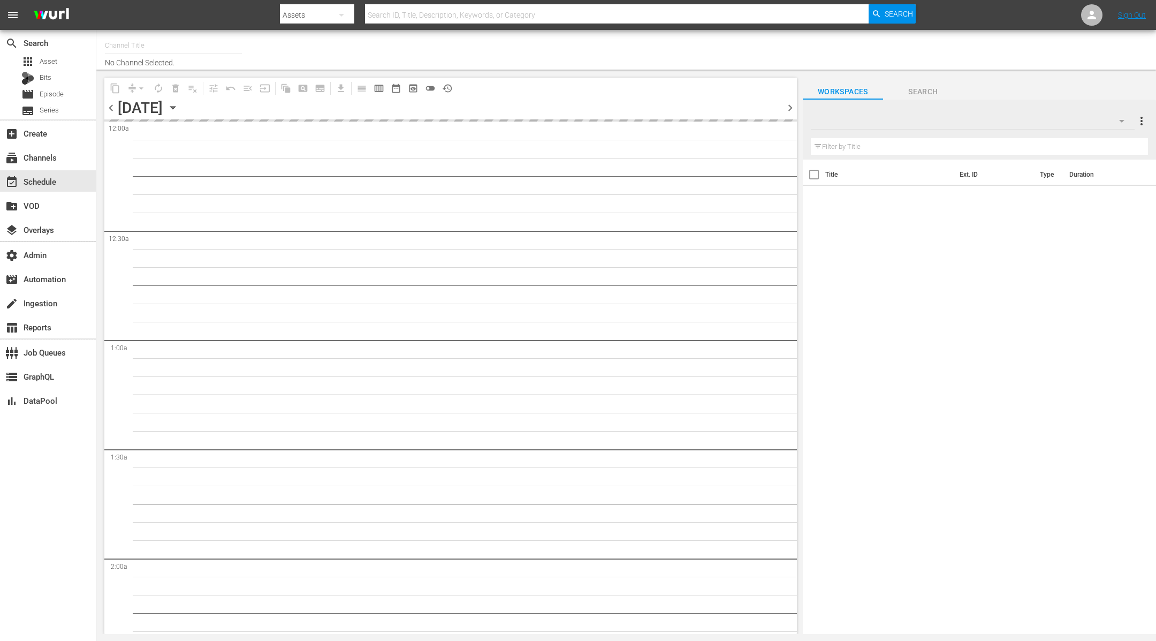
type input "Homes Under the Hammer (1234)"
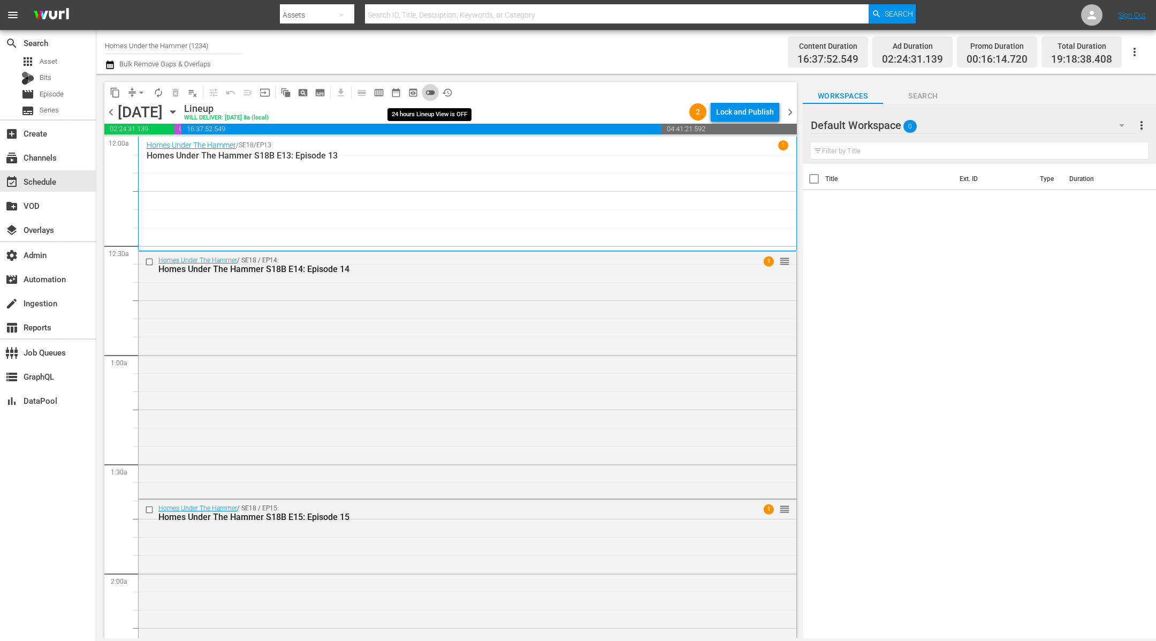
click at [433, 91] on span "toggle_off" at bounding box center [430, 92] width 11 height 11
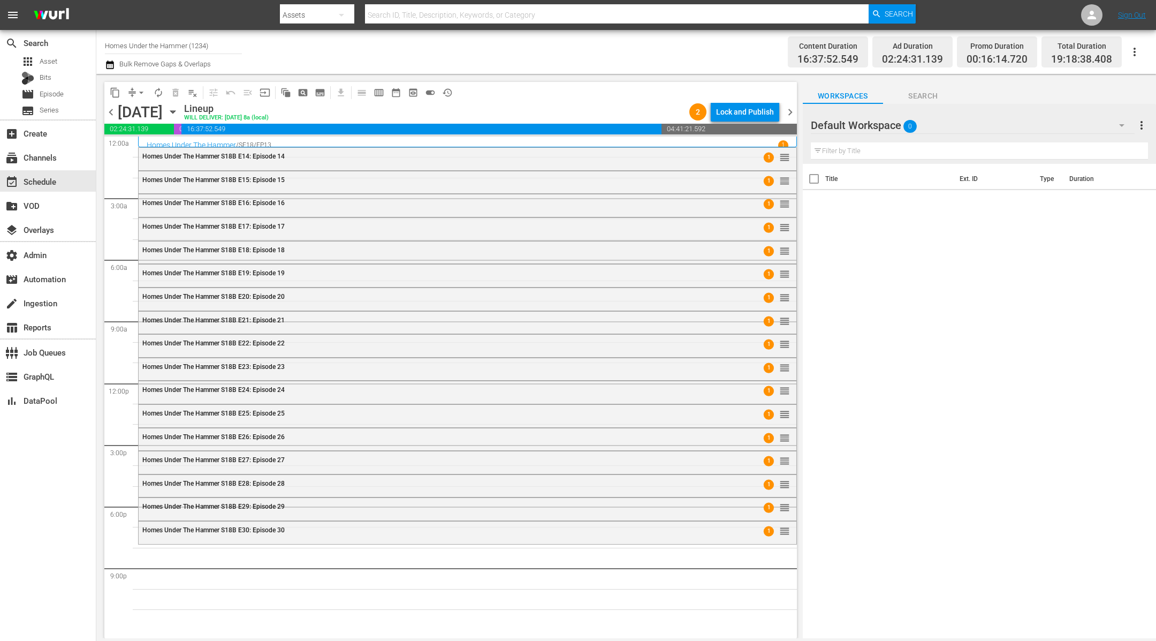
click at [1015, 124] on div "Default Workspace 0" at bounding box center [973, 125] width 324 height 30
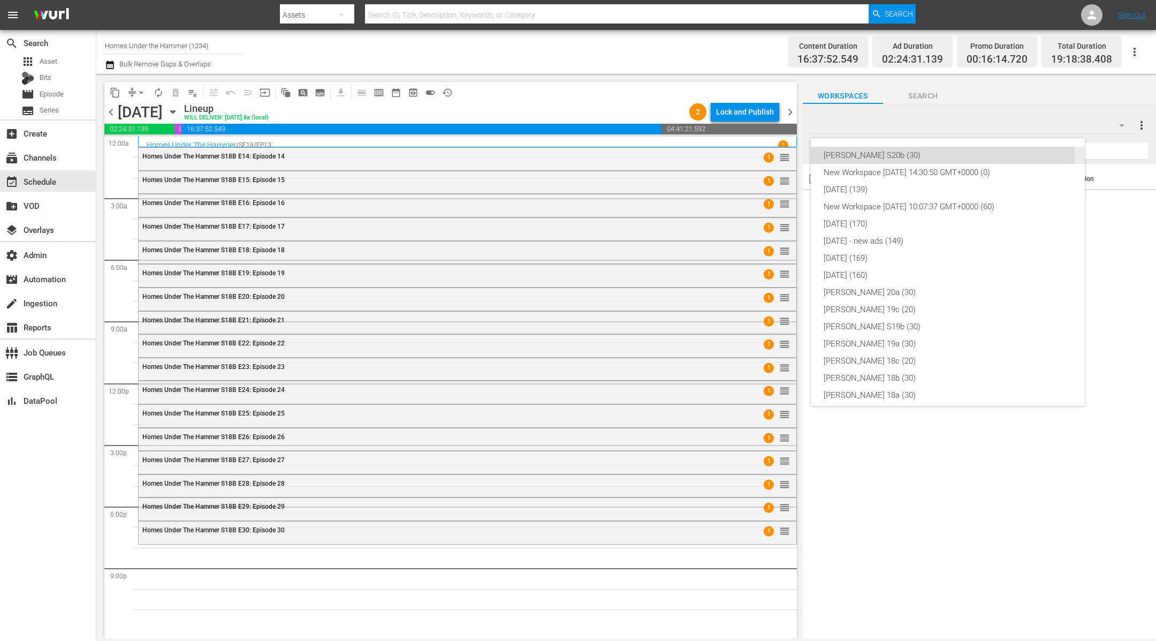
click at [929, 154] on div "[PERSON_NAME] S20b (30)" at bounding box center [948, 155] width 248 height 17
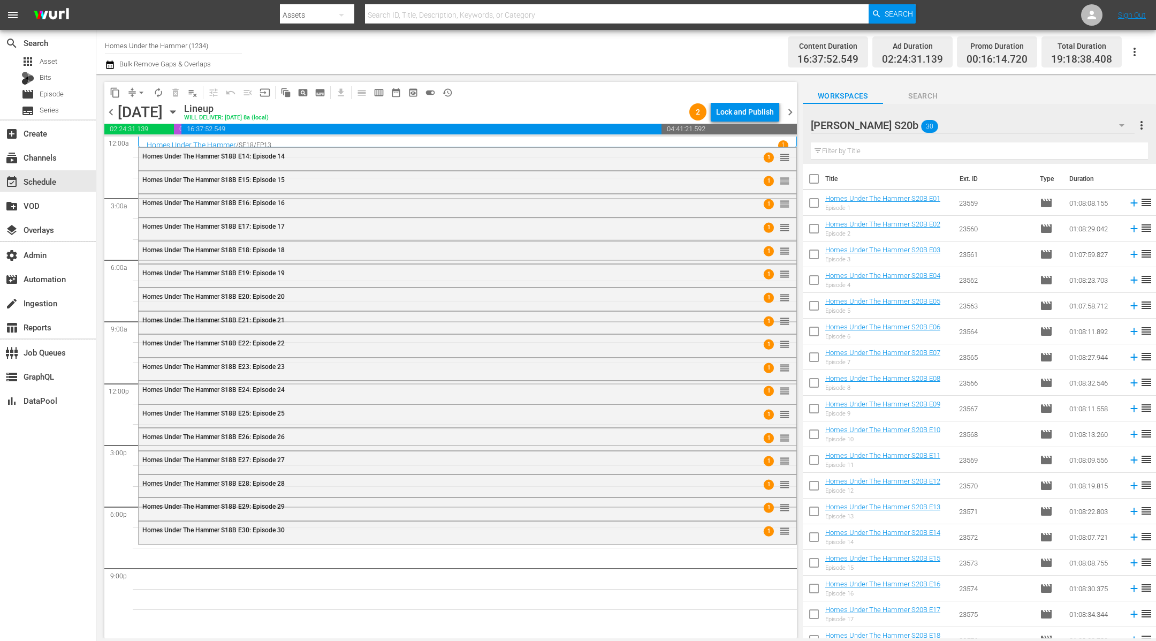
click at [817, 177] on input "checkbox" at bounding box center [814, 181] width 22 height 22
checkbox input "true"
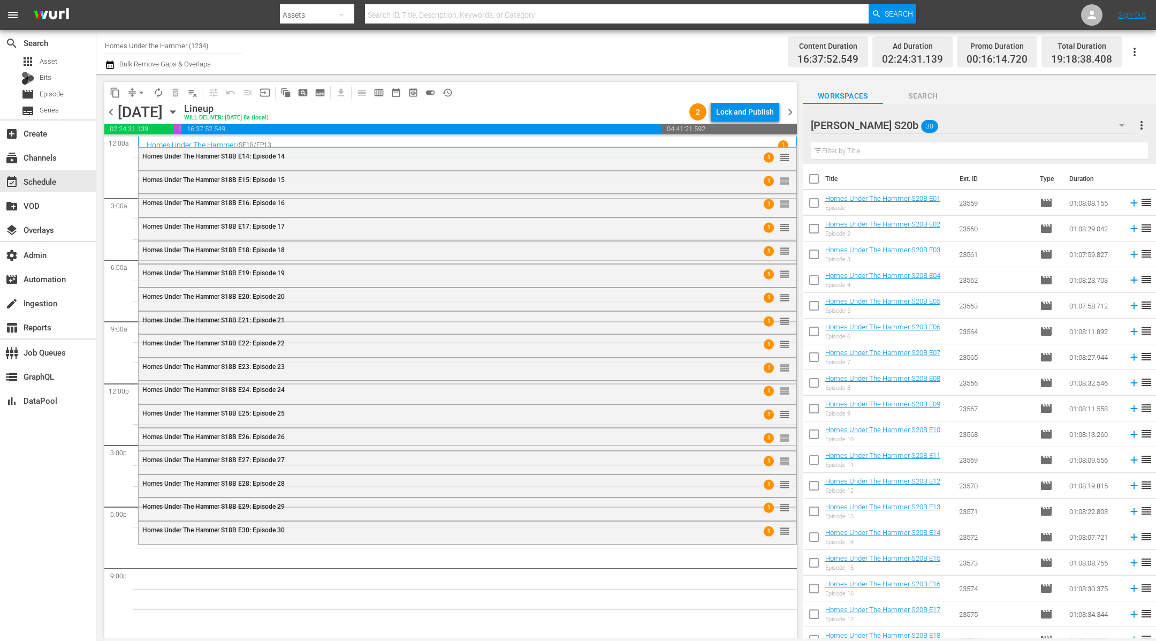
checkbox input "true"
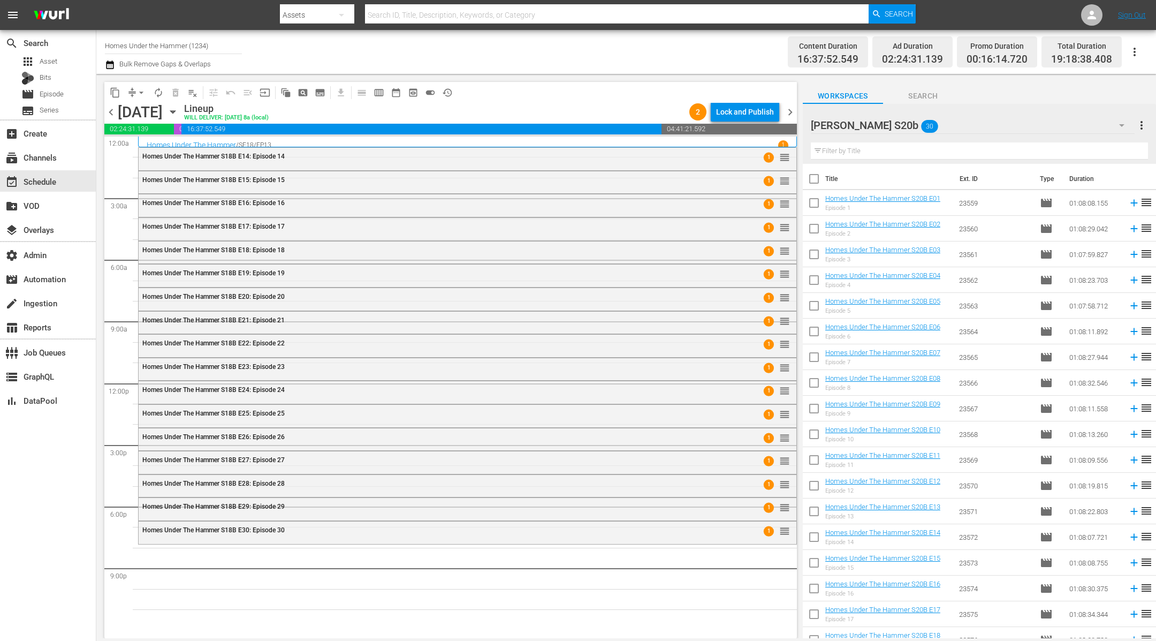
checkbox input "true"
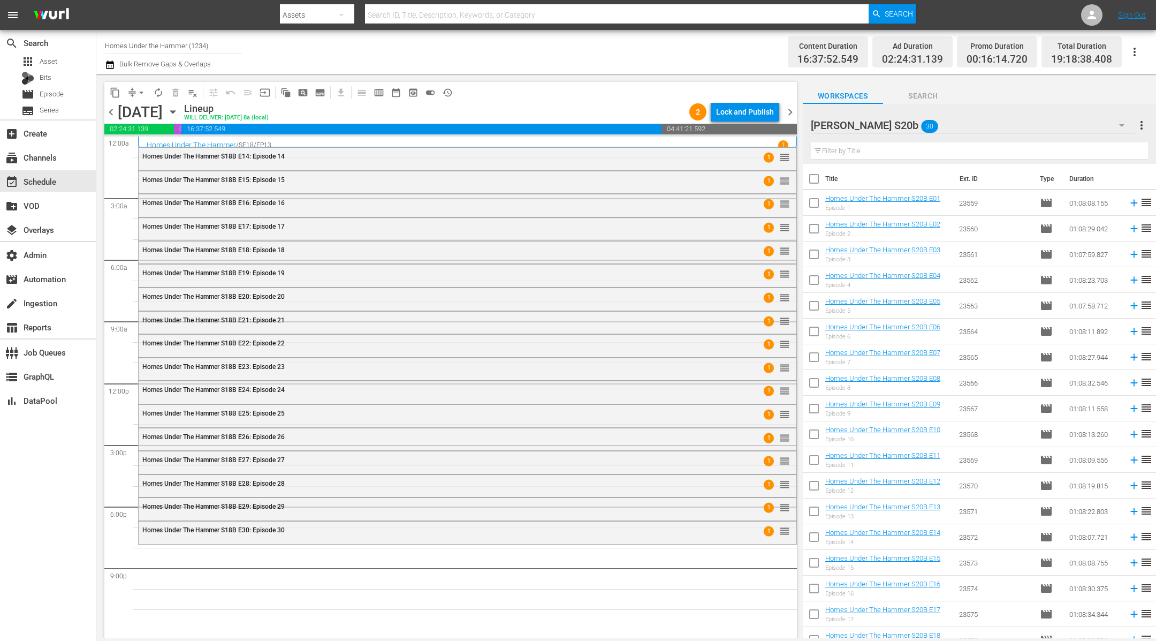
checkbox input "true"
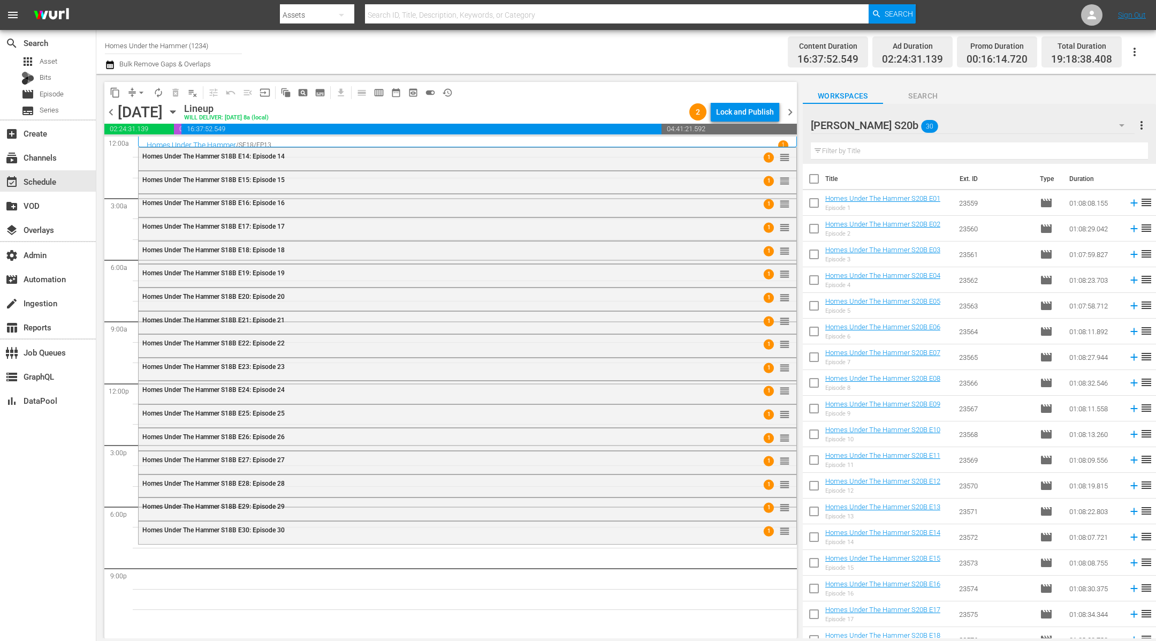
checkbox input "true"
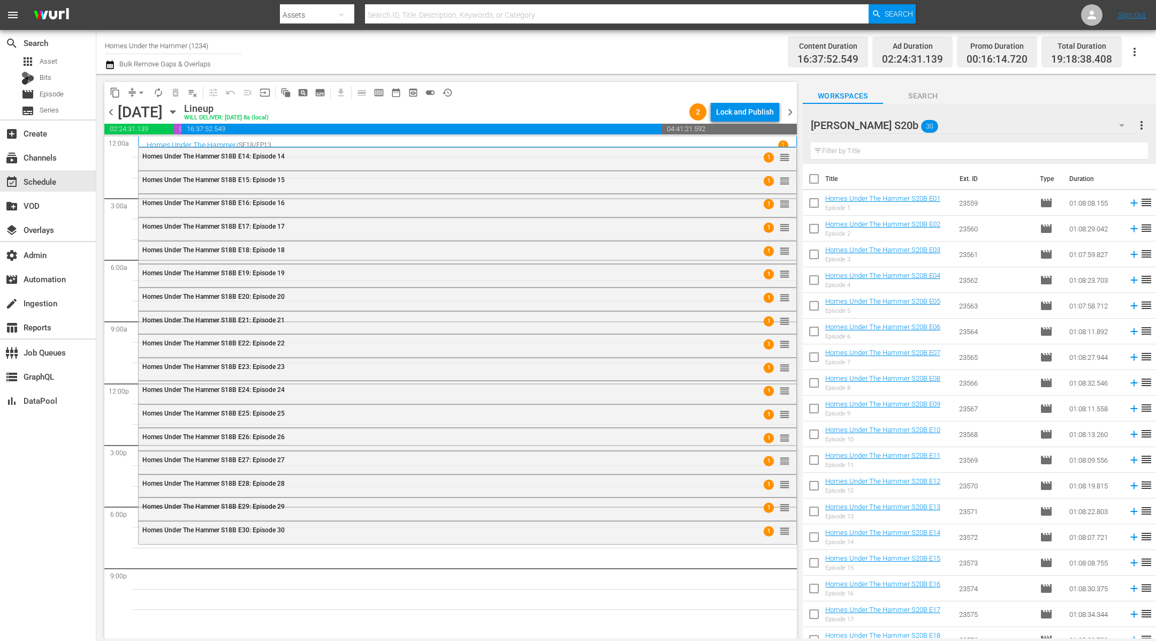
checkbox input "true"
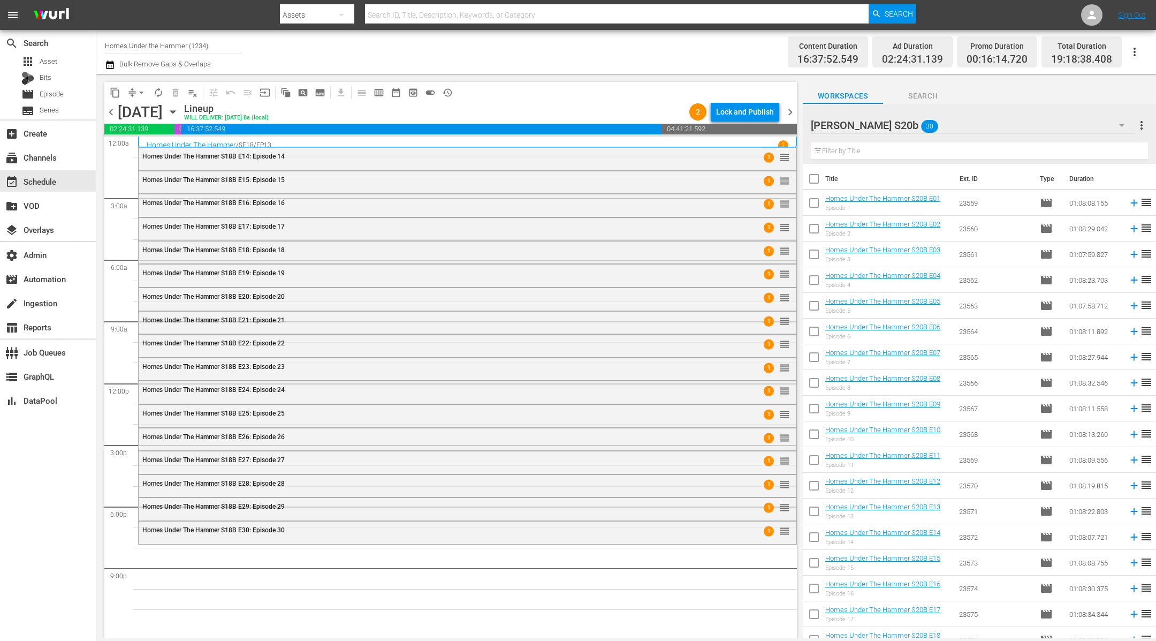
checkbox input "true"
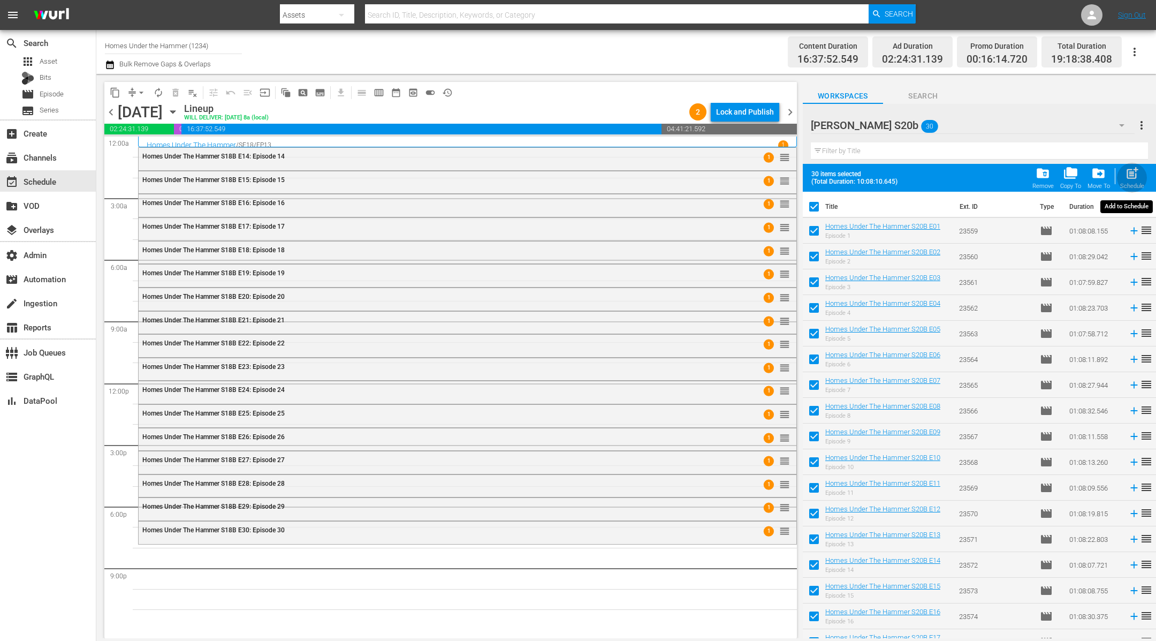
click at [1135, 178] on span "post_add" at bounding box center [1132, 173] width 14 height 14
checkbox input "false"
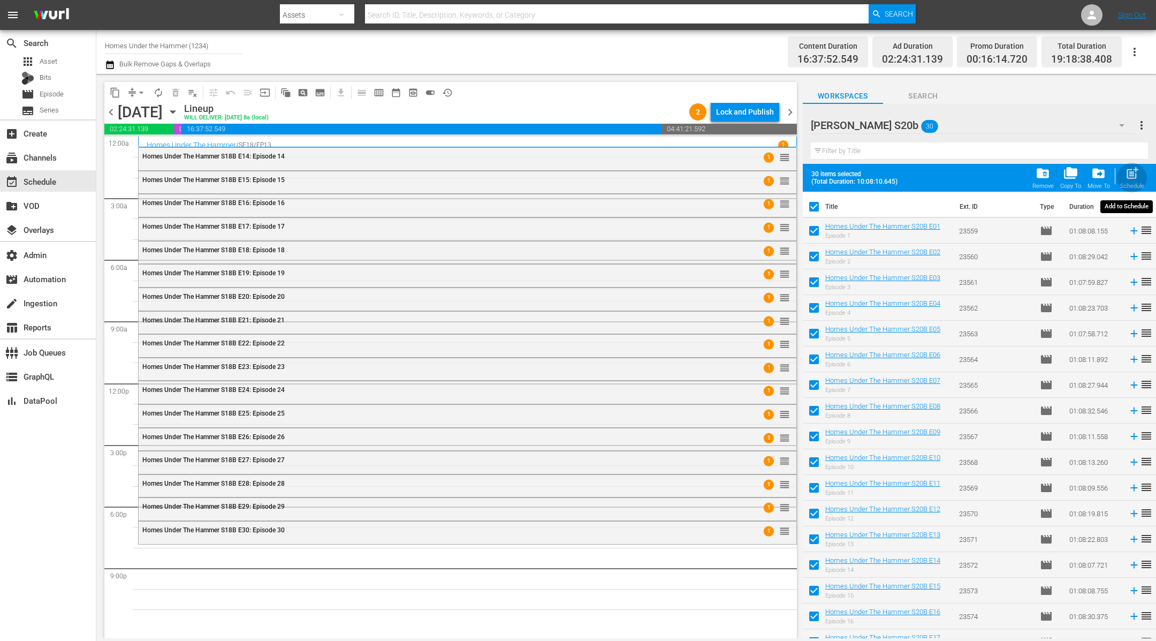
checkbox input "false"
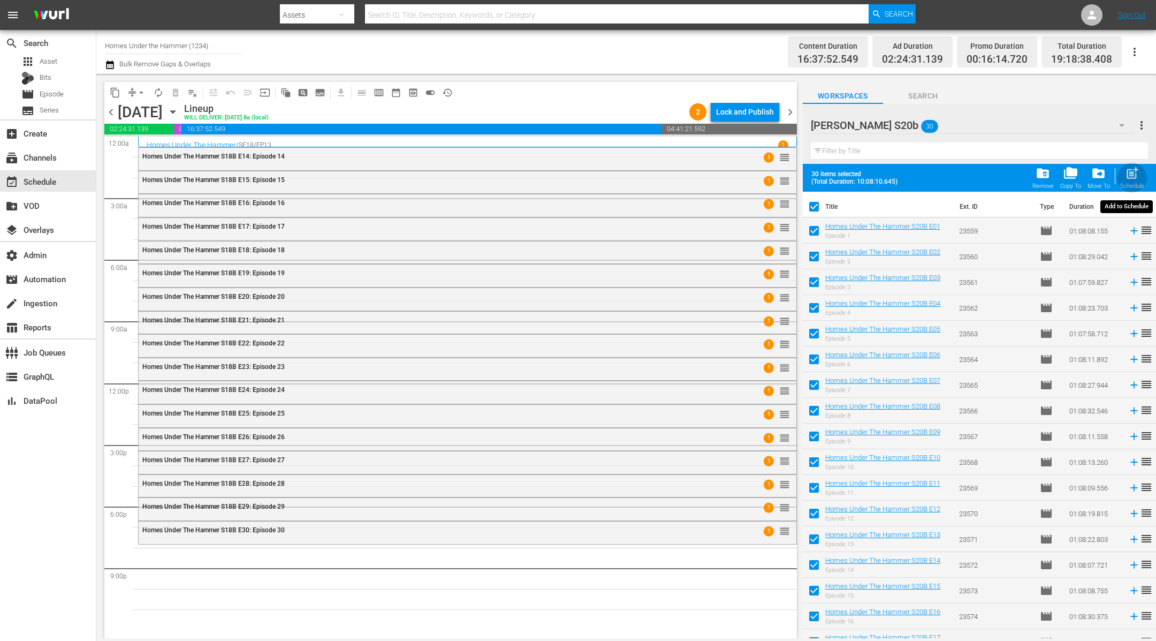
checkbox input "false"
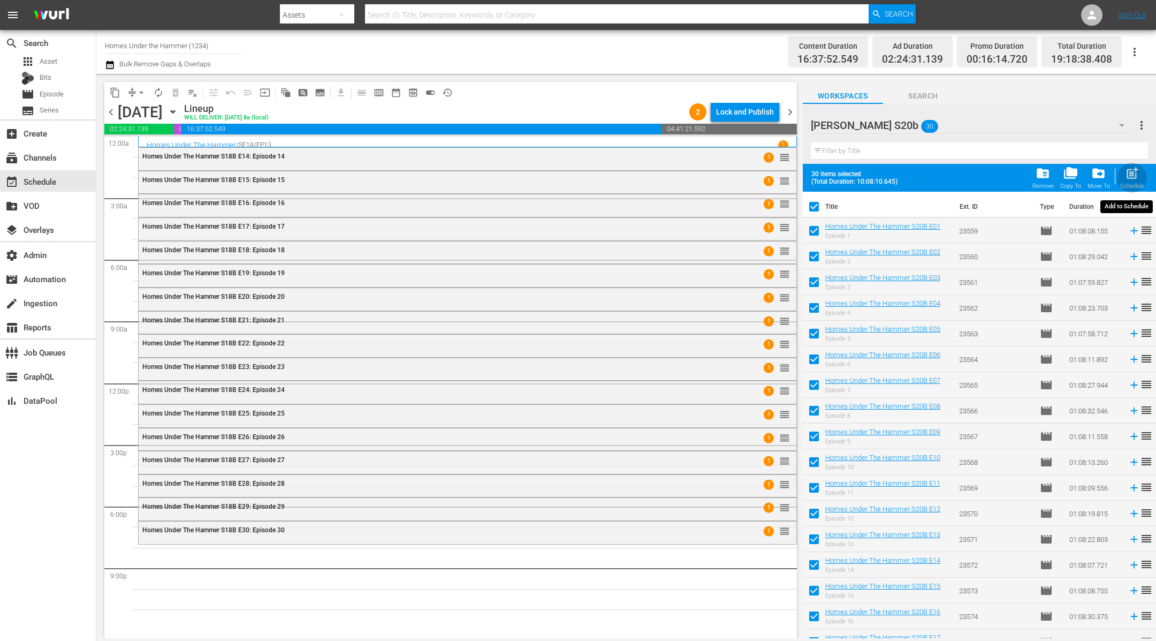
checkbox input "false"
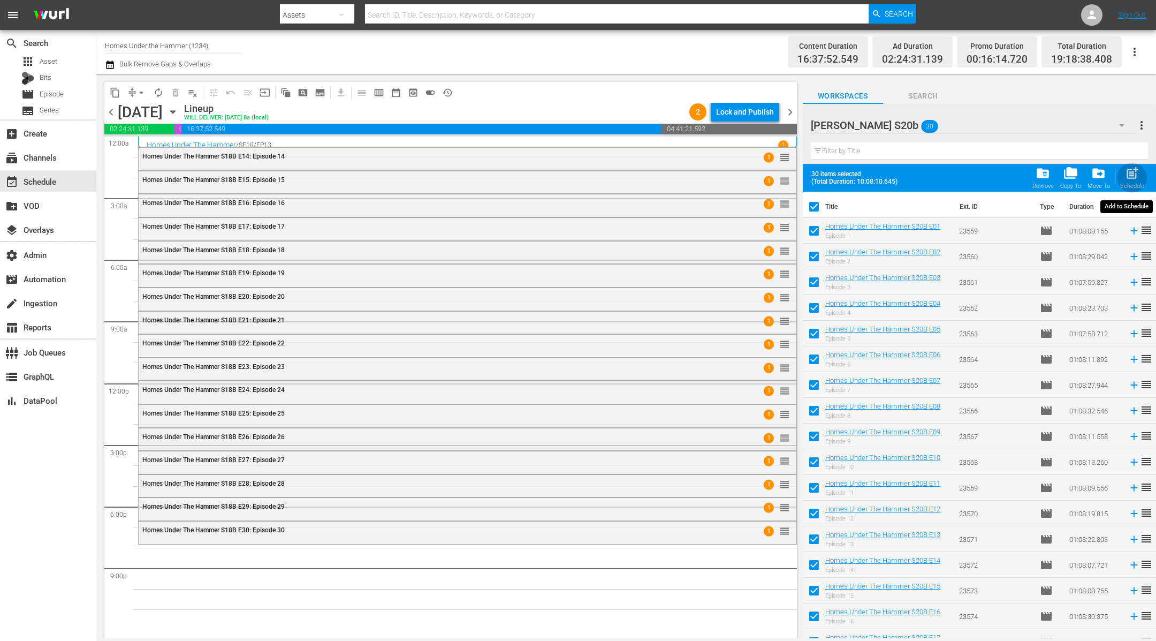
checkbox input "false"
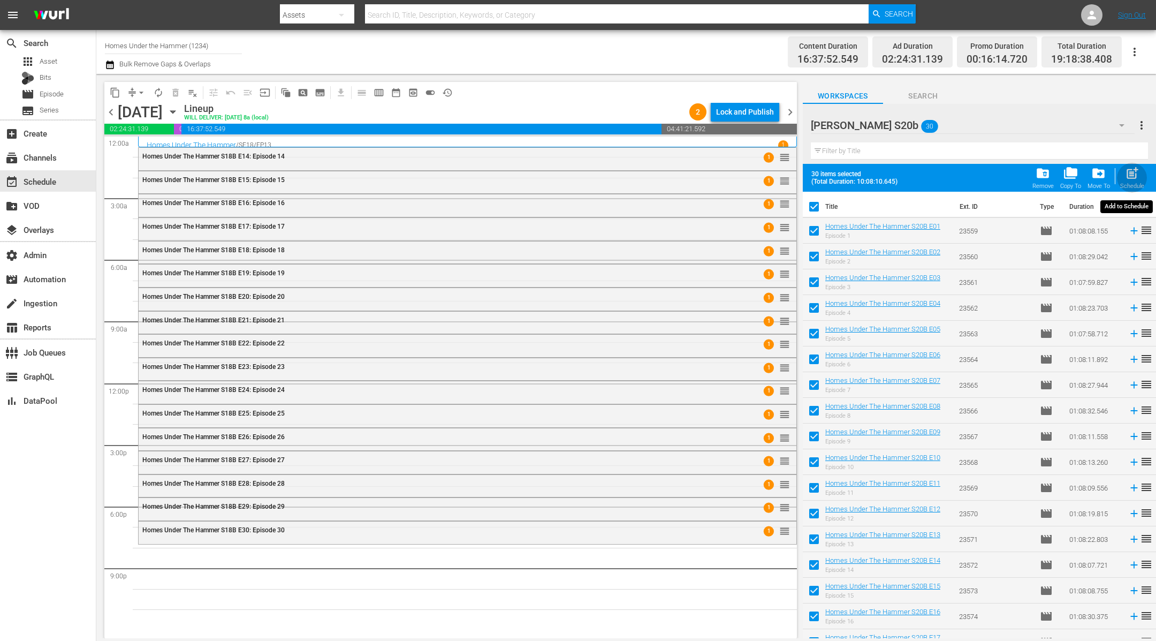
checkbox input "false"
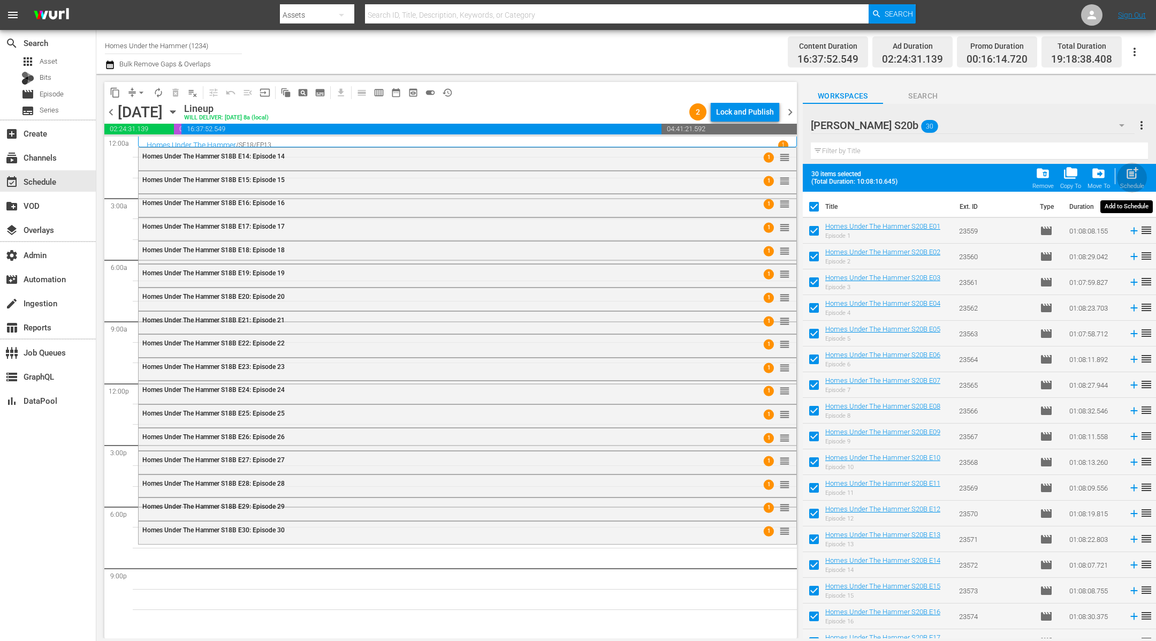
checkbox input "false"
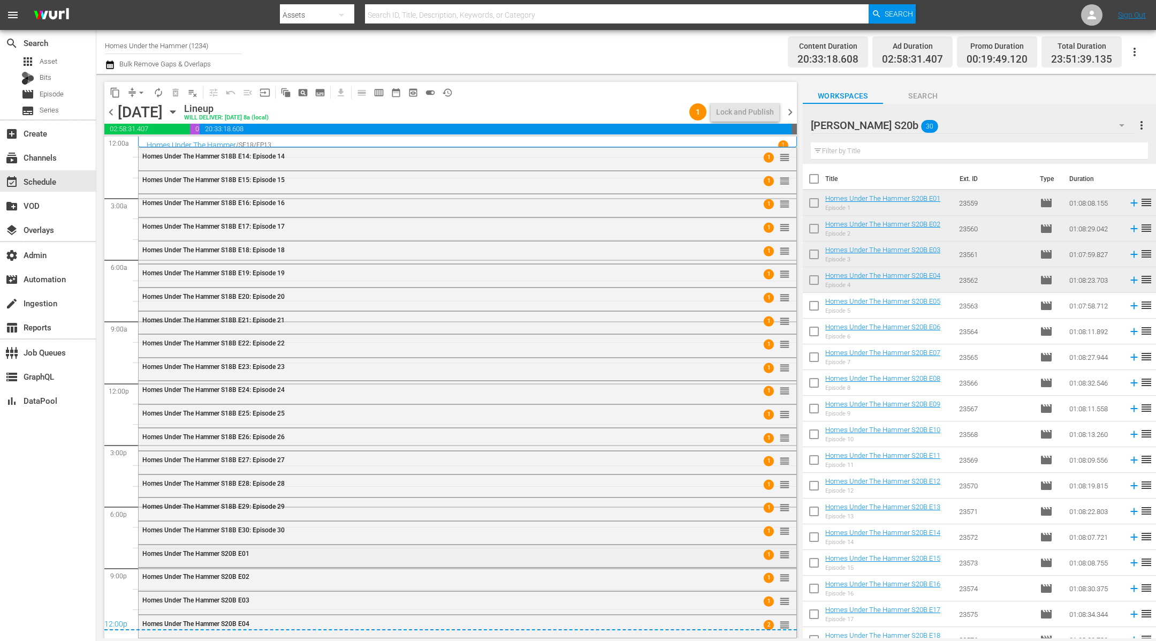
click at [359, 558] on div "Homes Under The Hammer S20B E01 1 reorder" at bounding box center [468, 554] width 658 height 18
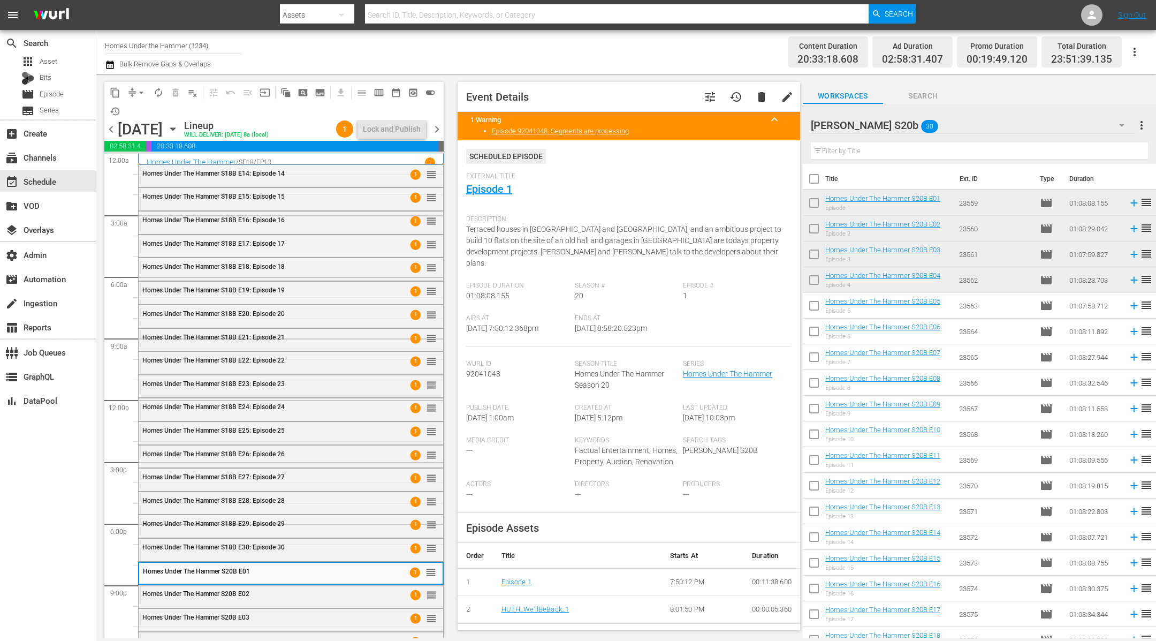
click at [439, 139] on div "chevron_left Tuesday, November 25th November 25th Lineup WILL DELIVER: 11/24 @ …" at bounding box center [273, 130] width 339 height 21
click at [439, 123] on span "chevron_right" at bounding box center [436, 129] width 13 height 13
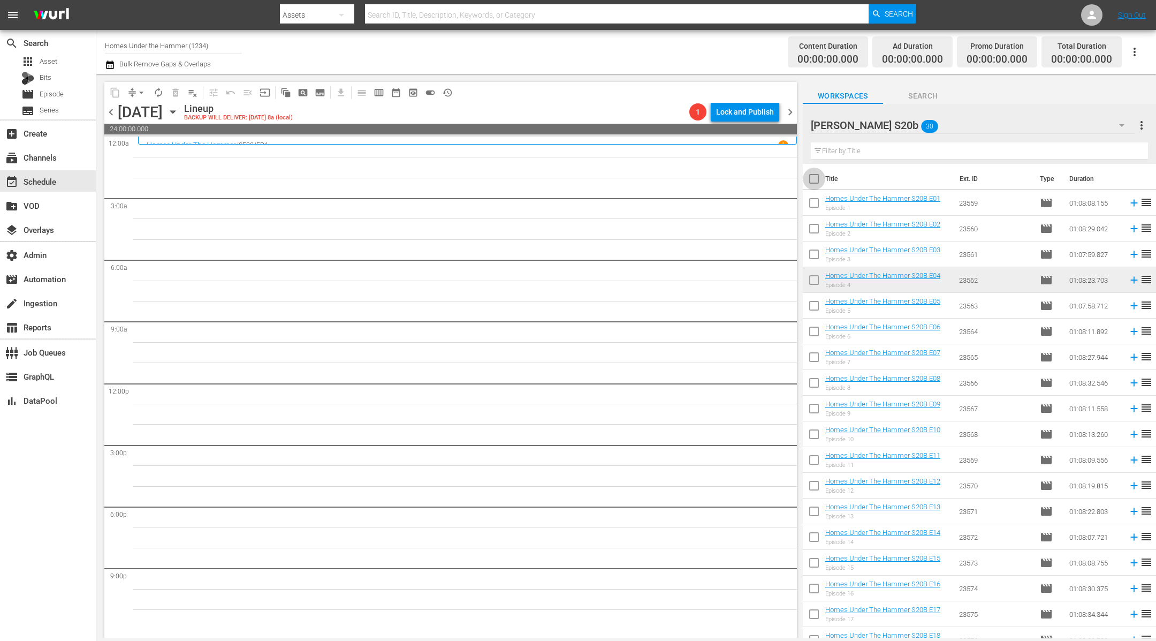
click at [816, 181] on input "checkbox" at bounding box center [814, 181] width 22 height 22
checkbox input "true"
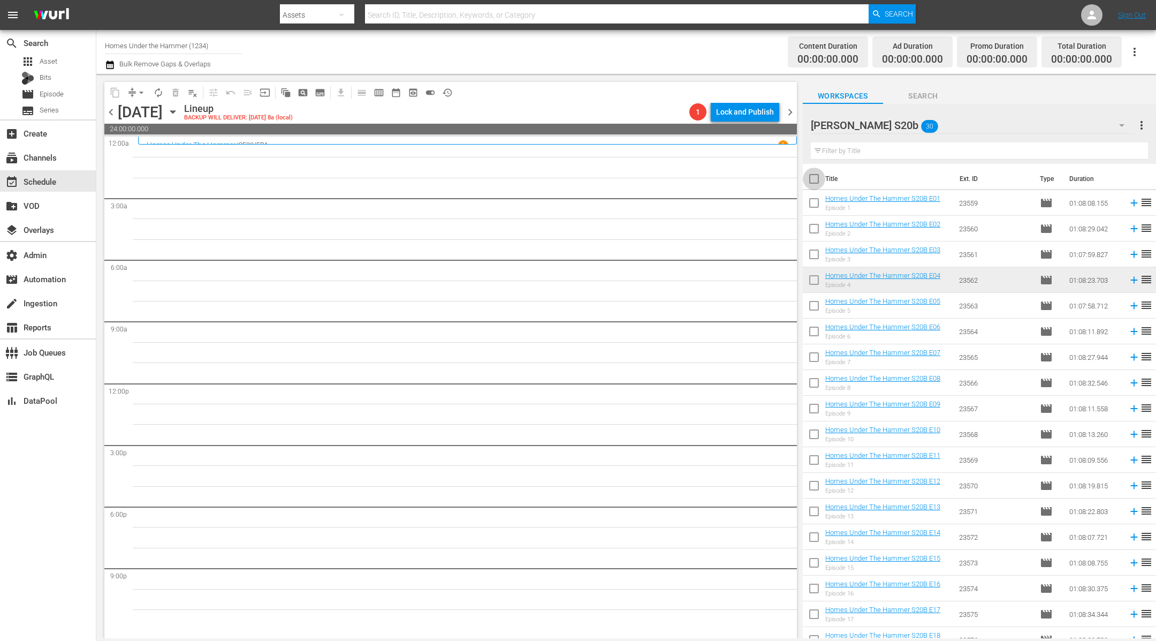
checkbox input "true"
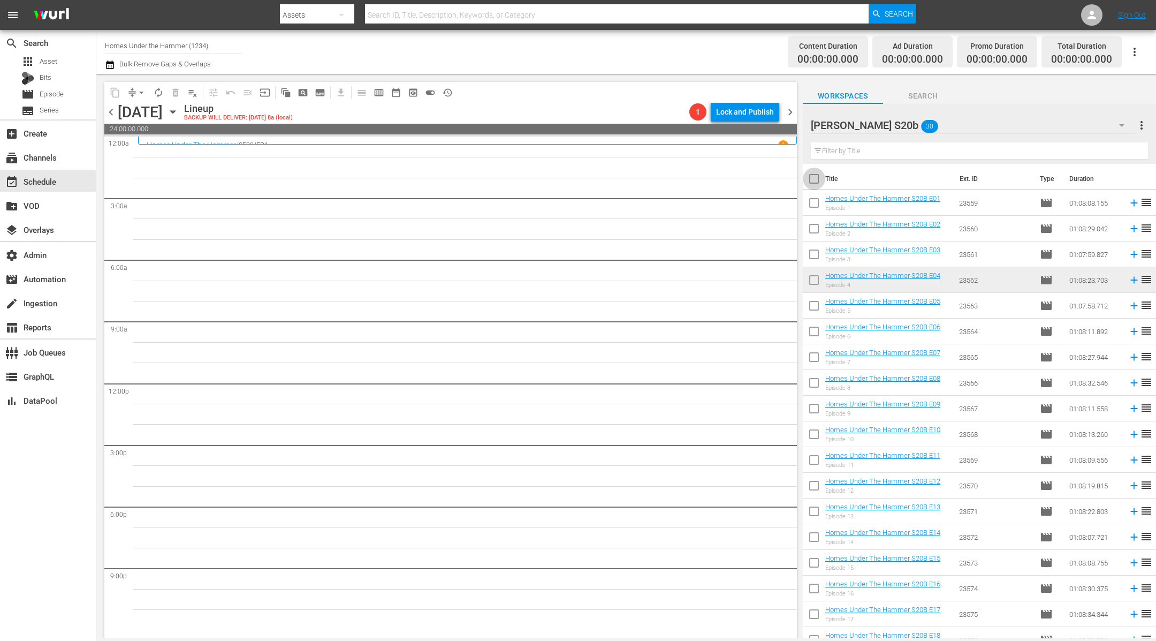
checkbox input "true"
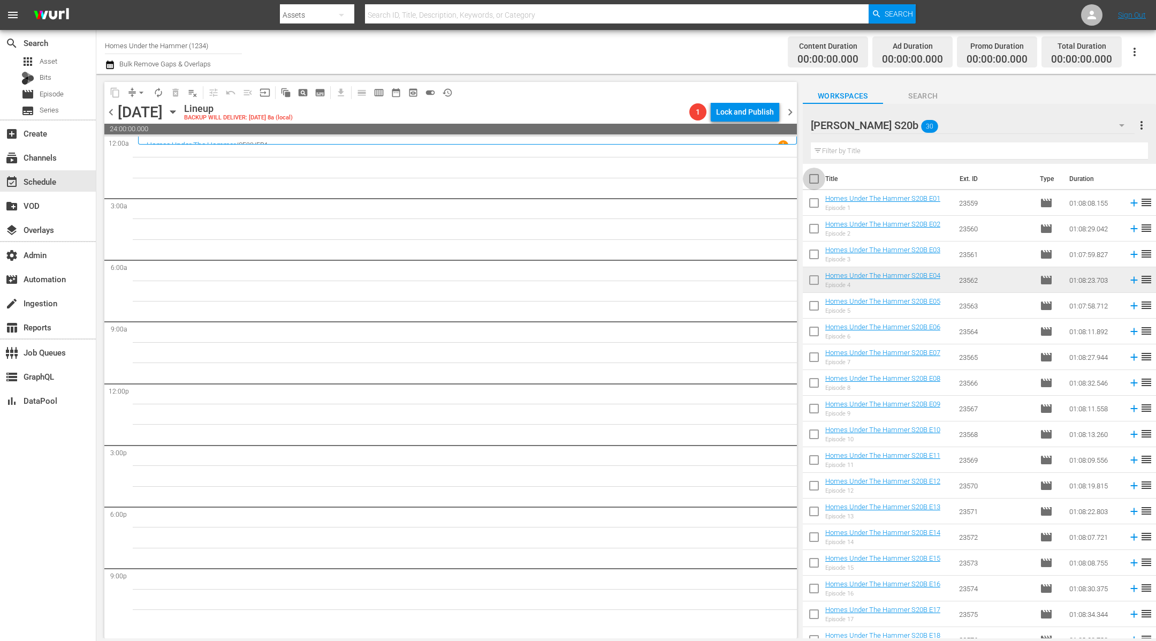
checkbox input "true"
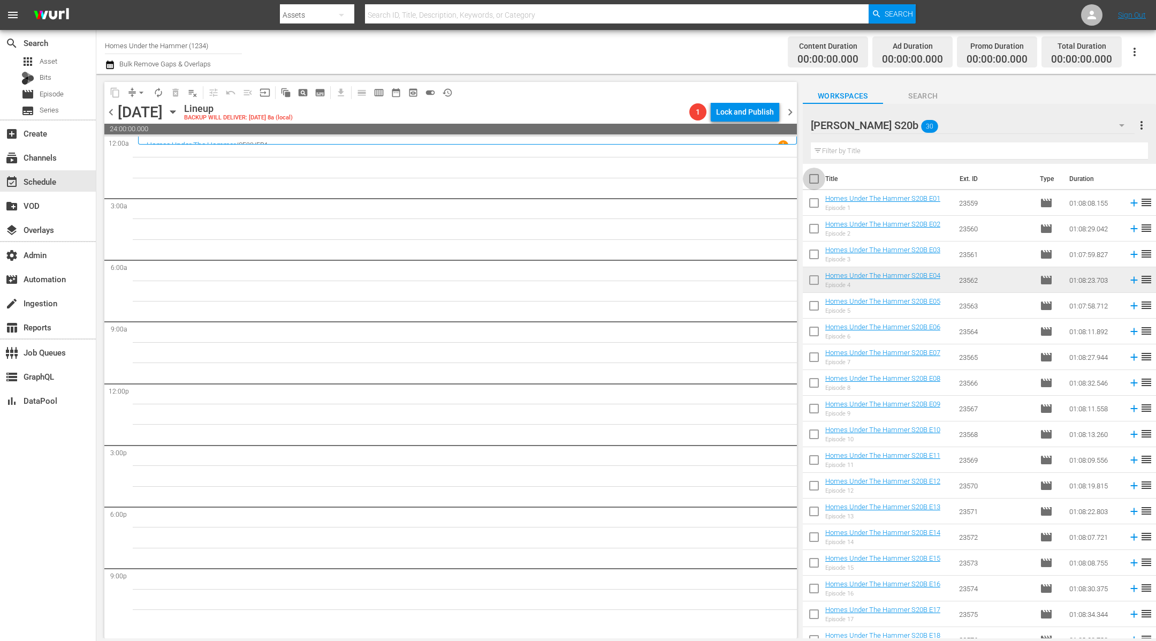
checkbox input "true"
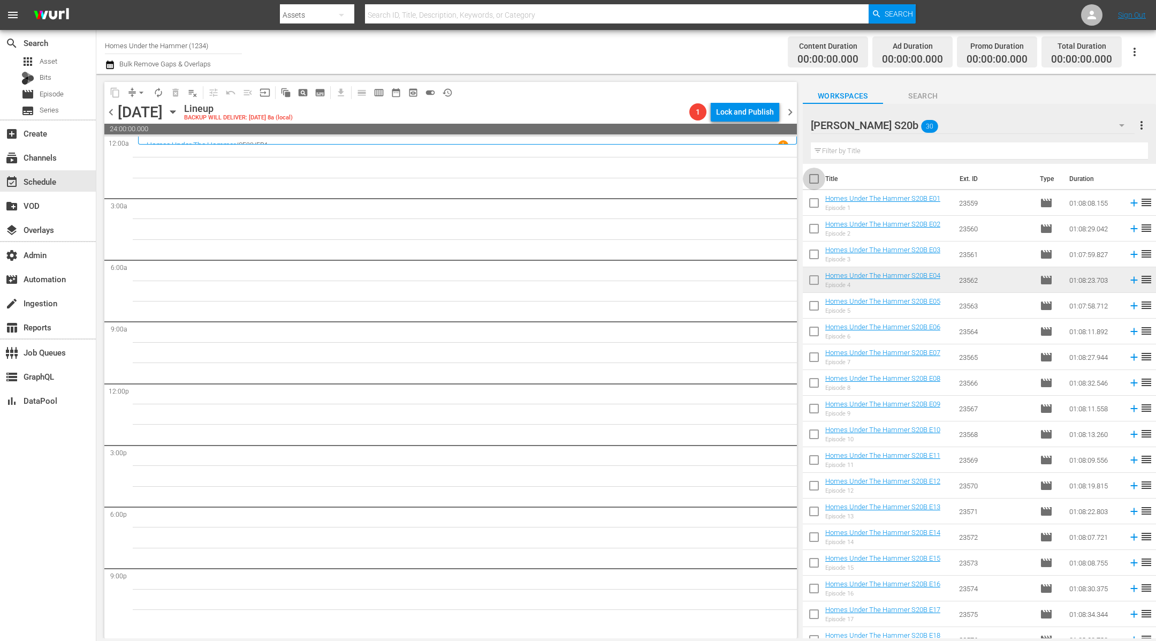
checkbox input "true"
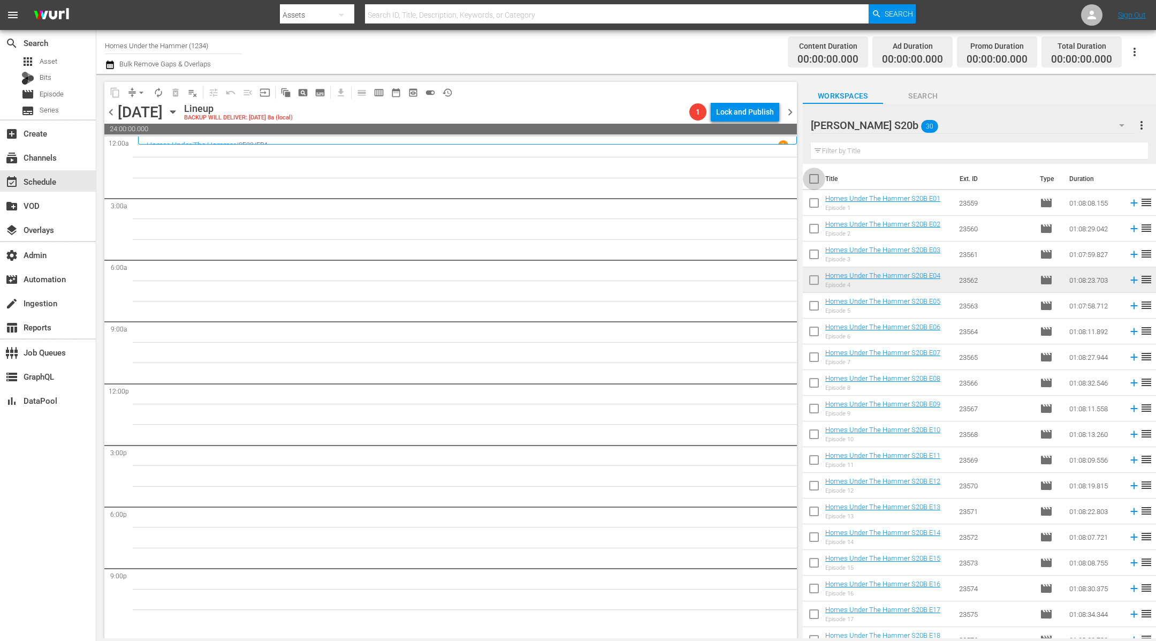
checkbox input "true"
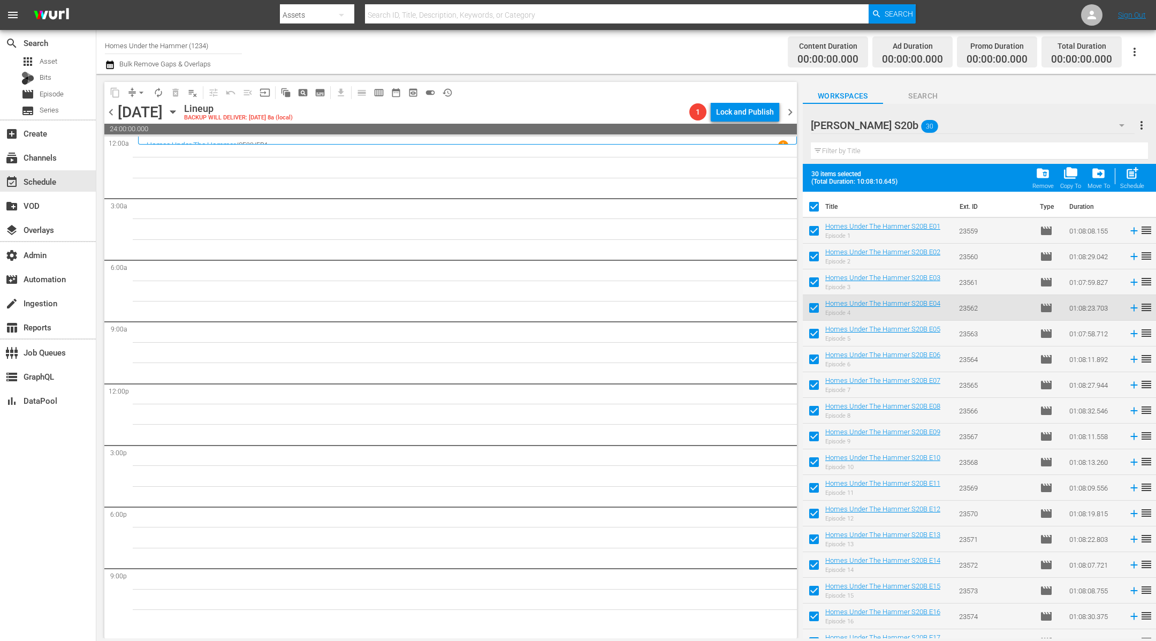
click at [818, 228] on input "checkbox" at bounding box center [814, 233] width 22 height 22
checkbox input "false"
click at [820, 257] on input "checkbox" at bounding box center [814, 258] width 22 height 22
checkbox input "false"
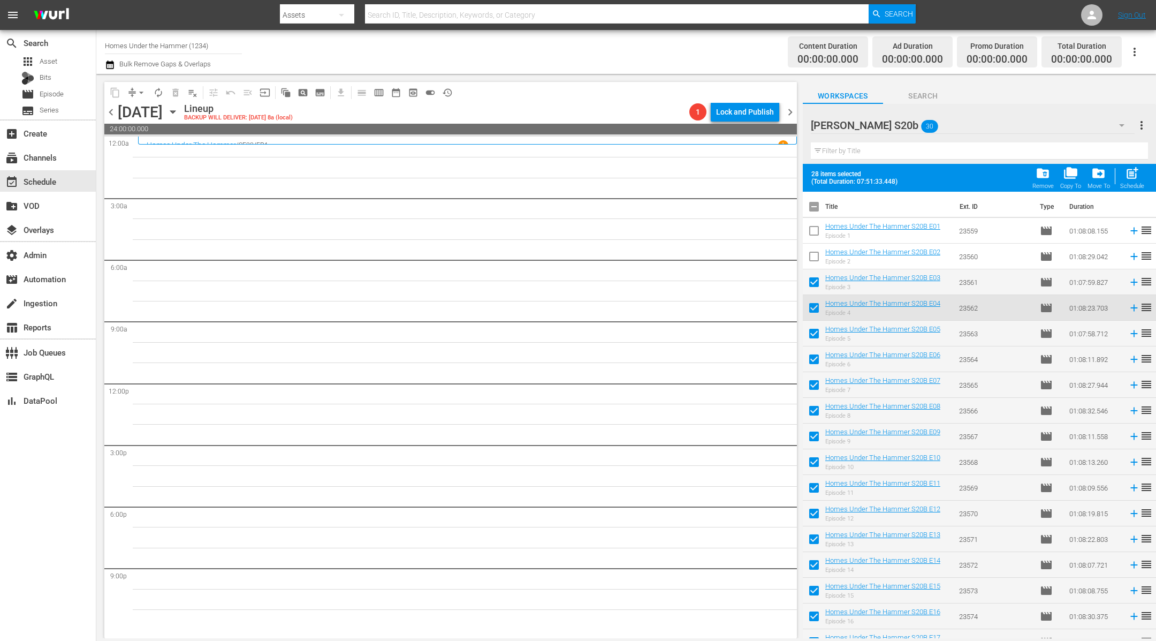
click at [819, 287] on input "checkbox" at bounding box center [814, 284] width 22 height 22
checkbox input "false"
click at [818, 313] on input "checkbox" at bounding box center [814, 310] width 22 height 22
checkbox input "false"
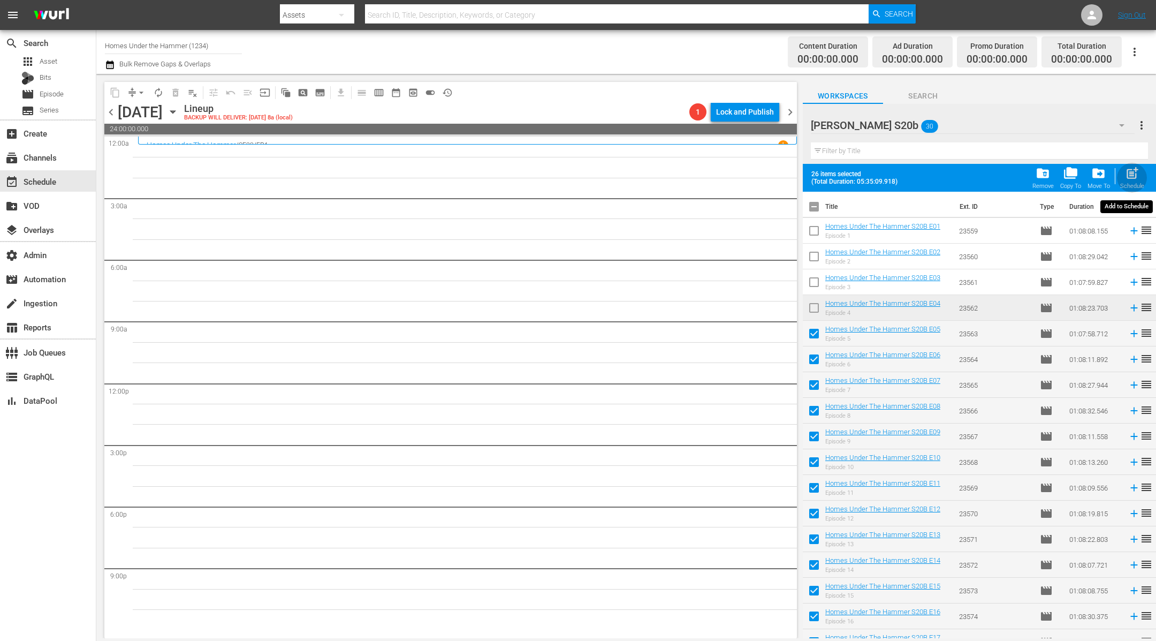
click at [1133, 173] on span "post_add" at bounding box center [1132, 173] width 14 height 14
checkbox input "false"
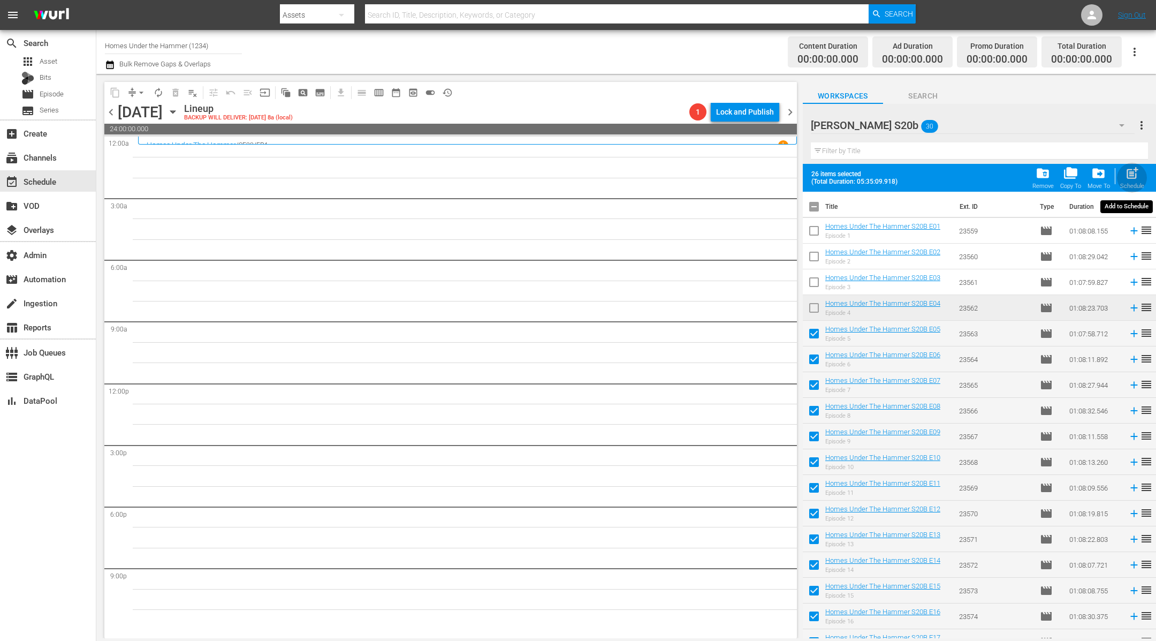
checkbox input "false"
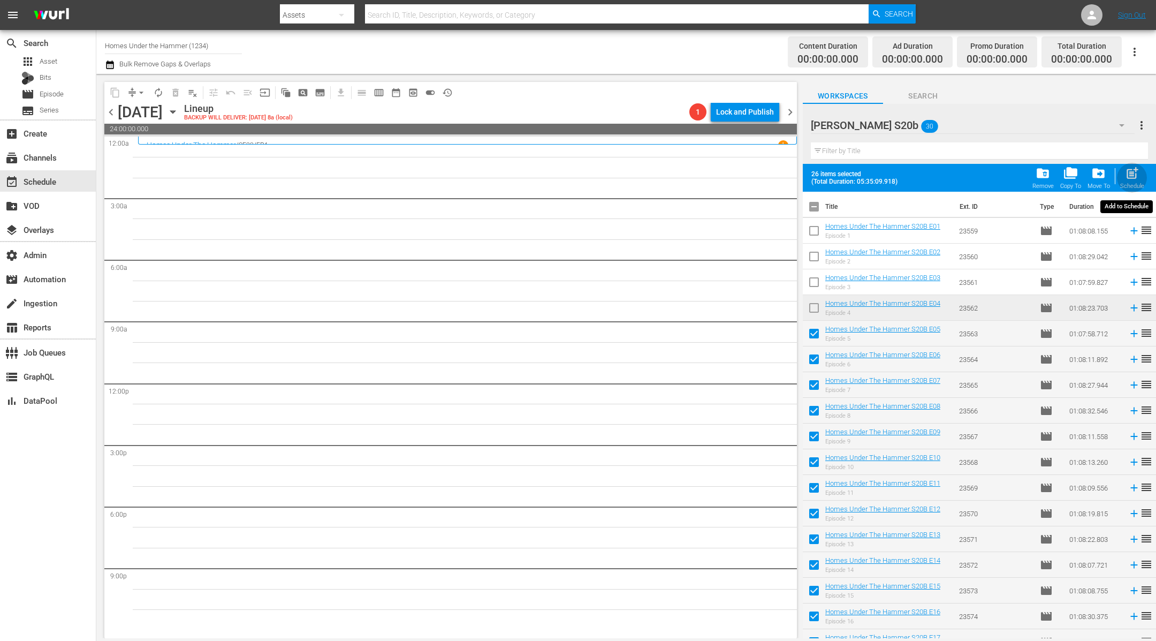
checkbox input "false"
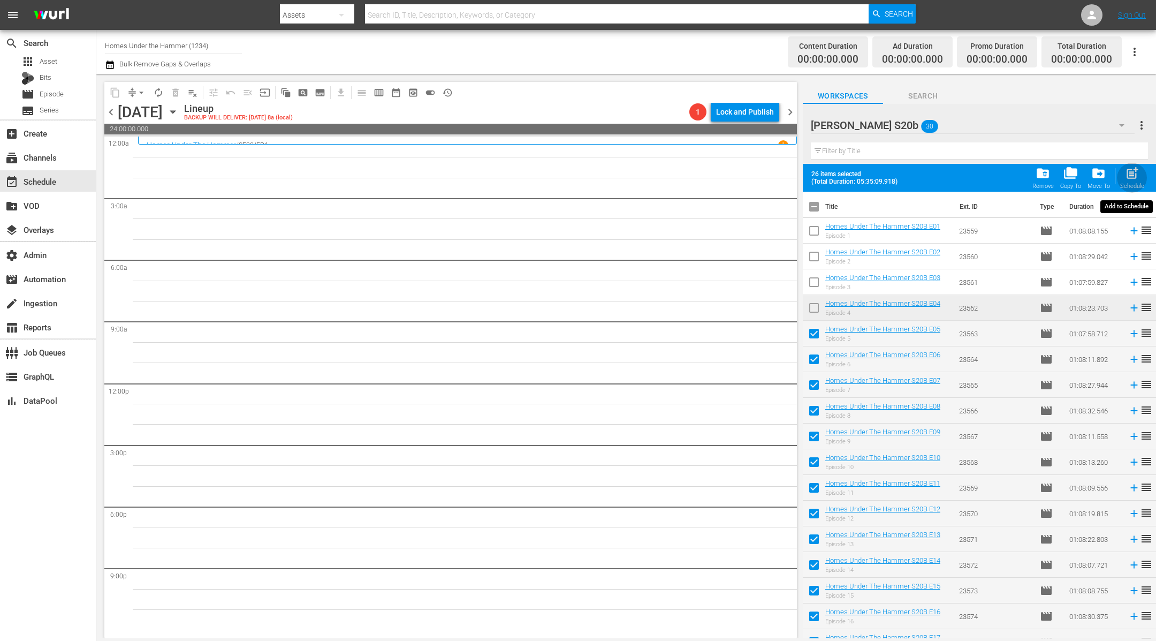
checkbox input "false"
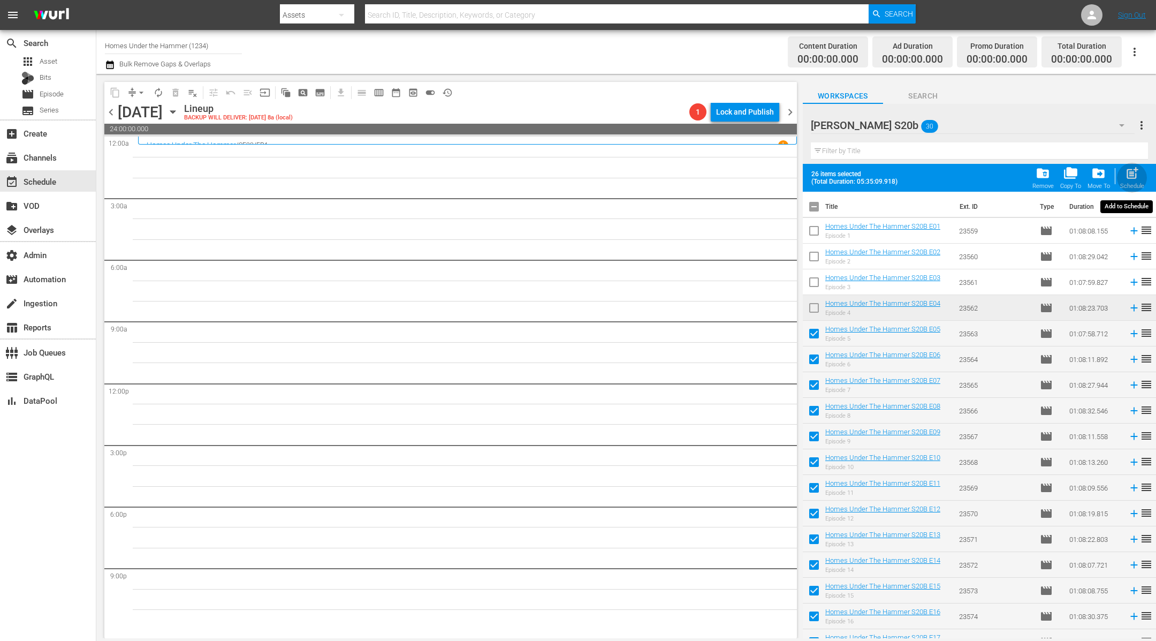
checkbox input "false"
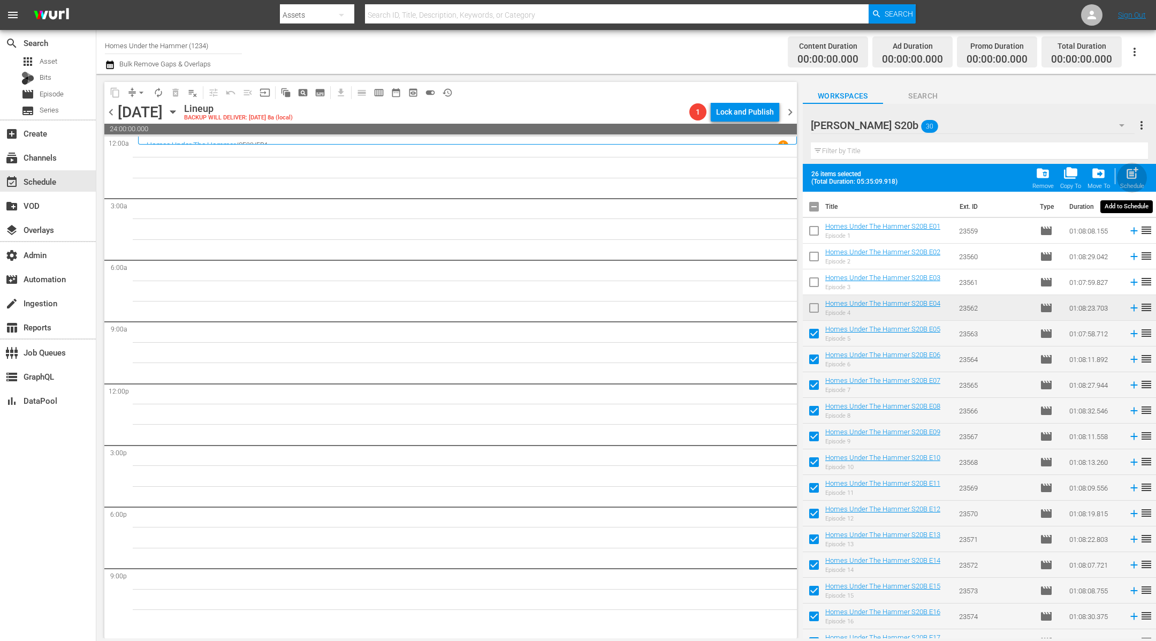
checkbox input "false"
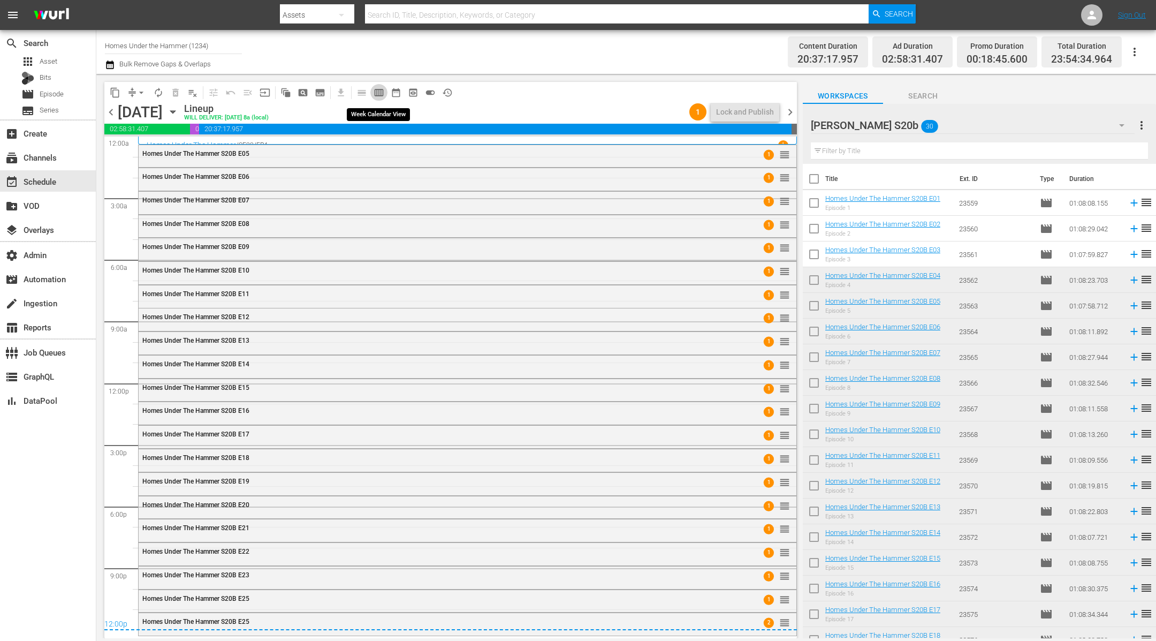
click at [380, 91] on span "calendar_view_week_outlined" at bounding box center [379, 92] width 11 height 11
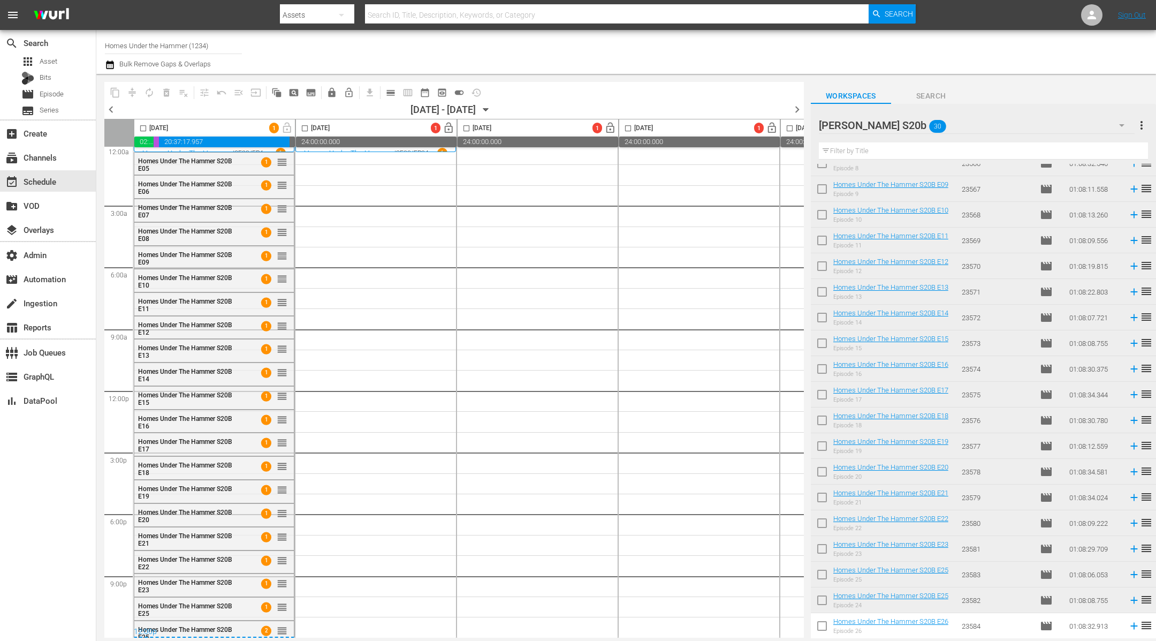
scroll to position [321, 0]
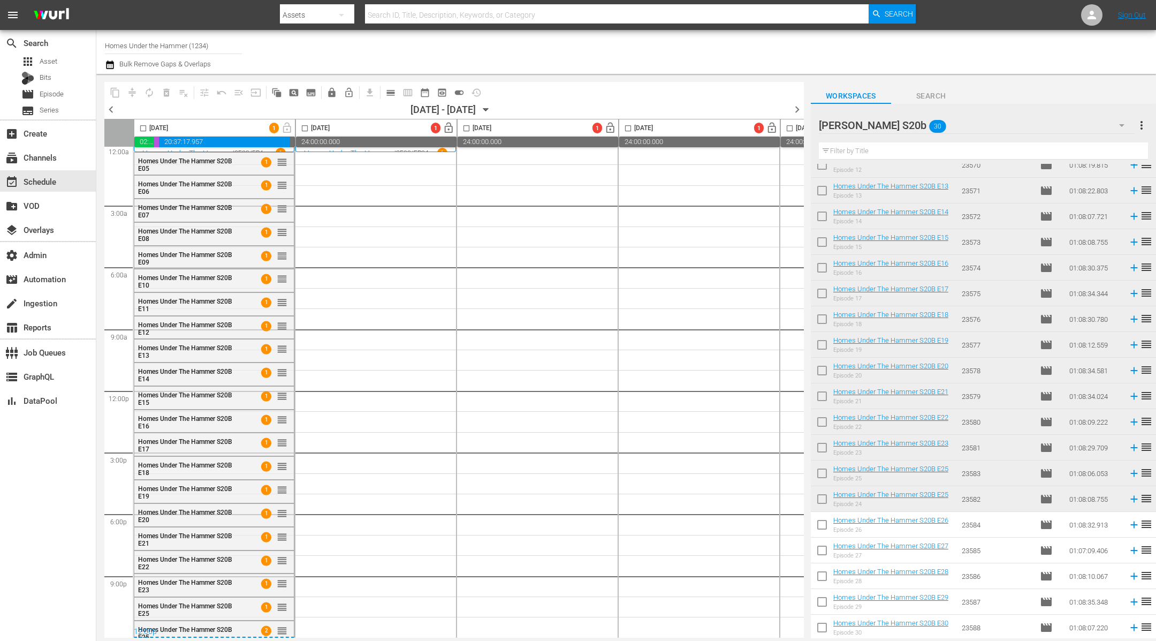
click at [824, 525] on input "checkbox" at bounding box center [822, 526] width 22 height 22
checkbox input "true"
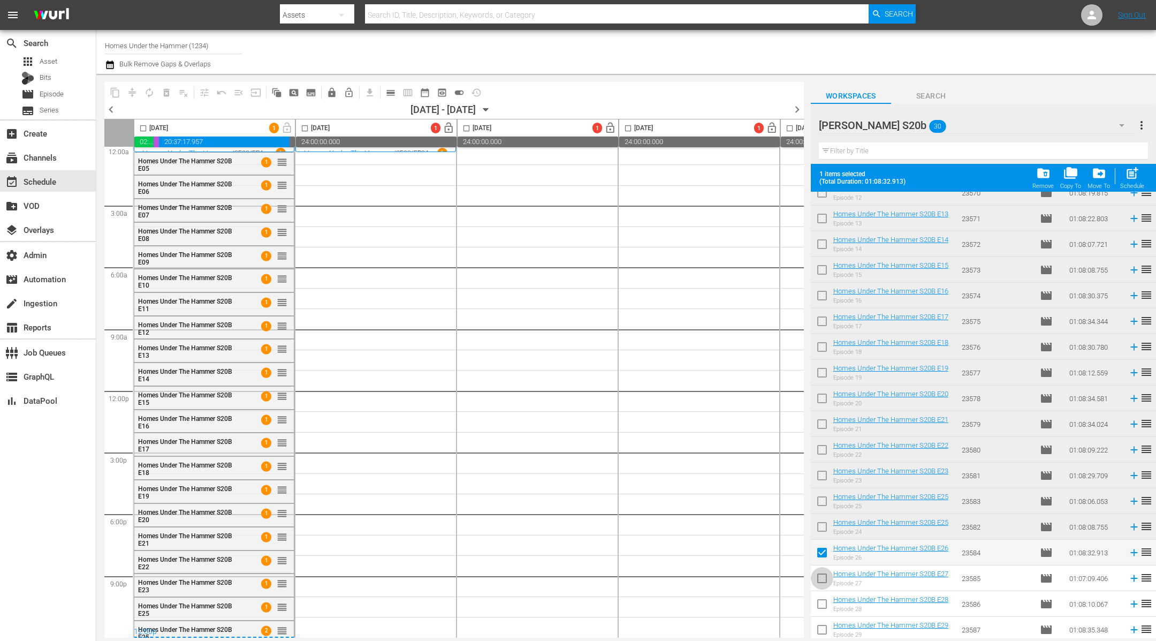
click at [823, 585] on input "checkbox" at bounding box center [822, 580] width 22 height 22
checkbox input "true"
click at [823, 614] on input "checkbox" at bounding box center [822, 606] width 22 height 22
checkbox input "true"
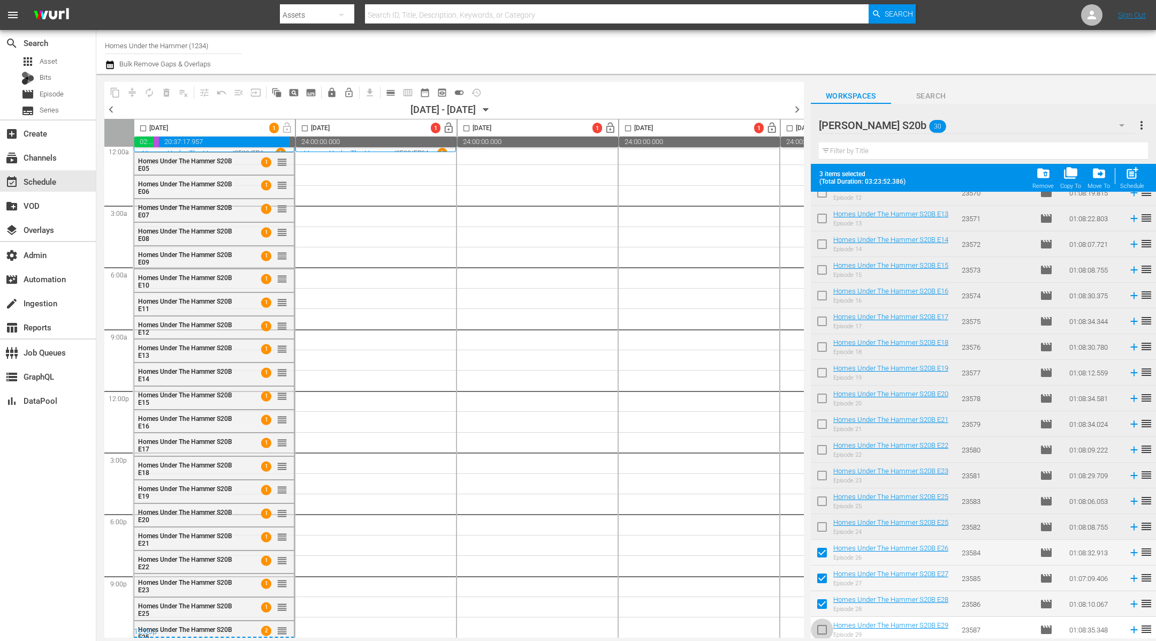
click at [825, 631] on input "checkbox" at bounding box center [822, 631] width 22 height 22
checkbox input "true"
click at [819, 624] on input "checkbox" at bounding box center [822, 629] width 22 height 22
checkbox input "true"
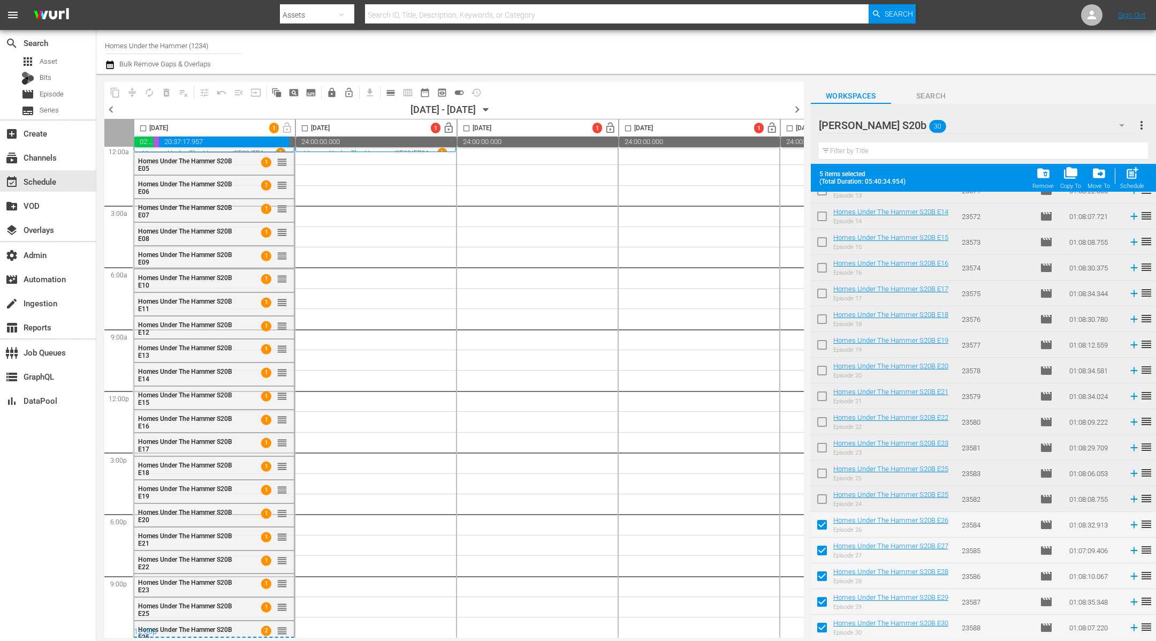
scroll to position [0, 0]
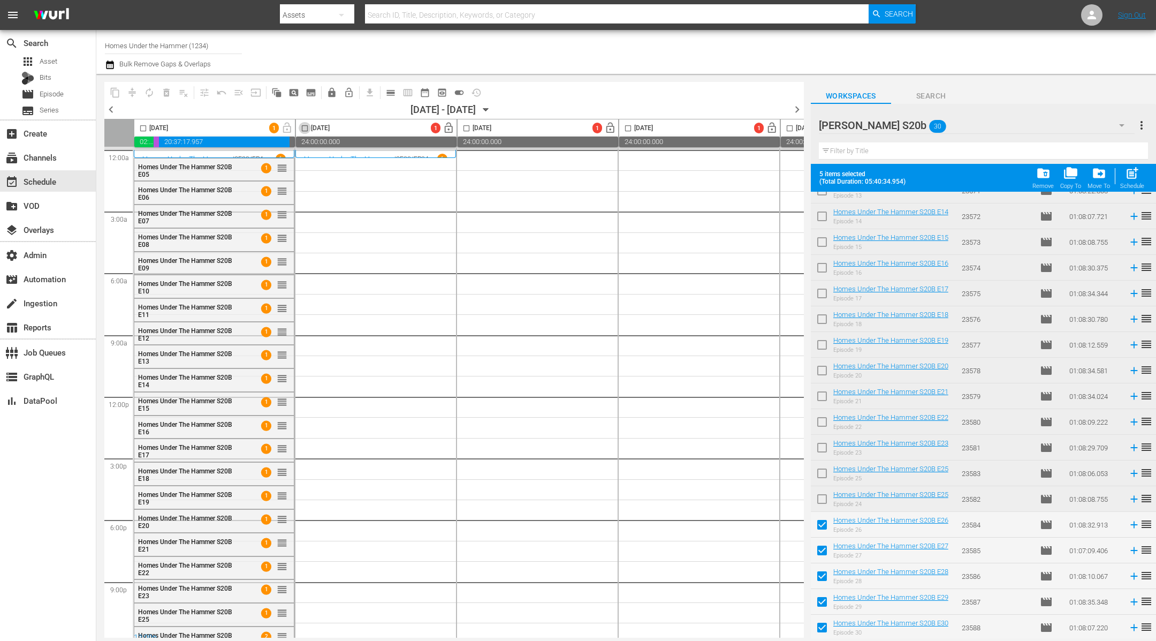
click at [309, 127] on input "checkbox" at bounding box center [305, 130] width 12 height 12
checkbox input "true"
click at [1133, 175] on span "post_add" at bounding box center [1132, 173] width 14 height 14
checkbox input "false"
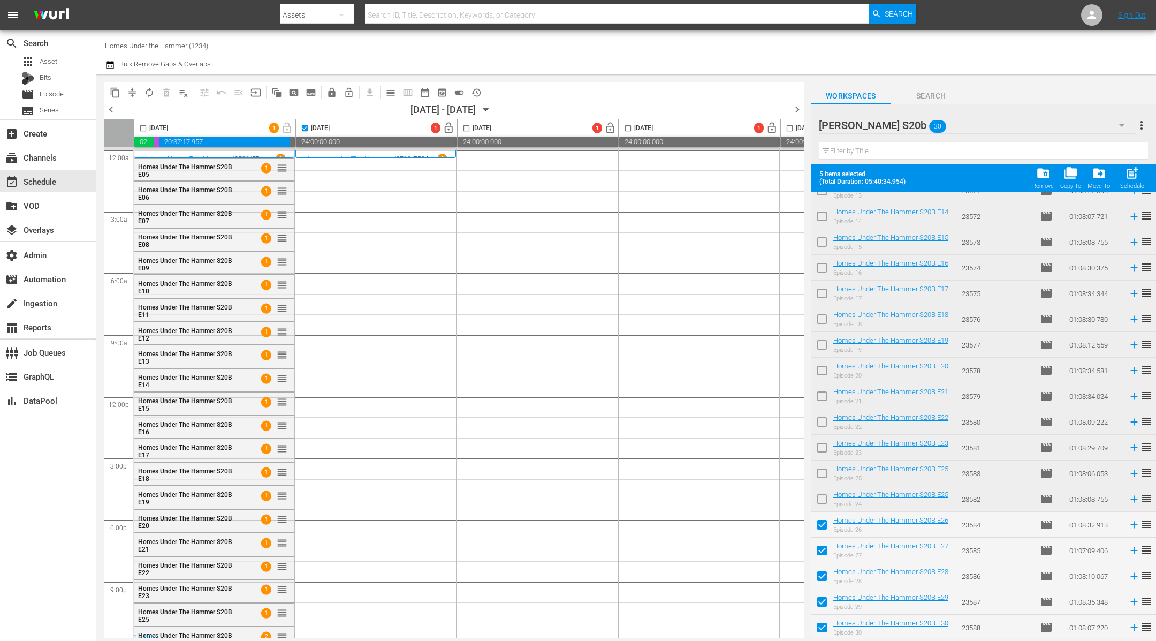
checkbox input "false"
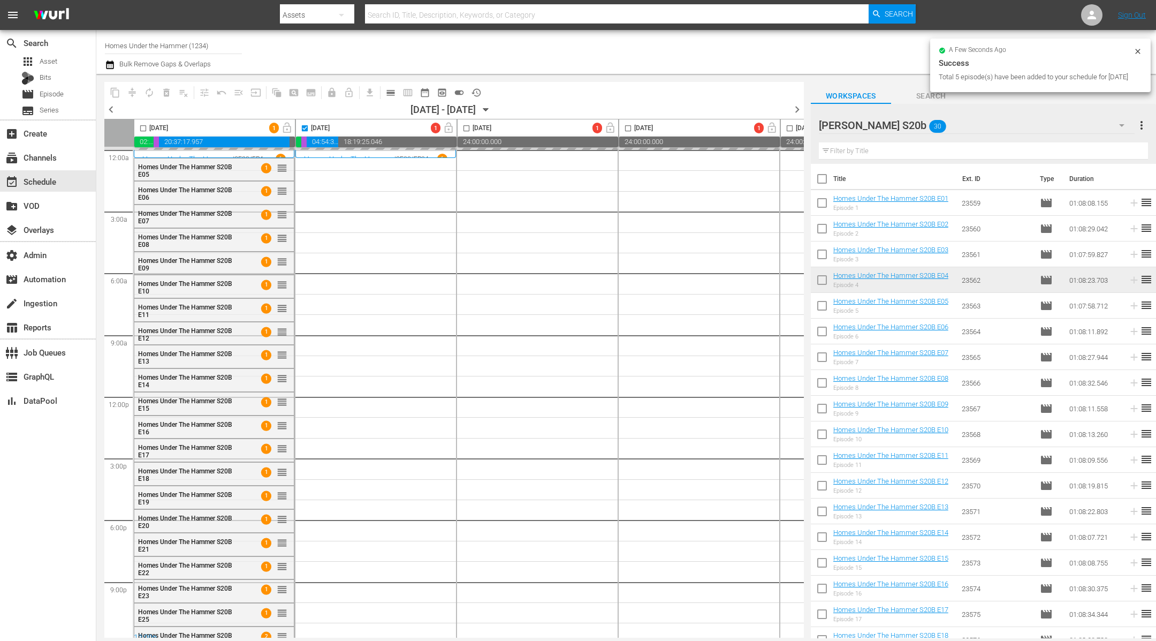
click at [824, 179] on input "checkbox" at bounding box center [822, 181] width 22 height 22
checkbox input "true"
checkbox input "false"
checkbox input "true"
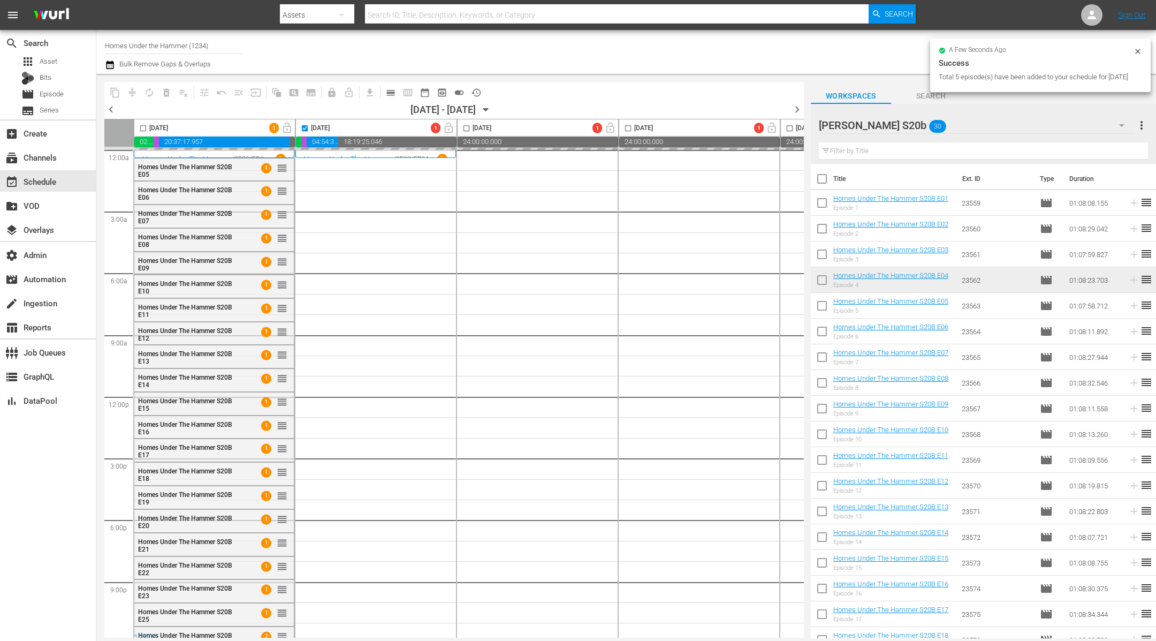
checkbox input "true"
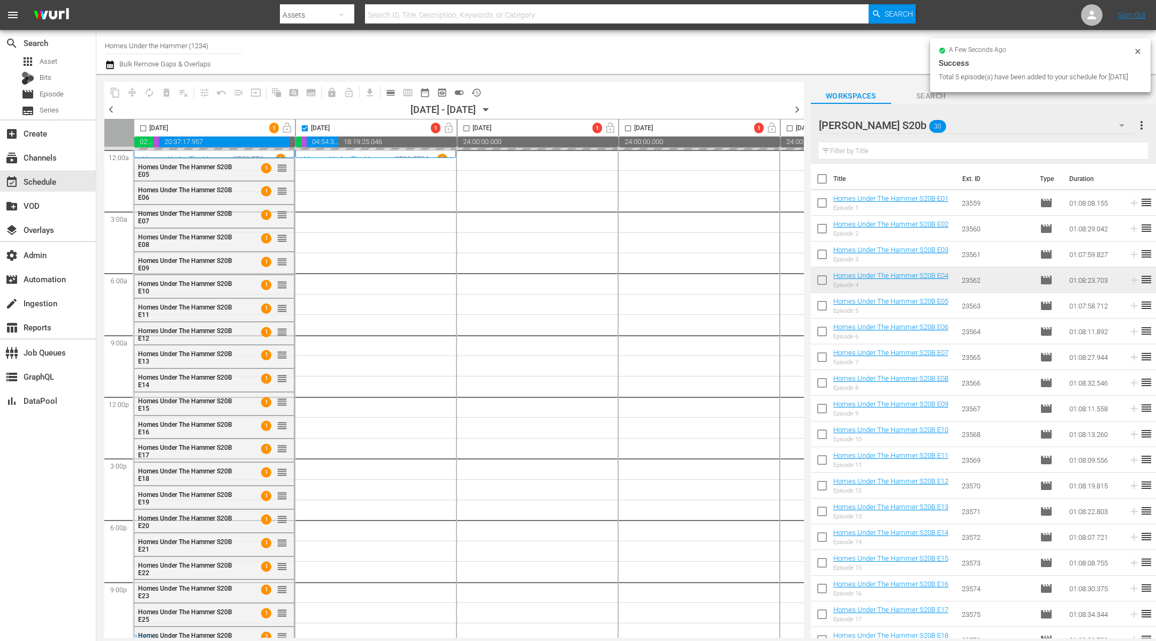
checkbox input "true"
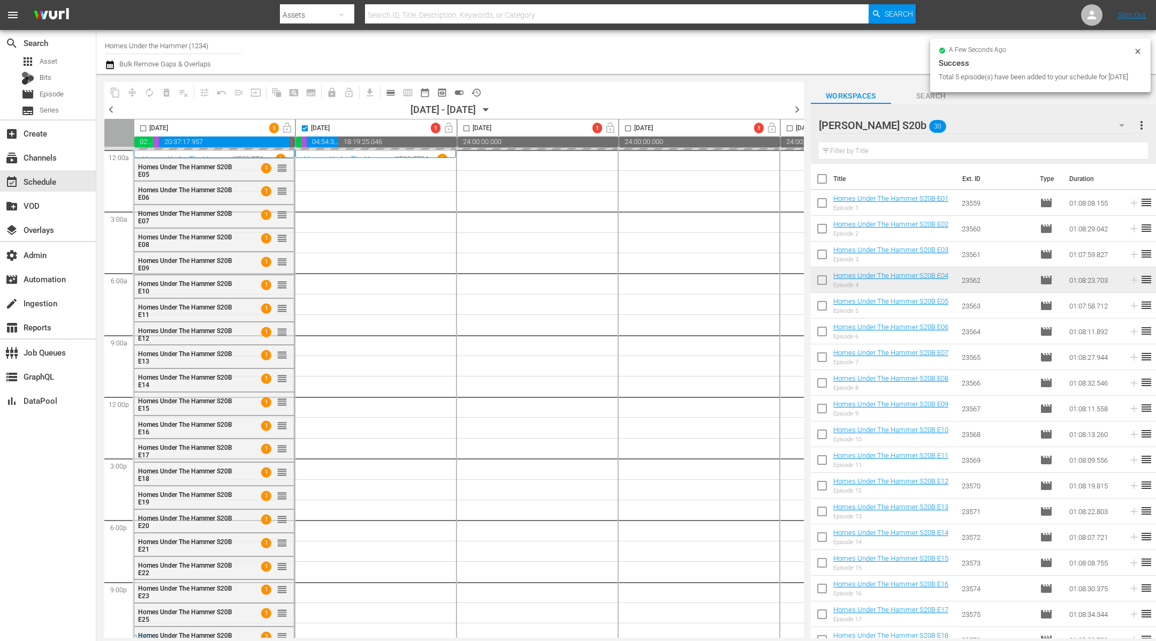
checkbox input "true"
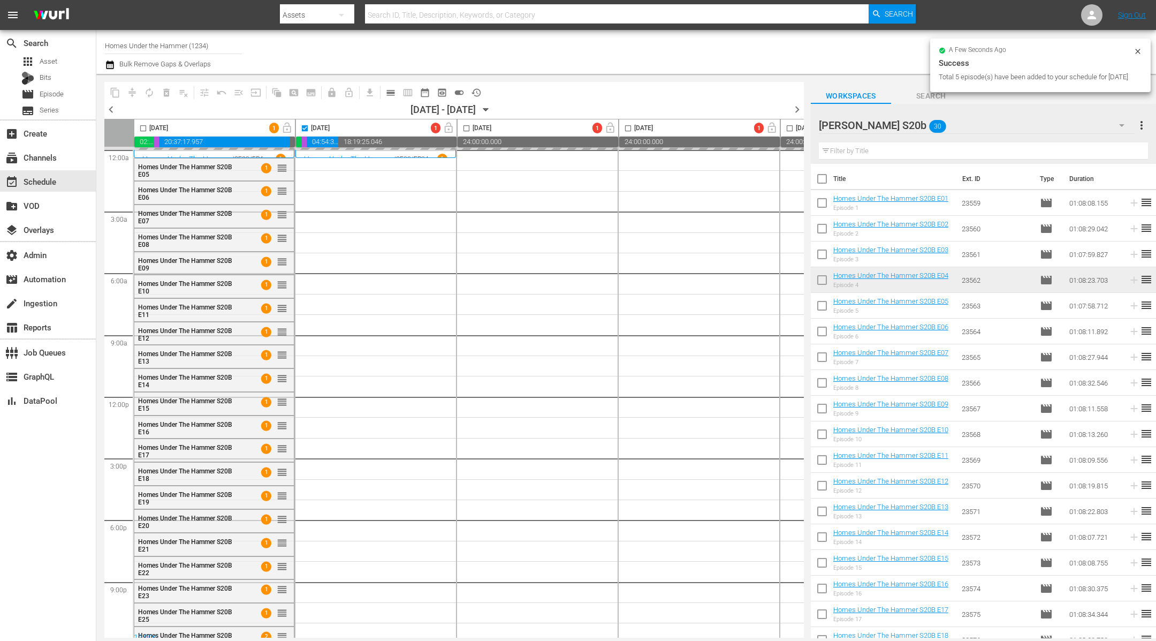
checkbox input "true"
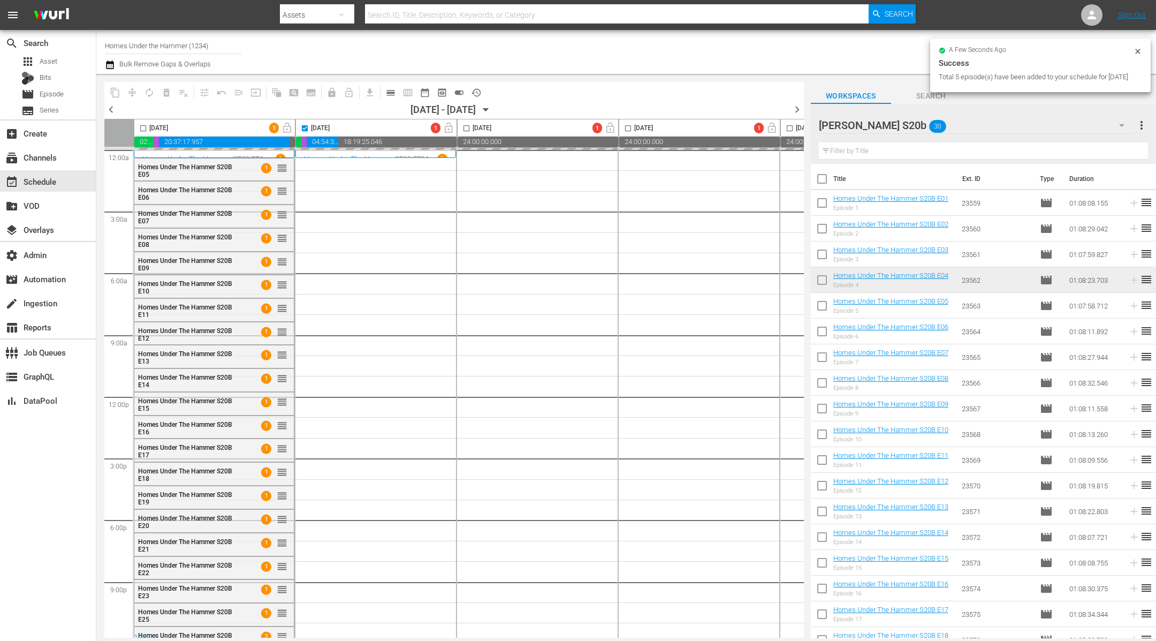
checkbox input "true"
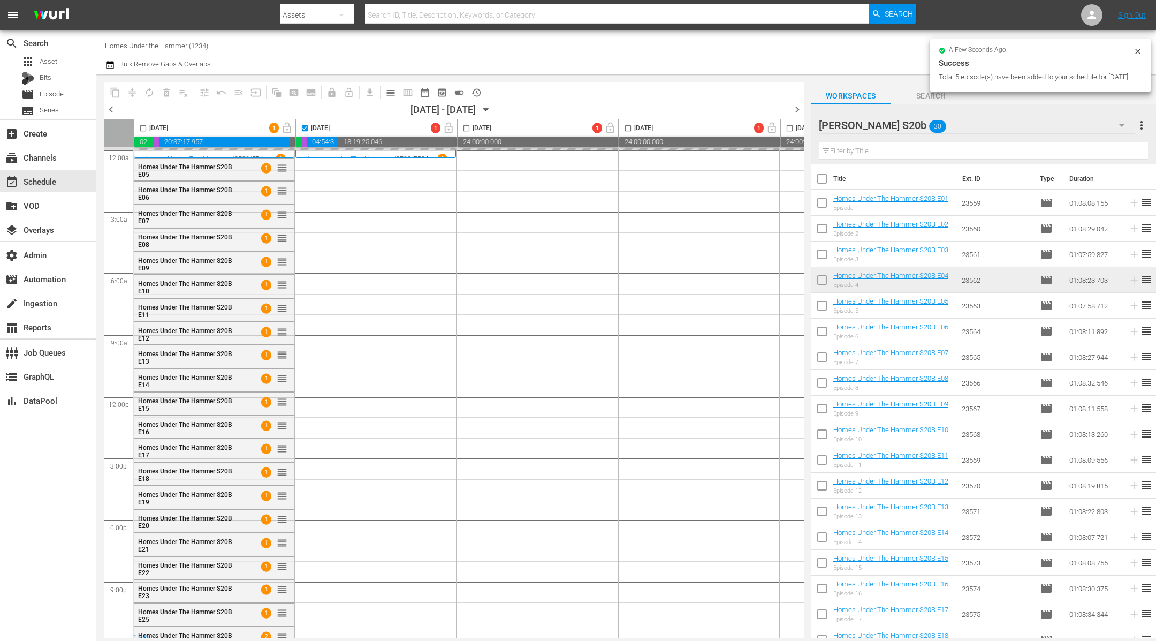
checkbox input "true"
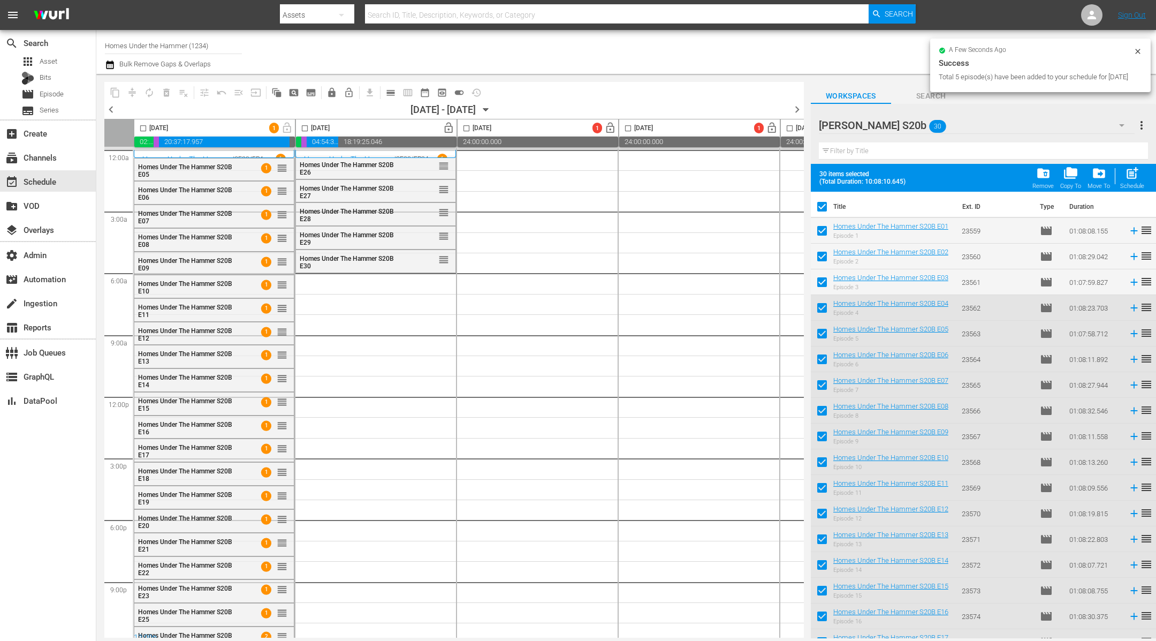
click at [824, 179] on span "(Total Duration: 10:08:10.645)" at bounding box center [865, 181] width 91 height 7
click at [824, 210] on input "checkbox" at bounding box center [822, 209] width 22 height 22
checkbox input "false"
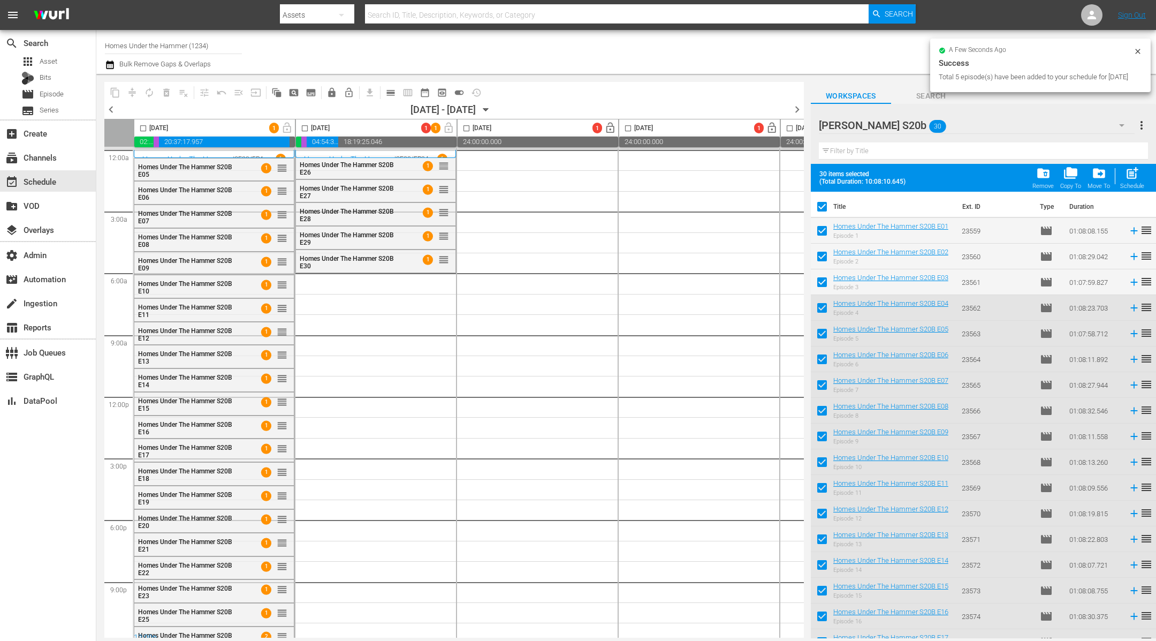
checkbox input "false"
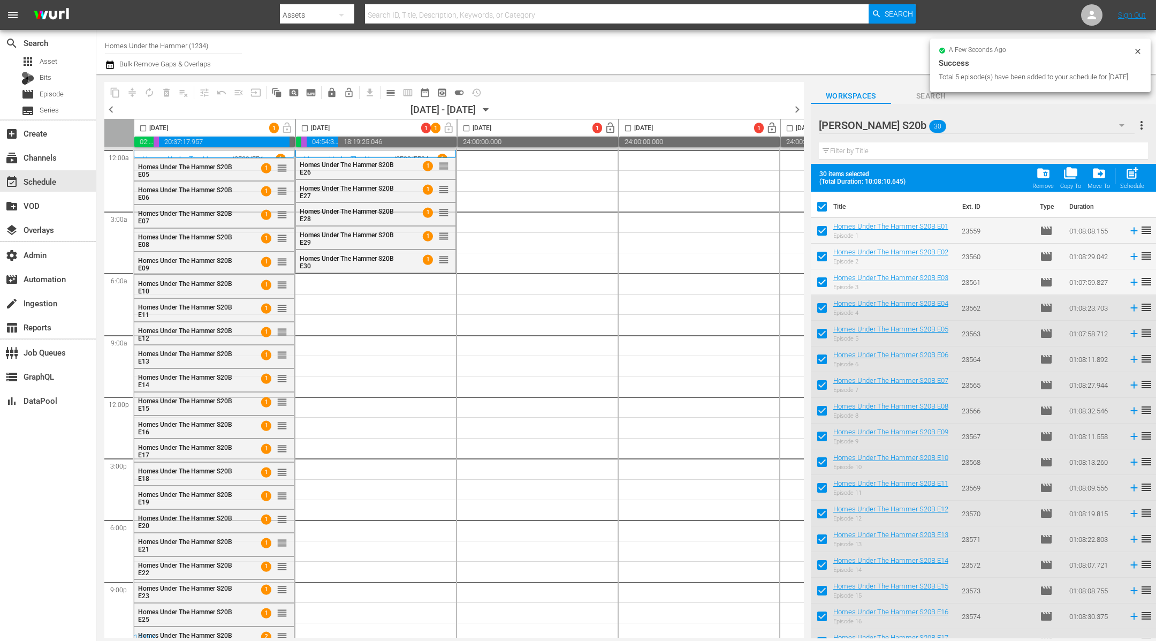
checkbox input "false"
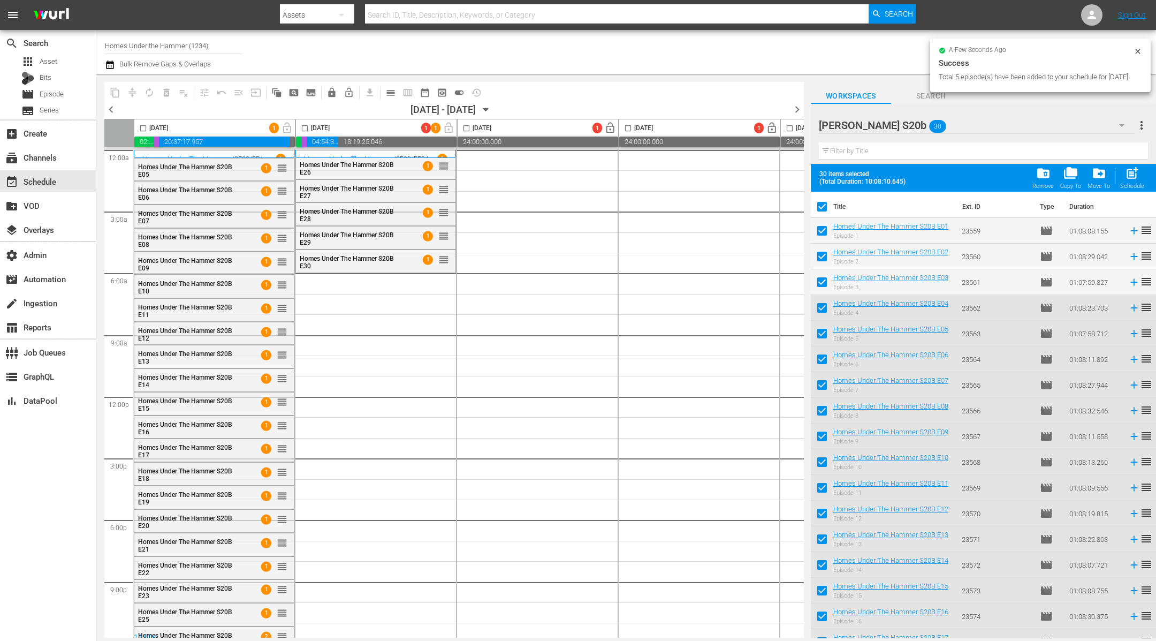
checkbox input "false"
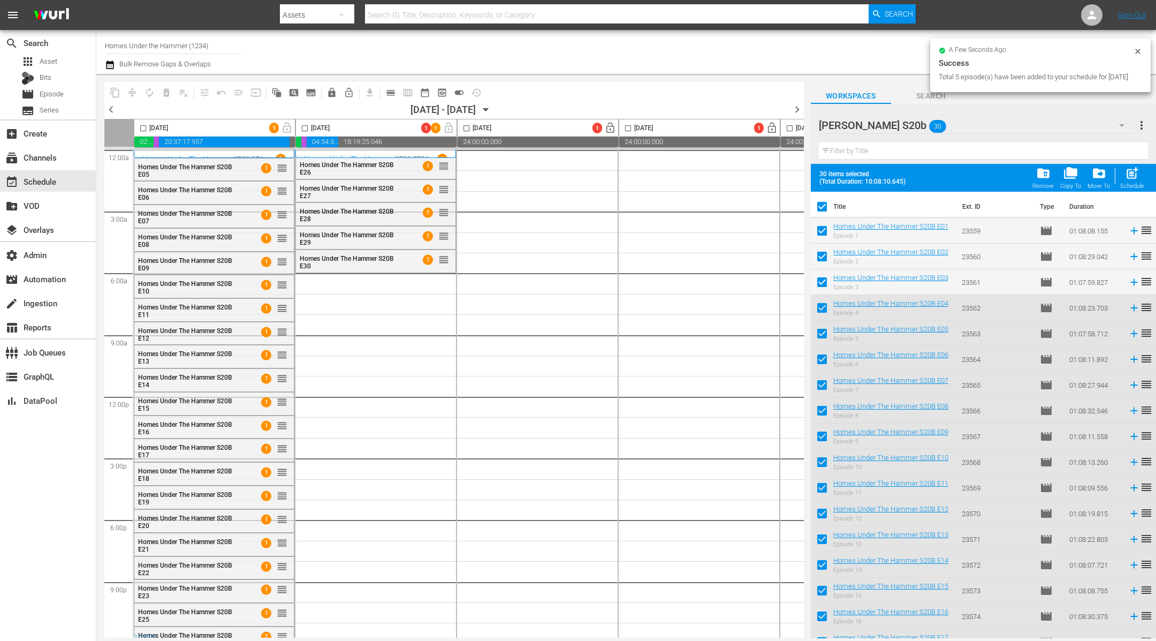
checkbox input "false"
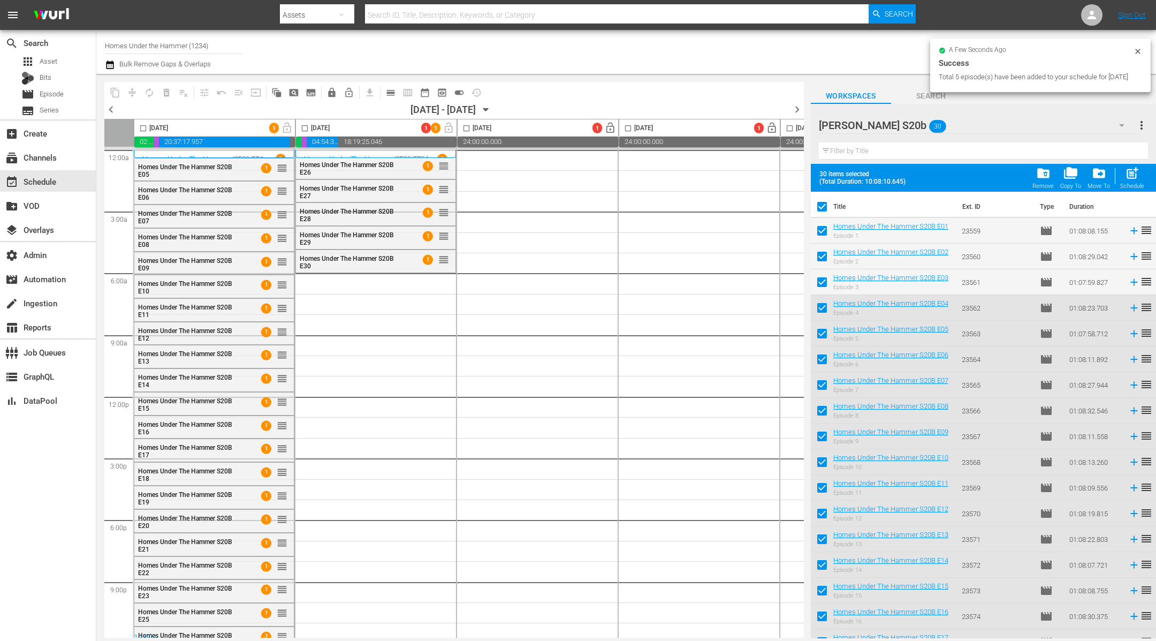
checkbox input "false"
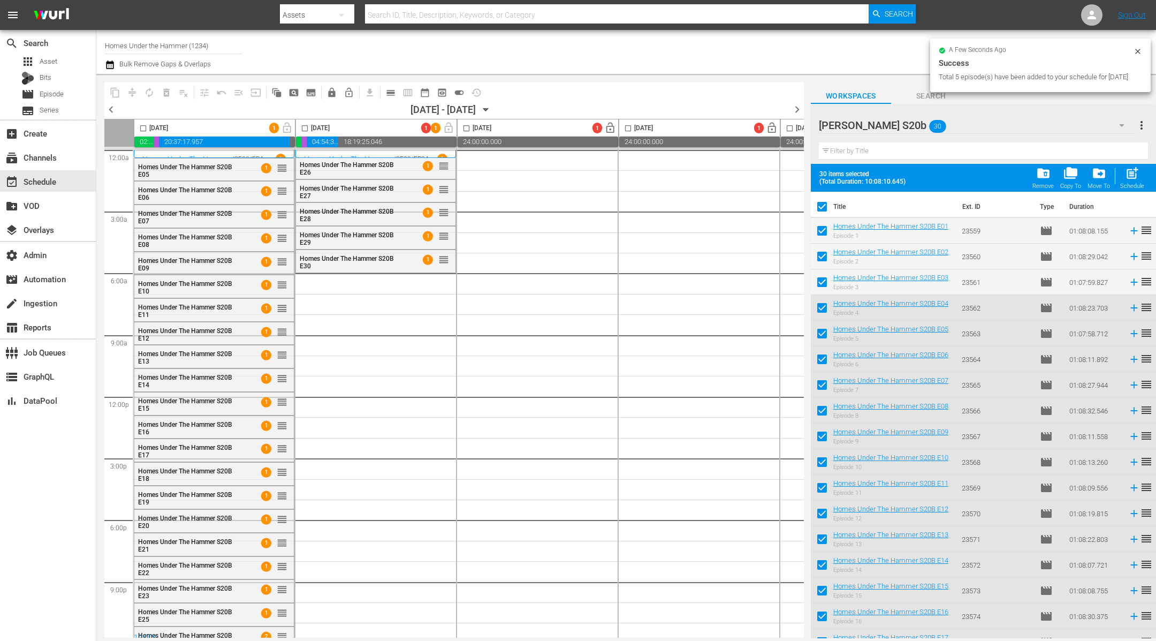
checkbox input "false"
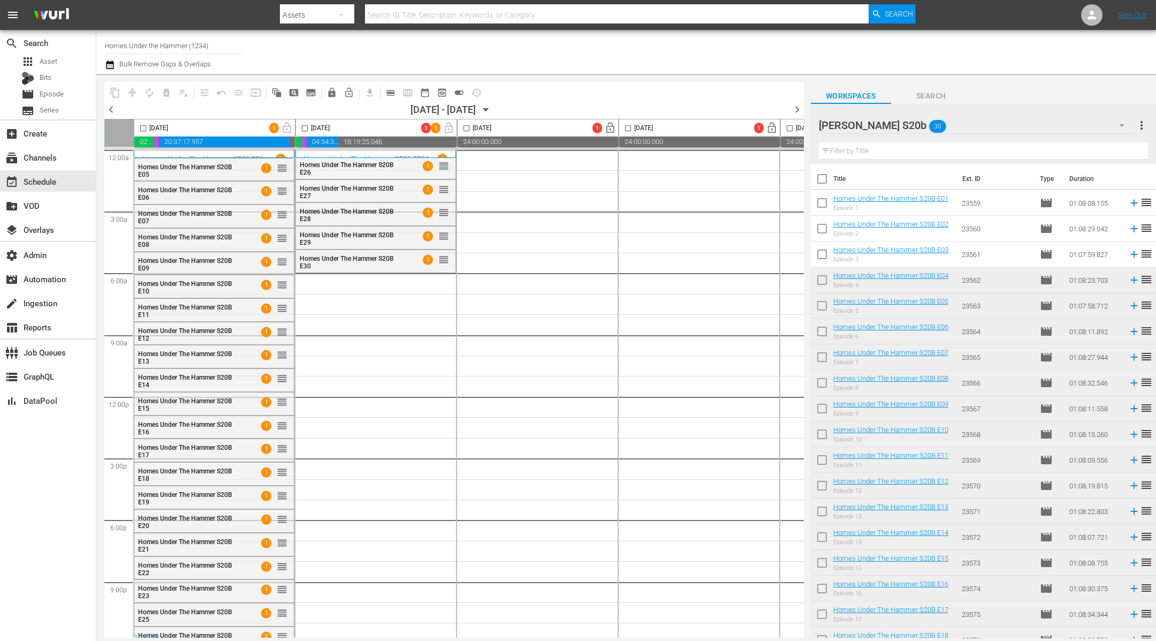
click at [920, 123] on div "HUTH S20b 30" at bounding box center [977, 125] width 316 height 30
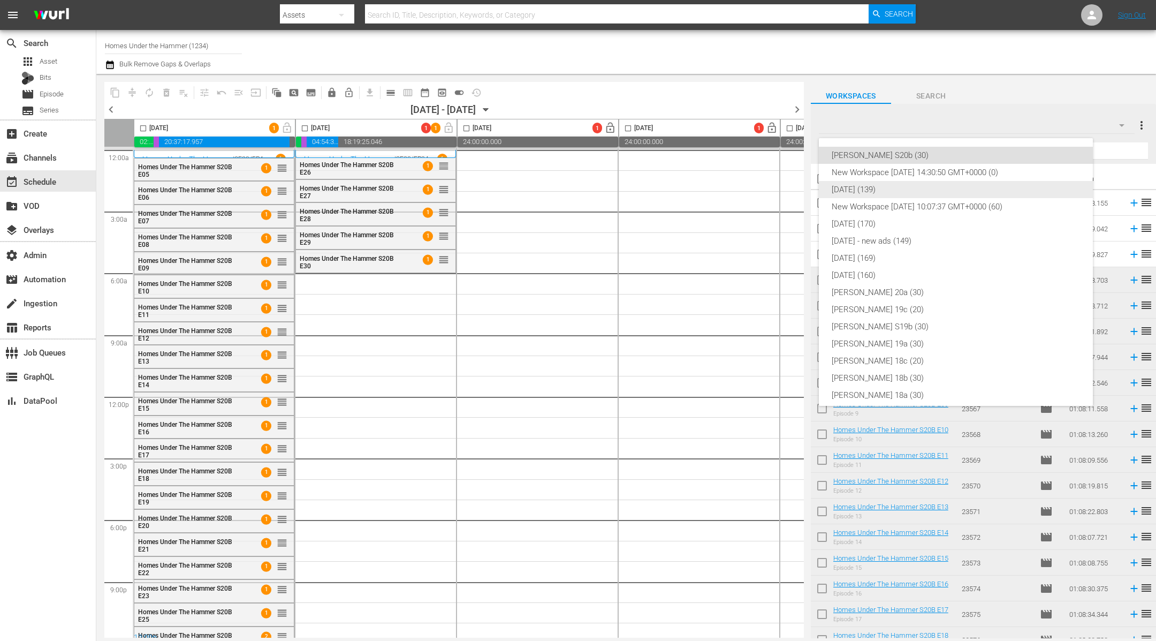
click at [895, 191] on div "NOV 25 (139)" at bounding box center [956, 189] width 248 height 17
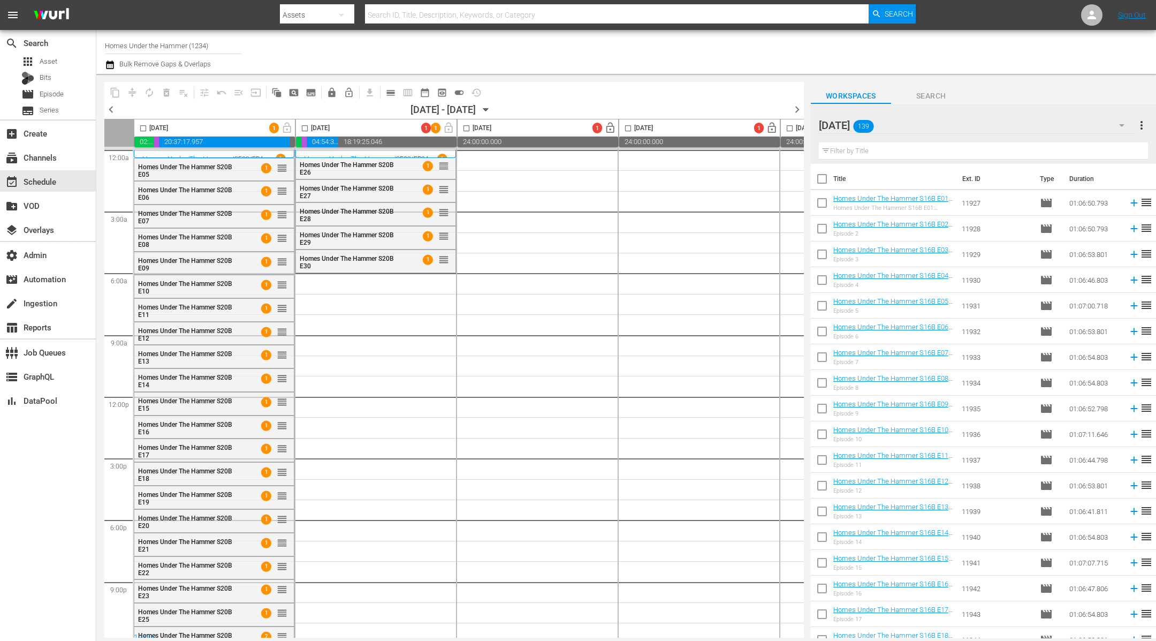
click at [824, 178] on input "checkbox" at bounding box center [822, 181] width 22 height 22
checkbox input "true"
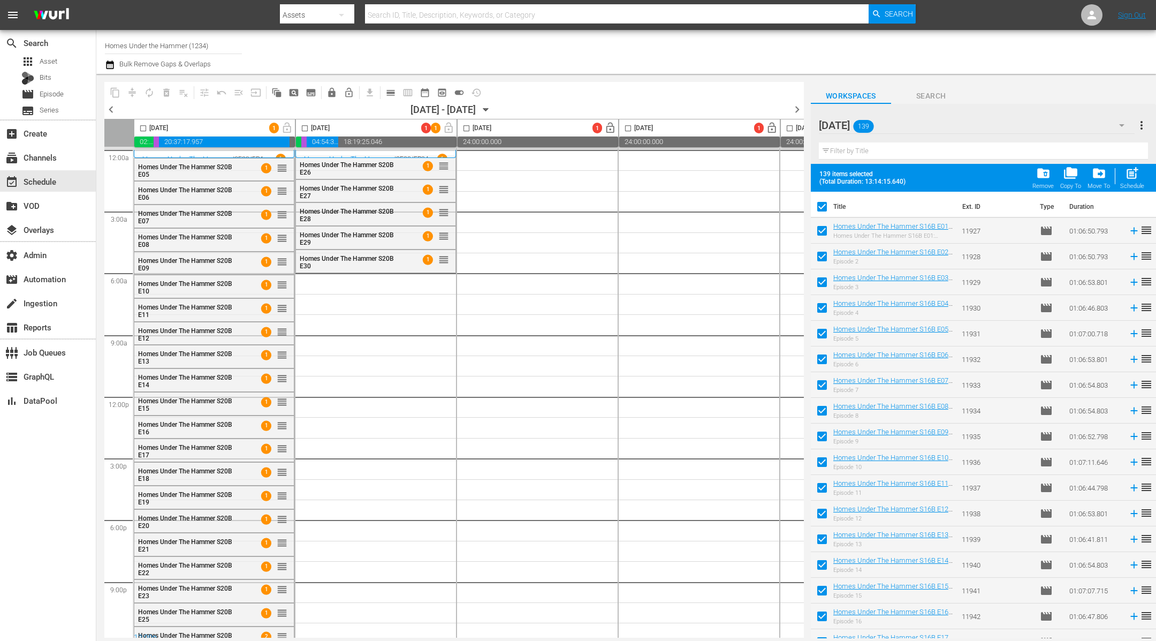
click at [304, 127] on input "checkbox" at bounding box center [305, 130] width 12 height 12
click at [1134, 175] on span "post_add" at bounding box center [1132, 173] width 14 height 14
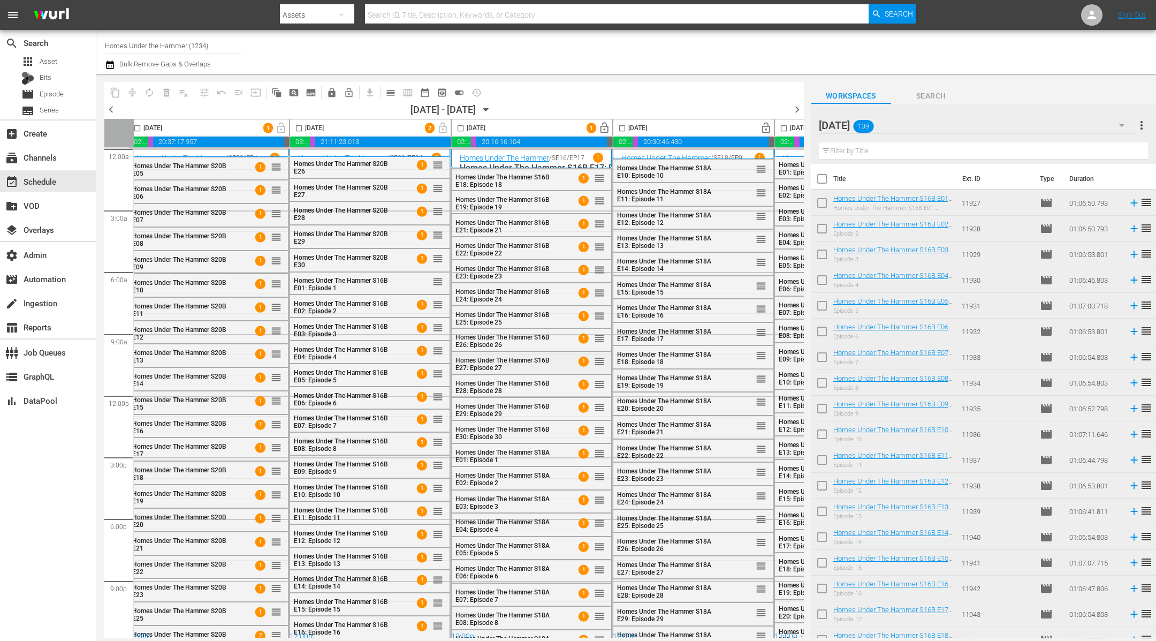
scroll to position [0, 6]
click at [796, 115] on span "chevron_right" at bounding box center [797, 109] width 13 height 13
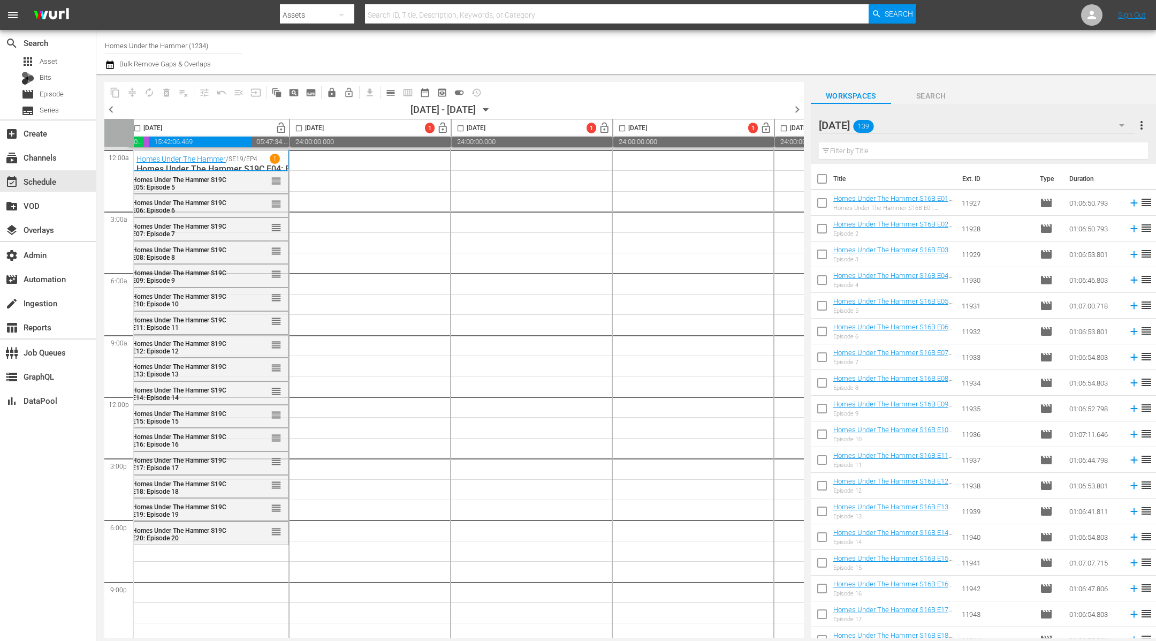
click at [946, 126] on div "NOV 25 139" at bounding box center [977, 125] width 316 height 30
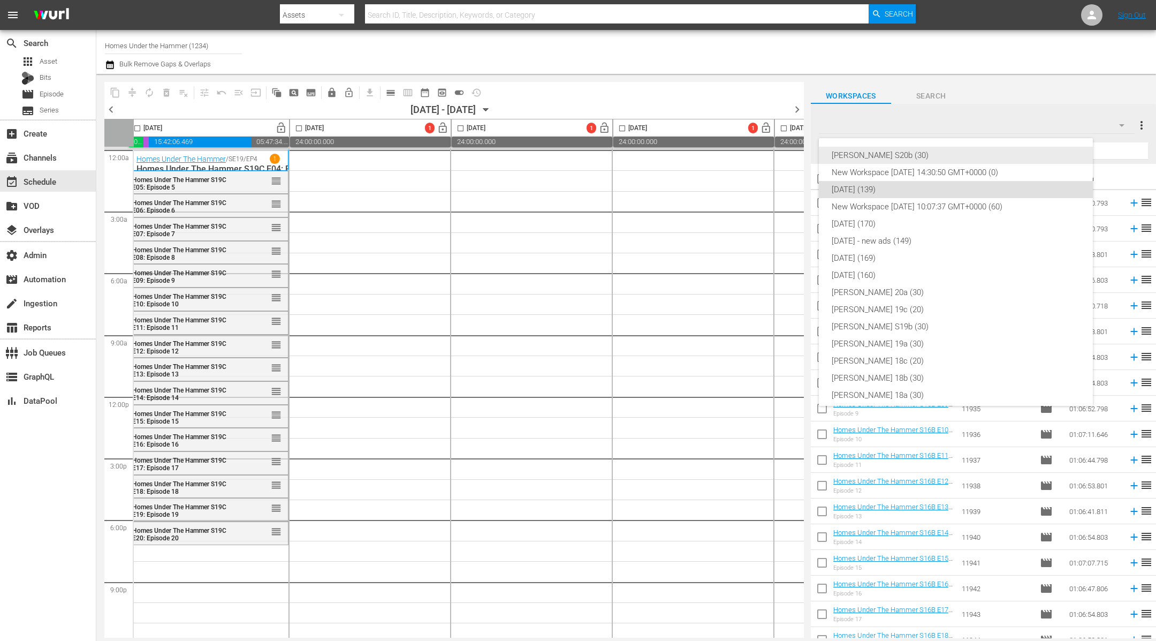
click at [918, 153] on div "HUTH S20b (30)" at bounding box center [956, 155] width 248 height 17
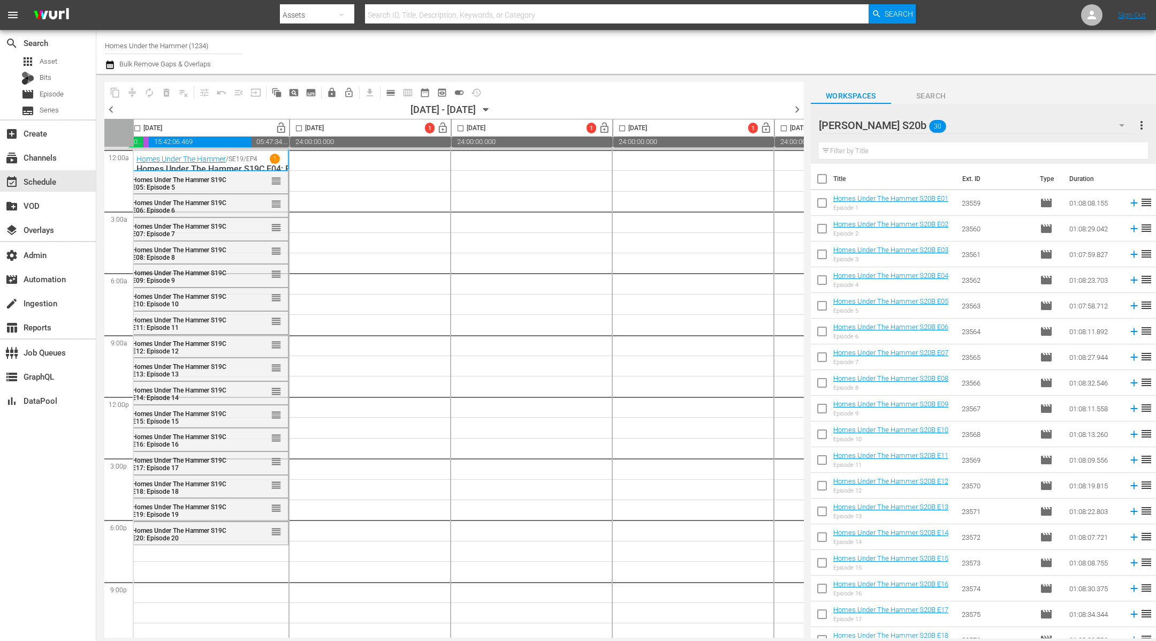
click at [823, 178] on input "checkbox" at bounding box center [822, 181] width 22 height 22
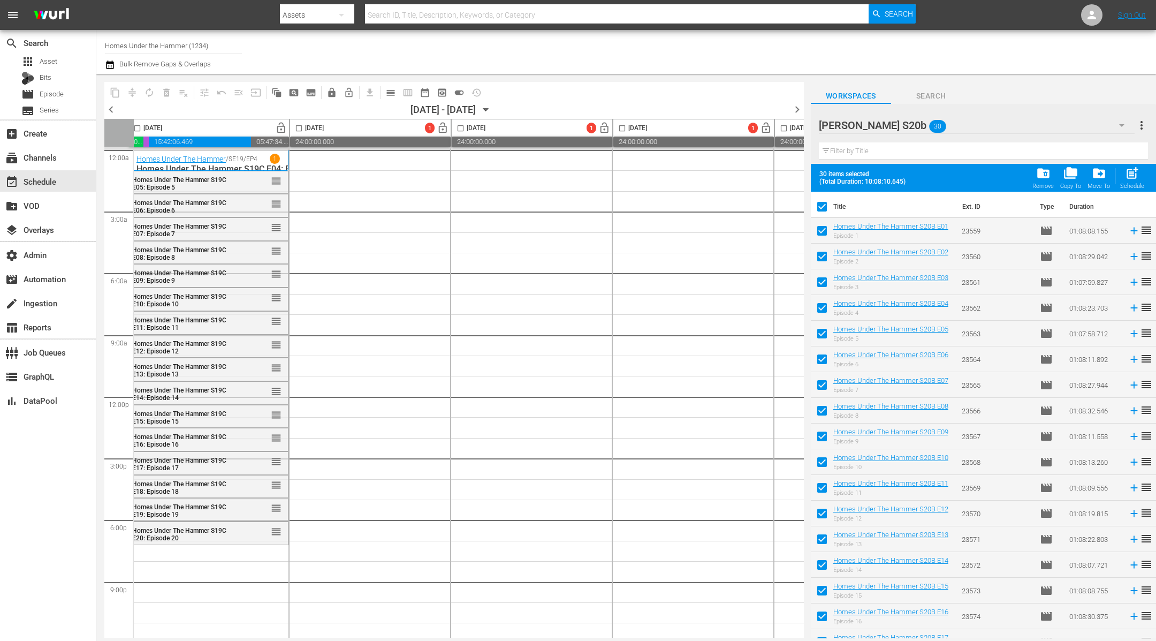
click at [141, 125] on input "checkbox" at bounding box center [137, 130] width 12 height 12
click at [1129, 178] on span "post_add" at bounding box center [1132, 173] width 14 height 14
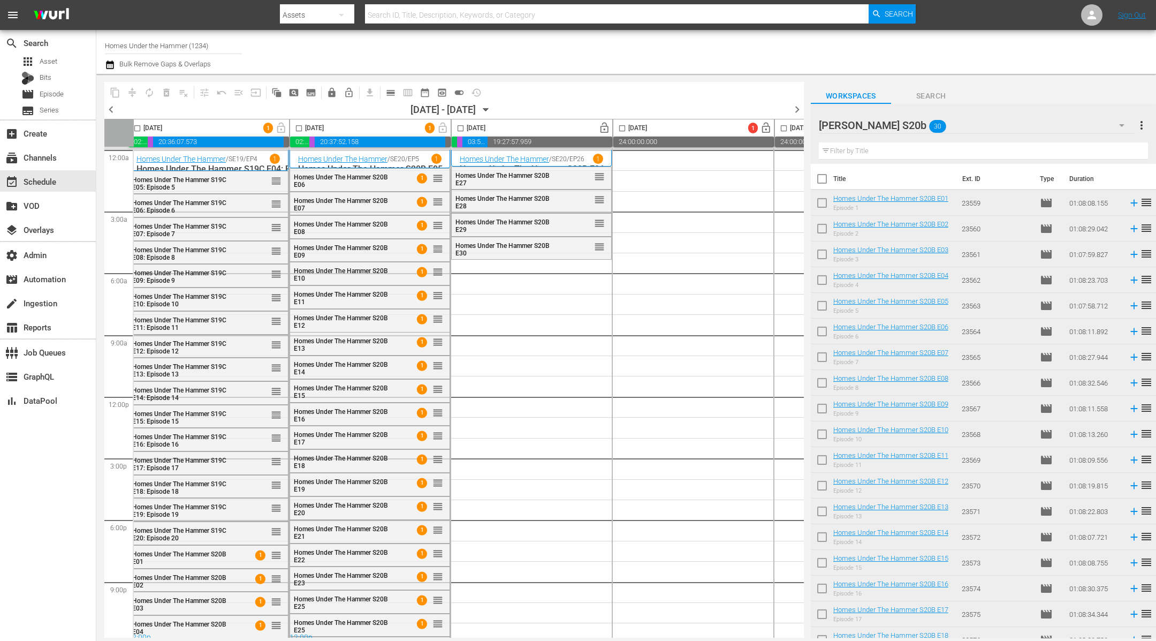
click at [931, 126] on div "HUTH S20b 30" at bounding box center [977, 125] width 316 height 30
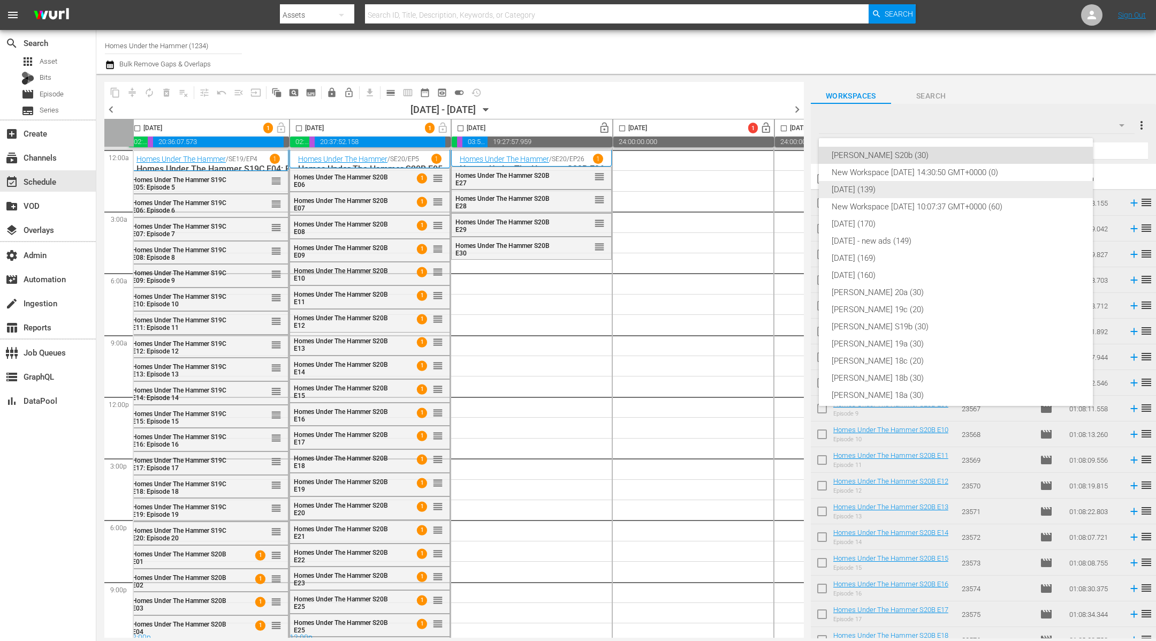
click at [909, 189] on div "NOV 25 (139)" at bounding box center [956, 189] width 248 height 17
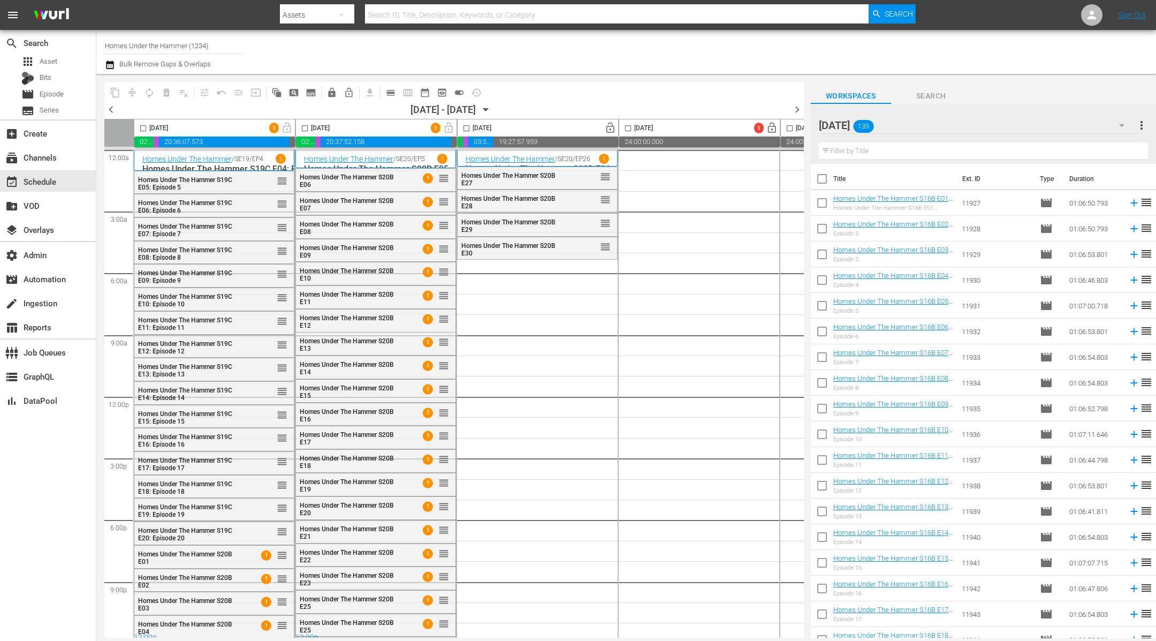
click at [116, 107] on span "chevron_left" at bounding box center [110, 109] width 13 height 13
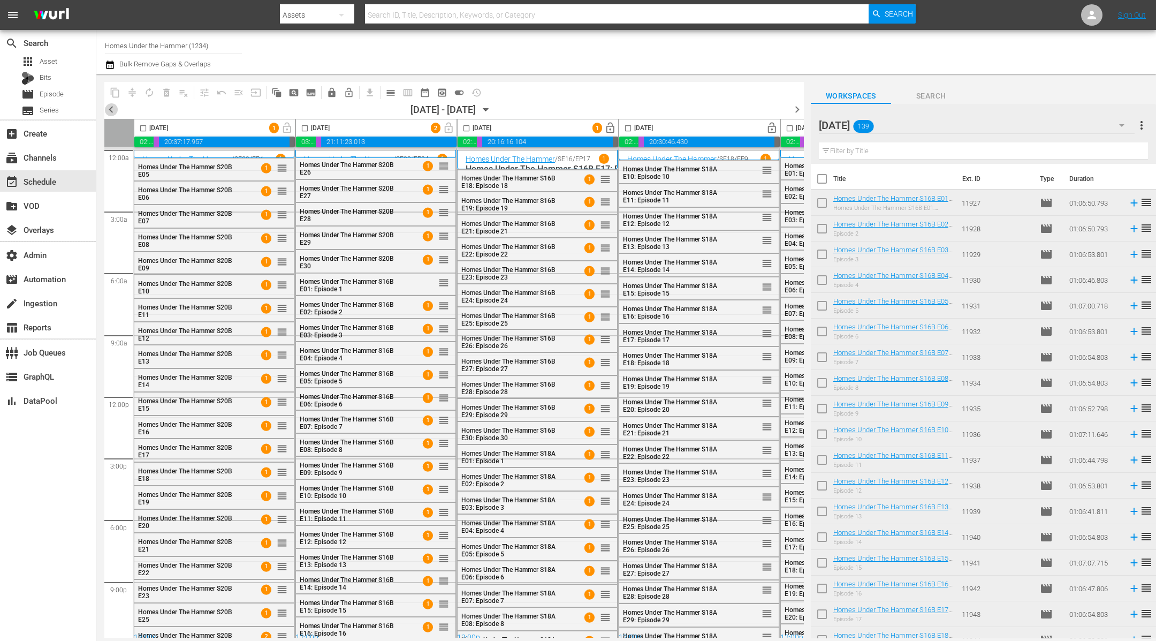
click at [116, 108] on span "chevron_left" at bounding box center [110, 109] width 13 height 13
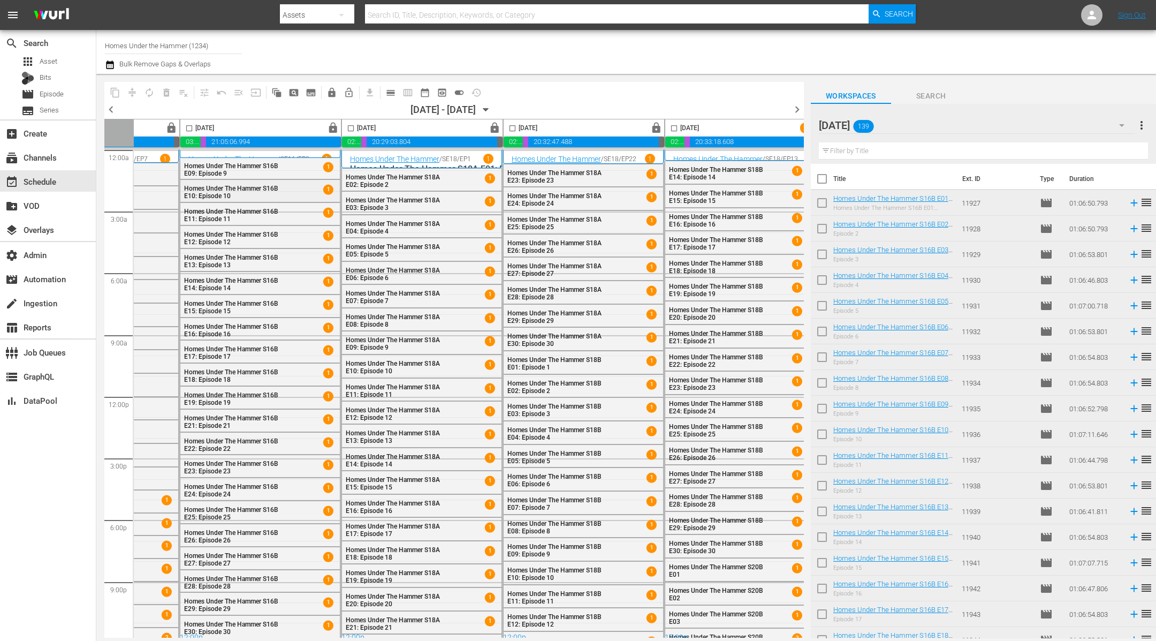
scroll to position [0, 465]
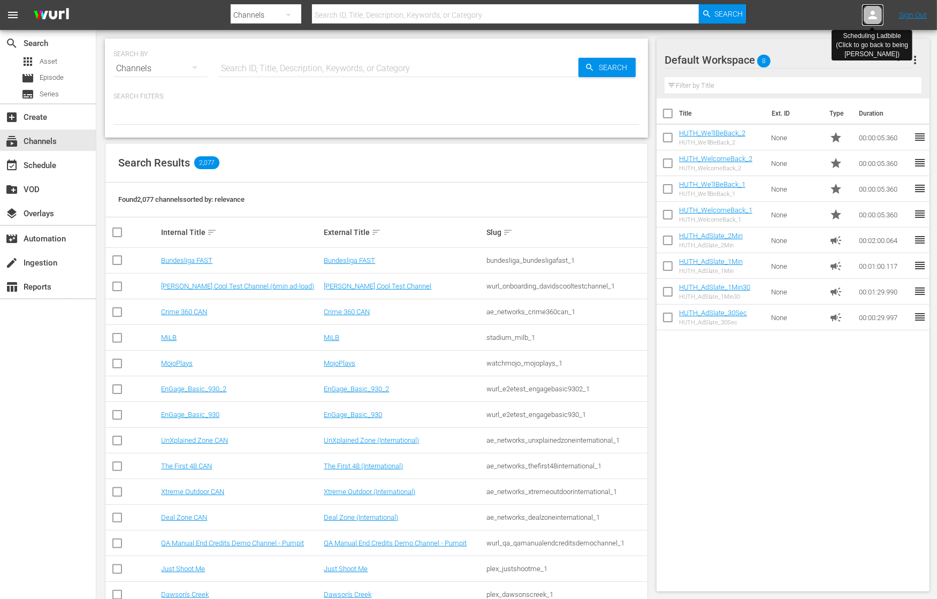
click at [876, 14] on icon at bounding box center [873, 15] width 13 height 13
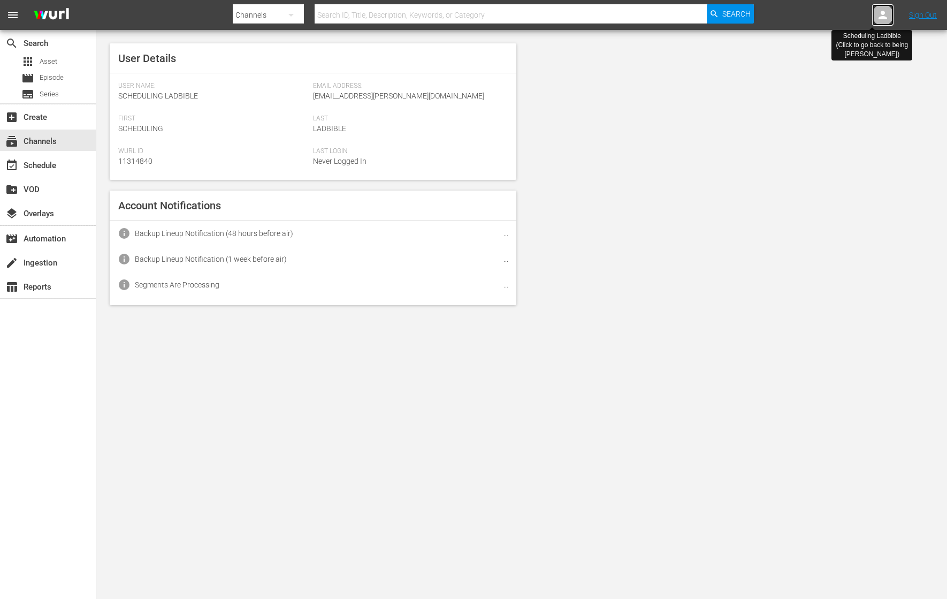
click at [876, 14] on div at bounding box center [883, 14] width 21 height 21
click at [884, 14] on icon at bounding box center [883, 15] width 9 height 9
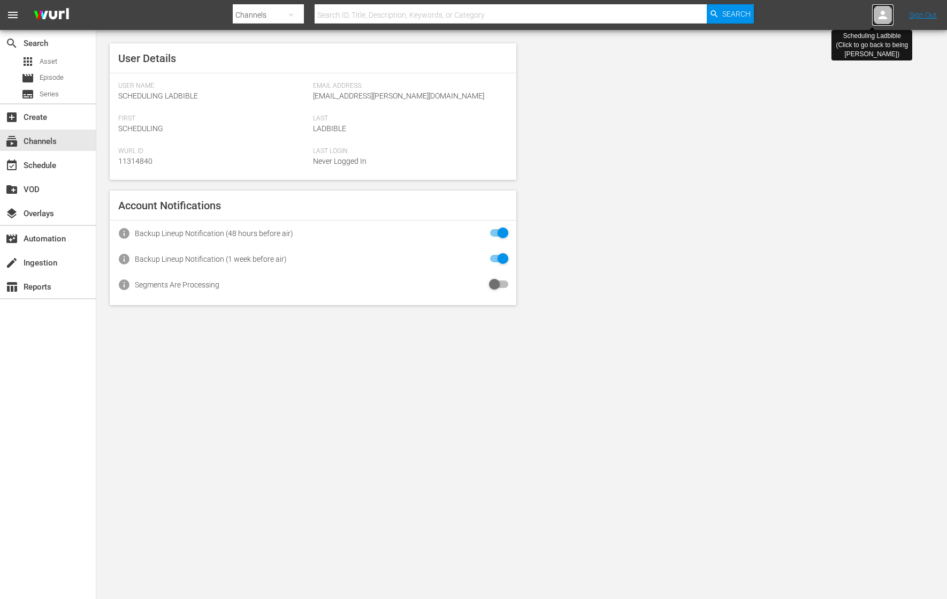
click at [884, 14] on icon at bounding box center [883, 15] width 9 height 9
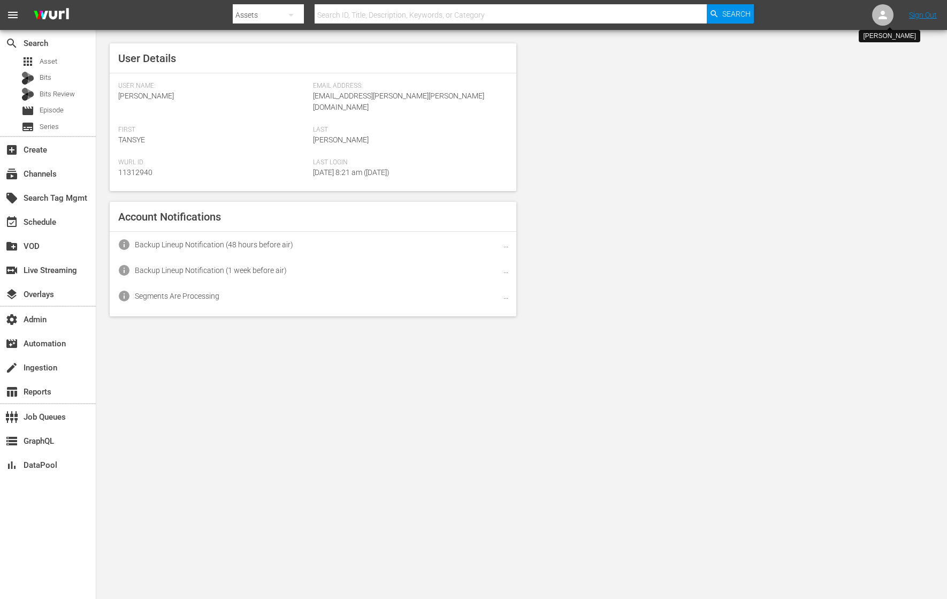
click at [884, 14] on icon at bounding box center [883, 15] width 9 height 9
click at [877, 13] on input "text" at bounding box center [855, 17] width 137 height 26
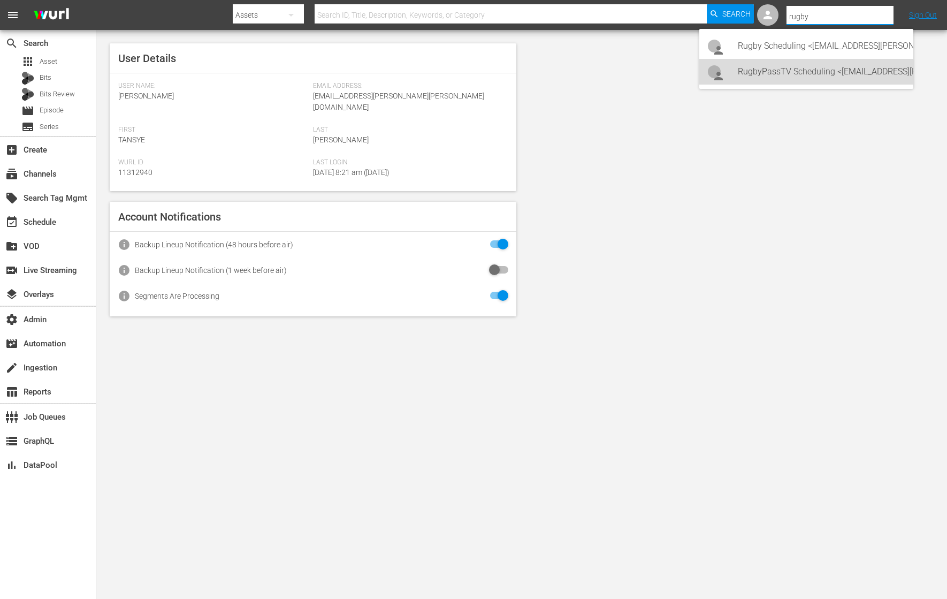
click at [841, 75] on div "RugbyPassTV Scheduling <[EMAIL_ADDRESS][PERSON_NAME][DOMAIN_NAME]>" at bounding box center [821, 72] width 167 height 26
type input "RugbyPassTV Scheduling (11314672)"
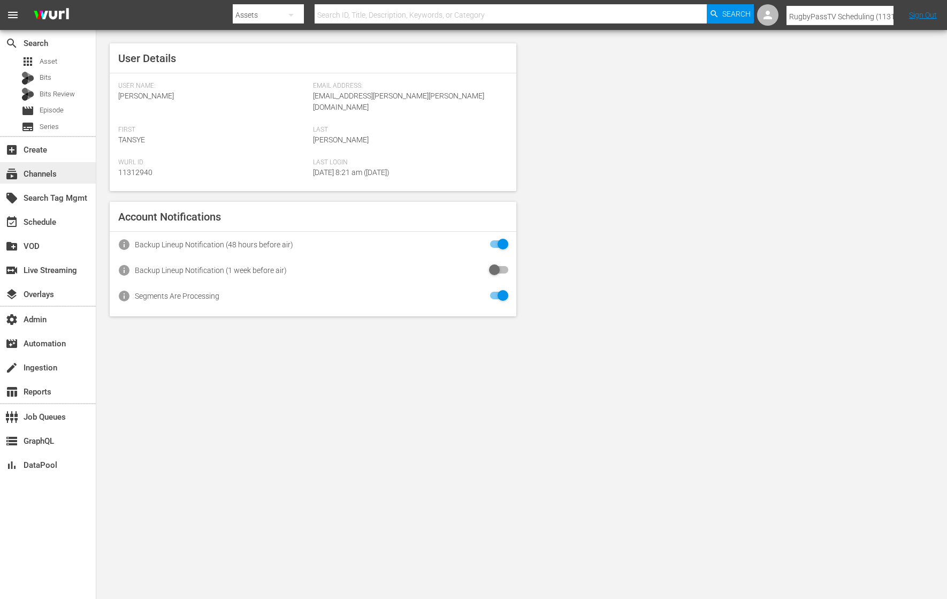
click at [71, 175] on div "subscriptions Channels" at bounding box center [48, 172] width 96 height 21
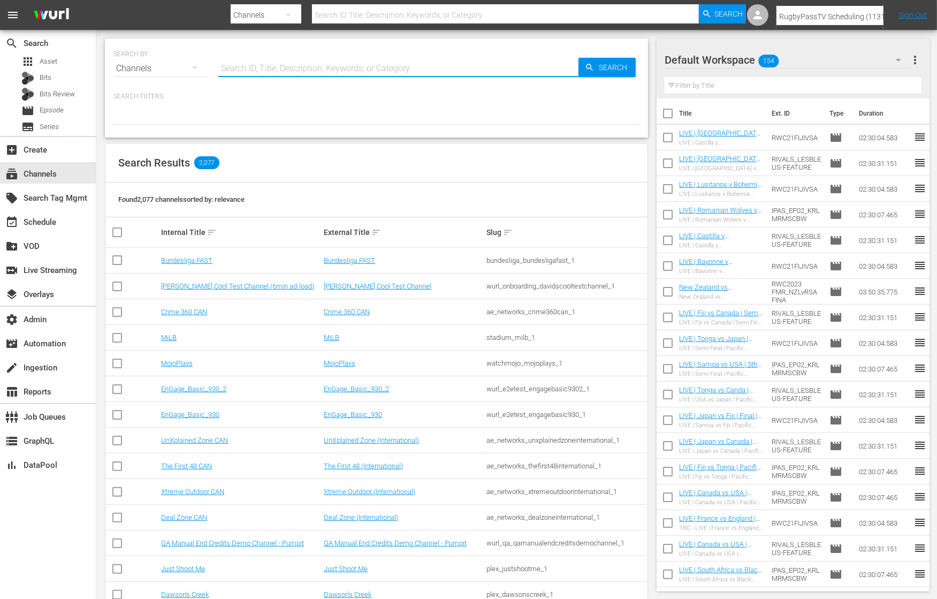
click at [343, 63] on input "text" at bounding box center [398, 69] width 360 height 26
type input "rugb"
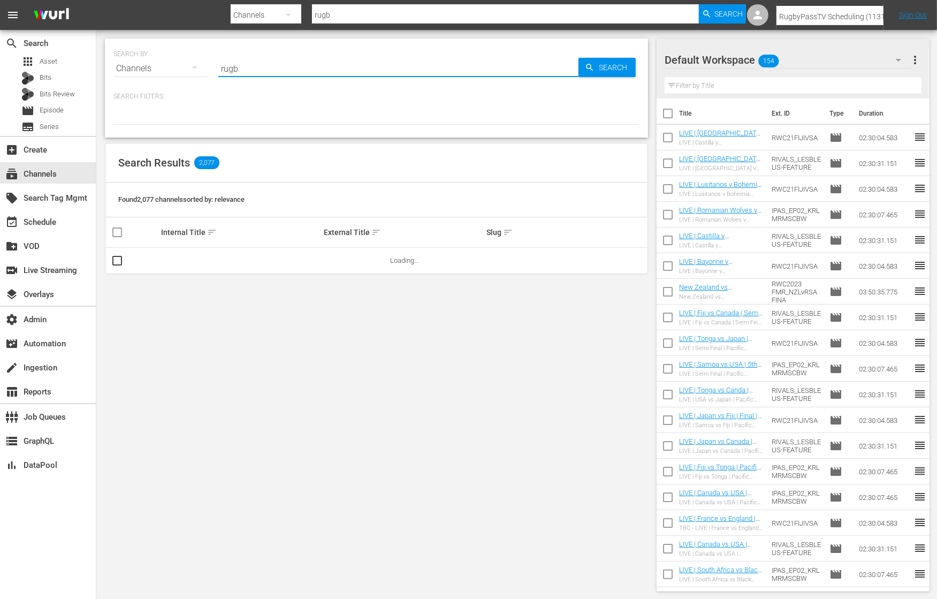
type input "rugby"
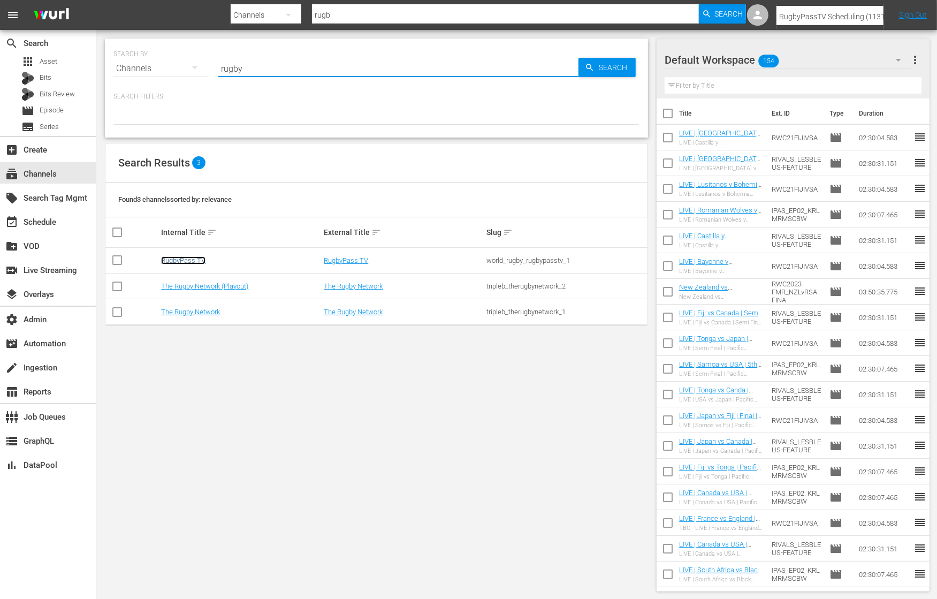
click at [195, 260] on link "RugbyPass TV" at bounding box center [183, 260] width 44 height 8
type input "rugby"
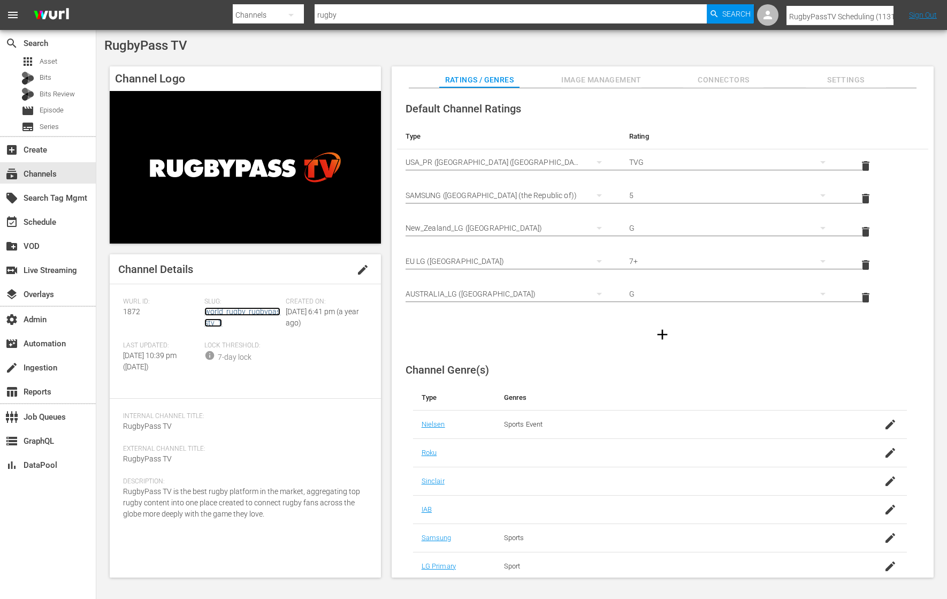
click at [242, 310] on link "world_rugby_rugbypasstv_1" at bounding box center [242, 317] width 76 height 20
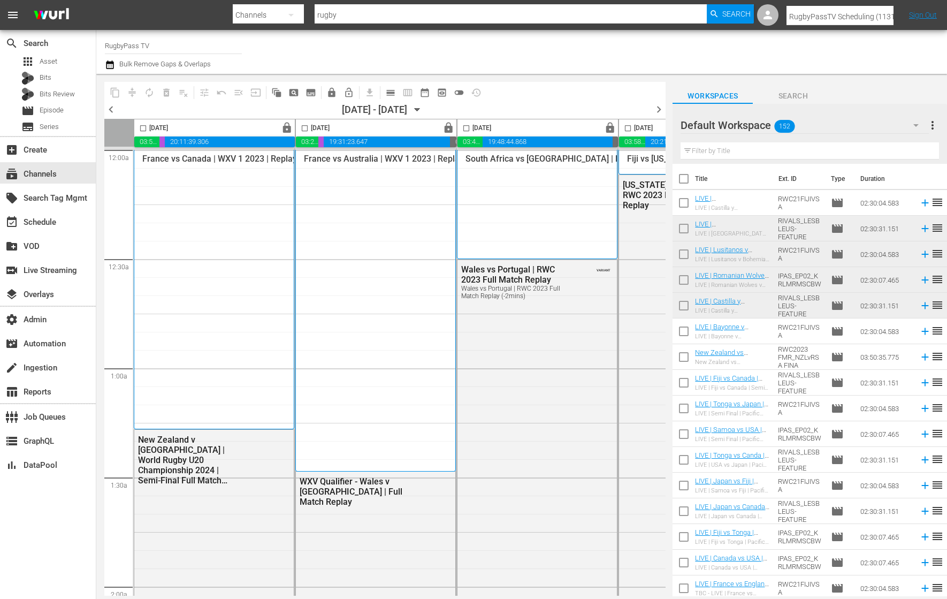
click at [660, 108] on span "chevron_right" at bounding box center [659, 109] width 13 height 13
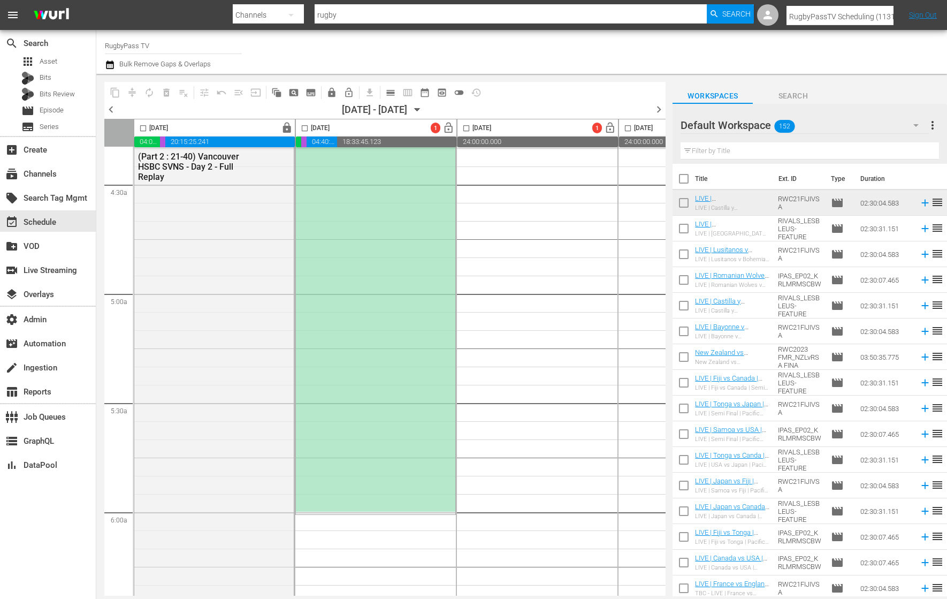
scroll to position [949, 0]
click at [461, 92] on span "toggle_off" at bounding box center [459, 92] width 11 height 11
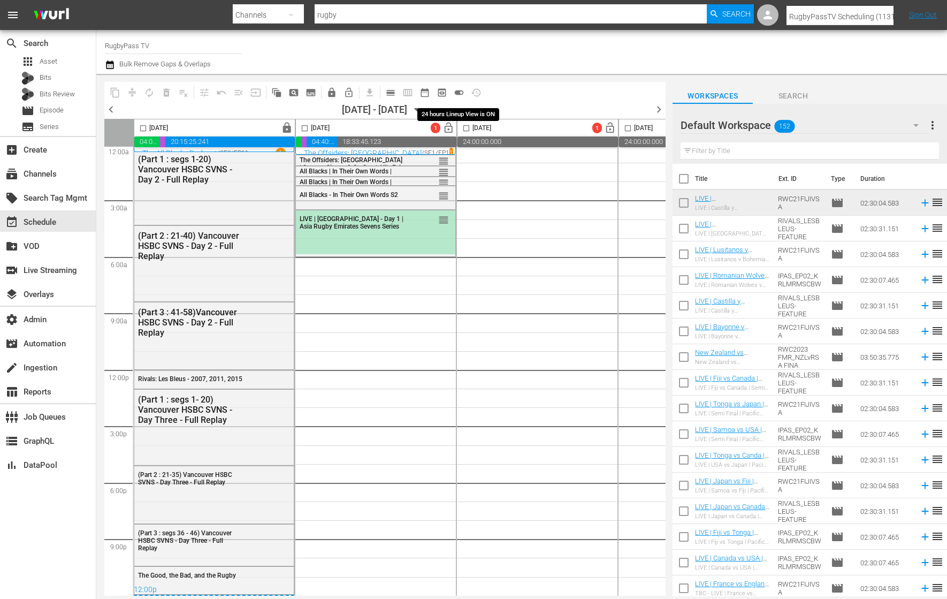
scroll to position [10, 0]
click at [832, 124] on div "Default Workspace 152" at bounding box center [805, 125] width 248 height 30
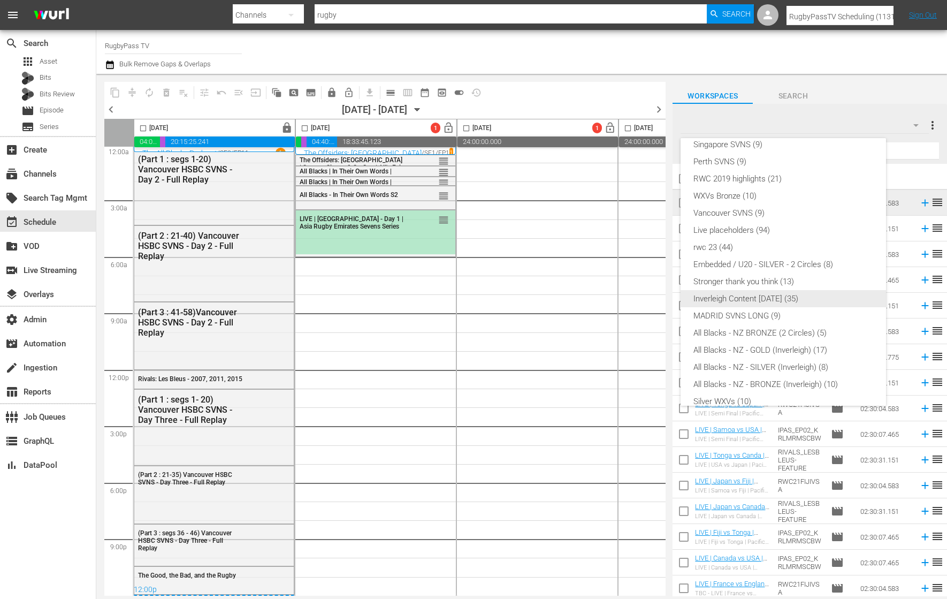
scroll to position [0, 0]
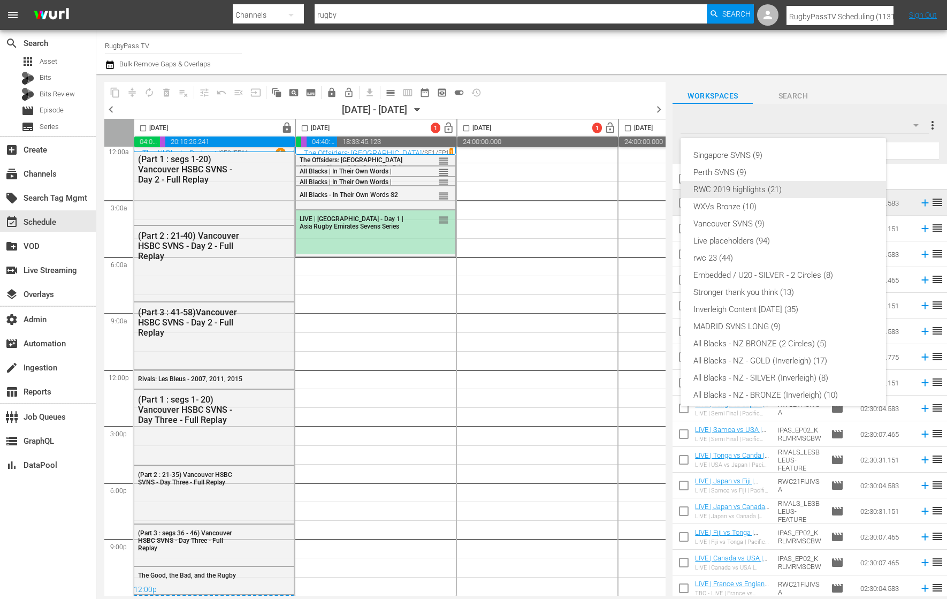
click at [783, 194] on div "RWC 2019 highlights (21)" at bounding box center [784, 189] width 180 height 17
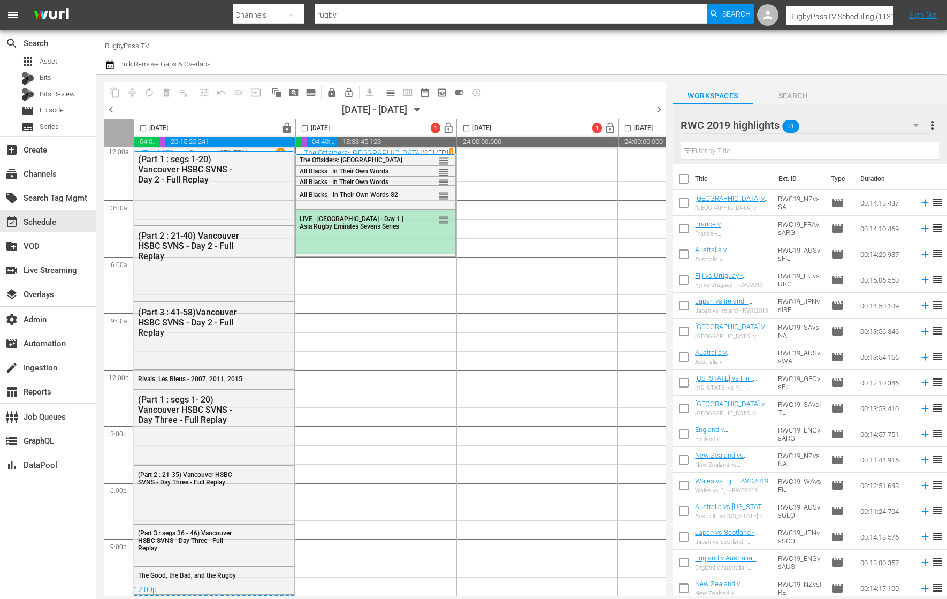
click at [687, 179] on input "checkbox" at bounding box center [684, 181] width 22 height 22
checkbox input "true"
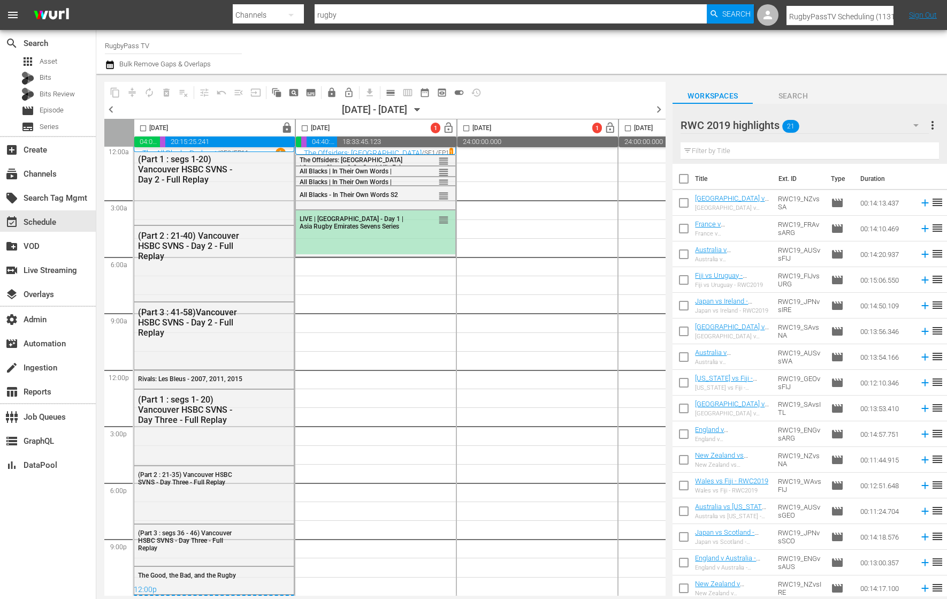
checkbox input "true"
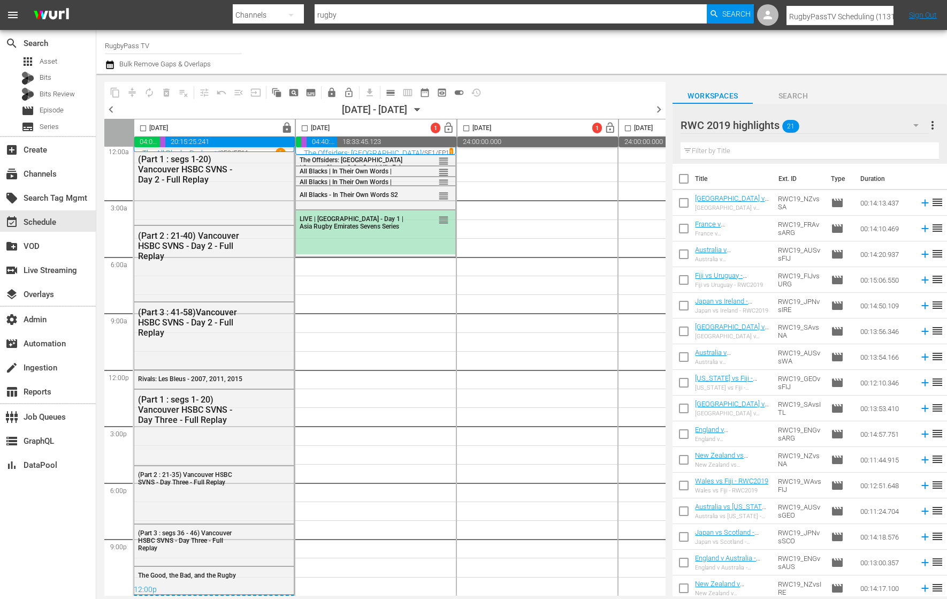
checkbox input "true"
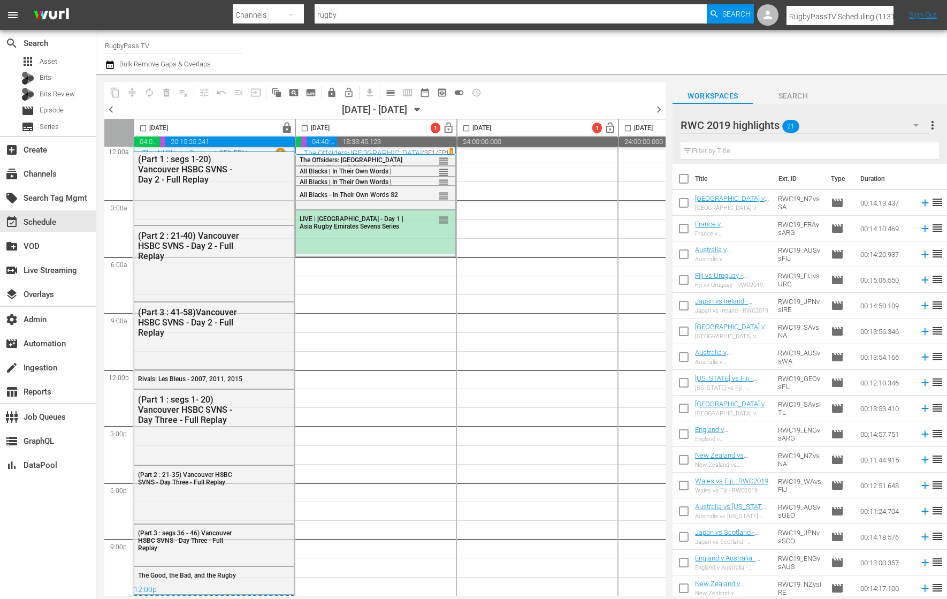
checkbox input "true"
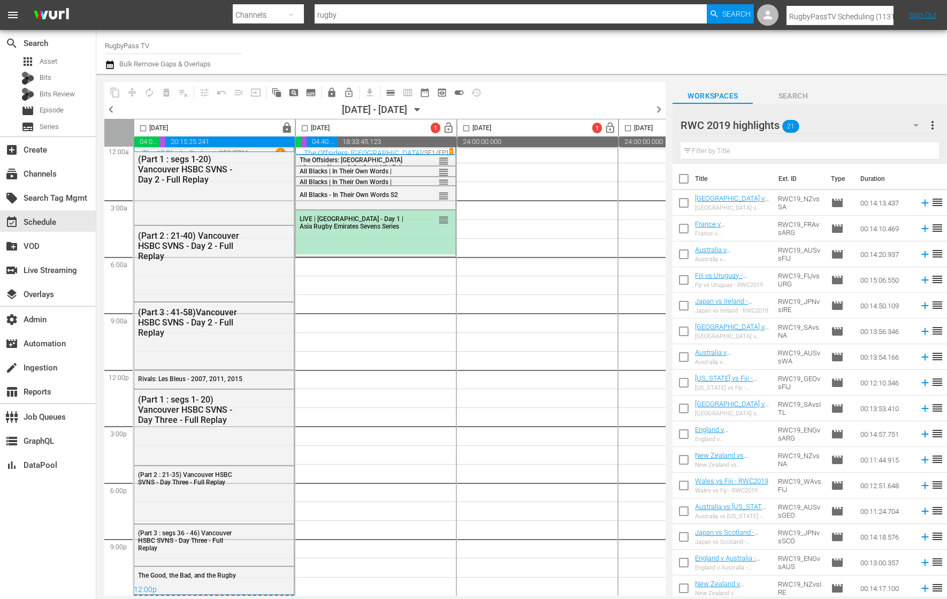
checkbox input "true"
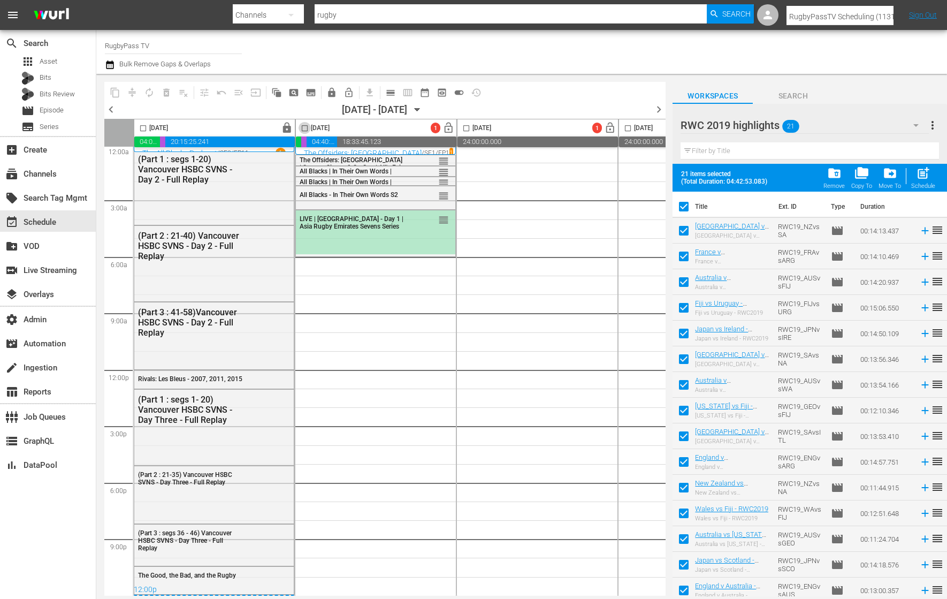
click at [304, 127] on input "checkbox" at bounding box center [305, 130] width 12 height 12
checkbox input "true"
click at [921, 168] on span "post_add" at bounding box center [923, 173] width 14 height 14
checkbox input "false"
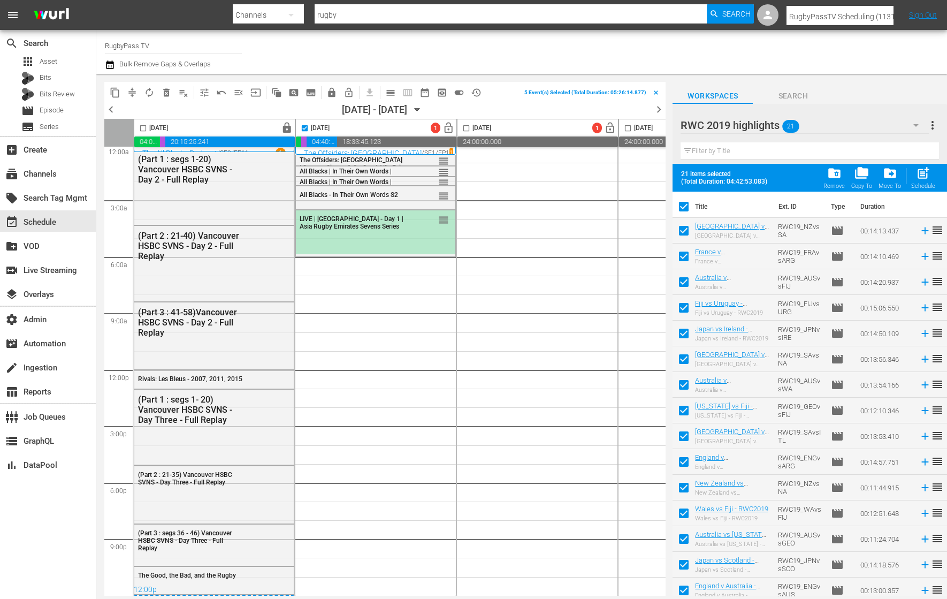
checkbox input "false"
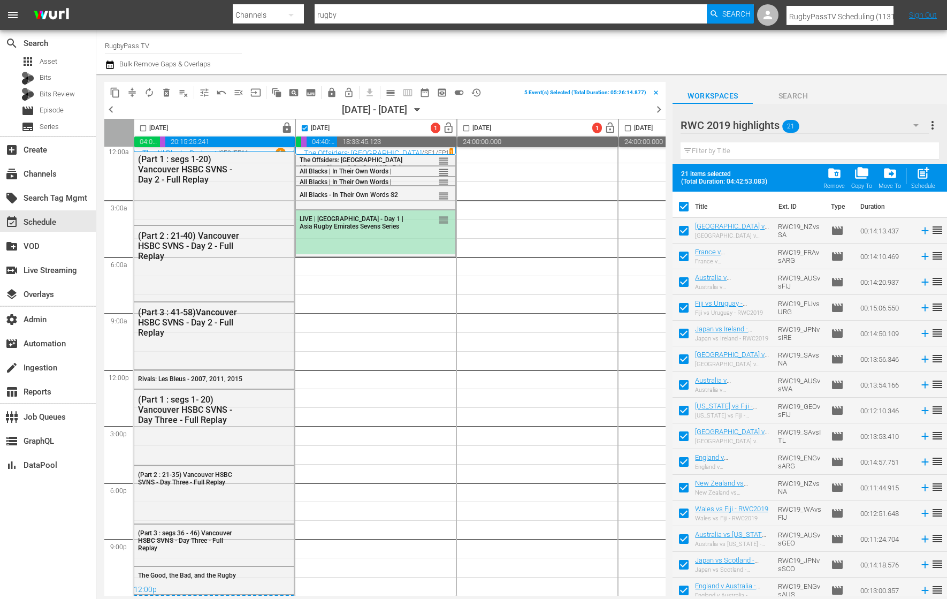
checkbox input "false"
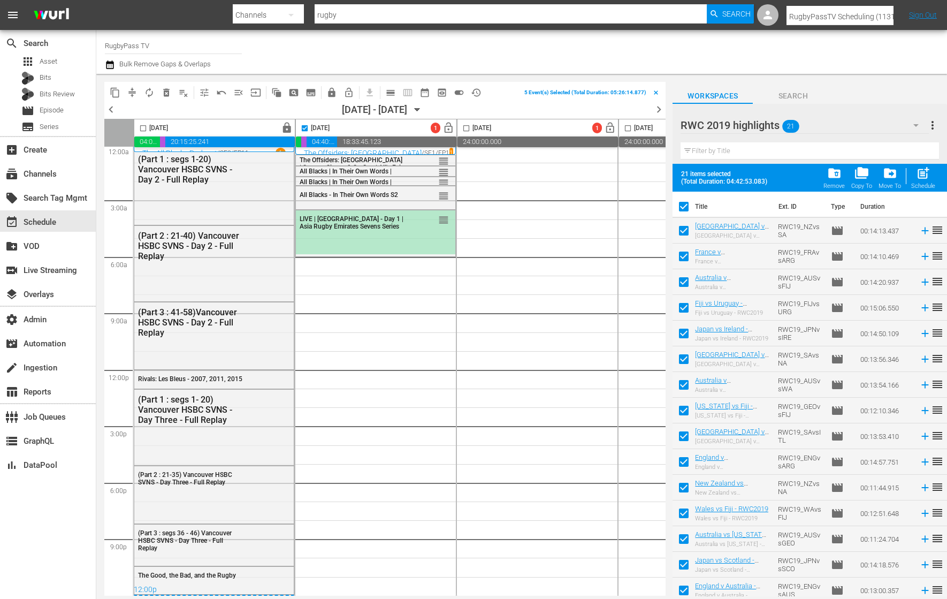
checkbox input "false"
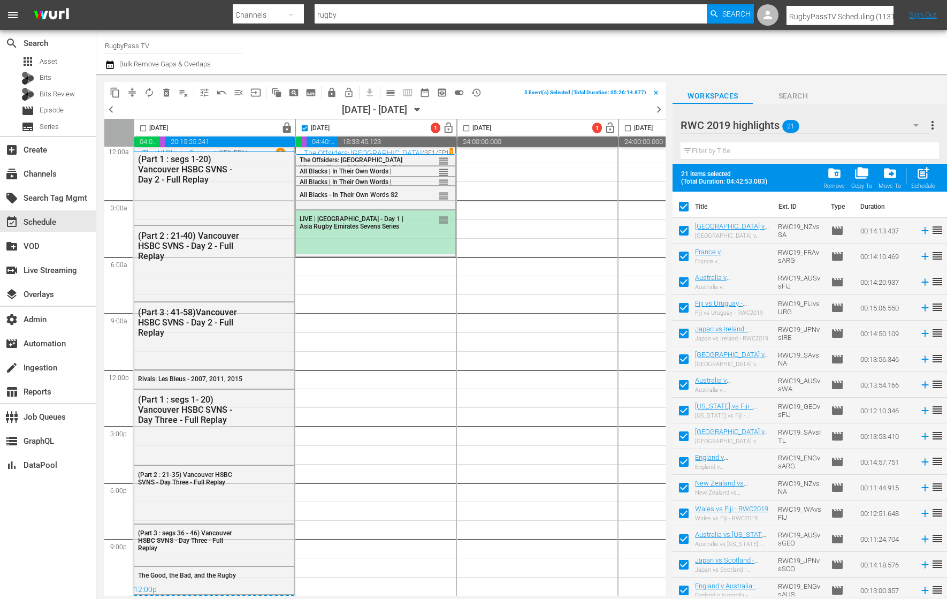
checkbox input "false"
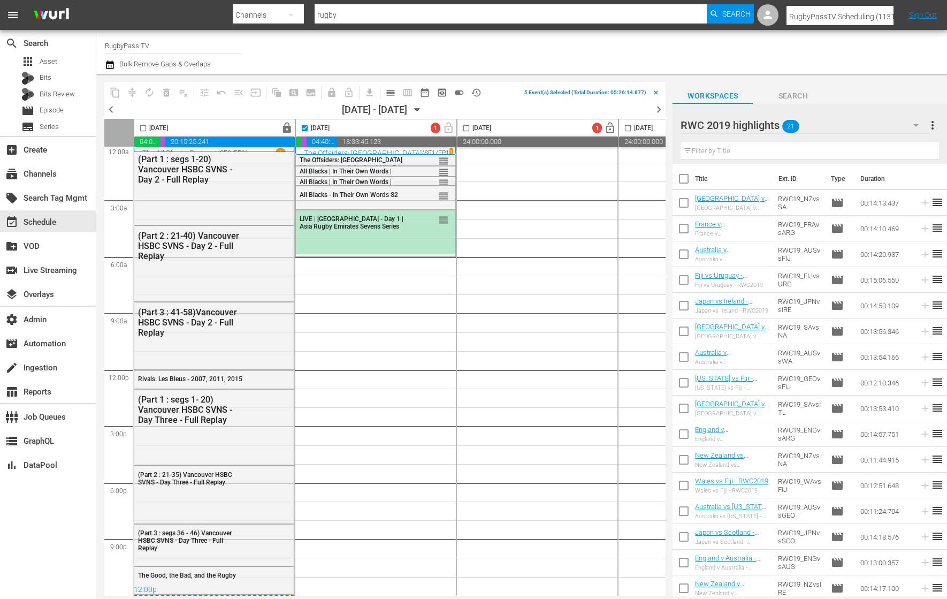
click at [848, 128] on div "RWC 2019 highlights 21" at bounding box center [805, 125] width 248 height 30
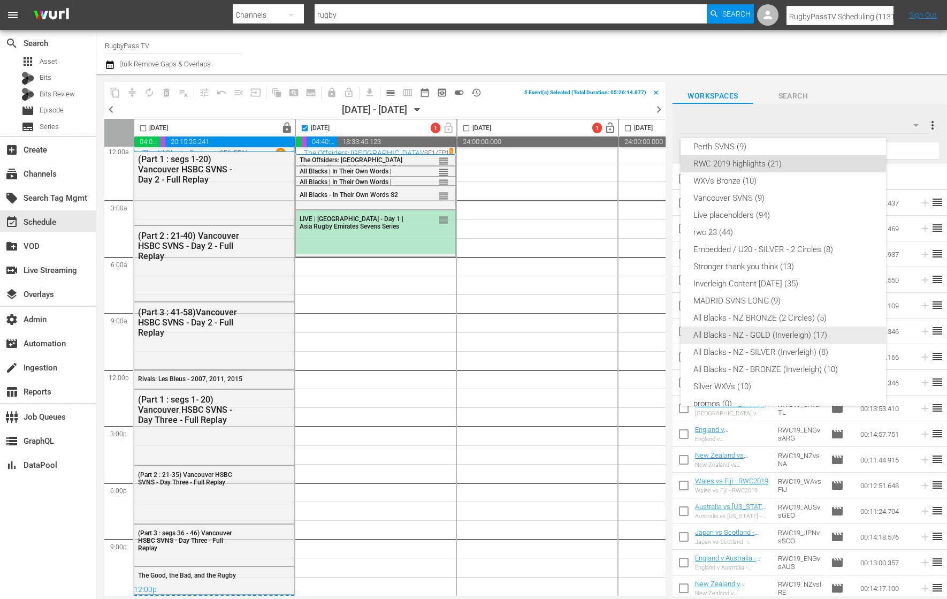
scroll to position [109, 0]
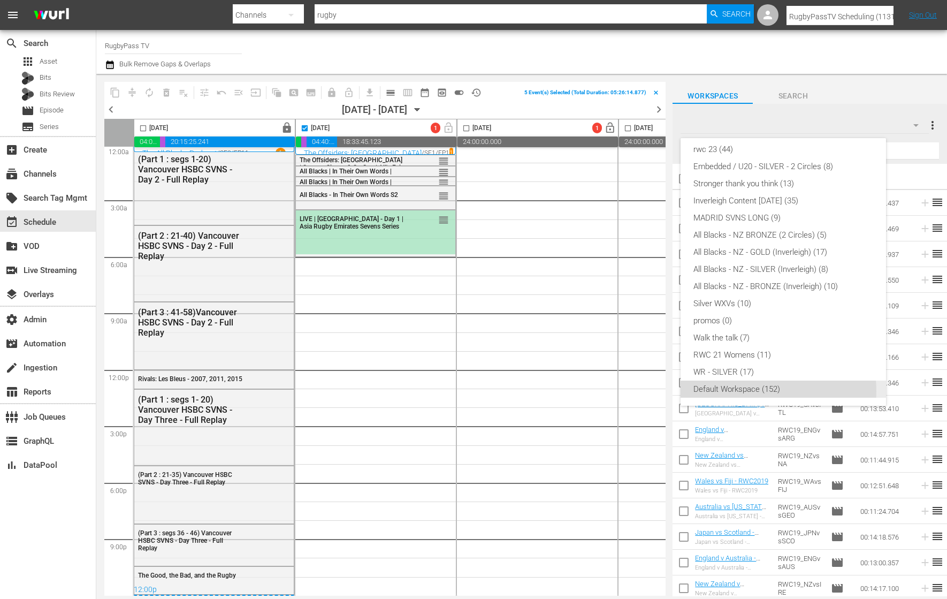
click at [764, 390] on div "Default Workspace (152)" at bounding box center [784, 389] width 180 height 17
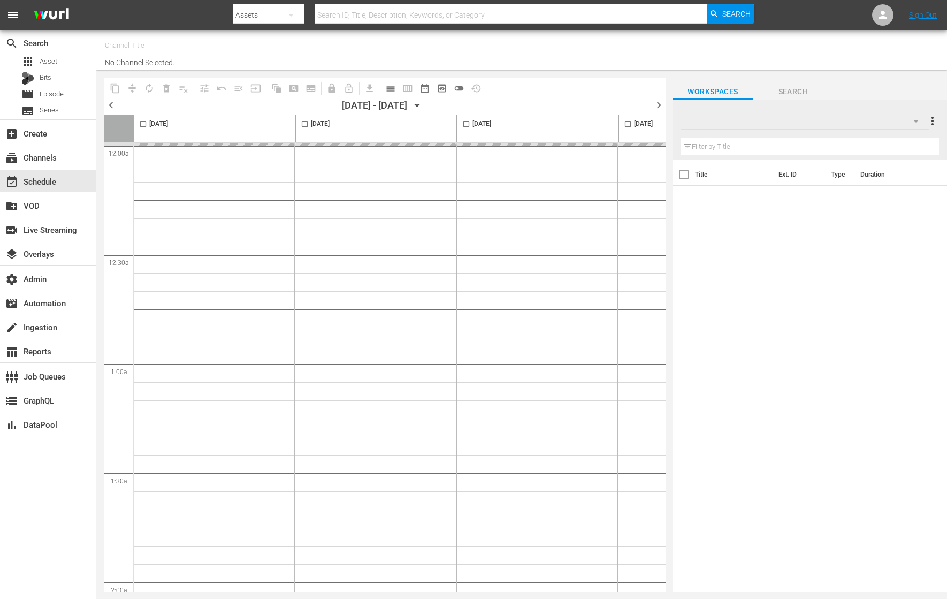
type input "RugbyPass TV (1872)"
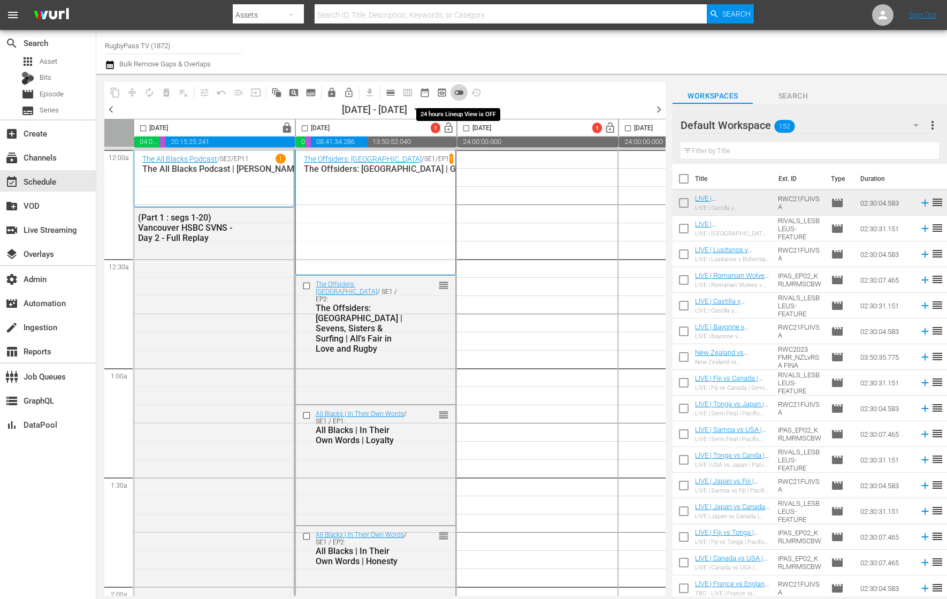
click at [463, 92] on span "toggle_off" at bounding box center [459, 92] width 11 height 11
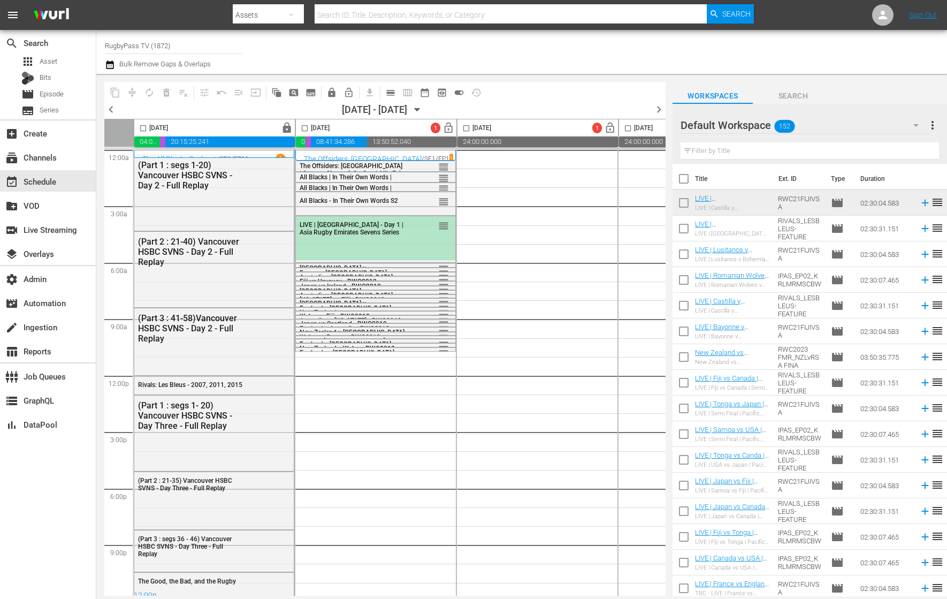
click at [414, 230] on div "reorder" at bounding box center [428, 225] width 42 height 11
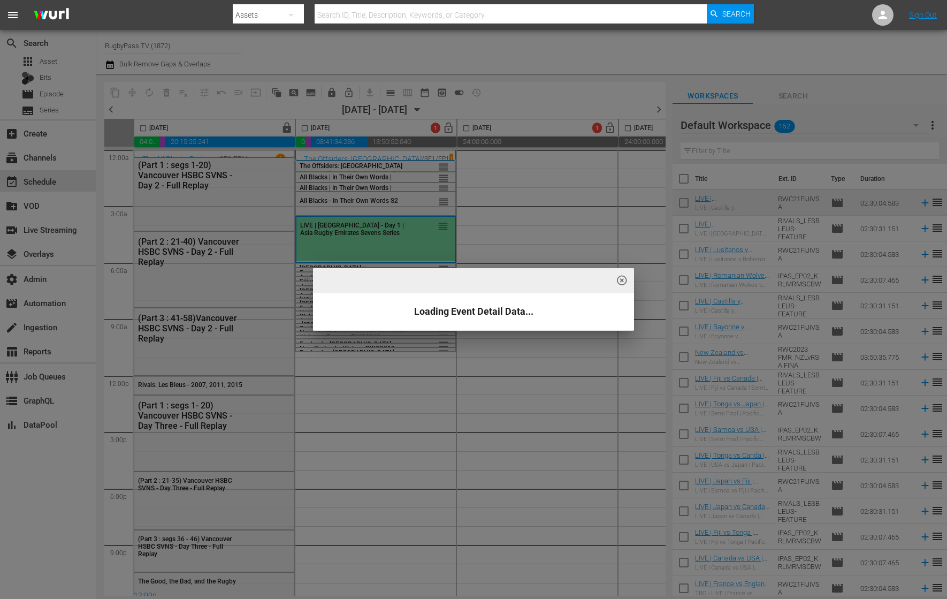
click at [407, 251] on div "highlight_off_icon Loading Event Detail Data..." at bounding box center [473, 299] width 947 height 599
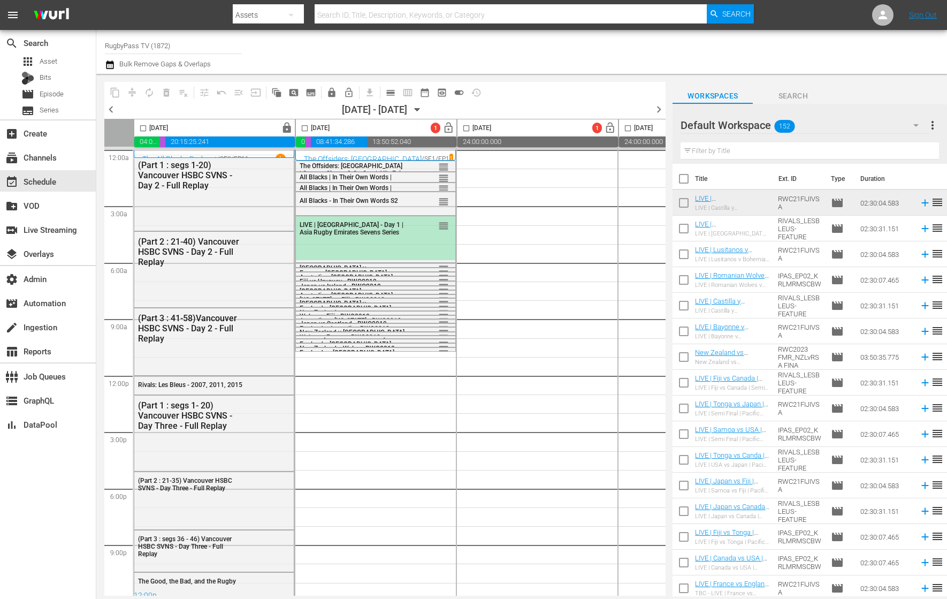
click at [407, 251] on div "highlight_off_icon Loading Event Detail Data..." at bounding box center [473, 299] width 947 height 599
click at [408, 251] on div "LIVE | Sri Lanka - Day 1 | Asia Rugby Emirates Sevens Series reorder" at bounding box center [376, 238] width 160 height 44
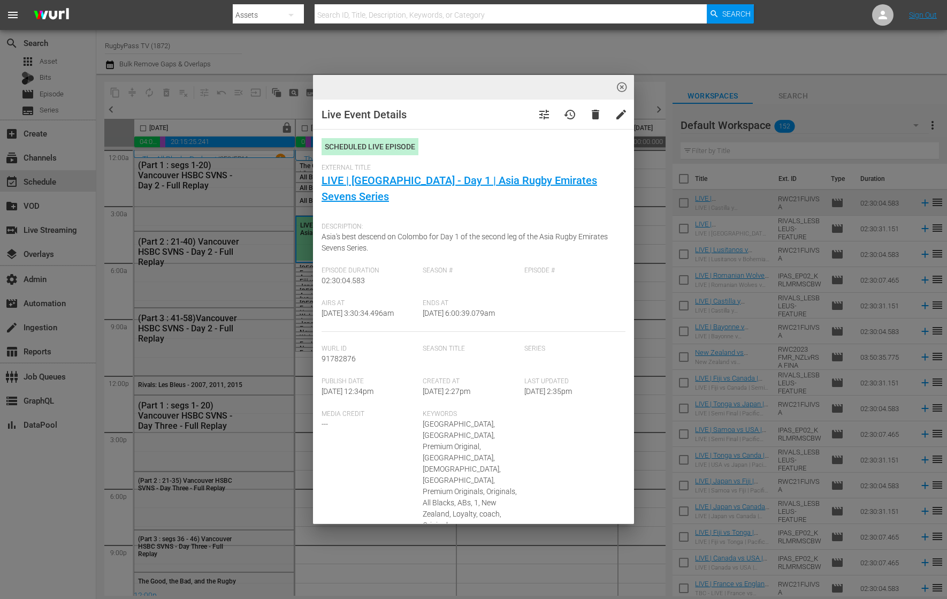
type input "LIVE | [GEOGRAPHIC_DATA] - Day 1 | Asia Rugby Emirates Sevens Series"
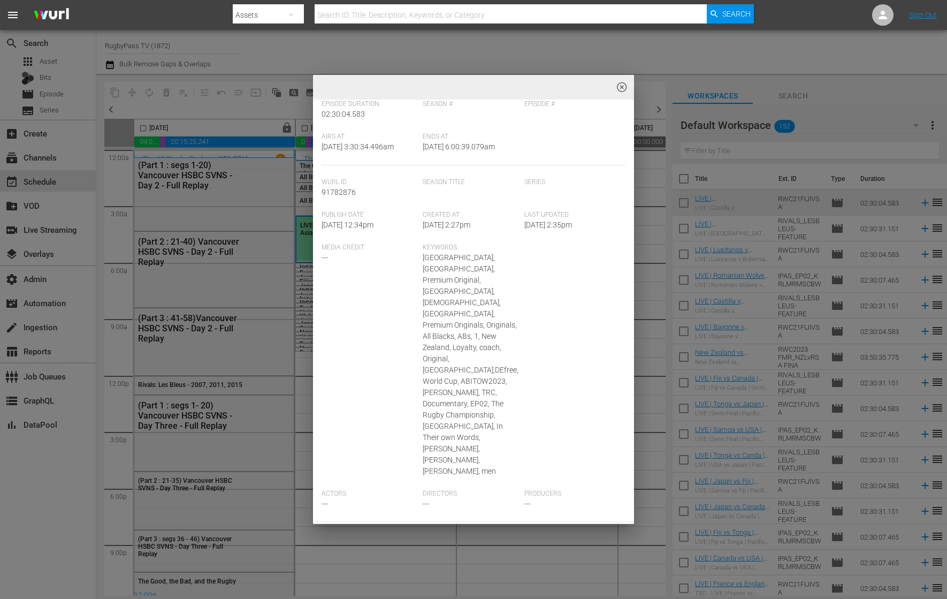
scroll to position [165, 0]
click at [655, 246] on div "highlight_off_icon Live Event Details tune history delete edit Scheduled Live E…" at bounding box center [473, 299] width 947 height 599
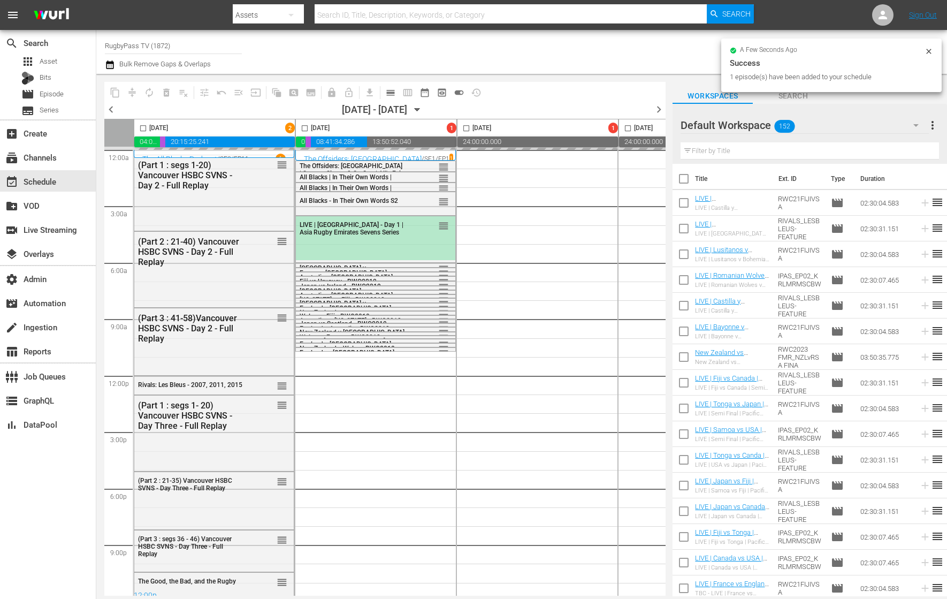
drag, startPoint x: 737, startPoint y: 384, endPoint x: 330, endPoint y: 3, distance: 557.8
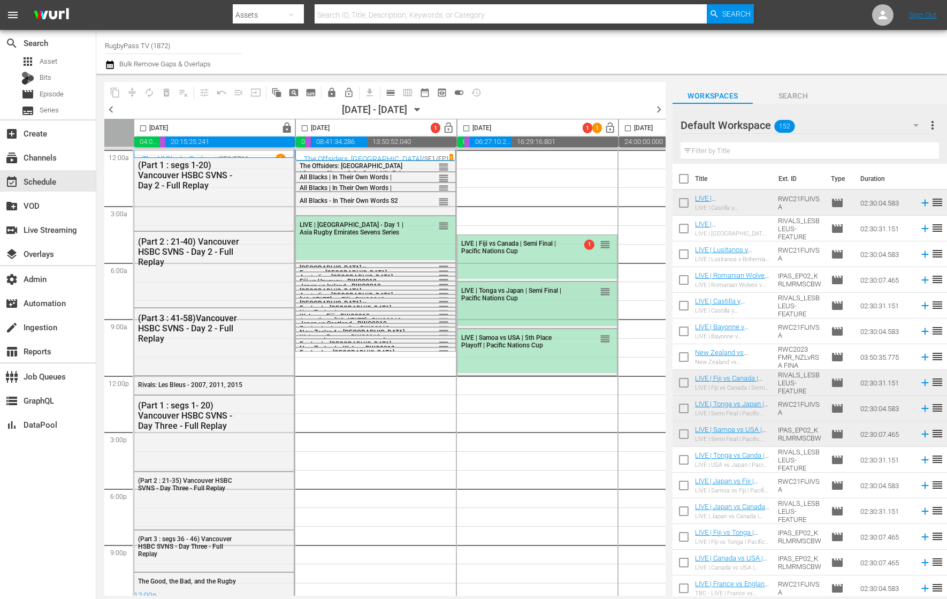
click at [590, 328] on div "LIVE | Tonga vs Japan | Semi Final | Pacific Nations Cup reorder" at bounding box center [537, 305] width 161 height 47
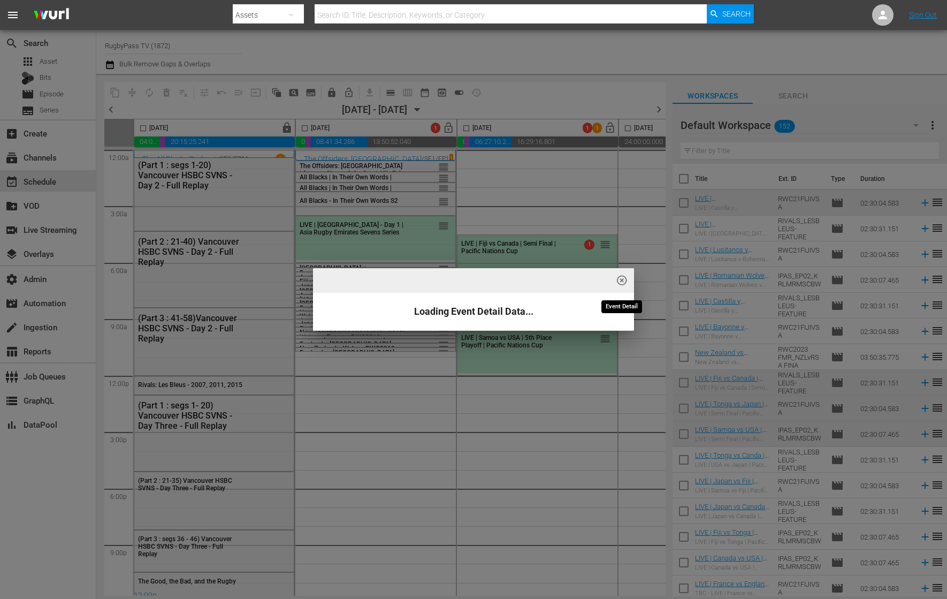
click at [624, 280] on span "highlight_off_icon" at bounding box center [622, 281] width 12 height 12
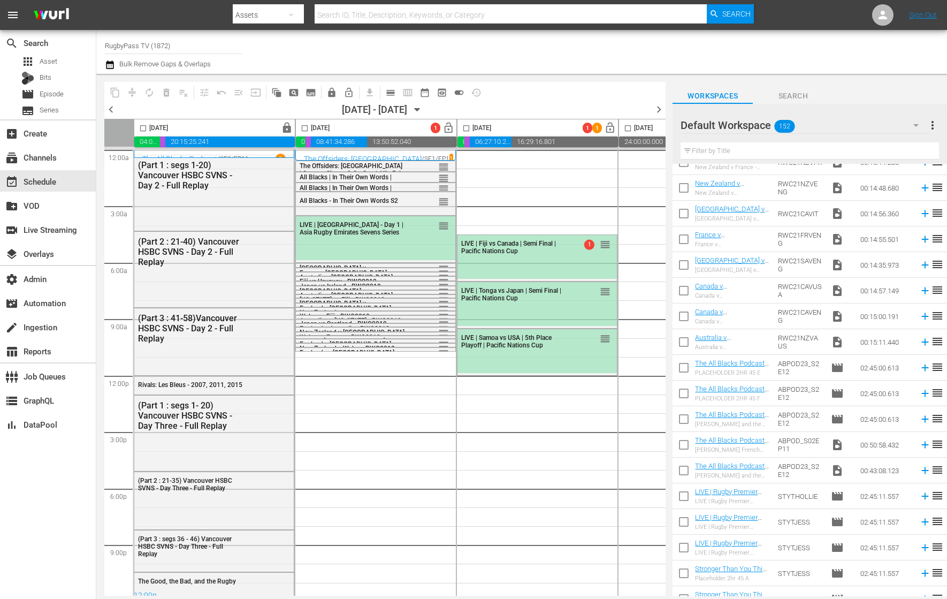
scroll to position [1068, 0]
click at [517, 256] on div "LIVE | Fiji vs Canada | Semi Final | Pacific Nations Cup 1 reorder" at bounding box center [538, 247] width 160 height 24
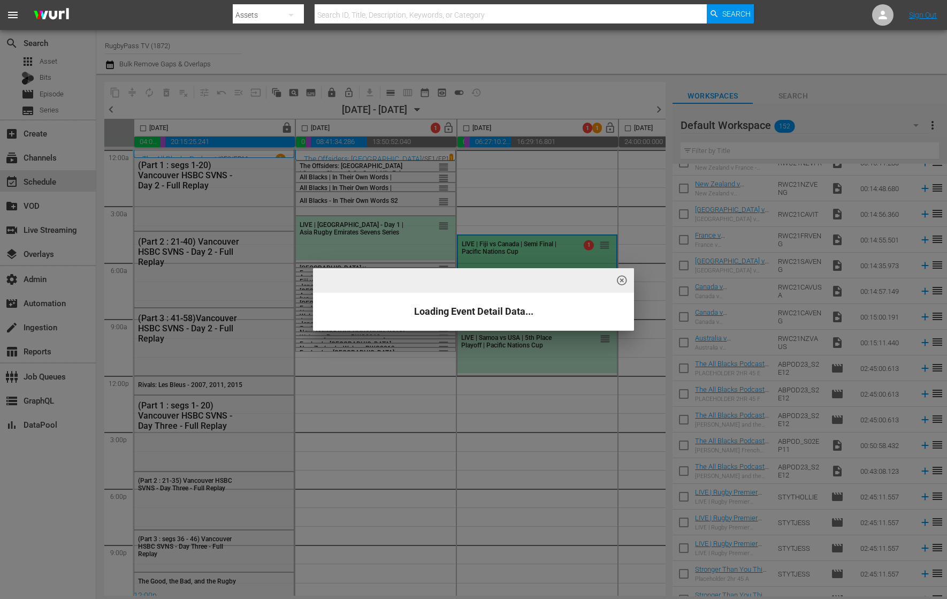
click at [492, 253] on div "highlight_off_icon Loading Event Detail Data..." at bounding box center [473, 299] width 947 height 599
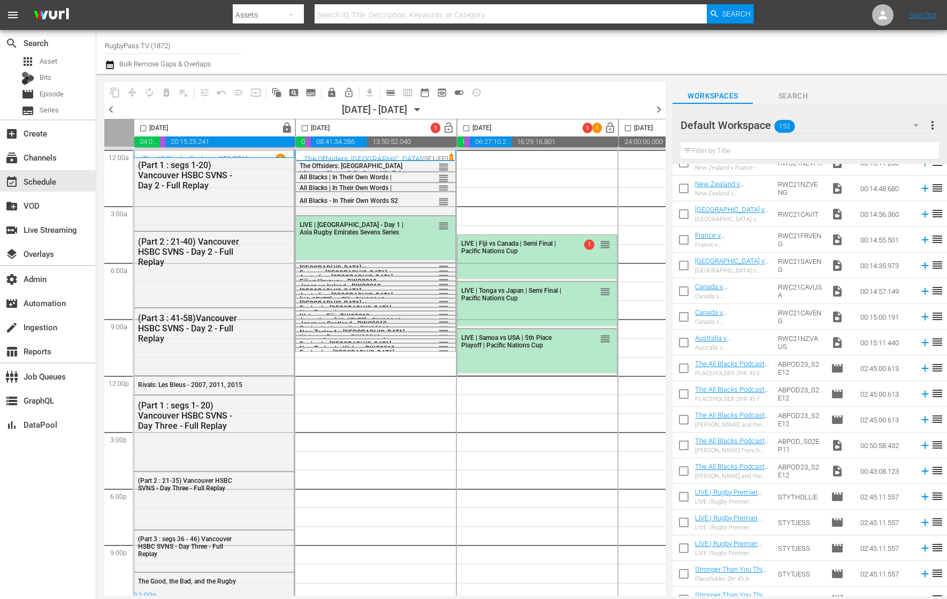
click at [831, 123] on div "Default Workspace 152" at bounding box center [805, 125] width 248 height 30
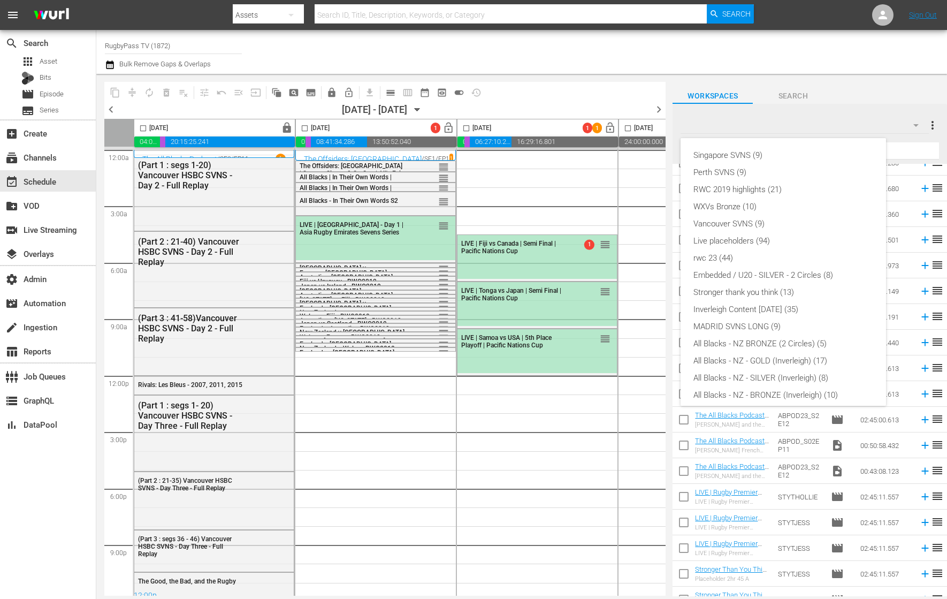
scroll to position [109, 0]
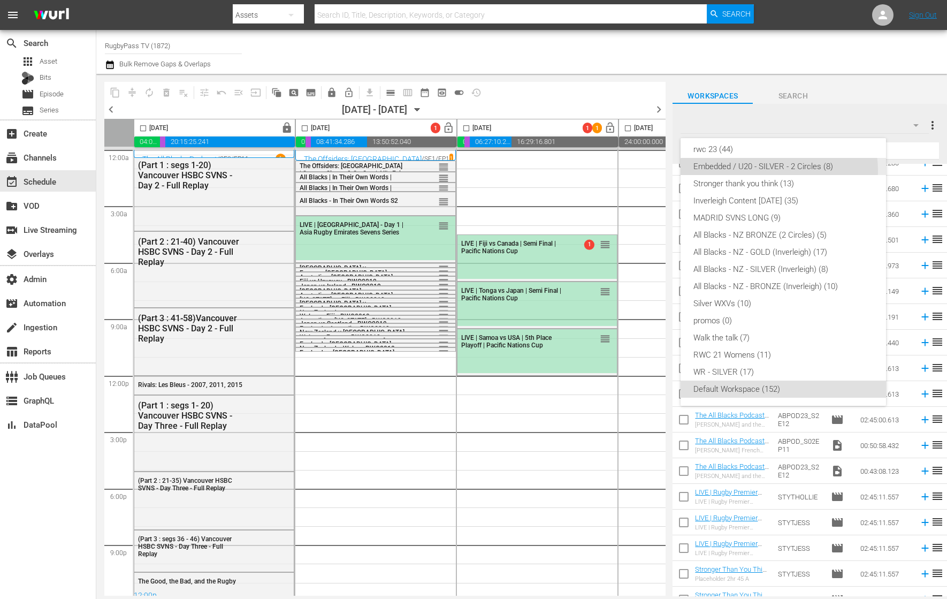
click at [779, 170] on div "Embedded / U20 - SILVER - 2 Circles (8)" at bounding box center [784, 166] width 180 height 17
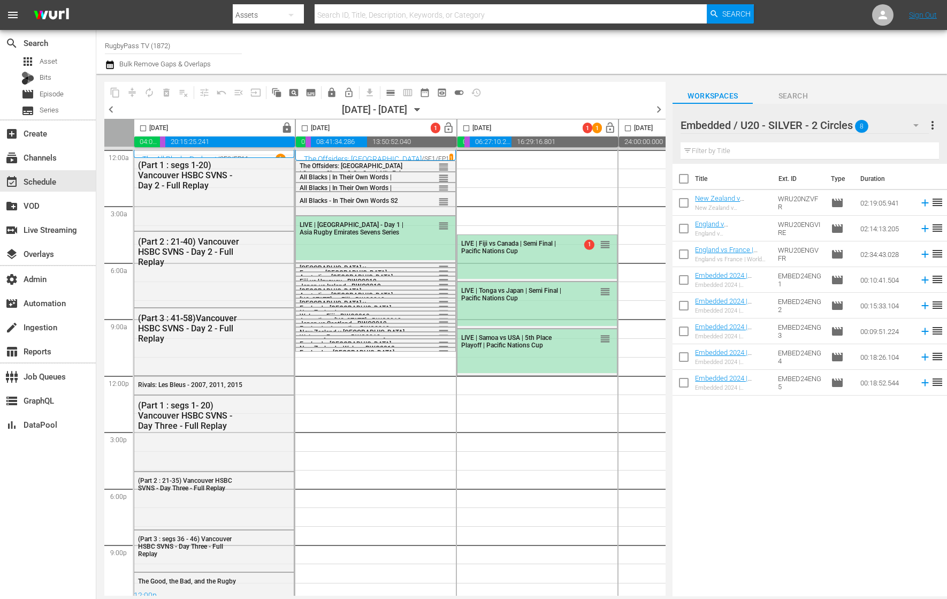
scroll to position [0, 0]
click at [882, 128] on div "Embedded / U20 - SILVER - 2 Circles 8" at bounding box center [805, 125] width 248 height 30
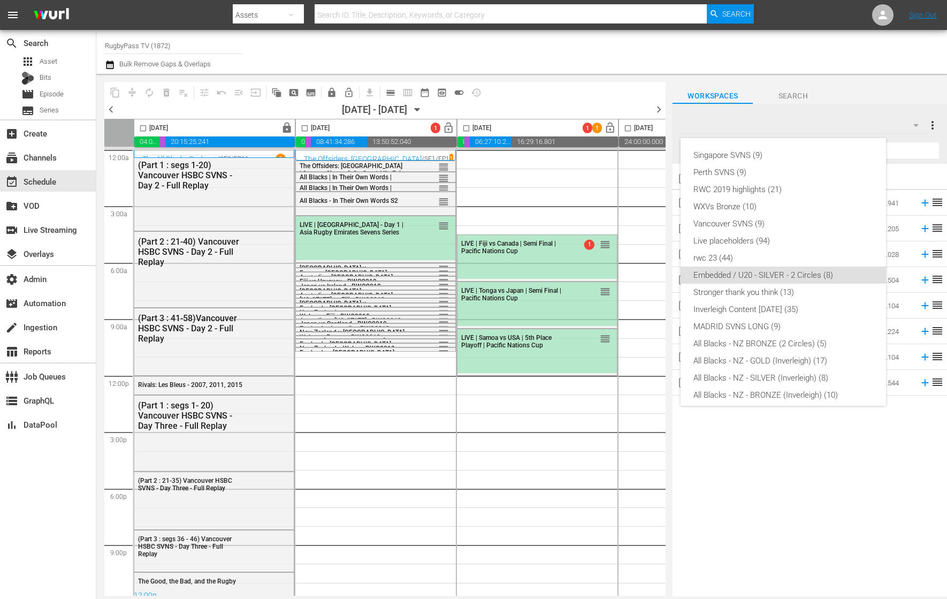
scroll to position [109, 0]
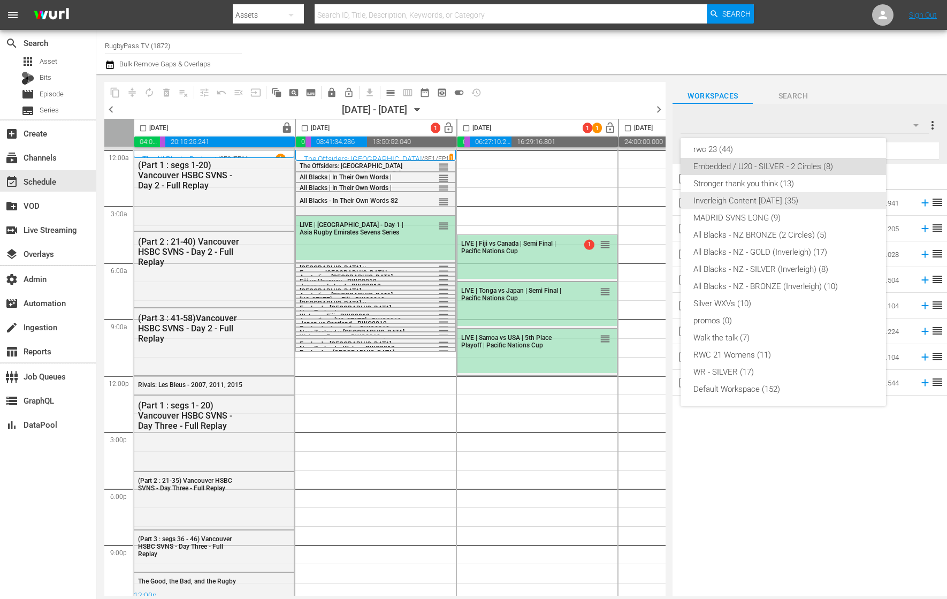
click at [793, 204] on div "Inverleigh Content [DATE] (35)" at bounding box center [784, 200] width 180 height 17
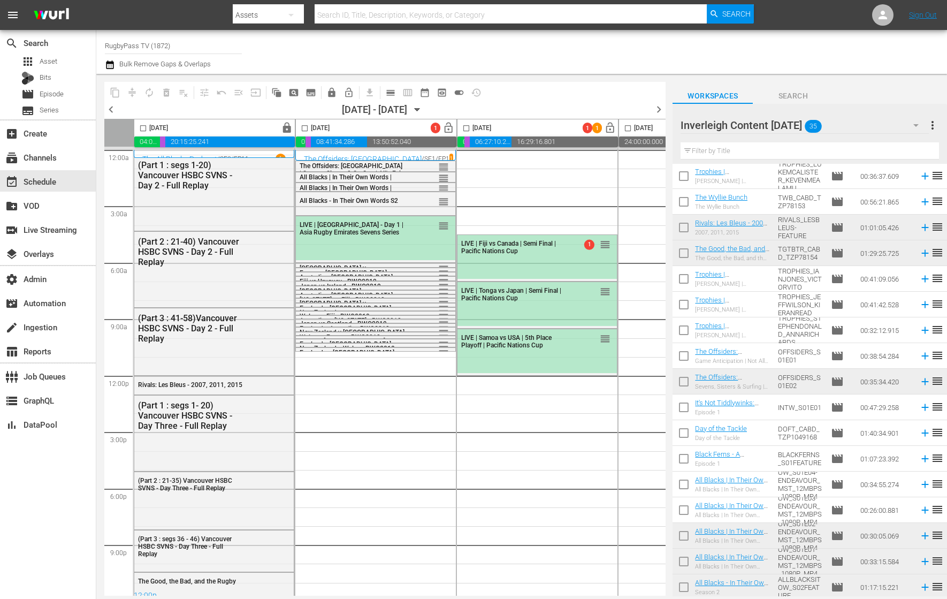
scroll to position [491, 0]
click at [866, 126] on div "Inverleigh Content MAR 25 35" at bounding box center [805, 125] width 248 height 30
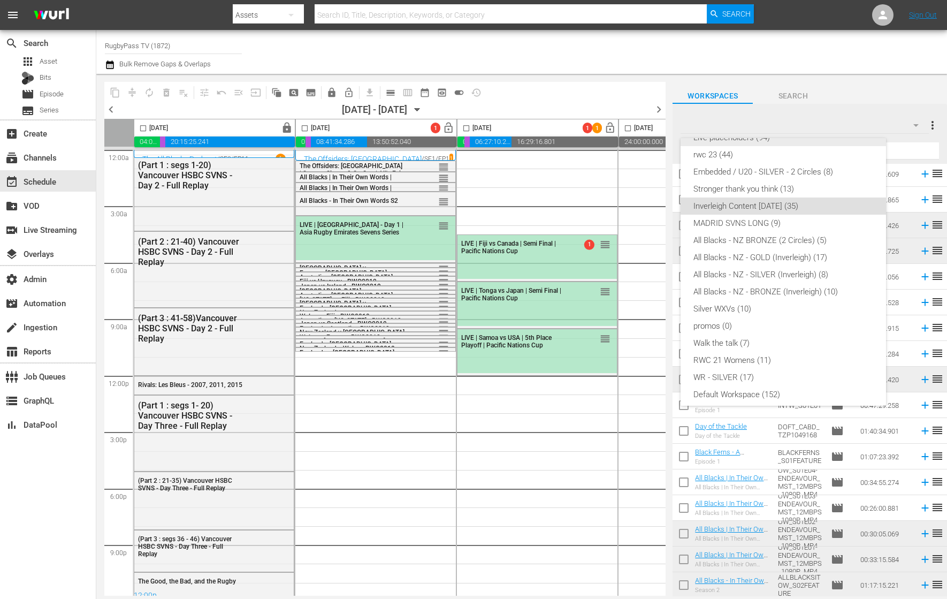
scroll to position [106, 0]
click at [769, 236] on div "All Blacks - NZ BRONZE (2 Circles) (5)" at bounding box center [784, 237] width 180 height 17
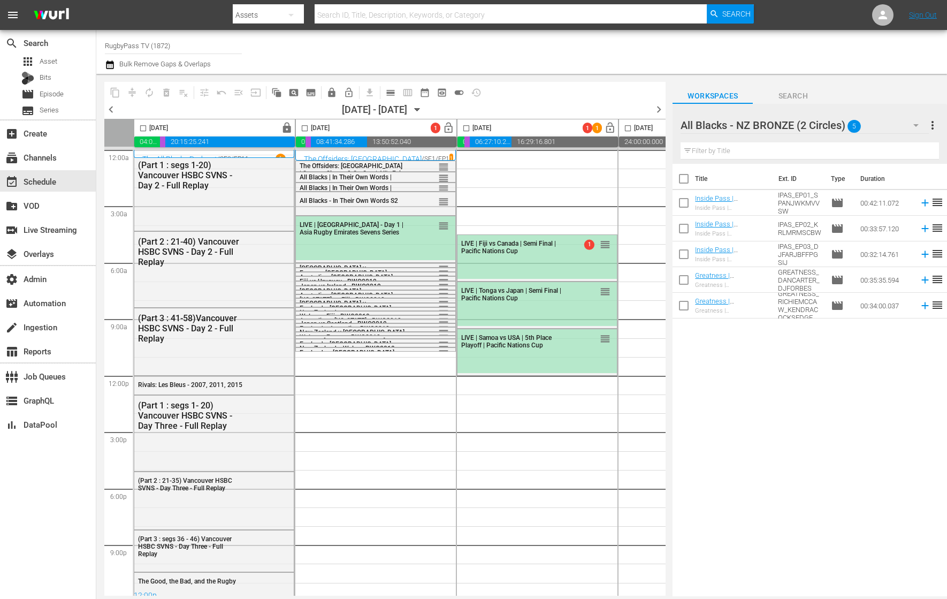
scroll to position [0, 0]
click at [548, 261] on div "LIVE | Fiji vs Canada | Semi Final | Pacific Nations Cup 1 reorder" at bounding box center [538, 257] width 160 height 44
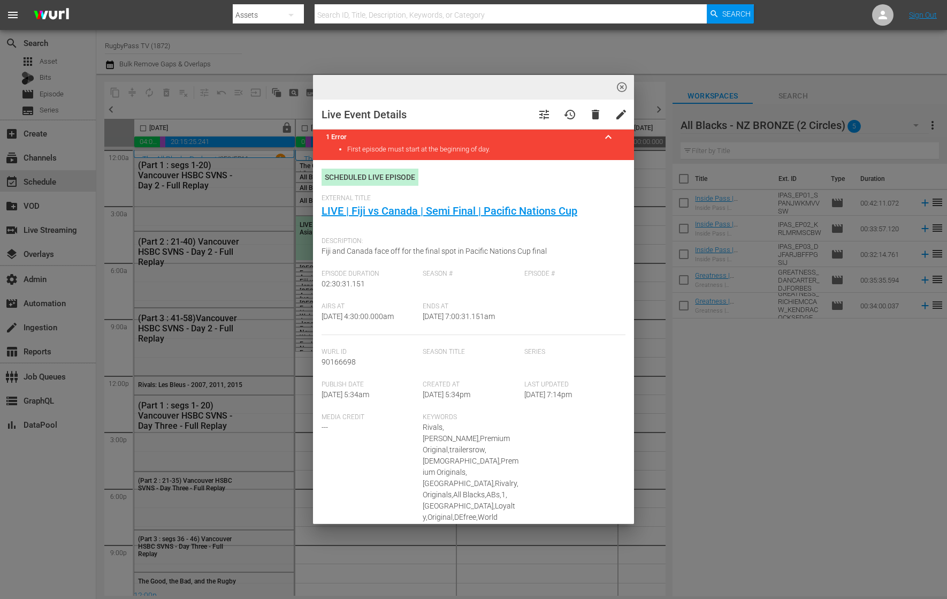
type input "LIVE | Fiji vs Canada | Semi Final | Pacific Nations Cup"
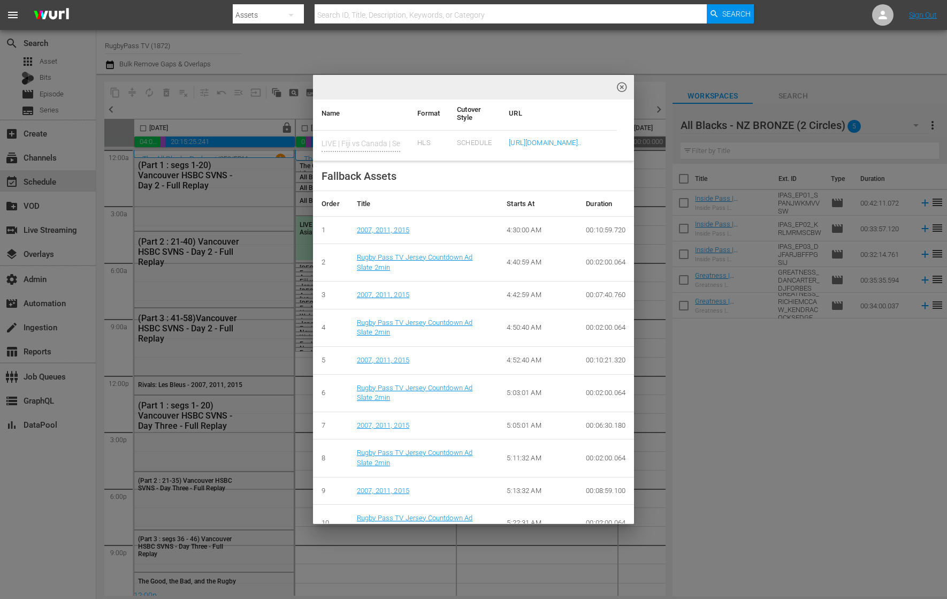
scroll to position [741, 0]
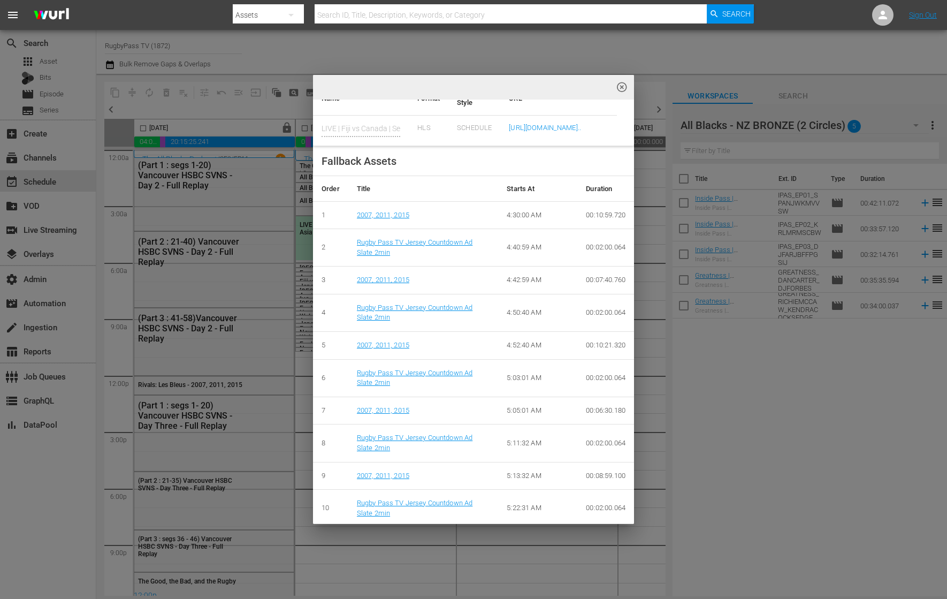
click at [645, 290] on div "highlight_off_icon Live Event Details tune history delete edit 1 Error keyboard…" at bounding box center [473, 299] width 947 height 599
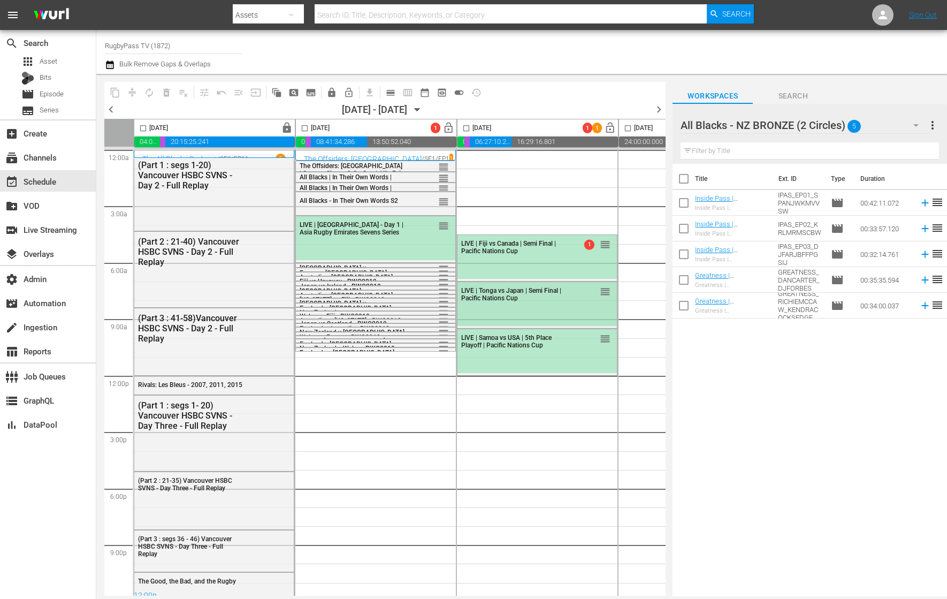
click at [533, 307] on div "LIVE | Tonga vs Japan | Semi Final | Pacific Nations Cup reorder" at bounding box center [538, 304] width 160 height 44
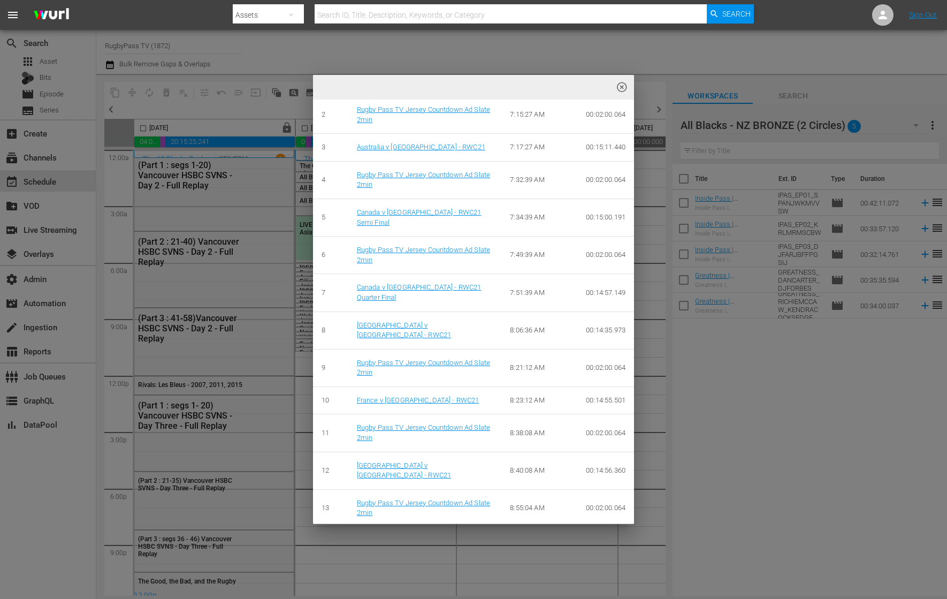
scroll to position [779, 0]
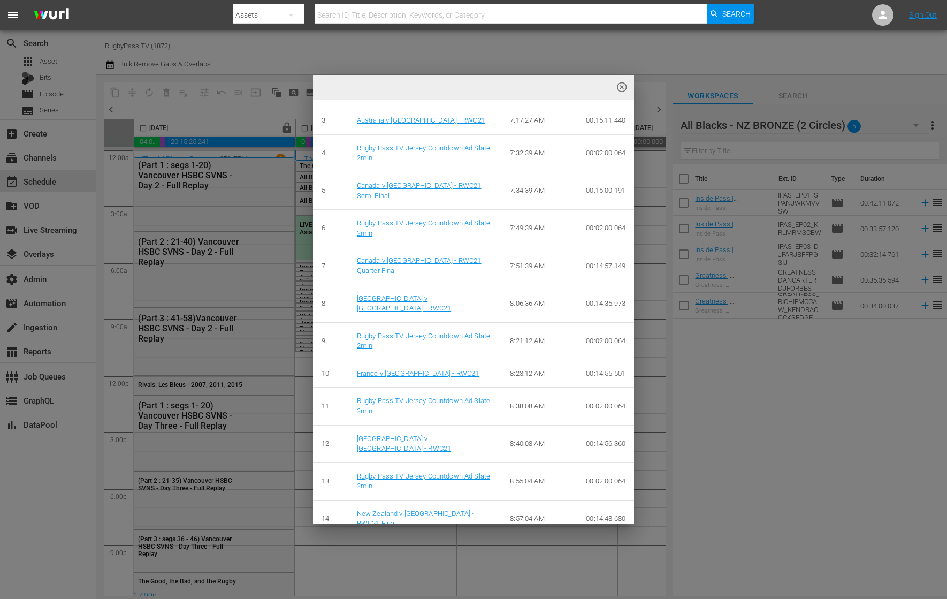
click at [649, 338] on div "highlight_off_icon Live Event Details tune history delete edit Scheduled Live E…" at bounding box center [473, 299] width 947 height 599
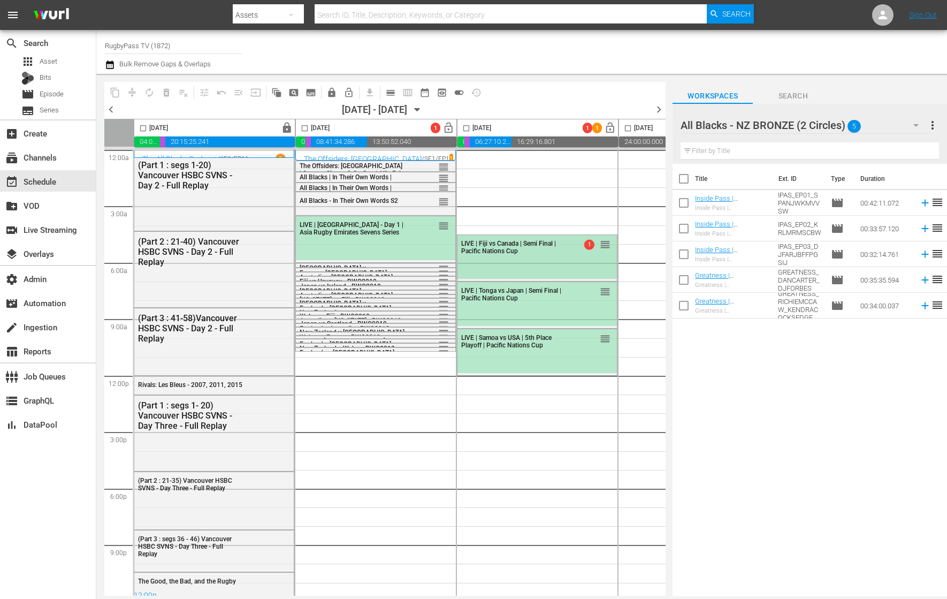
click at [560, 259] on div "LIVE | Fiji vs Canada | Semi Final | Pacific Nations Cup 1 reorder" at bounding box center [538, 257] width 160 height 44
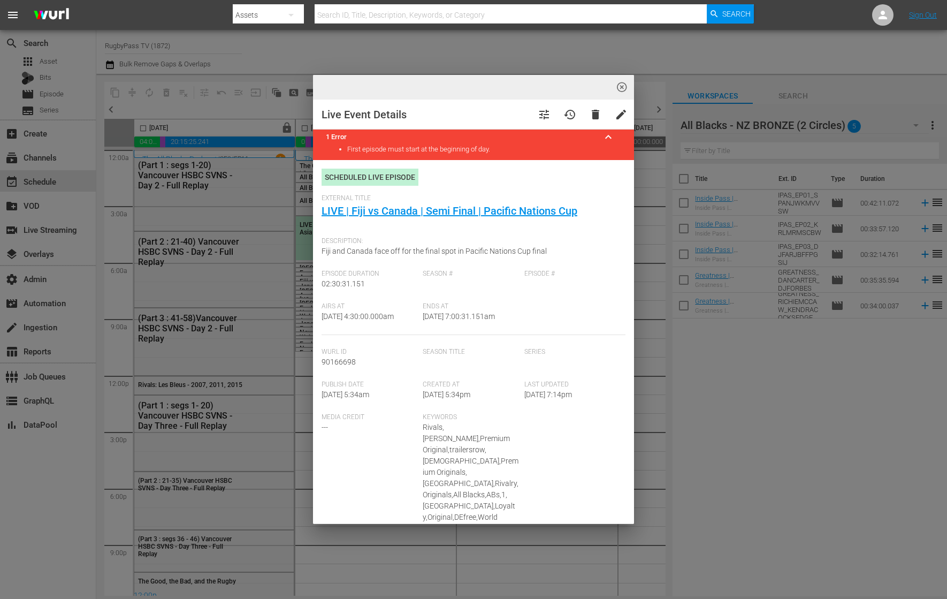
type input "LIVE | Fiji vs Canada | Semi Final | Pacific Nations Cup"
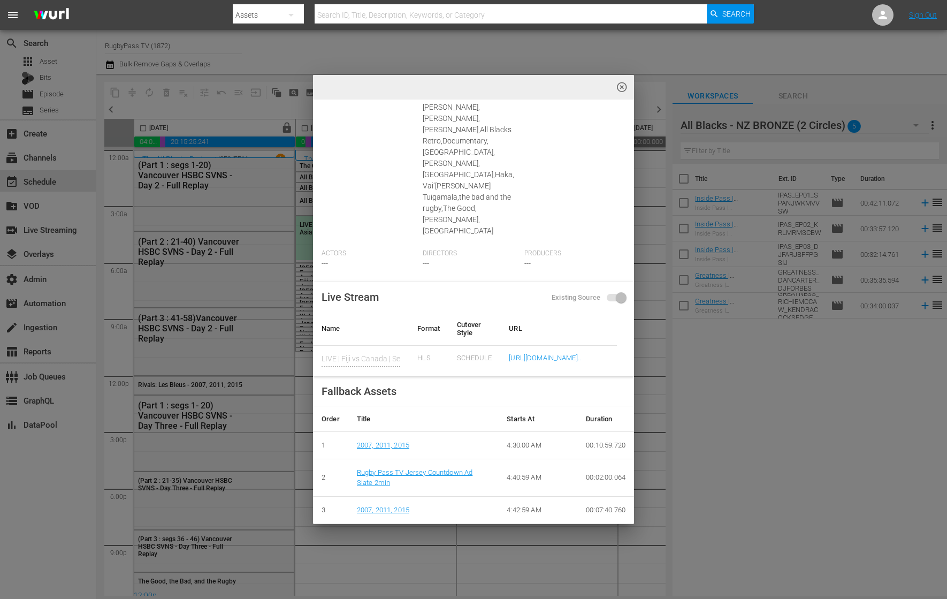
scroll to position [512, 0]
click at [647, 406] on div "highlight_off_icon Live Event Details tune history delete edit 1 Error keyboard…" at bounding box center [473, 299] width 947 height 599
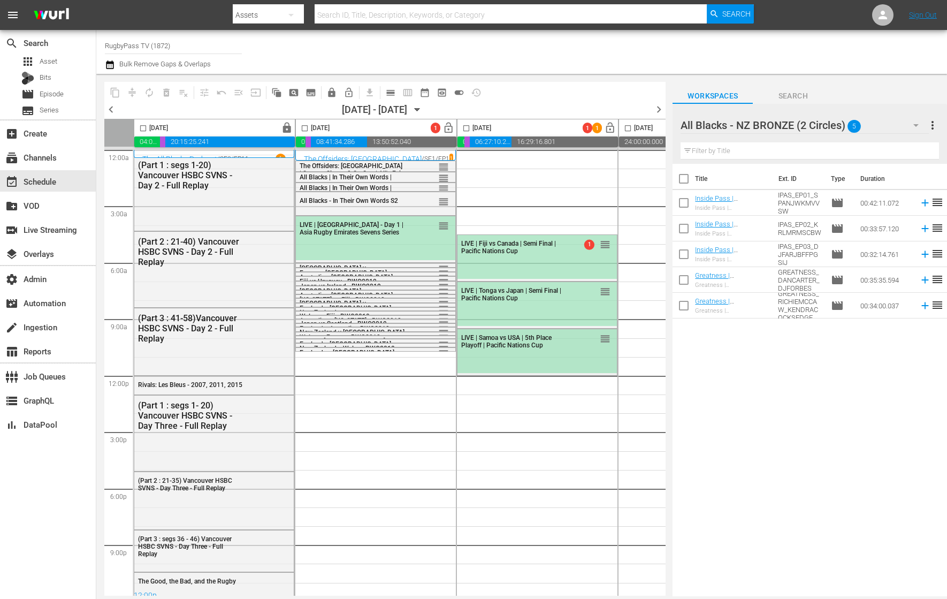
click at [552, 357] on div "LIVE | Samoa vs USA | 5th Place Playoff | Pacific Nations Cup reorder" at bounding box center [538, 351] width 160 height 44
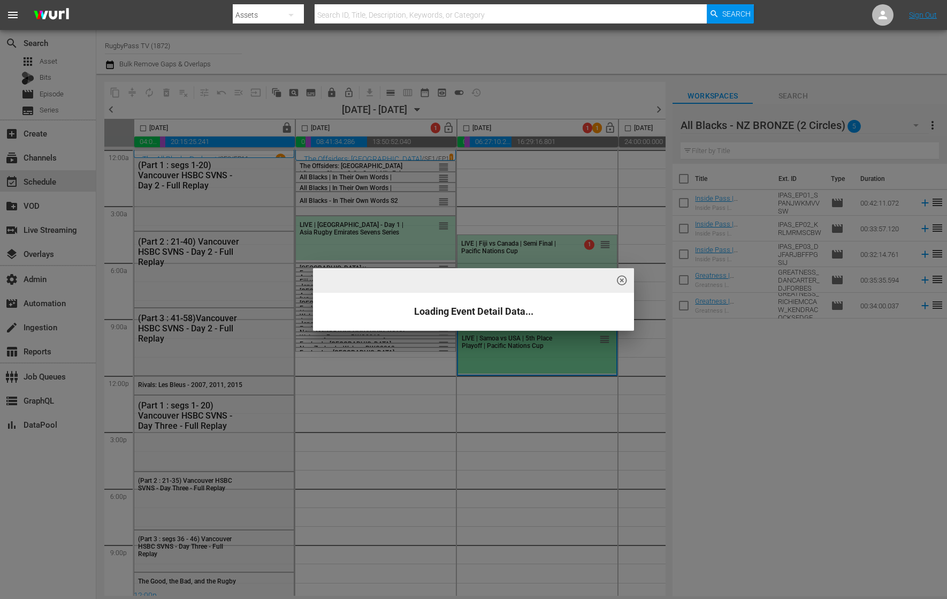
click at [648, 344] on div "highlight_off_icon Loading Event Detail Data..." at bounding box center [473, 299] width 947 height 599
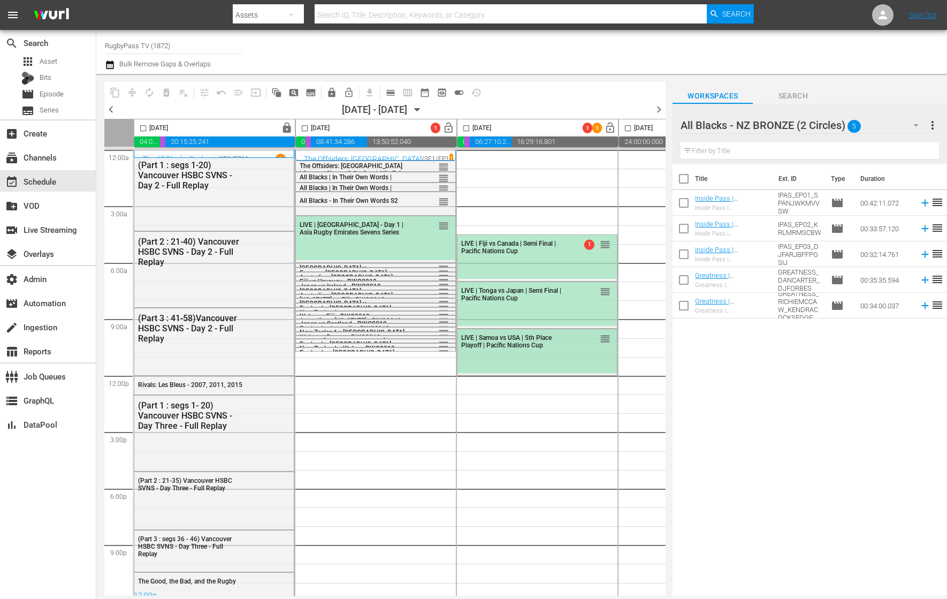
click at [568, 350] on div "LIVE | Samoa vs USA | 5th Place Playoff | Pacific Nations Cup reorder" at bounding box center [538, 341] width 160 height 24
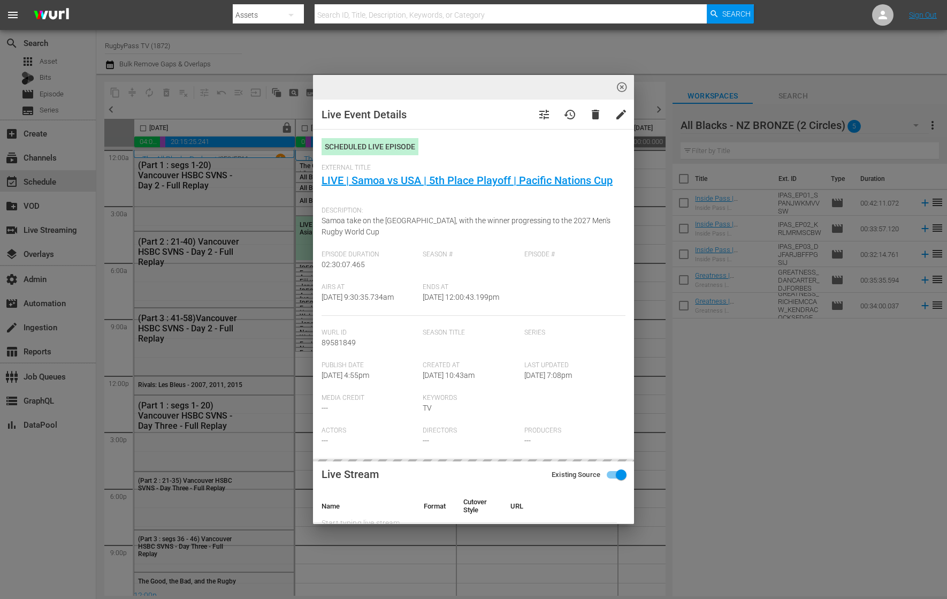
type input "LIVE | Samoa vs USA | 5th Place Playoff | Pacific Nations Cup"
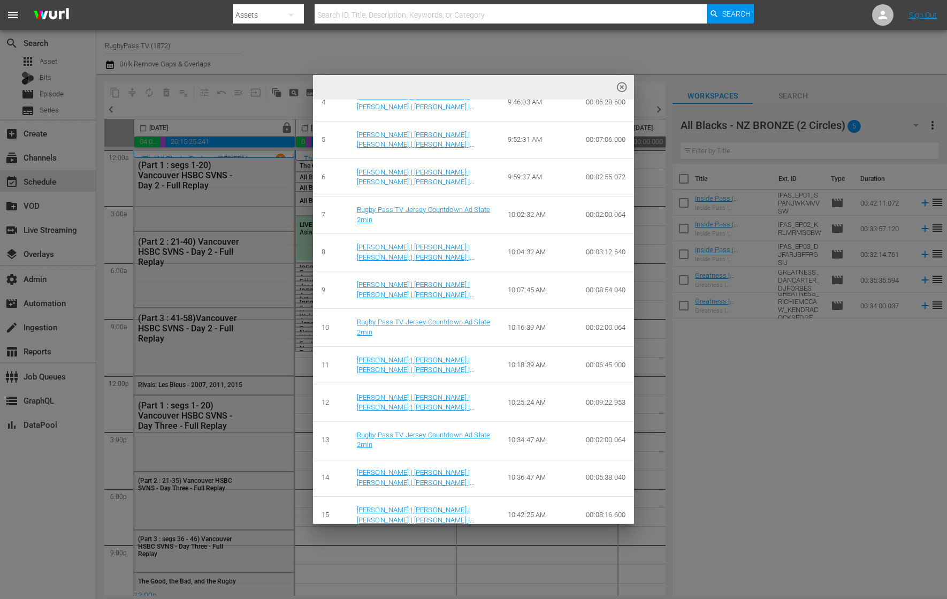
scroll to position [639, 0]
click at [717, 360] on div "highlight_off_icon Live Event Details tune history delete edit Scheduled Live E…" at bounding box center [473, 299] width 947 height 599
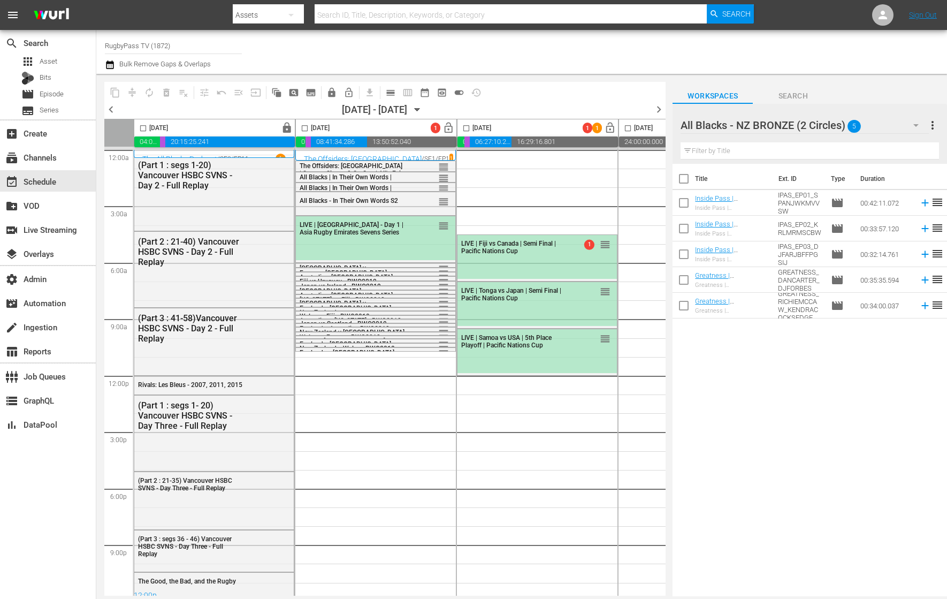
click at [888, 127] on div "All Blacks - NZ BRONZE (2 Circles) 5" at bounding box center [805, 125] width 248 height 30
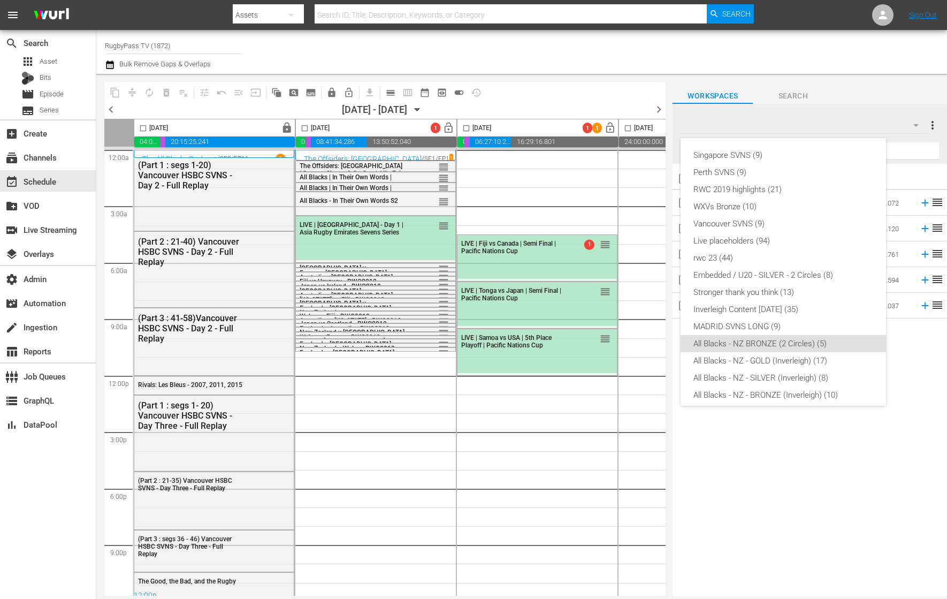
scroll to position [109, 0]
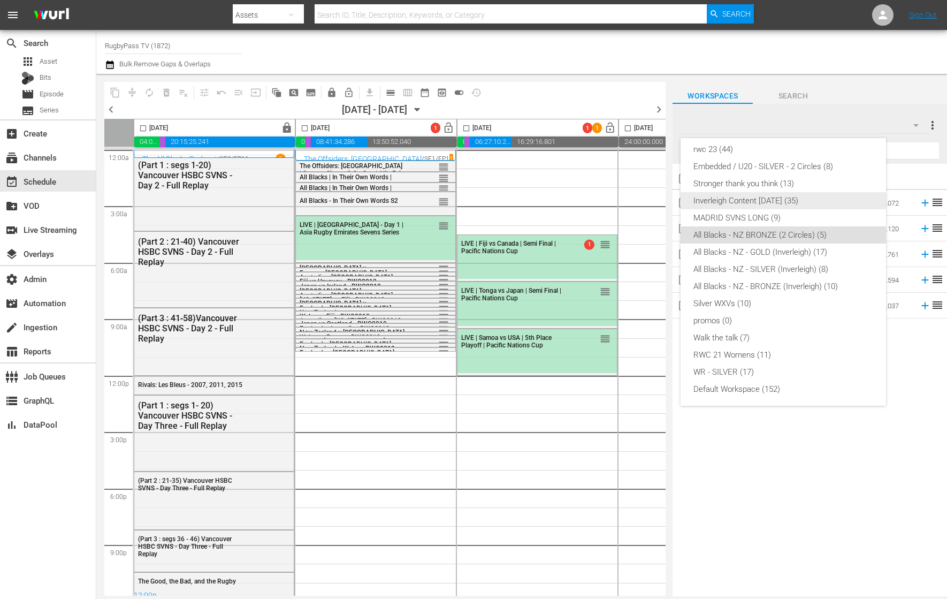
click at [779, 198] on div "Inverleigh Content [DATE] (35)" at bounding box center [784, 200] width 180 height 17
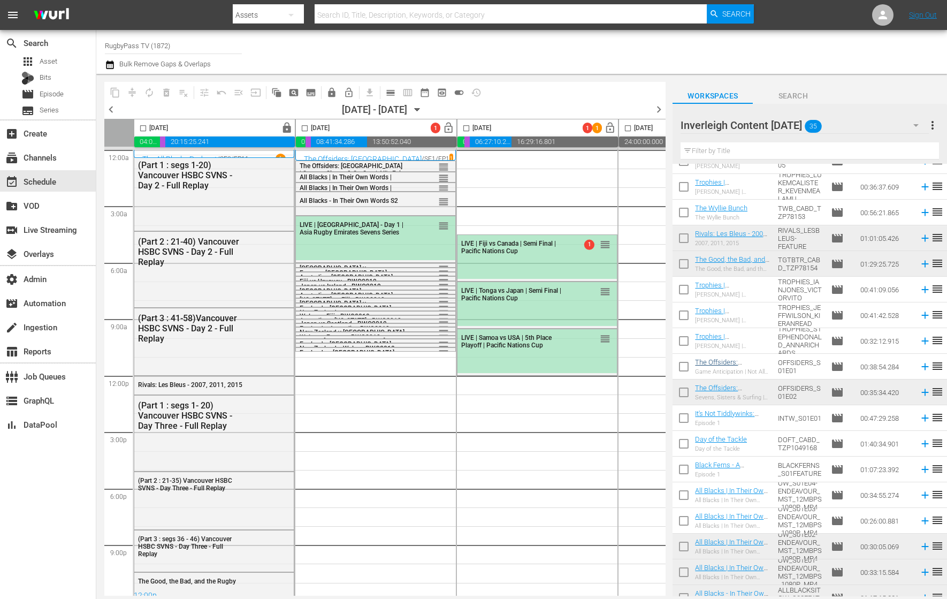
scroll to position [491, 0]
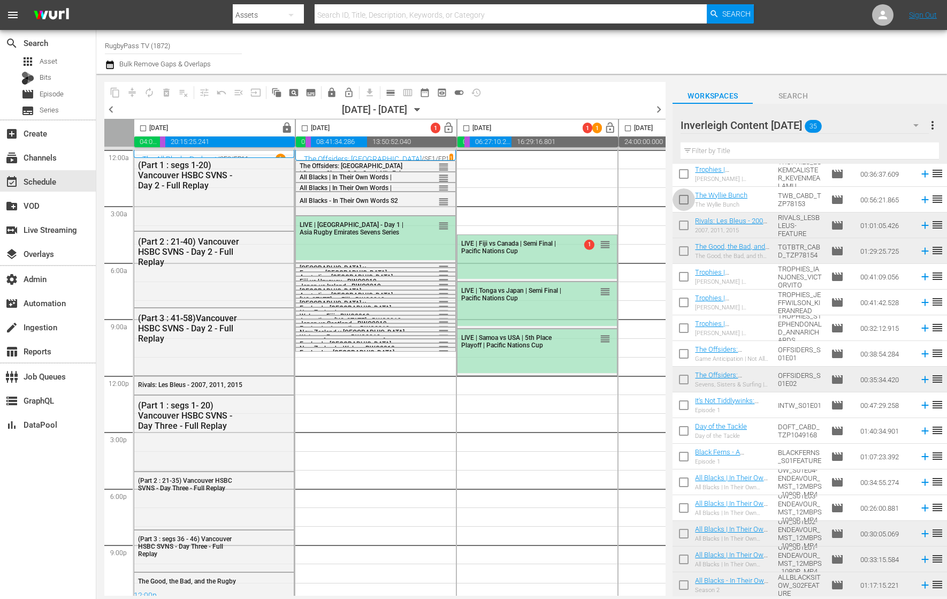
click at [685, 200] on input "checkbox" at bounding box center [684, 202] width 22 height 22
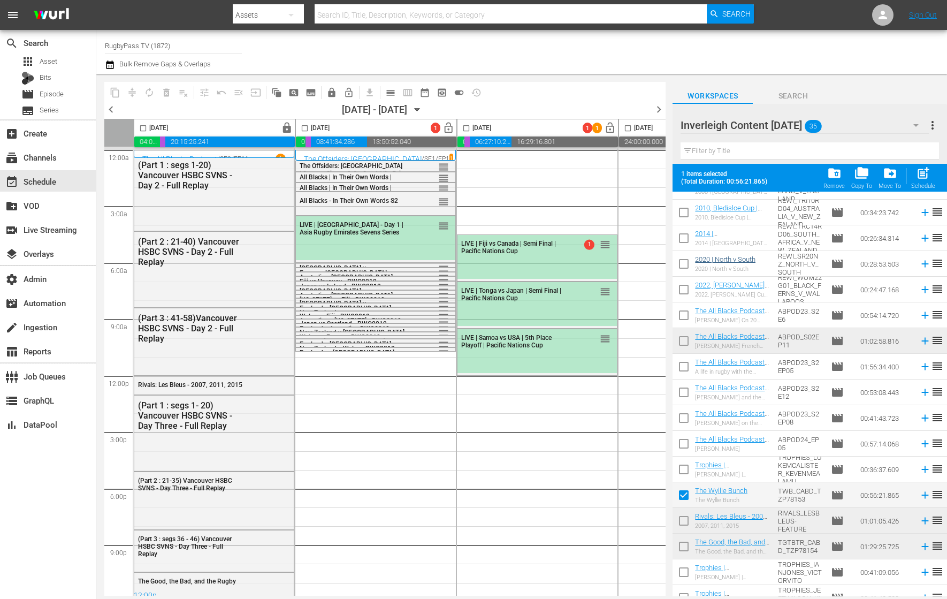
scroll to position [225, 0]
click at [684, 489] on input "checkbox" at bounding box center [684, 496] width 22 height 22
checkbox input "false"
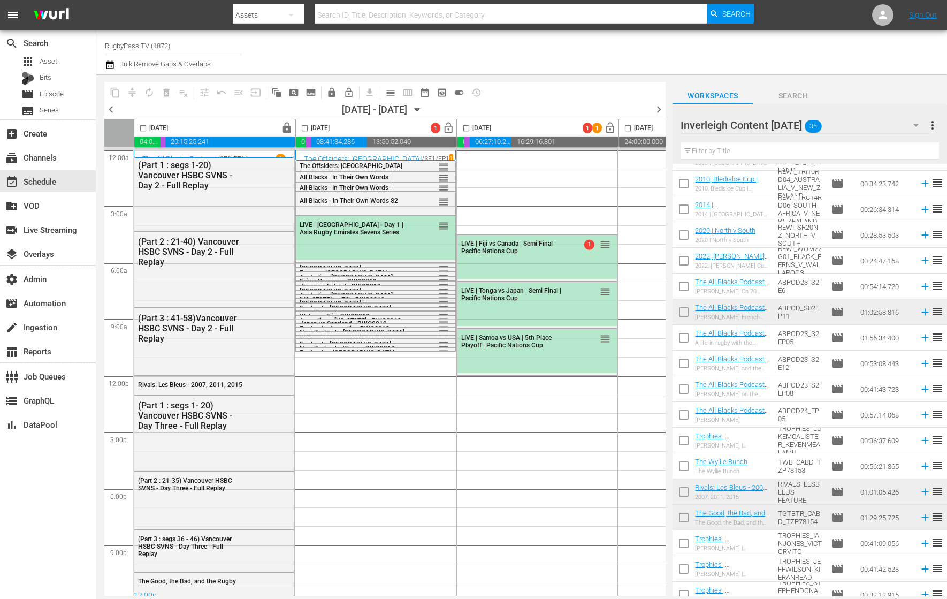
click at [869, 124] on div "Inverleigh Content MAR 25 35" at bounding box center [805, 125] width 248 height 30
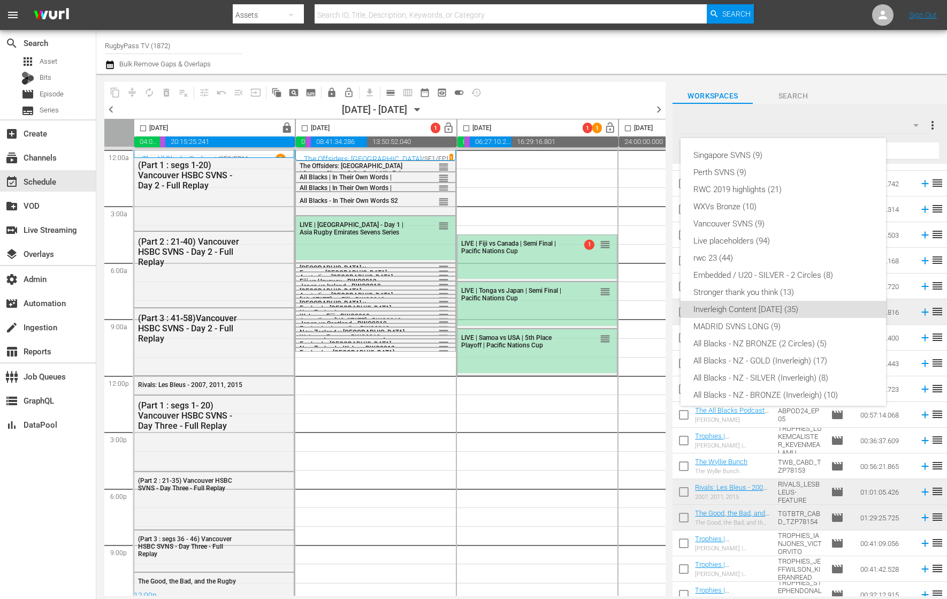
scroll to position [109, 0]
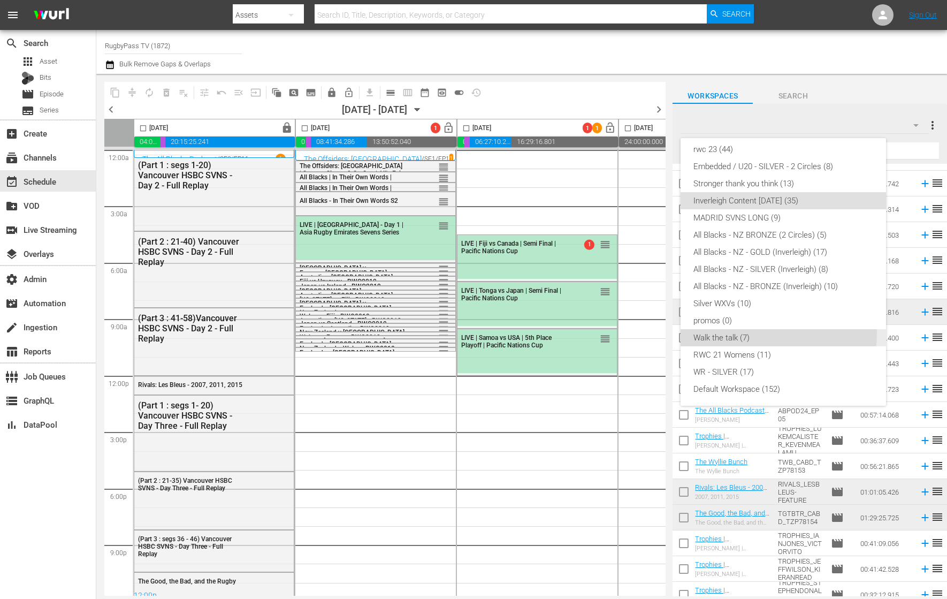
click at [768, 333] on div "Walk the talk (7)" at bounding box center [784, 337] width 180 height 17
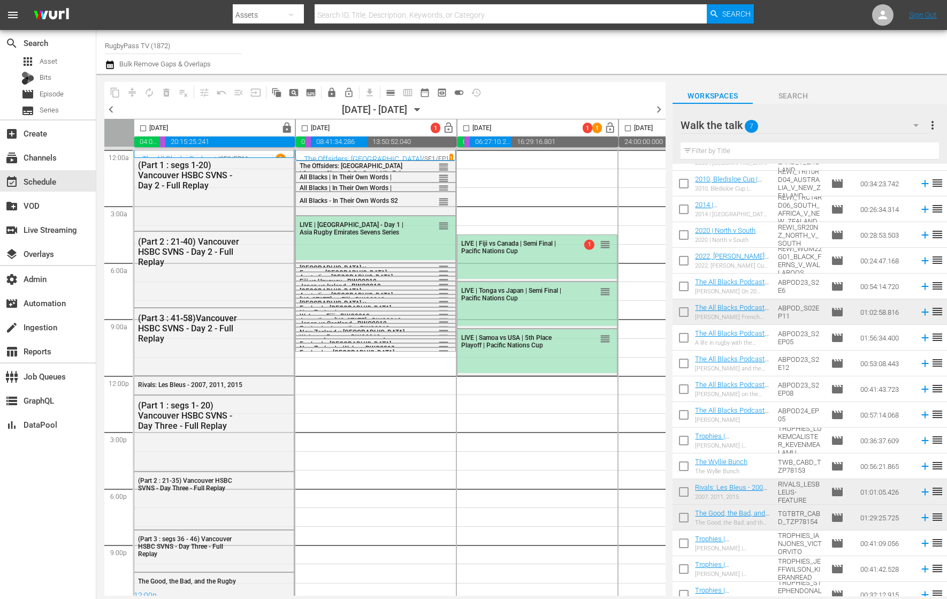
scroll to position [0, 0]
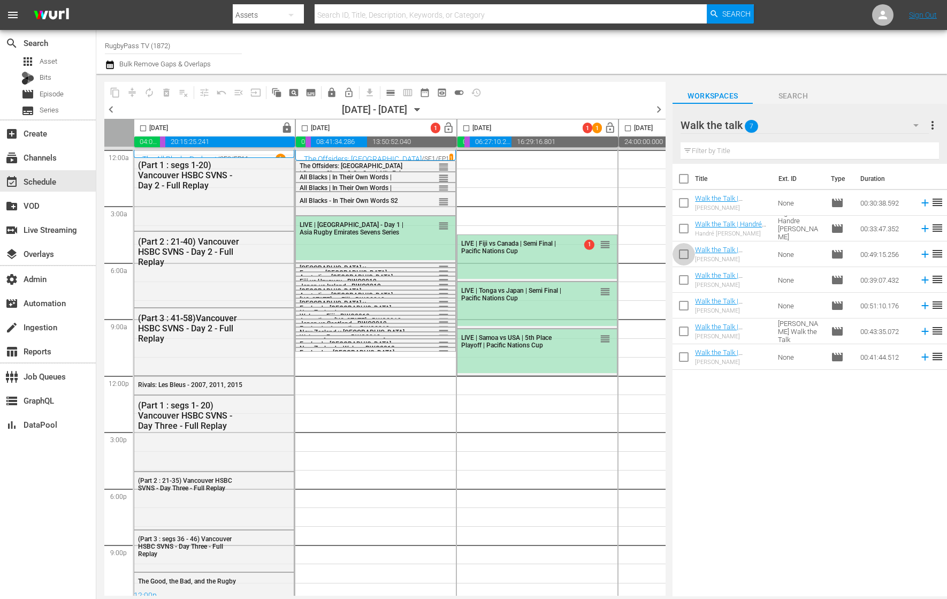
click at [685, 253] on input "checkbox" at bounding box center [684, 256] width 22 height 22
checkbox input "true"
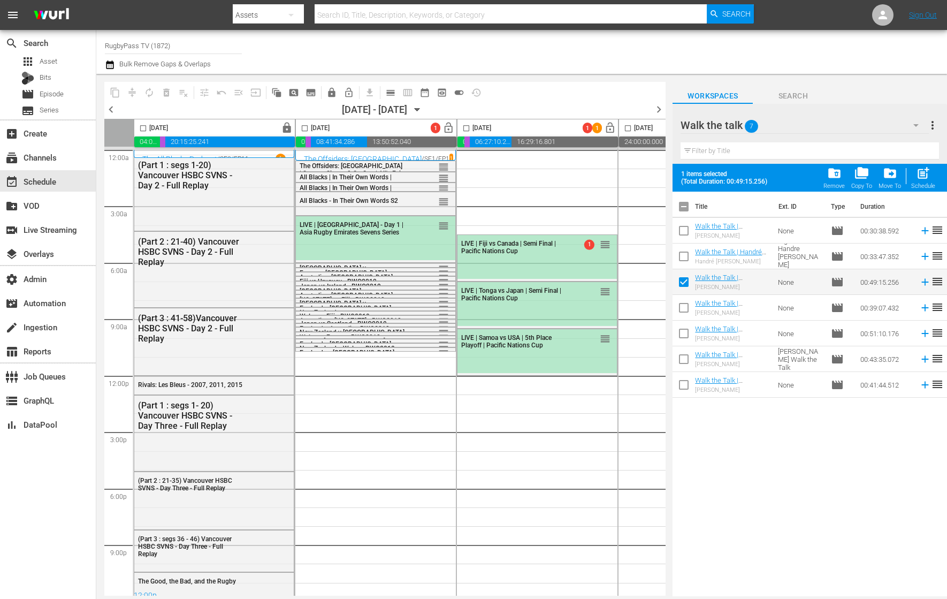
click at [686, 383] on input "checkbox" at bounding box center [684, 387] width 22 height 22
checkbox input "true"
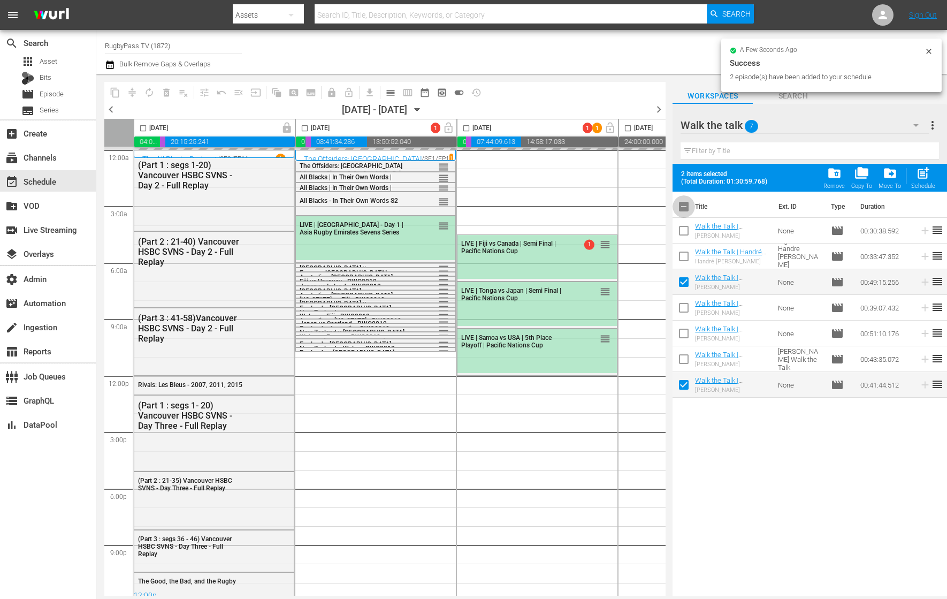
click at [683, 209] on input "checkbox" at bounding box center [684, 209] width 22 height 22
checkbox input "true"
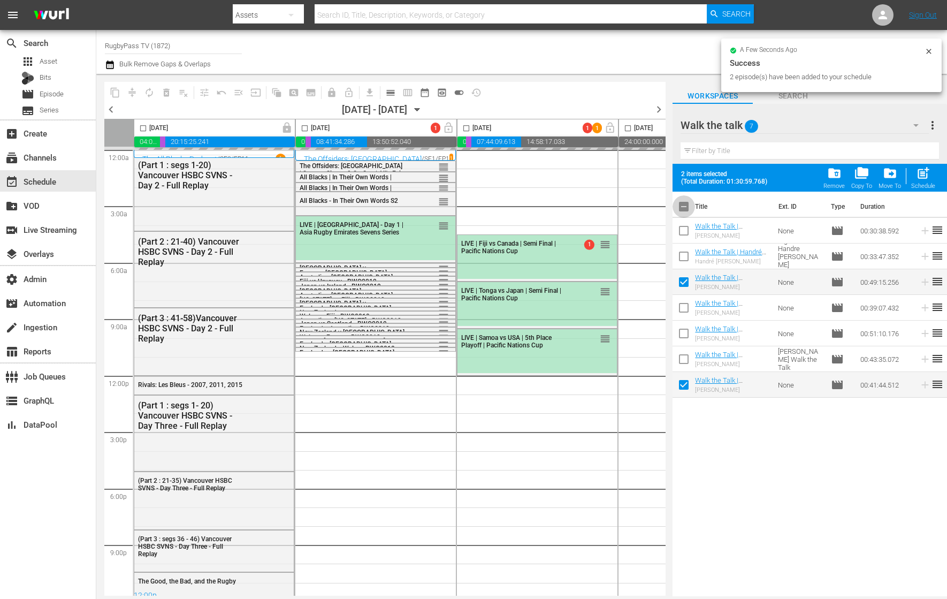
checkbox input "true"
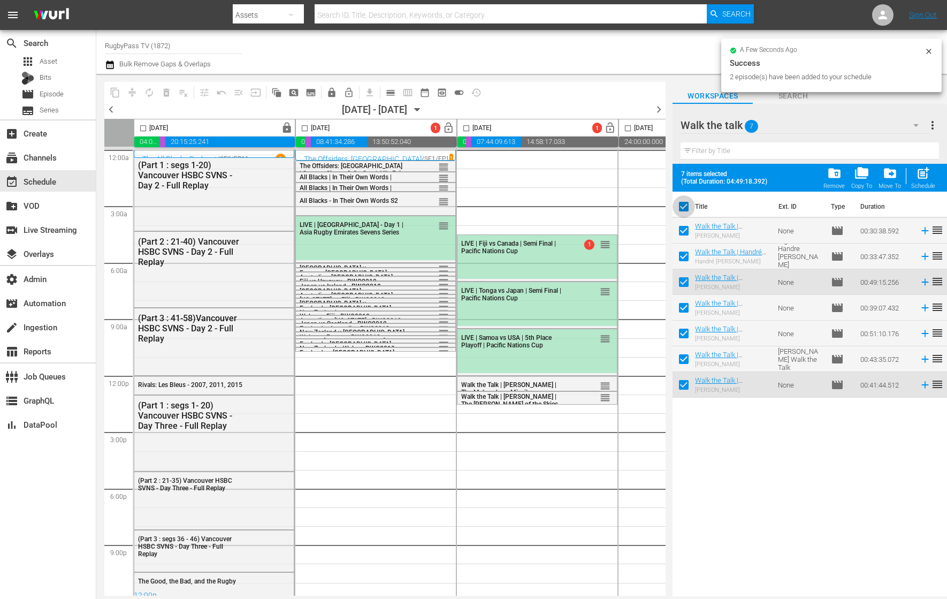
click at [683, 209] on input "checkbox" at bounding box center [684, 209] width 22 height 22
checkbox input "false"
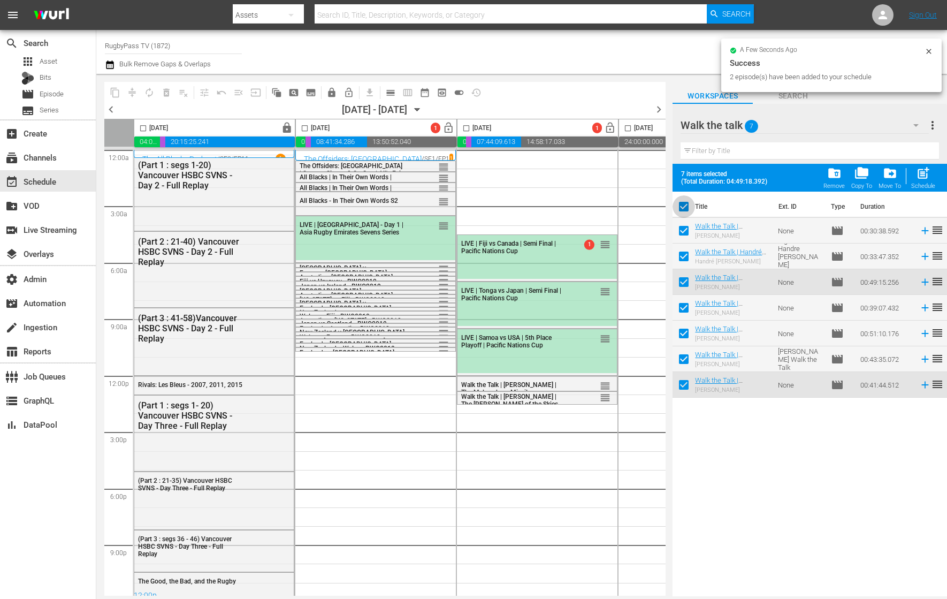
checkbox input "false"
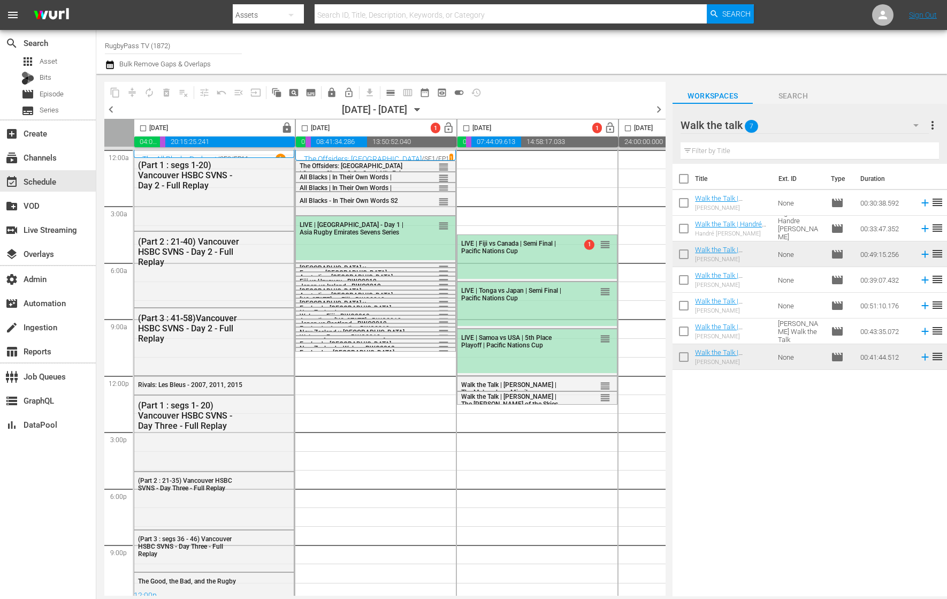
click at [793, 125] on div "Walk the talk 7" at bounding box center [805, 125] width 248 height 30
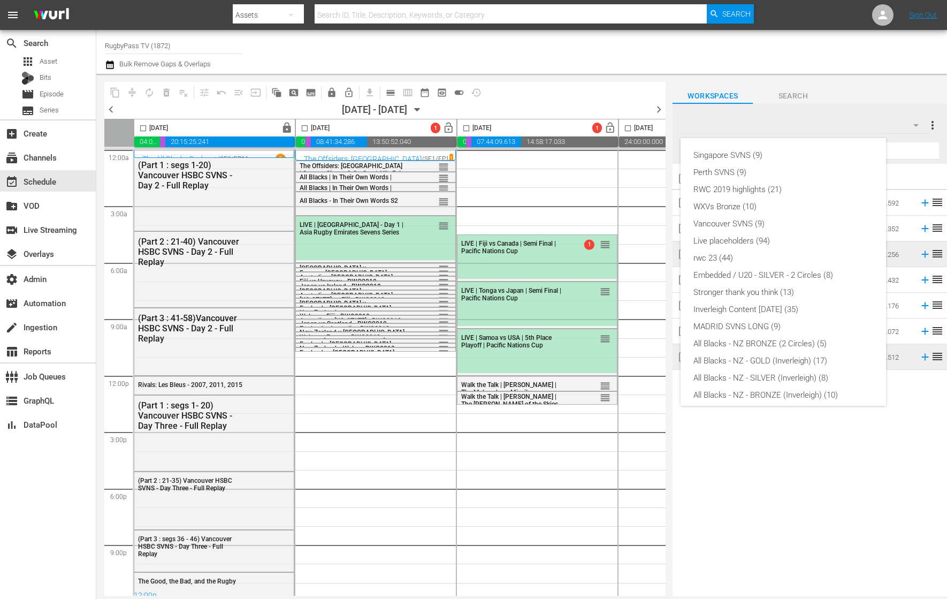
scroll to position [109, 0]
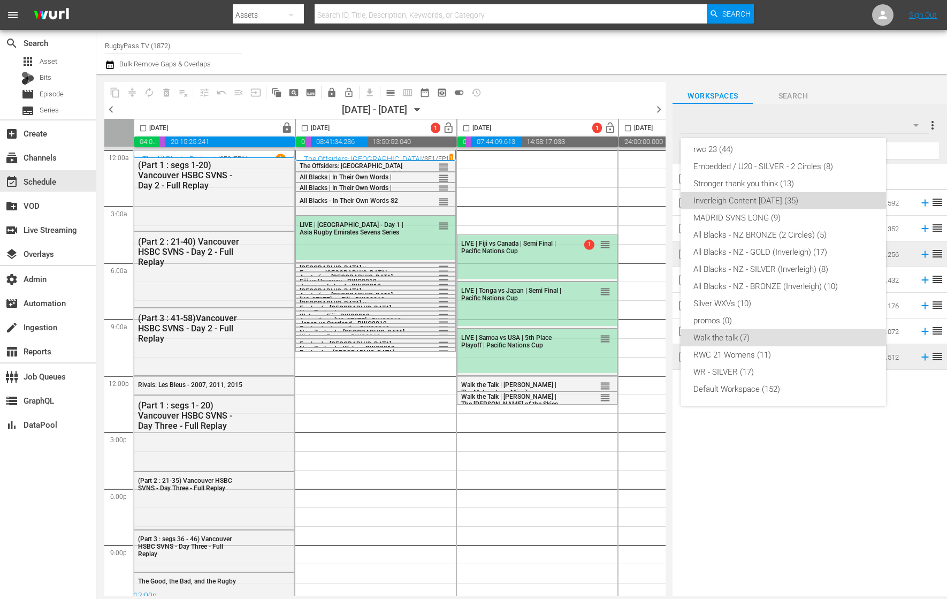
click at [813, 202] on div "Inverleigh Content [DATE] (35)" at bounding box center [784, 200] width 180 height 17
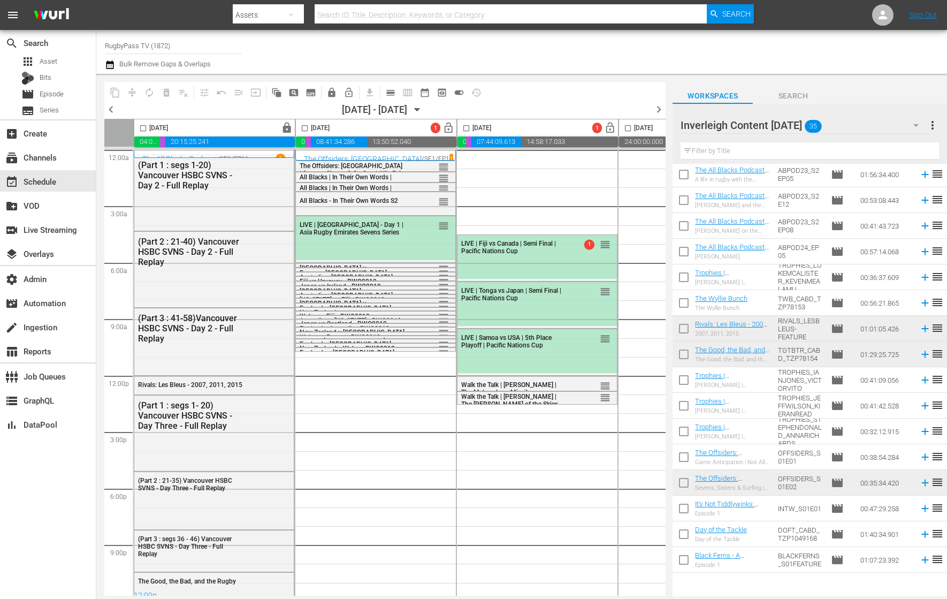
scroll to position [392, 0]
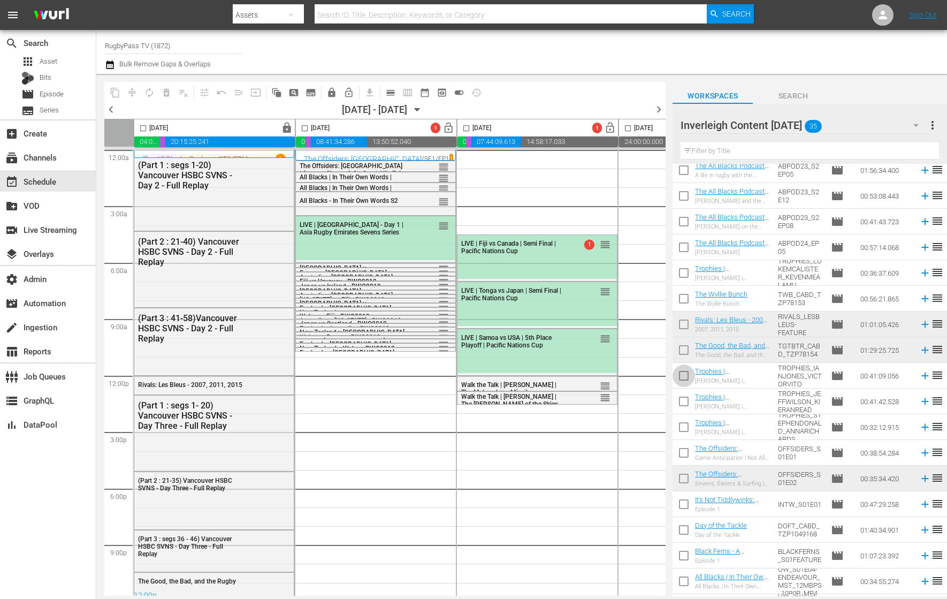
click at [684, 377] on input "checkbox" at bounding box center [684, 378] width 22 height 22
checkbox input "true"
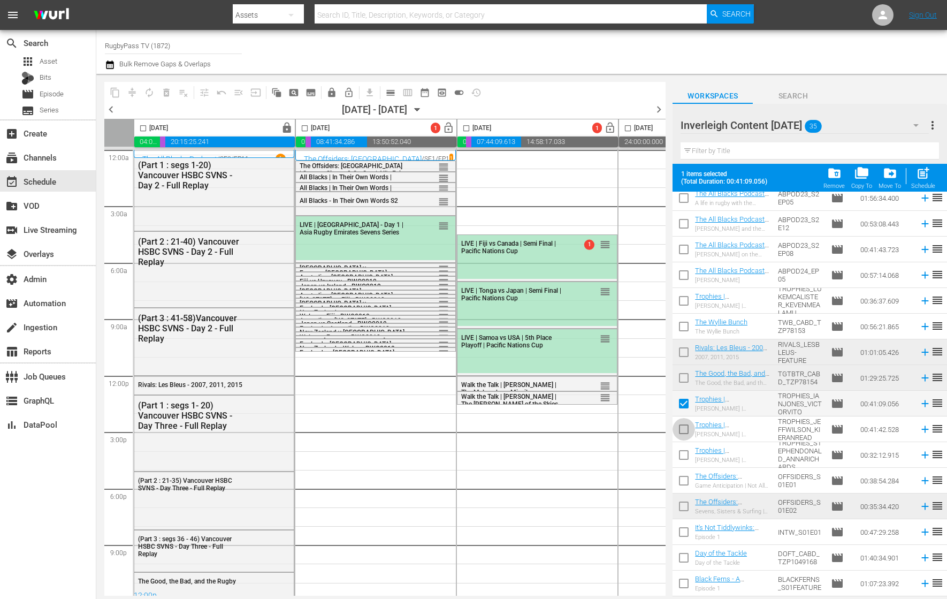
click at [684, 431] on input "checkbox" at bounding box center [684, 431] width 22 height 22
checkbox input "true"
click at [685, 458] on input "checkbox" at bounding box center [684, 457] width 22 height 22
checkbox input "true"
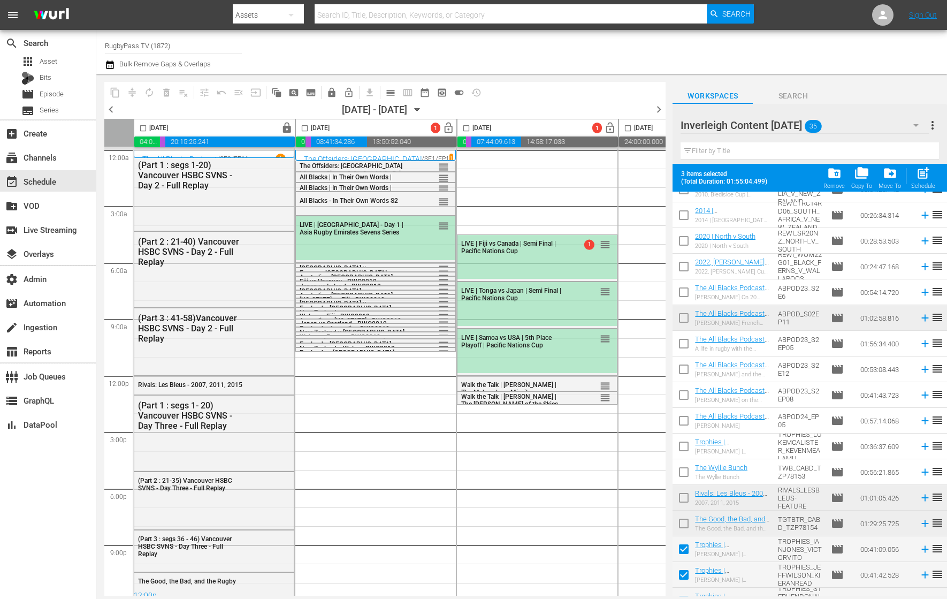
scroll to position [255, 0]
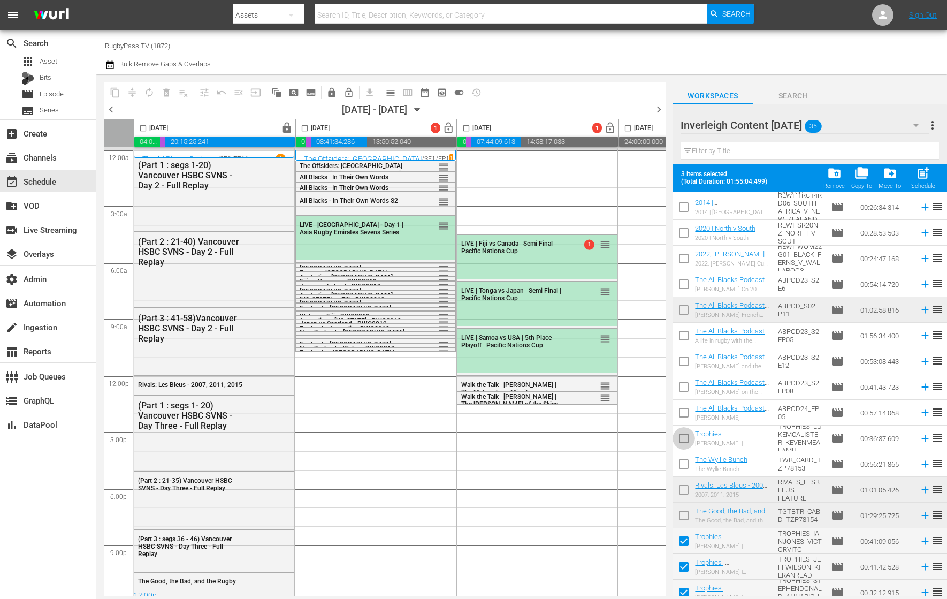
click at [684, 439] on input "checkbox" at bounding box center [684, 440] width 22 height 22
checkbox input "true"
click at [306, 128] on input "checkbox" at bounding box center [305, 130] width 12 height 12
checkbox input "true"
click at [924, 172] on span "post_add" at bounding box center [923, 173] width 14 height 14
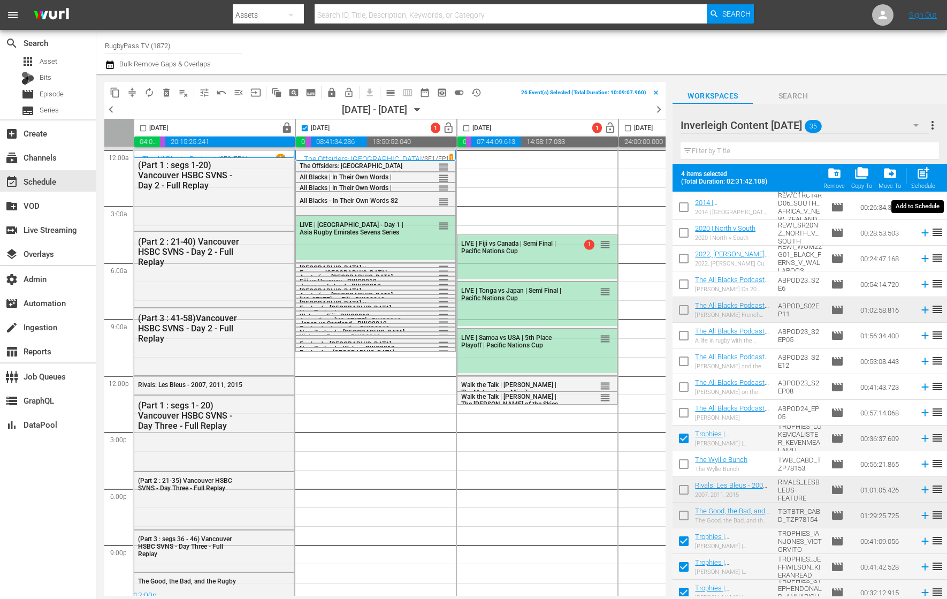
checkbox input "false"
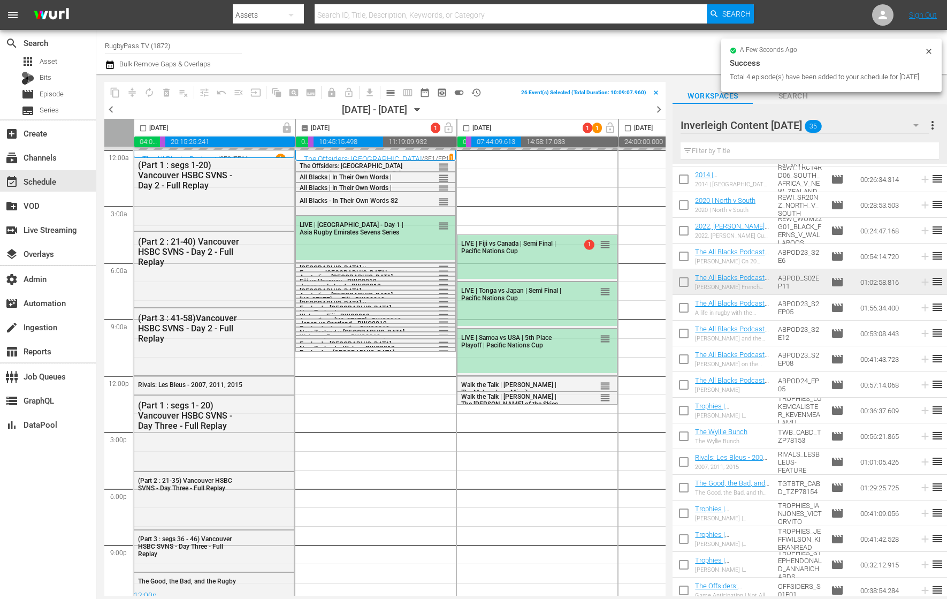
checkbox input "false"
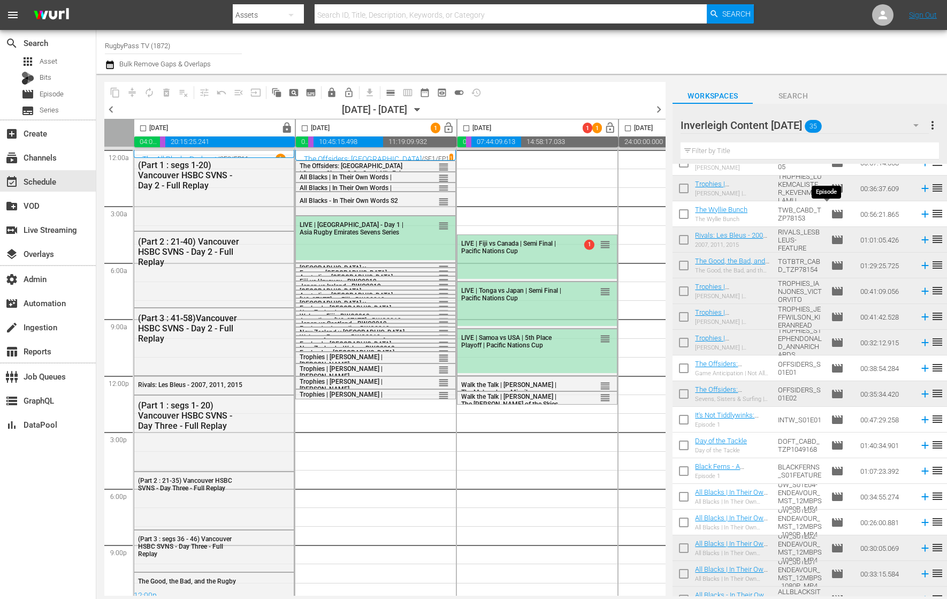
scroll to position [478, 0]
click at [684, 212] on input "checkbox" at bounding box center [684, 215] width 22 height 22
checkbox input "true"
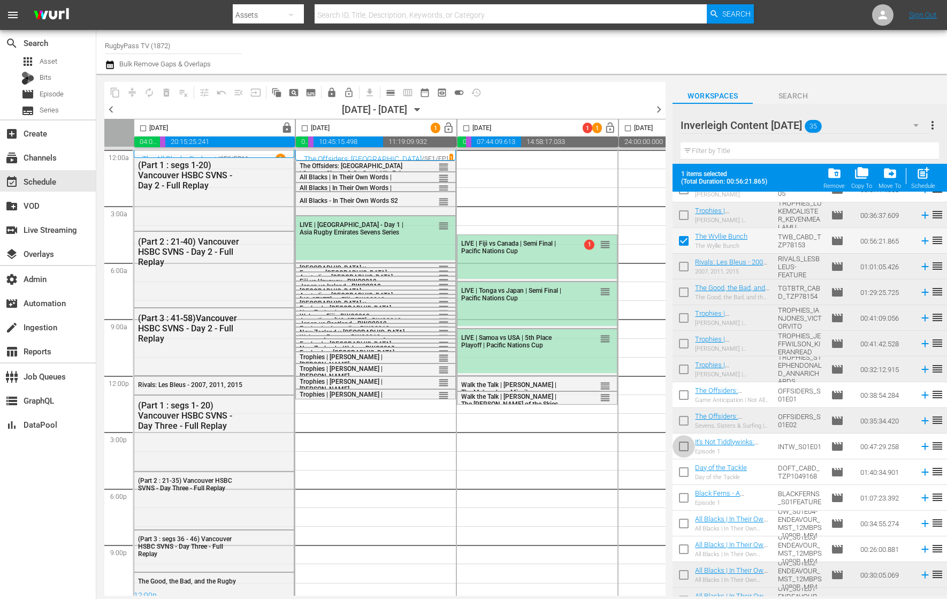
click at [686, 446] on input "checkbox" at bounding box center [684, 448] width 22 height 22
checkbox input "true"
click at [307, 128] on input "checkbox" at bounding box center [305, 130] width 12 height 12
checkbox input "true"
click at [926, 180] on span "post_add" at bounding box center [923, 173] width 14 height 14
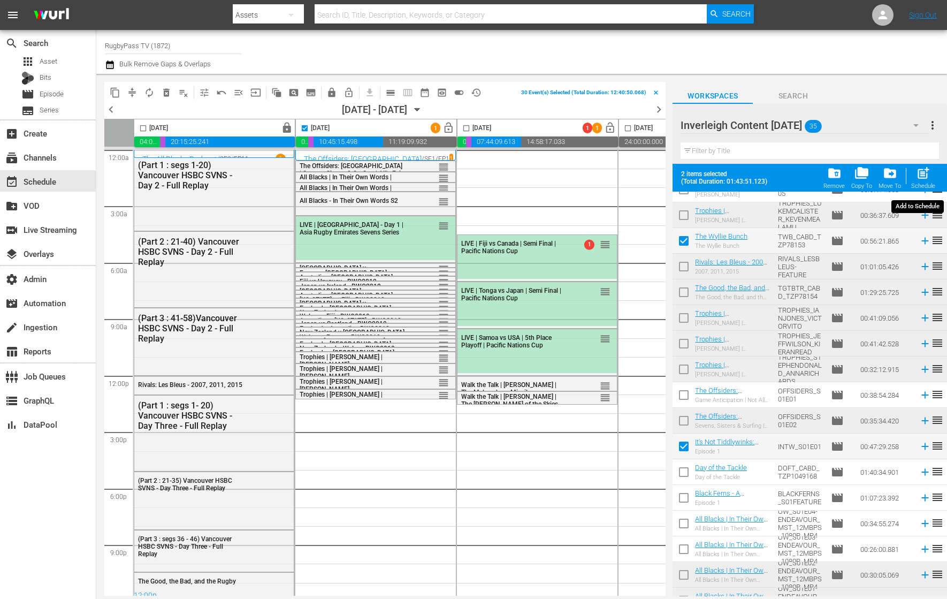
checkbox input "false"
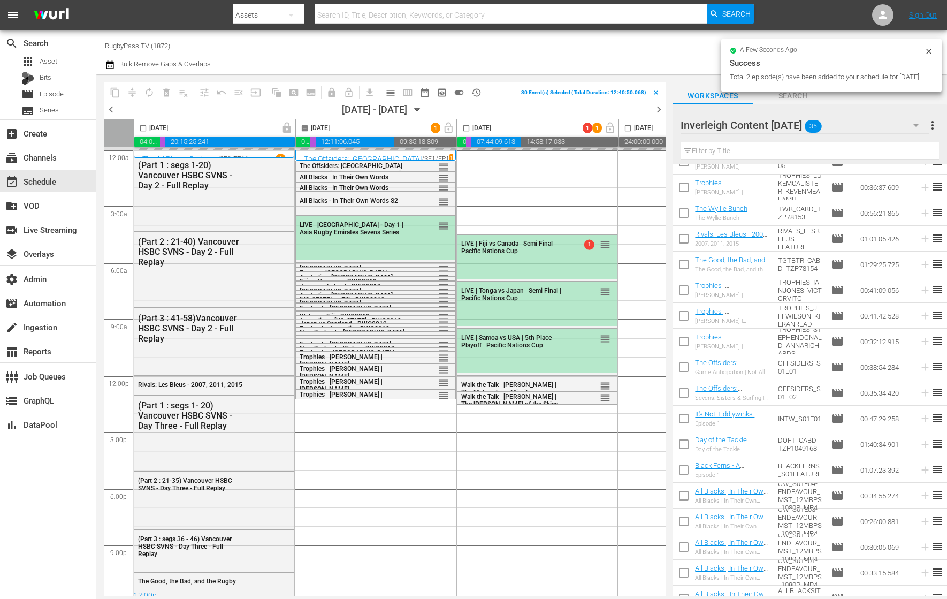
checkbox input "false"
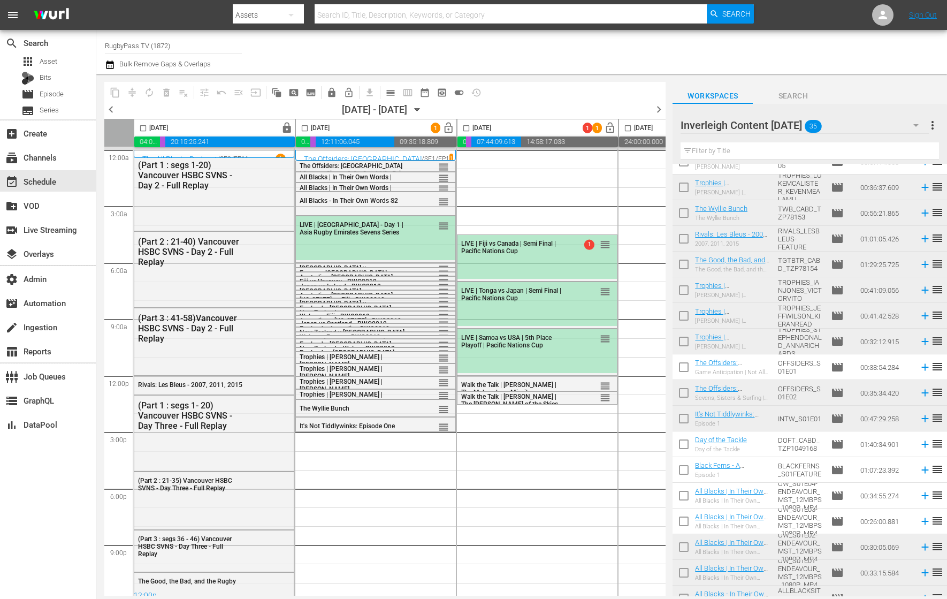
click at [874, 118] on div "Inverleigh Content MAR 25 35" at bounding box center [805, 125] width 248 height 30
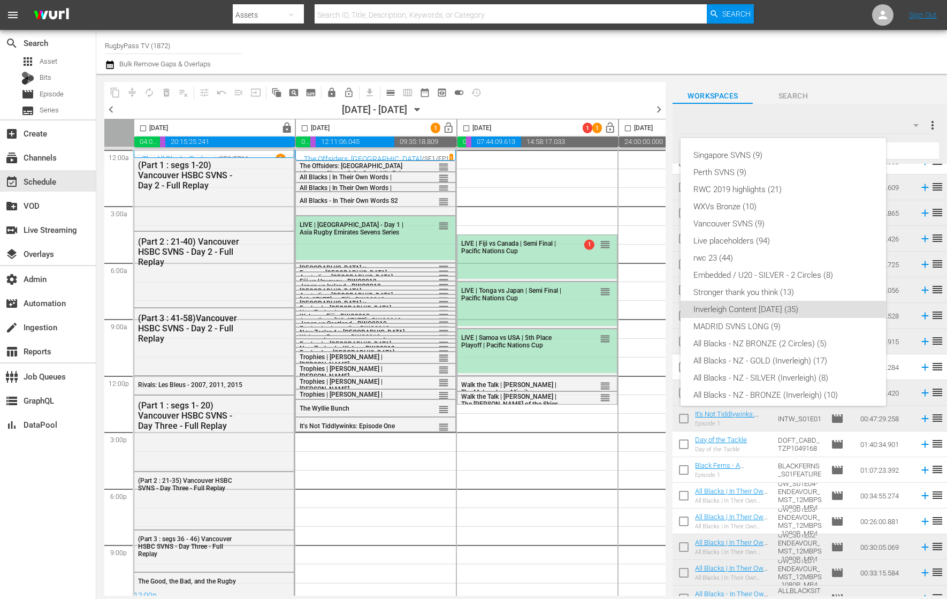
scroll to position [109, 0]
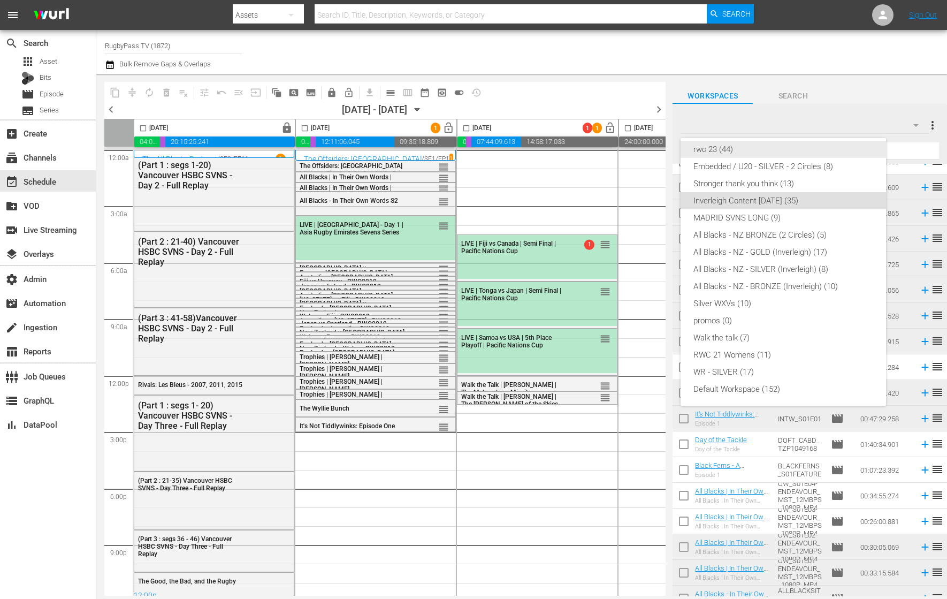
click at [847, 148] on div "rwc 23 (44)" at bounding box center [784, 149] width 180 height 17
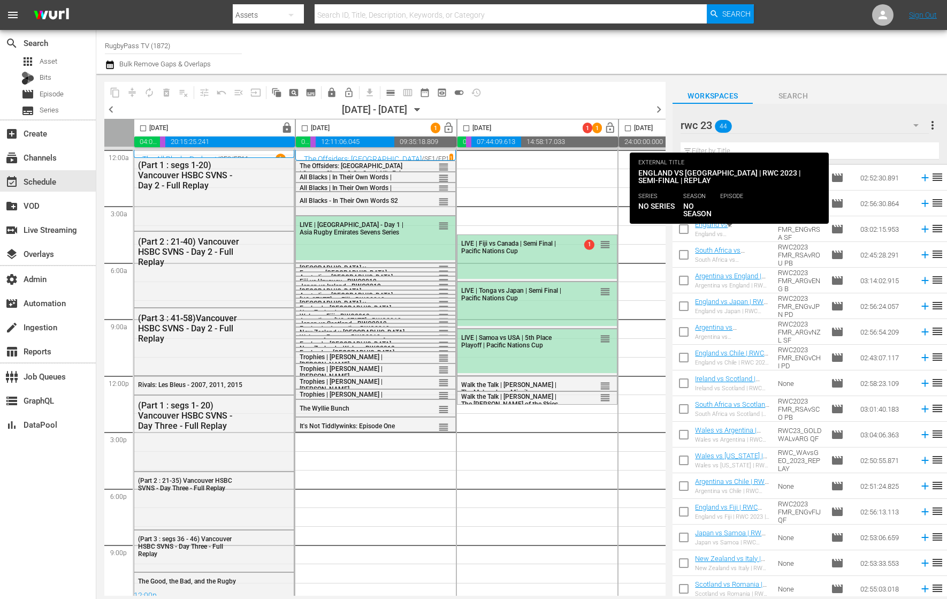
scroll to position [0, 0]
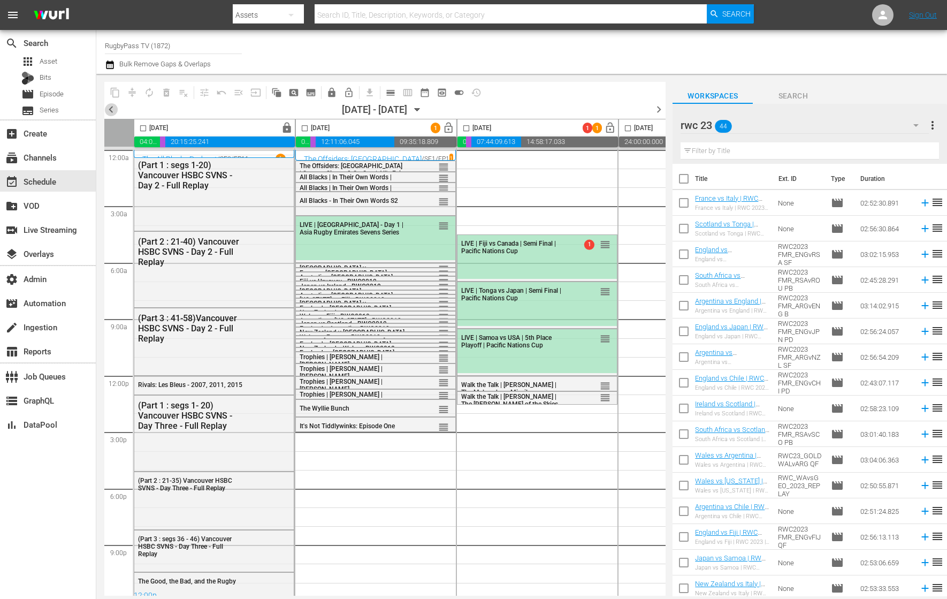
click at [112, 111] on span "chevron_left" at bounding box center [110, 109] width 13 height 13
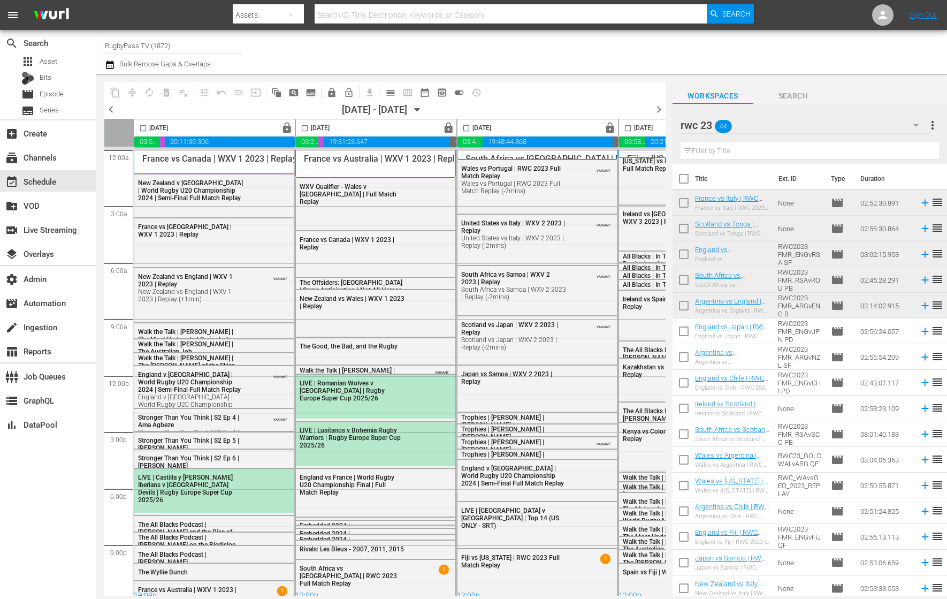
click at [688, 336] on input "checkbox" at bounding box center [684, 333] width 22 height 22
checkbox input "true"
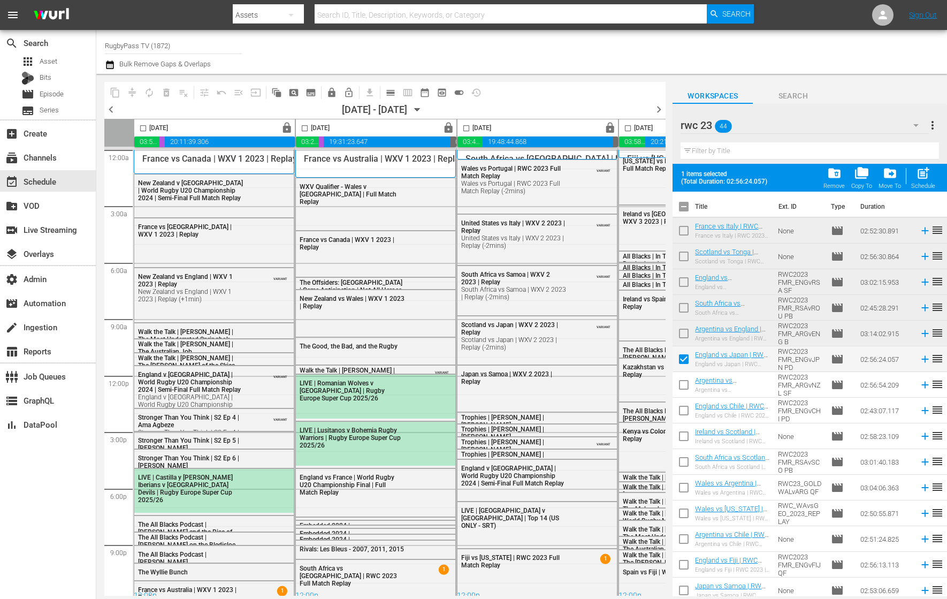
click at [685, 389] on input "checkbox" at bounding box center [684, 387] width 22 height 22
checkbox input "true"
click at [685, 408] on input "checkbox" at bounding box center [684, 412] width 22 height 22
checkbox input "true"
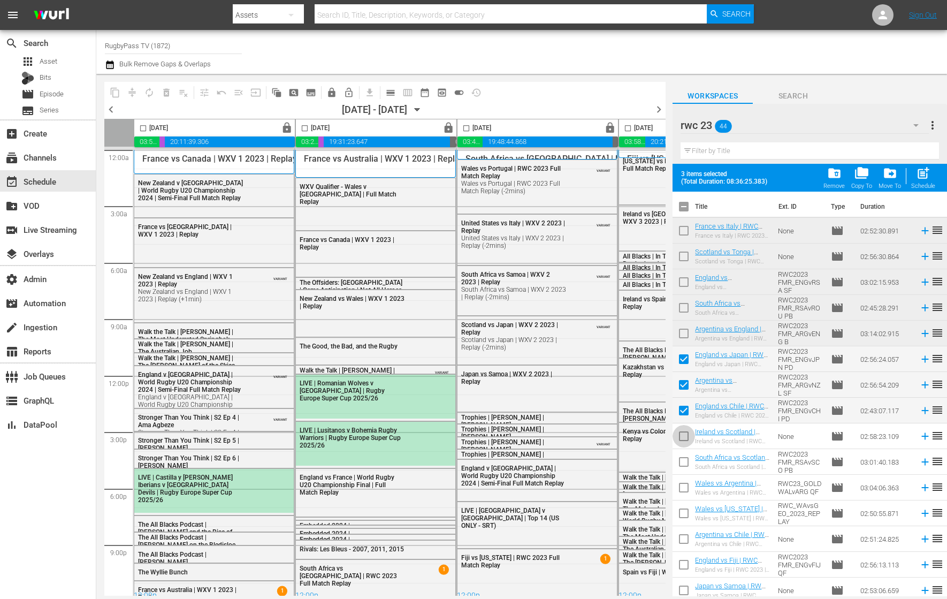
click at [686, 438] on input "checkbox" at bounding box center [684, 438] width 22 height 22
checkbox input "true"
click at [659, 109] on span "chevron_right" at bounding box center [659, 109] width 13 height 13
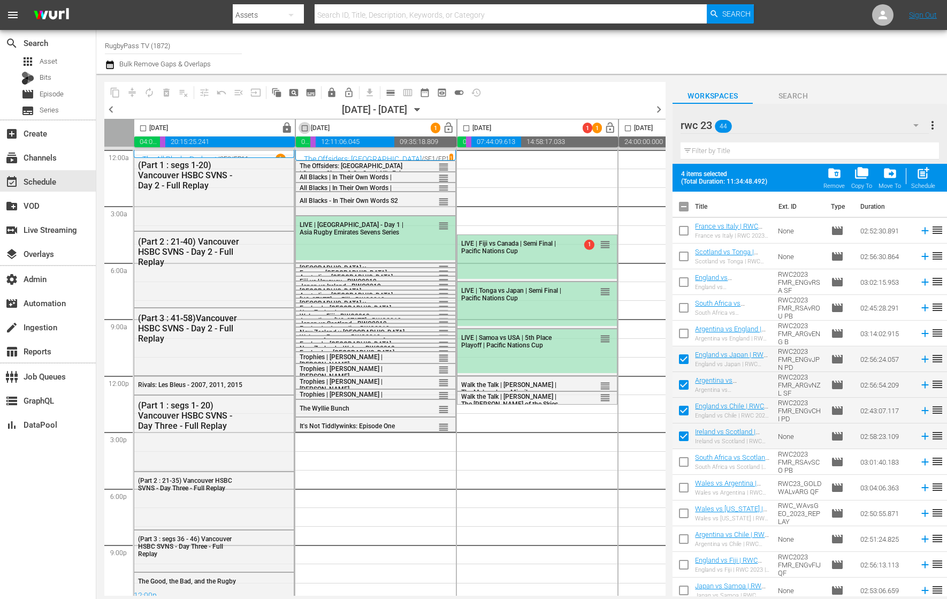
click at [303, 127] on input "checkbox" at bounding box center [305, 130] width 12 height 12
checkbox input "true"
click at [923, 175] on span "post_add" at bounding box center [923, 173] width 14 height 14
checkbox input "false"
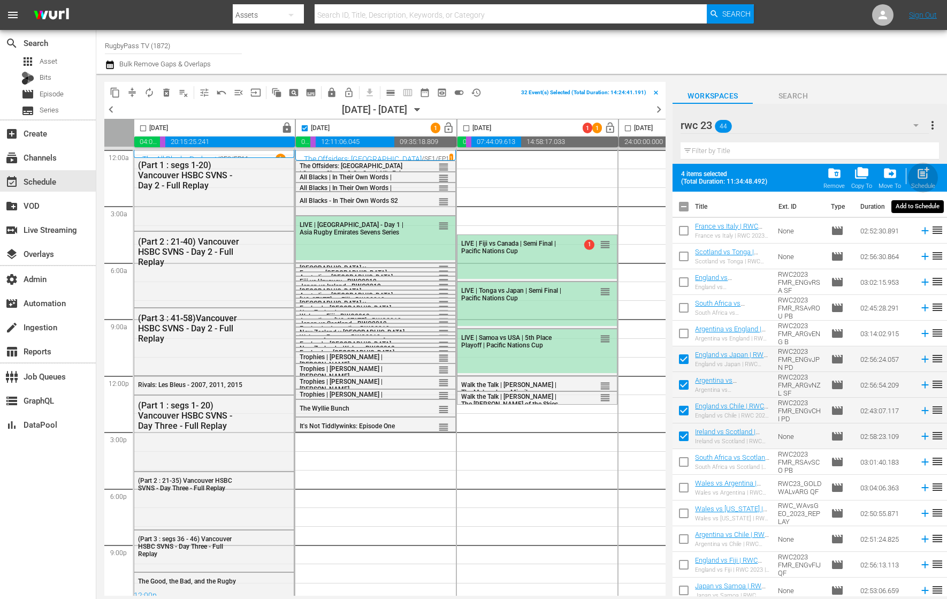
checkbox input "false"
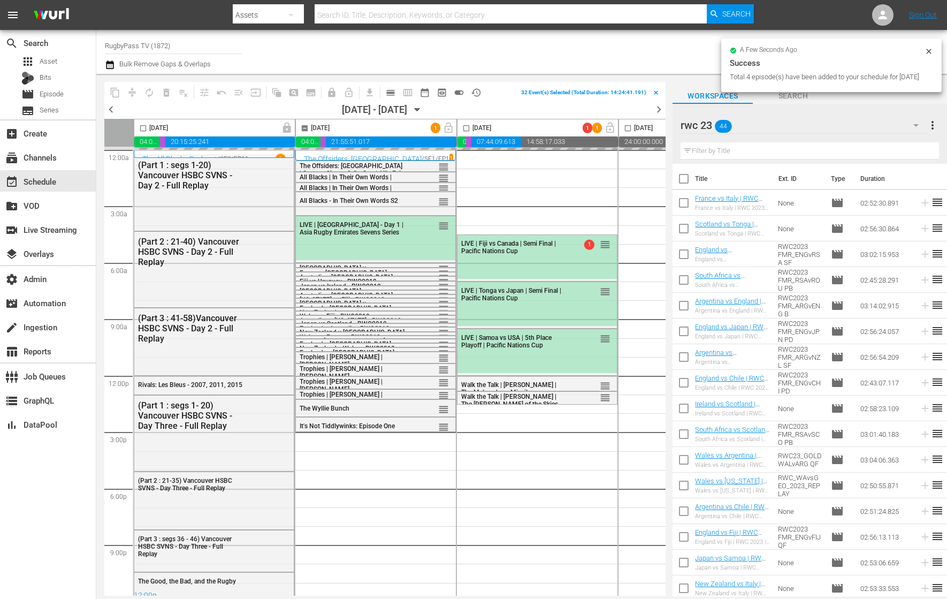
checkbox input "false"
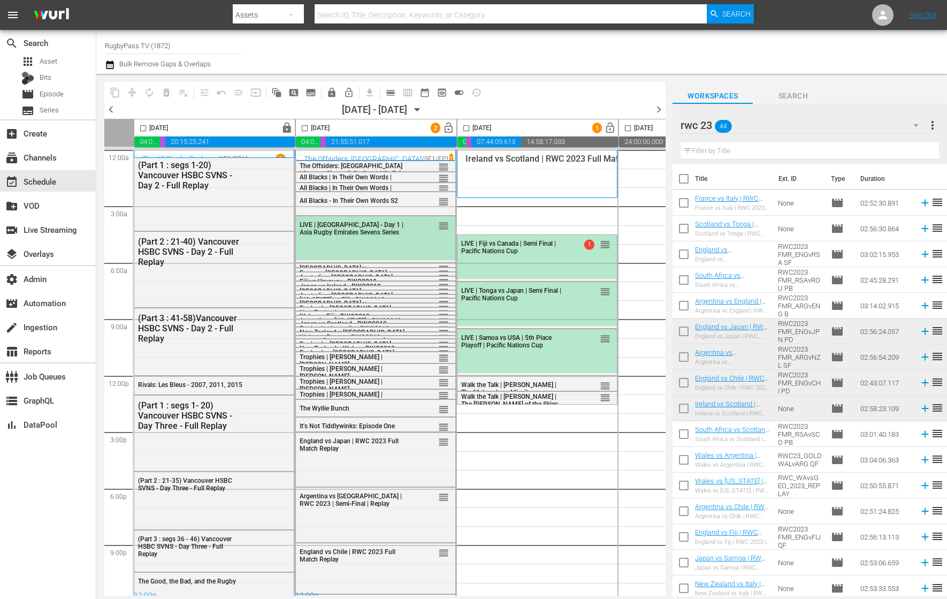
scroll to position [10, 0]
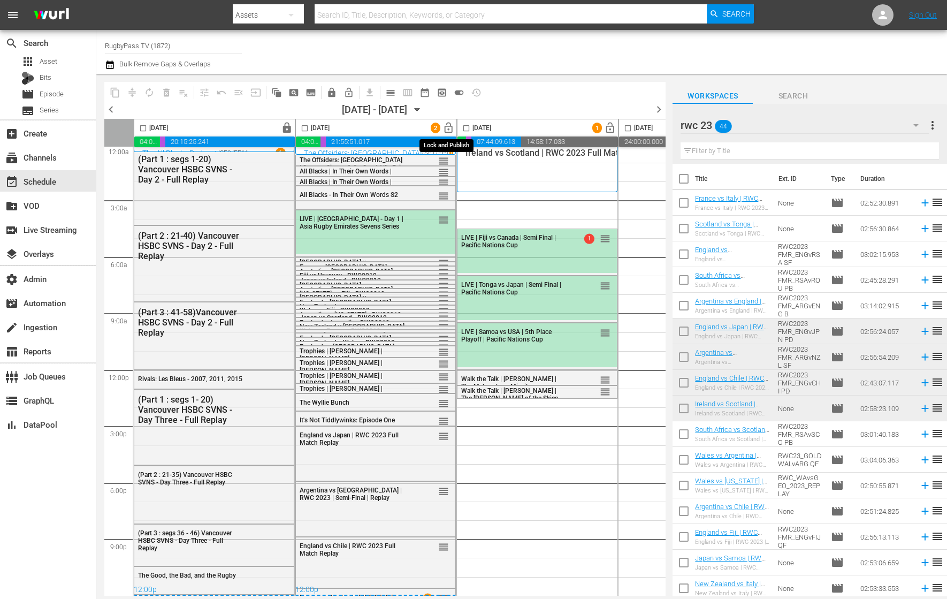
click at [448, 129] on span "lock_open" at bounding box center [449, 128] width 12 height 12
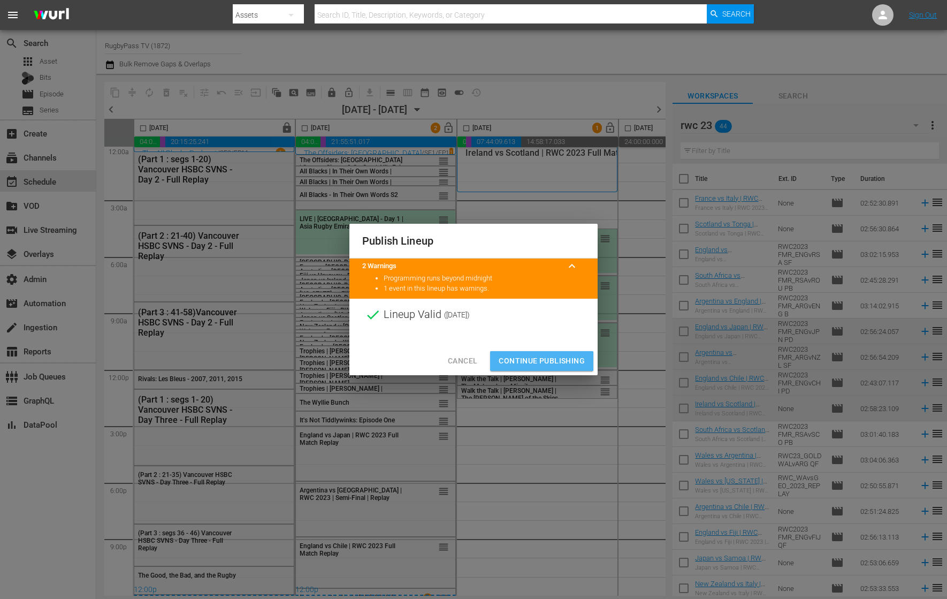
click at [536, 361] on span "Continue Publishing" at bounding box center [542, 360] width 86 height 13
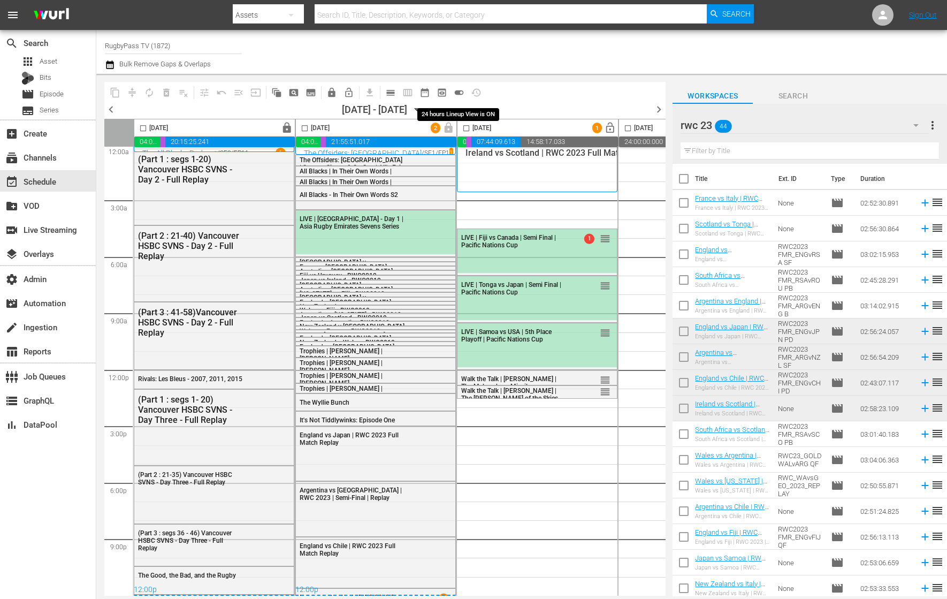
click at [458, 94] on span "toggle_on" at bounding box center [459, 92] width 11 height 11
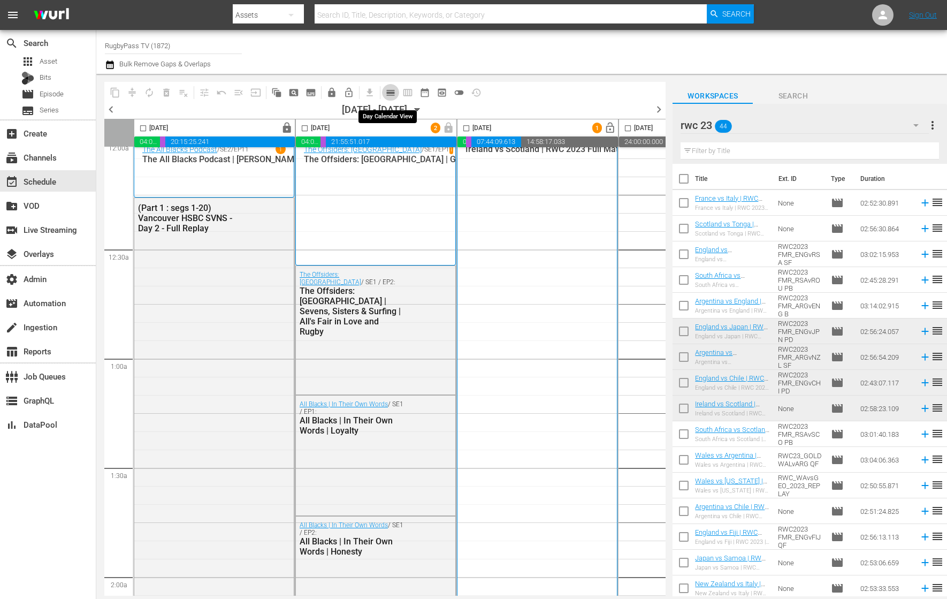
click at [392, 90] on span "calendar_view_day_outlined" at bounding box center [390, 92] width 11 height 11
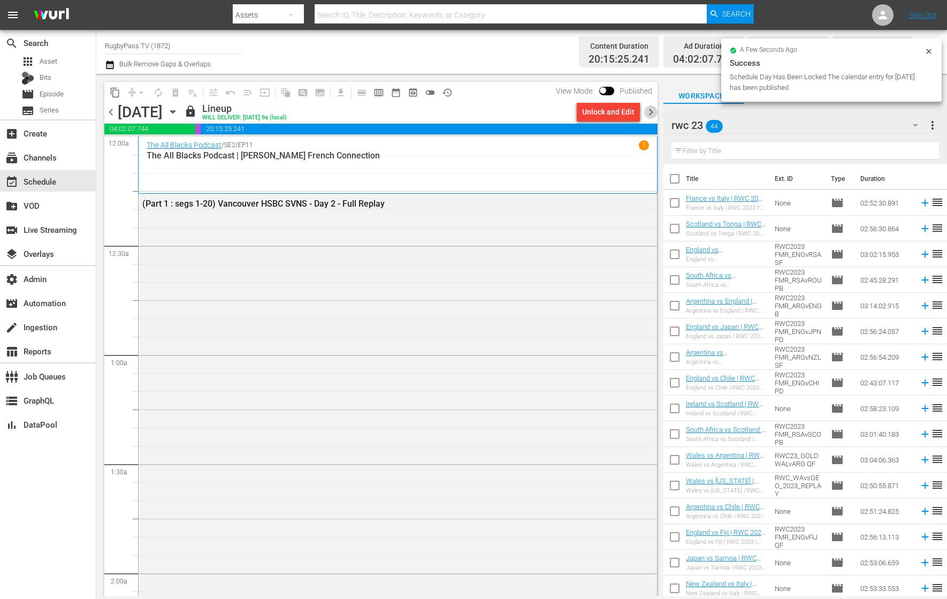
click at [651, 110] on span "chevron_right" at bounding box center [651, 111] width 13 height 13
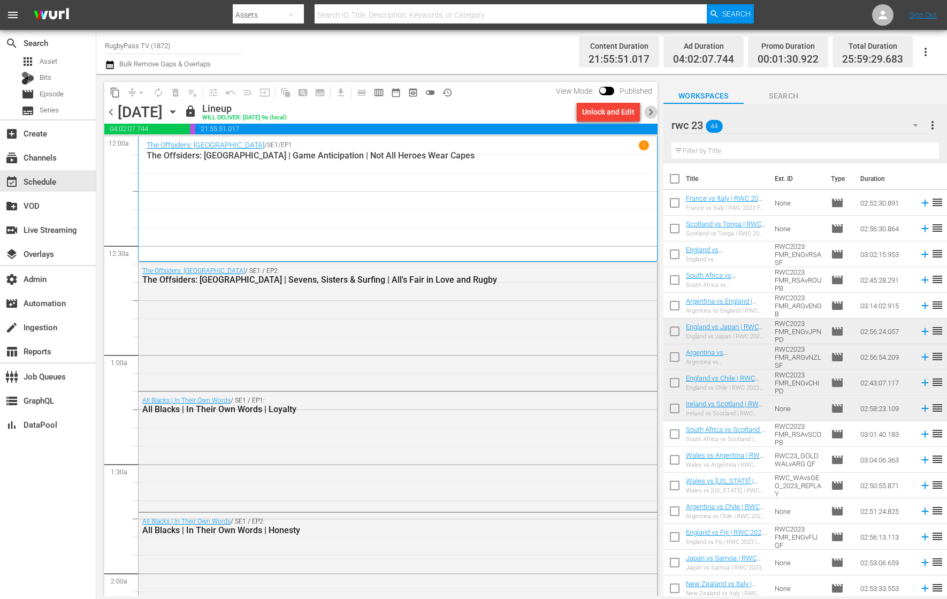
click at [651, 114] on span "chevron_right" at bounding box center [651, 111] width 13 height 13
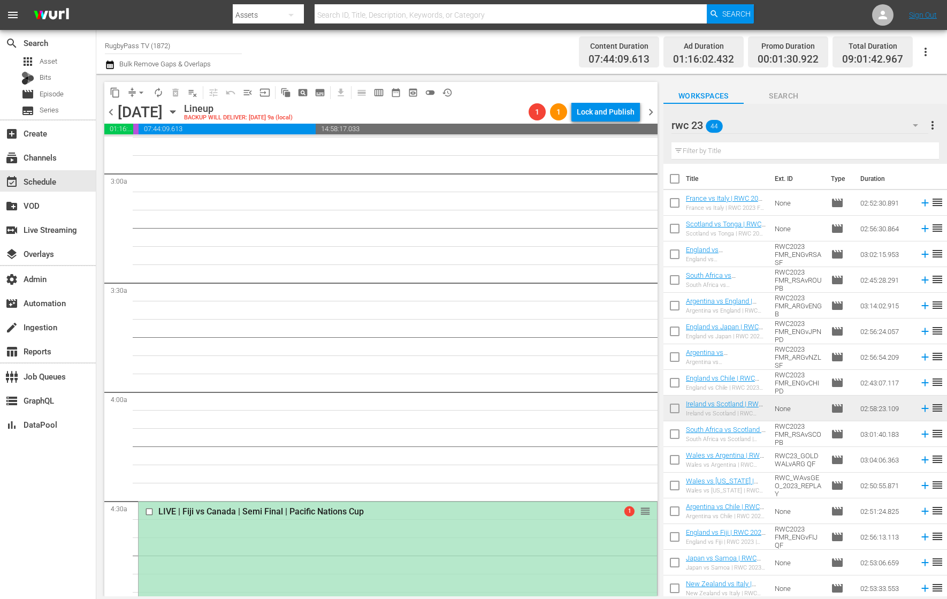
scroll to position [619, 0]
click at [812, 130] on div "rwc 23 44" at bounding box center [800, 125] width 257 height 30
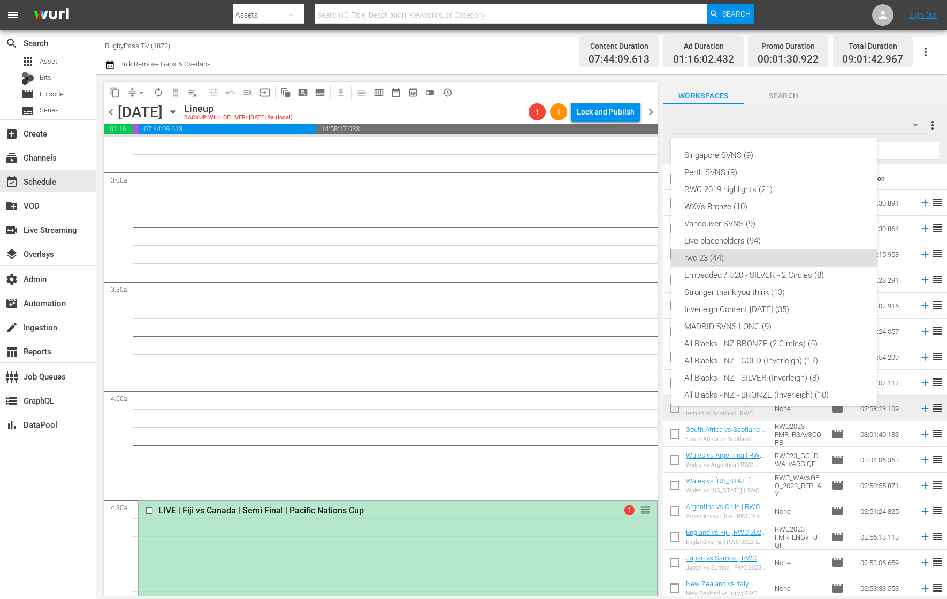
scroll to position [94, 0]
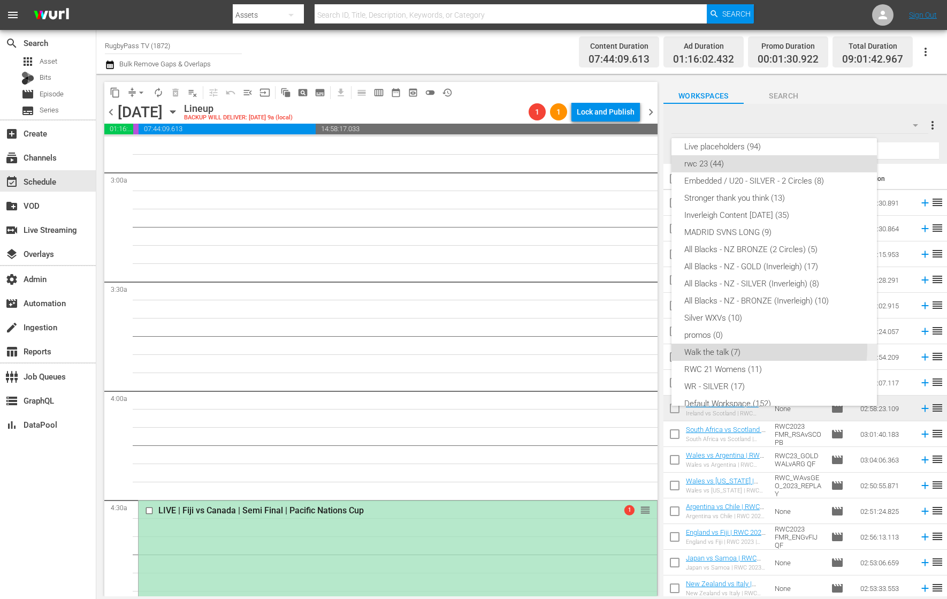
click at [760, 347] on div "Walk the talk (7)" at bounding box center [775, 352] width 180 height 17
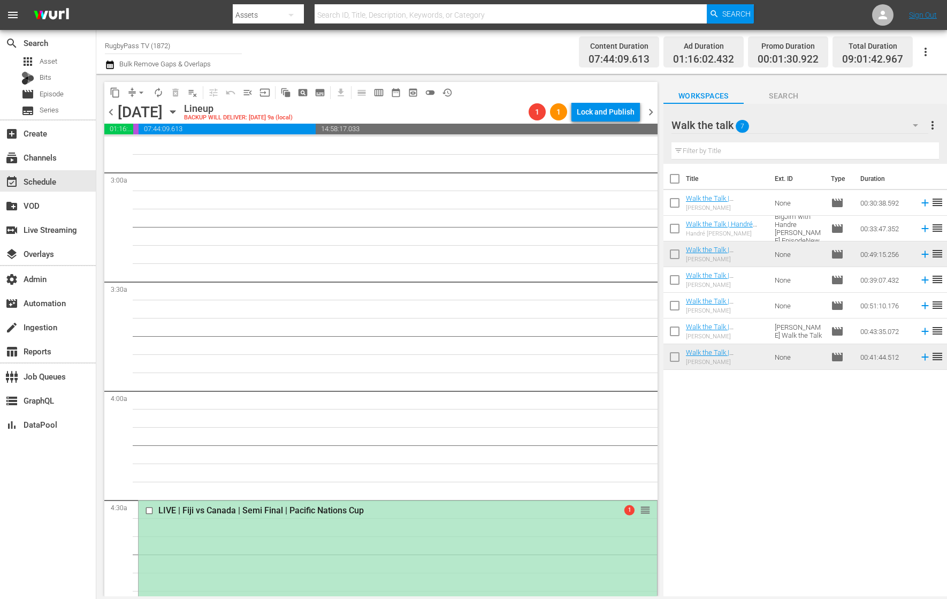
click at [850, 125] on div "Walk the talk 7" at bounding box center [800, 125] width 257 height 30
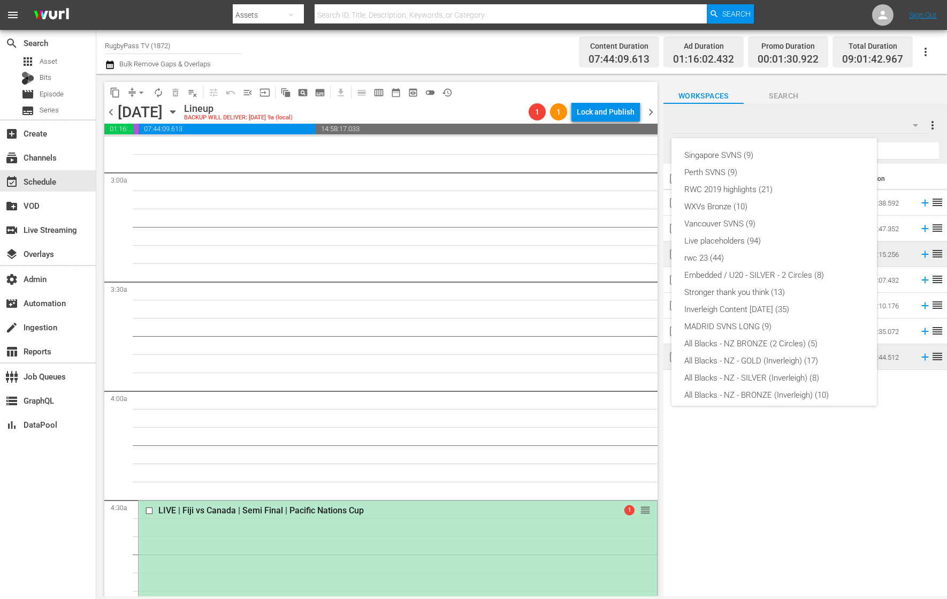
scroll to position [109, 0]
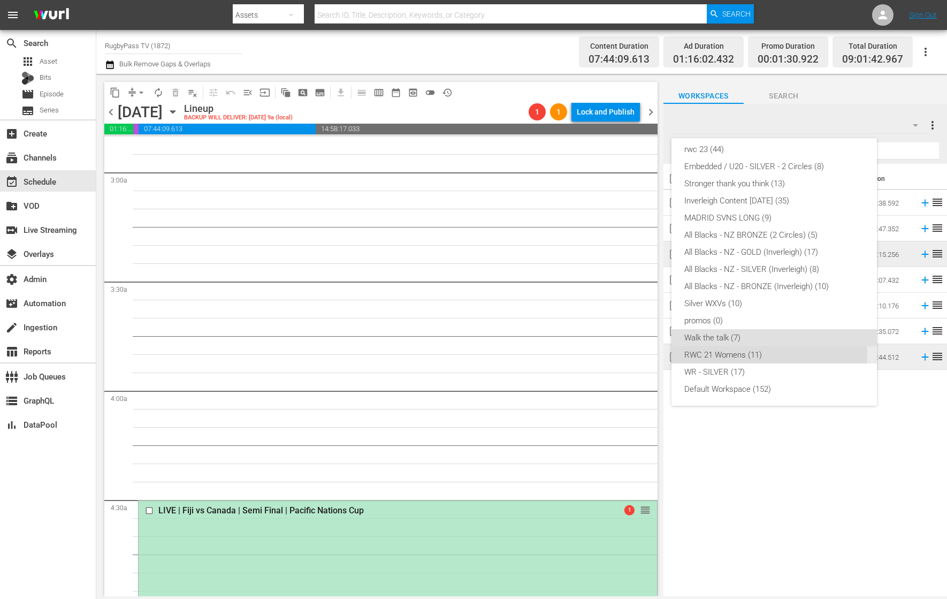
click at [749, 353] on div "RWC 21 Womens (11)" at bounding box center [775, 354] width 180 height 17
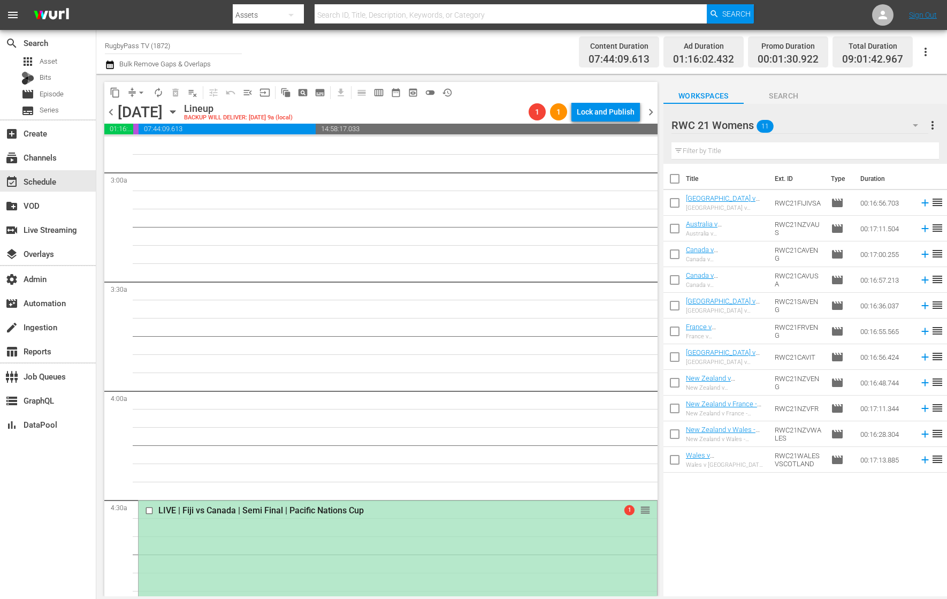
click at [671, 176] on input "checkbox" at bounding box center [675, 181] width 22 height 22
checkbox input "true"
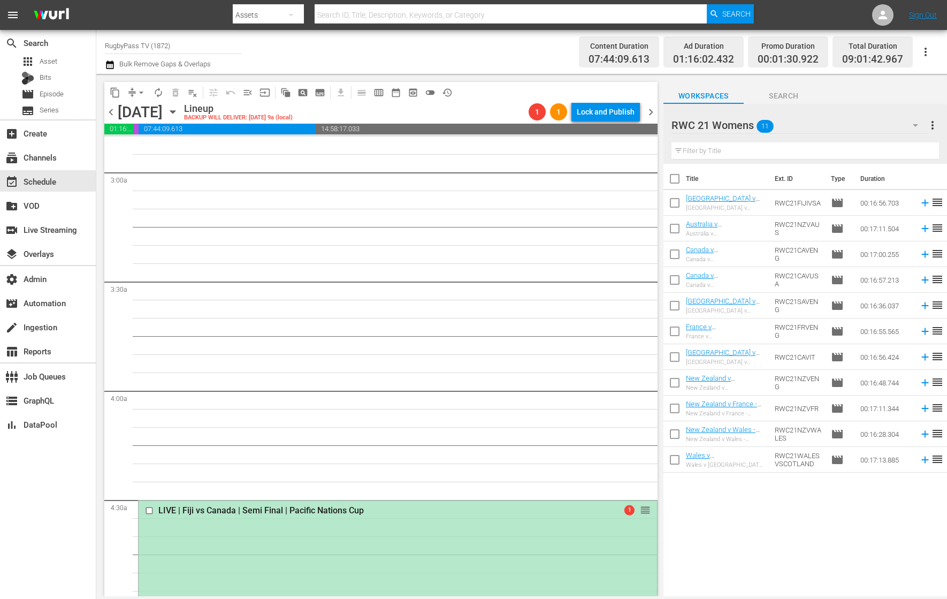
checkbox input "true"
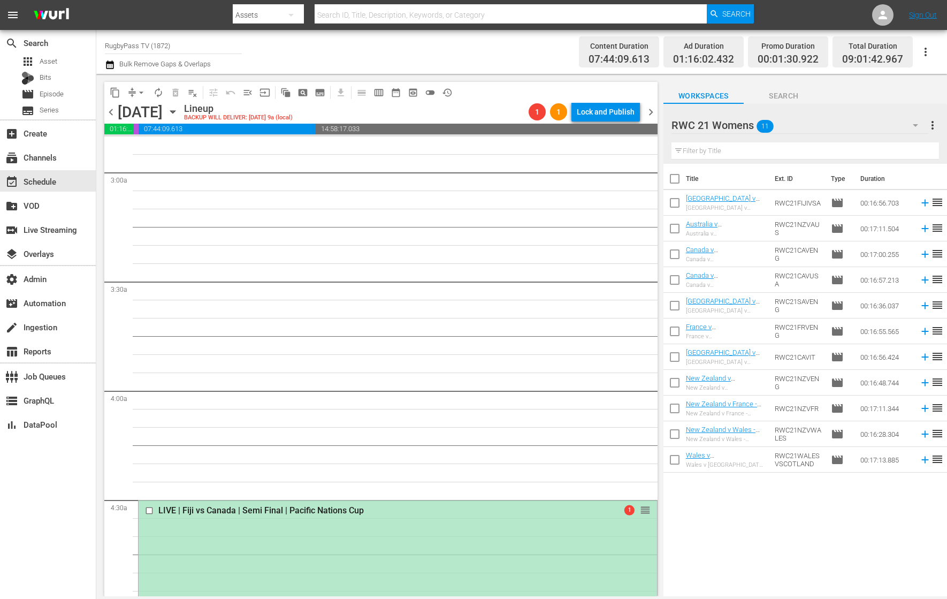
checkbox input "true"
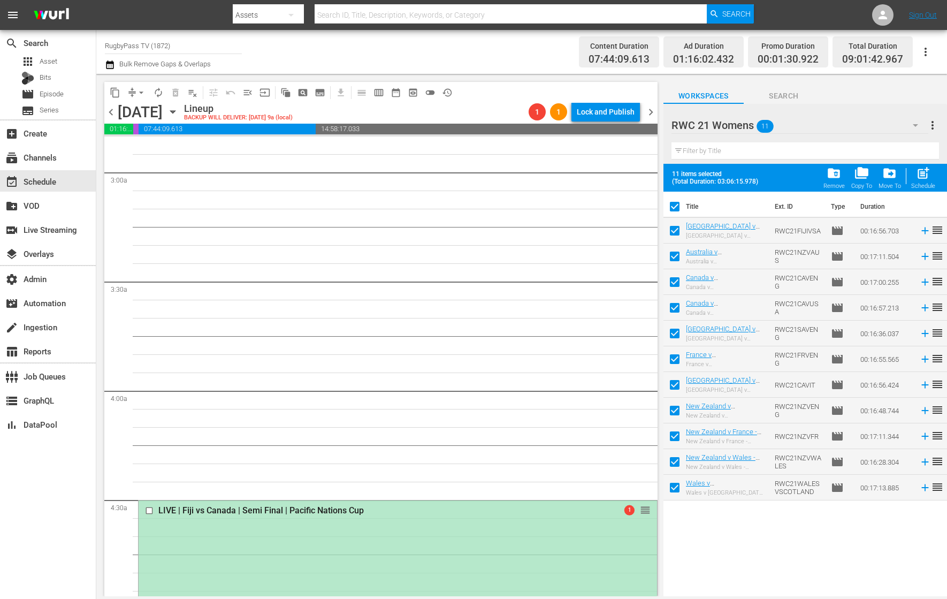
click at [677, 204] on input "checkbox" at bounding box center [675, 209] width 22 height 22
checkbox input "false"
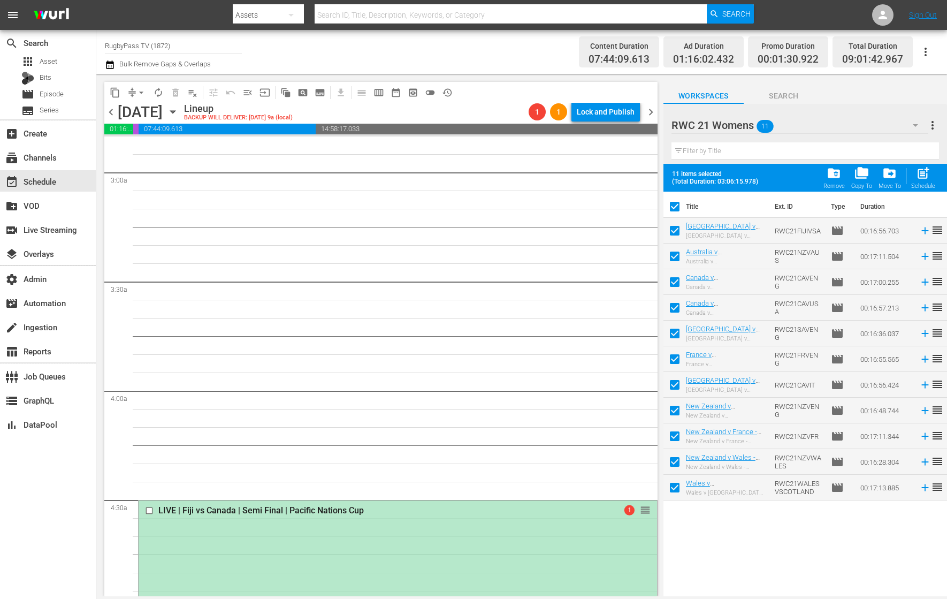
checkbox input "false"
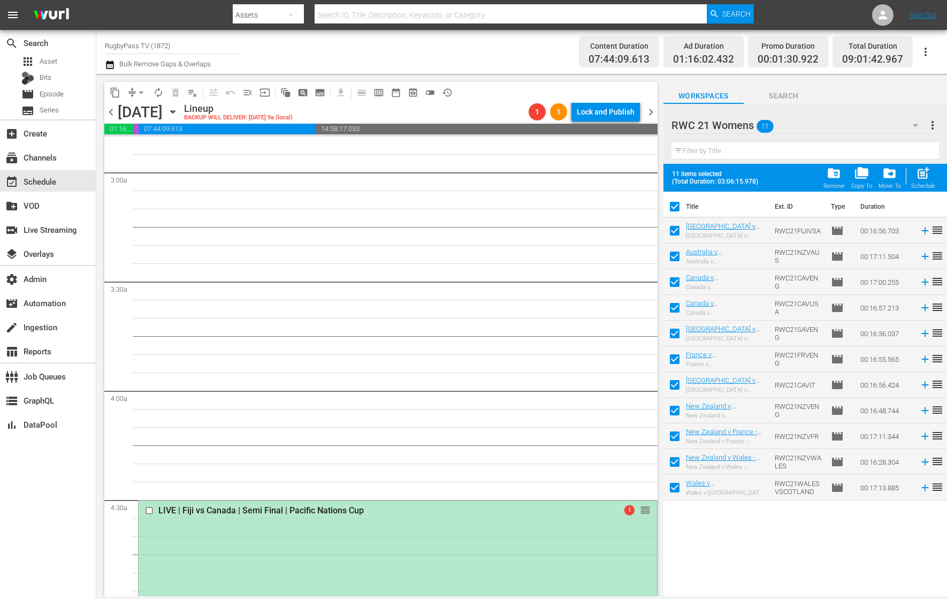
checkbox input "false"
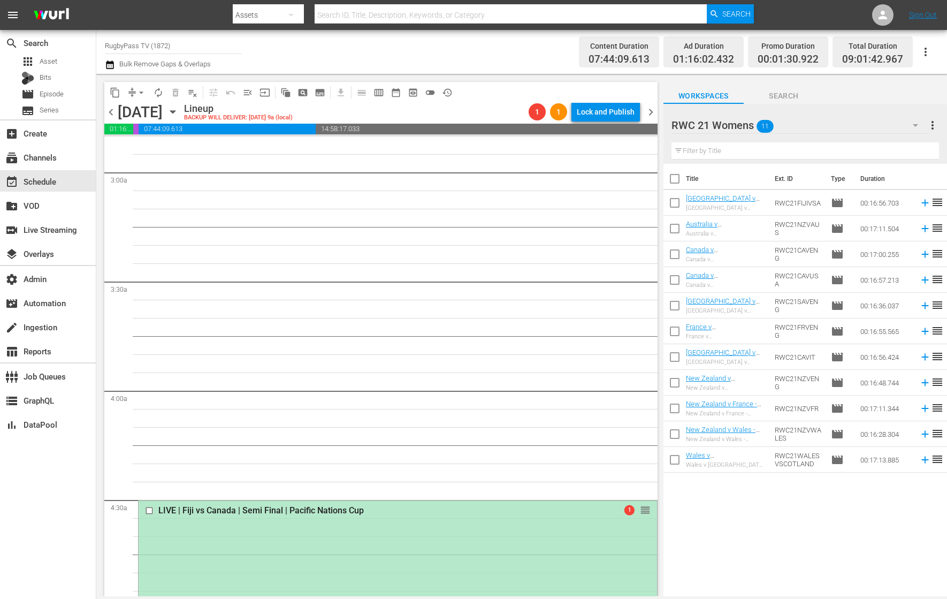
click at [804, 124] on div "RWC 21 Womens 11" at bounding box center [800, 125] width 257 height 30
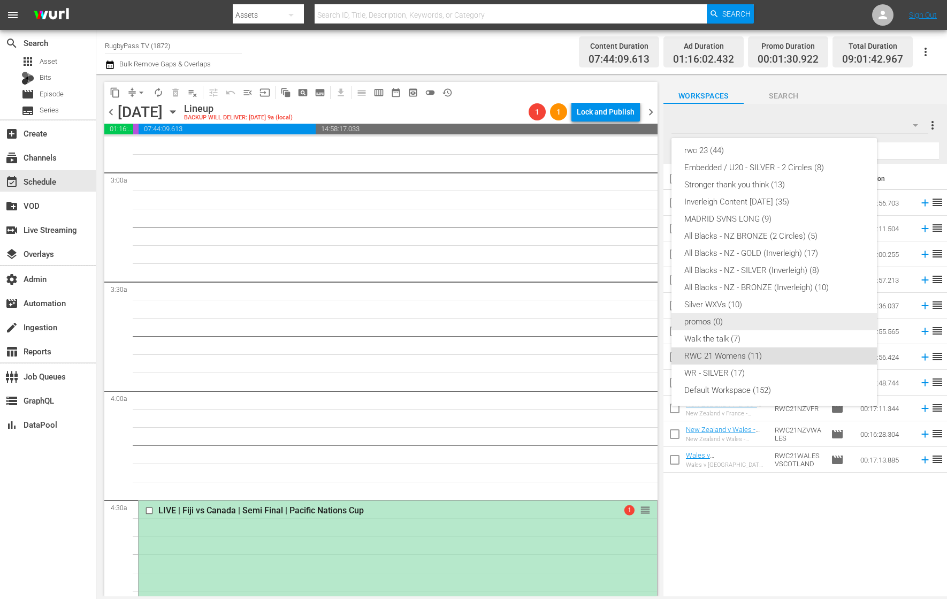
scroll to position [96, 0]
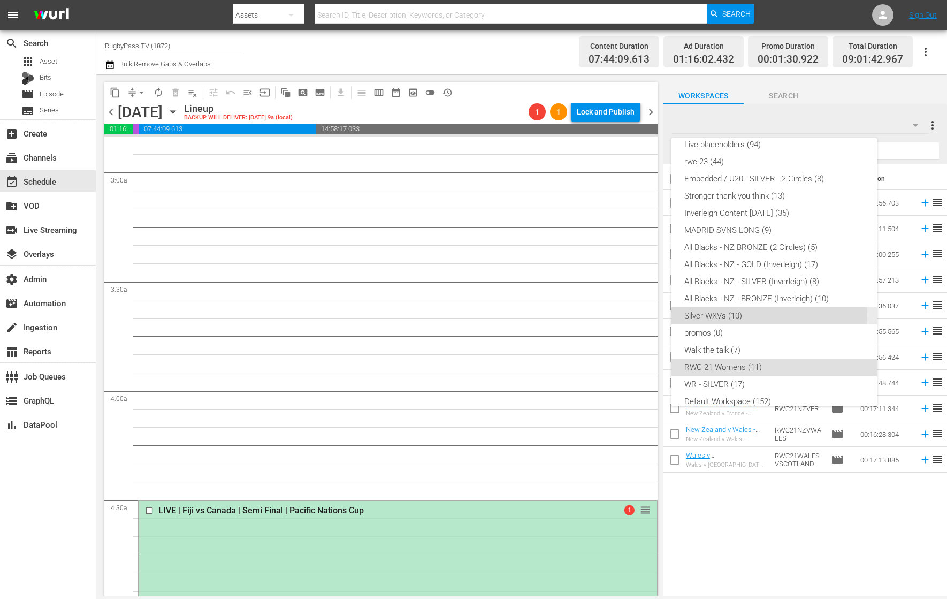
click at [769, 314] on div "Silver WXVs (10)" at bounding box center [775, 315] width 180 height 17
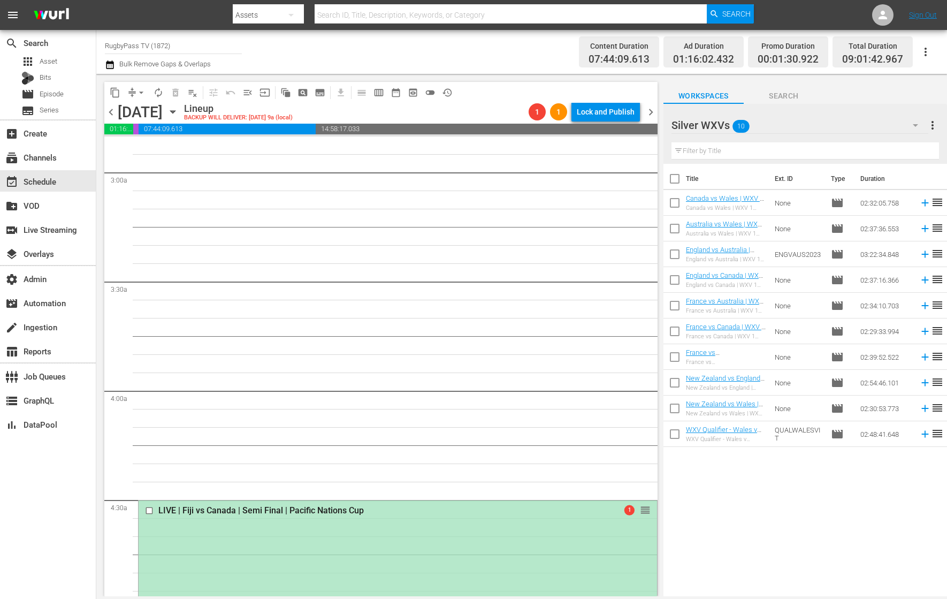
click at [827, 120] on div "Silver WXVs 10" at bounding box center [800, 125] width 257 height 30
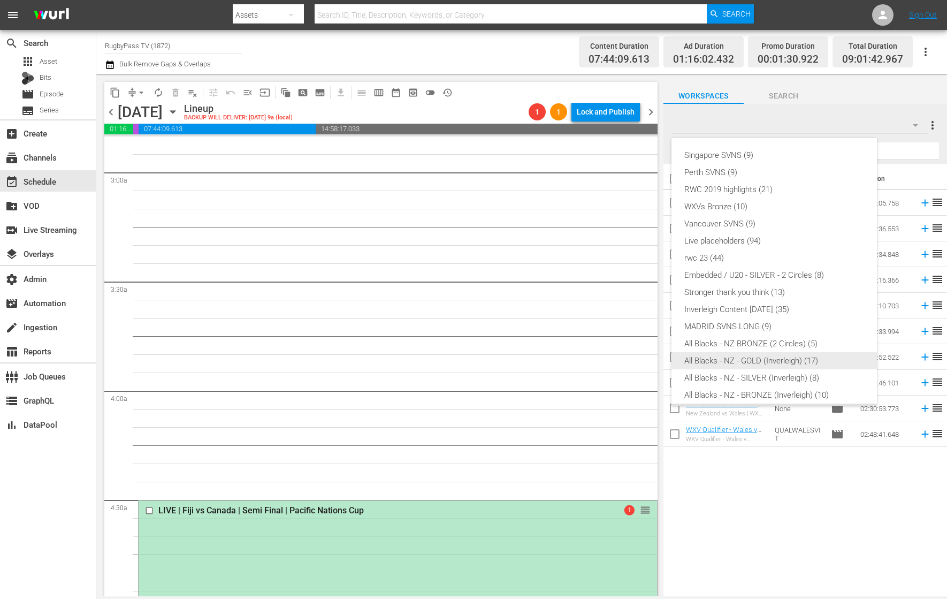
scroll to position [1, 0]
click at [759, 188] on div "RWC 2019 highlights (21)" at bounding box center [775, 188] width 180 height 17
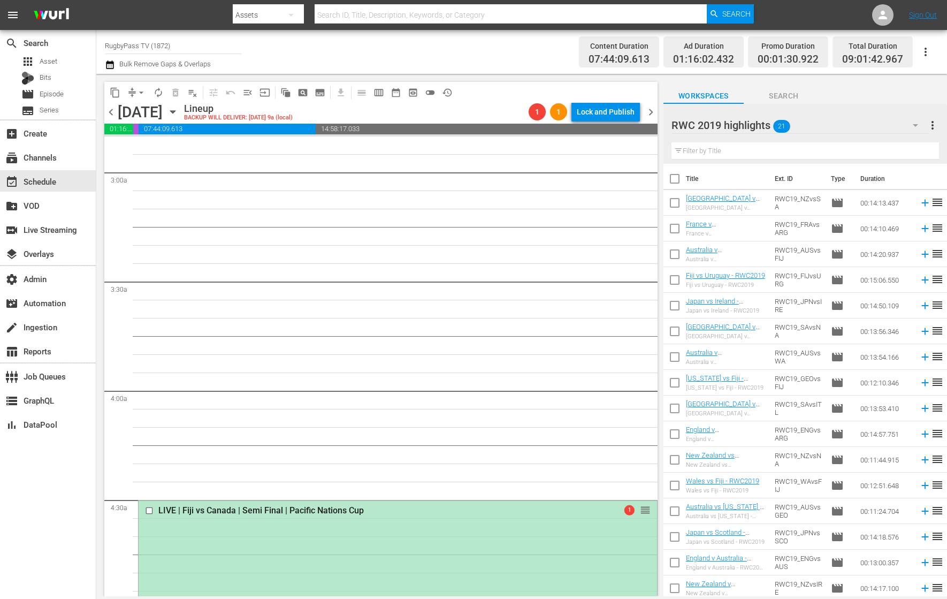
click at [818, 127] on div "RWC 2019 highlights 21" at bounding box center [800, 125] width 257 height 30
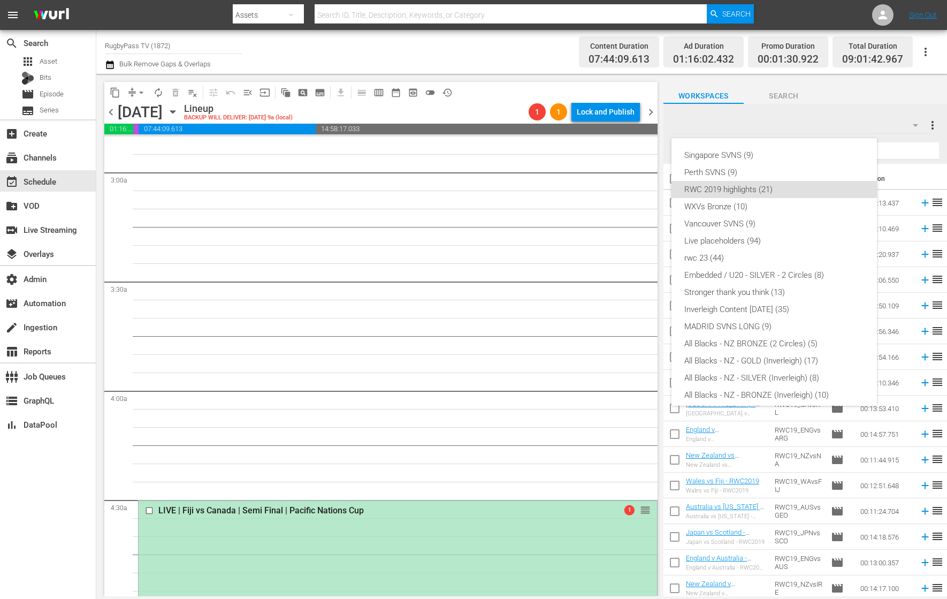
scroll to position [26, 0]
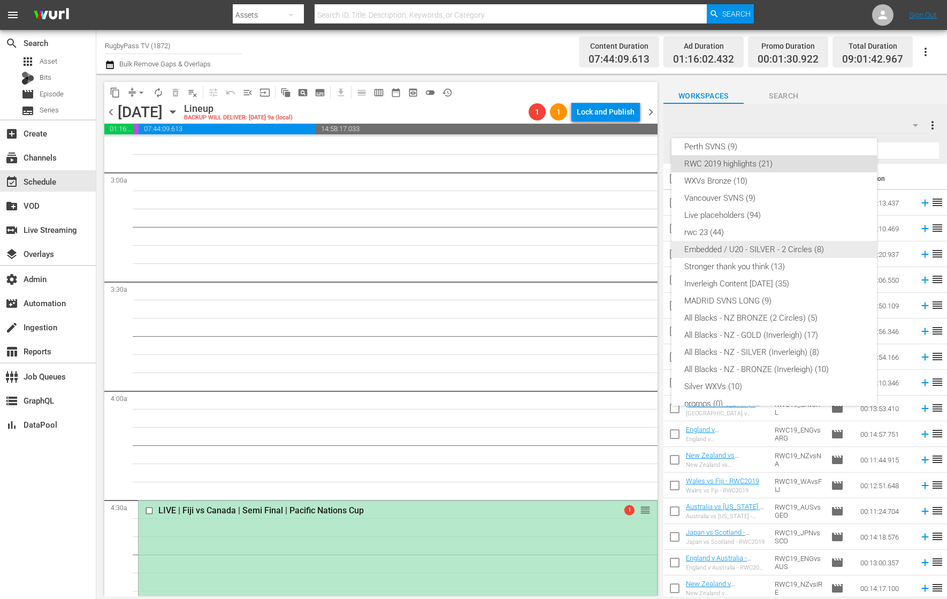
click at [731, 250] on div "Embedded / U20 - SILVER - 2 Circles (8)" at bounding box center [775, 249] width 180 height 17
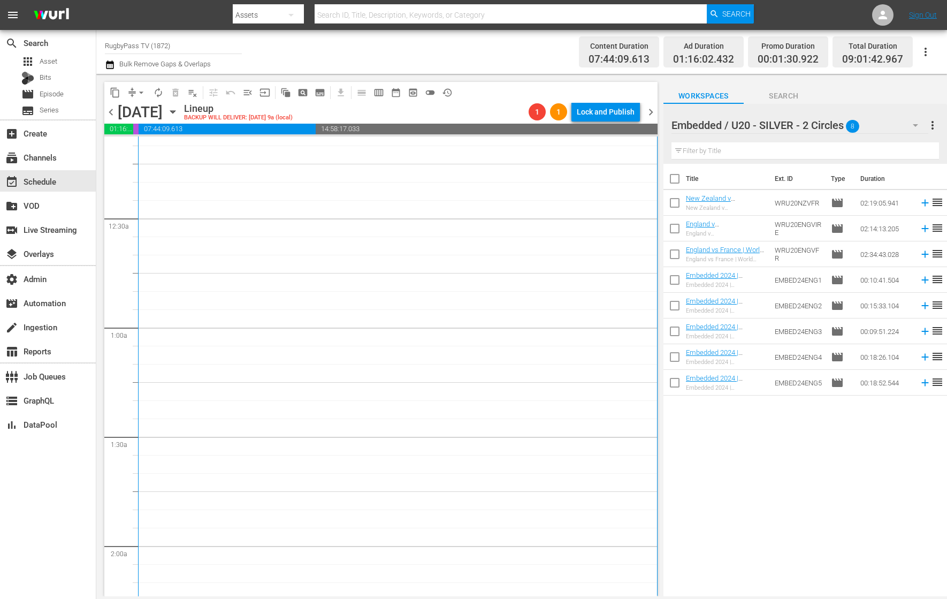
scroll to position [0, 0]
click at [676, 384] on input "checkbox" at bounding box center [675, 385] width 22 height 22
checkbox input "true"
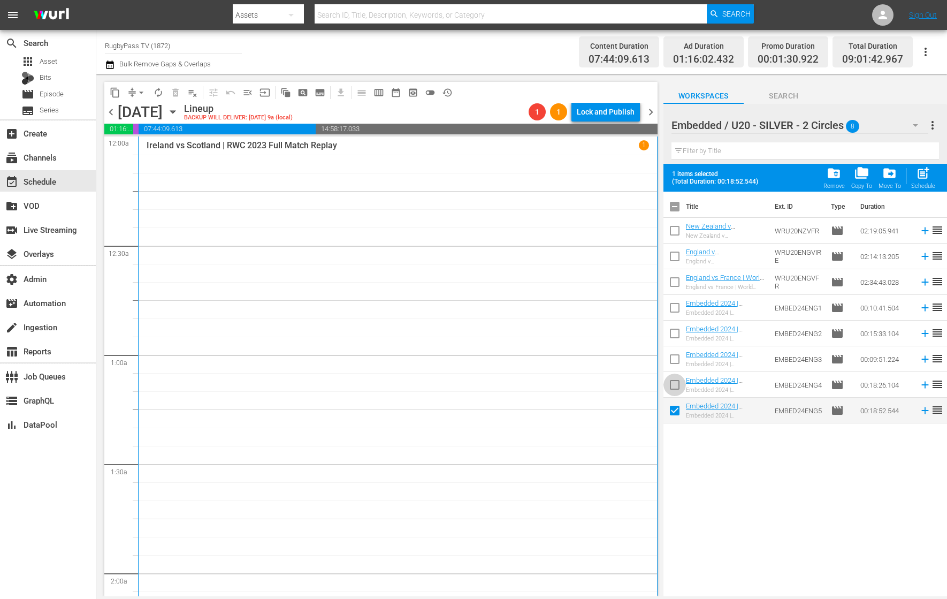
click at [679, 380] on input "checkbox" at bounding box center [675, 387] width 22 height 22
checkbox input "true"
click at [678, 362] on input "checkbox" at bounding box center [675, 361] width 22 height 22
checkbox input "true"
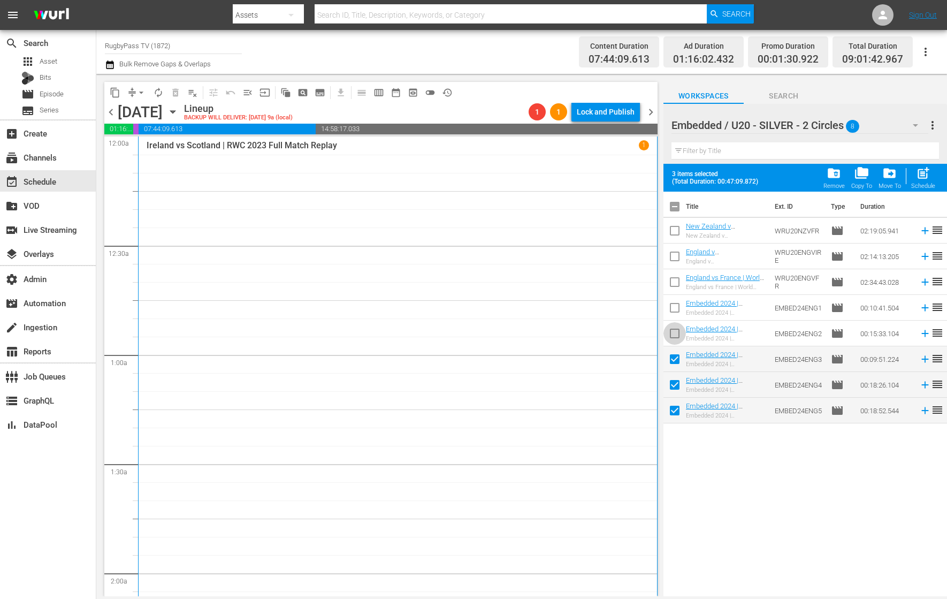
click at [678, 338] on input "checkbox" at bounding box center [675, 335] width 22 height 22
checkbox input "true"
click at [676, 306] on input "checkbox" at bounding box center [675, 310] width 22 height 22
checkbox input "true"
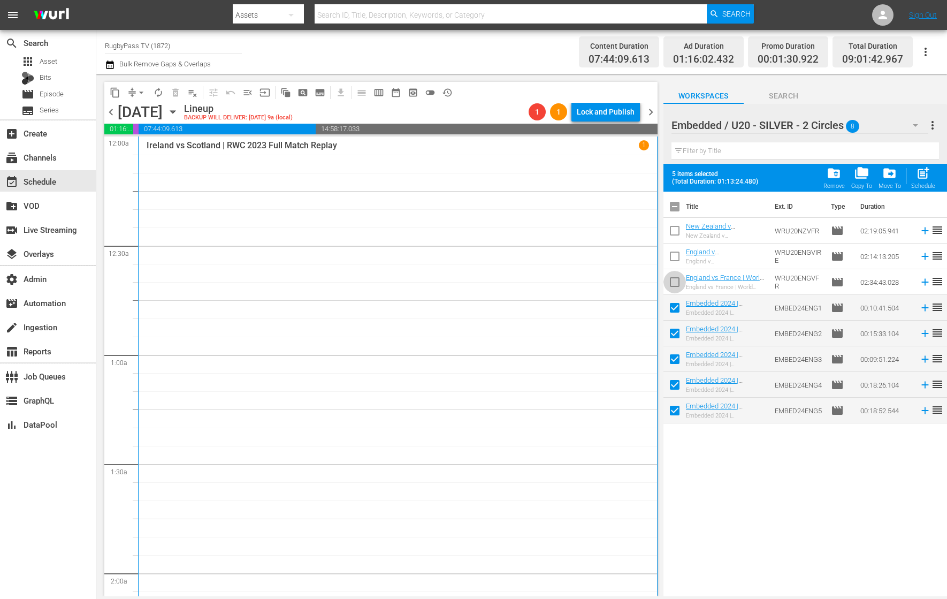
click at [675, 283] on input "checkbox" at bounding box center [675, 284] width 22 height 22
click at [676, 283] on input "checkbox" at bounding box center [675, 284] width 22 height 22
checkbox input "false"
click at [883, 126] on div "Embedded / U20 - SILVER - 2 Circles 8" at bounding box center [800, 125] width 257 height 30
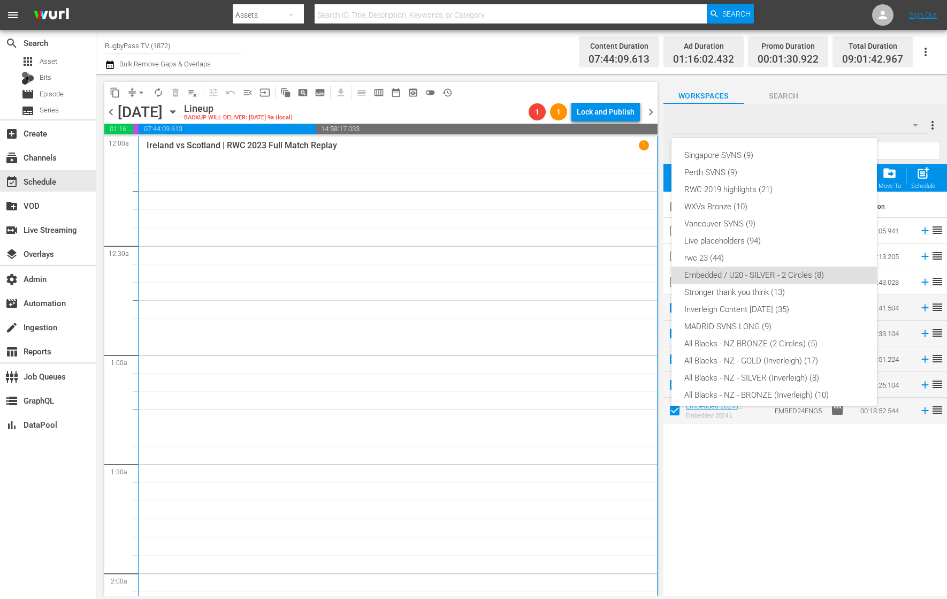
scroll to position [109, 0]
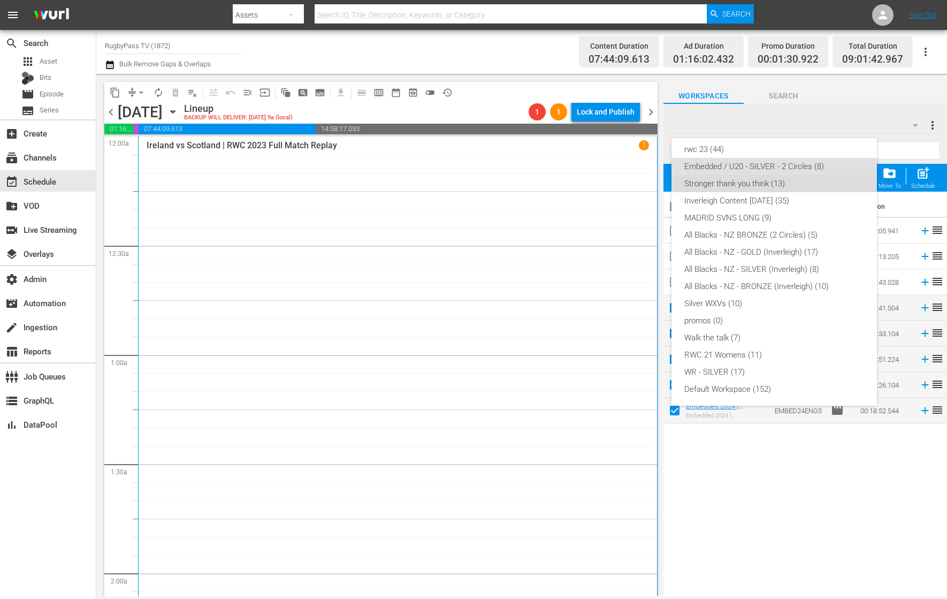
click at [822, 184] on div "Stronger thank you think (13)" at bounding box center [775, 183] width 180 height 17
checkbox input "false"
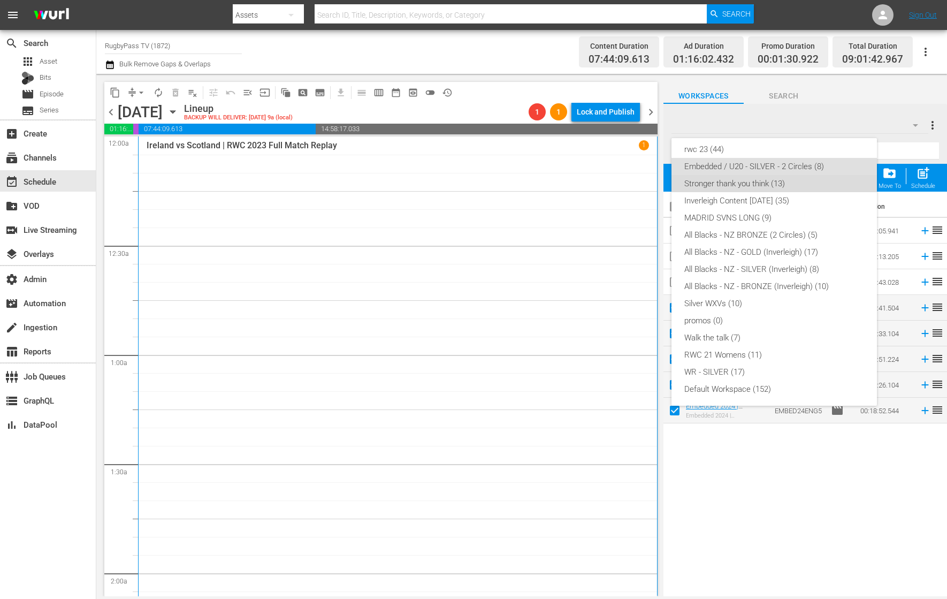
checkbox input "false"
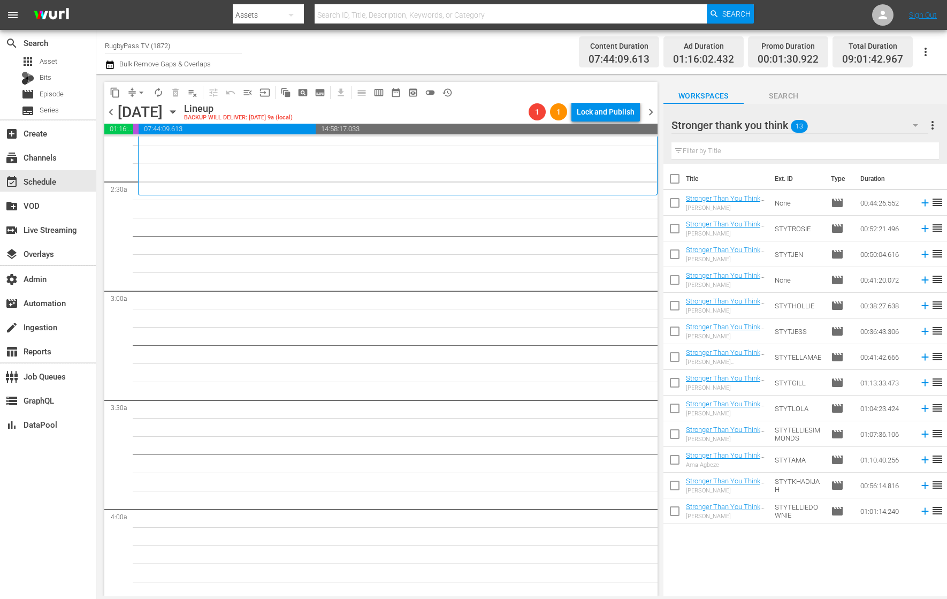
scroll to position [512, 0]
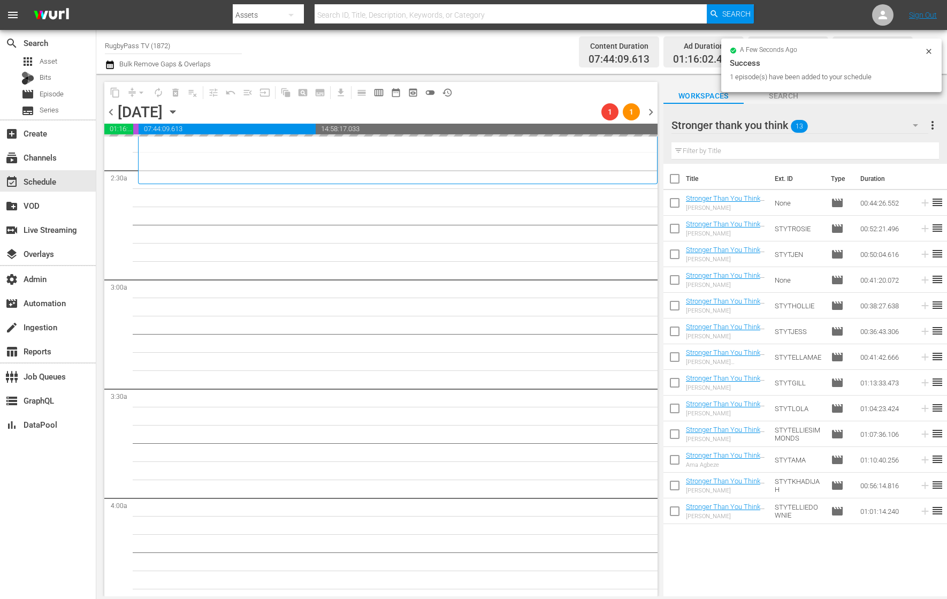
click at [861, 124] on div "Stronger thank you think 13" at bounding box center [800, 125] width 257 height 30
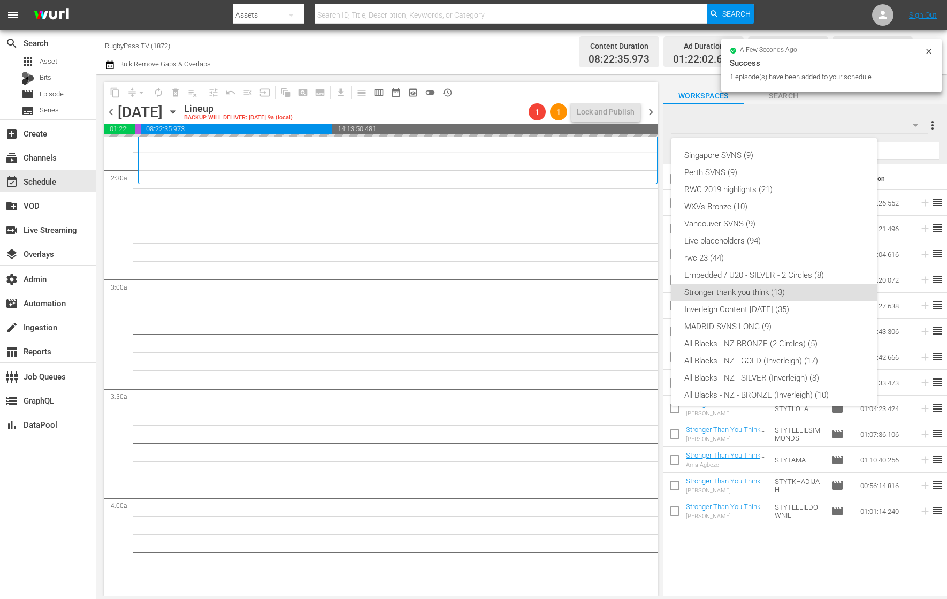
scroll to position [109, 0]
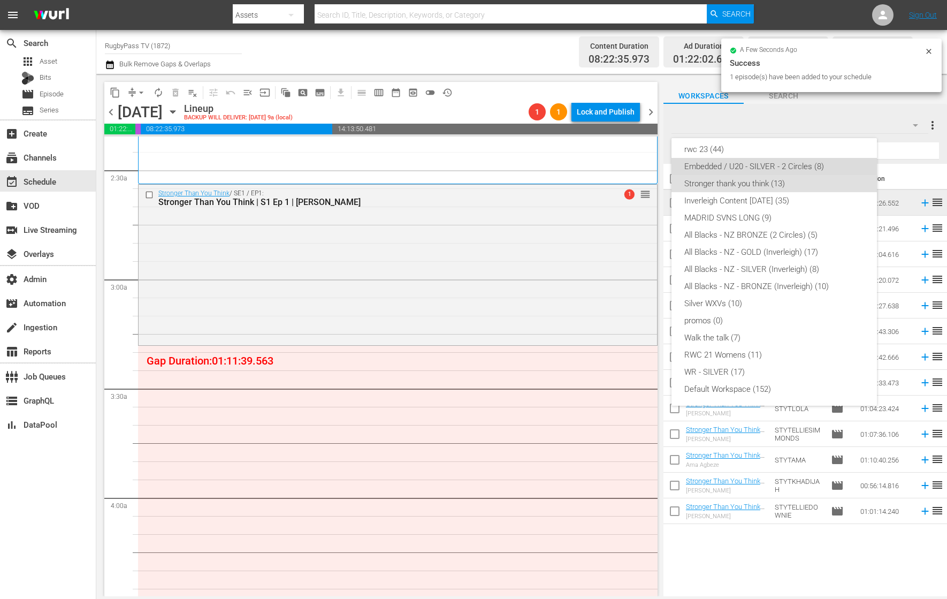
click at [790, 163] on div "Embedded / U20 - SILVER - 2 Circles (8)" at bounding box center [775, 166] width 180 height 17
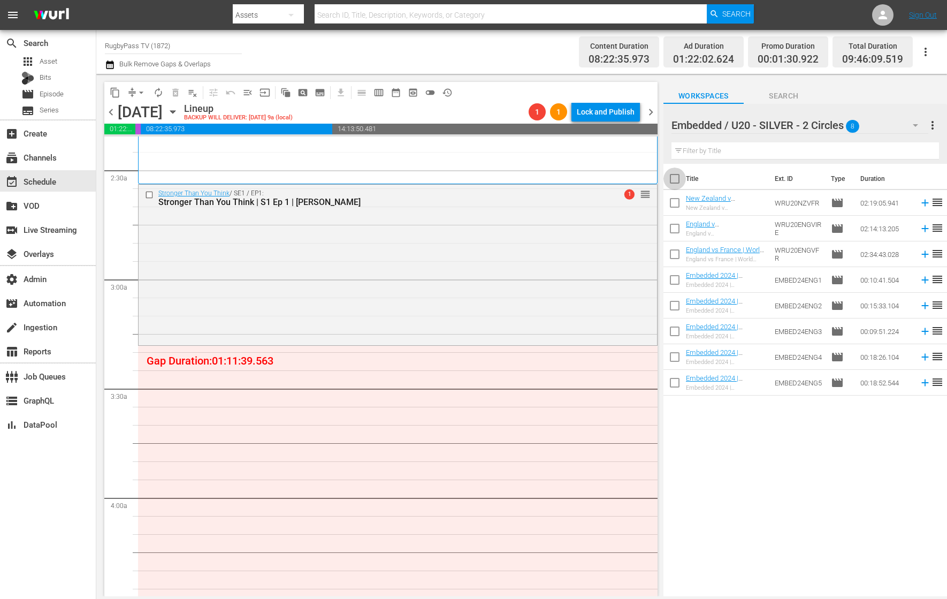
click at [677, 184] on input "checkbox" at bounding box center [675, 181] width 22 height 22
checkbox input "true"
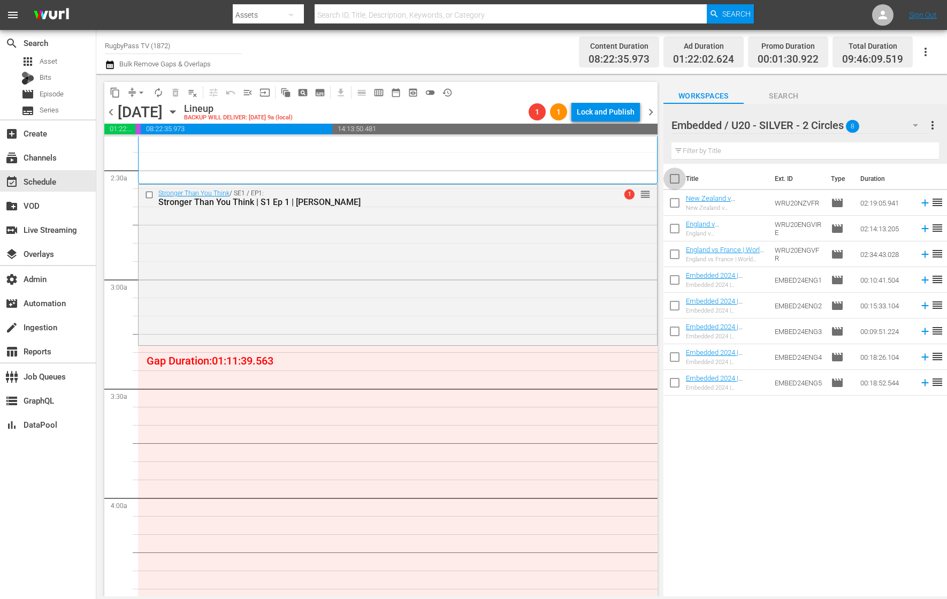
checkbox input "true"
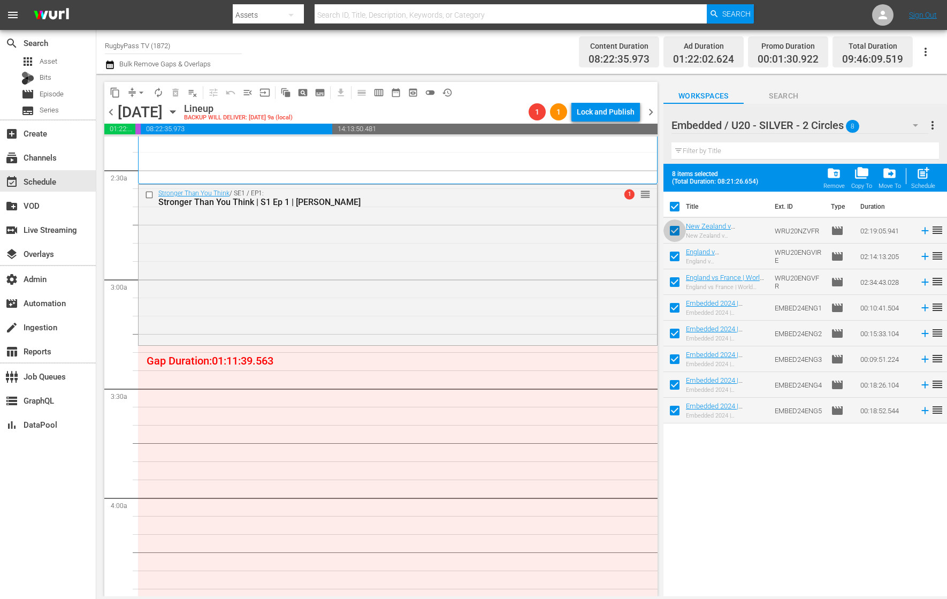
click at [677, 226] on input "checkbox" at bounding box center [675, 233] width 22 height 22
checkbox input "false"
click at [676, 259] on input "checkbox" at bounding box center [675, 258] width 22 height 22
checkbox input "false"
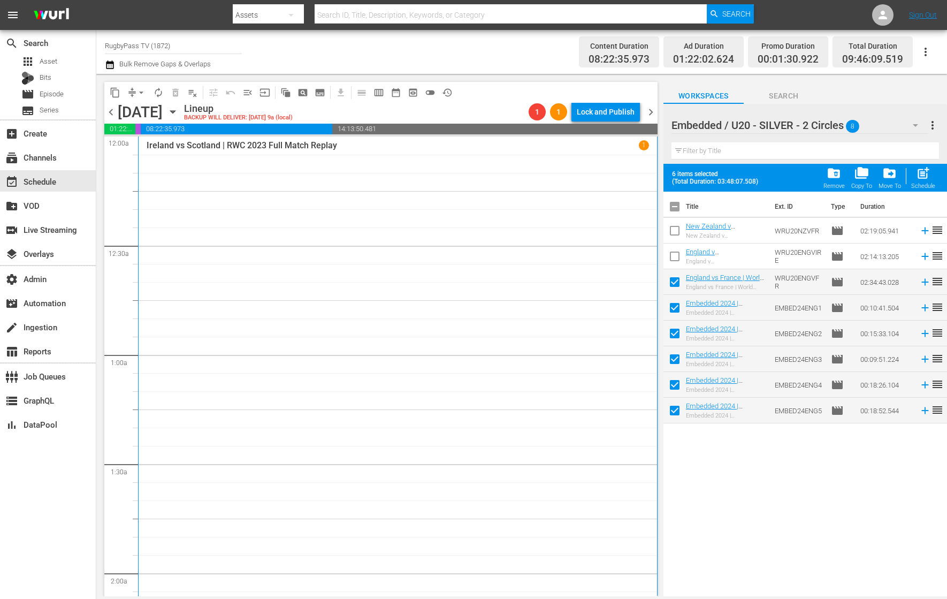
scroll to position [512, 0]
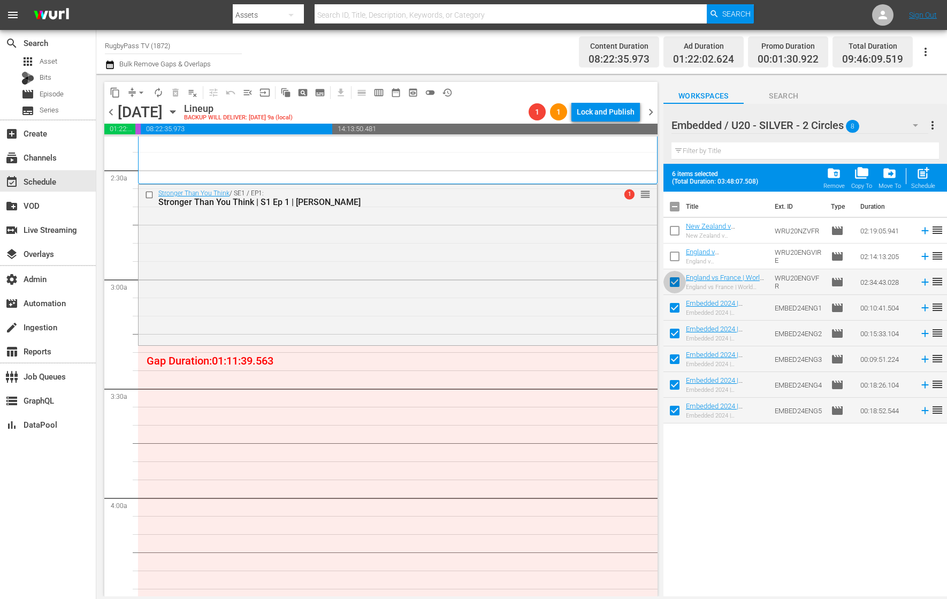
click at [674, 285] on input "checkbox" at bounding box center [675, 284] width 22 height 22
checkbox input "false"
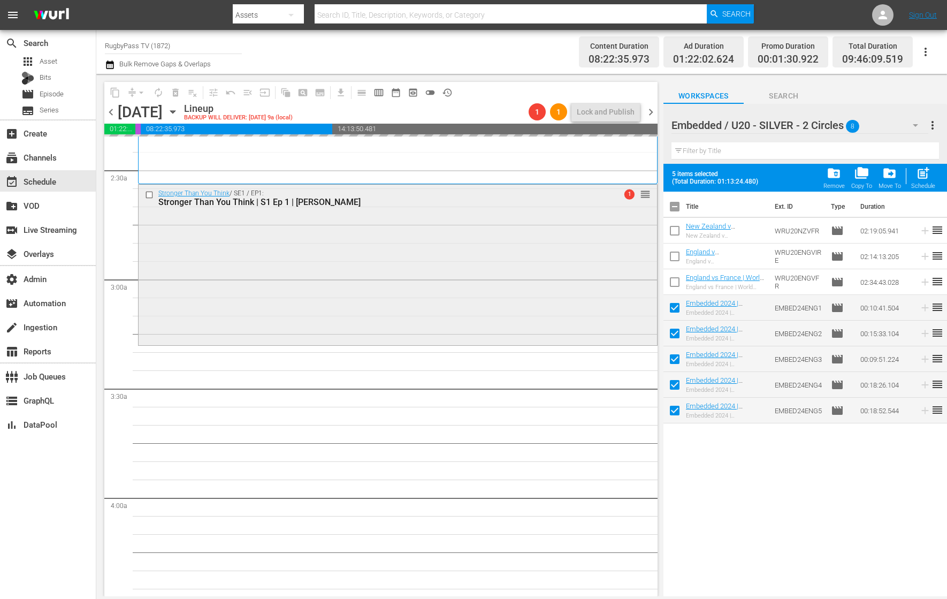
click at [542, 313] on div "Stronger Than You Think / SE1 / EP1: Stronger Than You Think | S1 Ep 1 | [PERSO…" at bounding box center [398, 264] width 519 height 158
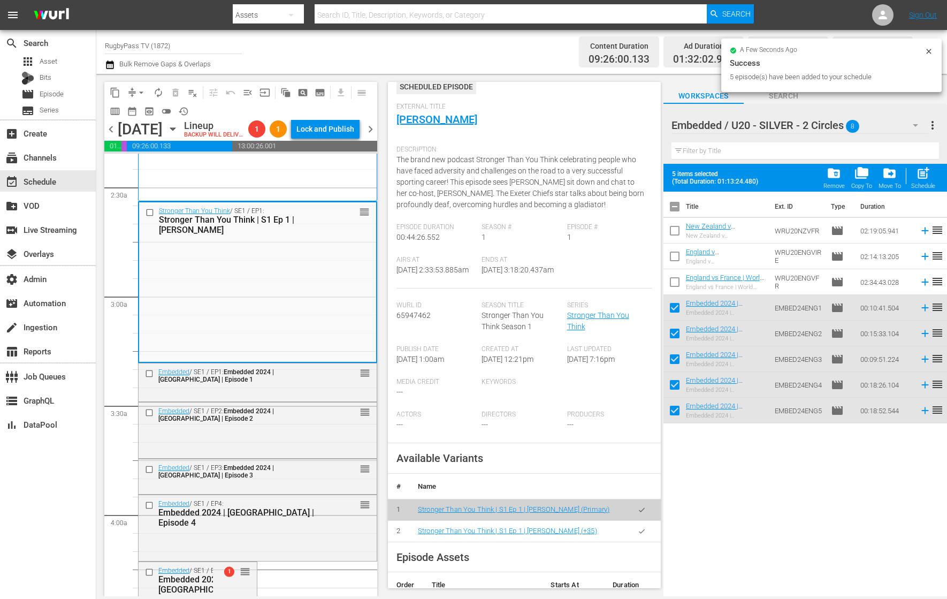
scroll to position [66, 0]
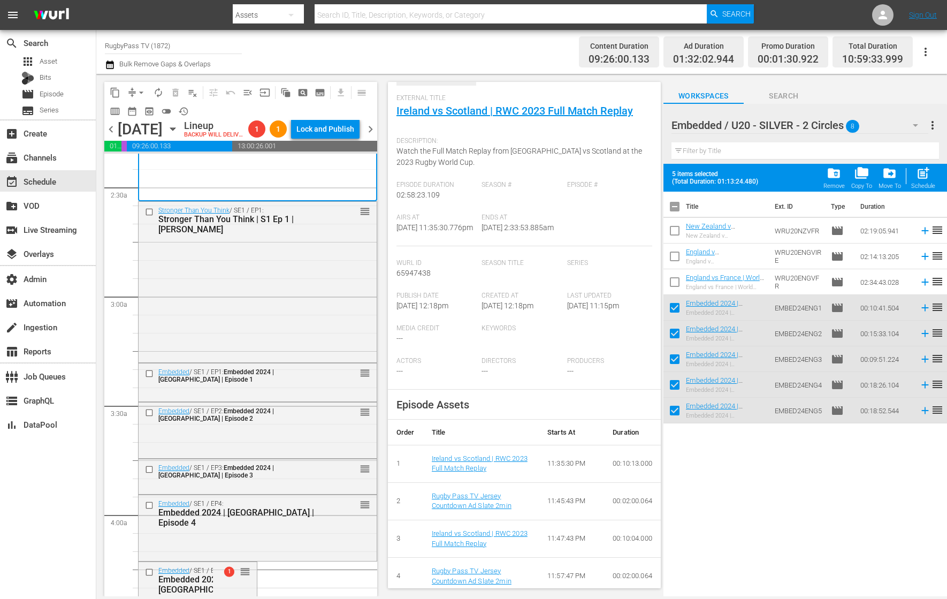
scroll to position [78, 0]
click at [112, 136] on span "chevron_left" at bounding box center [110, 129] width 13 height 13
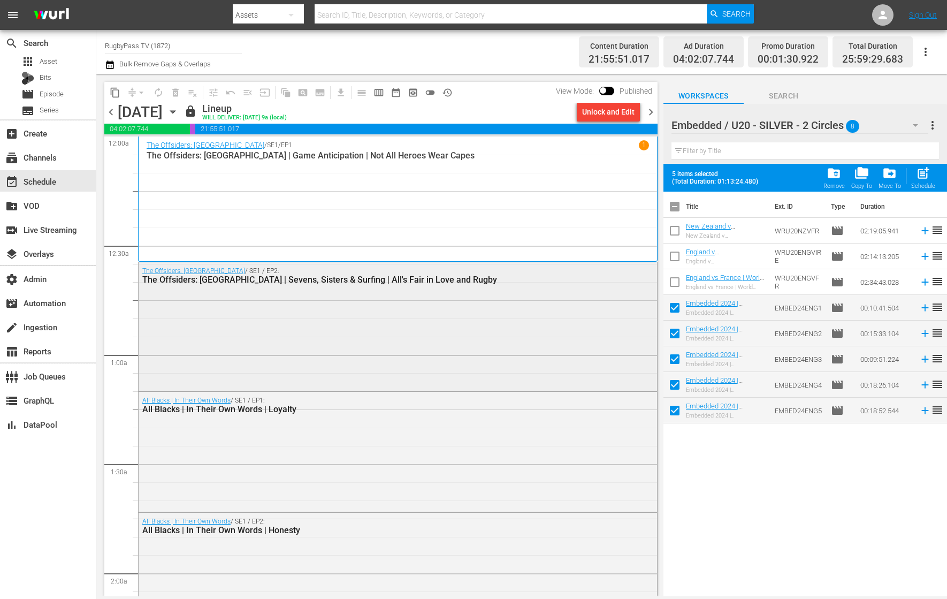
click at [317, 339] on div "The Offsiders: [GEOGRAPHIC_DATA] / SE1 / EP2: The Offsiders: [GEOGRAPHIC_DATA] …" at bounding box center [398, 325] width 519 height 126
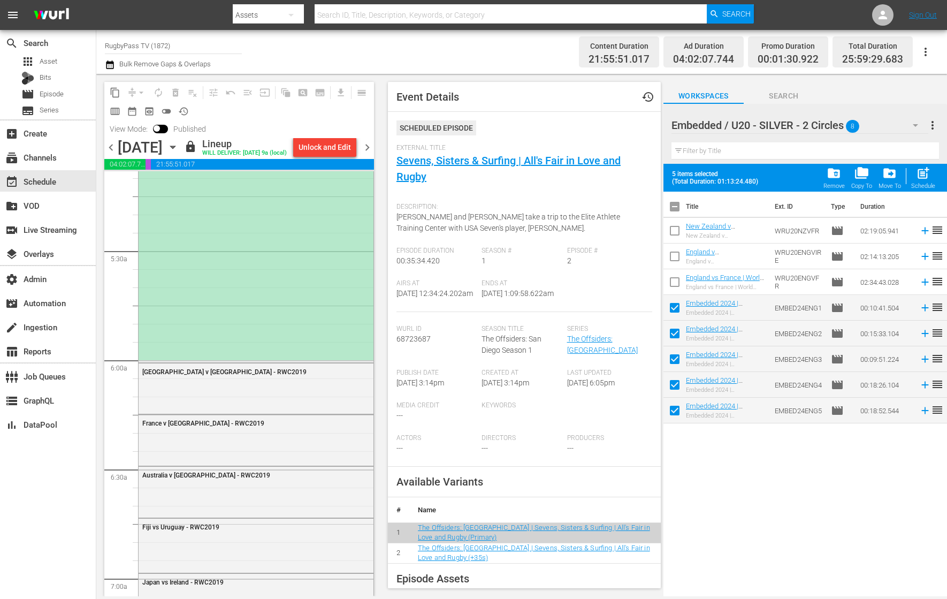
scroll to position [1109, 0]
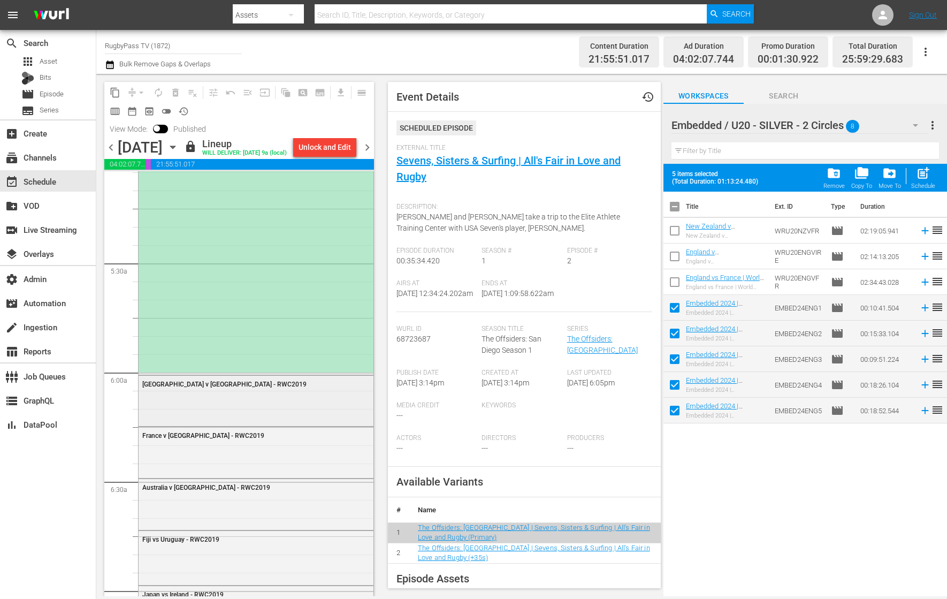
click at [298, 416] on div "[GEOGRAPHIC_DATA] v [GEOGRAPHIC_DATA] - RWC2019" at bounding box center [256, 400] width 235 height 49
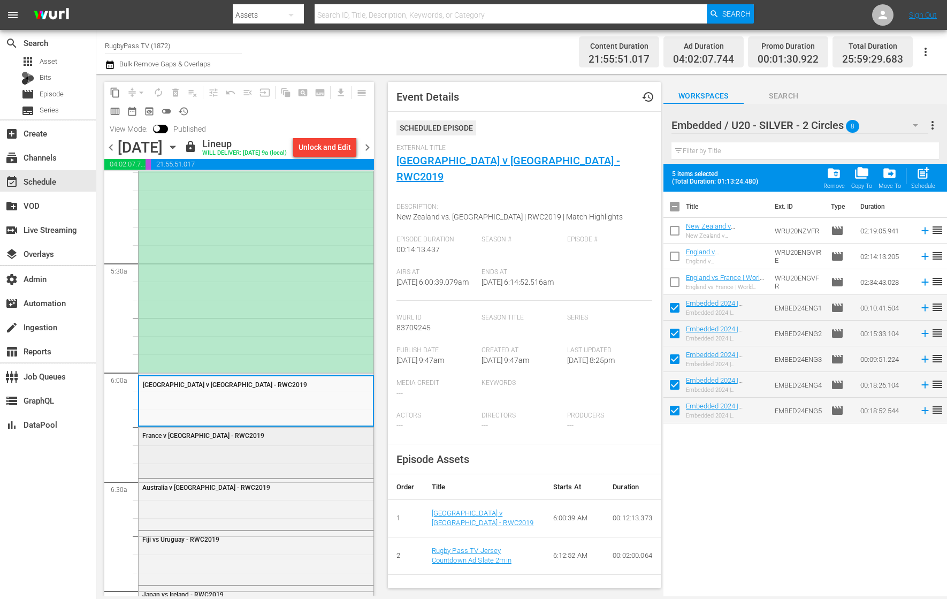
click at [297, 449] on div "France v [GEOGRAPHIC_DATA] - RWC2019" at bounding box center [256, 451] width 235 height 48
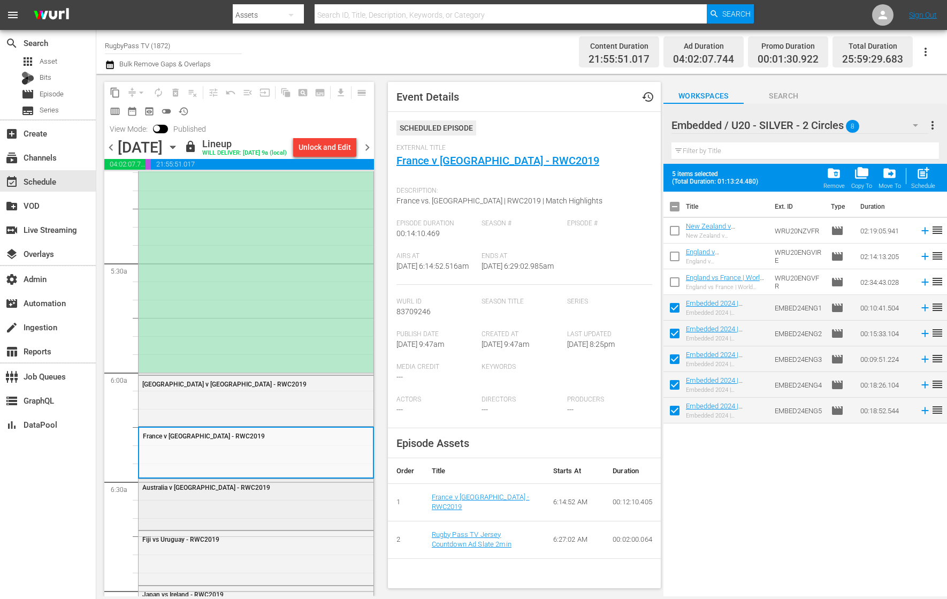
click at [283, 500] on div "Australia v [GEOGRAPHIC_DATA] - RWC2019" at bounding box center [256, 503] width 235 height 49
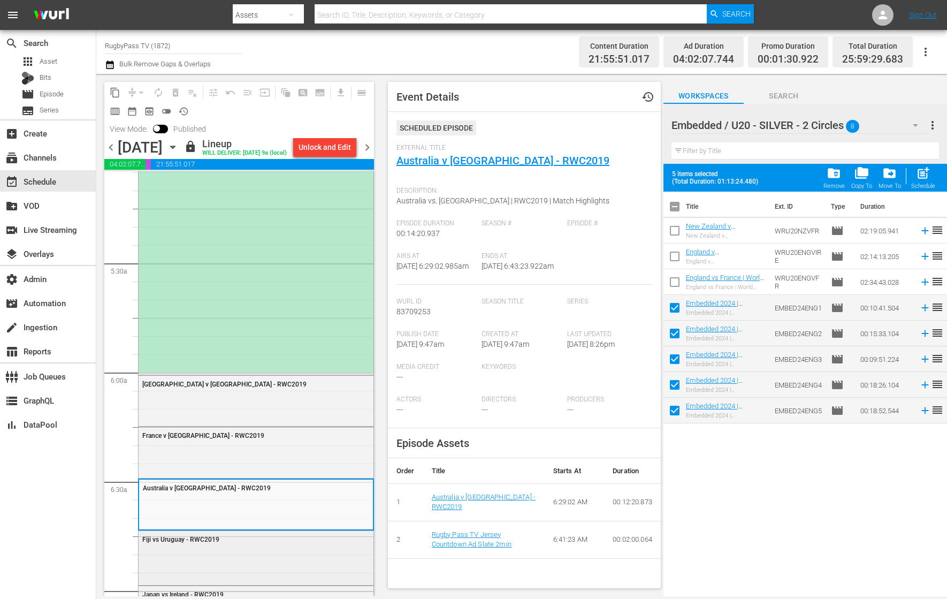
click at [272, 550] on div "Fiji vs Uruguay - RWC2019" at bounding box center [256, 557] width 235 height 52
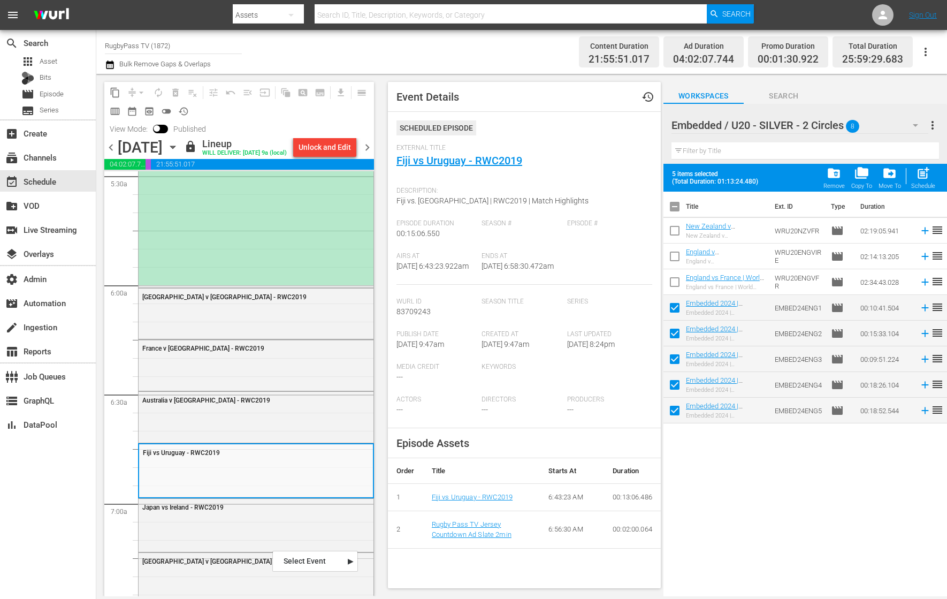
scroll to position [1192, 0]
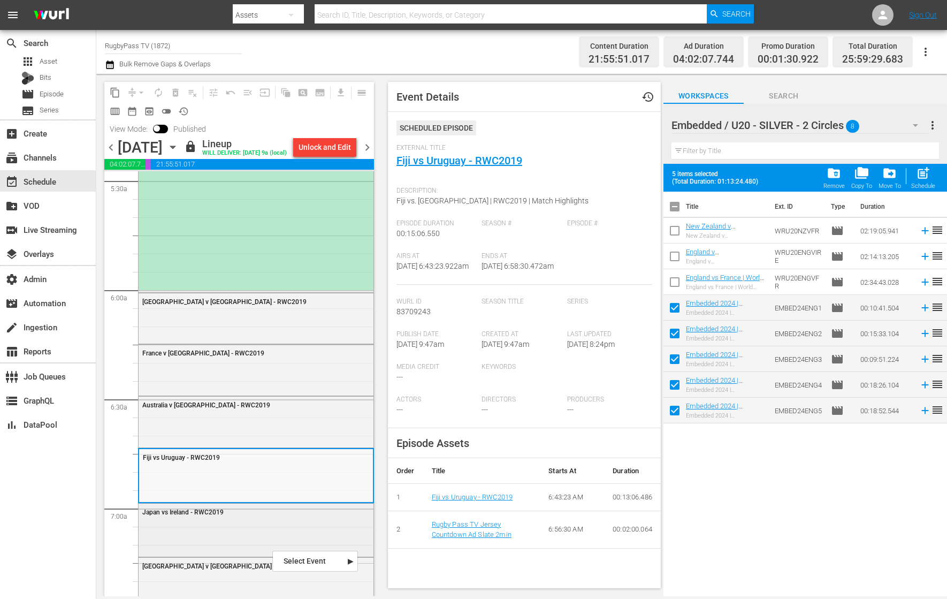
click at [271, 548] on div "Japan vs Ireland - RWC2019" at bounding box center [256, 529] width 235 height 51
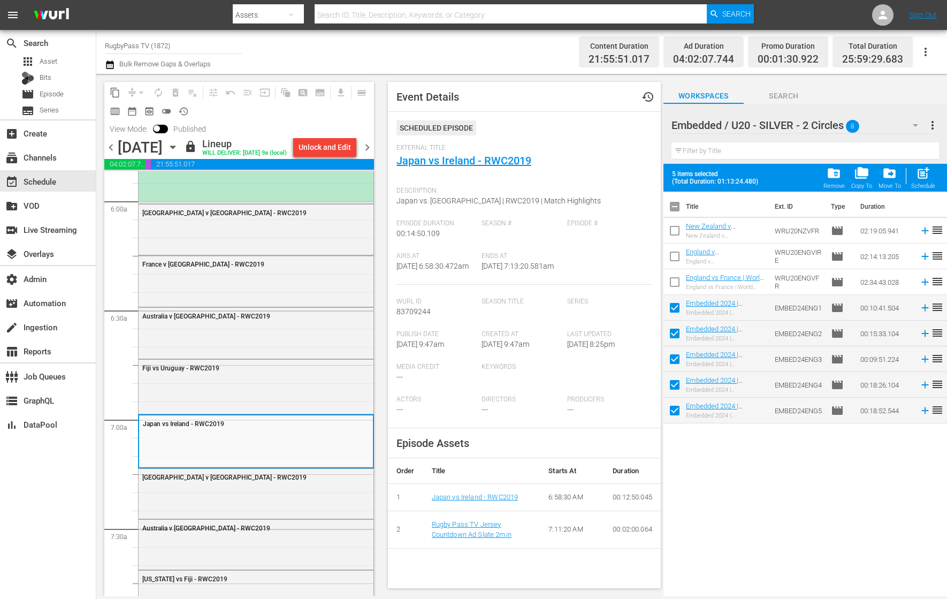
scroll to position [1282, 0]
click at [270, 492] on div "[GEOGRAPHIC_DATA] v [GEOGRAPHIC_DATA] - RWC2019" at bounding box center [256, 491] width 235 height 48
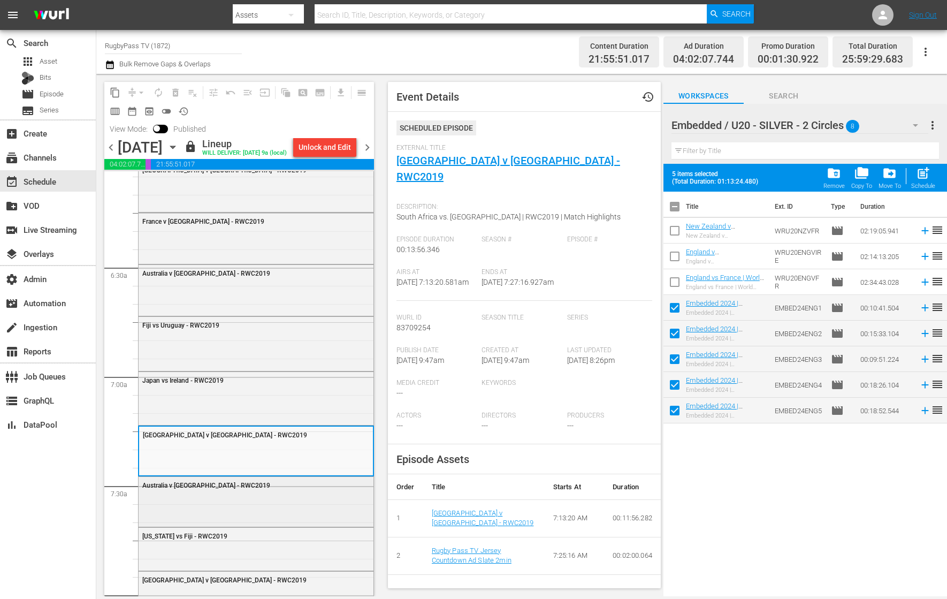
scroll to position [1309, 0]
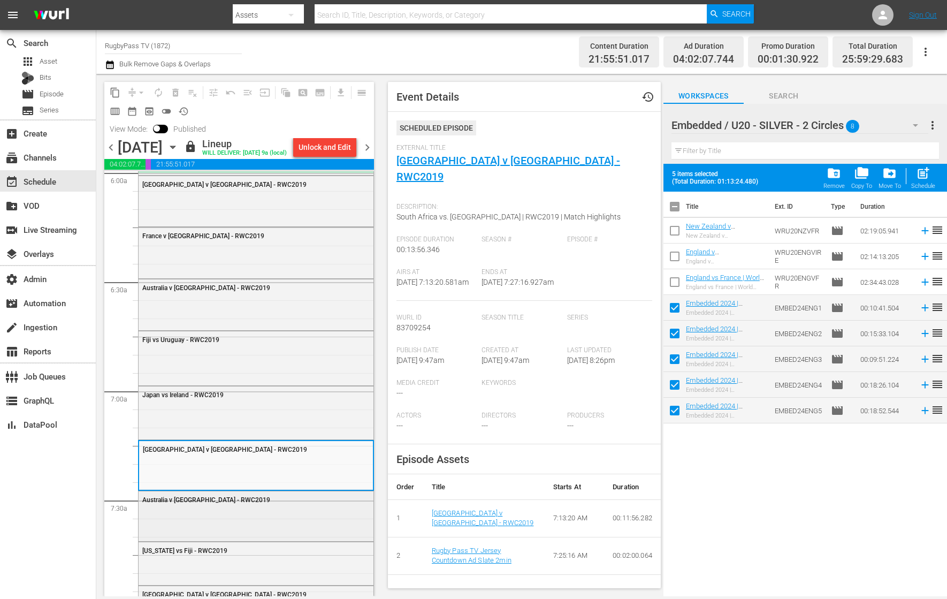
click at [263, 537] on div "Australia v [GEOGRAPHIC_DATA] - RWC2019" at bounding box center [256, 515] width 235 height 48
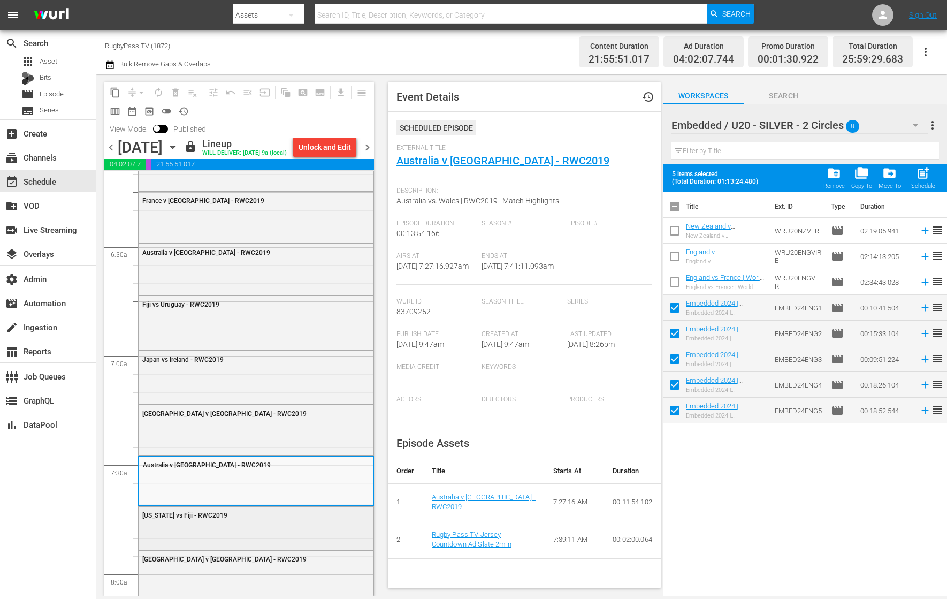
scroll to position [1337, 0]
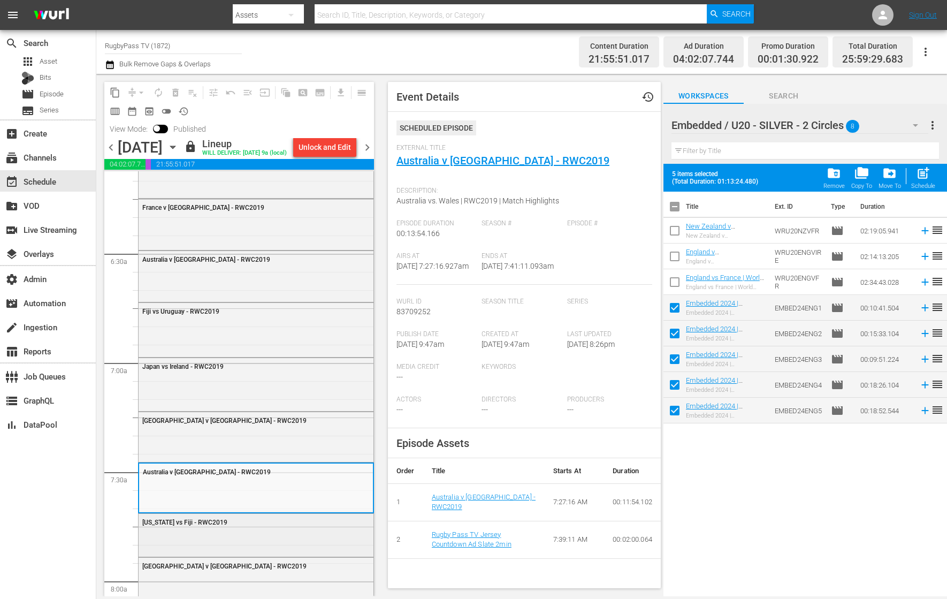
click at [261, 550] on div "[US_STATE] vs Fiji - RWC2019" at bounding box center [256, 534] width 235 height 41
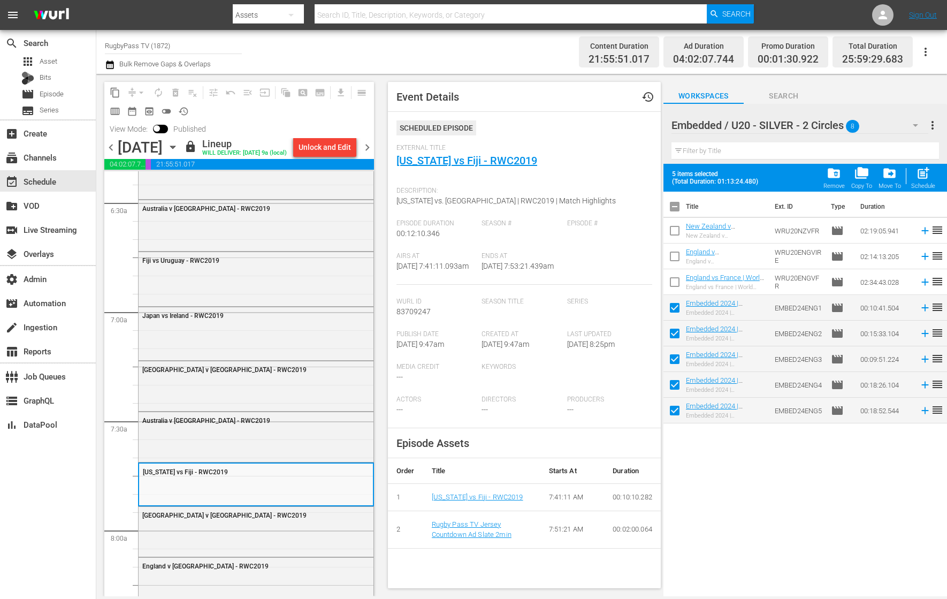
scroll to position [1390, 0]
click at [261, 550] on div "[GEOGRAPHIC_DATA] v [GEOGRAPHIC_DATA] - RWC2019" at bounding box center [256, 528] width 235 height 47
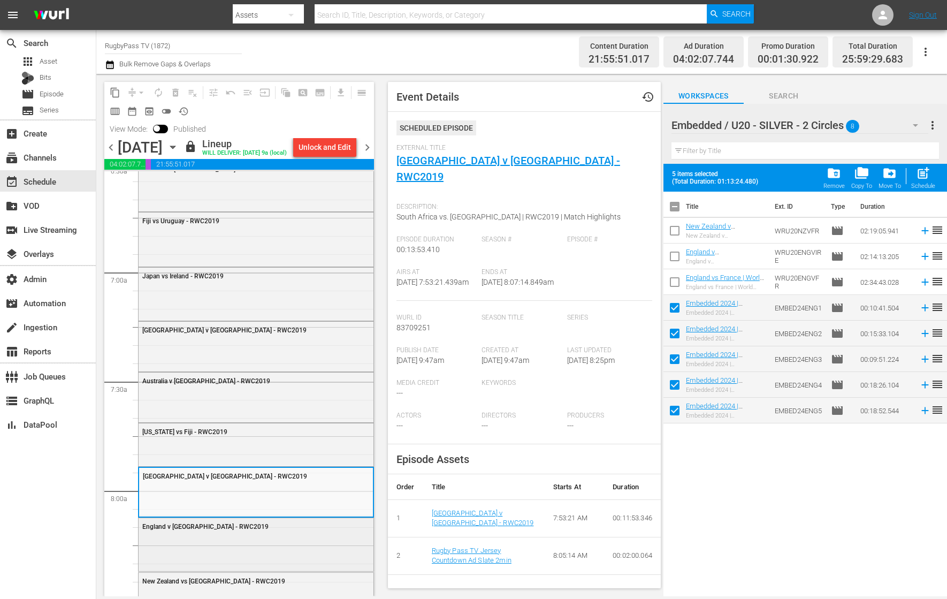
scroll to position [1427, 0]
click at [259, 555] on div "England v [GEOGRAPHIC_DATA] - RWC2019" at bounding box center [256, 544] width 235 height 51
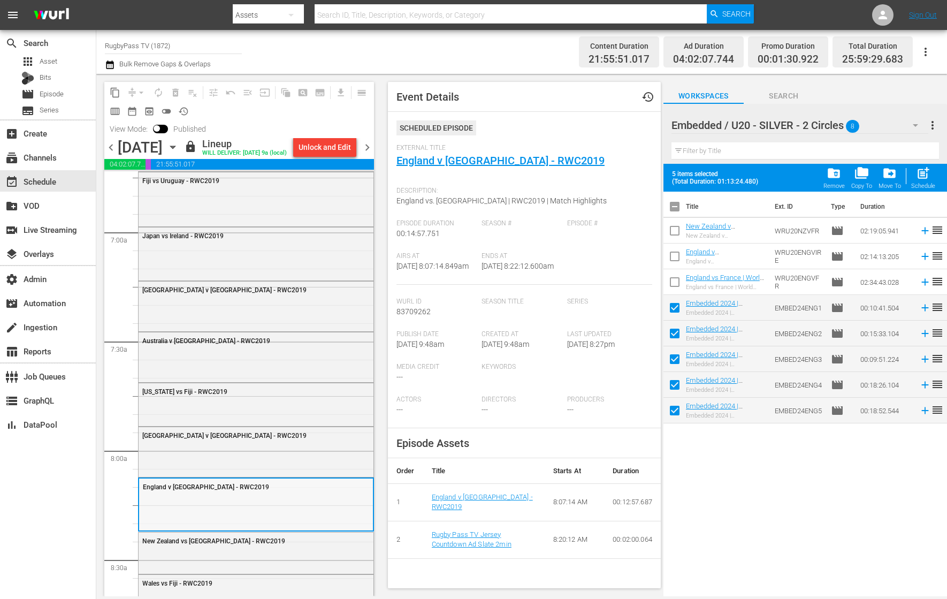
scroll to position [1467, 0]
click at [245, 549] on div "New Zealand vs [GEOGRAPHIC_DATA] - RWC2019" at bounding box center [256, 542] width 235 height 16
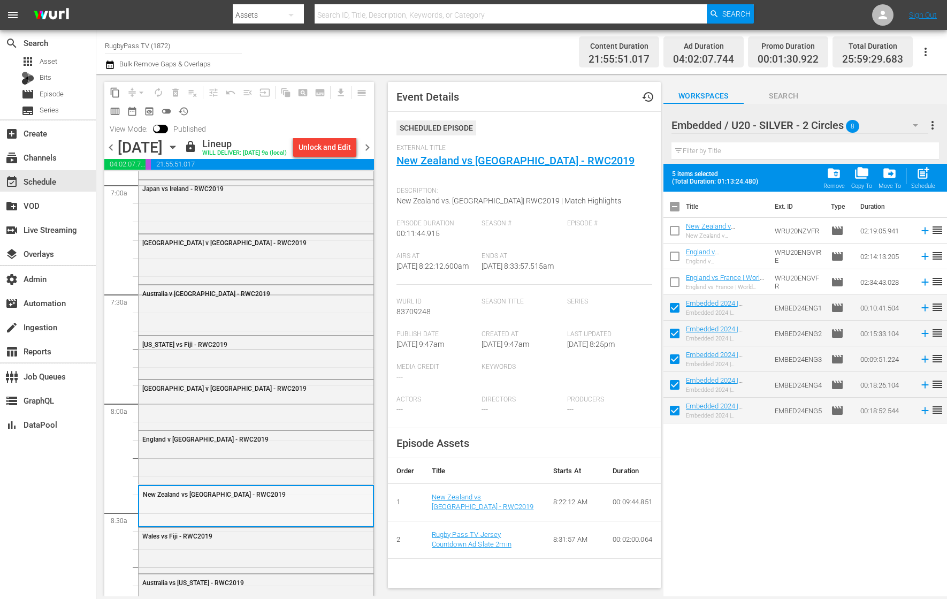
scroll to position [1523, 0]
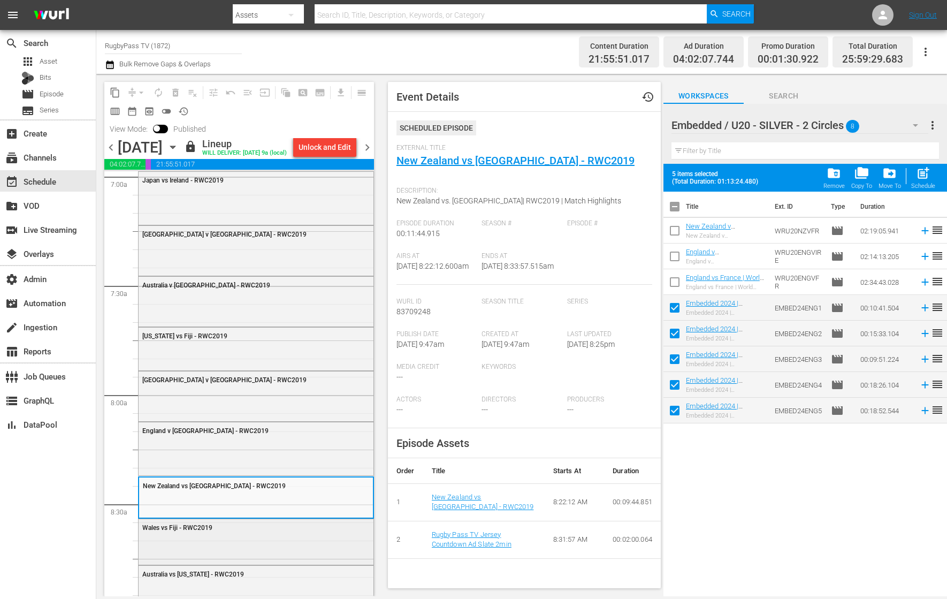
click at [248, 543] on div "Wales vs Fiji - RWC2019" at bounding box center [256, 540] width 235 height 43
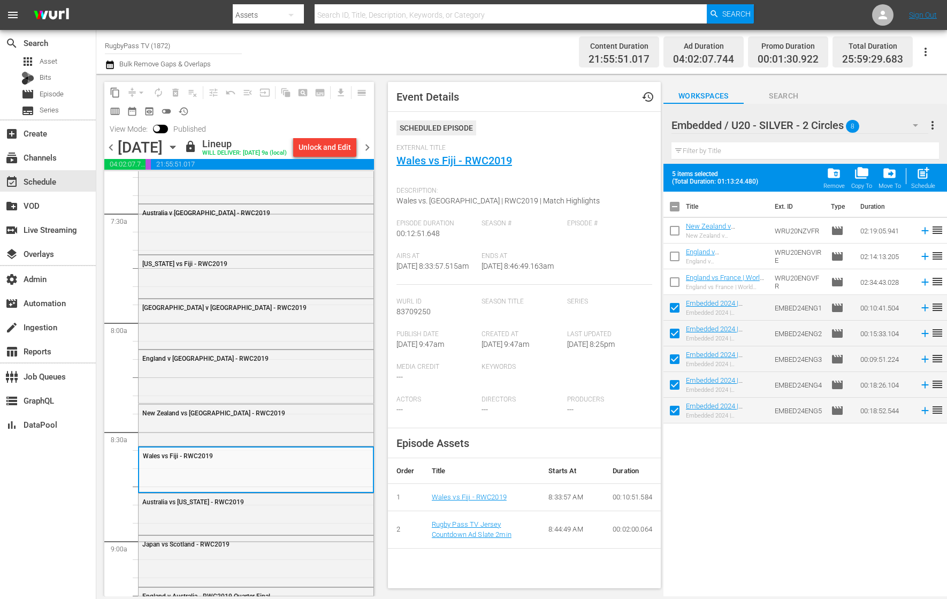
scroll to position [1597, 0]
click at [257, 520] on div "Australia vs [US_STATE] - RWC2019" at bounding box center [256, 511] width 235 height 39
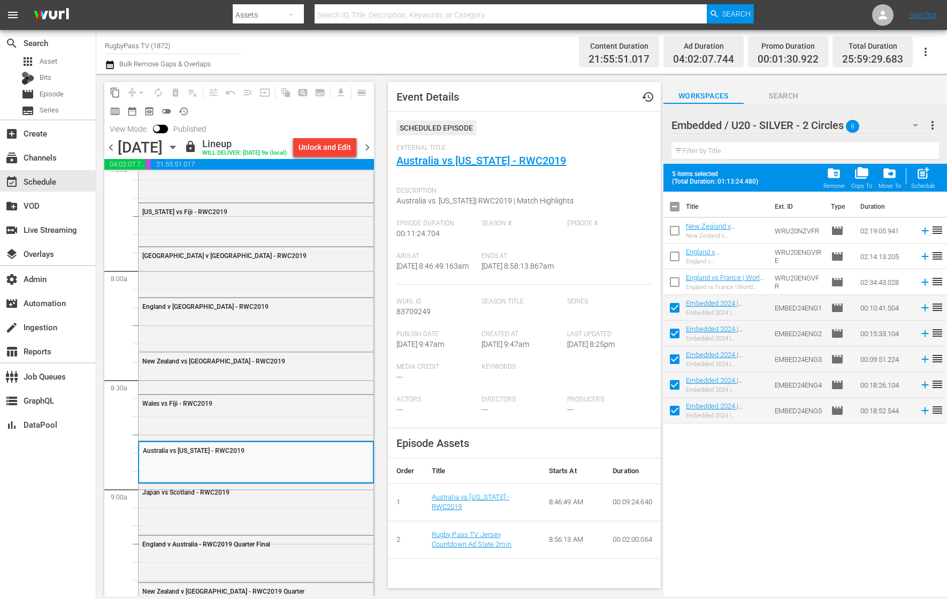
scroll to position [1646, 0]
click at [257, 522] on div "Japan vs Scotland - RWC2019" at bounding box center [256, 510] width 235 height 49
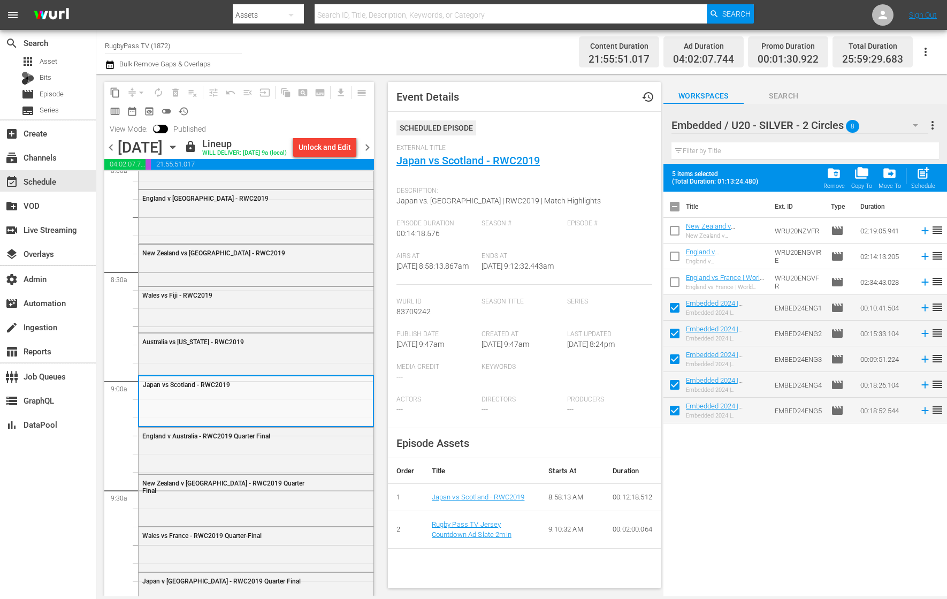
scroll to position [1772, 0]
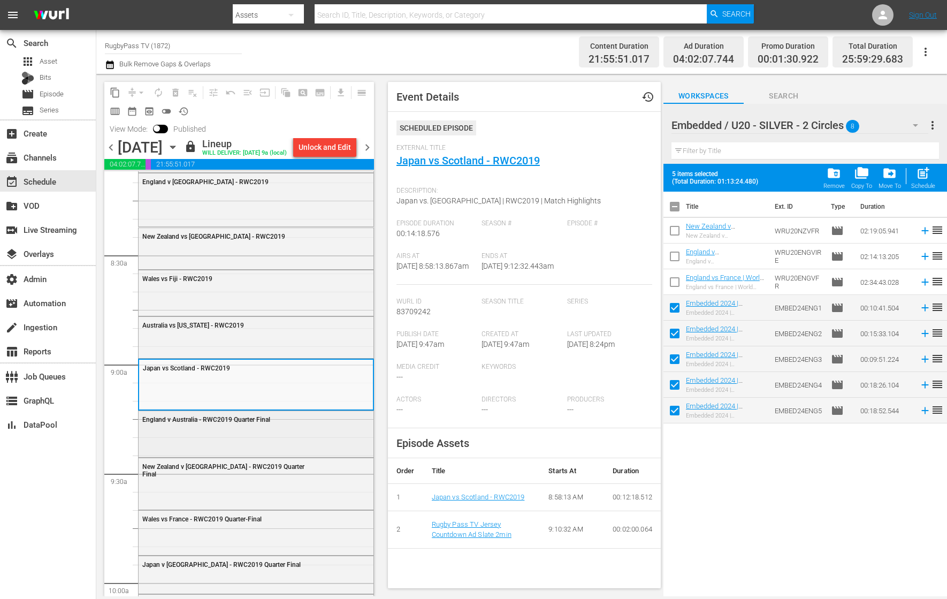
click at [272, 436] on div "England v Australia - RWC2019 Quarter Final" at bounding box center [256, 433] width 235 height 44
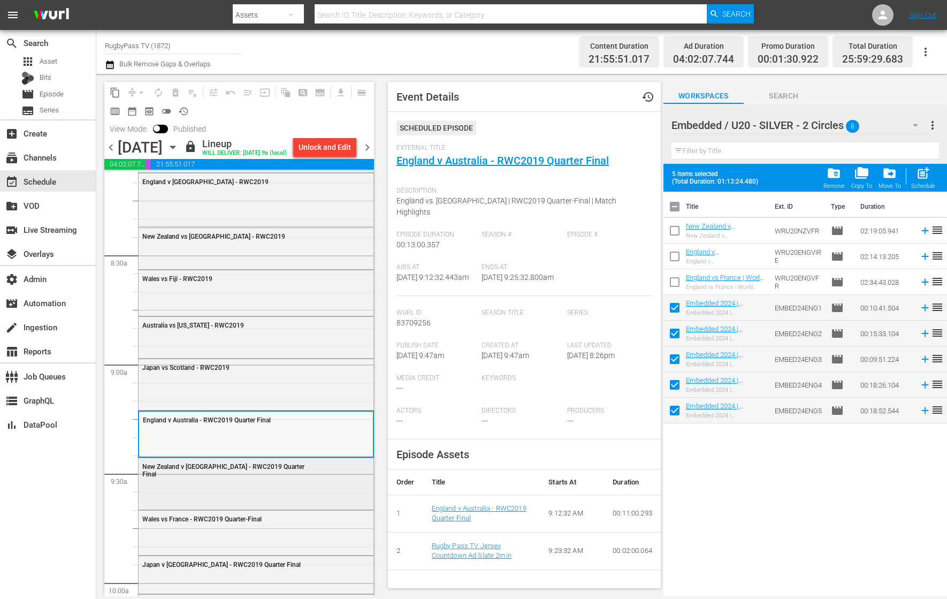
click at [278, 471] on div "New Zealand v [GEOGRAPHIC_DATA] - RWC2019 Quarter Final" at bounding box center [256, 470] width 235 height 24
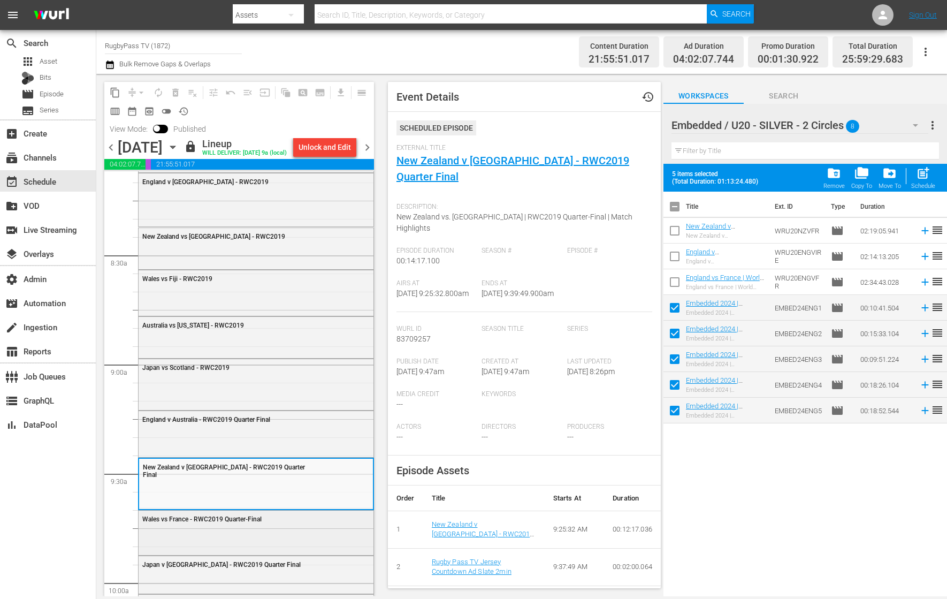
click at [281, 530] on div "Wales vs France - RWC2019 Quarter-Final" at bounding box center [256, 532] width 235 height 43
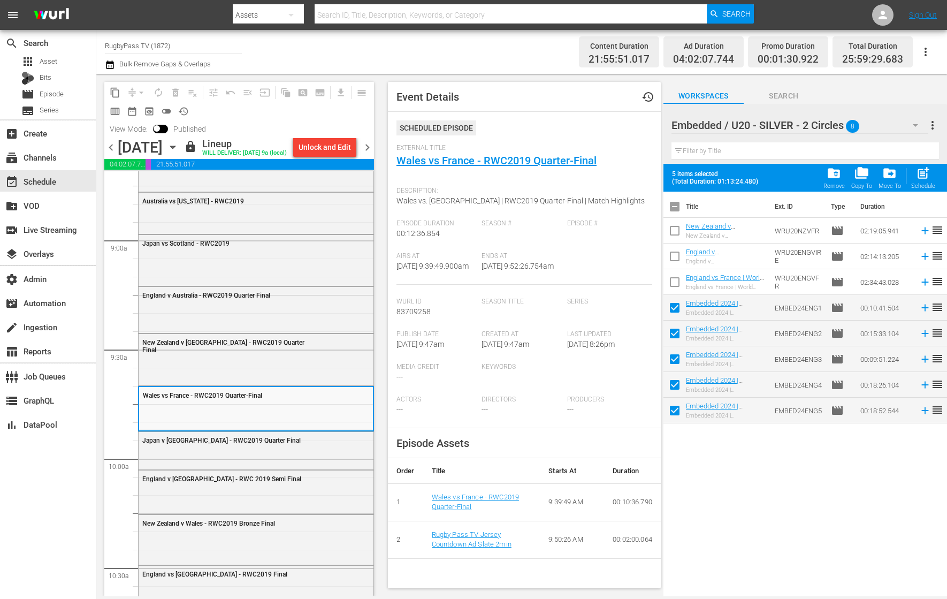
scroll to position [1914, 0]
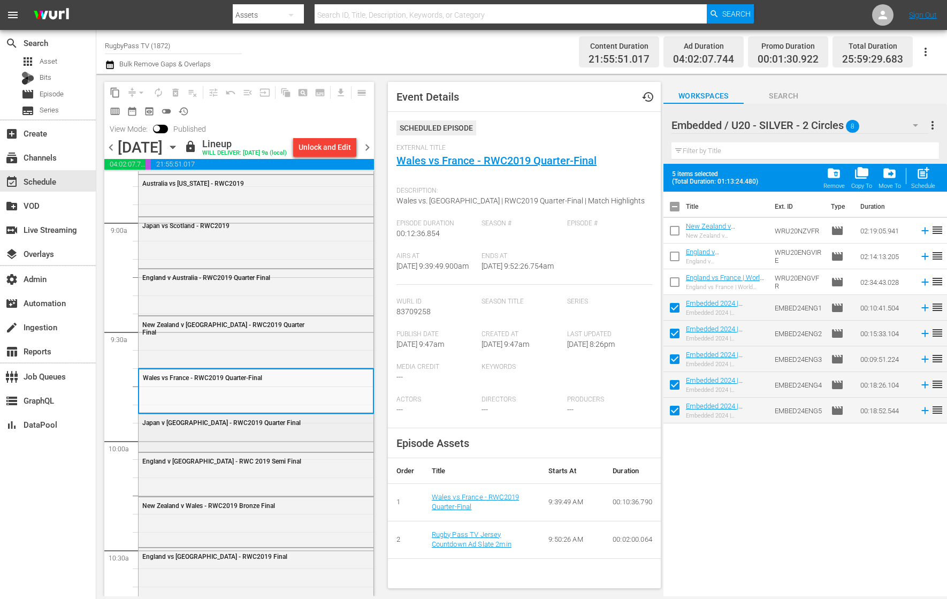
click at [290, 423] on div "Japan v [GEOGRAPHIC_DATA] - RWC2019 Quarter Final" at bounding box center [230, 422] width 176 height 7
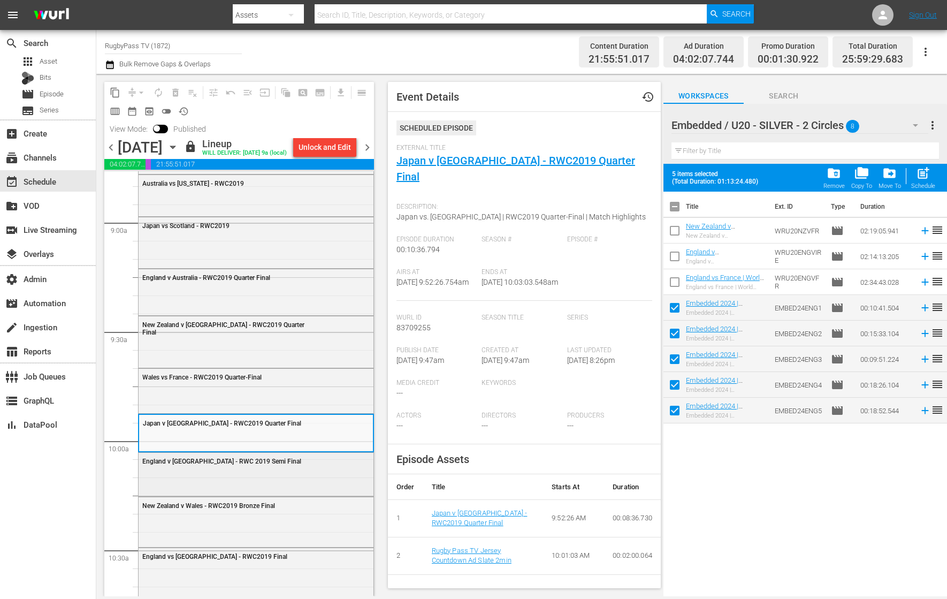
click at [279, 472] on div "England v [GEOGRAPHIC_DATA] - RWC 2019 Semi Final" at bounding box center [256, 473] width 235 height 41
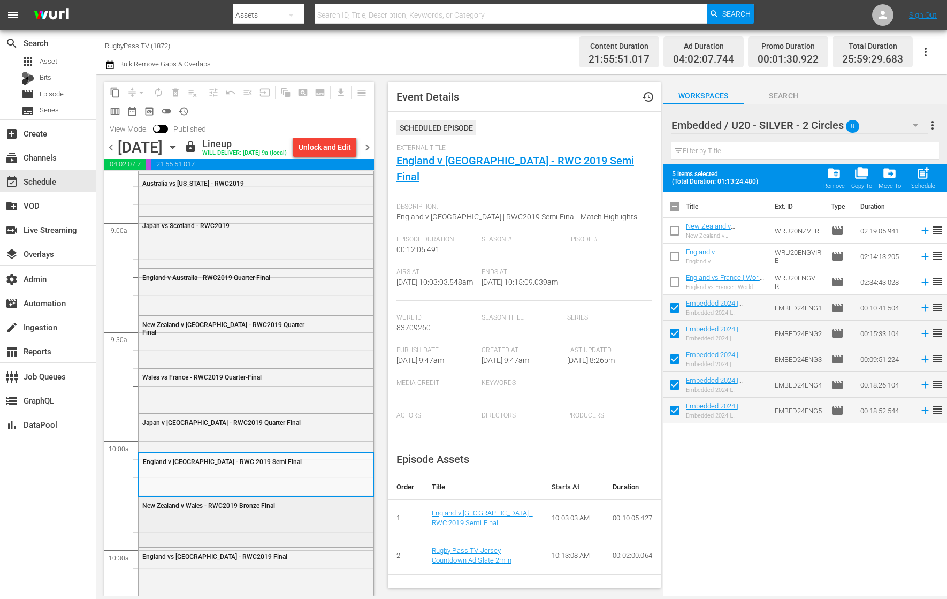
click at [267, 518] on div "New Zealand v Wales - RWC2019 Bronze Final" at bounding box center [256, 521] width 235 height 48
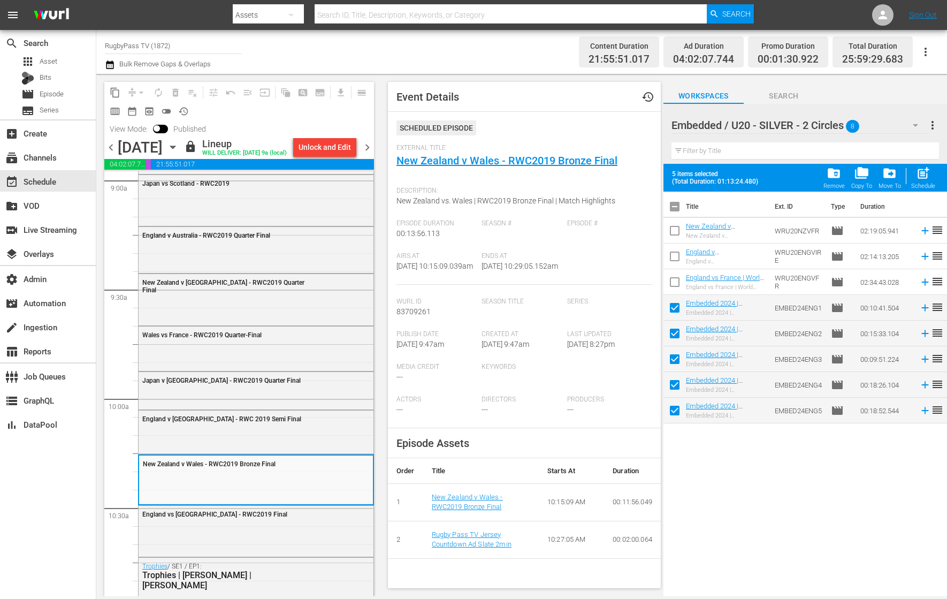
scroll to position [1980, 0]
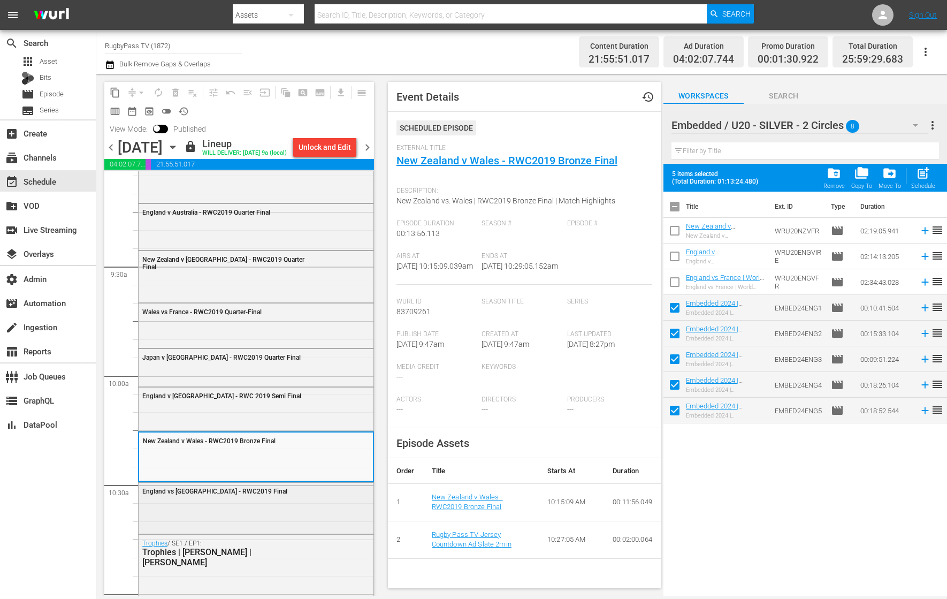
click at [267, 521] on div "England vs [GEOGRAPHIC_DATA] - RWC2019 Final" at bounding box center [256, 507] width 235 height 49
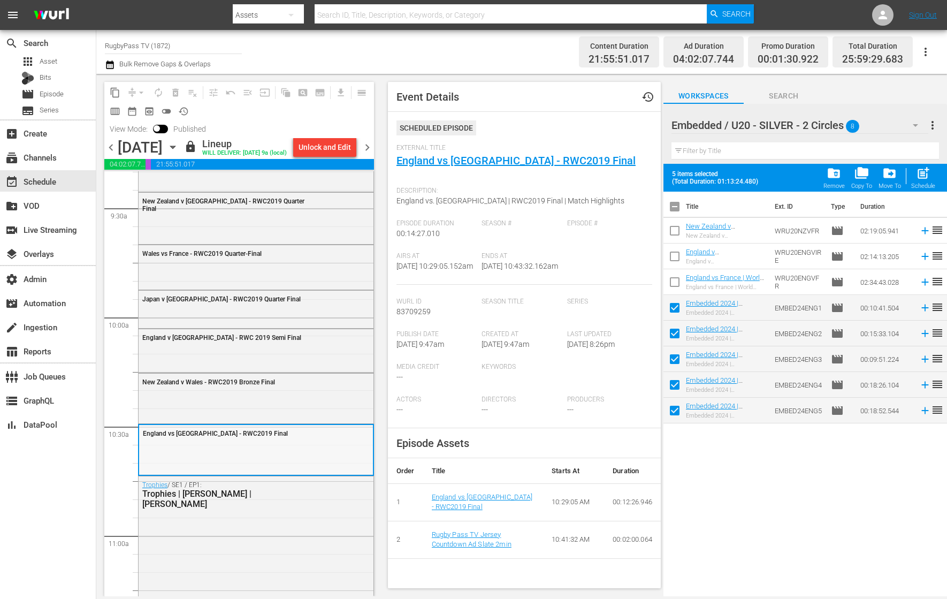
scroll to position [2040, 0]
click at [267, 518] on div "Trophies / SE1 / EP1: Trophies | [PERSON_NAME] | [PERSON_NAME]" at bounding box center [256, 540] width 235 height 130
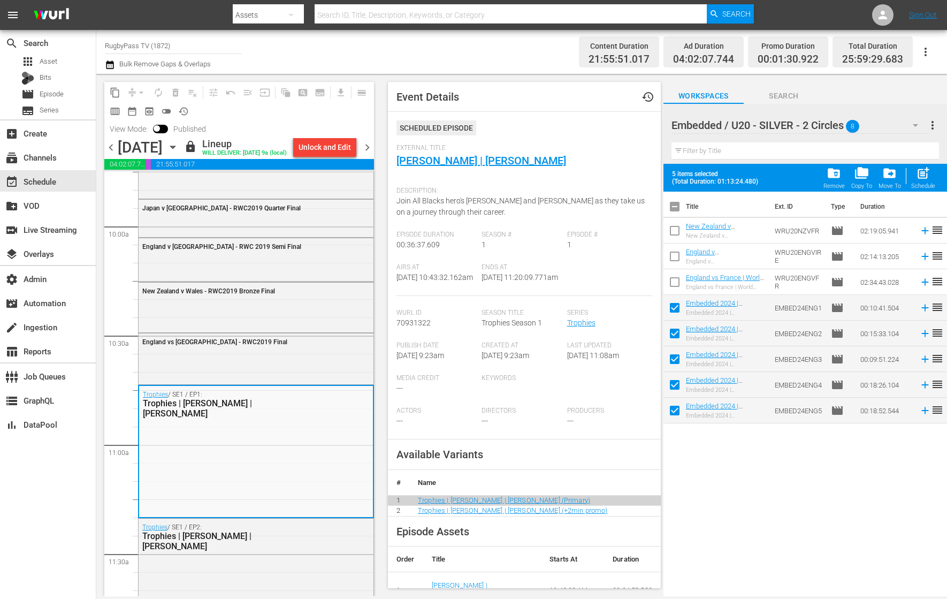
scroll to position [2142, 0]
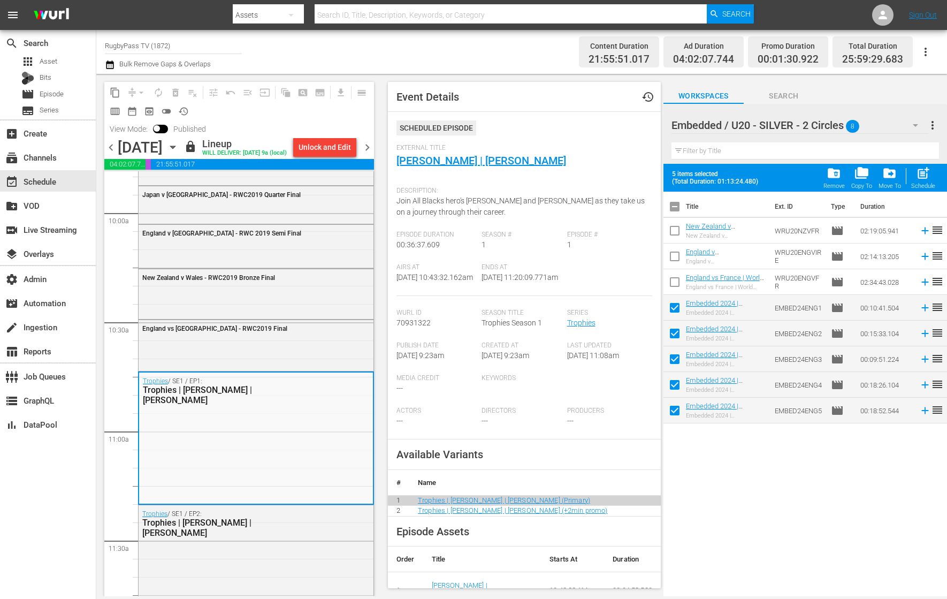
click at [267, 518] on div "Trophies | [PERSON_NAME] | [PERSON_NAME]" at bounding box center [230, 528] width 176 height 20
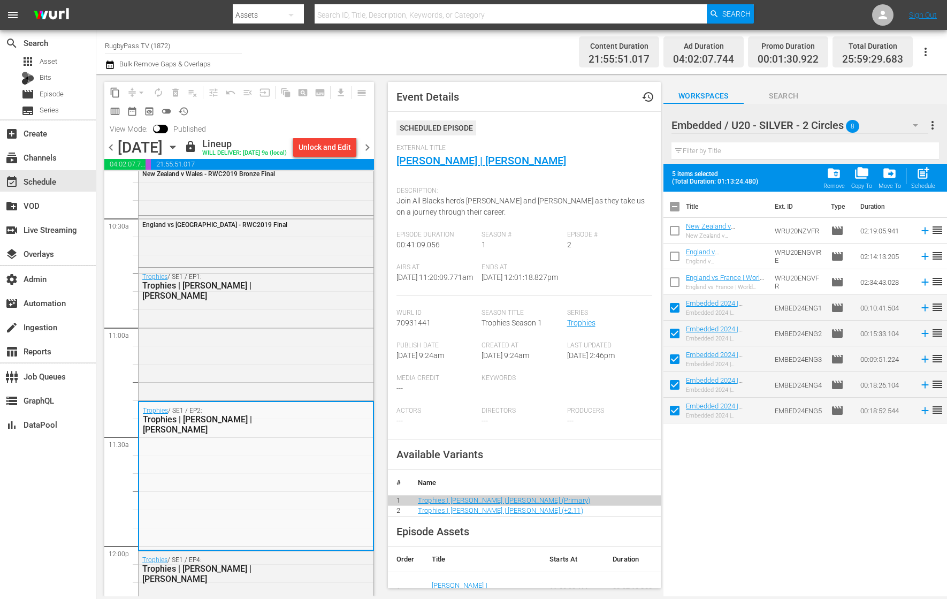
scroll to position [2265, 0]
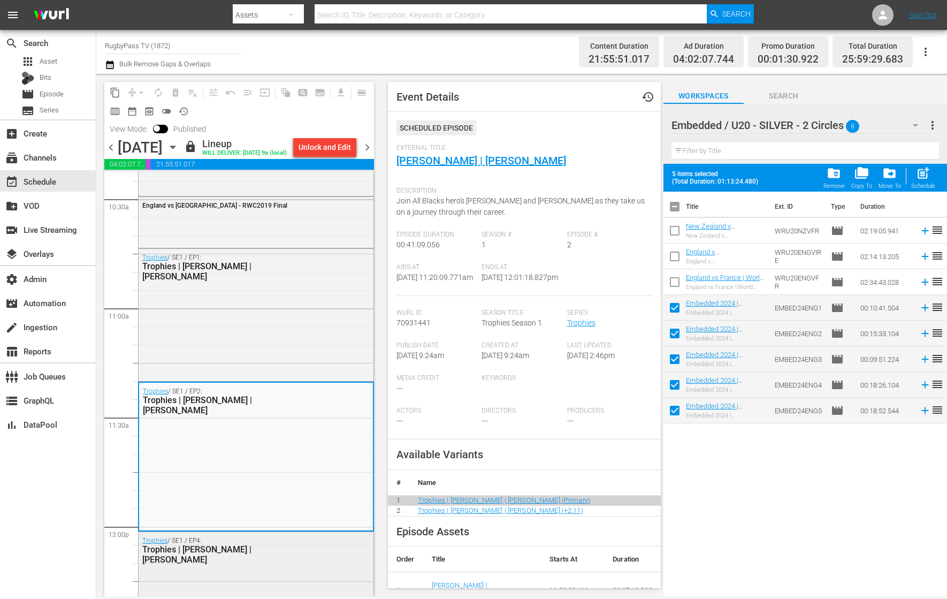
click at [264, 547] on div "Trophies | [PERSON_NAME] | [PERSON_NAME]" at bounding box center [230, 554] width 176 height 20
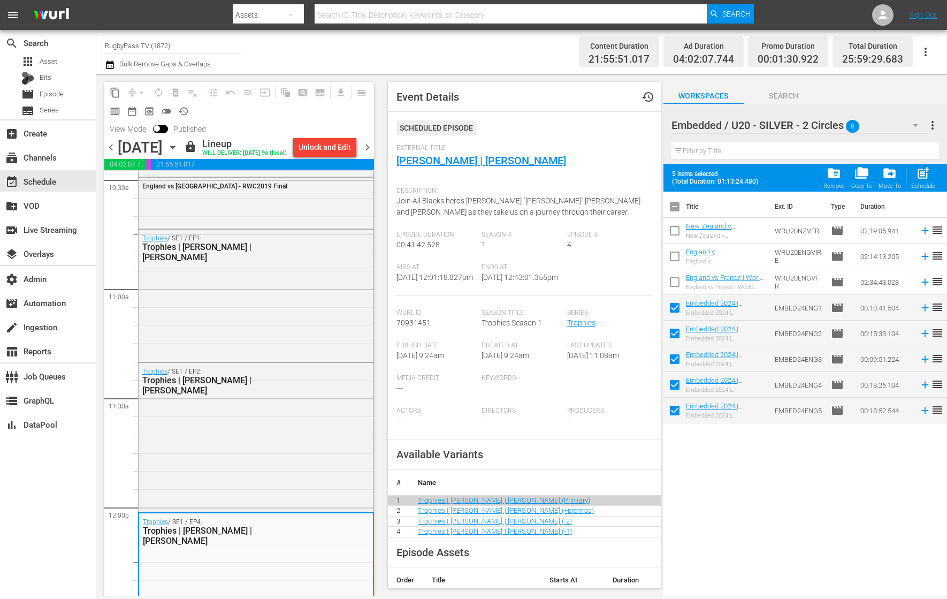
scroll to position [2291, 0]
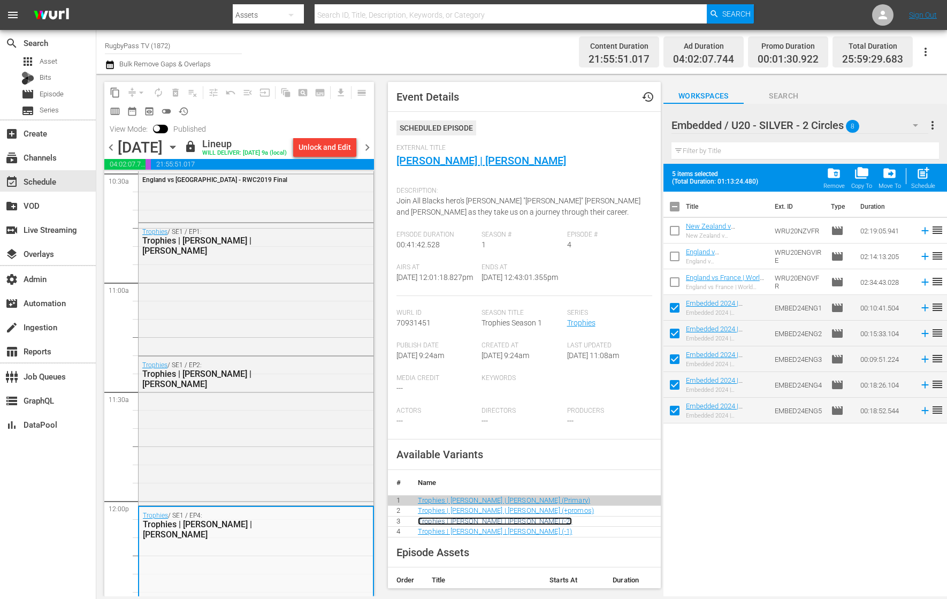
click at [493, 525] on link "Trophies | [PERSON_NAME] | [PERSON_NAME] (-2)" at bounding box center [495, 521] width 154 height 8
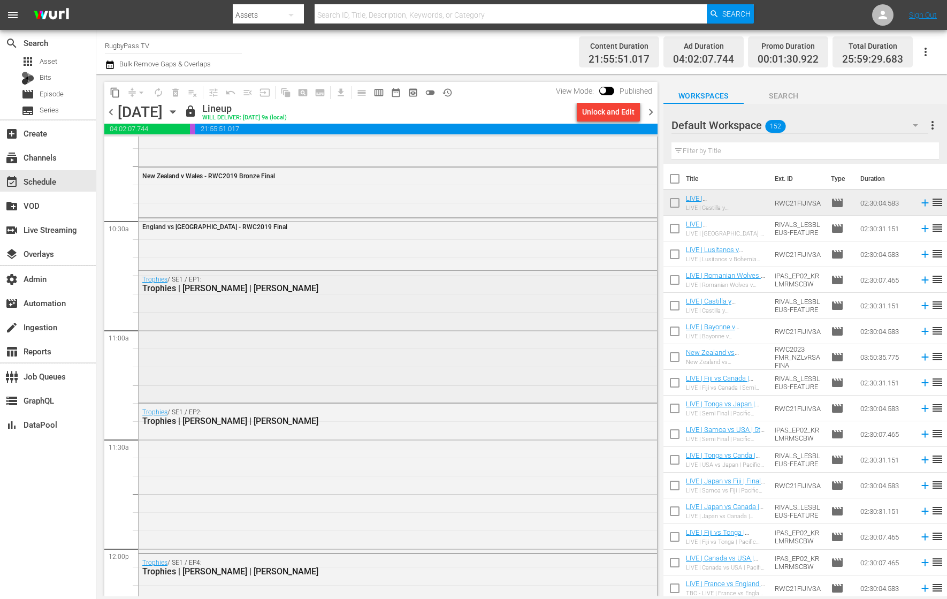
scroll to position [2218, 0]
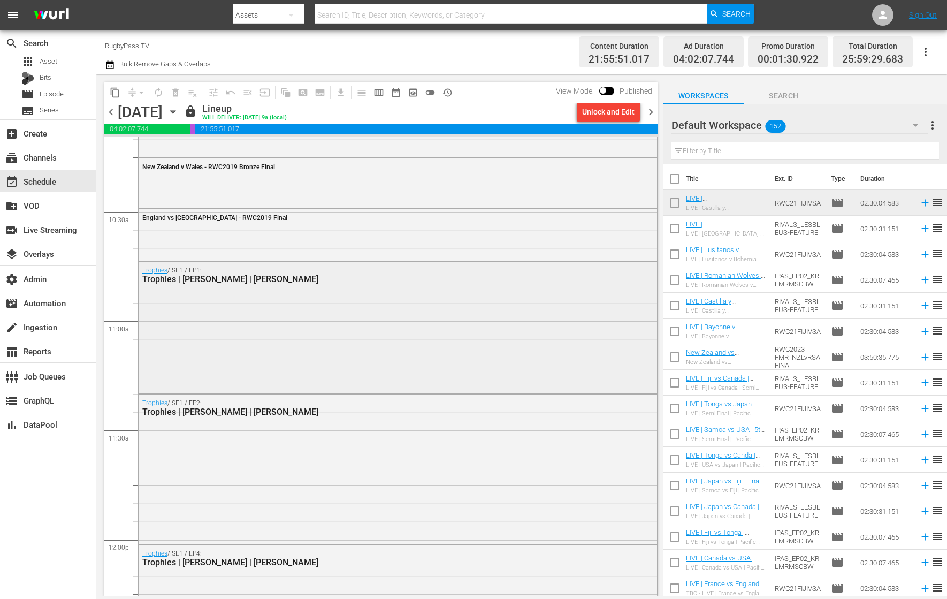
click at [267, 313] on div "Trophies / SE1 / EP1: Trophies | [PERSON_NAME] | [PERSON_NAME]" at bounding box center [398, 327] width 519 height 130
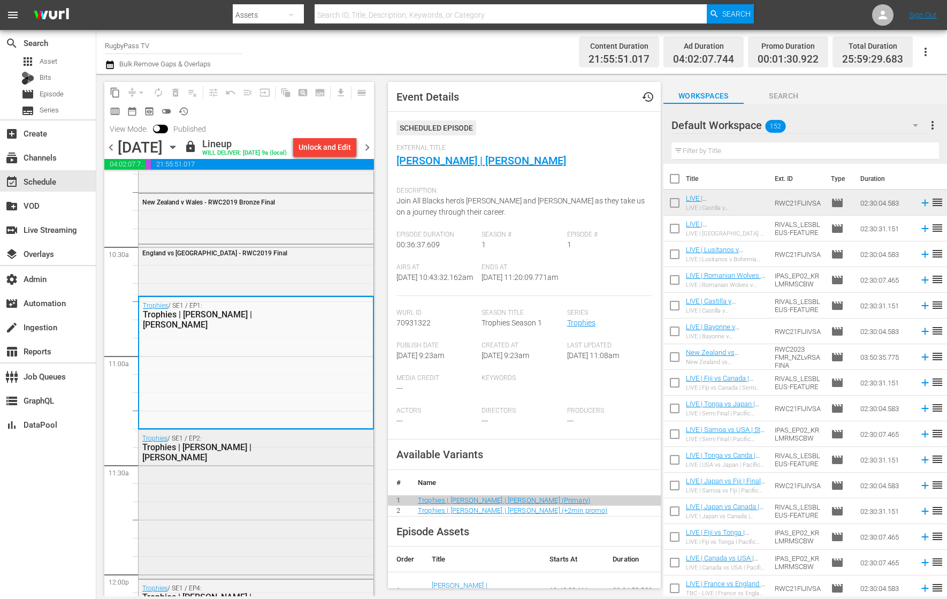
click at [330, 482] on div "Trophies / SE1 / EP2: Trophies | [PERSON_NAME] | [PERSON_NAME]" at bounding box center [256, 503] width 235 height 147
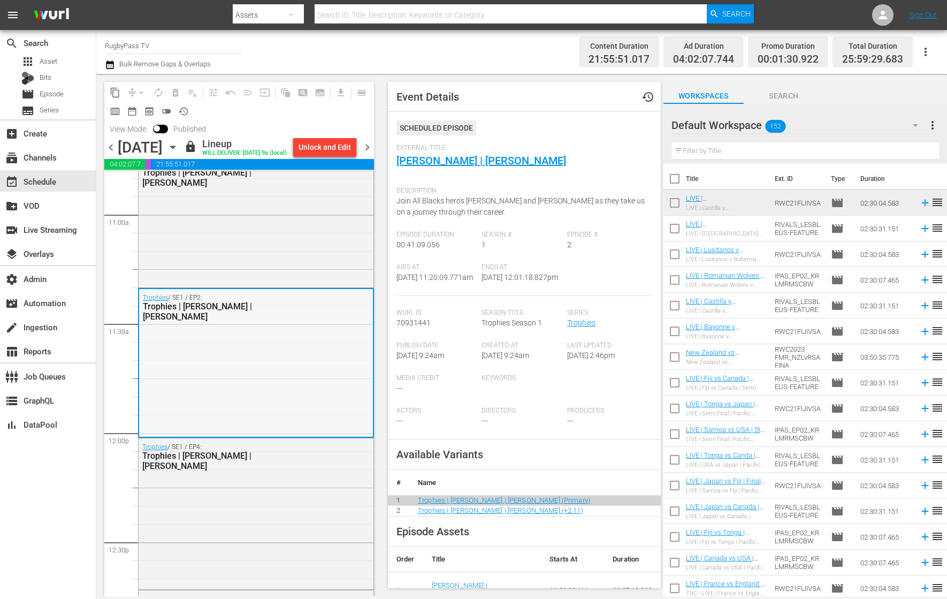
scroll to position [2361, 0]
click at [285, 489] on div "Trophies / SE1 / EP4: Trophies | [PERSON_NAME] | [PERSON_NAME]" at bounding box center [256, 511] width 235 height 149
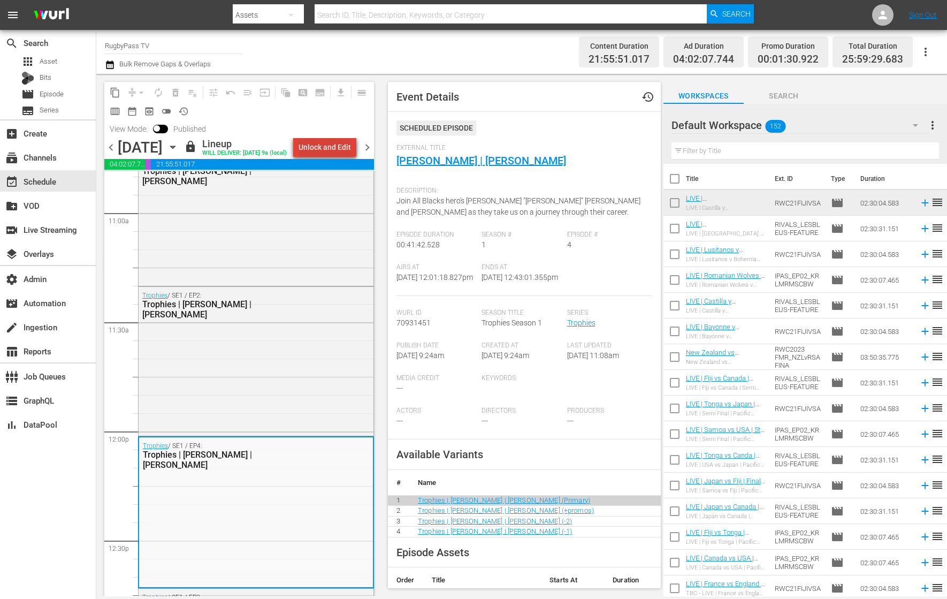
click at [346, 150] on div "Unlock and Edit" at bounding box center [325, 147] width 52 height 19
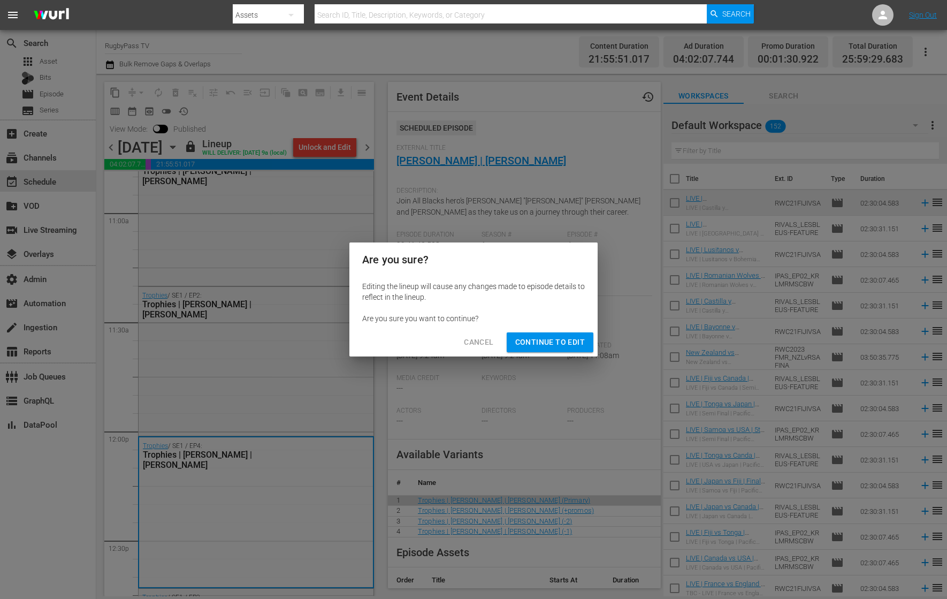
click at [549, 345] on span "Continue to Edit" at bounding box center [550, 342] width 70 height 13
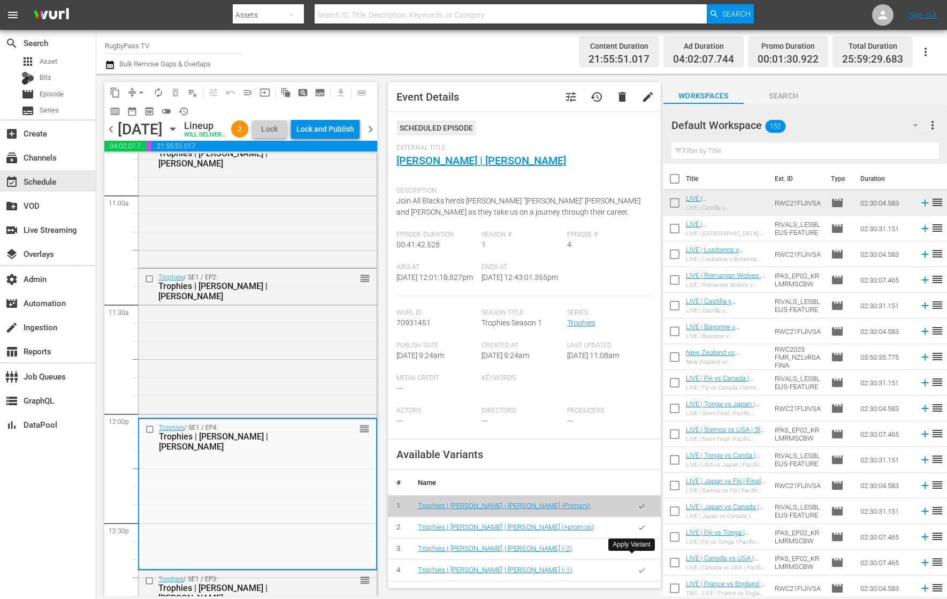
click at [640, 558] on button "button" at bounding box center [642, 549] width 21 height 21
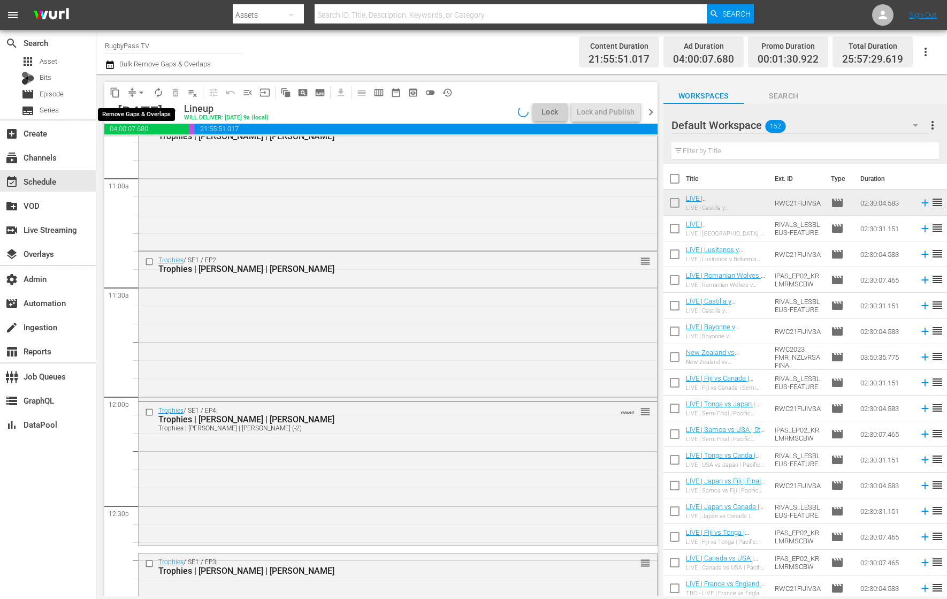
click at [138, 92] on span "arrow_drop_down" at bounding box center [141, 92] width 11 height 11
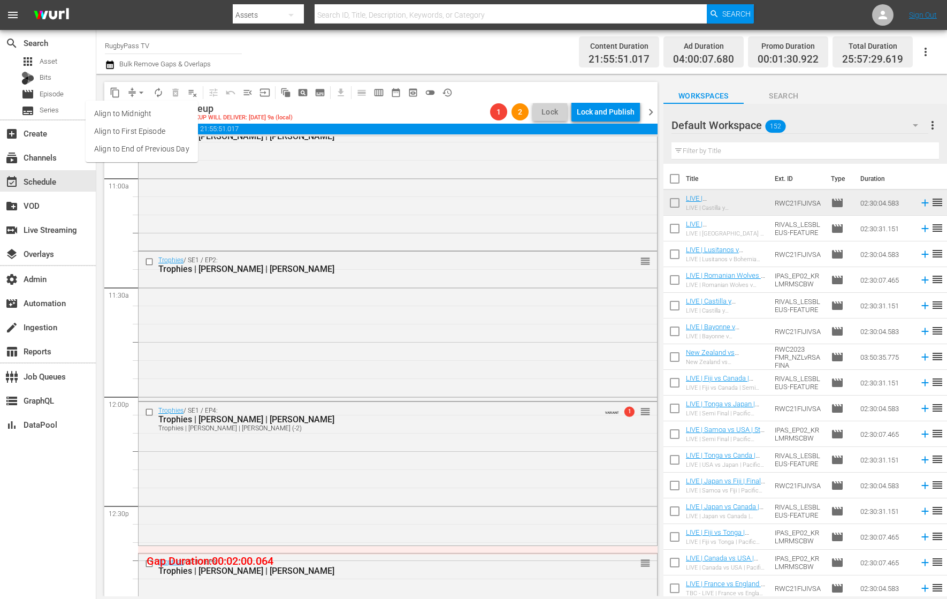
click at [155, 145] on li "Align to End of Previous Day" at bounding box center [142, 149] width 112 height 18
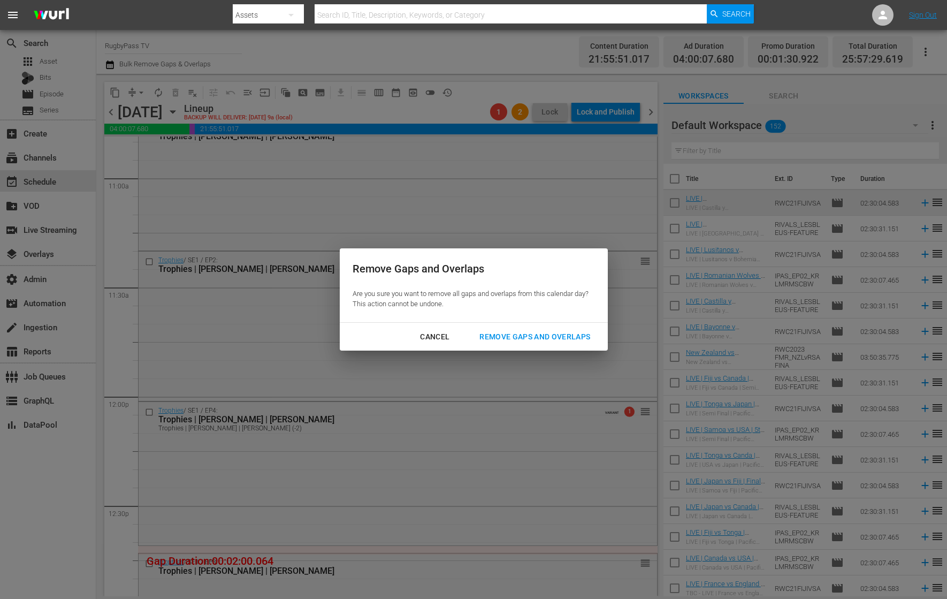
click at [530, 340] on div "Remove Gaps and Overlaps" at bounding box center [535, 336] width 128 height 13
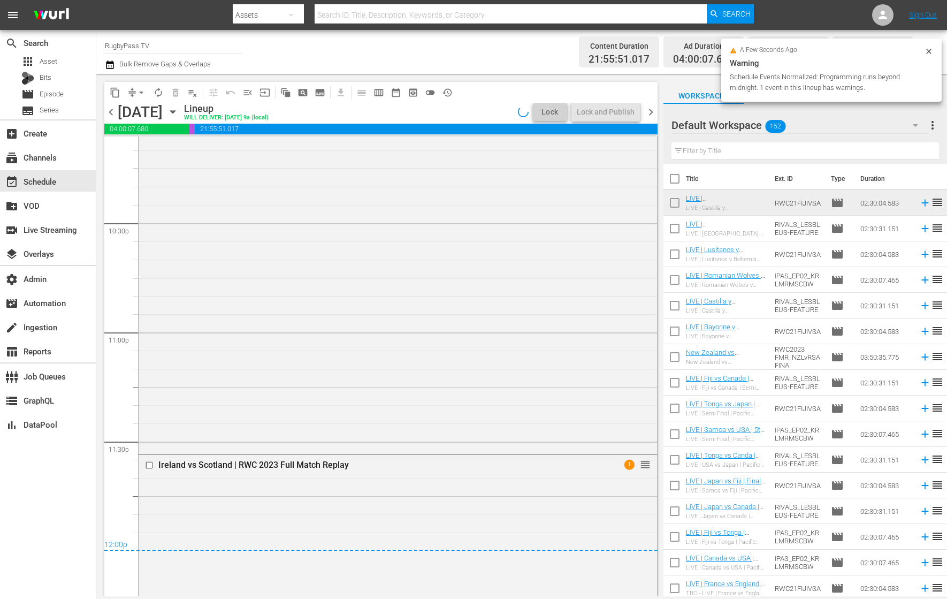
scroll to position [4826, 0]
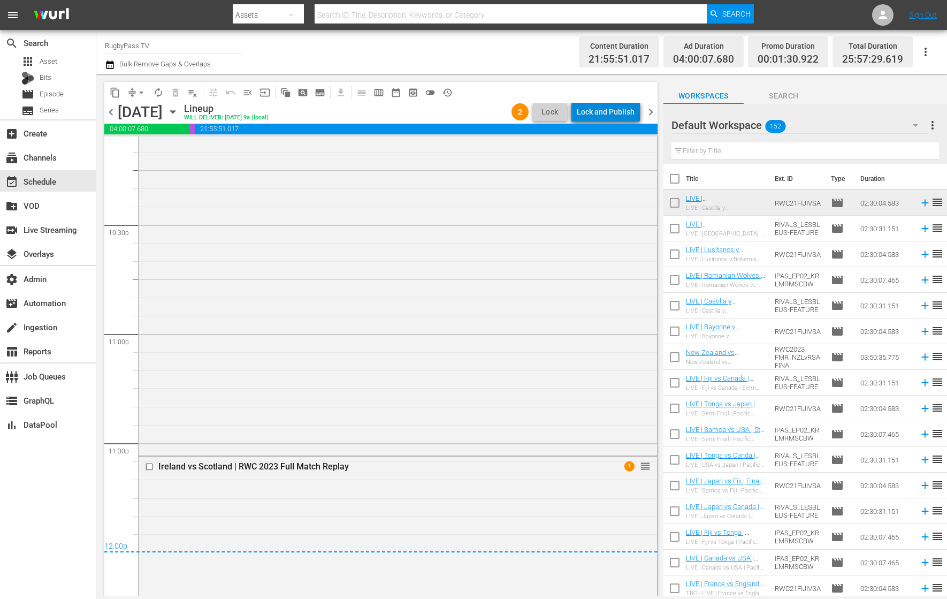
click at [625, 115] on div "Lock and Publish" at bounding box center [606, 111] width 58 height 19
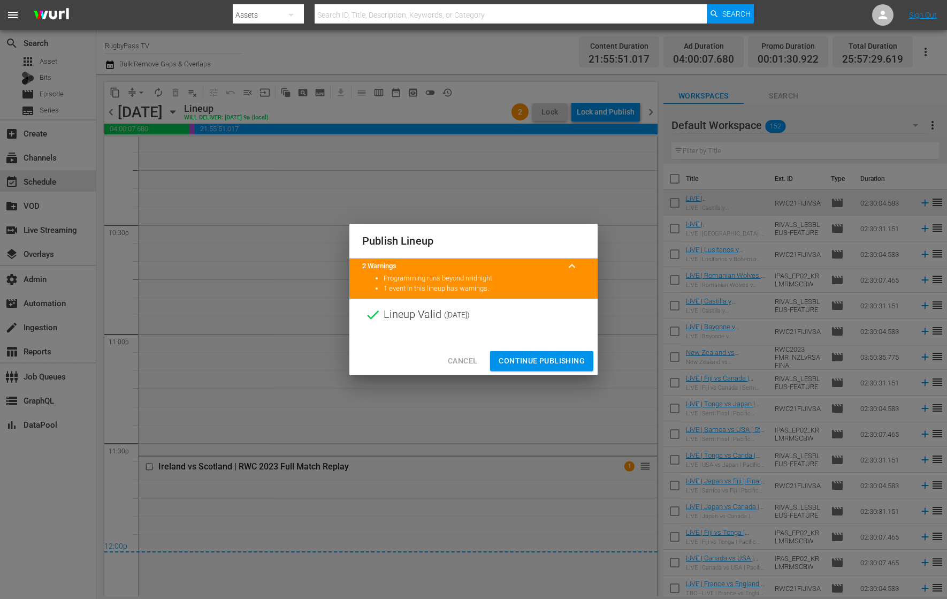
click at [555, 355] on span "Continue Publishing" at bounding box center [542, 360] width 86 height 13
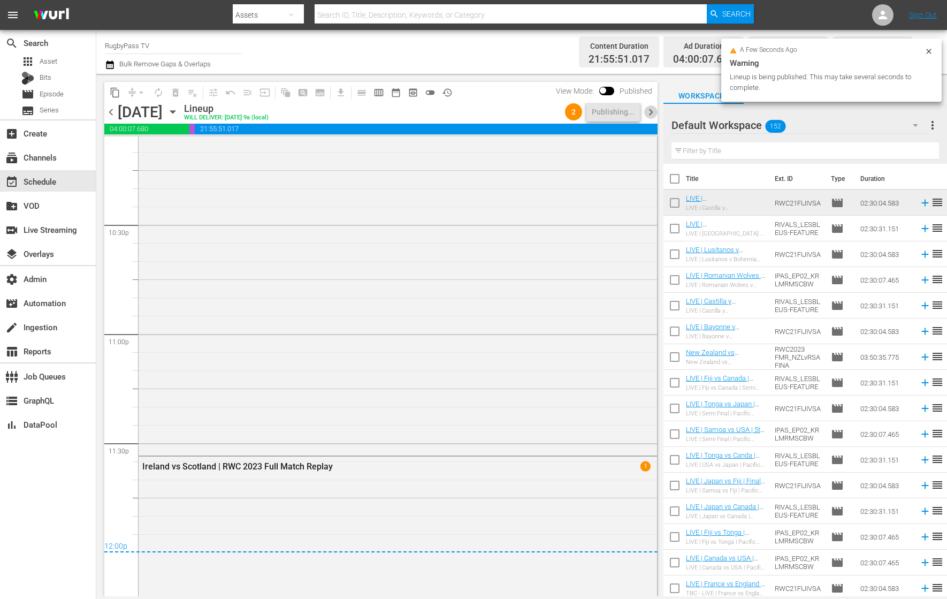
click at [651, 111] on span "chevron_right" at bounding box center [651, 111] width 13 height 13
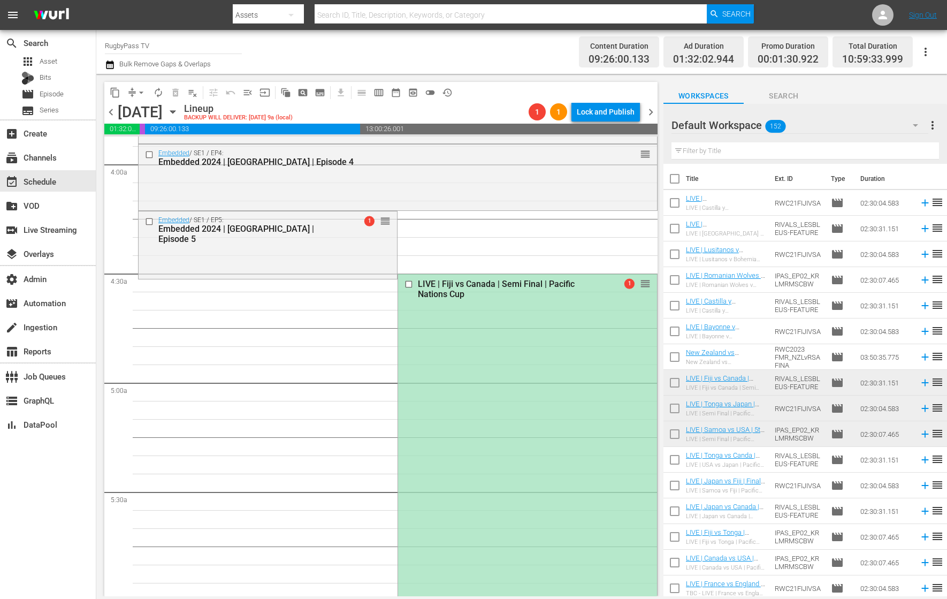
scroll to position [830, 0]
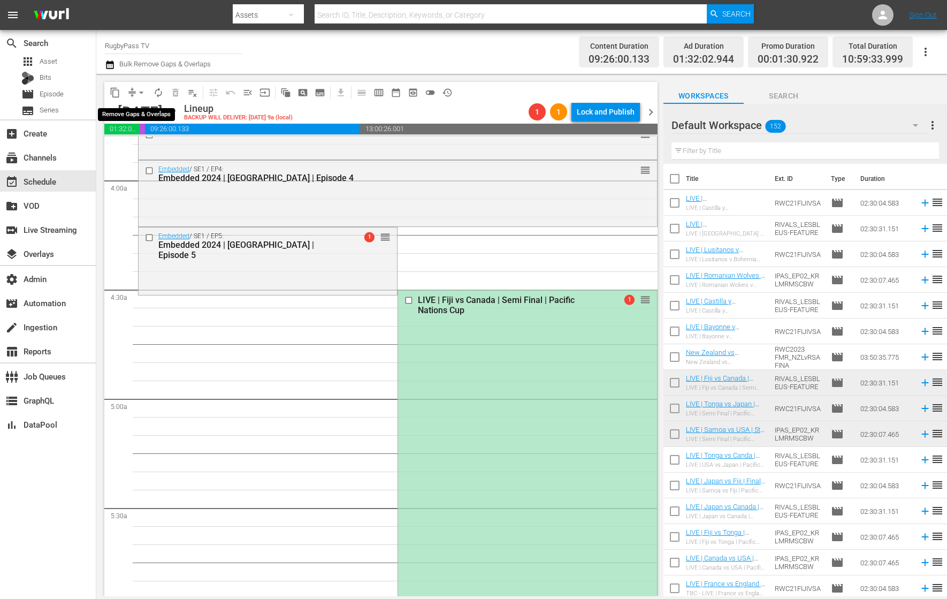
click at [142, 92] on span "arrow_drop_down" at bounding box center [141, 92] width 11 height 11
click at [162, 147] on li "Align to End of Previous Day" at bounding box center [142, 149] width 112 height 18
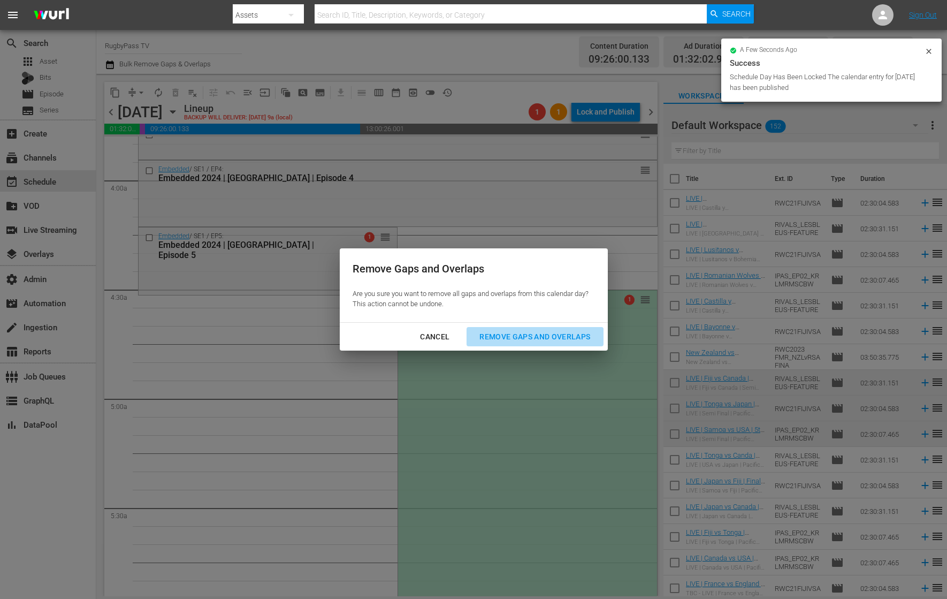
click at [519, 337] on div "Remove Gaps and Overlaps" at bounding box center [535, 336] width 128 height 13
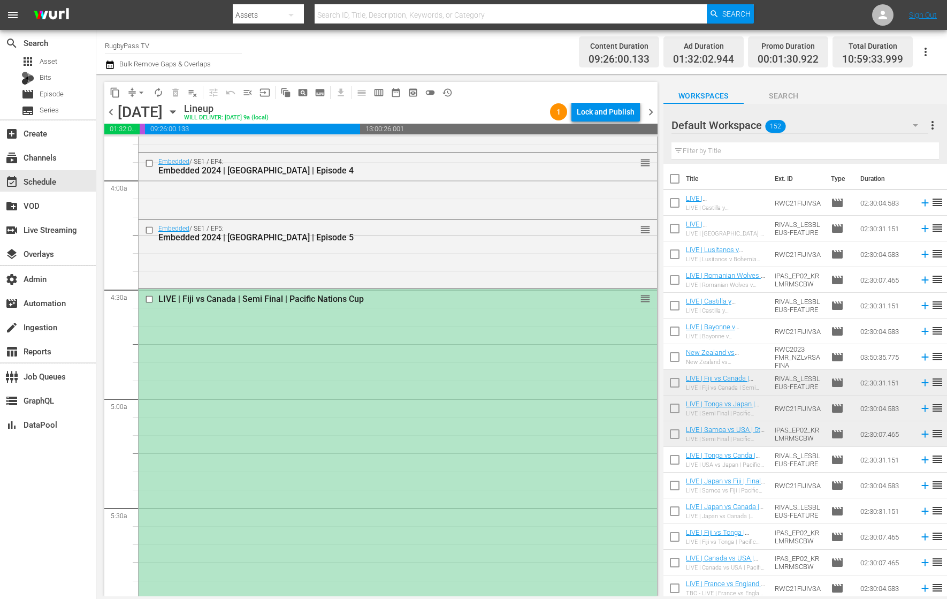
click at [276, 319] on div "LIVE | Fiji vs Canada | Semi Final | Pacific Nations Cup reorder" at bounding box center [398, 561] width 519 height 545
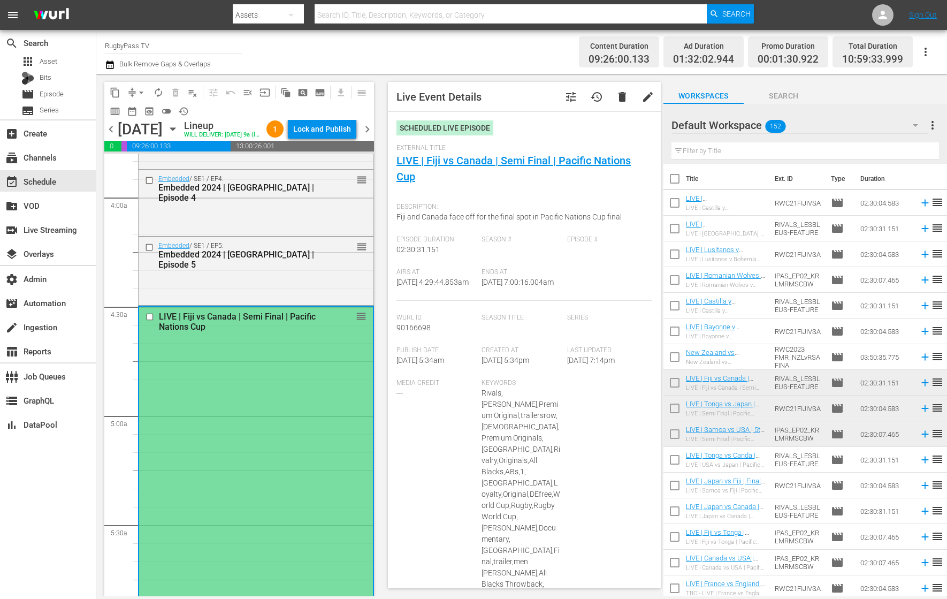
type input "LIVE | Fiji vs Canada | Semi Final | Pacific Nations Cup"
click at [275, 302] on div "Embedded / SE1 / EP5: Embedded 2024 | [GEOGRAPHIC_DATA] | Episode 5 reorder" at bounding box center [256, 269] width 235 height 65
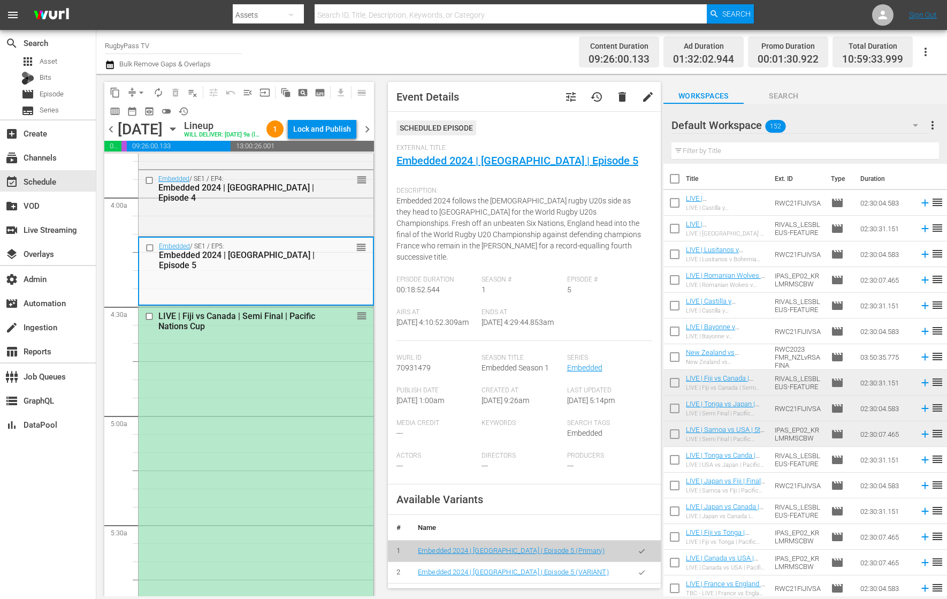
click at [639, 573] on icon "button" at bounding box center [642, 572] width 6 height 4
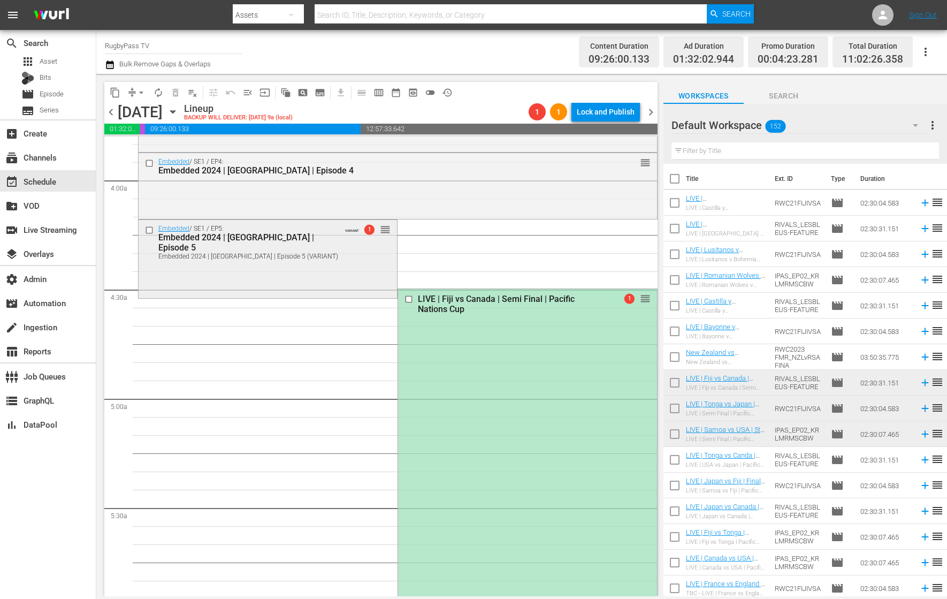
click at [345, 289] on div "Embedded / SE1 / EP5: Embedded 2024 | [GEOGRAPHIC_DATA] | Episode 5 Embedded 20…" at bounding box center [268, 258] width 259 height 76
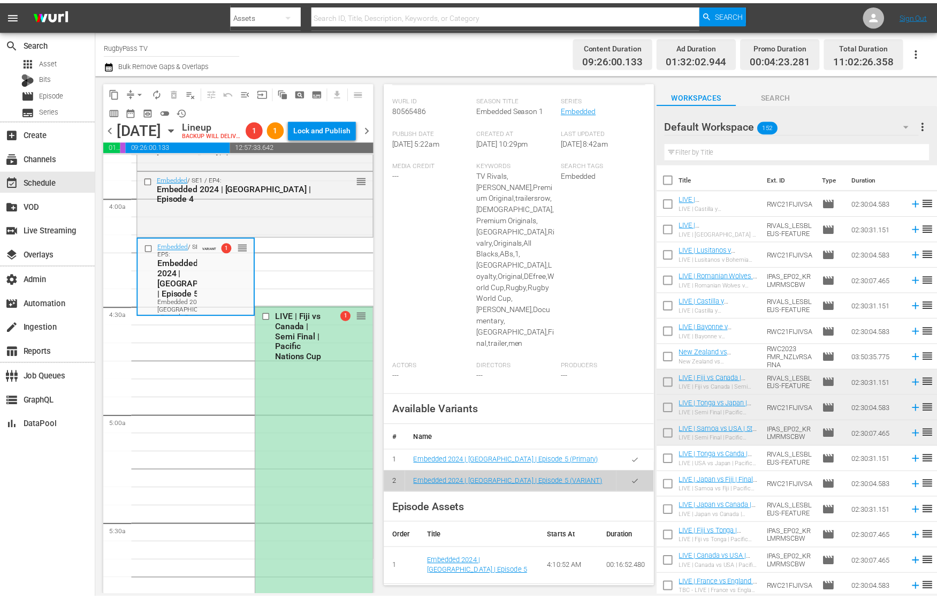
scroll to position [362, 0]
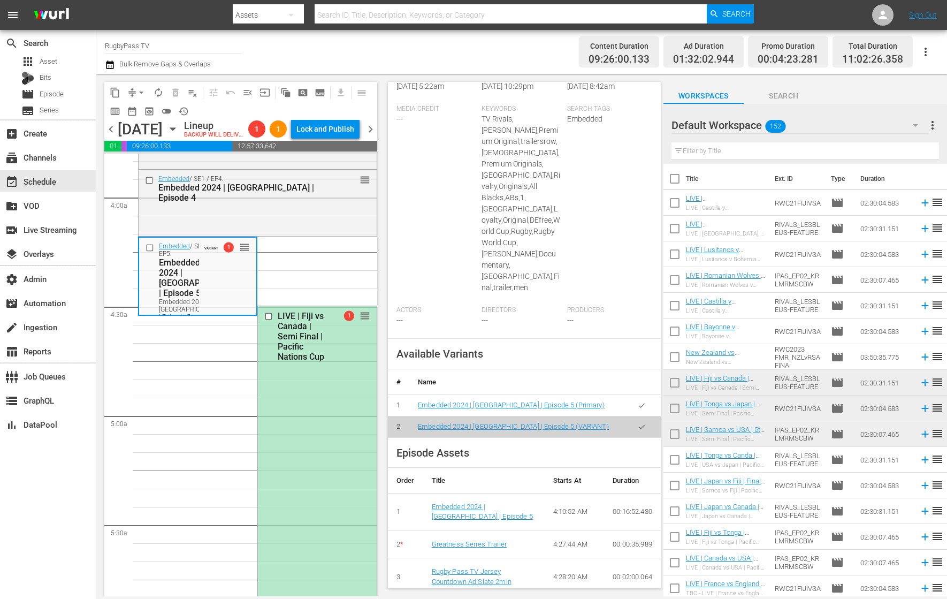
click at [638, 401] on icon "button" at bounding box center [642, 405] width 8 height 8
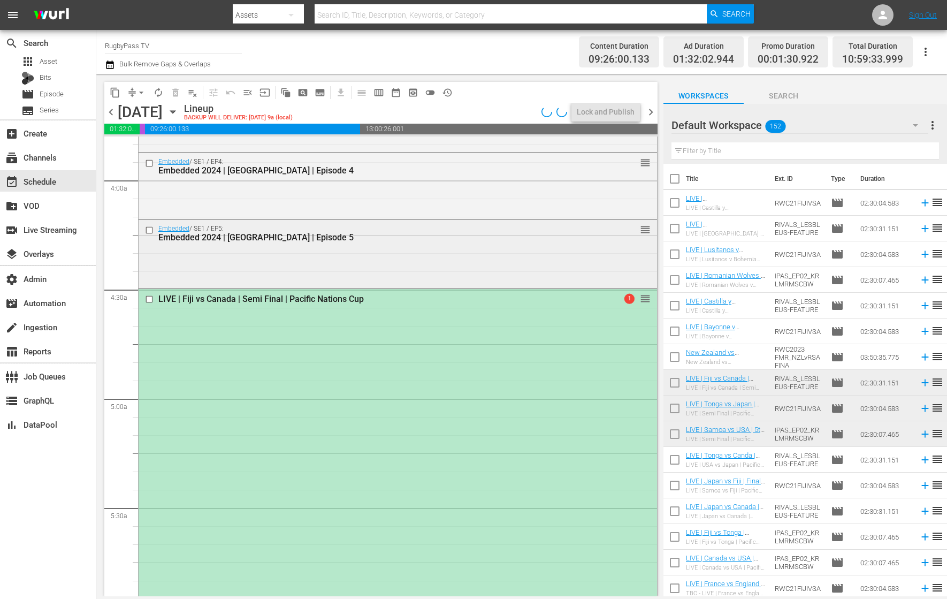
click at [286, 245] on div "Embedded / SE1 / EP5: Embedded 2024 | [GEOGRAPHIC_DATA] | Episode 5 reorder" at bounding box center [398, 233] width 519 height 26
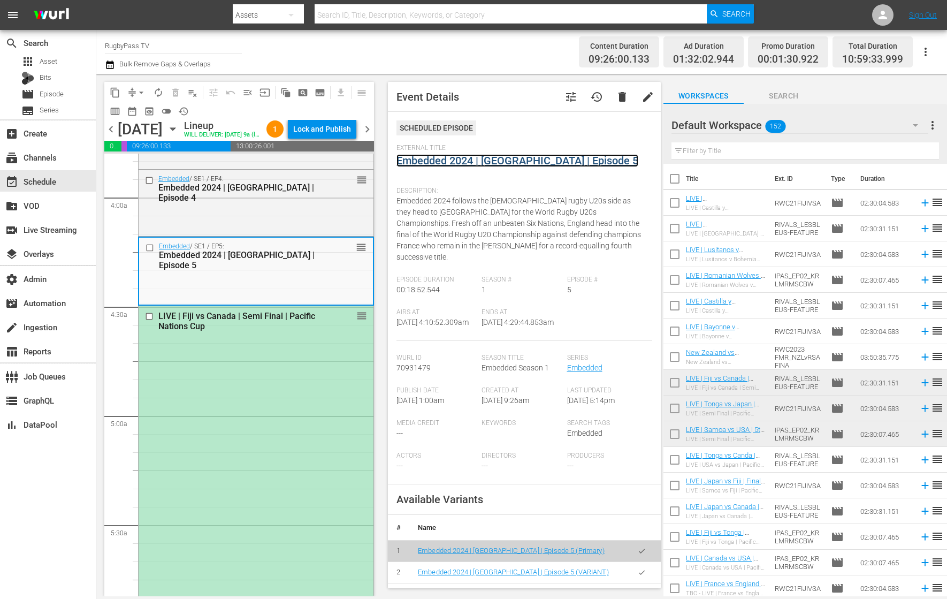
click at [506, 157] on link "Embedded 2024 | [GEOGRAPHIC_DATA] | Episode 5" at bounding box center [518, 160] width 242 height 13
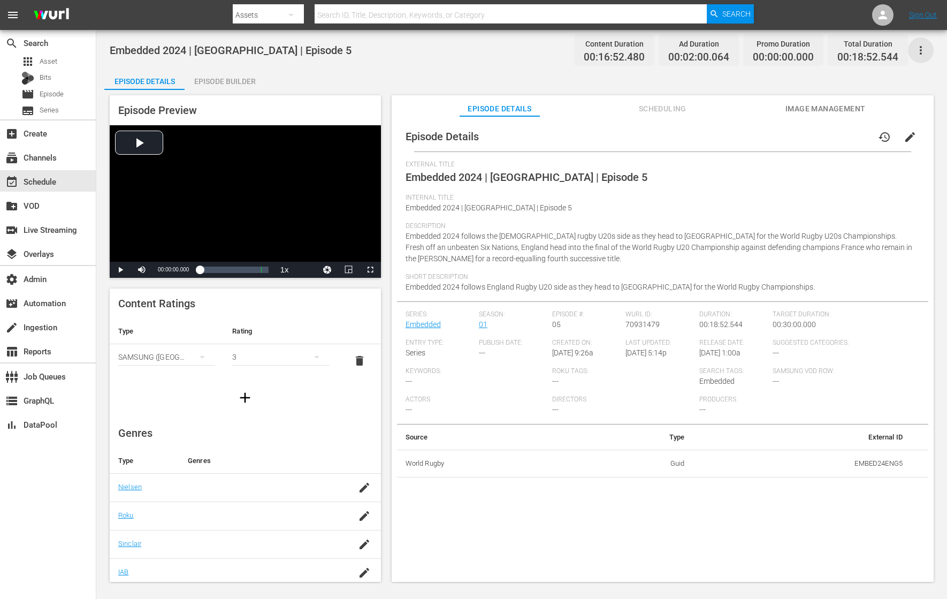
click at [923, 50] on icon "button" at bounding box center [921, 50] width 13 height 13
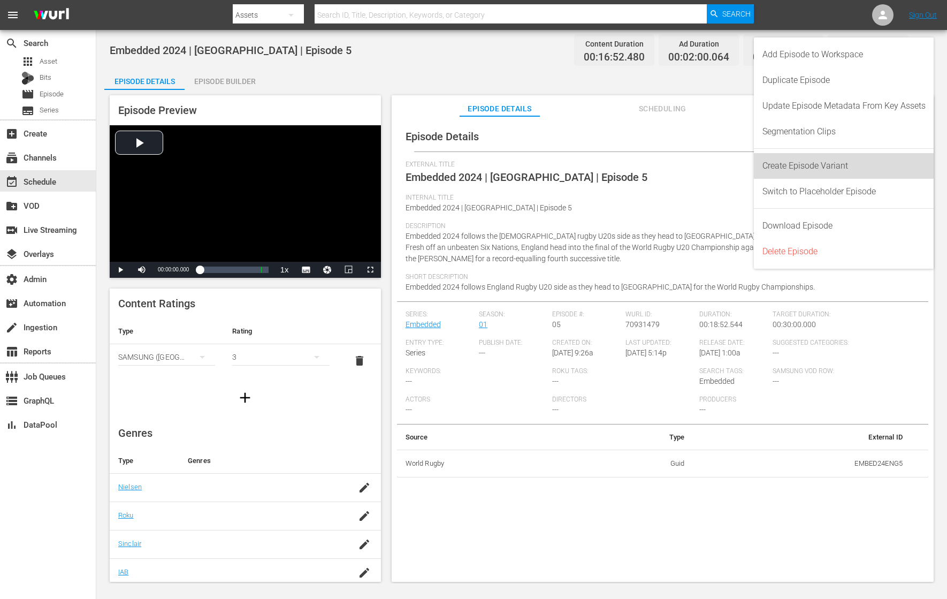
click at [824, 162] on div "Create Episode Variant" at bounding box center [844, 166] width 163 height 26
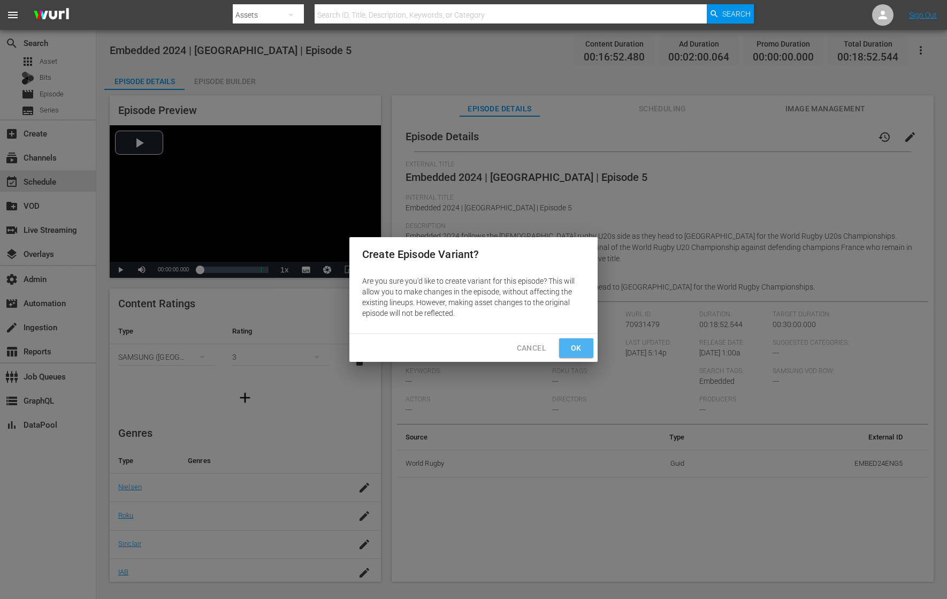
click at [571, 343] on span "Ok" at bounding box center [576, 348] width 17 height 13
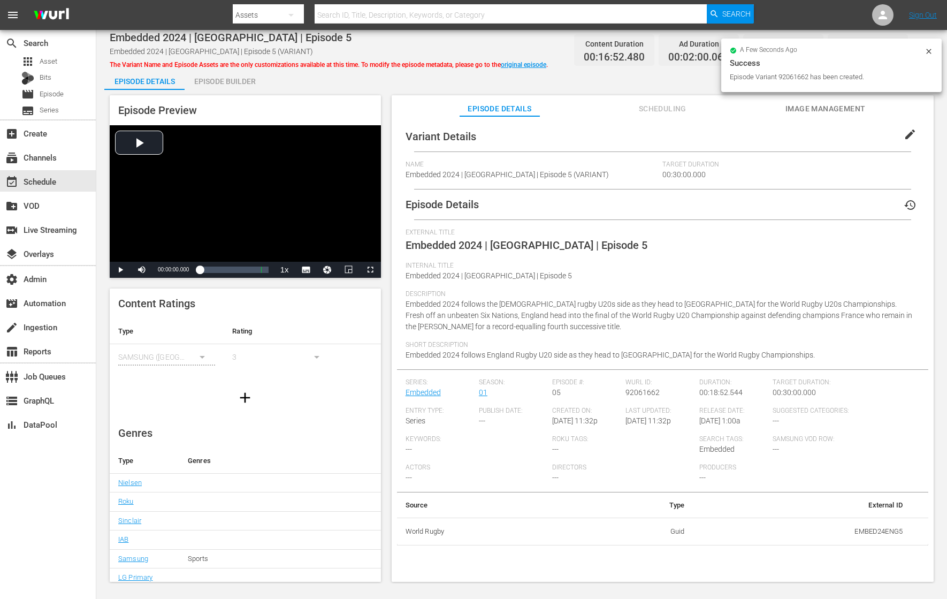
click at [904, 134] on span "edit" at bounding box center [910, 134] width 13 height 13
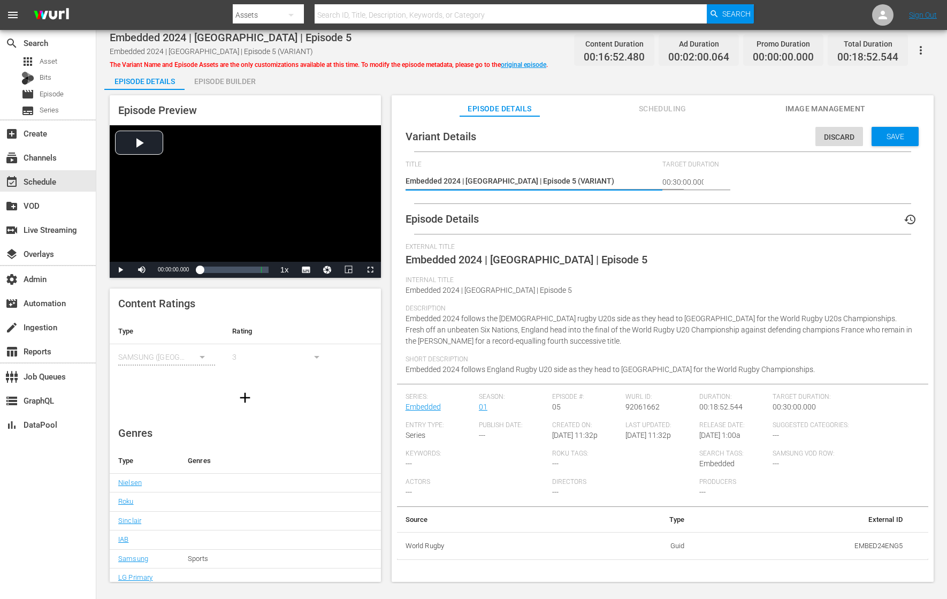
click at [549, 183] on textarea "Embedded 2024 | [GEOGRAPHIC_DATA] | Episode 5 (VARIANT)" at bounding box center [532, 182] width 252 height 13
type textarea "Embedded 2024 | [GEOGRAPHIC_DATA] | Episode 5 (+)"
type textarea "Embedded 2024 | [GEOGRAPHIC_DATA] | Episode 5 (+3)"
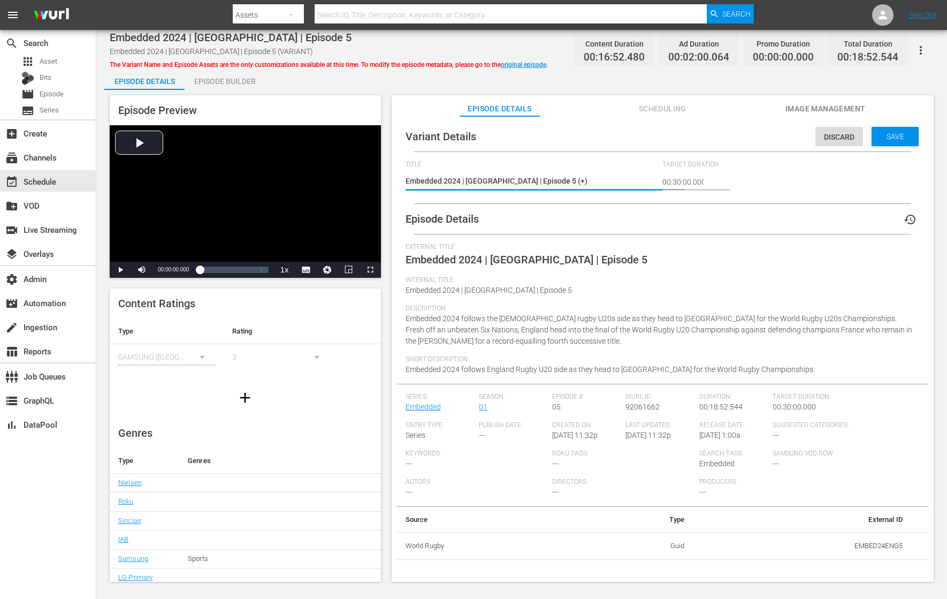
type textarea "Embedded 2024 | [GEOGRAPHIC_DATA] | Episode 5 (+3)"
type textarea "Embedded 2024 | [GEOGRAPHIC_DATA] | Episode 5 (+35)"
click at [878, 137] on span "Save" at bounding box center [895, 136] width 35 height 9
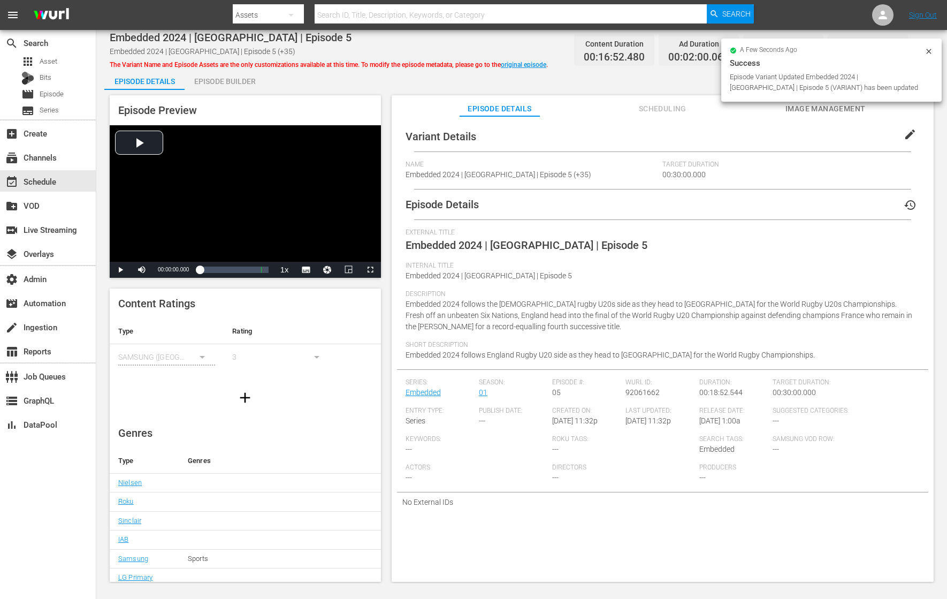
click at [244, 82] on div "Episode Builder" at bounding box center [225, 82] width 80 height 26
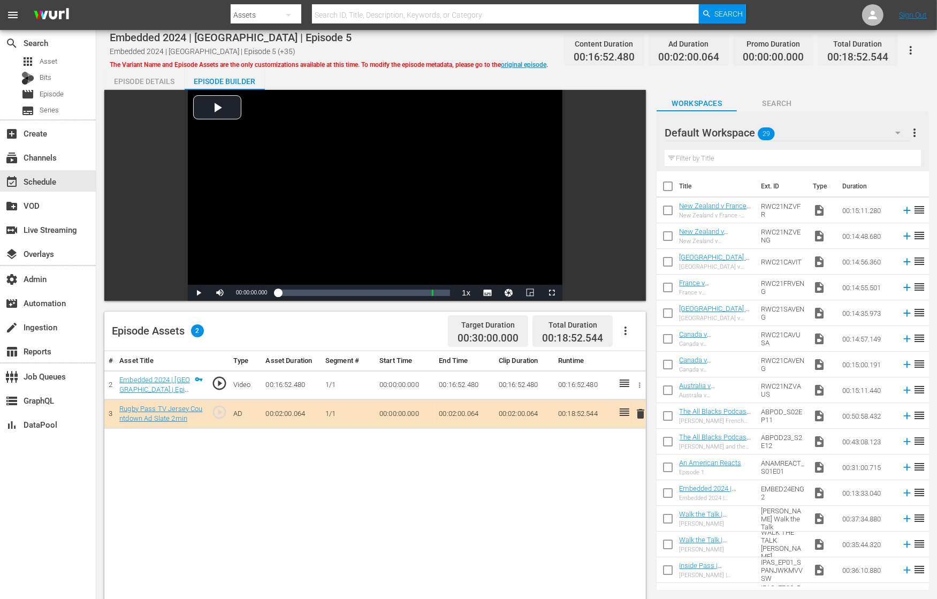
click at [803, 128] on div "Default Workspace 29" at bounding box center [788, 133] width 246 height 30
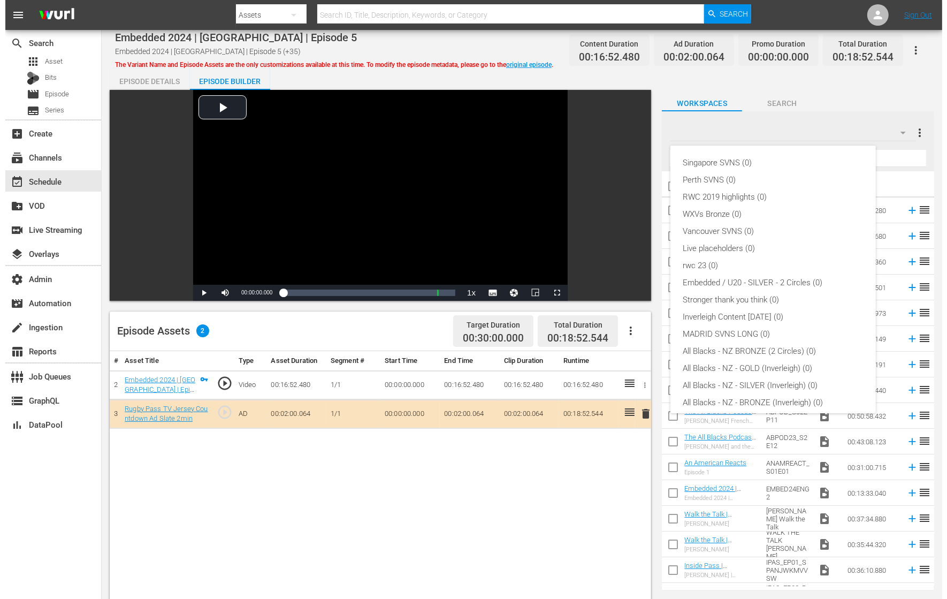
scroll to position [109, 0]
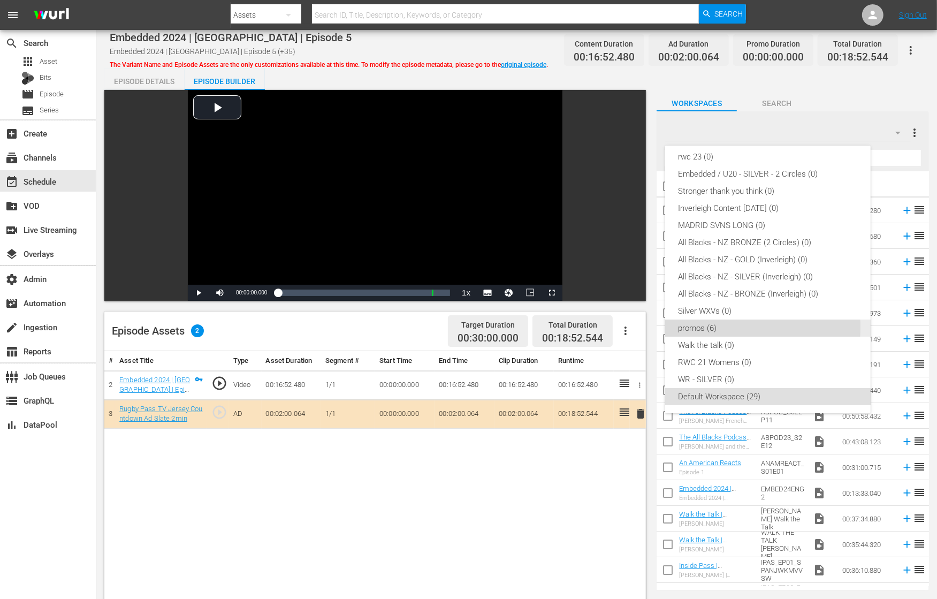
click at [715, 326] on div "promos (6)" at bounding box center [768, 328] width 180 height 17
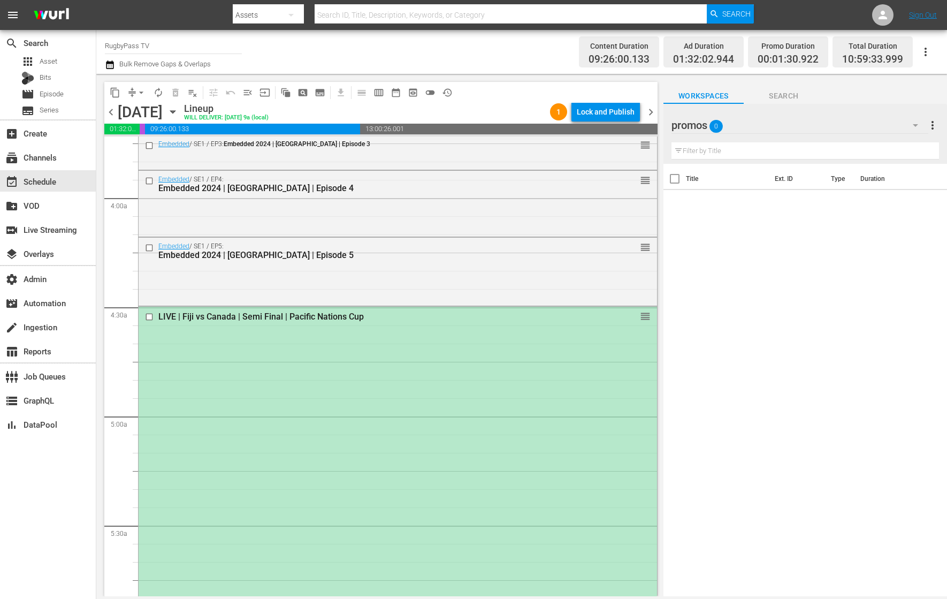
scroll to position [791, 0]
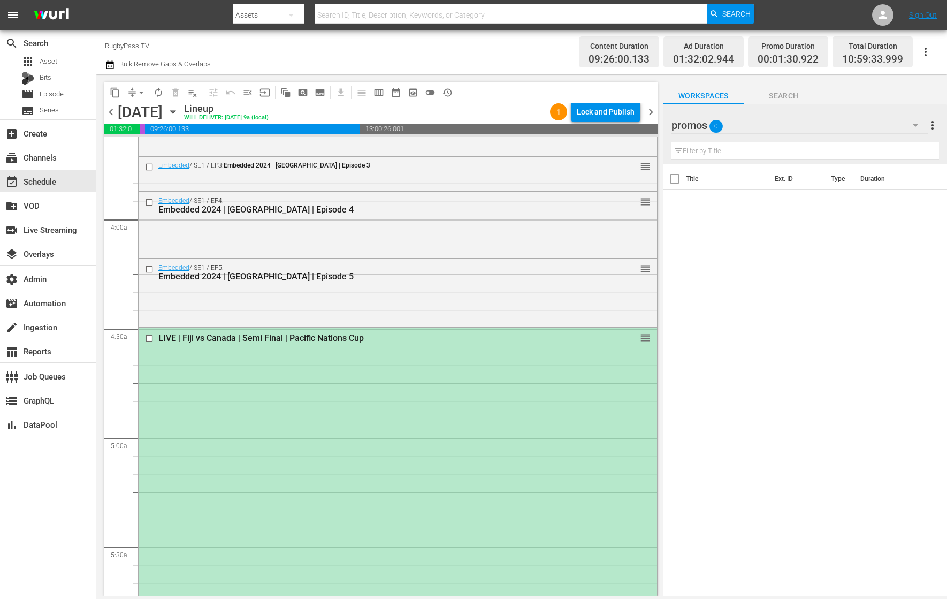
click at [320, 301] on div "Embedded / SE1 / EP5: Embedded 2024 | [GEOGRAPHIC_DATA] | Episode 5 reorder" at bounding box center [398, 291] width 519 height 65
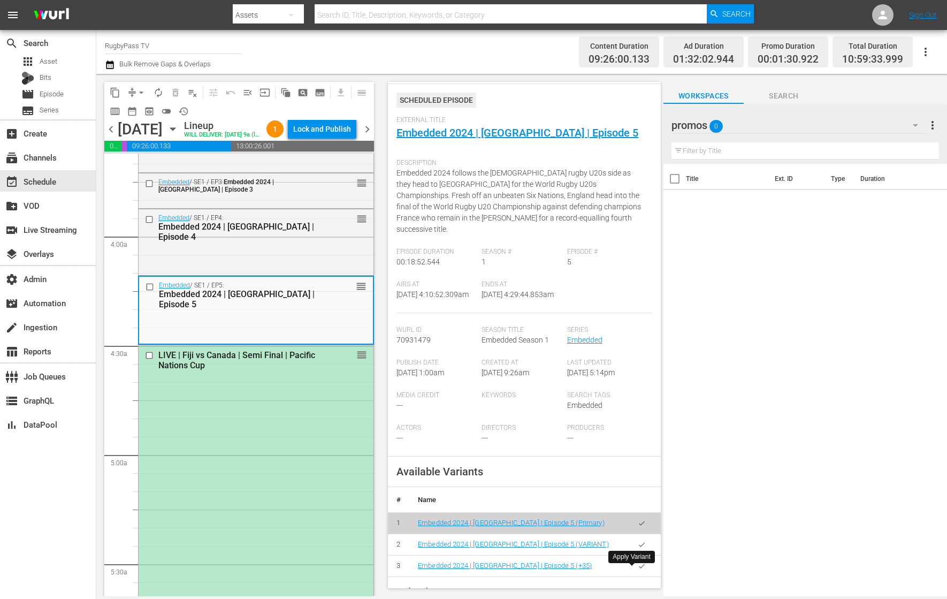
scroll to position [26, 0]
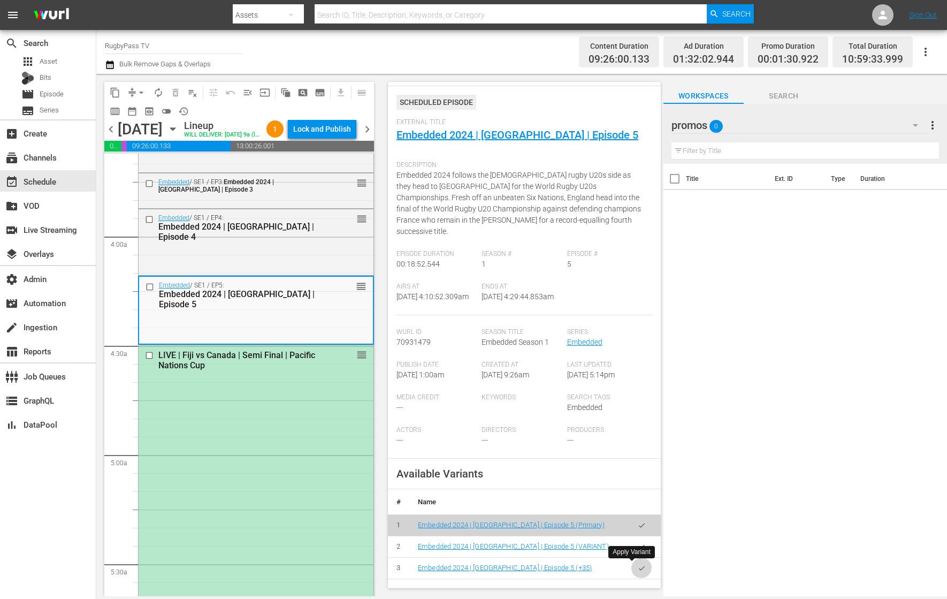
click at [638, 565] on icon "button" at bounding box center [642, 568] width 8 height 8
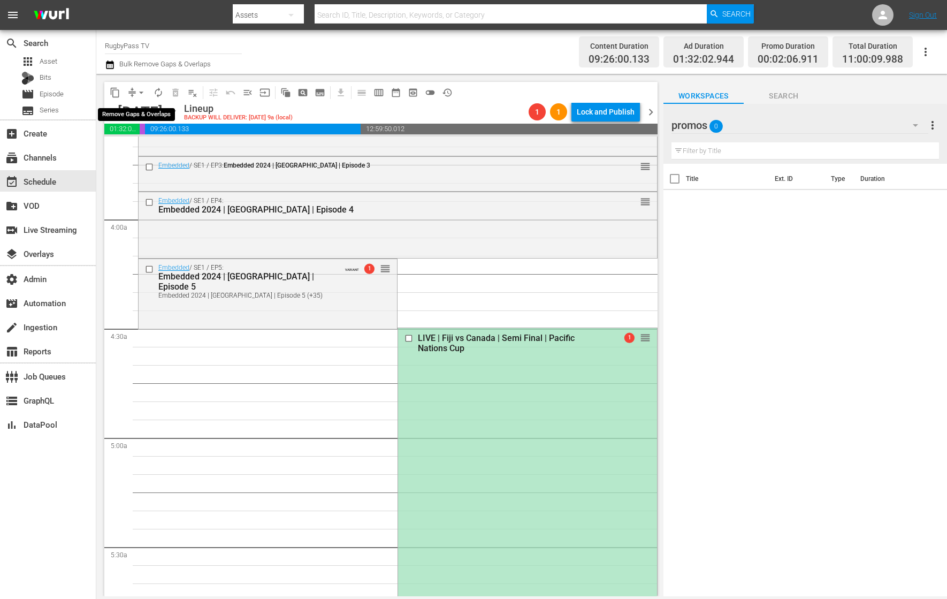
click at [134, 88] on button "arrow_drop_down" at bounding box center [141, 92] width 17 height 17
click at [167, 146] on li "Align to End of Previous Day" at bounding box center [142, 149] width 112 height 18
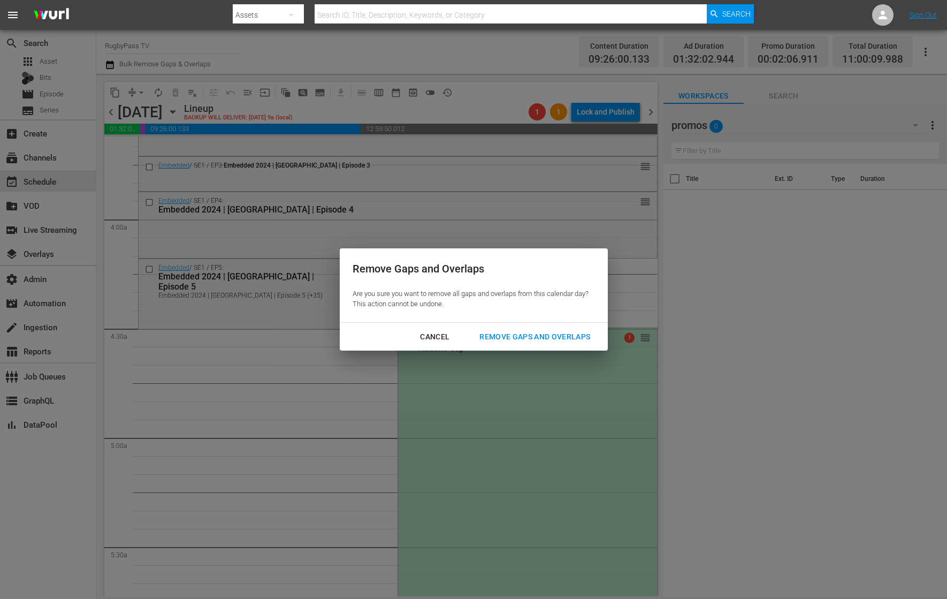
click at [503, 337] on div "Remove Gaps and Overlaps" at bounding box center [535, 336] width 128 height 13
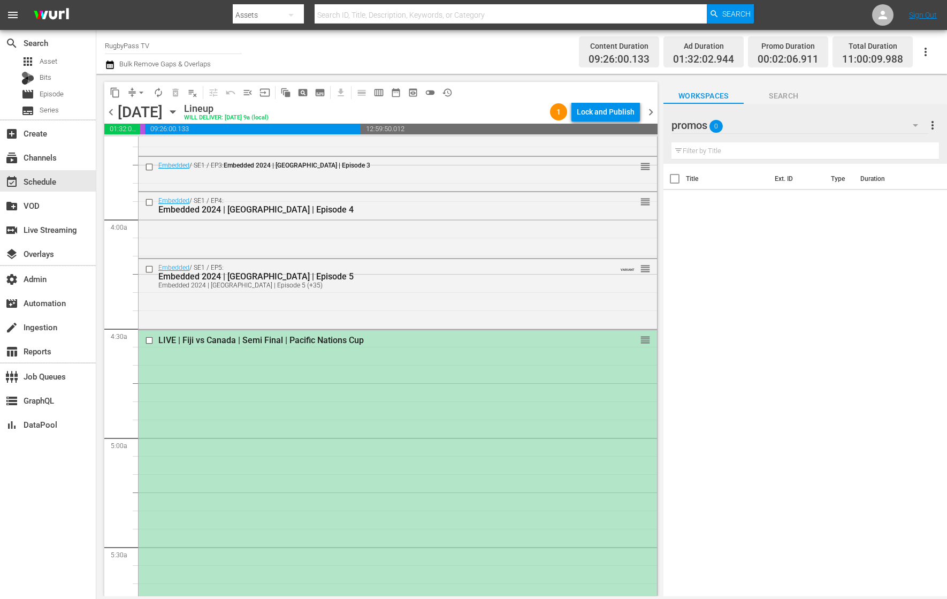
click at [363, 416] on div "LIVE | Fiji vs Canada | Semi Final | Pacific Nations Cup reorder" at bounding box center [398, 602] width 519 height 545
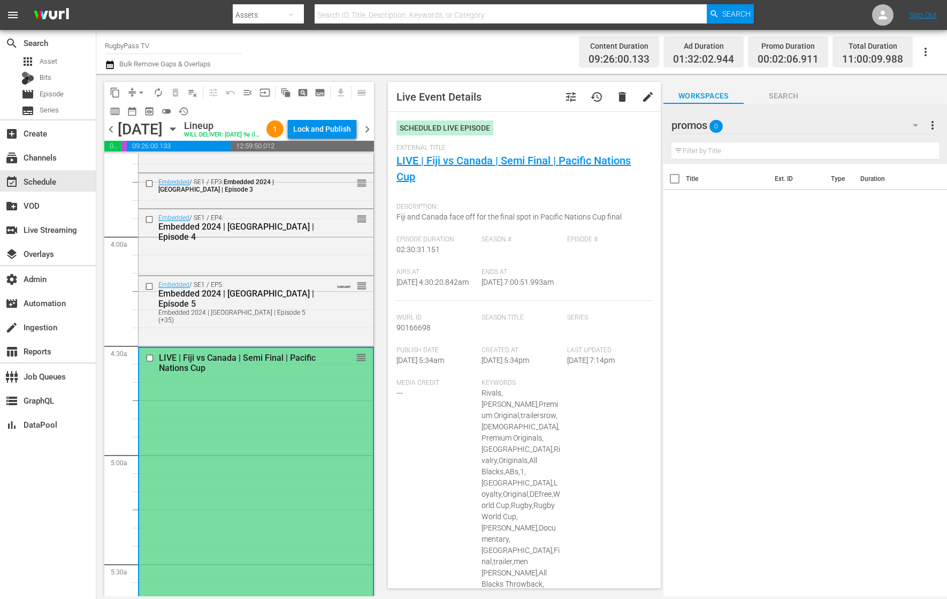
type input "LIVE | Fiji vs Canada | Semi Final | Pacific Nations Cup"
click at [111, 135] on span "chevron_left" at bounding box center [110, 129] width 13 height 13
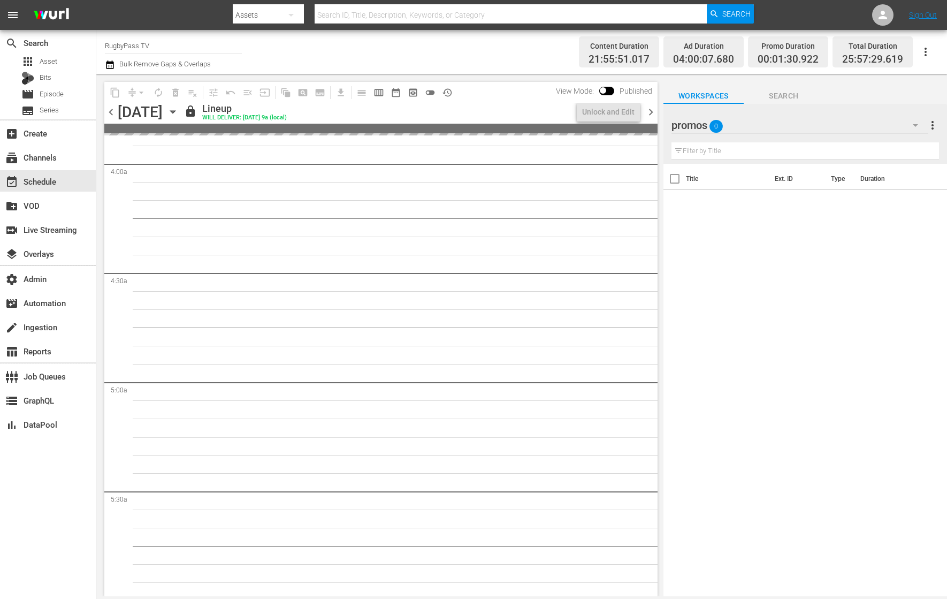
scroll to position [809, 0]
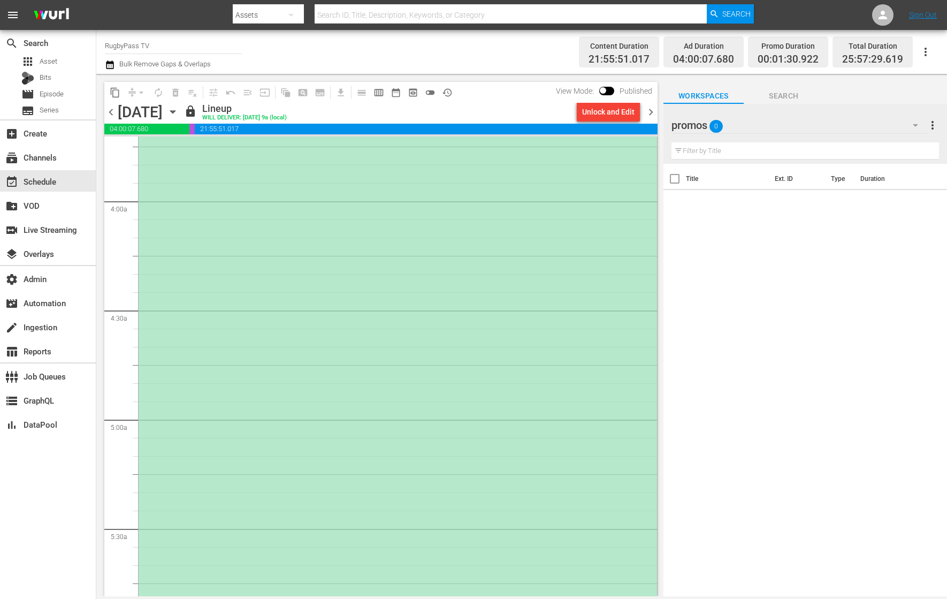
click at [110, 63] on icon "button" at bounding box center [109, 64] width 7 height 9
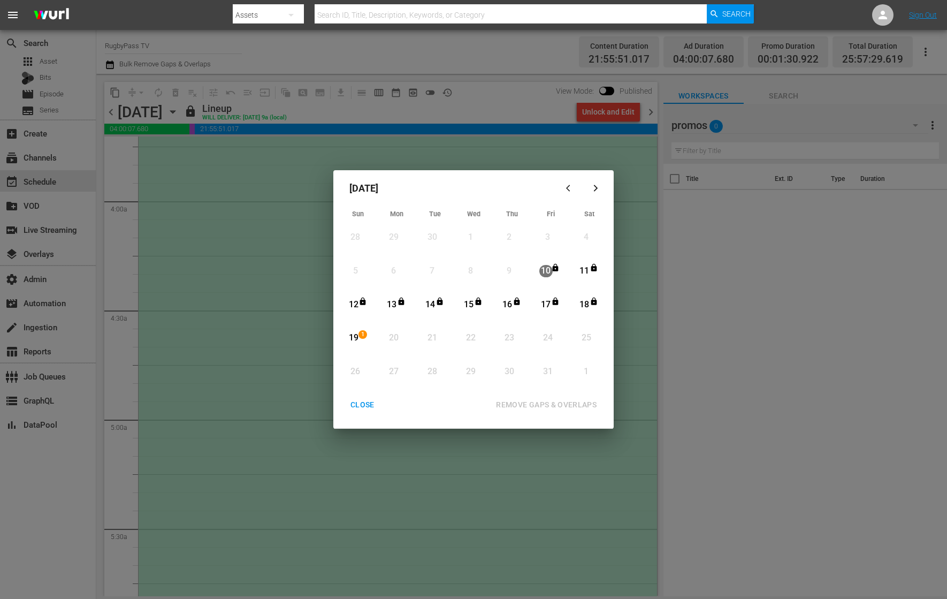
click at [366, 394] on div "[DATE] Sun Mon Tue Wed Thu Fri Sat 28 View Lineup 29 View Lineup 30 View Lineup…" at bounding box center [473, 299] width 281 height 259
click at [366, 408] on div "CLOSE" at bounding box center [362, 404] width 41 height 13
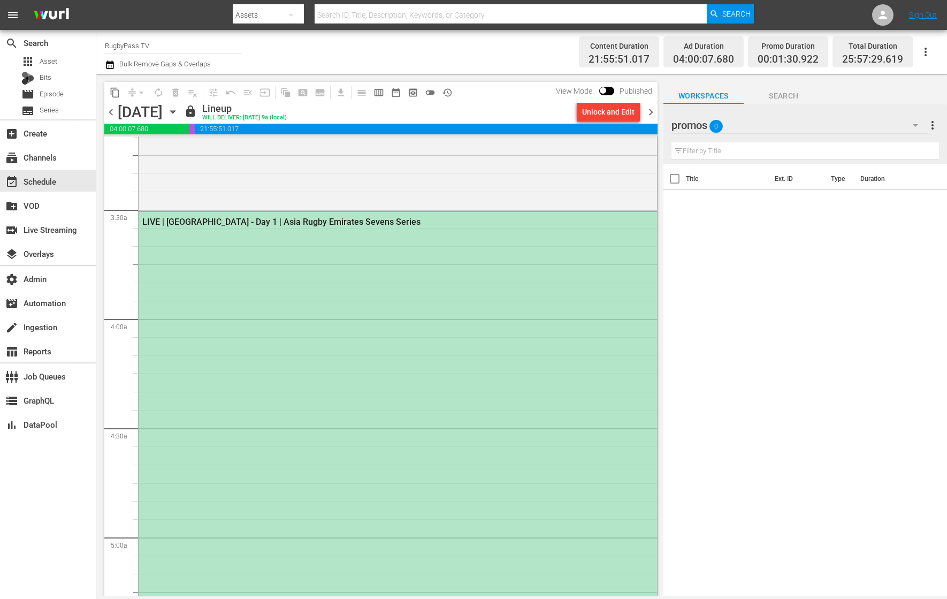
scroll to position [689, 0]
click at [615, 108] on div "Unlock and Edit" at bounding box center [608, 111] width 52 height 19
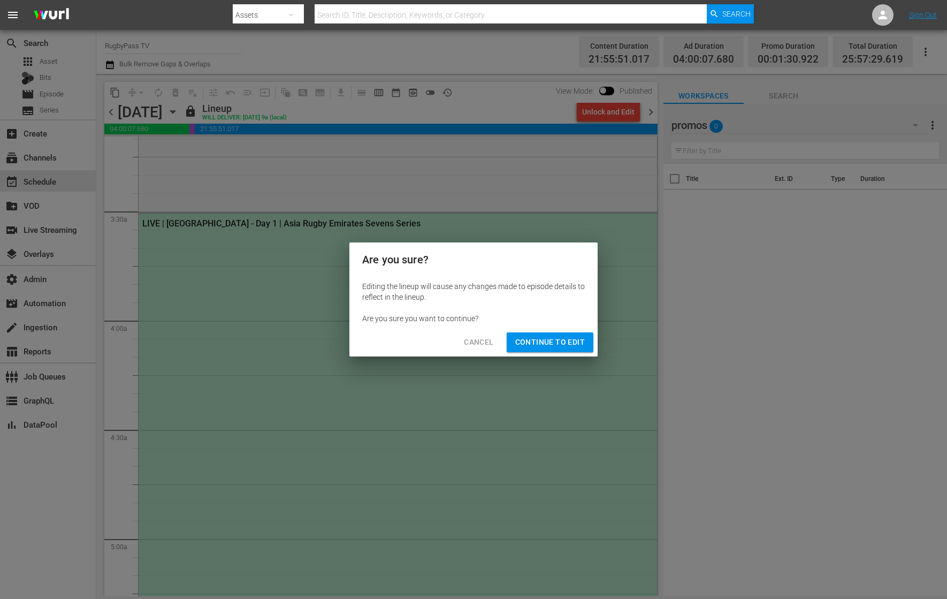
click at [576, 346] on span "Continue to Edit" at bounding box center [550, 342] width 70 height 13
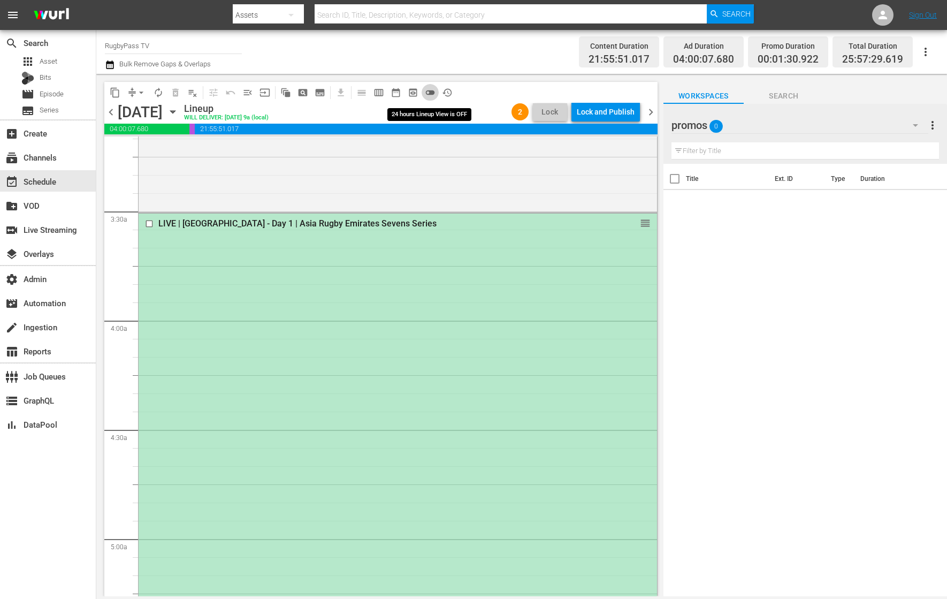
click at [435, 91] on span "toggle_off" at bounding box center [430, 92] width 11 height 11
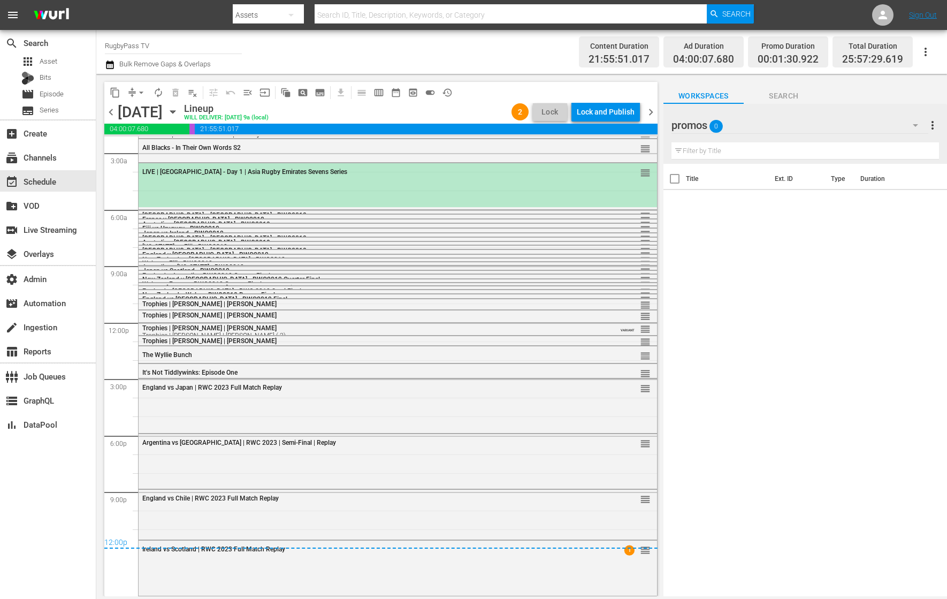
click at [757, 126] on div "promos 0" at bounding box center [800, 125] width 257 height 30
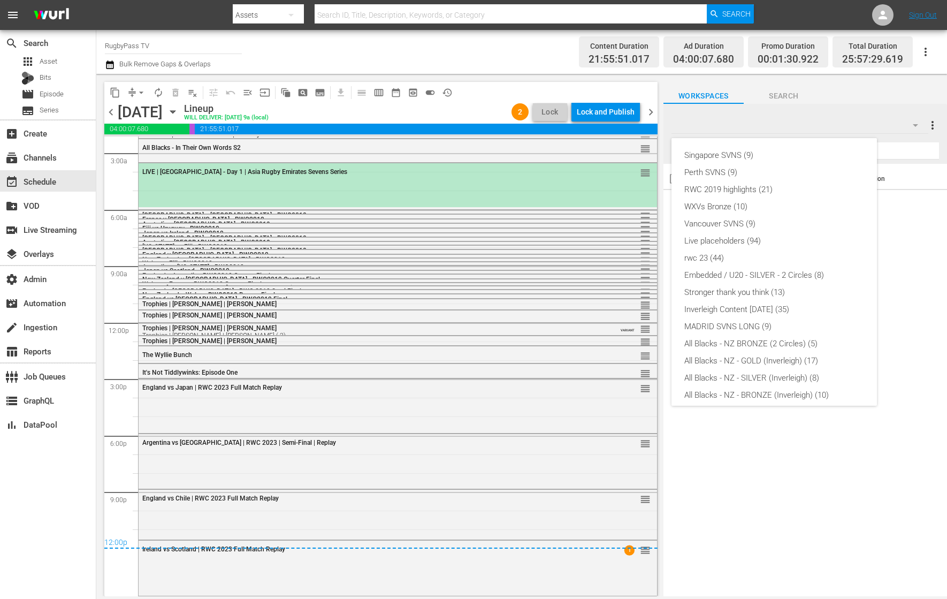
scroll to position [109, 0]
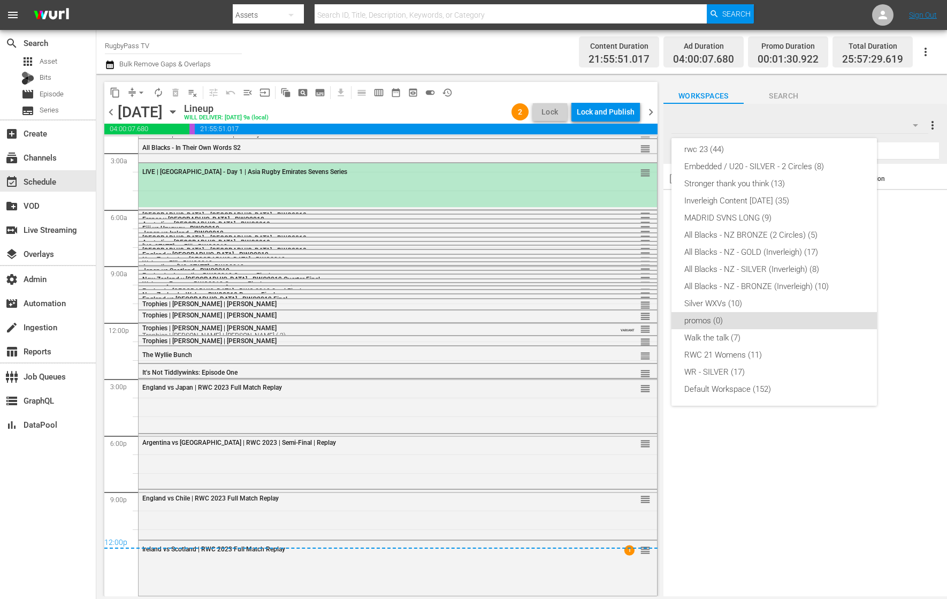
click at [429, 90] on div "Singapore SVNS (9) Perth SVNS (9) RWC 2019 highlights (21) WXVs Bronze (10) Van…" at bounding box center [473, 299] width 947 height 599
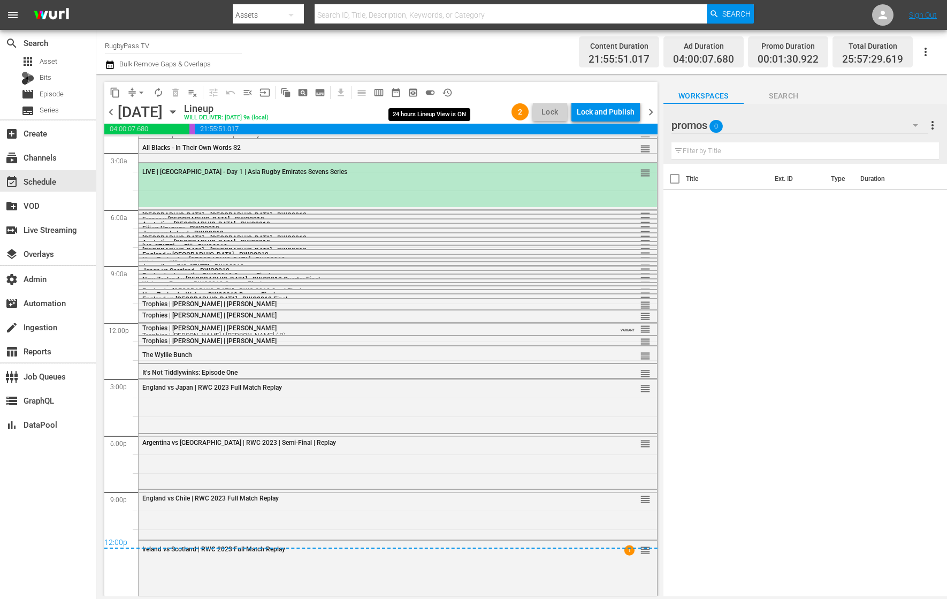
click at [428, 92] on span "toggle_on" at bounding box center [430, 92] width 11 height 11
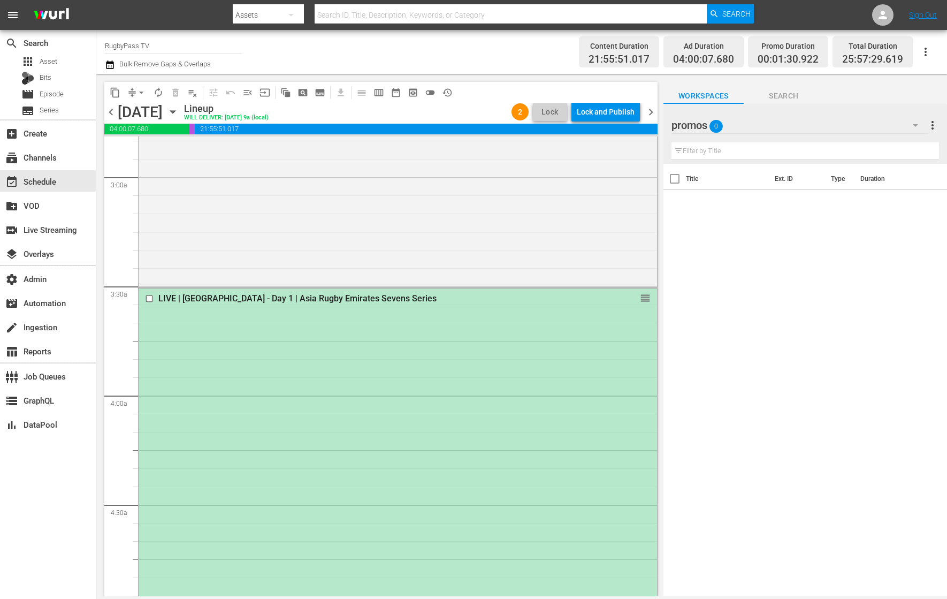
scroll to position [617, 0]
click at [149, 295] on input "checkbox" at bounding box center [150, 296] width 11 height 9
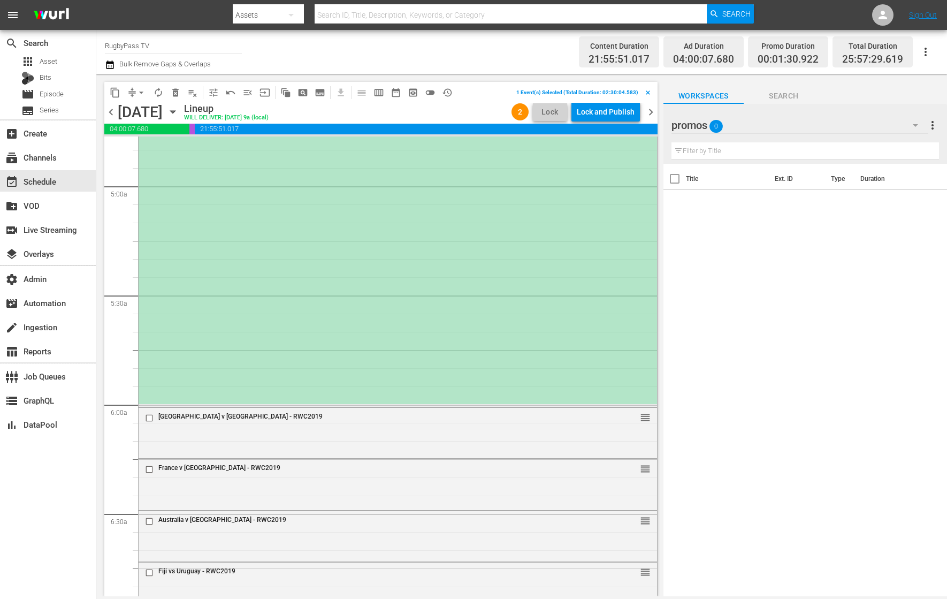
scroll to position [1069, 0]
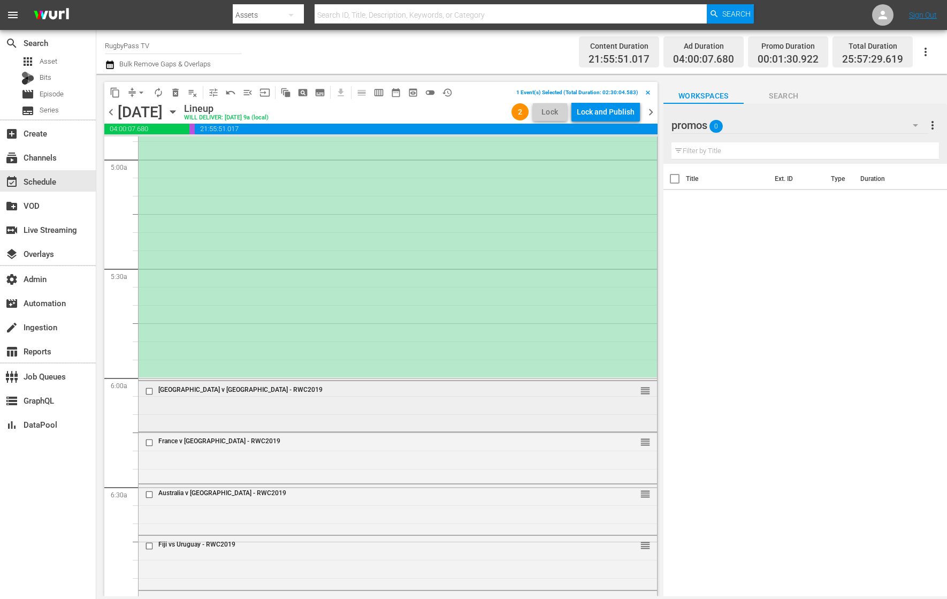
click at [149, 394] on input "checkbox" at bounding box center [150, 390] width 11 height 9
click at [149, 445] on input "checkbox" at bounding box center [150, 442] width 11 height 9
click at [150, 498] on input "checkbox" at bounding box center [150, 494] width 11 height 9
click at [149, 545] on input "checkbox" at bounding box center [150, 546] width 11 height 9
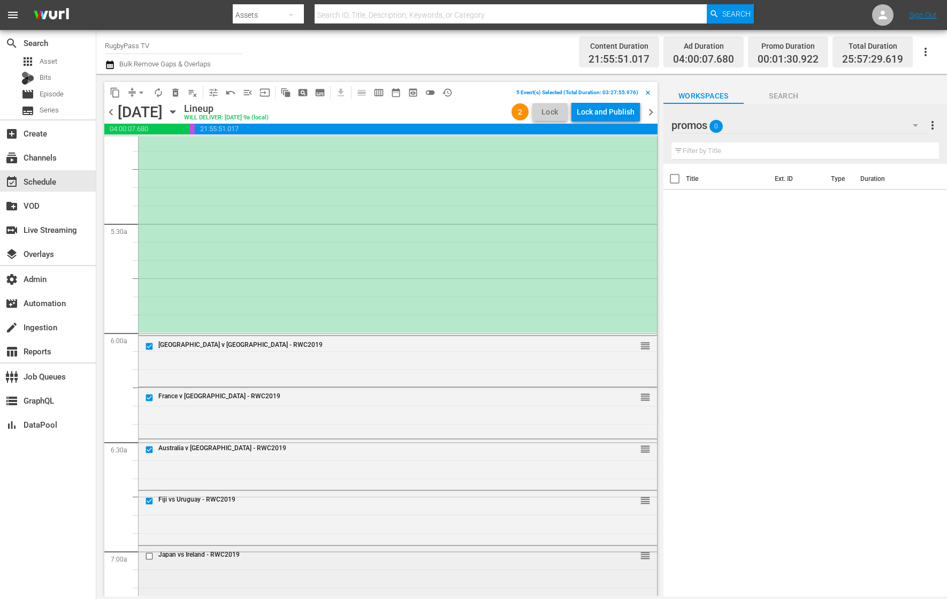
click at [148, 556] on input "checkbox" at bounding box center [150, 556] width 11 height 9
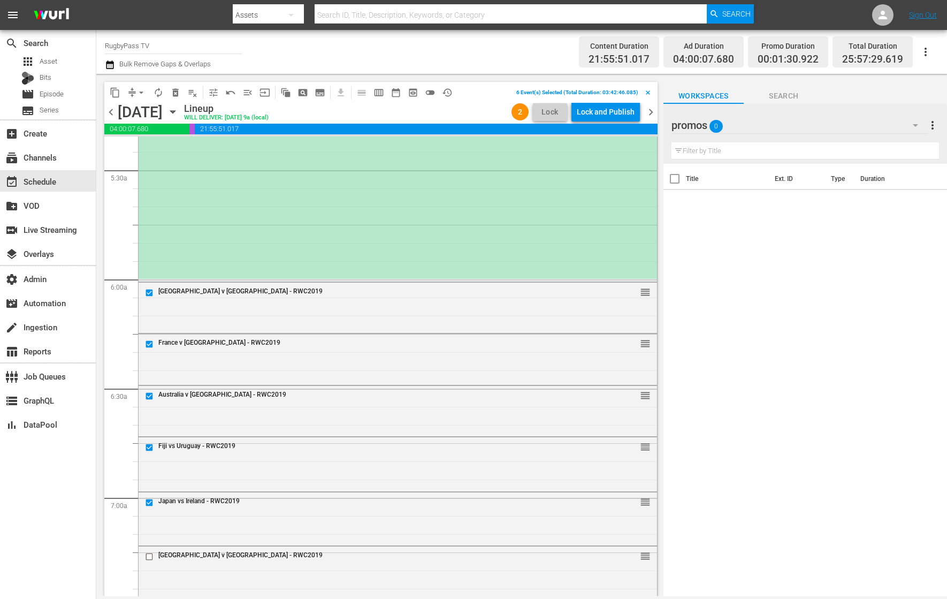
scroll to position [1170, 0]
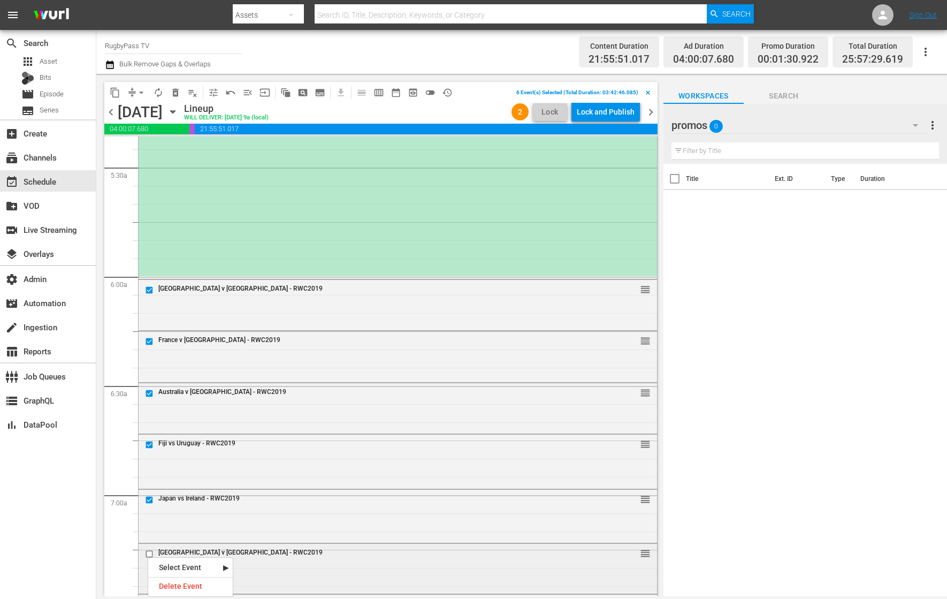
click at [148, 555] on input "checkbox" at bounding box center [150, 554] width 11 height 9
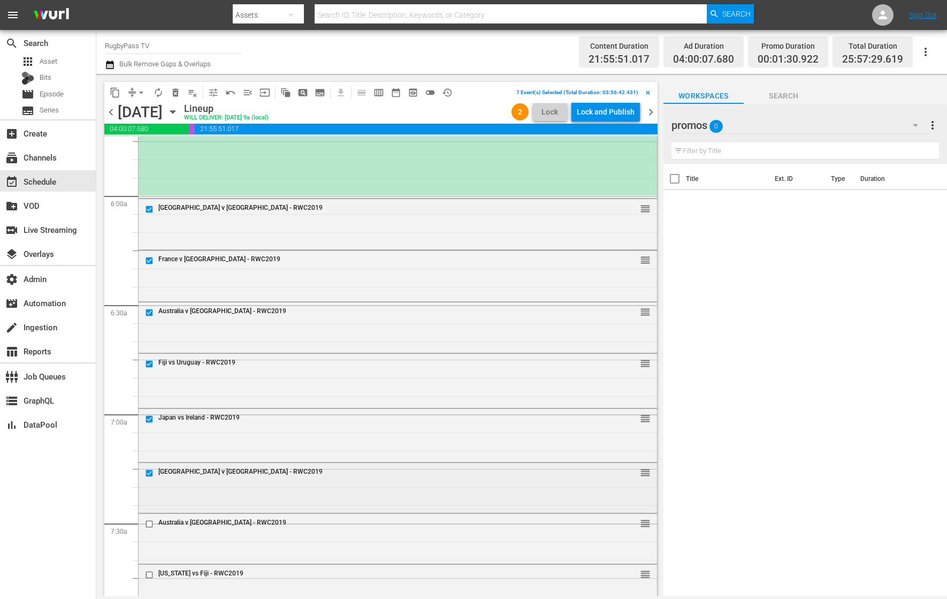
scroll to position [1265, 0]
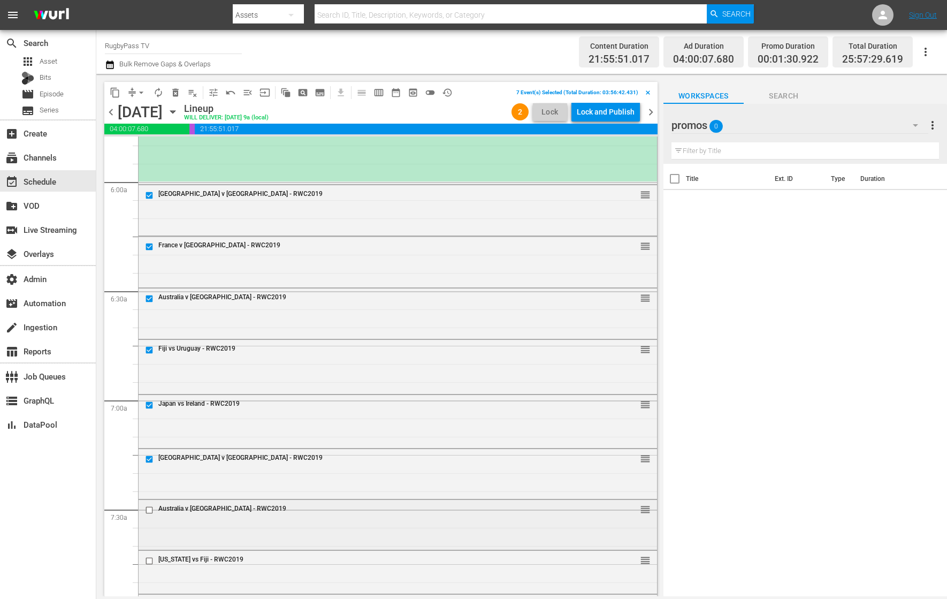
click at [149, 512] on input "checkbox" at bounding box center [150, 510] width 11 height 9
click at [150, 560] on input "checkbox" at bounding box center [150, 561] width 11 height 9
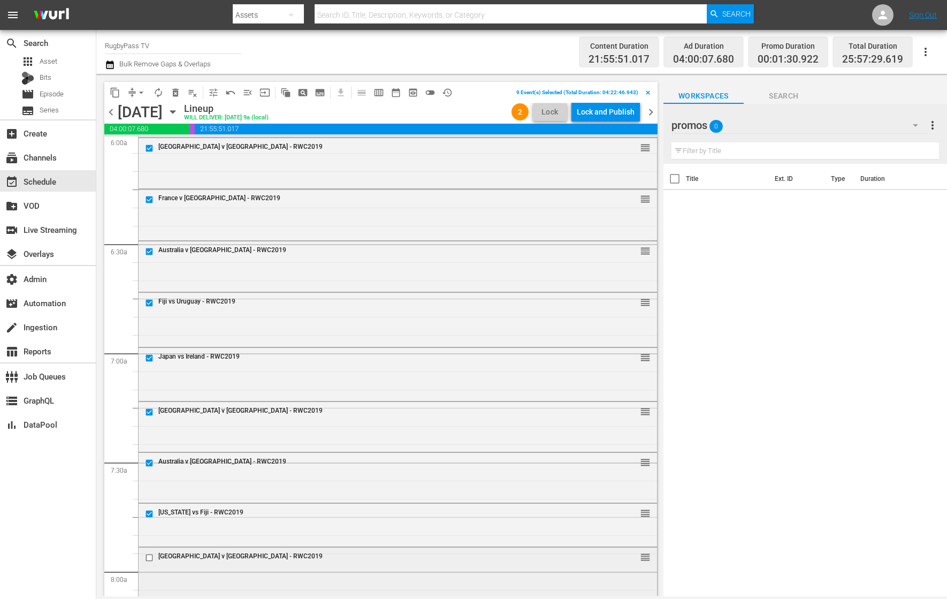
click at [150, 555] on input "checkbox" at bounding box center [150, 558] width 11 height 9
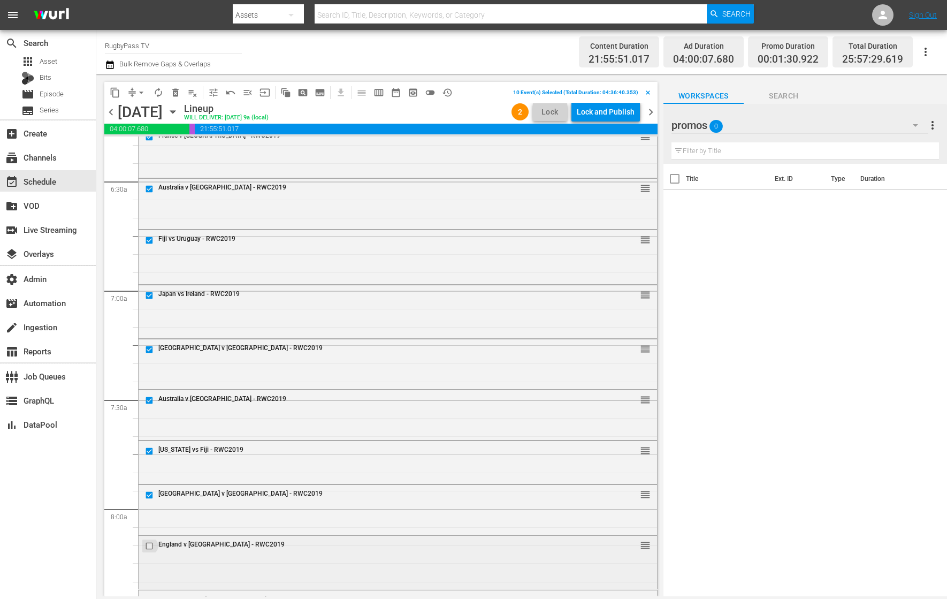
click at [150, 547] on input "checkbox" at bounding box center [150, 546] width 11 height 9
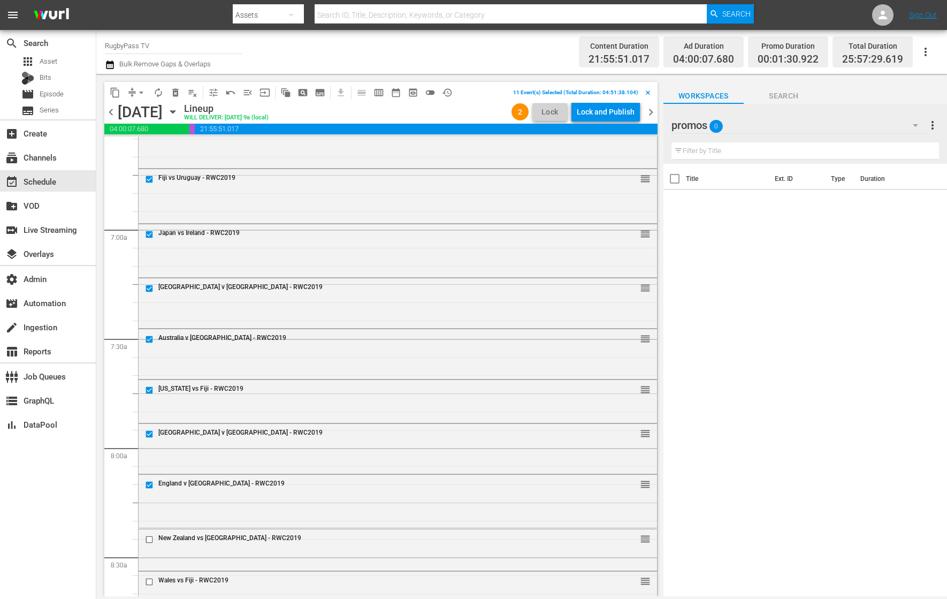
scroll to position [1435, 0]
click at [150, 543] on input "checkbox" at bounding box center [150, 540] width 11 height 9
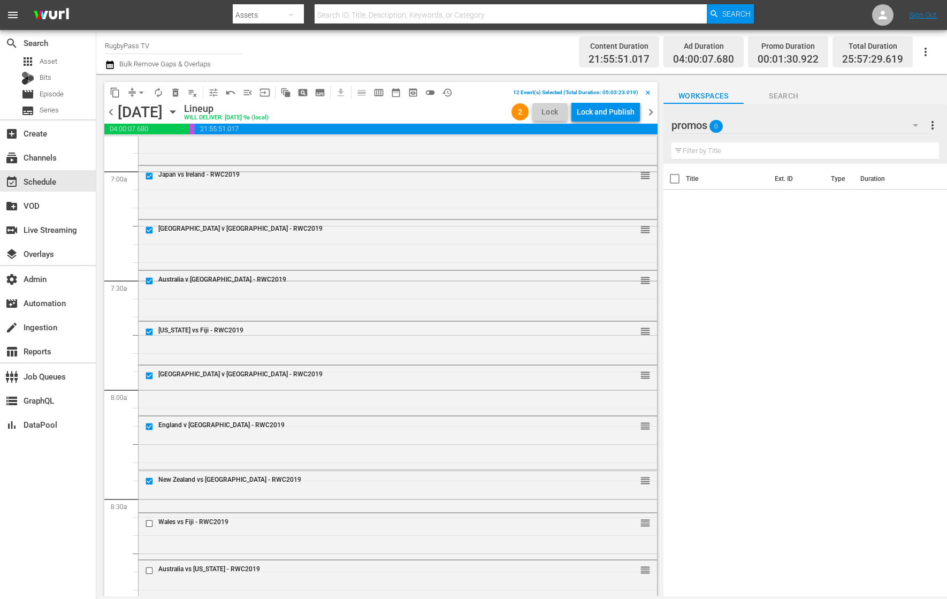
scroll to position [1492, 0]
click at [150, 526] on input "checkbox" at bounding box center [150, 525] width 11 height 9
click at [148, 570] on input "checkbox" at bounding box center [150, 571] width 11 height 9
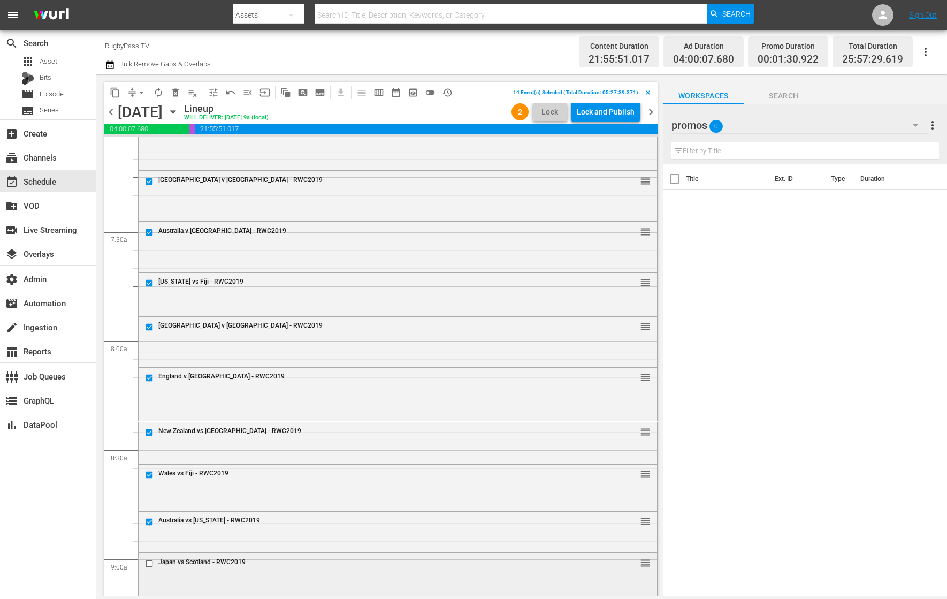
click at [148, 566] on input "checkbox" at bounding box center [150, 563] width 11 height 9
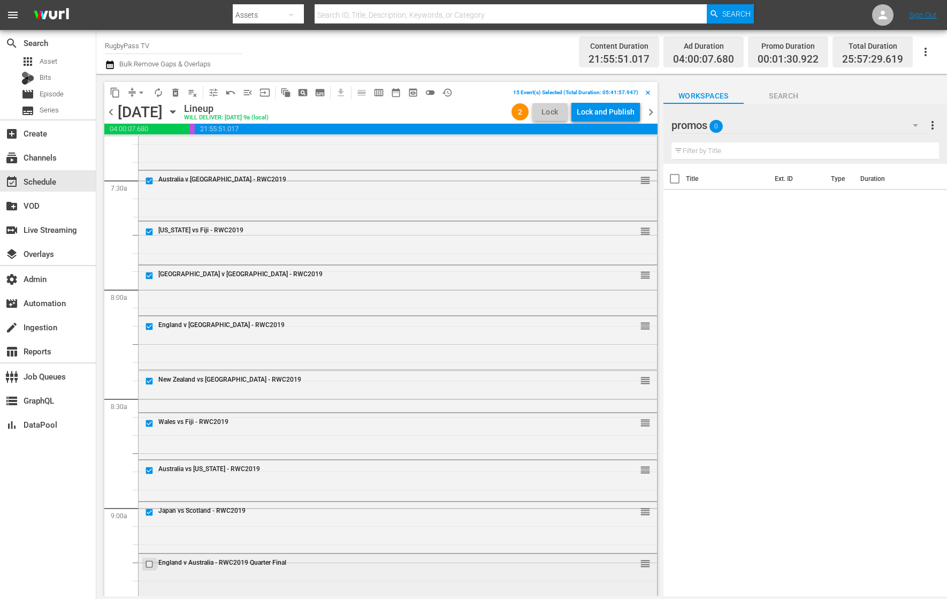
click at [149, 563] on input "checkbox" at bounding box center [150, 563] width 11 height 9
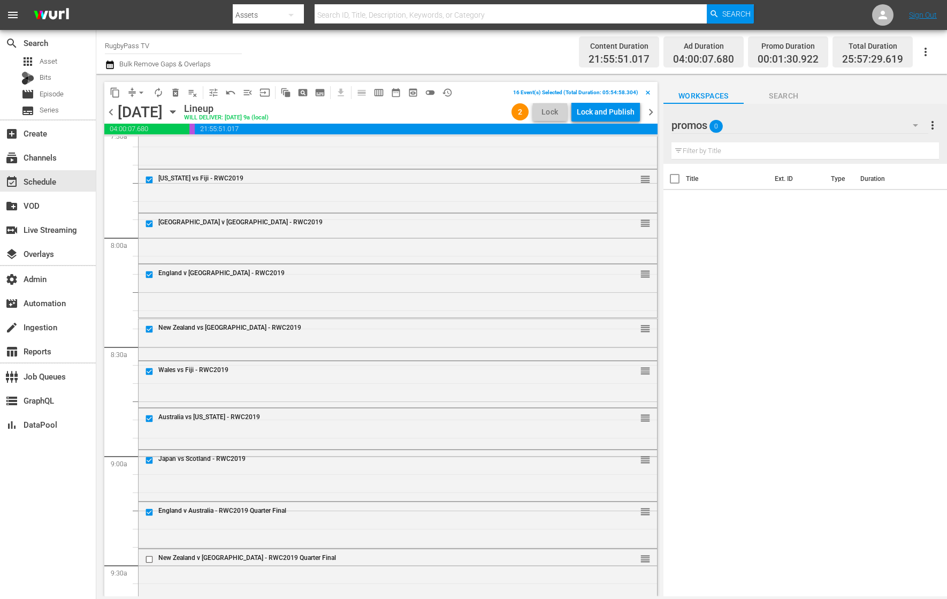
scroll to position [1641, 0]
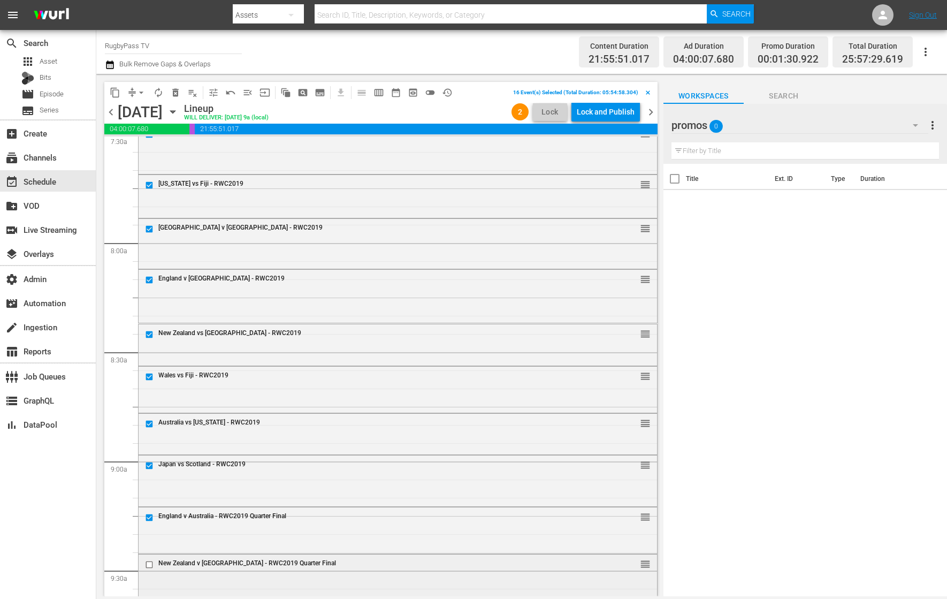
click at [149, 563] on input "checkbox" at bounding box center [150, 564] width 11 height 9
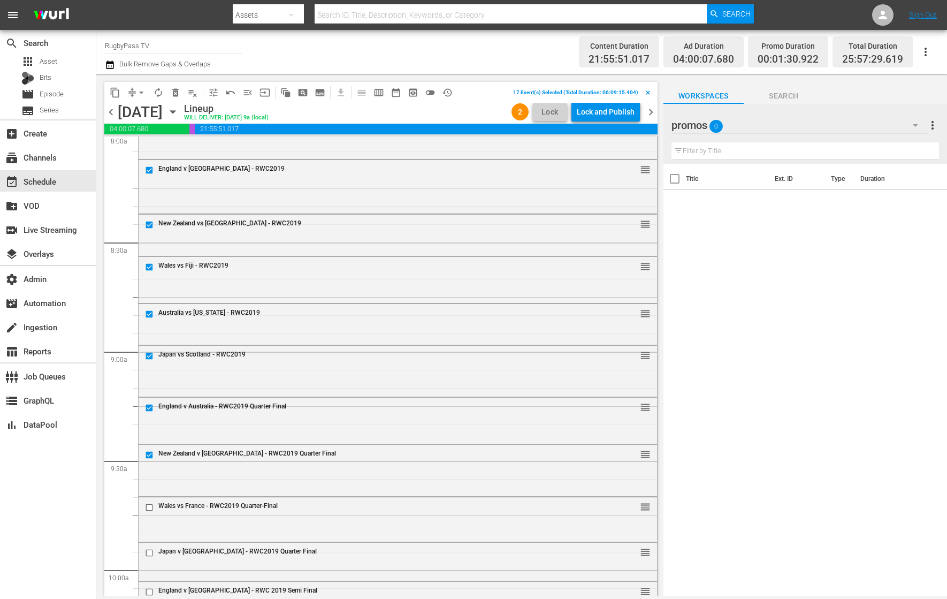
scroll to position [1757, 0]
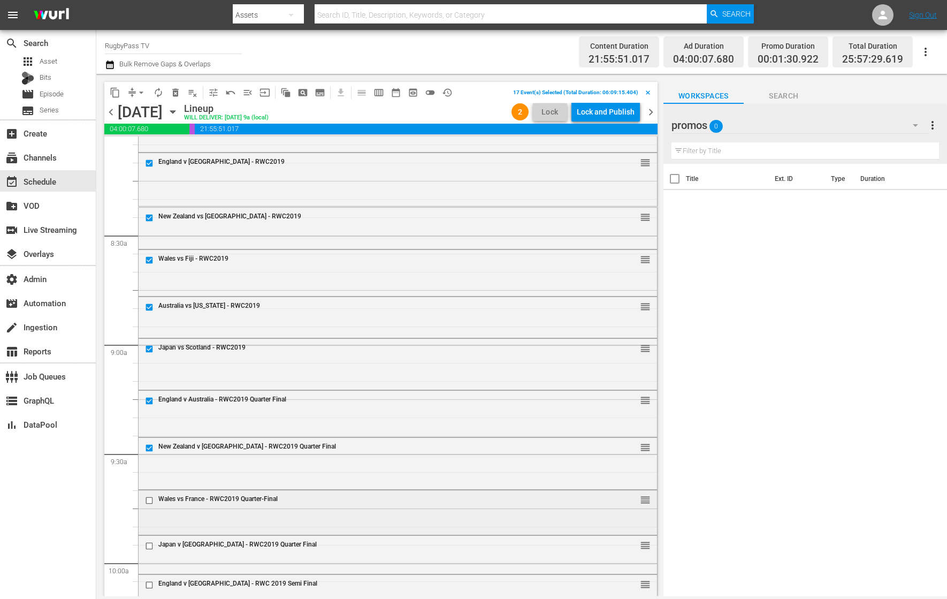
click at [151, 497] on input "checkbox" at bounding box center [150, 500] width 11 height 9
click at [149, 548] on input "checkbox" at bounding box center [150, 546] width 11 height 9
click at [152, 581] on input "checkbox" at bounding box center [150, 584] width 11 height 9
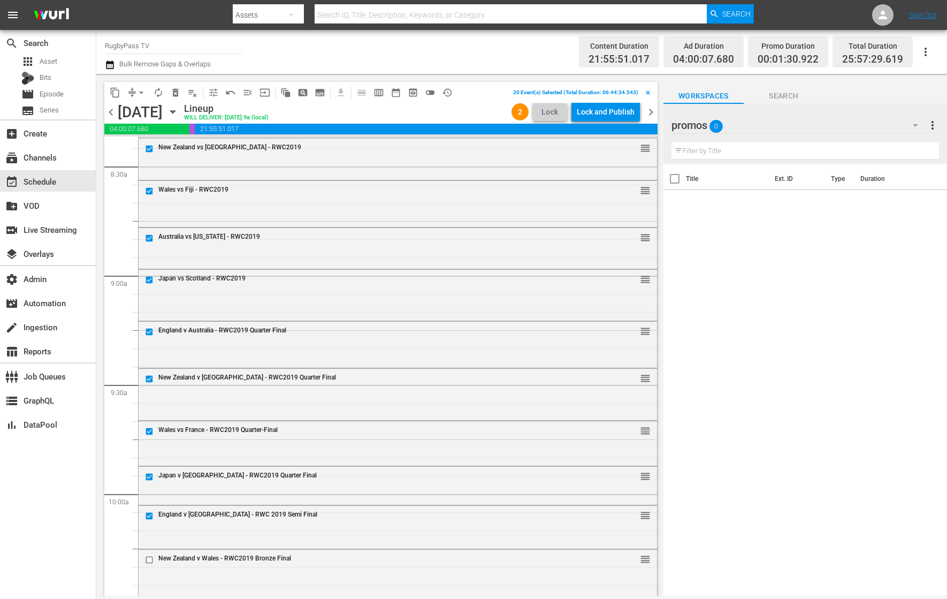
scroll to position [1828, 0]
click at [151, 555] on input "checkbox" at bounding box center [150, 558] width 11 height 9
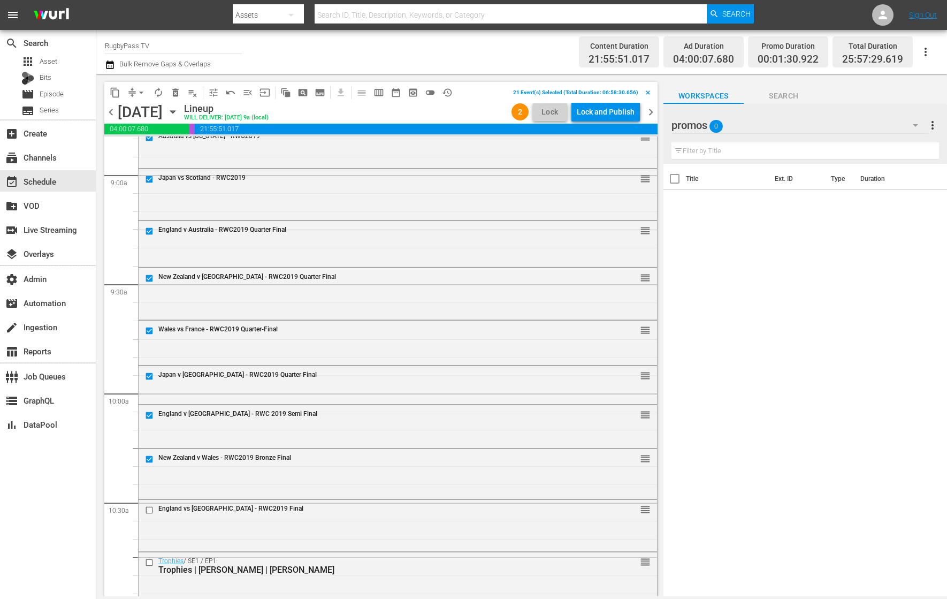
scroll to position [1934, 0]
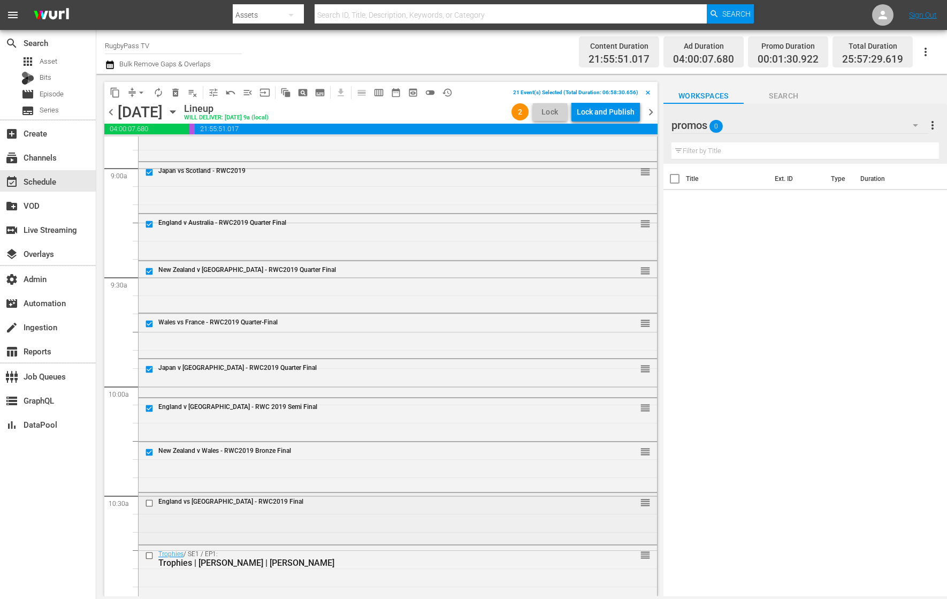
click at [149, 504] on input "checkbox" at bounding box center [150, 502] width 11 height 9
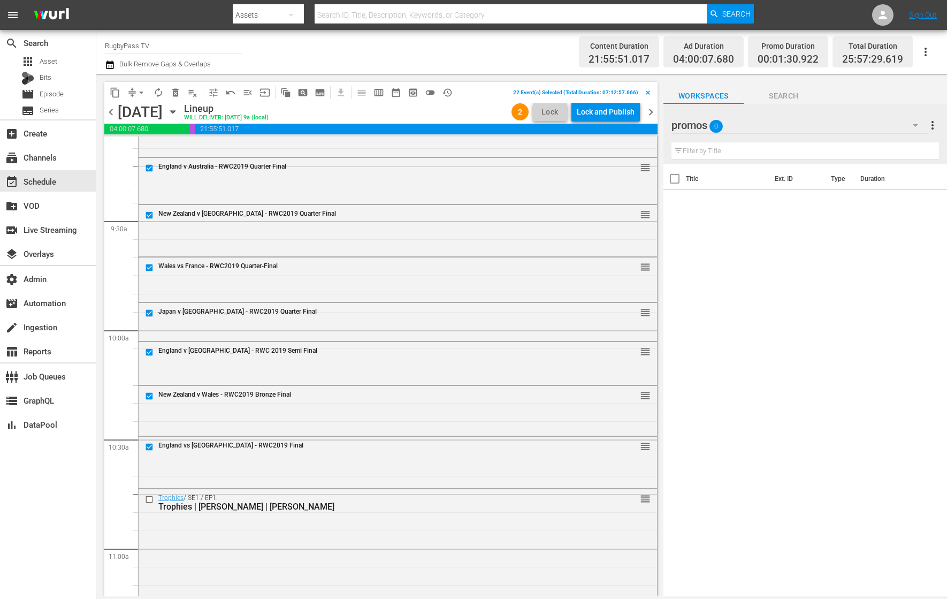
scroll to position [1986, 0]
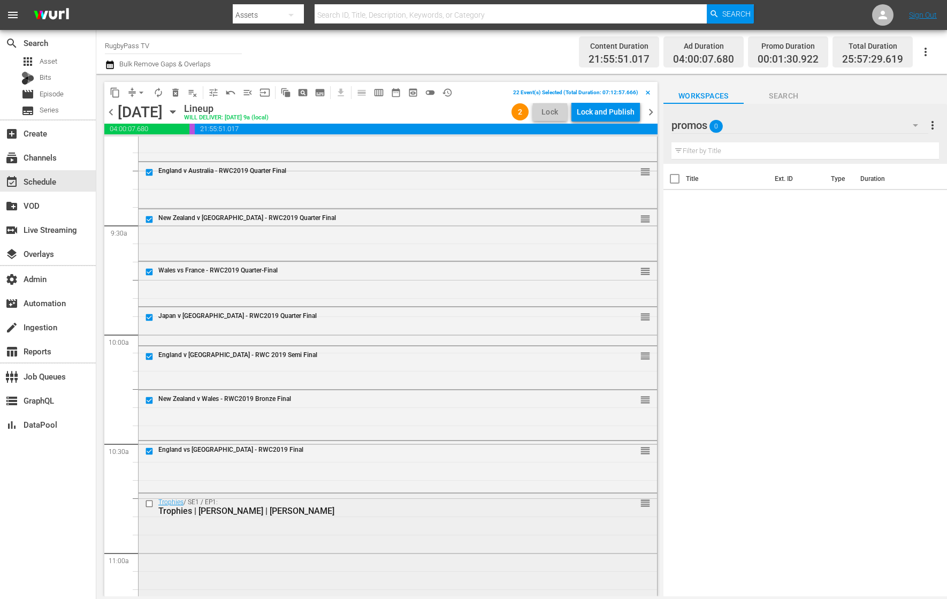
click at [148, 501] on input "checkbox" at bounding box center [150, 503] width 11 height 9
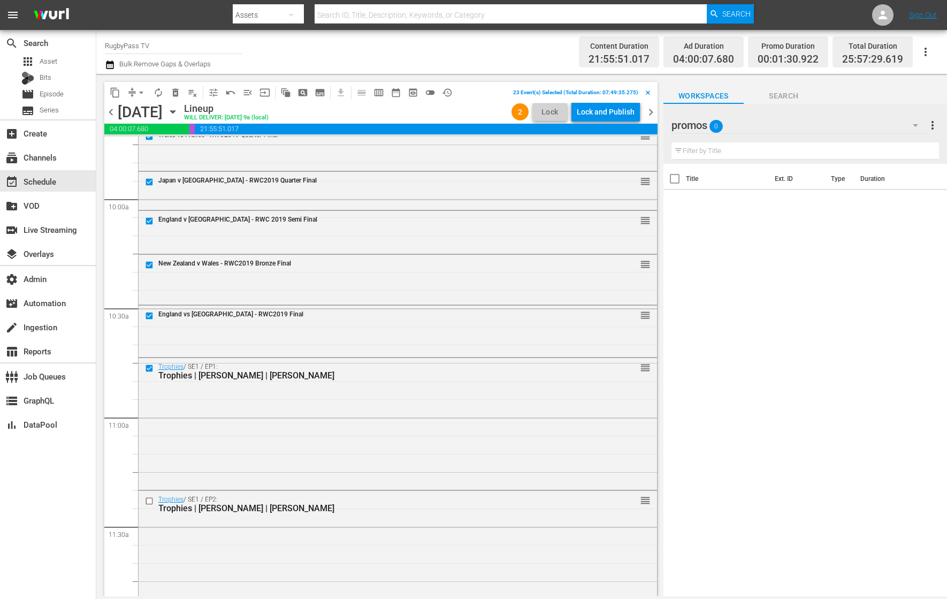
scroll to position [2126, 0]
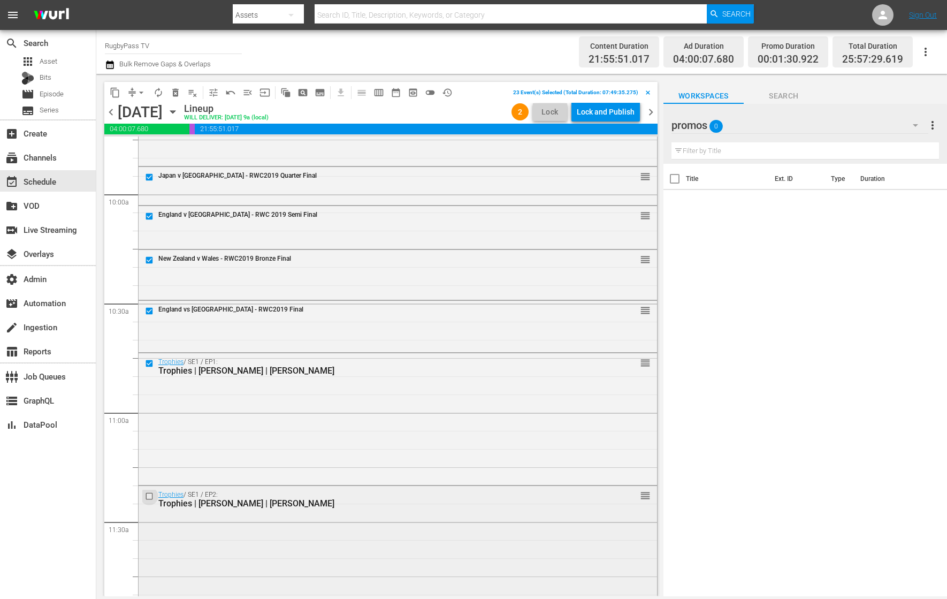
click at [150, 495] on input "checkbox" at bounding box center [150, 496] width 11 height 9
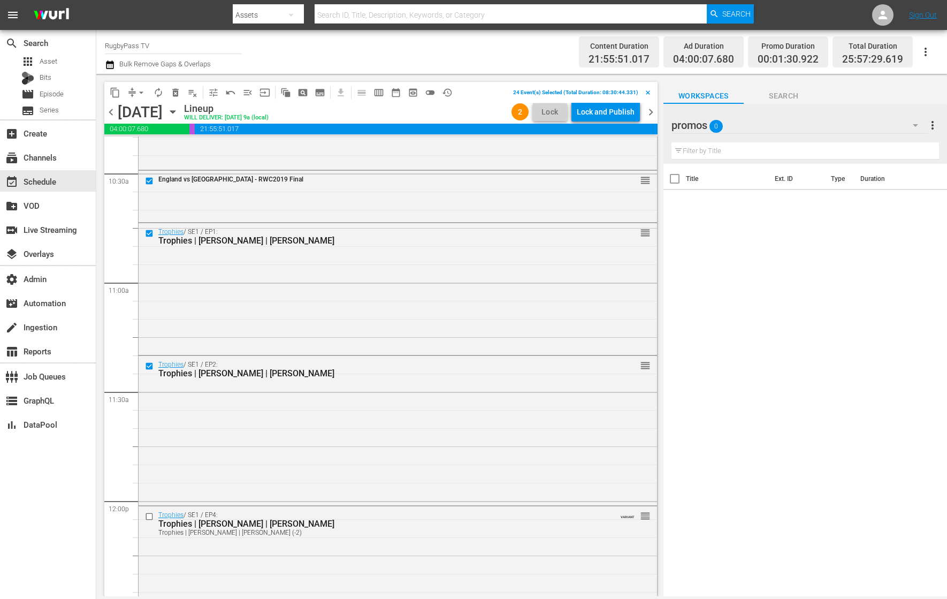
scroll to position [2261, 0]
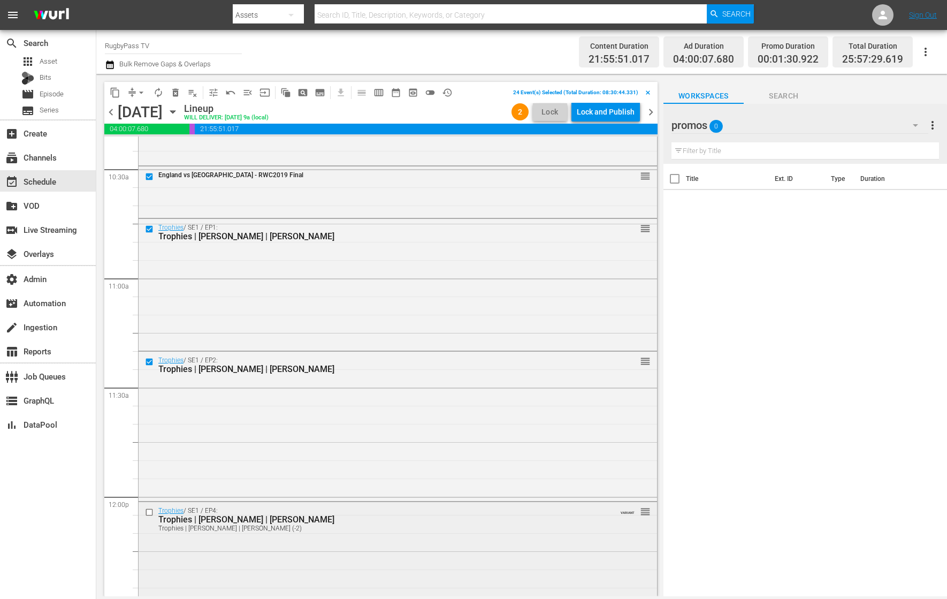
click at [150, 513] on input "checkbox" at bounding box center [150, 511] width 11 height 9
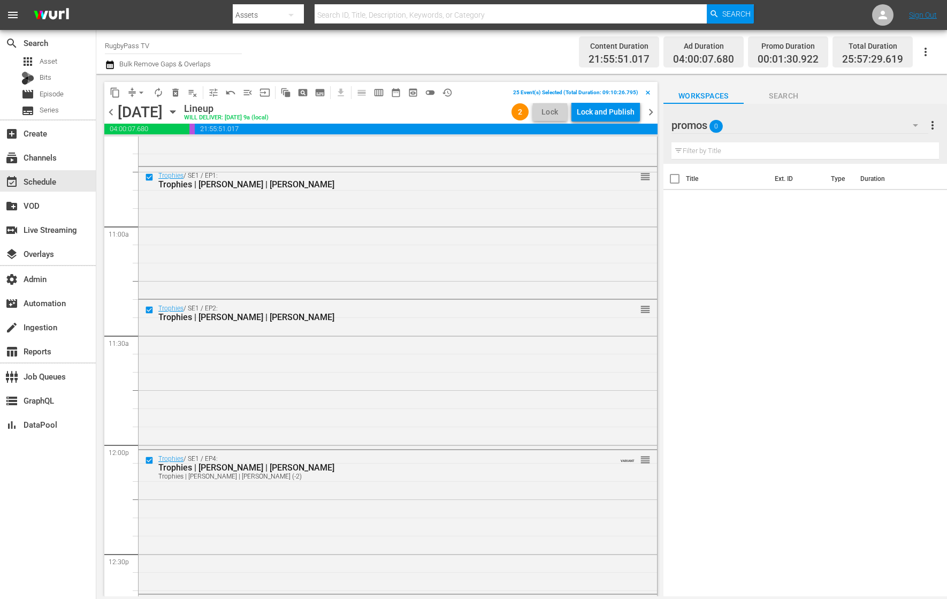
scroll to position [2332, 0]
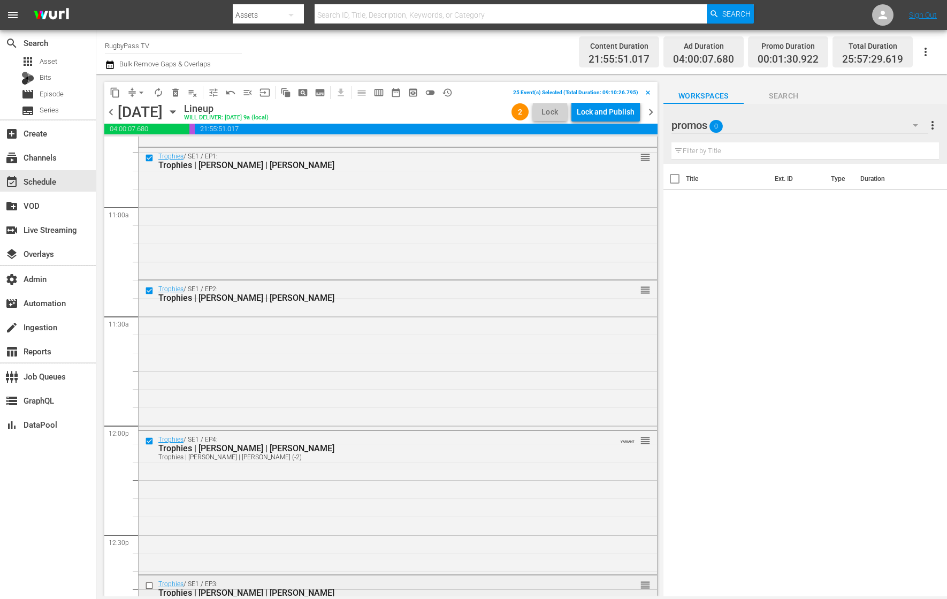
click at [149, 585] on input "checkbox" at bounding box center [150, 585] width 11 height 9
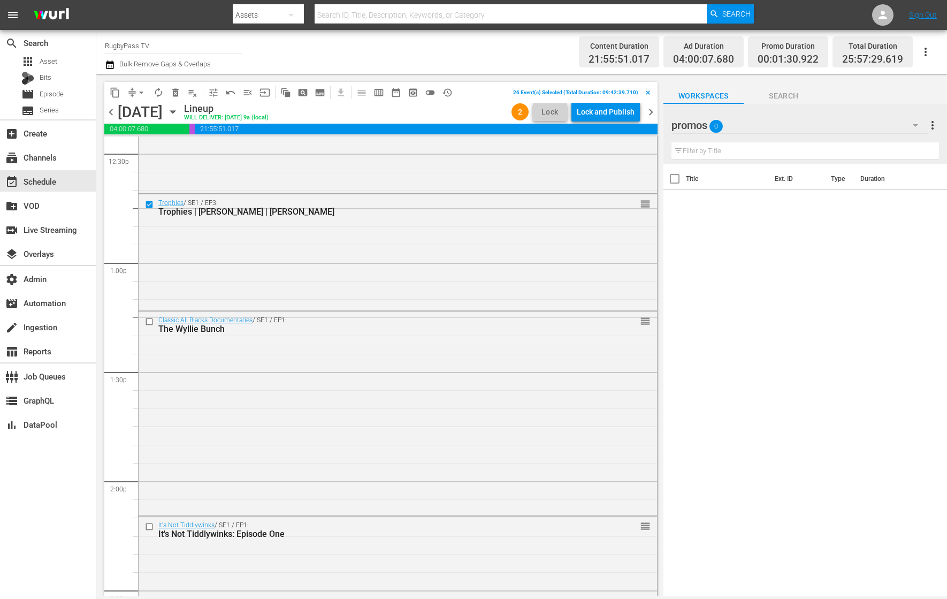
scroll to position [2769, 0]
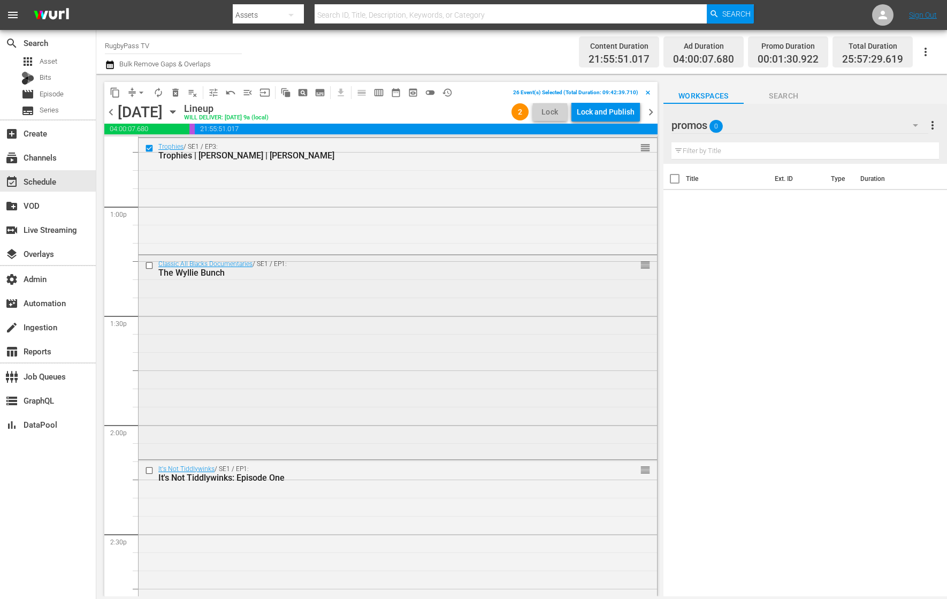
click at [150, 264] on input "checkbox" at bounding box center [150, 265] width 11 height 9
click at [151, 469] on input "checkbox" at bounding box center [150, 470] width 11 height 9
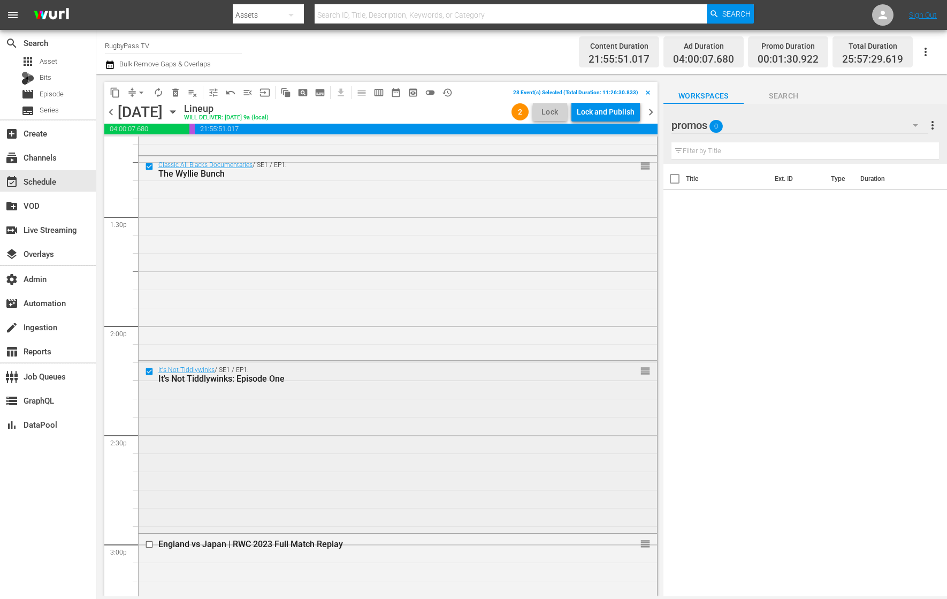
scroll to position [2897, 0]
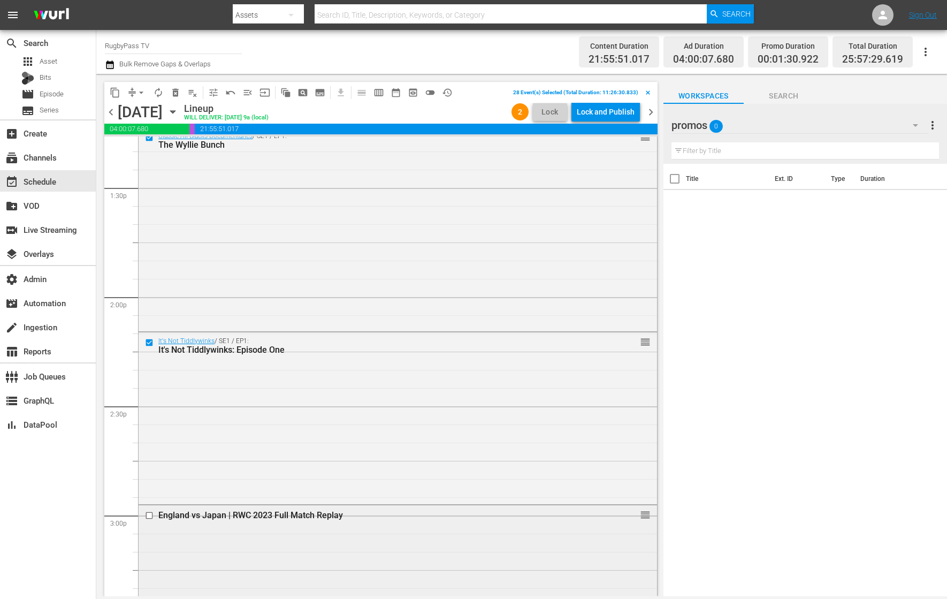
click at [150, 514] on input "checkbox" at bounding box center [150, 515] width 11 height 9
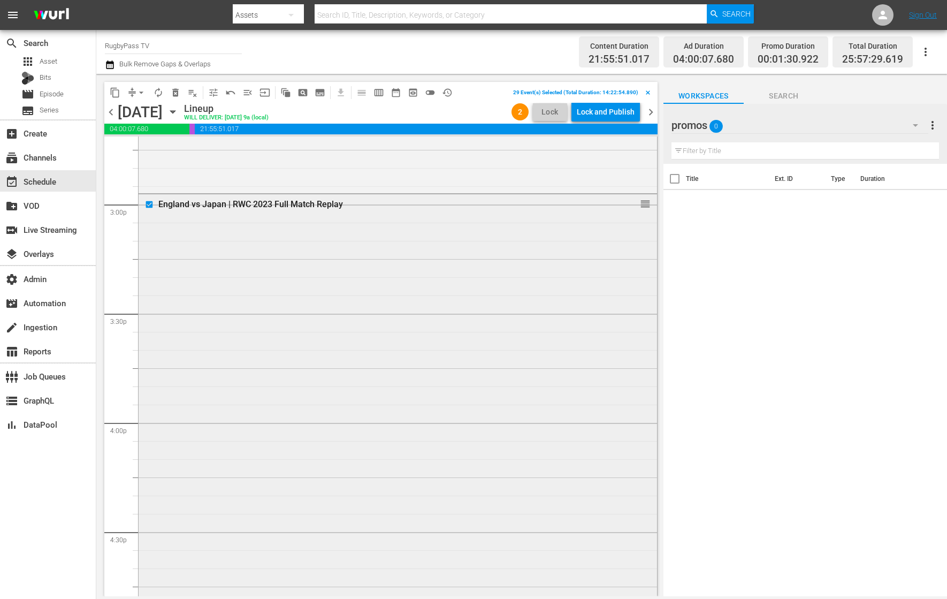
scroll to position [3174, 0]
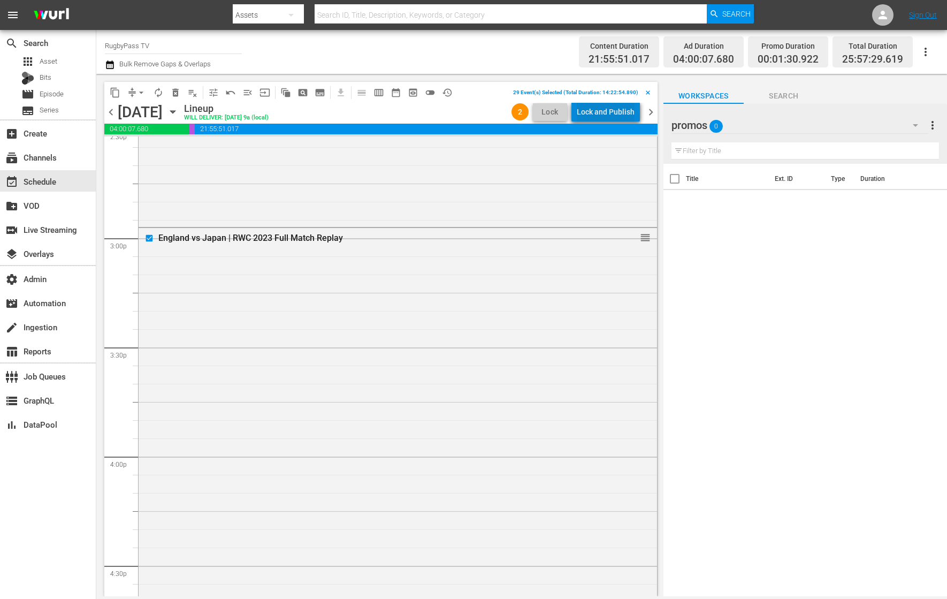
click at [619, 109] on div "Lock and Publish" at bounding box center [606, 111] width 58 height 19
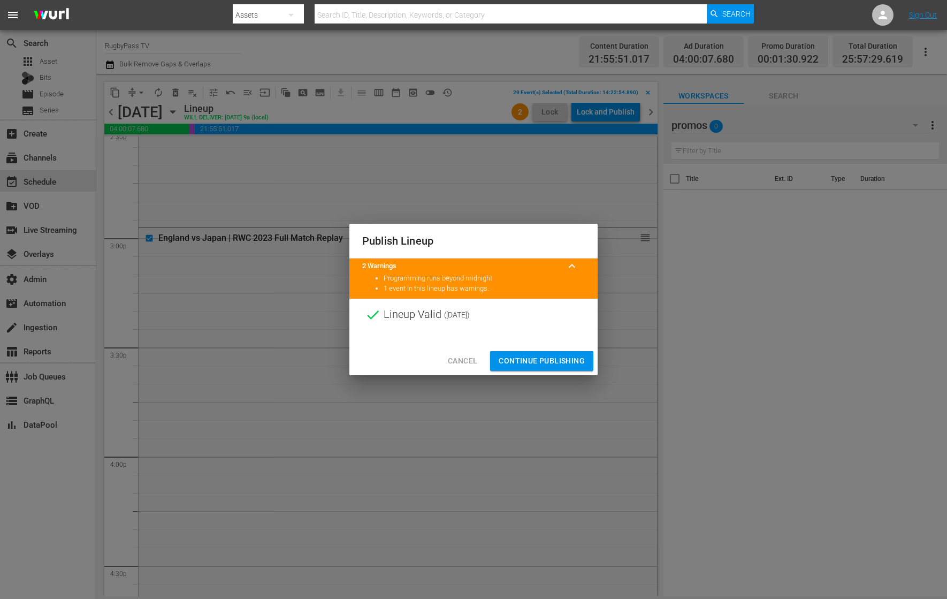
click at [532, 358] on span "Continue Publishing" at bounding box center [542, 360] width 86 height 13
